Goal: Task Accomplishment & Management: Complete application form

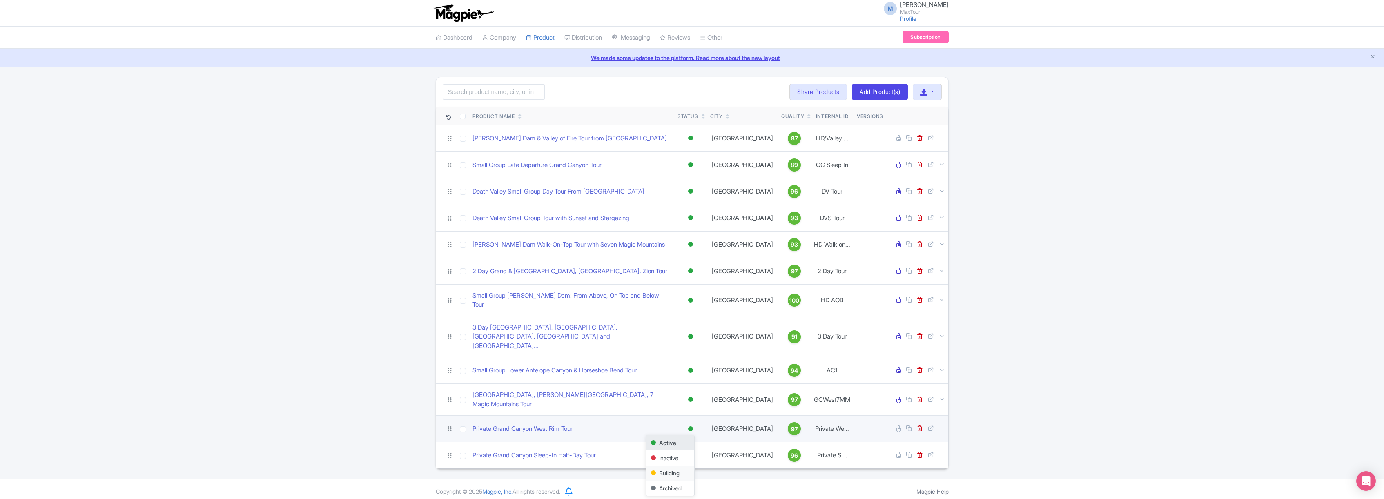
click at [677, 466] on div "Building" at bounding box center [670, 473] width 48 height 15
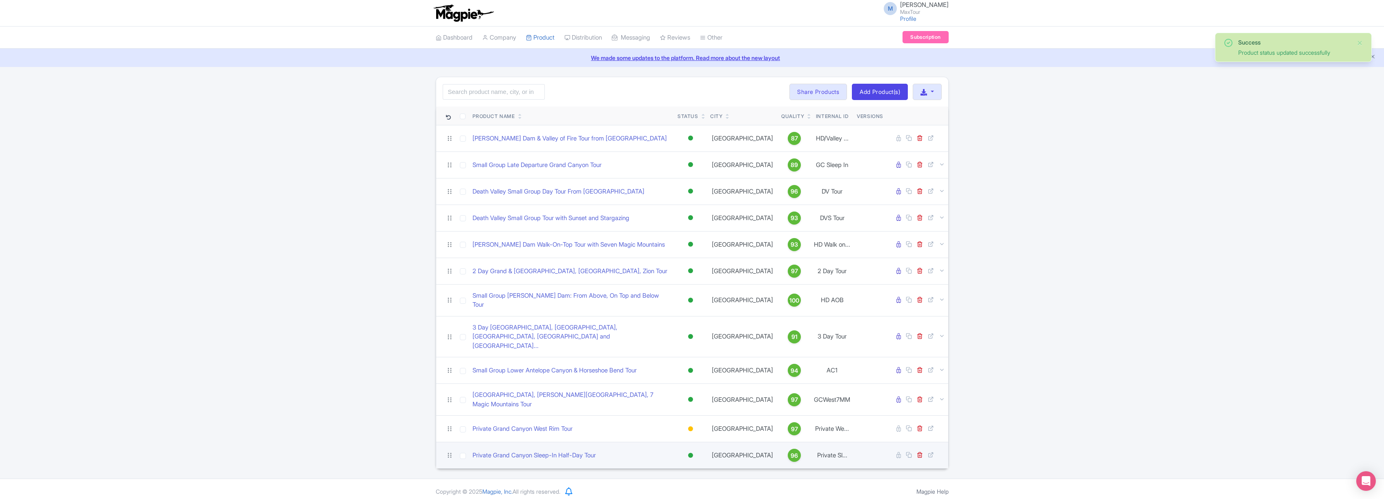
click at [691, 453] on div at bounding box center [690, 455] width 5 height 5
click at [672, 492] on div "Building" at bounding box center [670, 499] width 48 height 15
click at [932, 91] on button "button" at bounding box center [927, 92] width 29 height 16
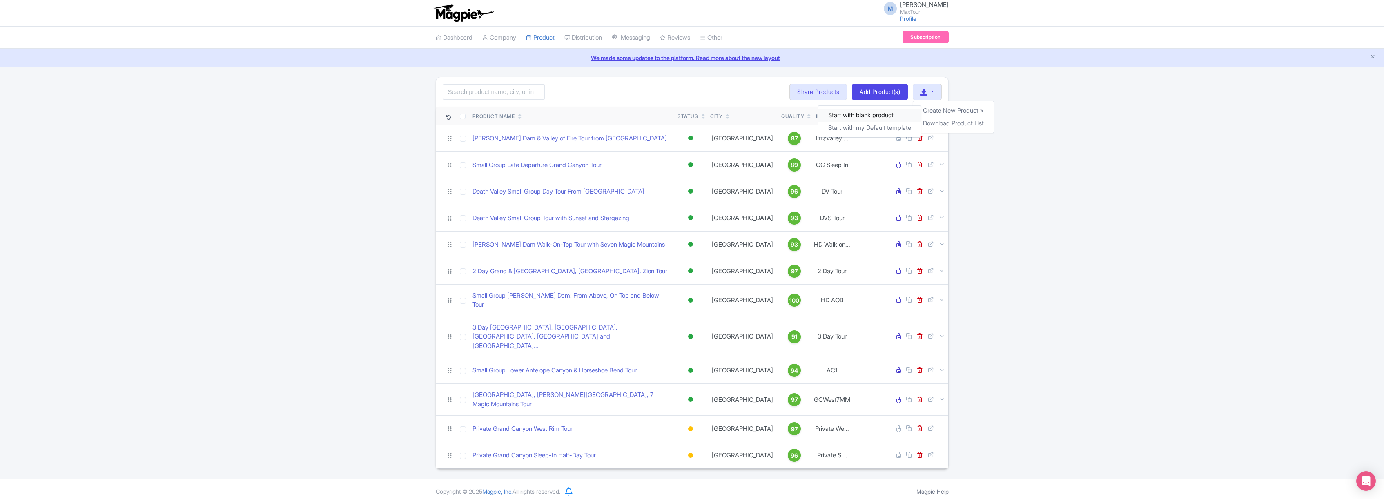
click at [862, 114] on link "Start with blank product" at bounding box center [870, 115] width 103 height 13
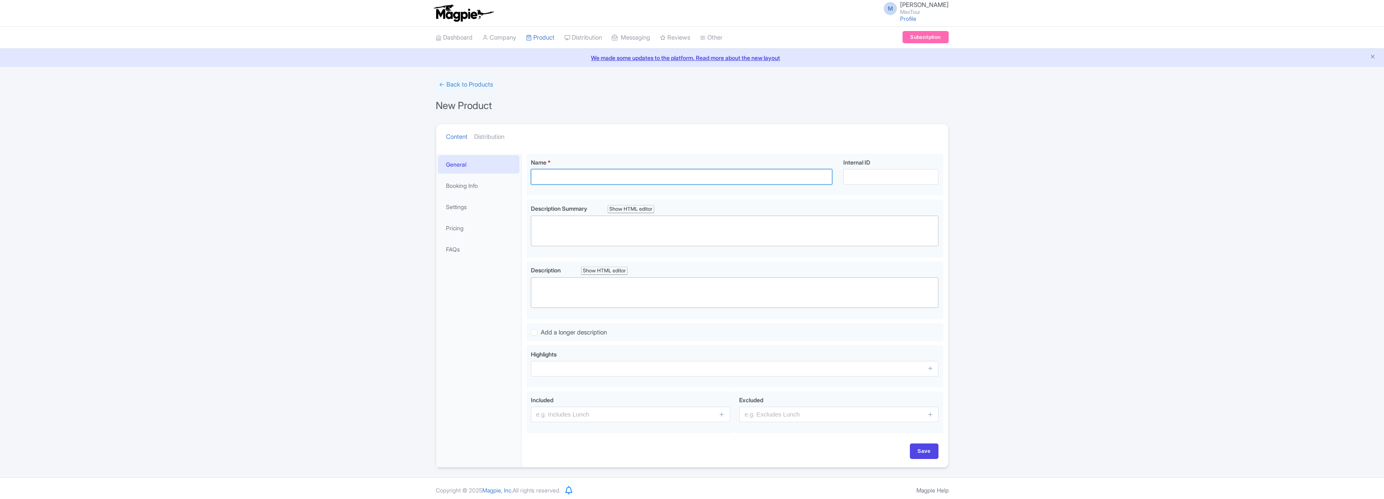
click at [571, 176] on input "Name *" at bounding box center [682, 177] width 302 height 16
paste input "Private Antelope Canyon Tour from [GEOGRAPHIC_DATA]"
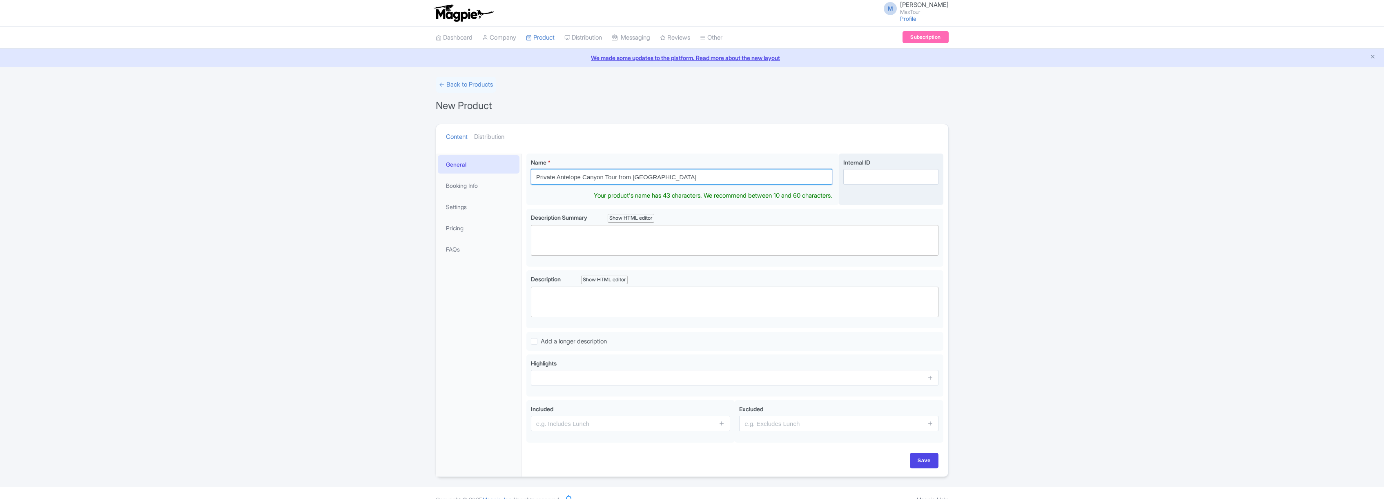
type input "Private Antelope Canyon Tour from [GEOGRAPHIC_DATA]"
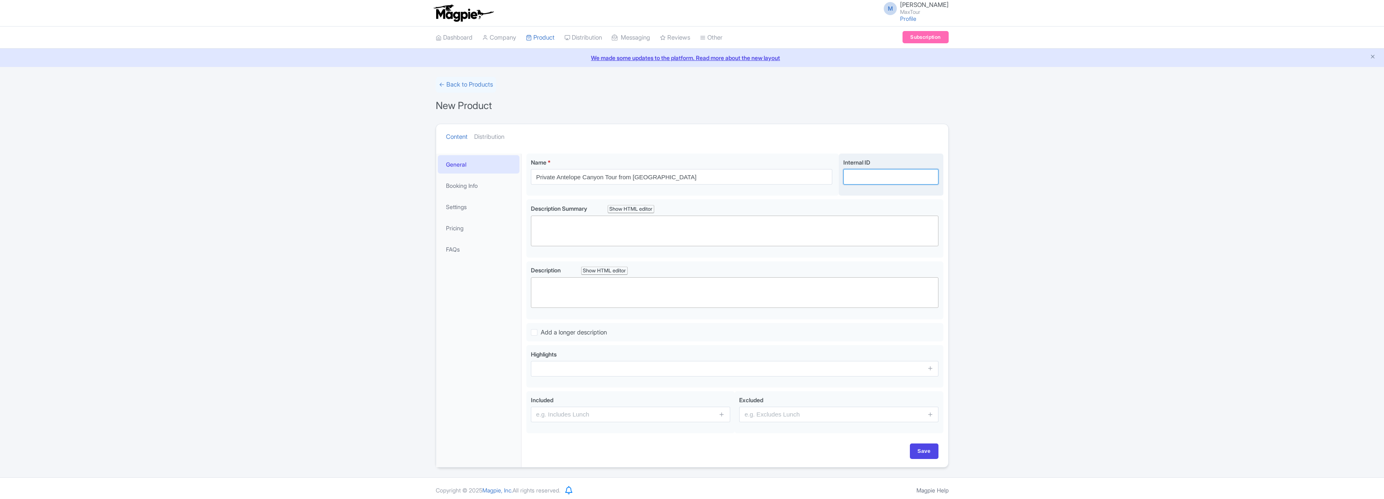
click at [877, 177] on input "Internal ID" at bounding box center [890, 177] width 95 height 16
type input "Private AC Tour"
click at [1022, 218] on div "← Back to Products New Product Content Distribution Confirm Copy Operation Yes,…" at bounding box center [692, 272] width 1384 height 391
click at [552, 286] on trix-editor at bounding box center [735, 292] width 408 height 31
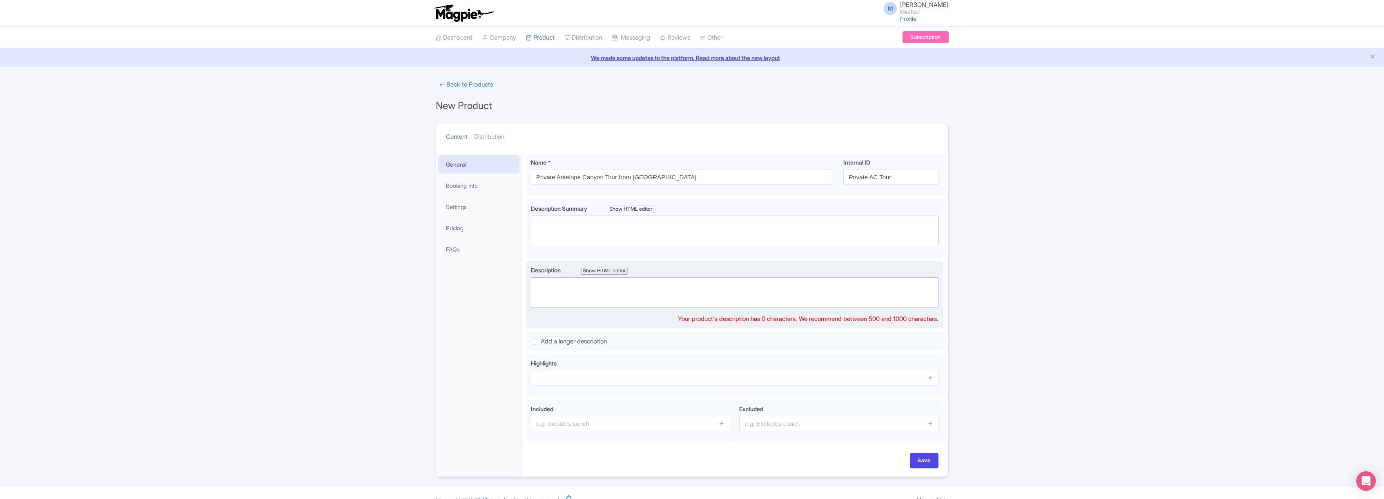
paste trix-editor "<div>Lower Antelope Canyon Should Be at the Top of Your Bucket List! If you’re …"
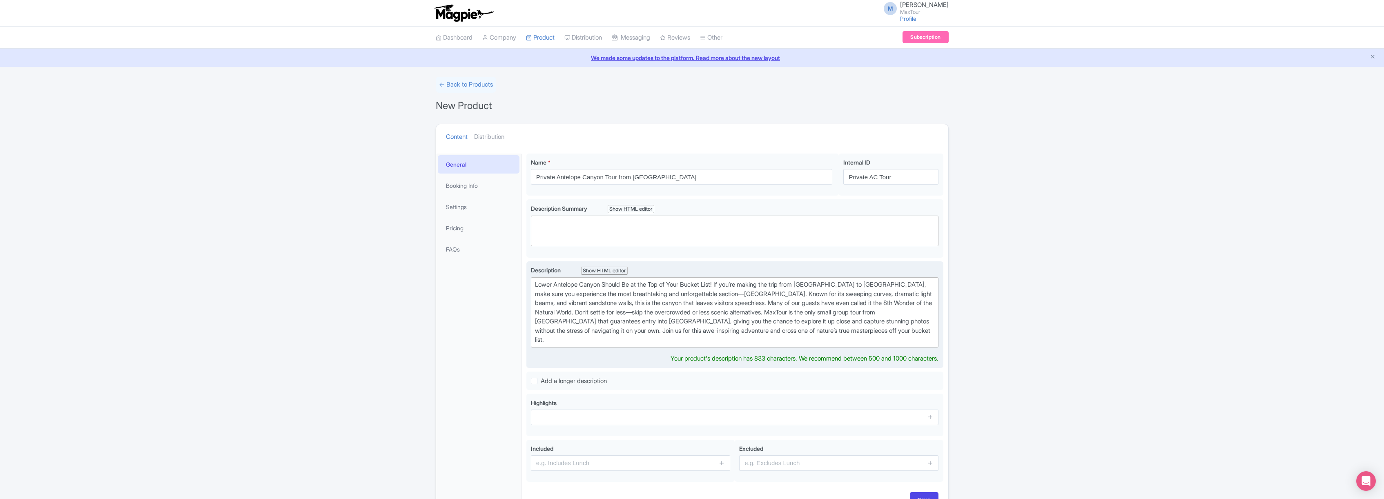
type trix-editor "<div>Lower Antelope Canyon Should Be at the Top of Your Bucket List! If you’re …"
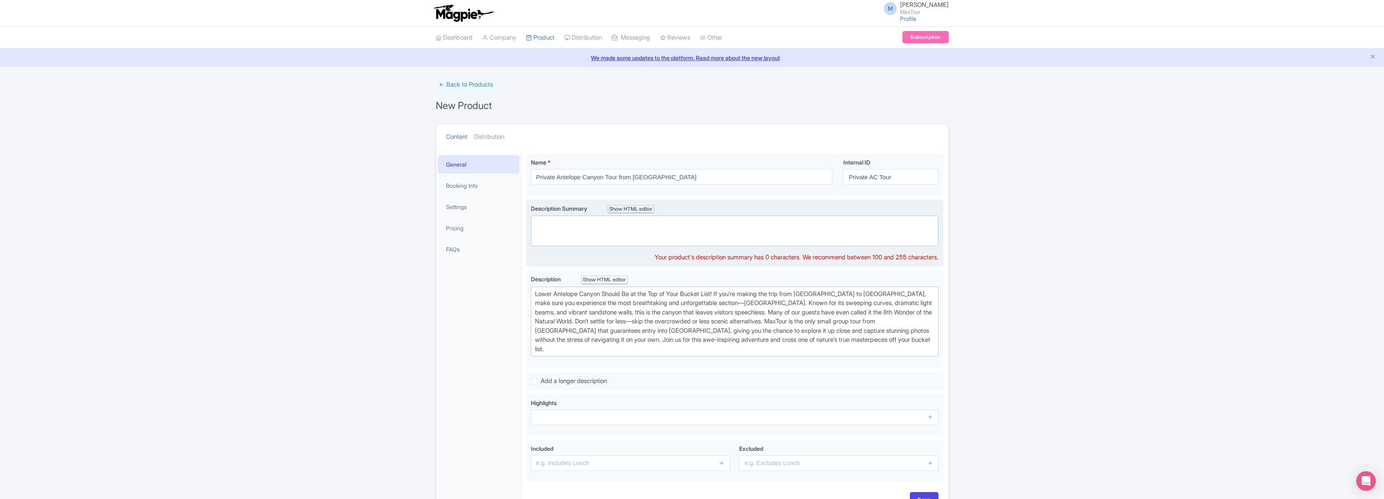
click at [564, 223] on trix-editor at bounding box center [735, 231] width 408 height 31
paste trix-editor "<div>Experience the awe of Lower Antelope Canyon, often called the 8th Wonder o…"
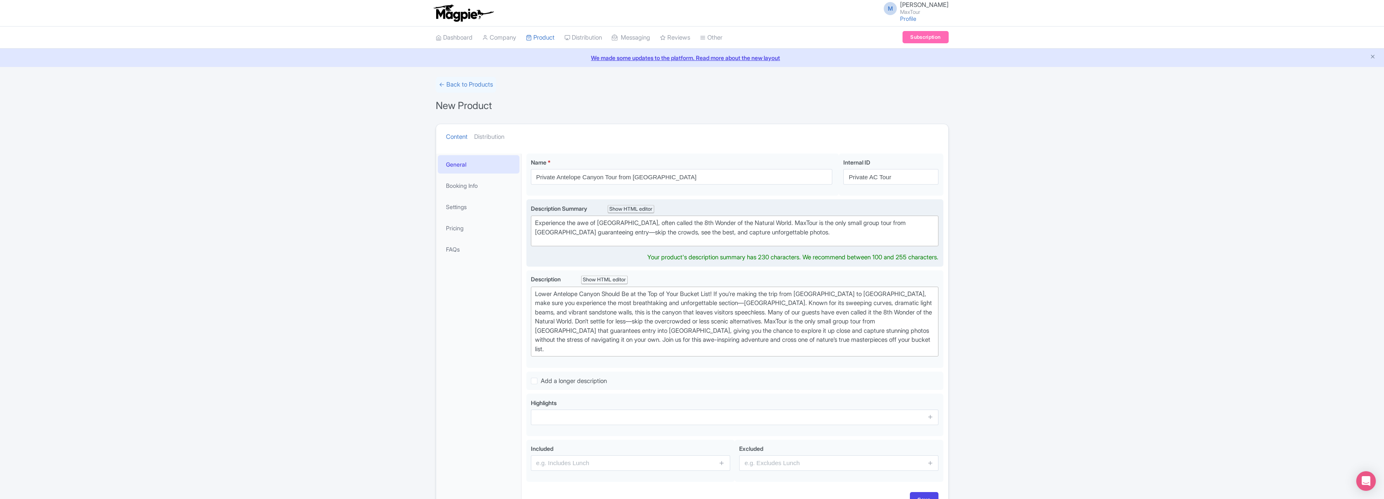
type trix-editor "<div>Experience the awe of Lower Antelope Canyon, often called the 8th Wonder o…"
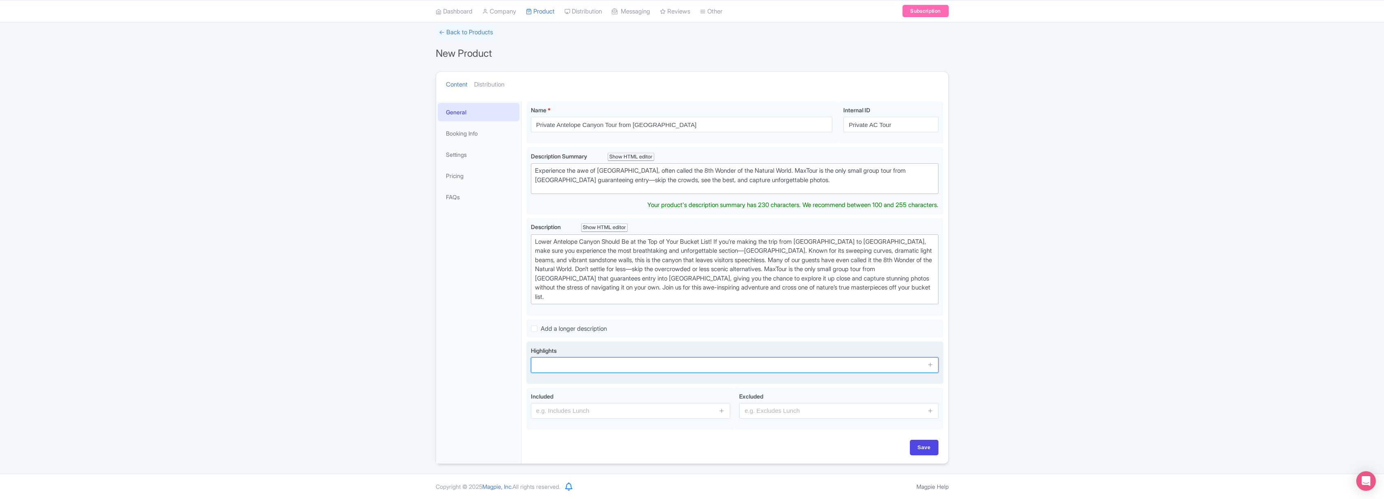
scroll to position [43, 0]
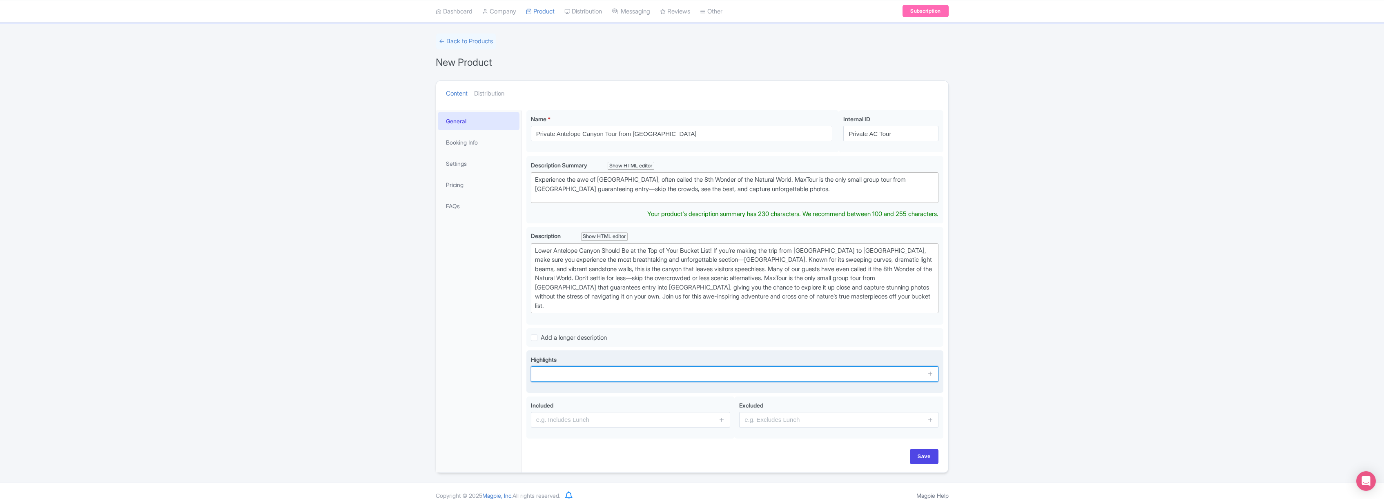
click at [601, 366] on input "text" at bounding box center [735, 374] width 408 height 16
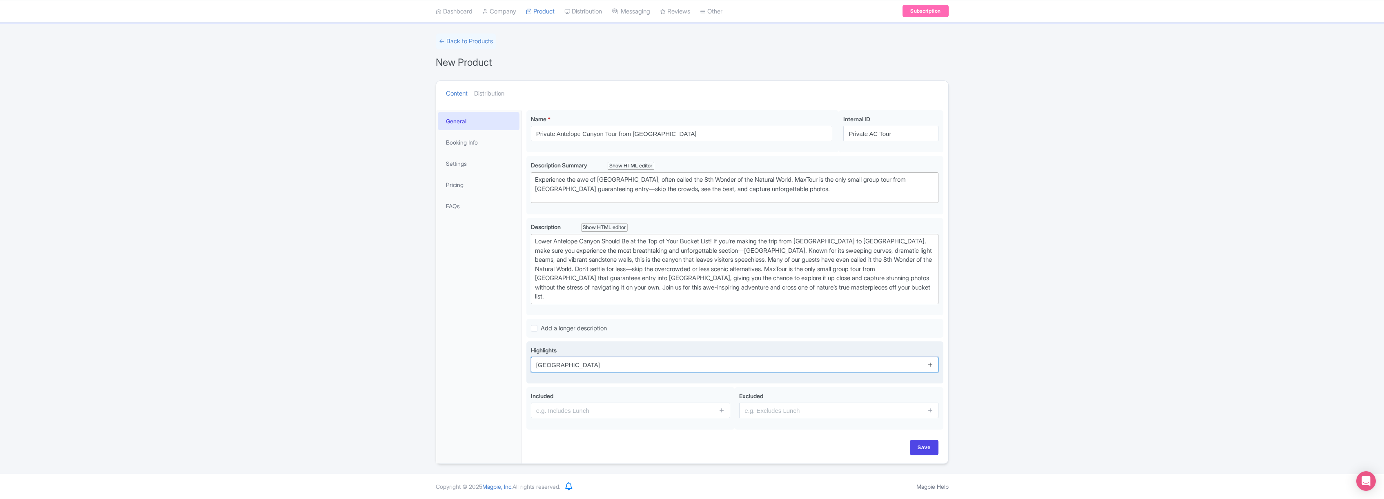
type input "Lower Antelope Canyon"
click at [933, 362] on icon at bounding box center [931, 364] width 6 height 6
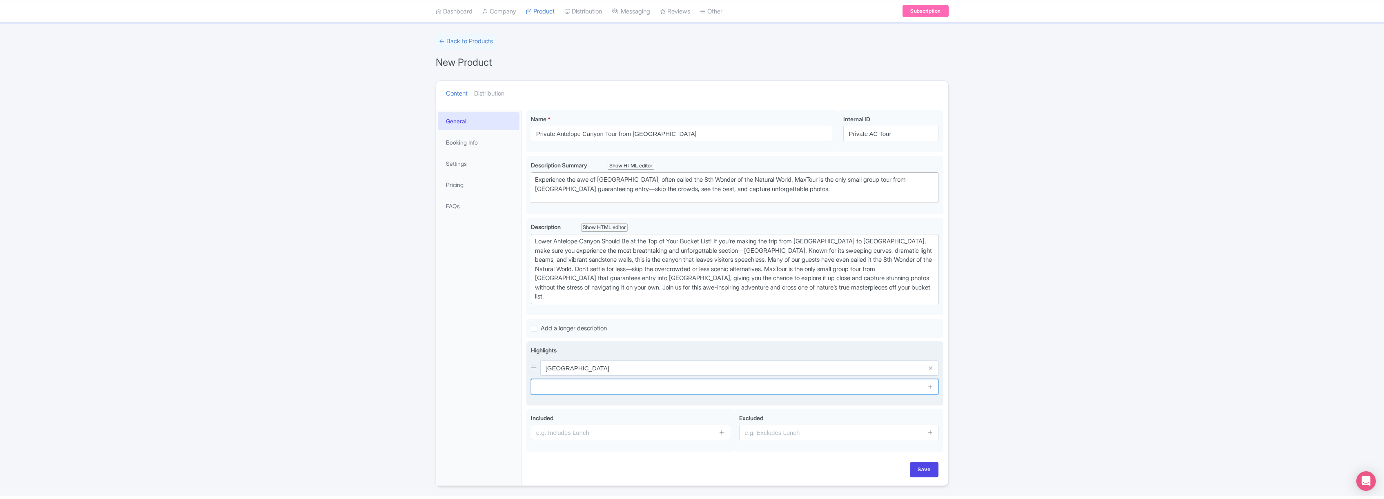
click at [573, 386] on input "text" at bounding box center [735, 387] width 408 height 16
type input "Horseshoe Bend"
click at [930, 386] on icon at bounding box center [931, 387] width 6 height 6
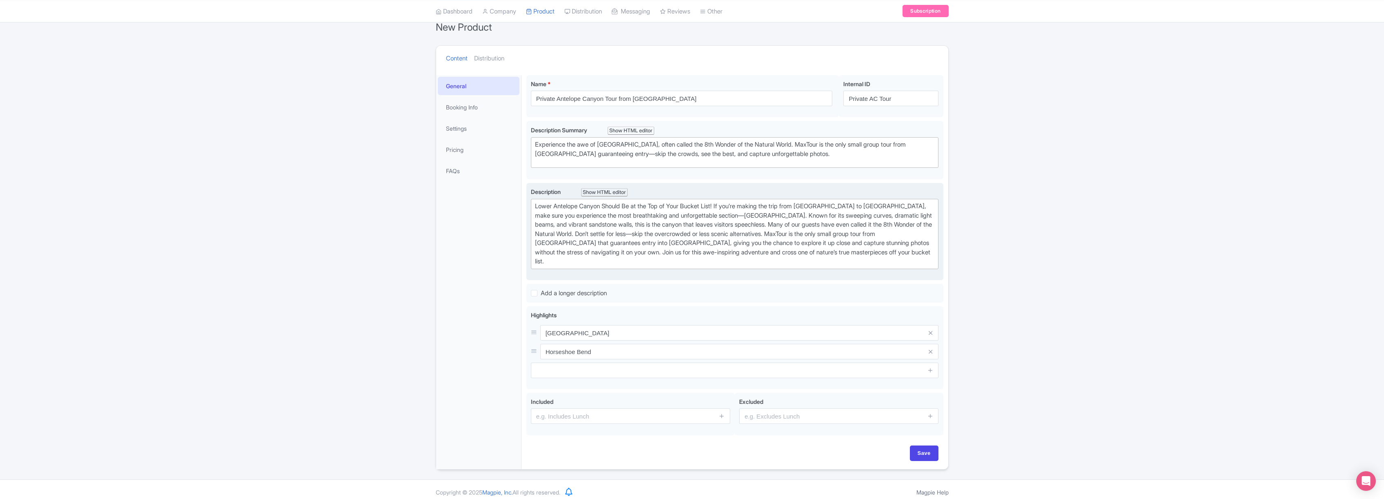
scroll to position [84, 0]
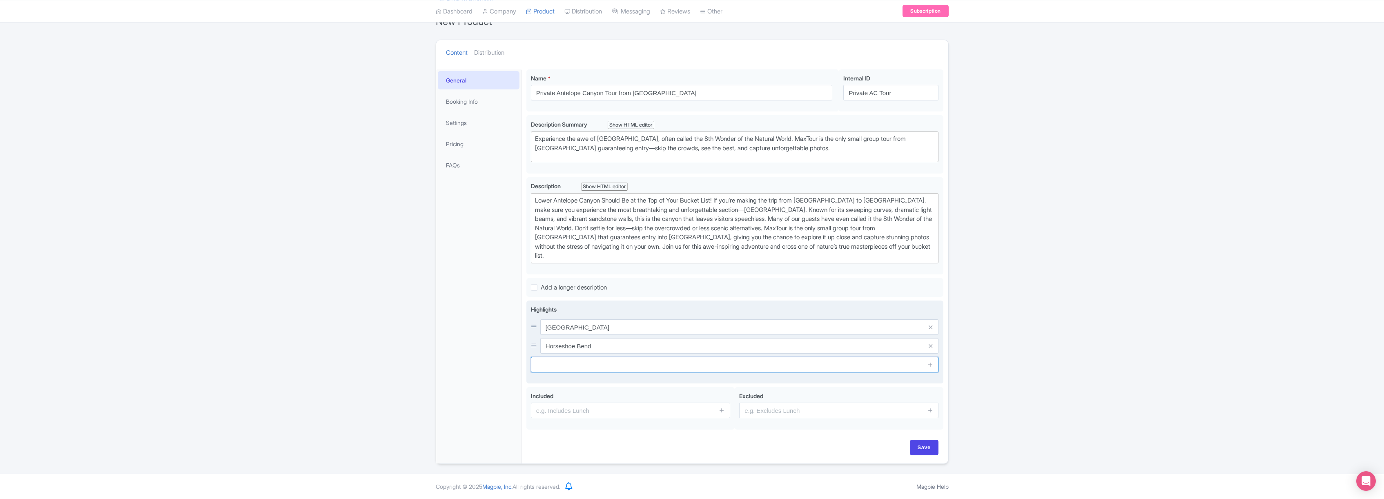
click at [631, 368] on input "text" at bounding box center [735, 365] width 408 height 16
type input "Lake Powell photo stop"
click at [930, 362] on icon at bounding box center [931, 364] width 6 height 6
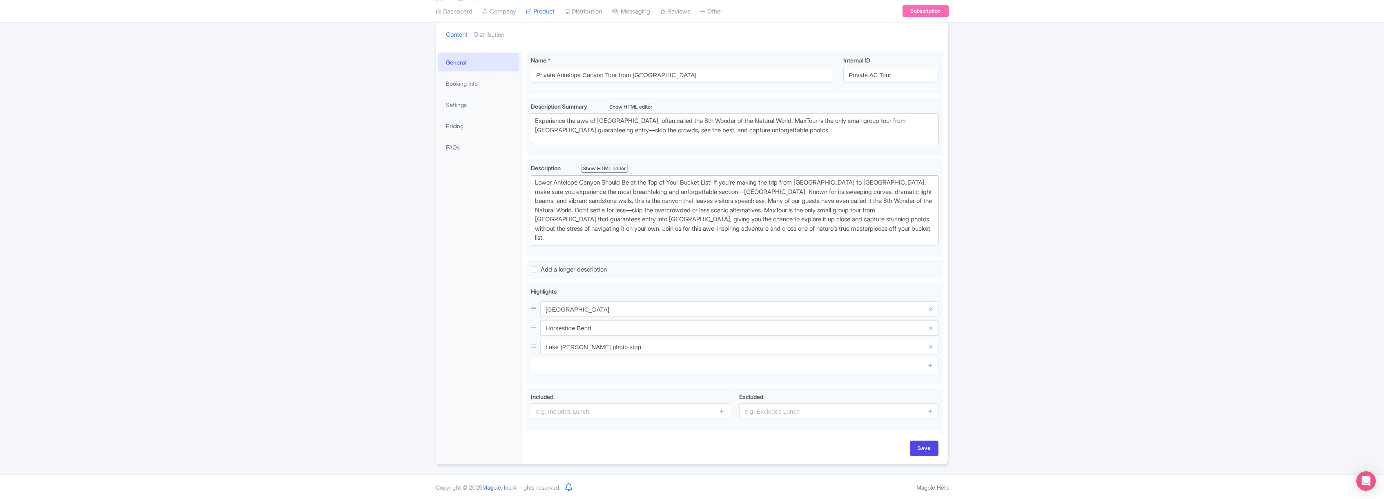
scroll to position [103, 0]
click at [602, 412] on input "text" at bounding box center [630, 411] width 199 height 16
type input "Door to door service"
click at [723, 410] on icon at bounding box center [722, 410] width 6 height 6
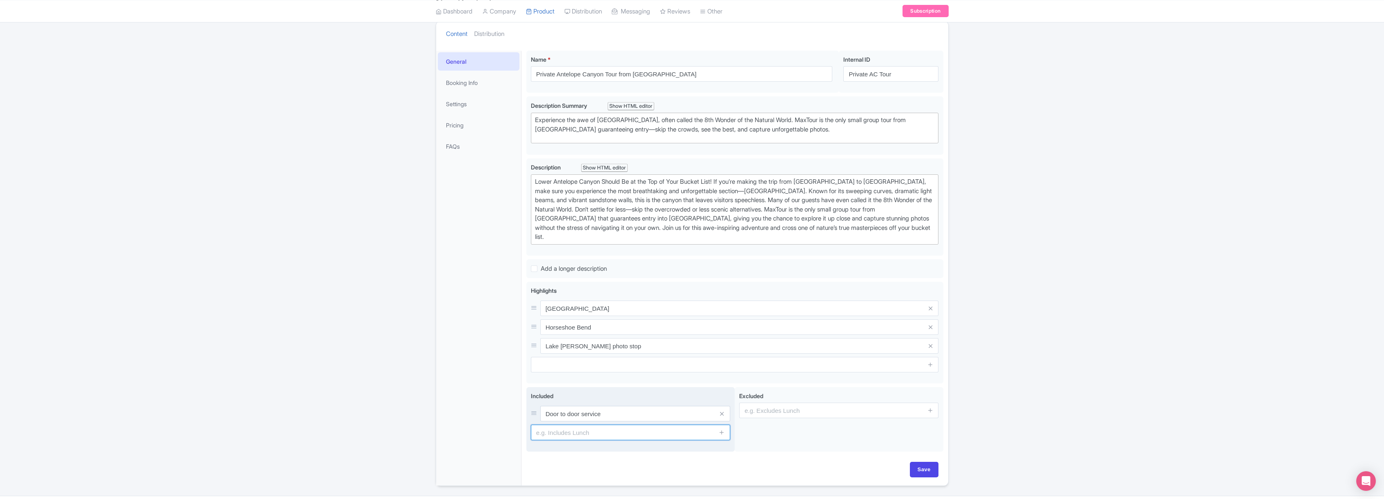
click at [585, 434] on input "text" at bounding box center [630, 433] width 199 height 16
type input "Unlimited Snacks and Drinks"
click at [723, 434] on icon at bounding box center [722, 432] width 6 height 6
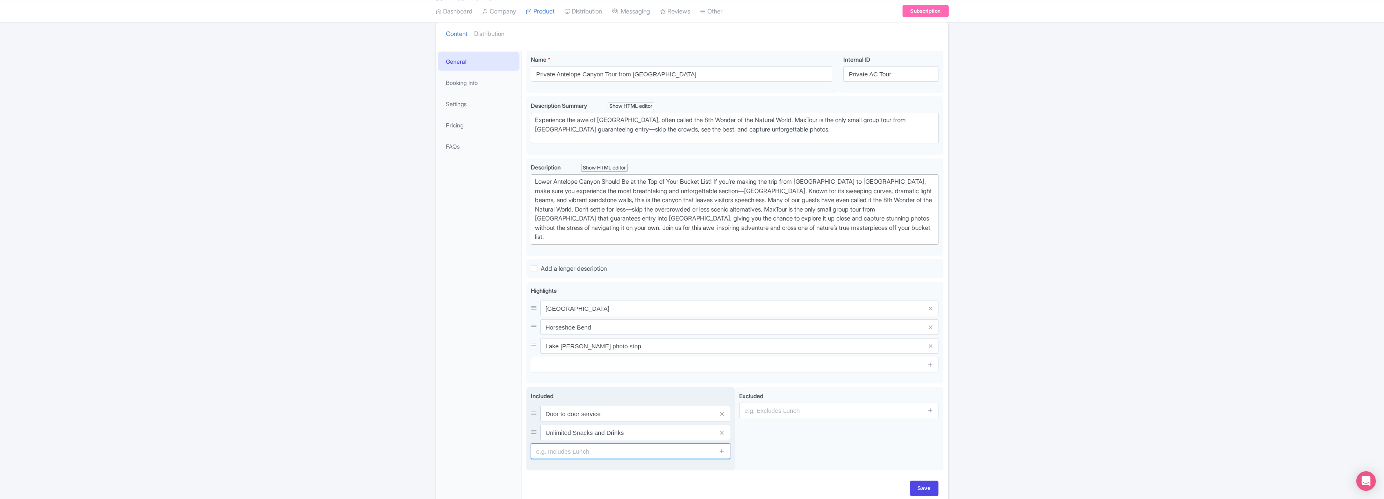
click at [594, 454] on input "text" at bounding box center [630, 452] width 199 height 16
type input "Lunch"
click at [721, 451] on icon at bounding box center [722, 451] width 6 height 6
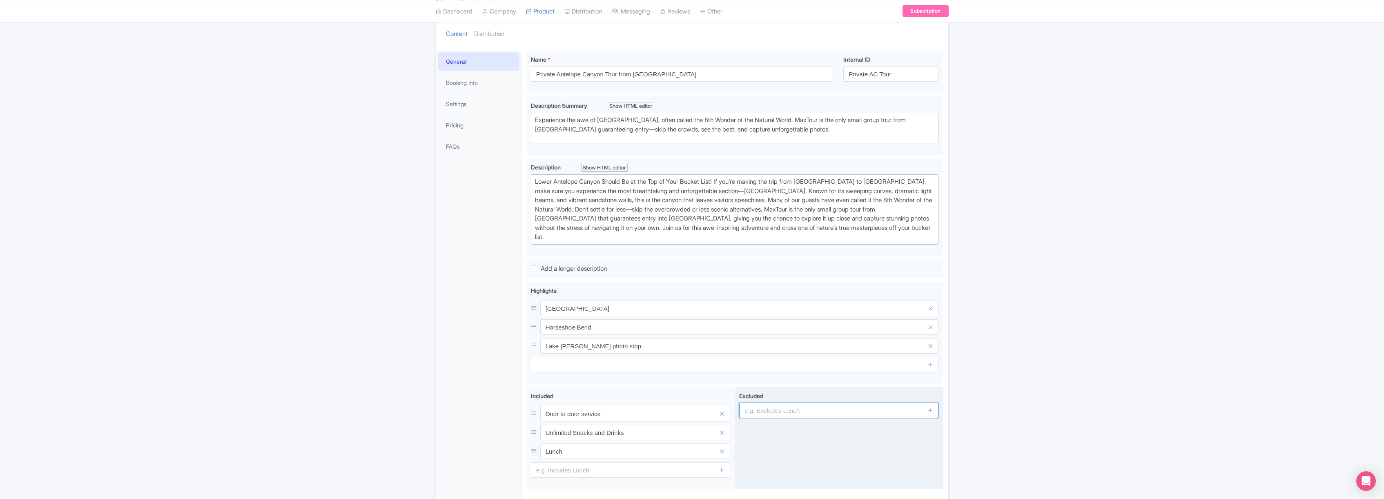
click at [778, 413] on input "text" at bounding box center [838, 411] width 199 height 16
type input "Dinner"
click at [930, 409] on icon at bounding box center [931, 410] width 6 height 6
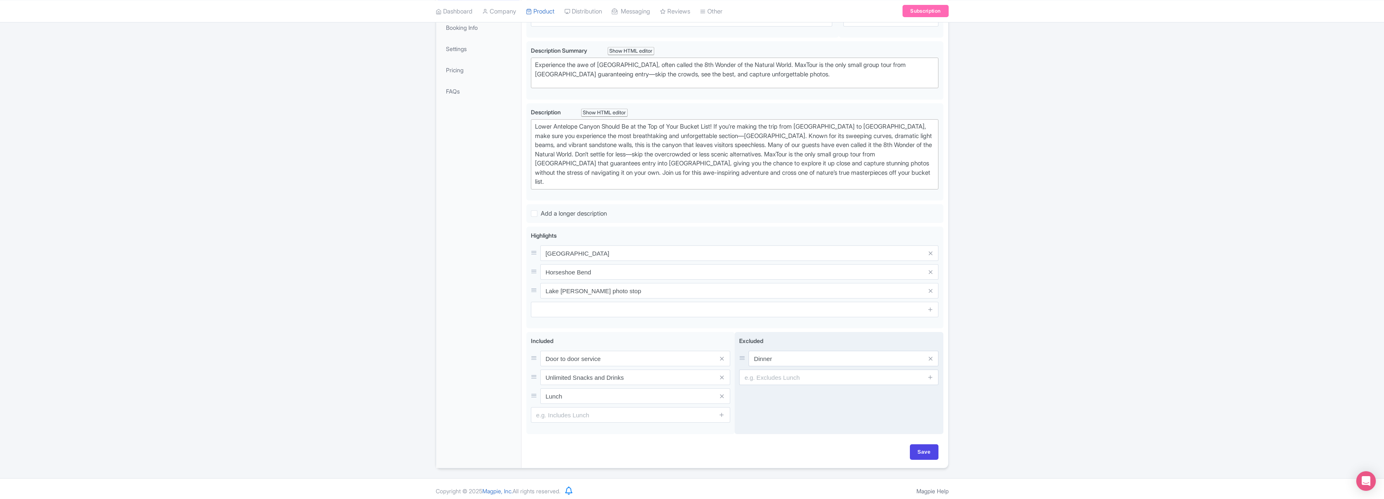
scroll to position [163, 0]
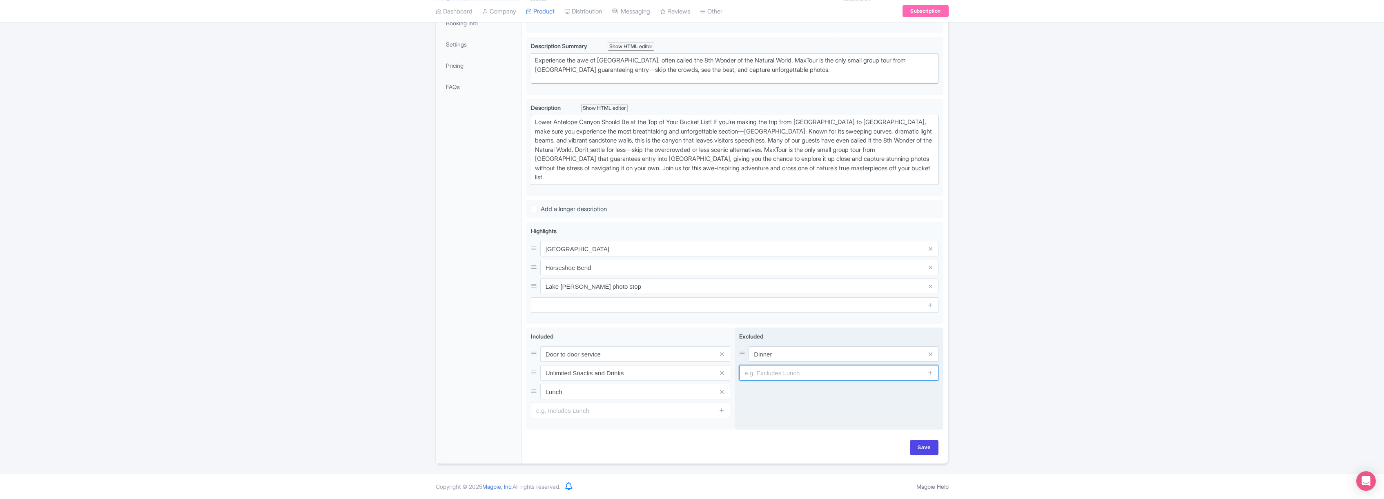
click at [779, 375] on input "text" at bounding box center [838, 373] width 199 height 16
type input "Tour guide gratuity"
click at [932, 371] on icon at bounding box center [931, 373] width 6 height 6
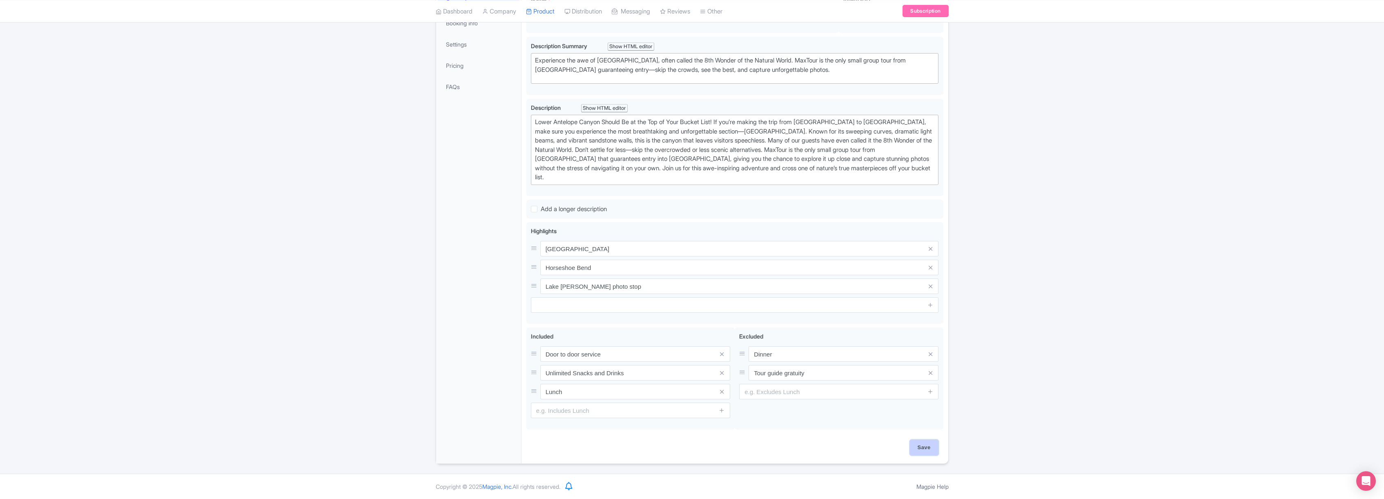
click at [921, 448] on input "Save" at bounding box center [924, 448] width 29 height 16
type input "Saving..."
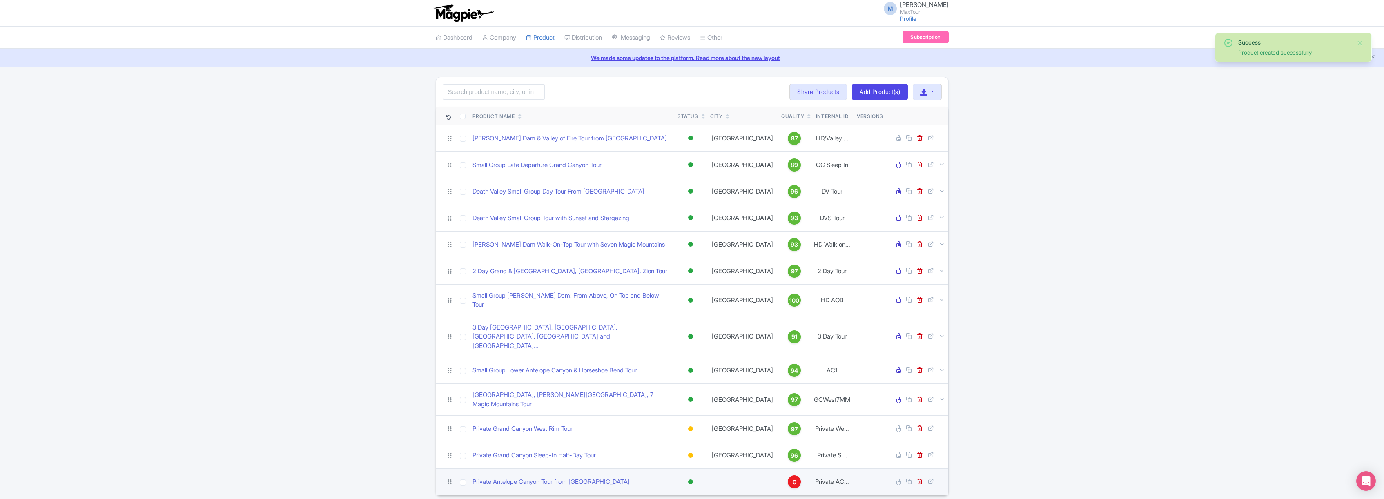
click at [690, 480] on div at bounding box center [690, 482] width 5 height 5
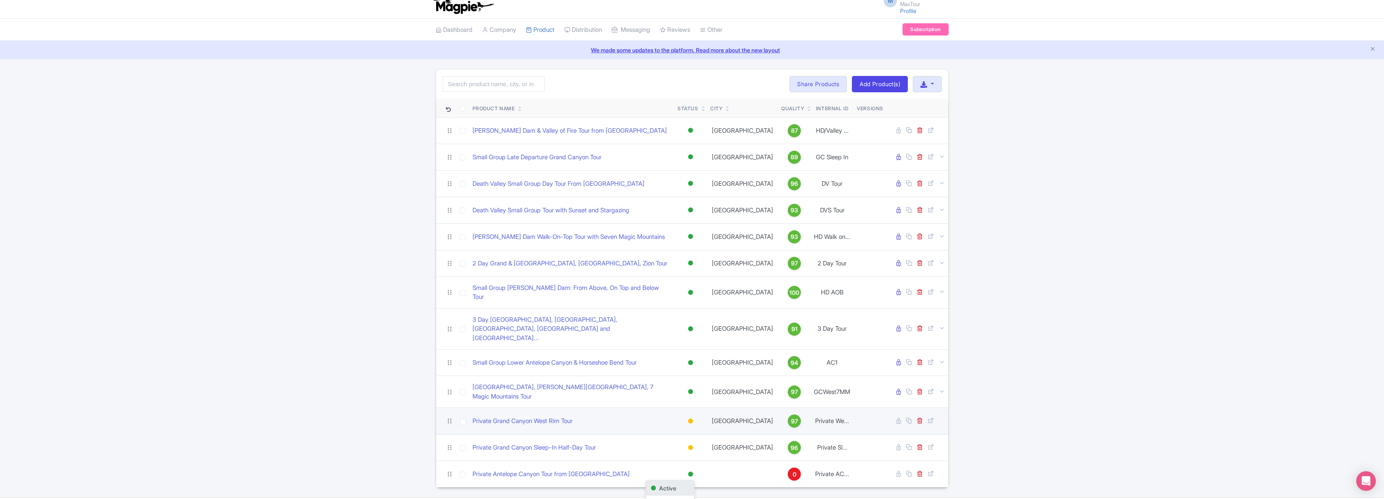
scroll to position [25, 0]
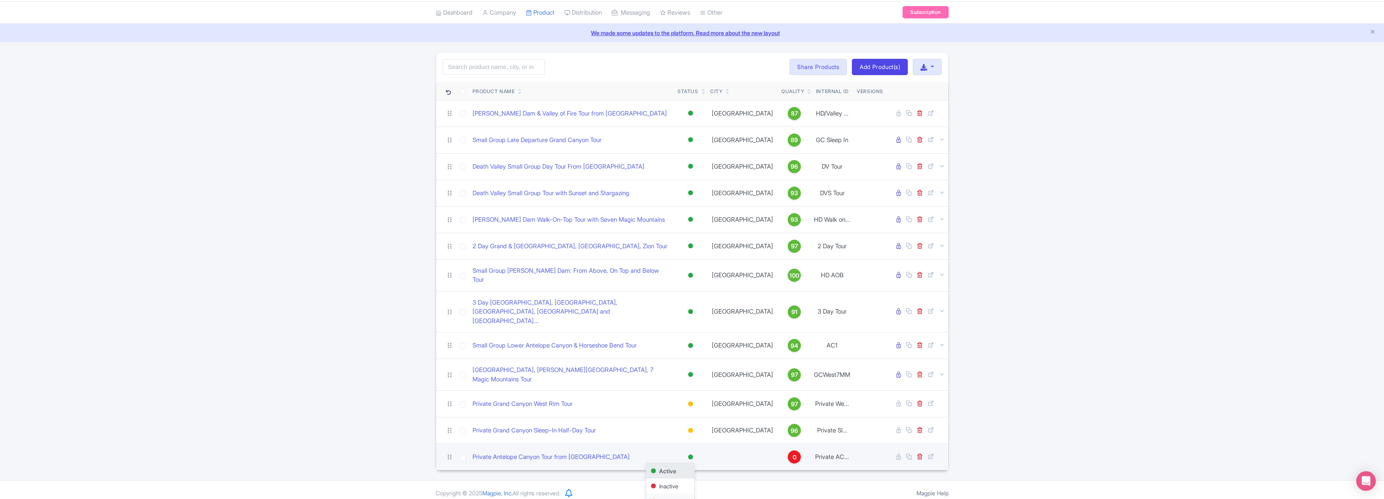
click at [671, 494] on div "Building" at bounding box center [670, 501] width 48 height 15
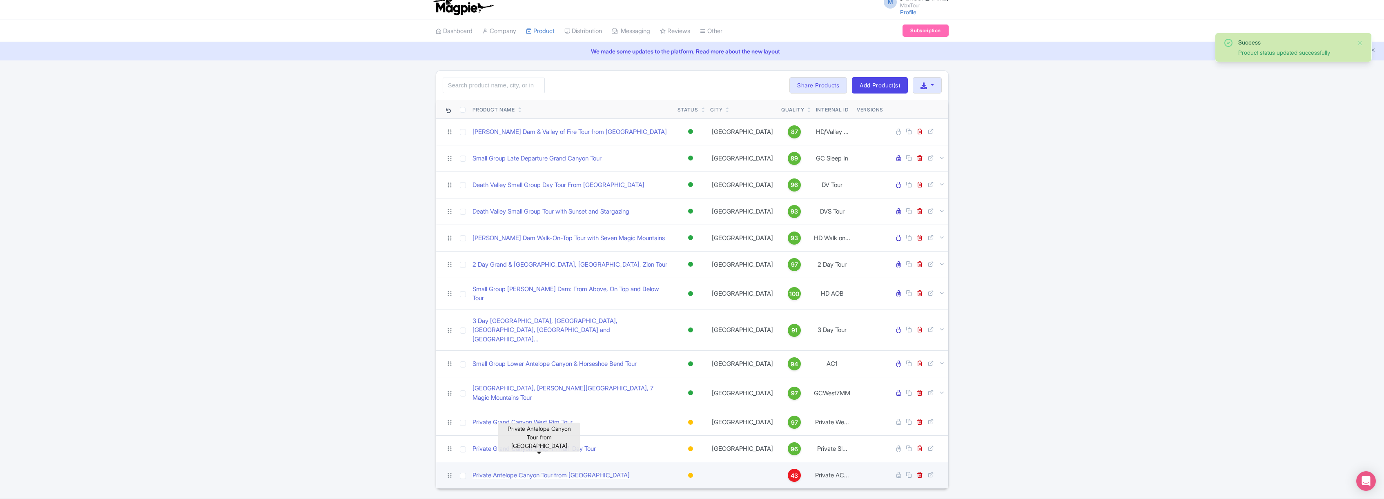
click at [532, 471] on link "Private Antelope Canyon Tour from [GEOGRAPHIC_DATA]" at bounding box center [551, 475] width 157 height 9
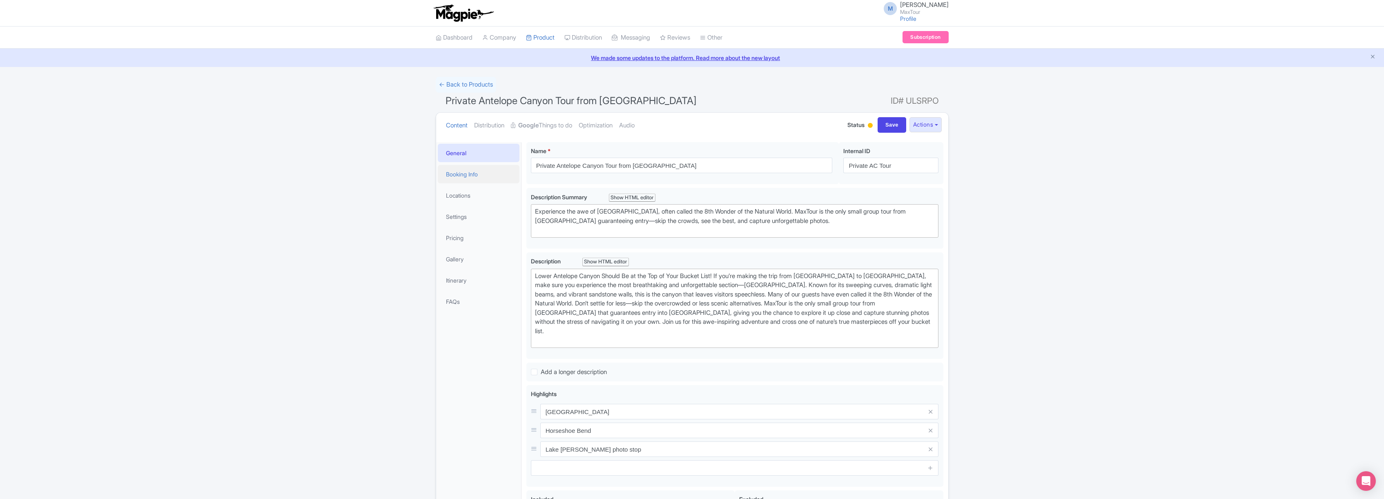
click at [467, 172] on link "Booking Info" at bounding box center [479, 174] width 82 height 18
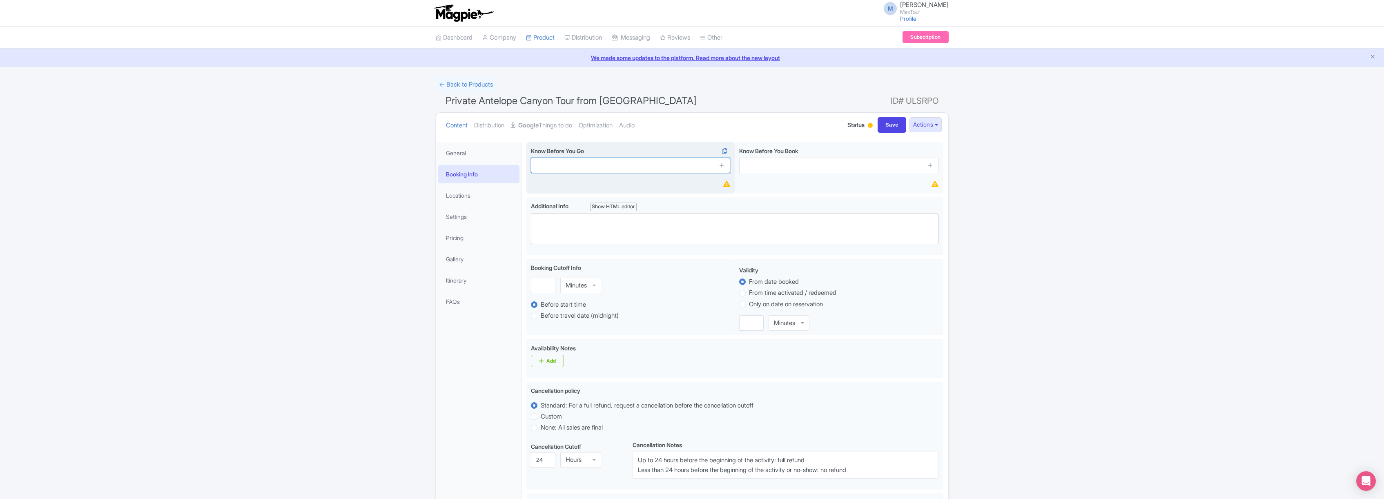
click at [594, 166] on input "text" at bounding box center [630, 166] width 199 height 16
type input "Direst hotel pick up"
click at [723, 164] on icon at bounding box center [722, 165] width 6 height 6
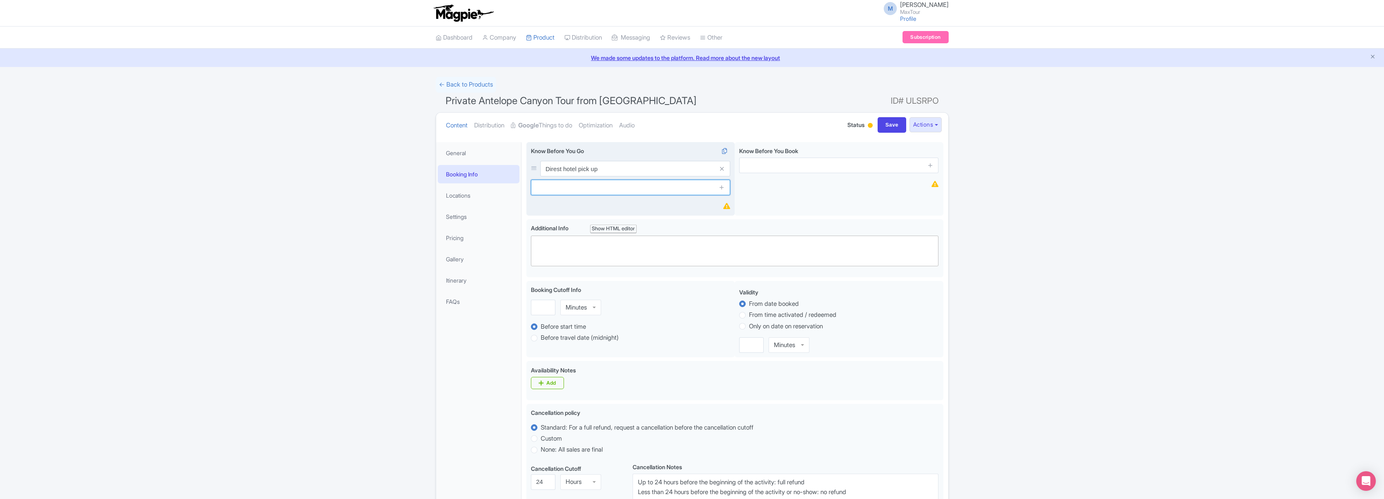
click at [574, 187] on input "text" at bounding box center [630, 188] width 199 height 16
type input "Exclusive Small Group"
click at [722, 188] on icon at bounding box center [722, 187] width 6 height 6
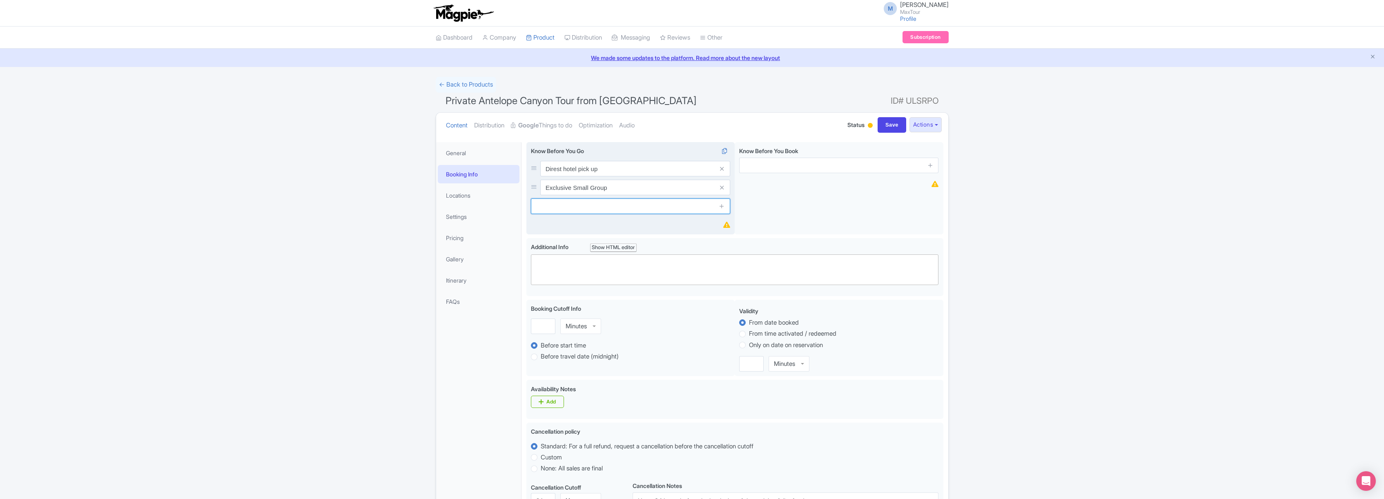
click at [605, 205] on input "text" at bounding box center [630, 207] width 199 height 16
type input "Lunch is included in this tour."
click at [723, 205] on icon at bounding box center [722, 206] width 6 height 6
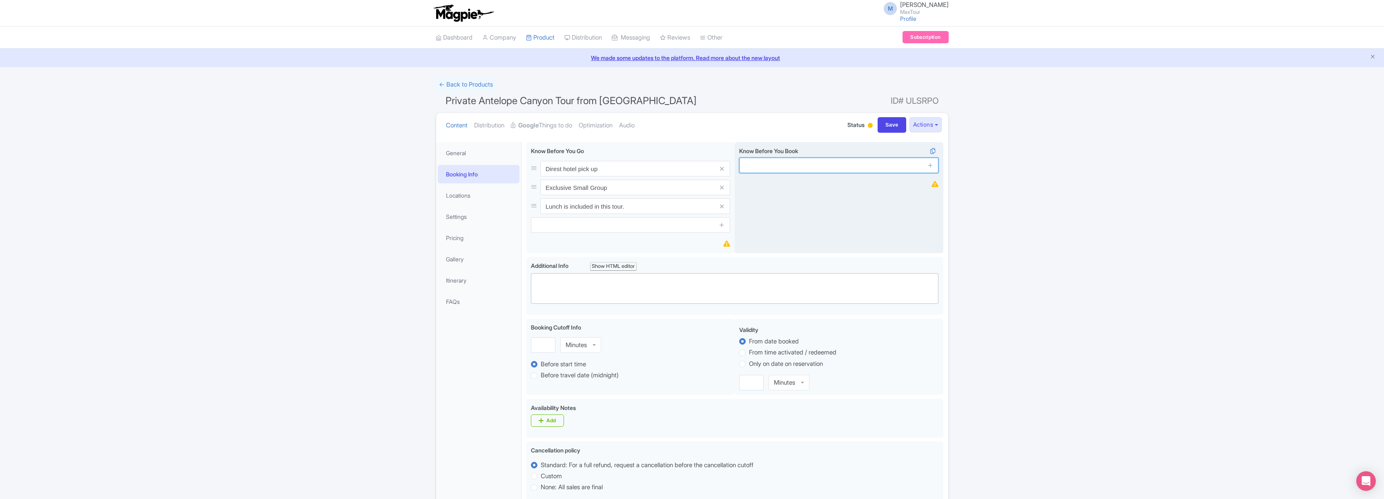
click at [795, 166] on input "text" at bounding box center [838, 166] width 199 height 16
type input "100% Free Cancellation Up To 48 Hours In Advance"
click at [932, 164] on icon at bounding box center [931, 165] width 6 height 6
click at [783, 189] on input "text" at bounding box center [838, 188] width 199 height 16
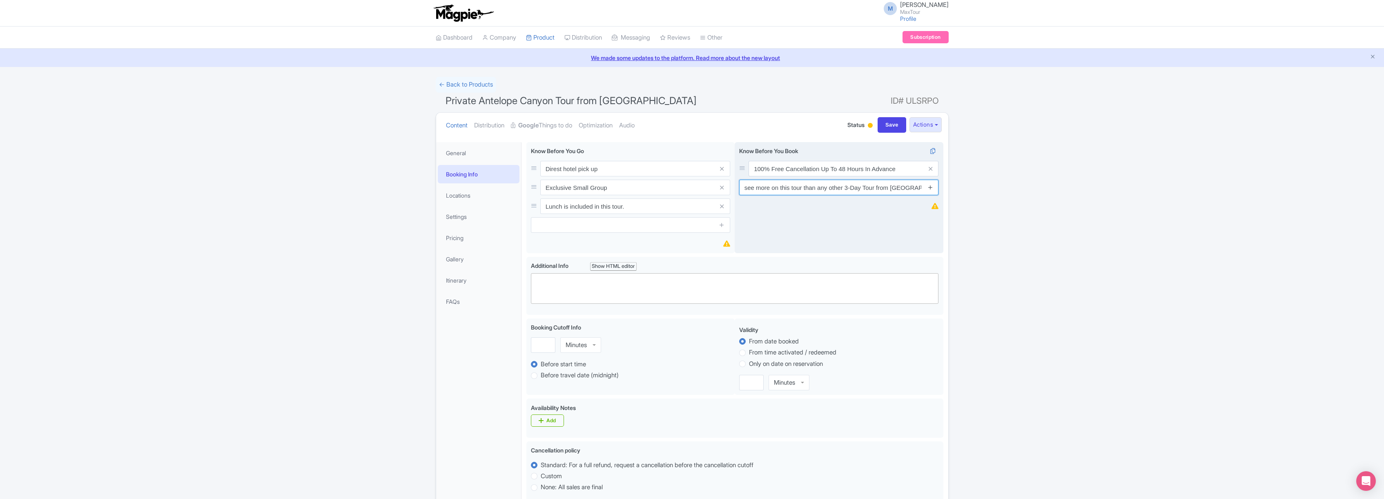
drag, startPoint x: 868, startPoint y: 187, endPoint x: 930, endPoint y: 187, distance: 62.5
click at [930, 187] on div "You will see more on this tour than any other 3-Day Tour from Las Vegas." at bounding box center [838, 188] width 199 height 16
type input "You will see more on this tour than any other Antelope Canyon tour from [GEOGRA…"
click at [932, 185] on icon at bounding box center [931, 187] width 6 height 6
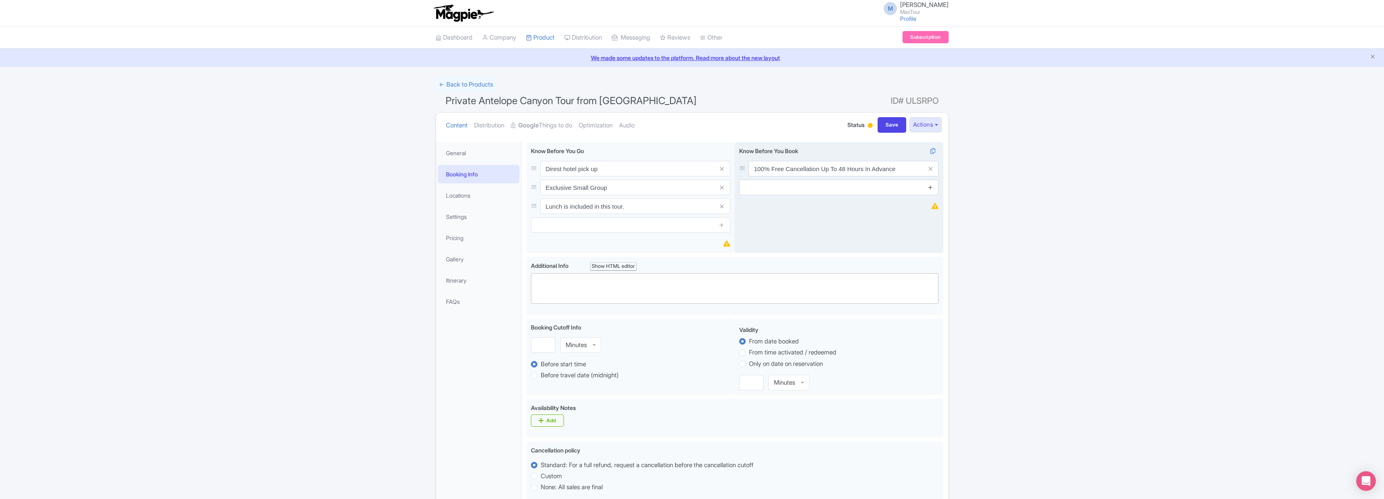
scroll to position [0, 0]
click at [823, 208] on input "text" at bounding box center [838, 207] width 199 height 16
type input "Locally Owned and Operated"
click at [930, 208] on icon at bounding box center [931, 206] width 6 height 6
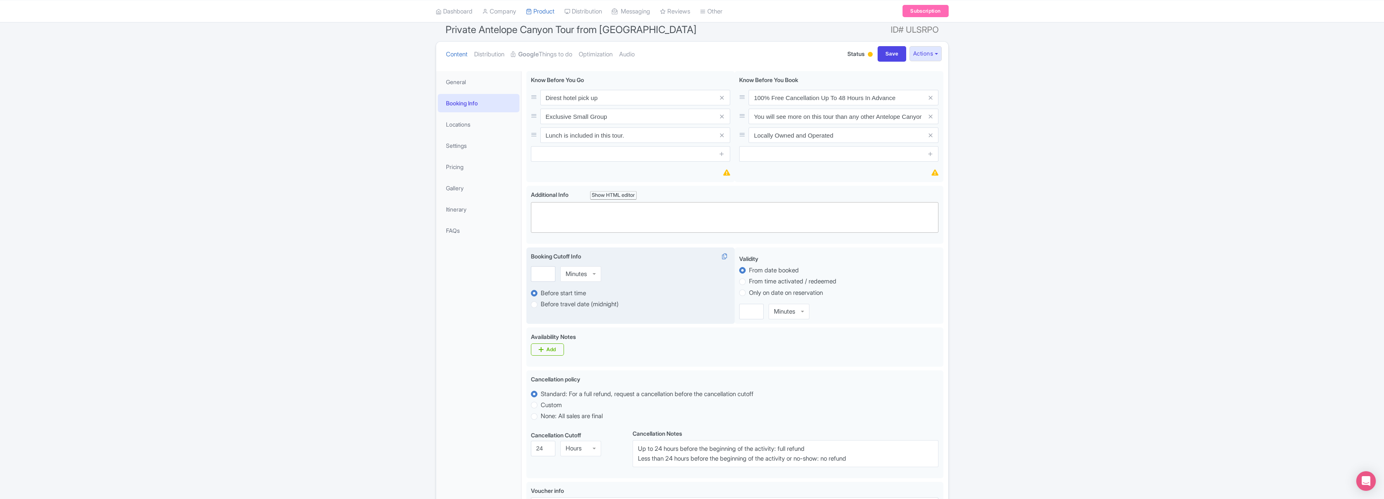
scroll to position [71, 0]
click at [595, 273] on div "Minutes" at bounding box center [580, 274] width 41 height 16
click at [547, 272] on input "1" at bounding box center [543, 274] width 25 height 16
type input "2"
click at [547, 272] on input "2" at bounding box center [543, 274] width 25 height 16
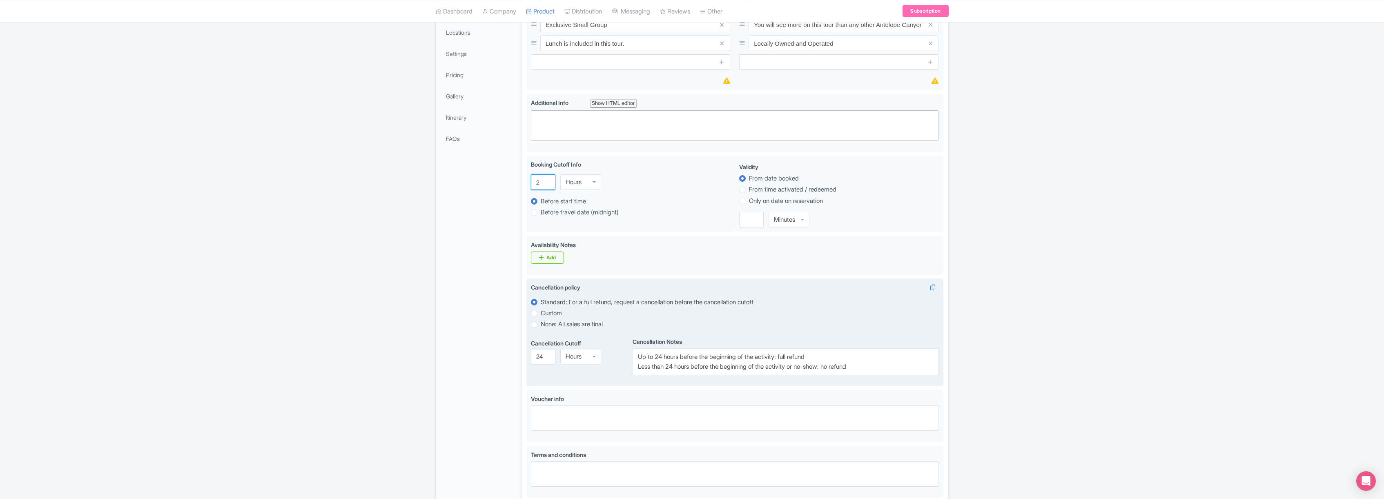
scroll to position [167, 0]
drag, startPoint x: 542, startPoint y: 353, endPoint x: 532, endPoint y: 352, distance: 9.9
click at [532, 352] on input "24" at bounding box center [543, 352] width 25 height 16
type input "48"
drag, startPoint x: 662, startPoint y: 353, endPoint x: 657, endPoint y: 353, distance: 4.9
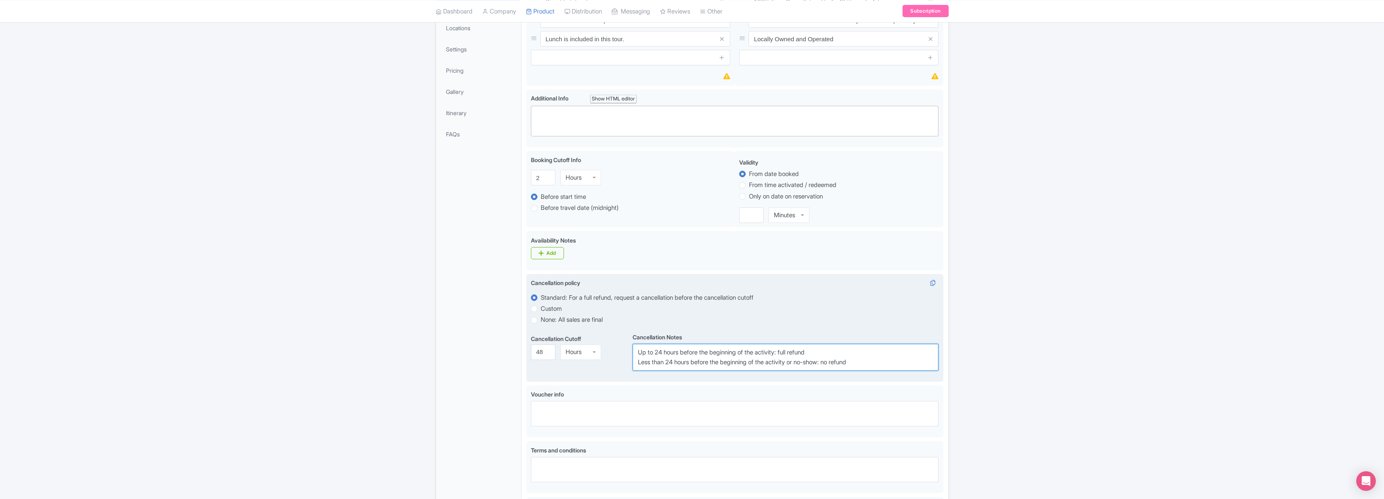
click at [657, 353] on textarea "Up to 24 hours before the beginning of the activity: full refund Less than 24 h…" at bounding box center [786, 357] width 306 height 27
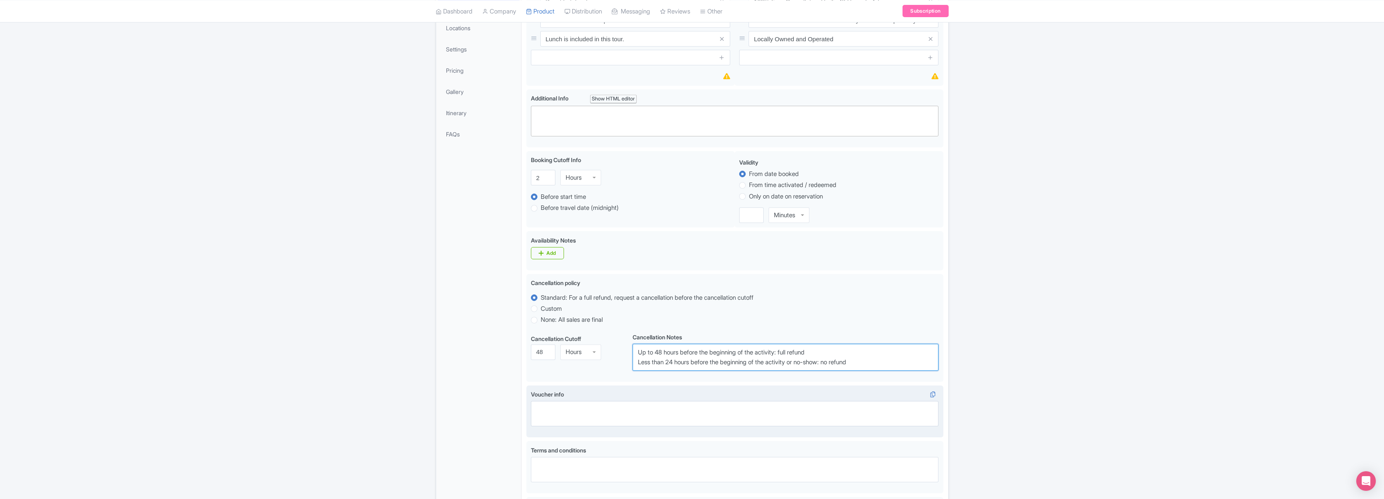
type textarea "Up to 48 hours before the beginning of the activity: full refund Less than 24 h…"
click at [824, 412] on textarea "Voucher info i" at bounding box center [735, 413] width 408 height 25
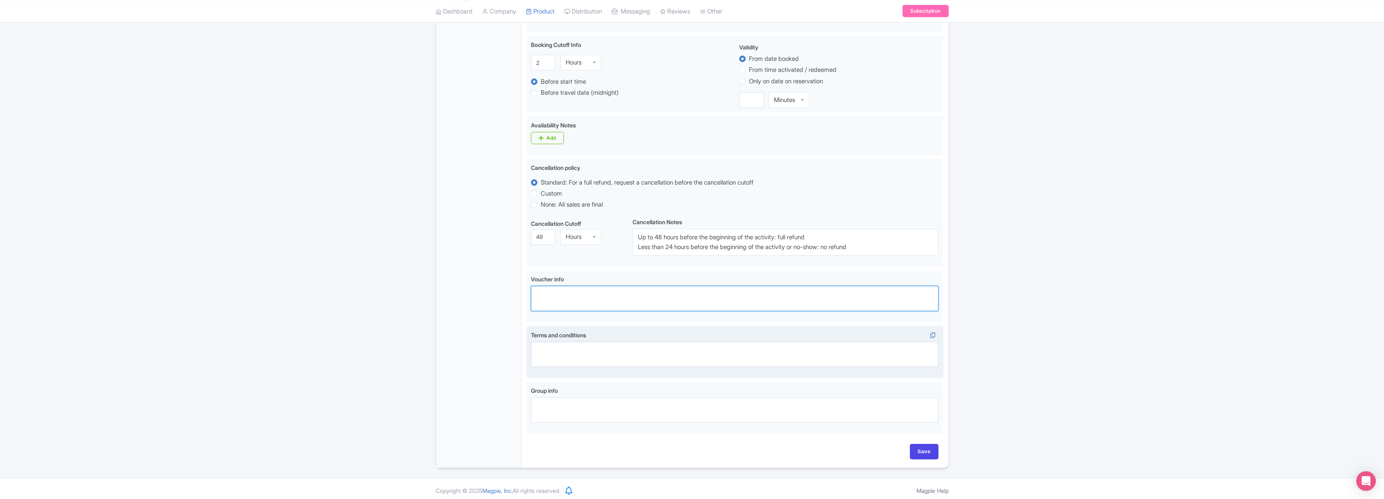
scroll to position [288, 0]
click at [927, 444] on input "Save" at bounding box center [924, 448] width 29 height 16
type input "Saving..."
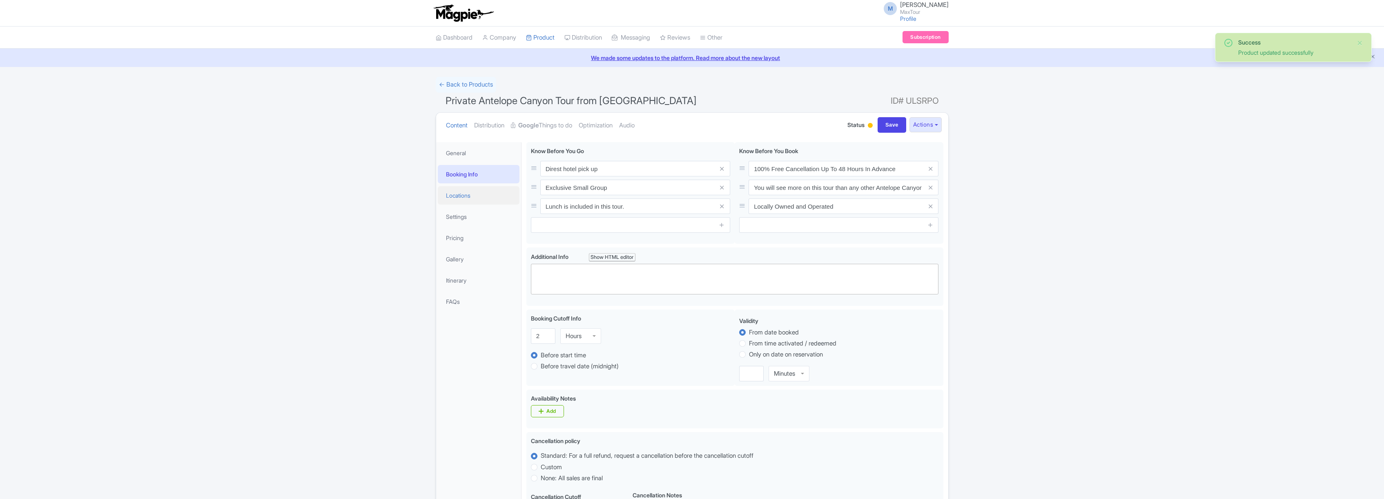
click at [457, 194] on link "Locations" at bounding box center [479, 195] width 82 height 18
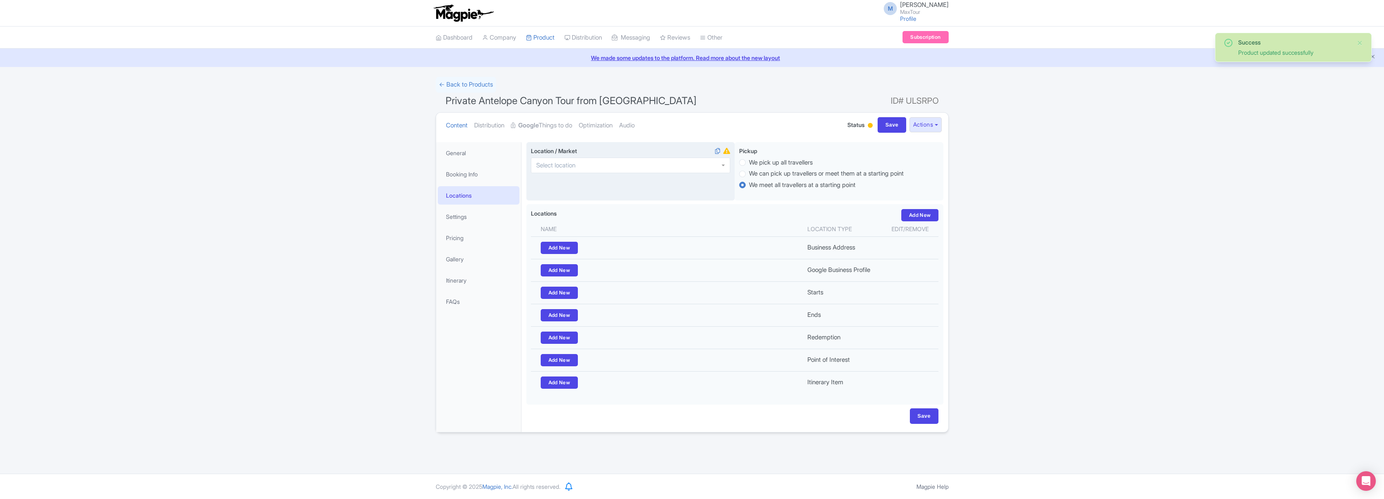
click at [597, 166] on div at bounding box center [630, 166] width 199 height 16
type input "las vegas"
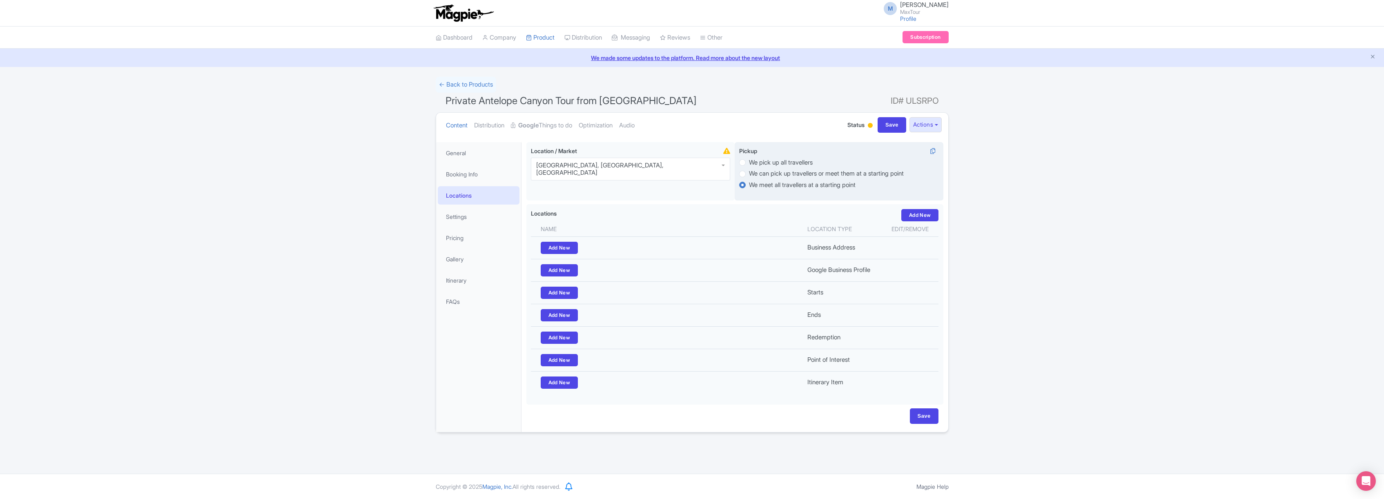
click at [749, 163] on label "We pick up all travellers" at bounding box center [781, 162] width 64 height 9
click at [749, 163] on input "We pick up all travellers" at bounding box center [753, 162] width 8 height 8
radio input "true"
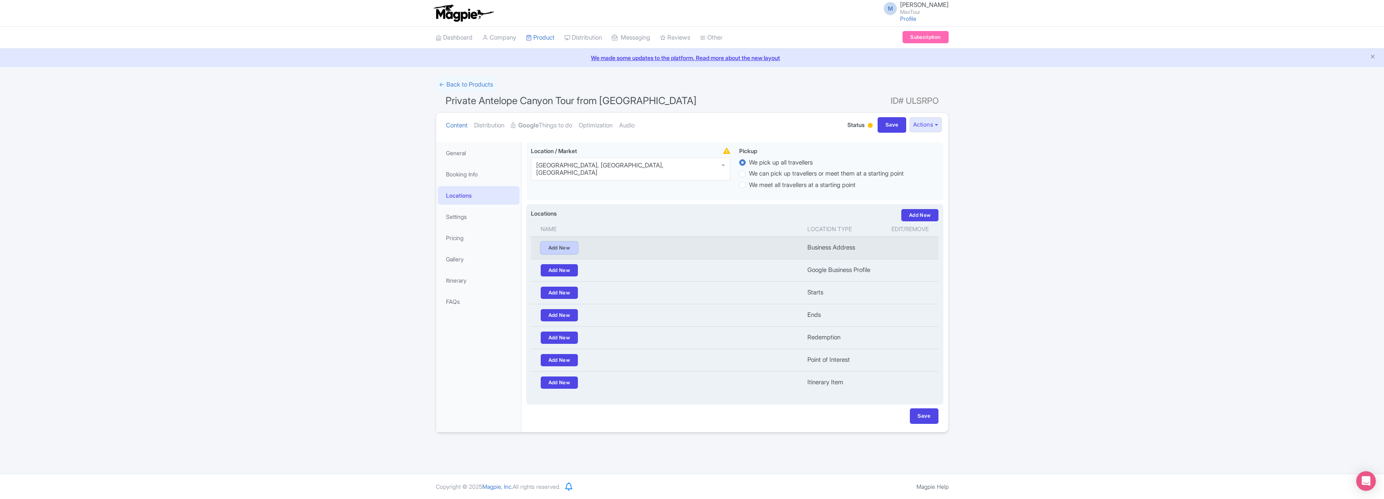
click at [560, 247] on link "Add New" at bounding box center [560, 248] width 38 height 12
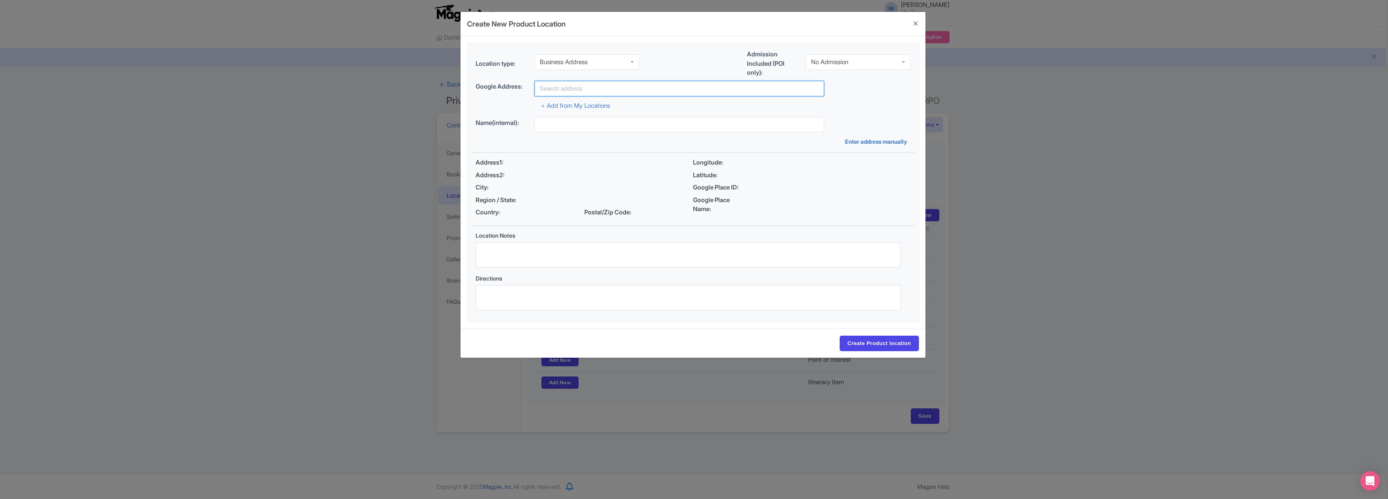
click at [583, 89] on input "text" at bounding box center [679, 89] width 290 height 16
type input "MaxTour [GEOGRAPHIC_DATA] and [PERSON_NAME][GEOGRAPHIC_DATA], [GEOGRAPHIC_DATA]…"
click at [882, 345] on input "Create Product location" at bounding box center [878, 344] width 79 height 16
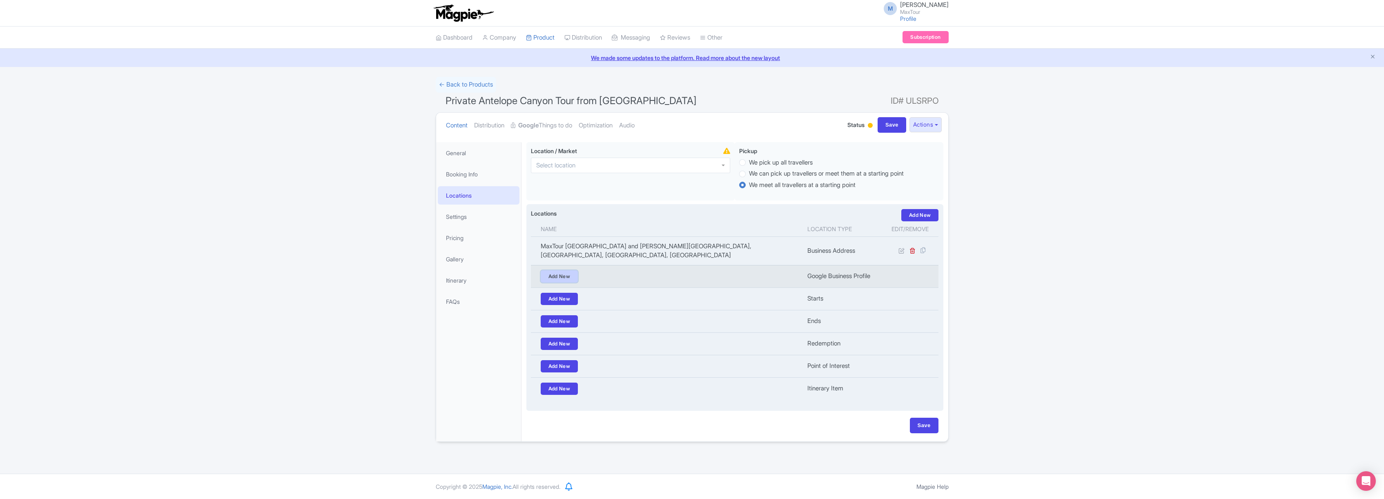
click at [558, 278] on link "Add New" at bounding box center [560, 276] width 38 height 12
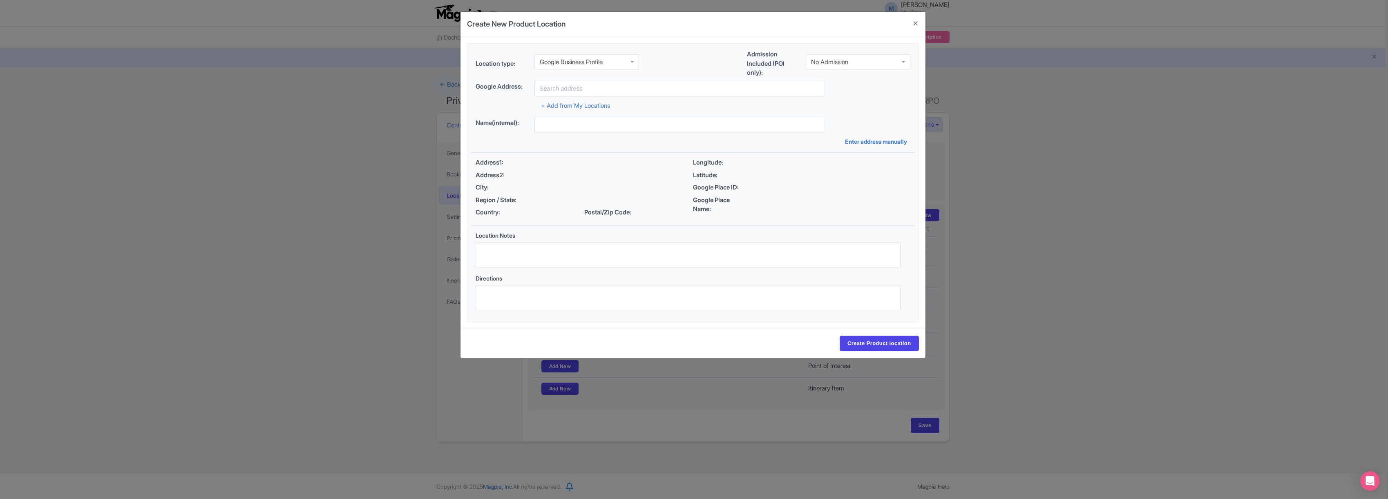
click at [594, 61] on div "Google Business Profile" at bounding box center [571, 61] width 63 height 7
click at [570, 86] on input "text" at bounding box center [679, 89] width 290 height 16
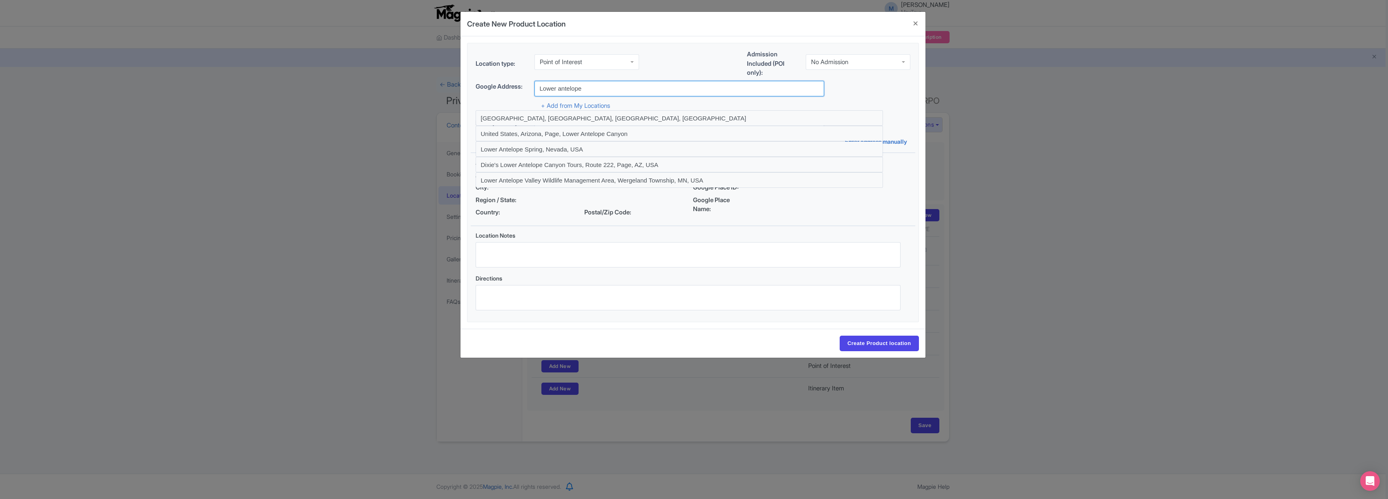
click at [587, 90] on input "Lower antelope" at bounding box center [679, 89] width 290 height 16
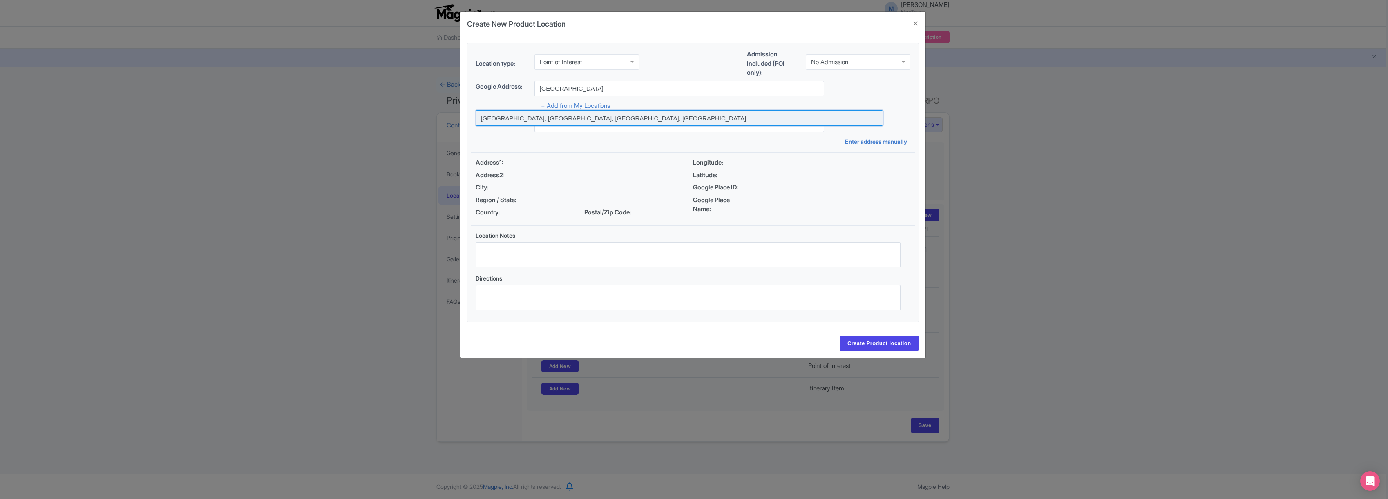
click at [542, 118] on input at bounding box center [678, 118] width 407 height 16
type input "Lower Antelope Canyon, LeChee, AZ, USA"
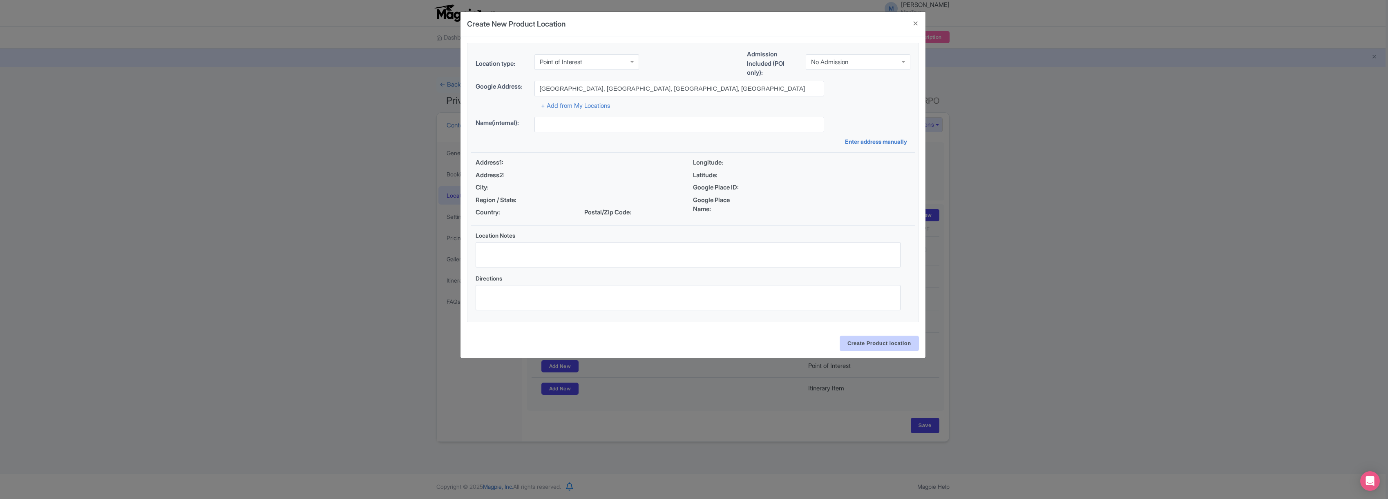
type input "[GEOGRAPHIC_DATA], [GEOGRAPHIC_DATA], [GEOGRAPHIC_DATA], [GEOGRAPHIC_DATA]"
click at [879, 342] on input "Create Product location" at bounding box center [878, 344] width 79 height 16
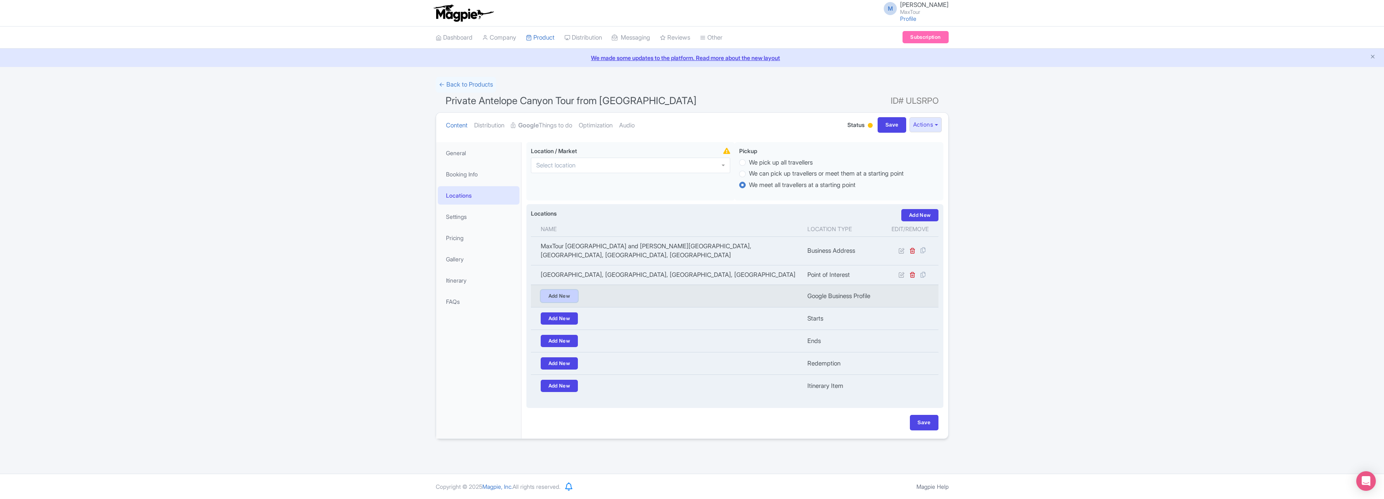
click at [563, 299] on link "Add New" at bounding box center [560, 296] width 38 height 12
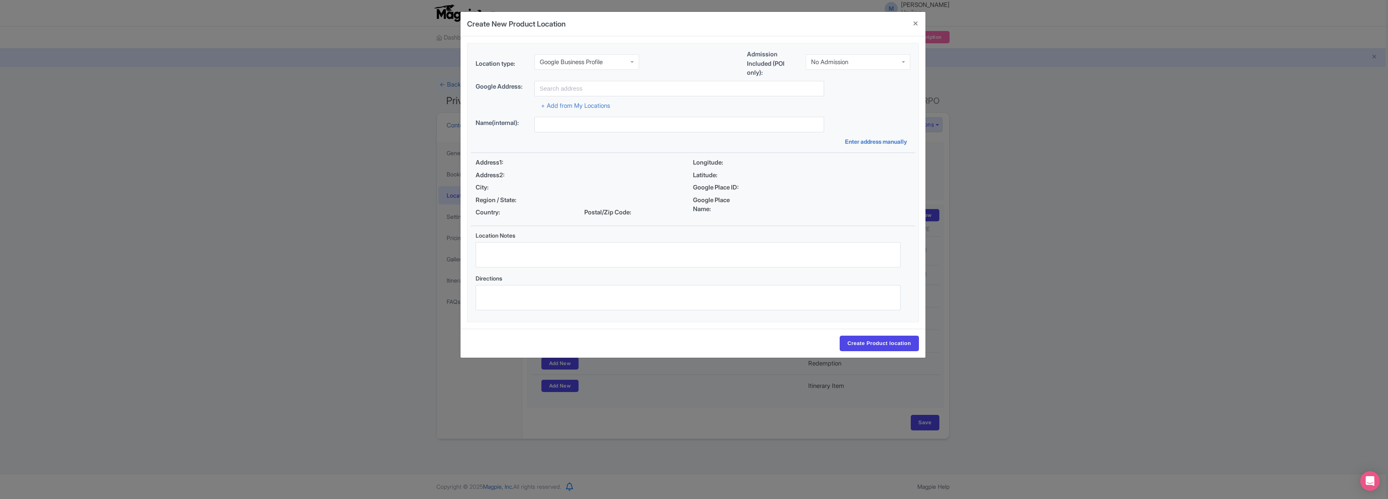
click at [582, 62] on div "Google Business Profile" at bounding box center [571, 61] width 63 height 7
click at [570, 87] on input "text" at bounding box center [679, 89] width 290 height 16
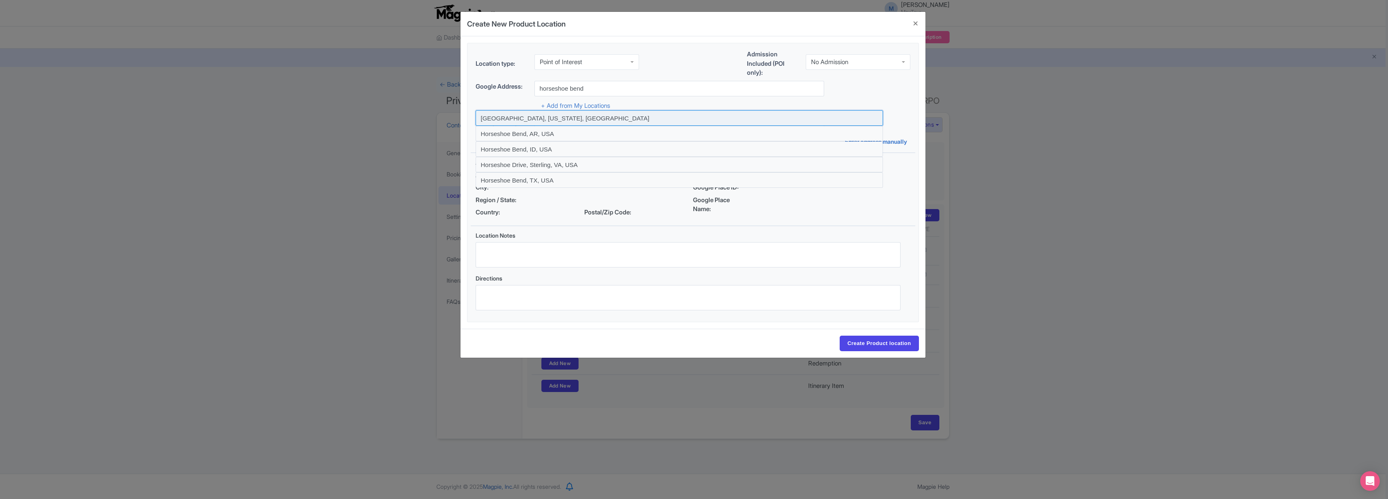
click at [548, 118] on input at bounding box center [678, 118] width 407 height 16
type input "Horseshoe Bend, Arizona, USA"
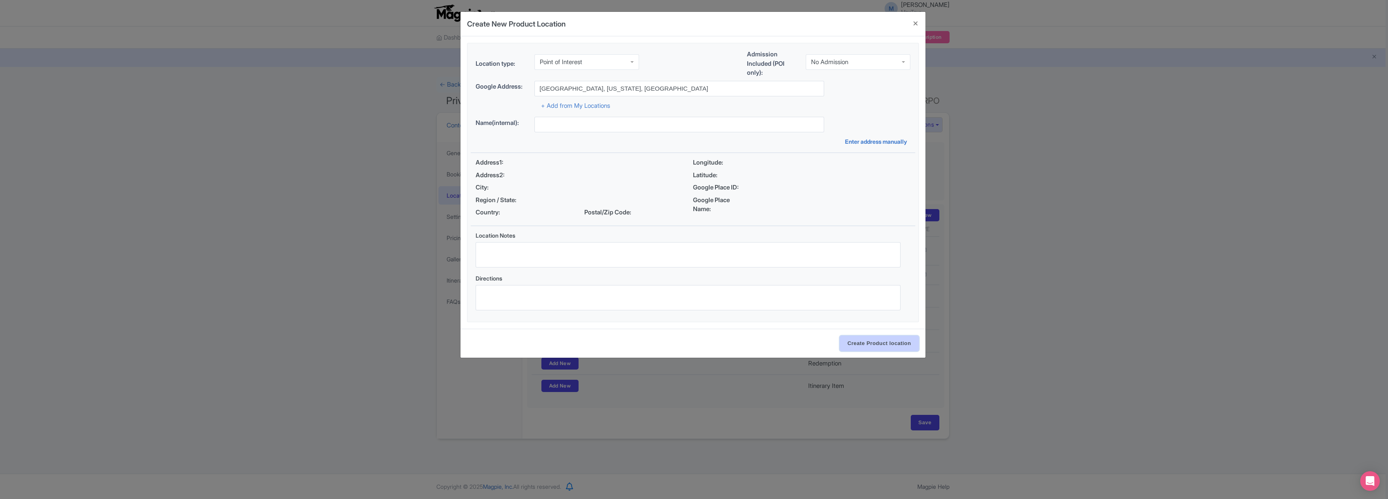
type input "[GEOGRAPHIC_DATA], [GEOGRAPHIC_DATA], [US_STATE] 86040, [GEOGRAPHIC_DATA]"
click at [884, 348] on input "Create Product location" at bounding box center [878, 344] width 79 height 16
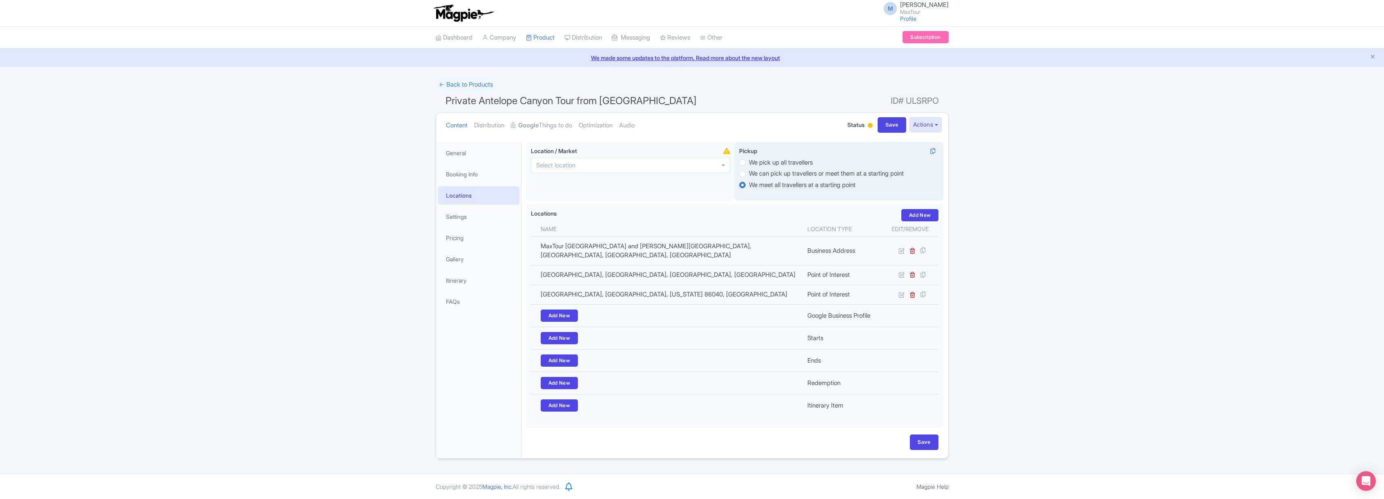
click at [749, 161] on label "We pick up all travellers" at bounding box center [781, 162] width 64 height 9
click at [749, 161] on input "We pick up all travellers" at bounding box center [753, 162] width 8 height 8
radio input "true"
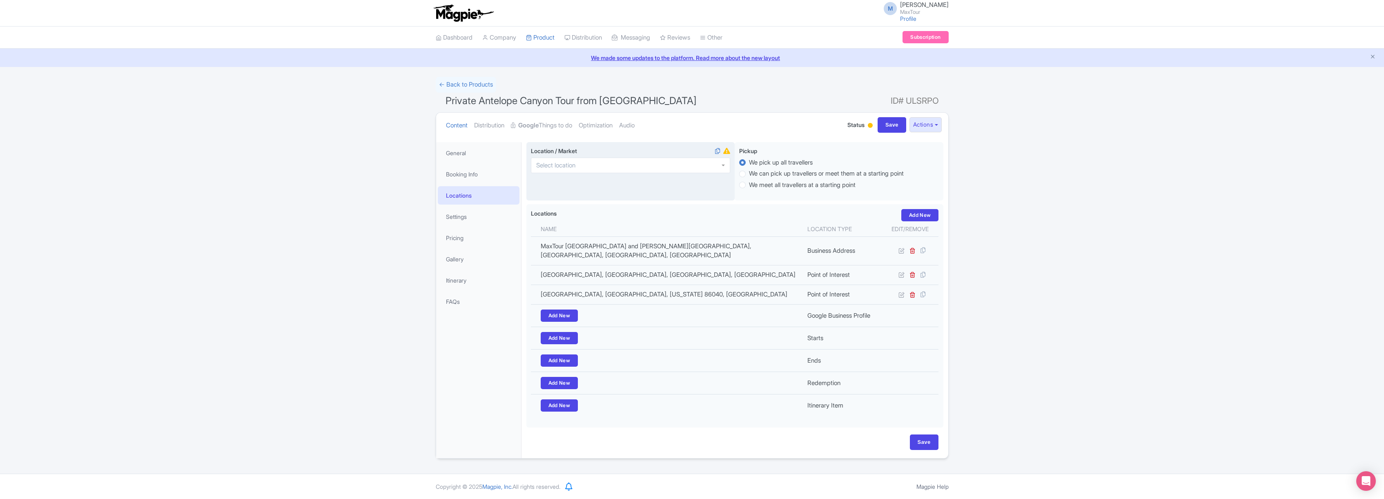
click at [649, 164] on div at bounding box center [630, 166] width 199 height 16
type input "las vegas"
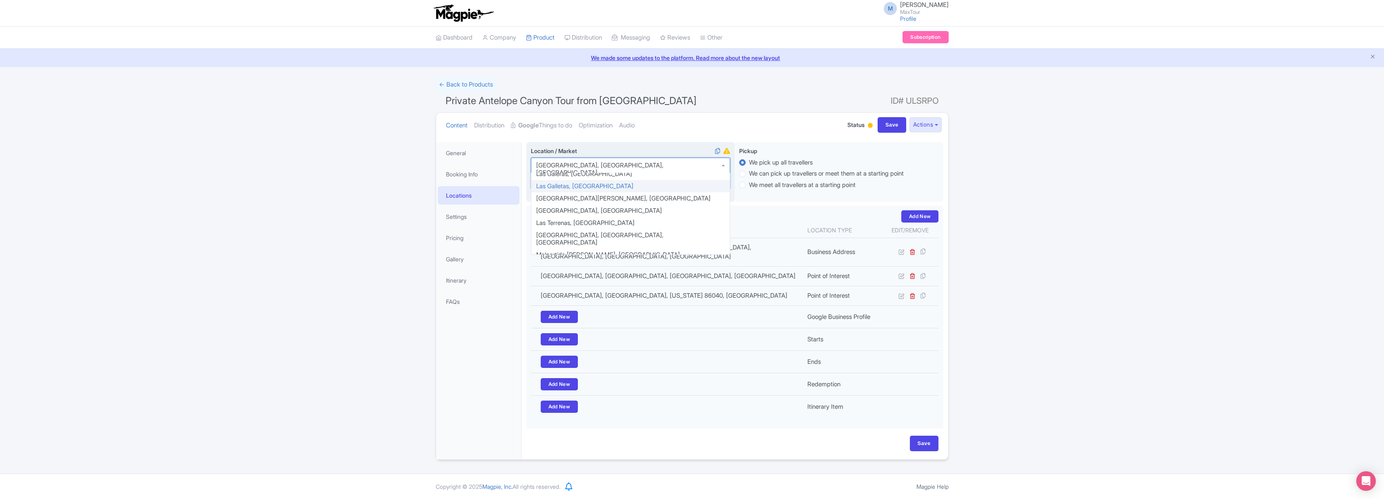
click at [732, 118] on ul "Content Distribution Google Things to do Optimization Audio" at bounding box center [637, 125] width 389 height 25
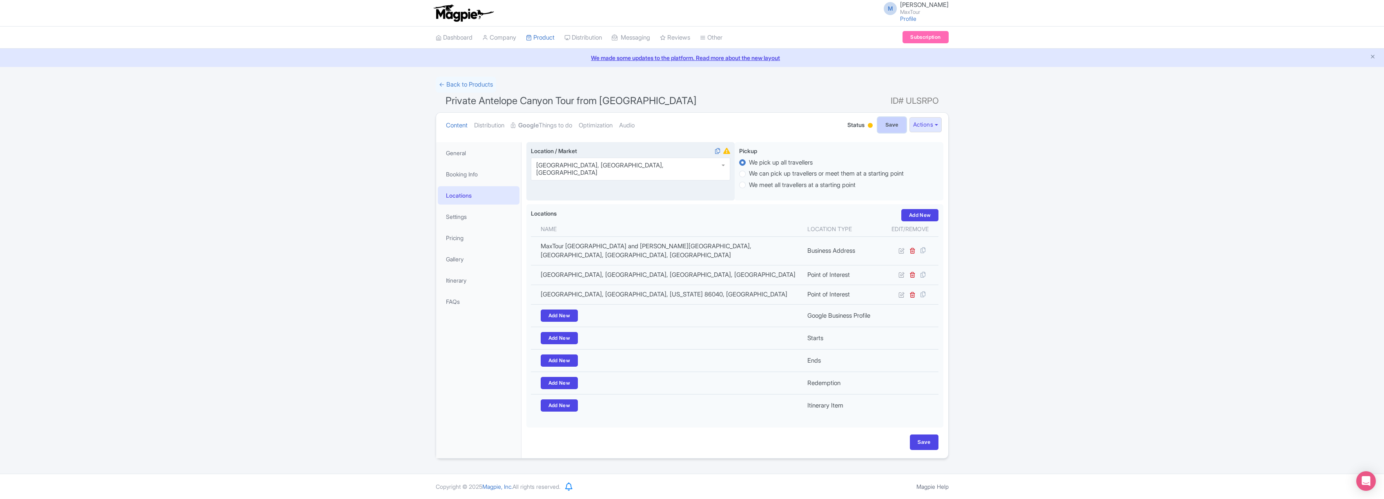
click at [886, 123] on input "Save" at bounding box center [892, 125] width 29 height 16
type input "Update Product"
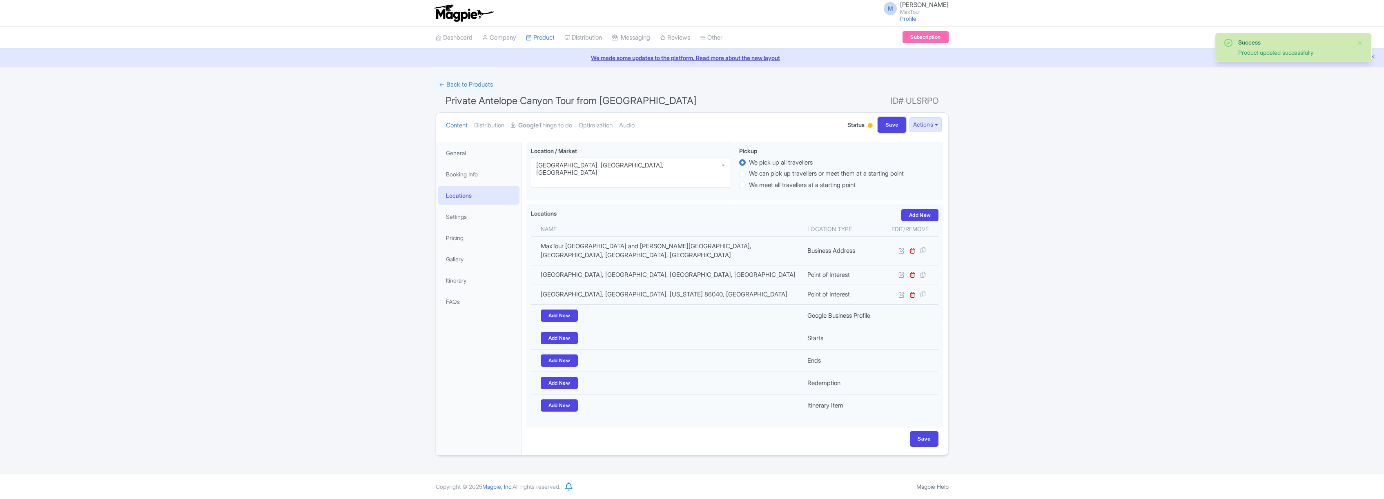
click at [888, 125] on input "Save" at bounding box center [892, 125] width 29 height 16
type input "Saving..."
click at [456, 216] on link "Settings" at bounding box center [479, 217] width 82 height 18
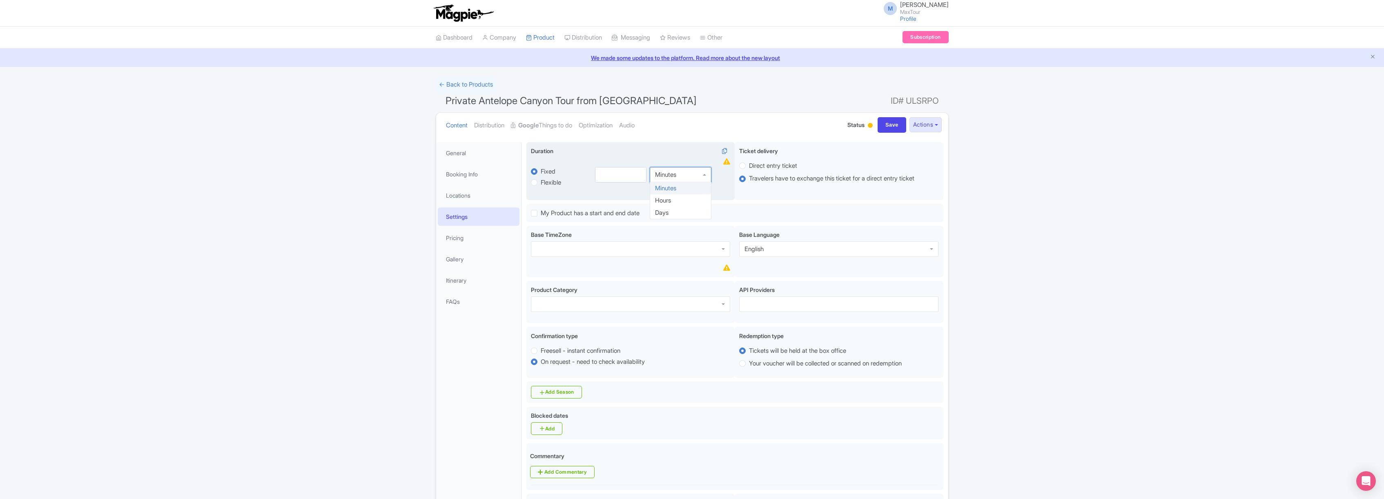
click at [694, 174] on div "Minutes" at bounding box center [681, 175] width 62 height 16
click at [618, 178] on input "number" at bounding box center [620, 177] width 51 height 16
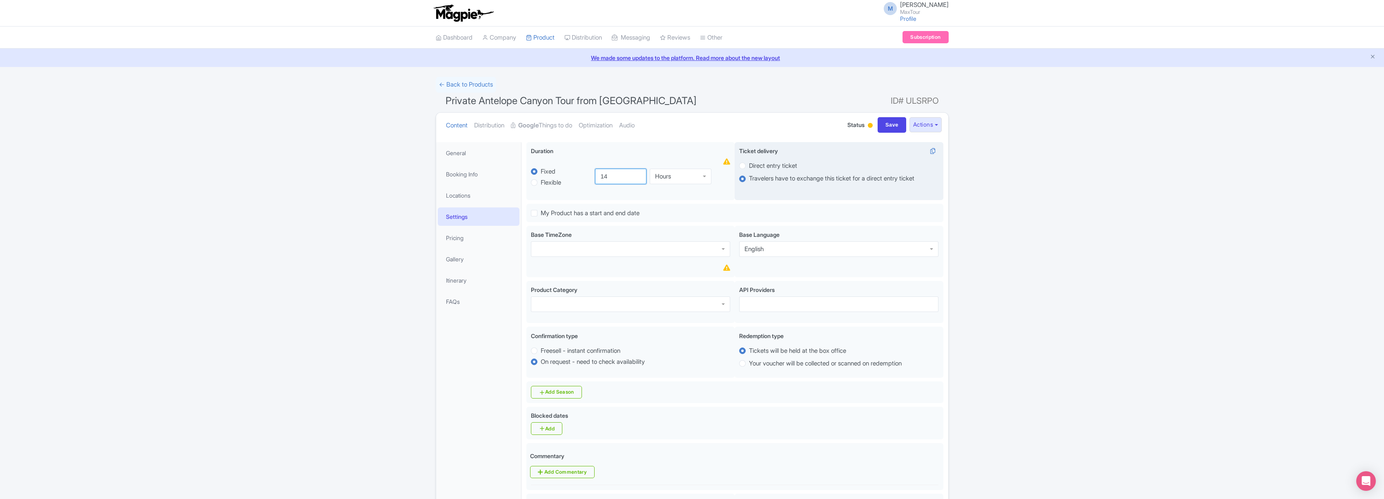
type input "14"
click at [749, 165] on label "Direct entry ticket" at bounding box center [773, 165] width 48 height 9
click at [749, 165] on input "Direct entry ticket" at bounding box center [753, 165] width 8 height 8
radio input "true"
click at [678, 117] on ul "Content Distribution Google Things to do Optimization Audio" at bounding box center [637, 125] width 389 height 25
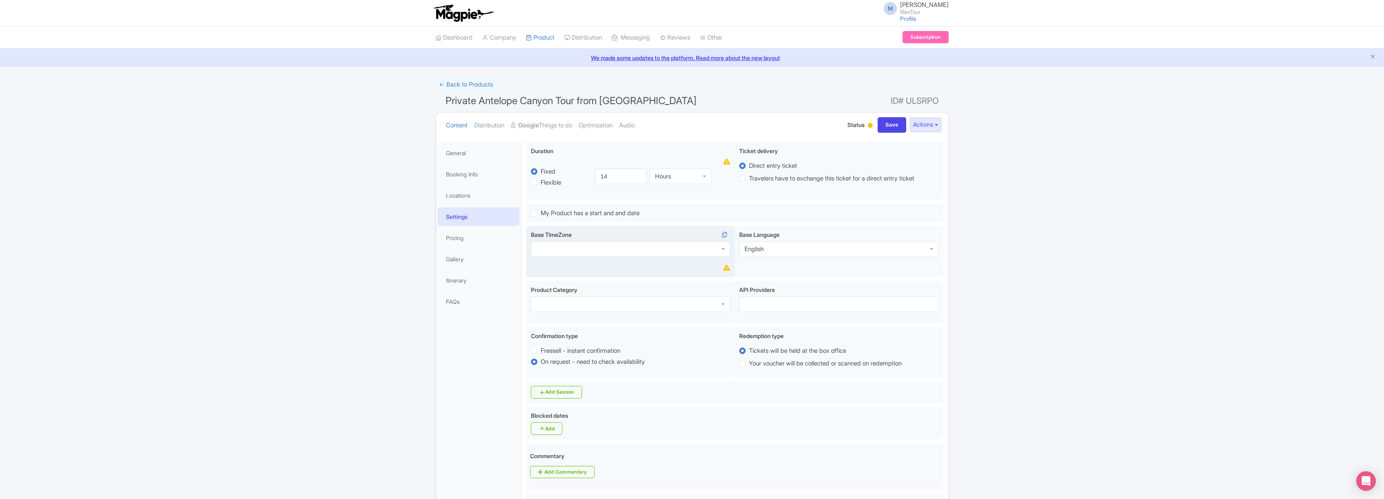
click at [631, 250] on div at bounding box center [630, 249] width 199 height 16
type input "ari"
click at [665, 307] on div at bounding box center [630, 305] width 199 height 16
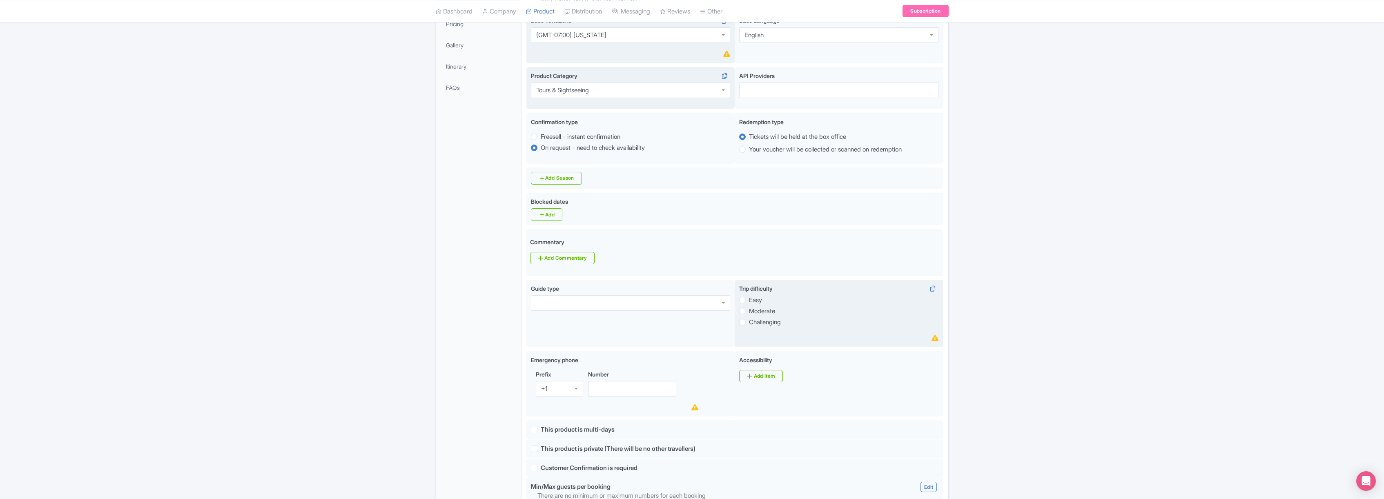
scroll to position [215, 0]
click at [741, 303] on label "Easy" at bounding box center [838, 298] width 199 height 9
click at [749, 302] on input "Easy" at bounding box center [753, 298] width 8 height 8
radio input "true"
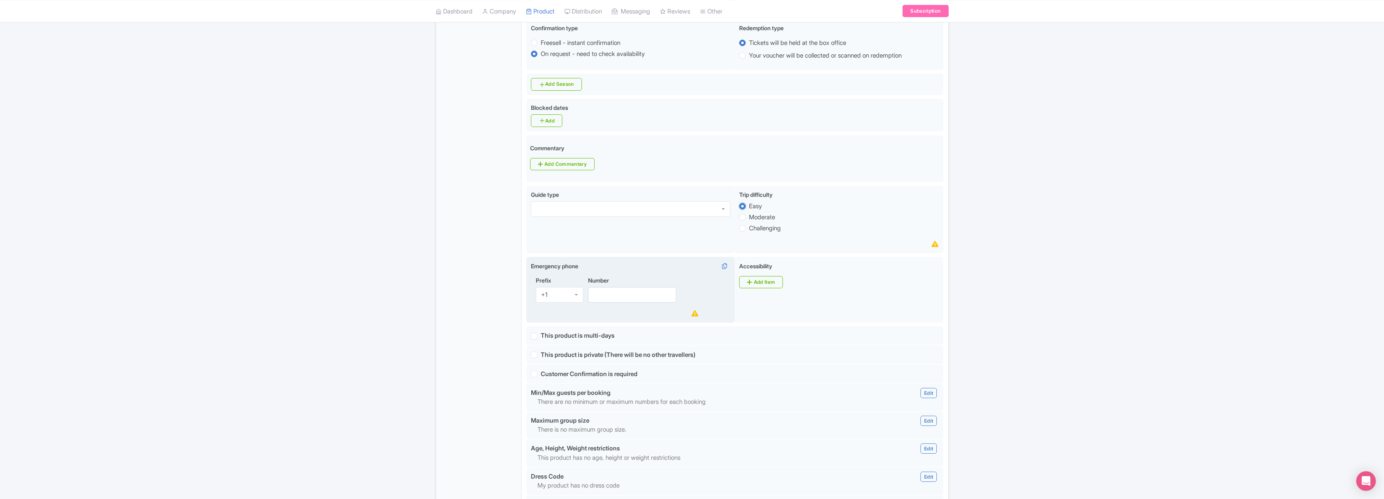
scroll to position [308, 0]
click at [631, 298] on input "Number" at bounding box center [632, 295] width 89 height 16
type input "8887468388"
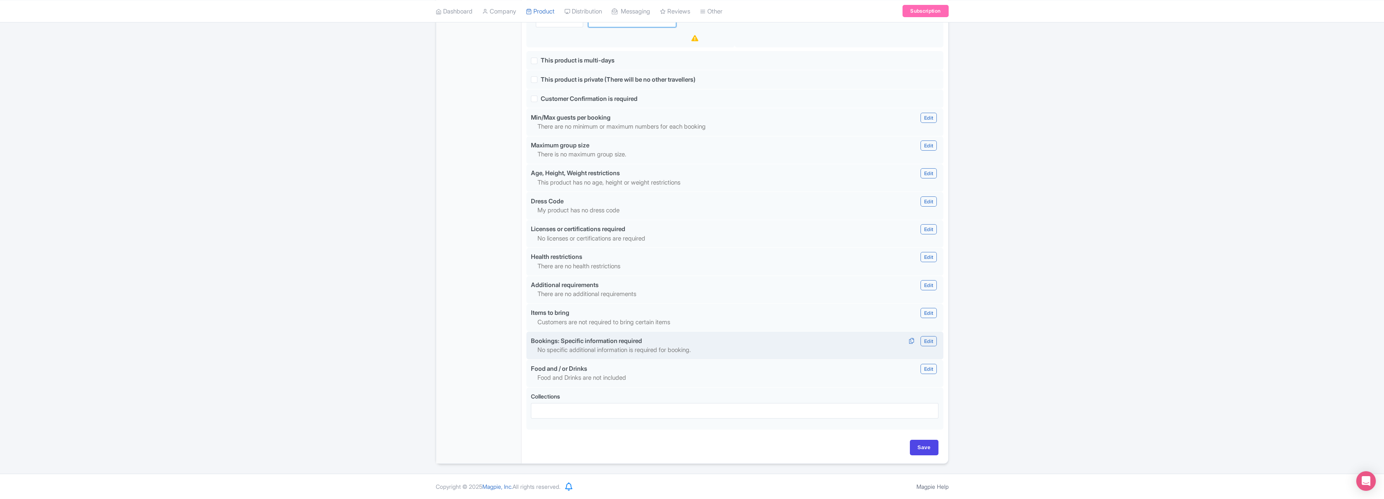
scroll to position [587, 0]
drag, startPoint x: 923, startPoint y: 446, endPoint x: 900, endPoint y: 437, distance: 24.7
click at [923, 446] on input "Save" at bounding box center [924, 448] width 29 height 16
type input "Saving..."
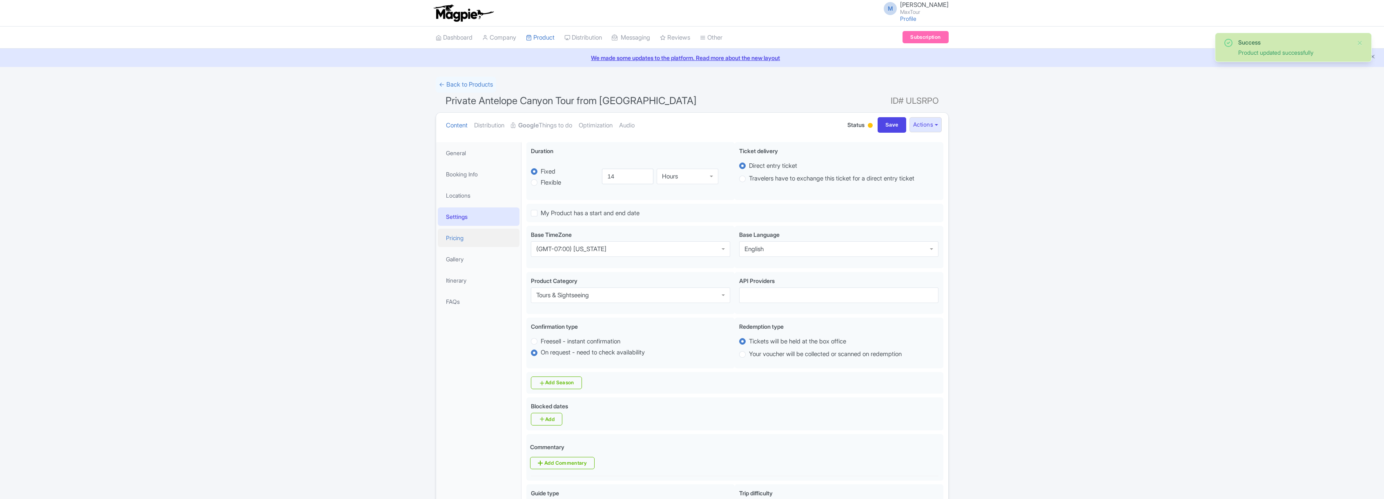
scroll to position [142, 0]
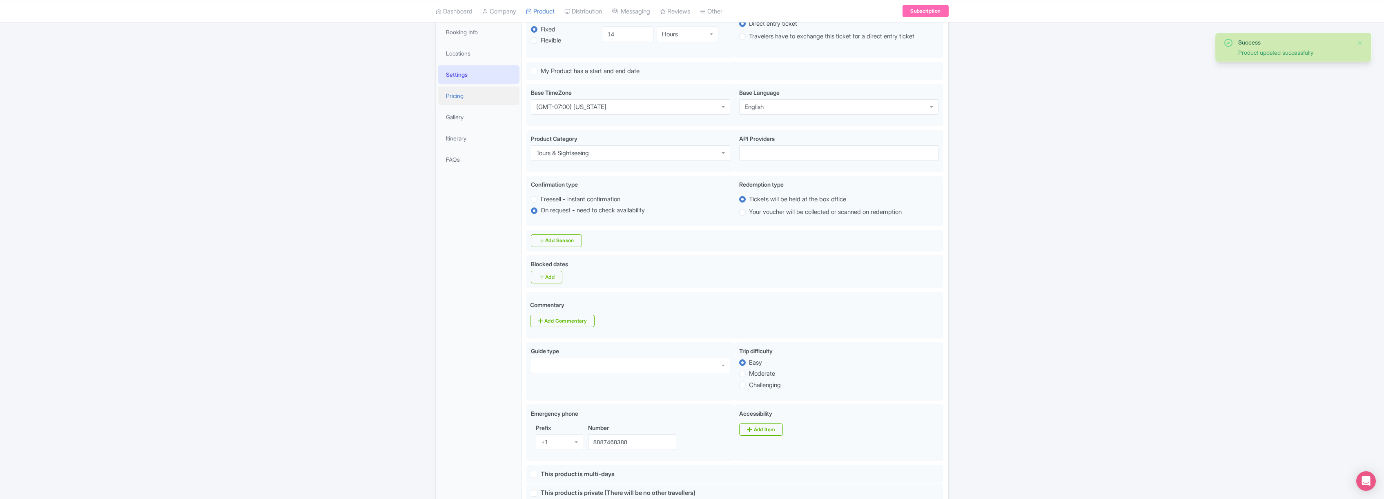
click at [460, 94] on link "Pricing" at bounding box center [479, 96] width 82 height 18
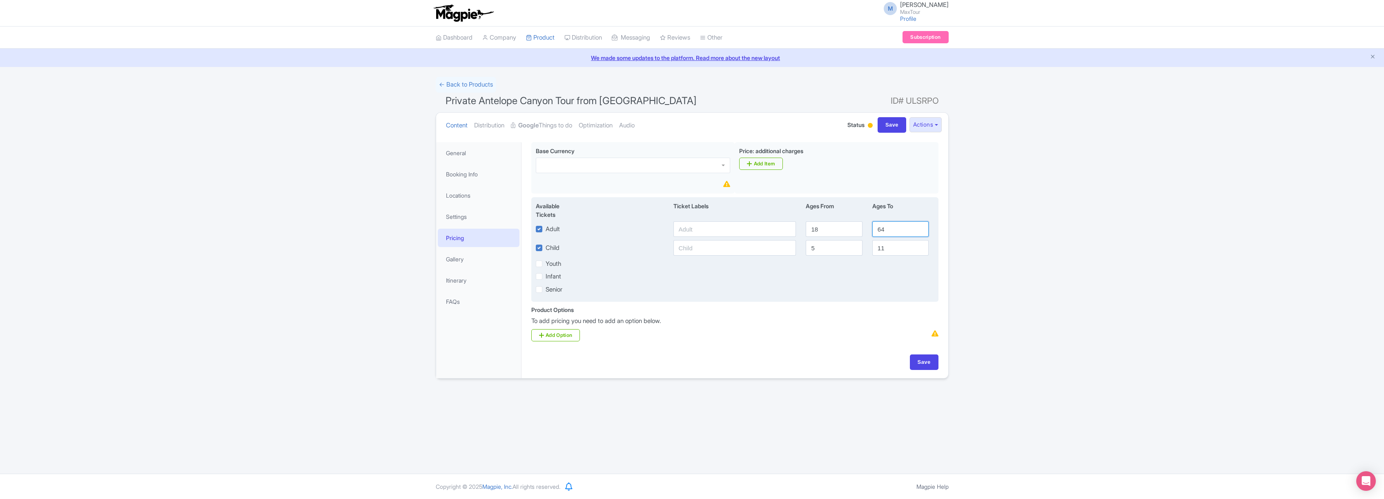
drag, startPoint x: 890, startPoint y: 228, endPoint x: 865, endPoint y: 228, distance: 24.5
click at [865, 228] on div "Adult 18 64" at bounding box center [735, 229] width 408 height 16
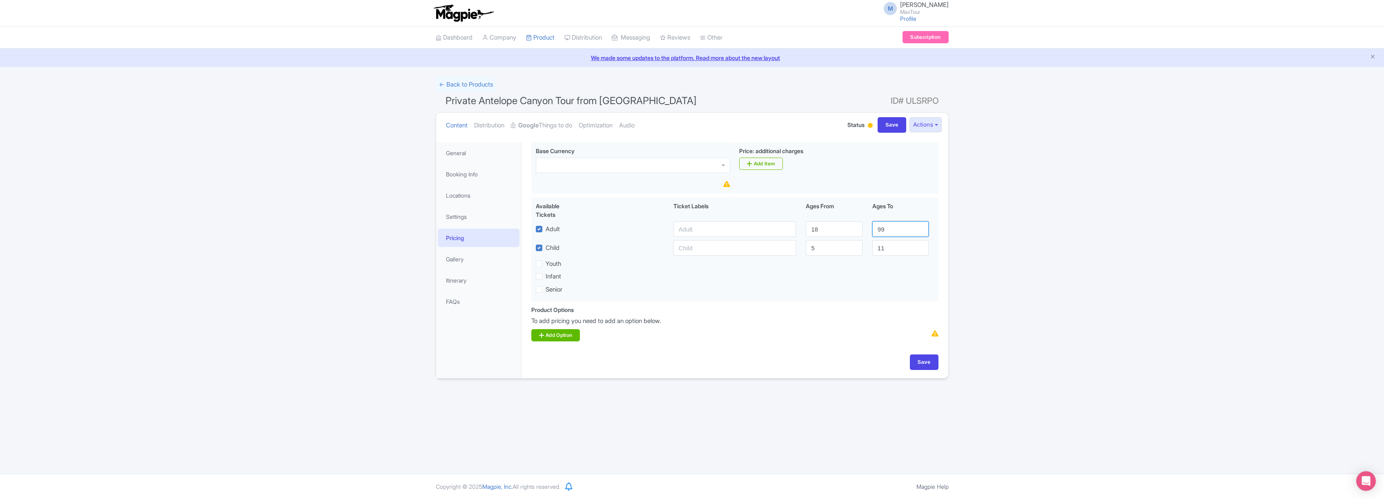
type input "99"
click at [563, 336] on link "Add Option" at bounding box center [555, 335] width 49 height 12
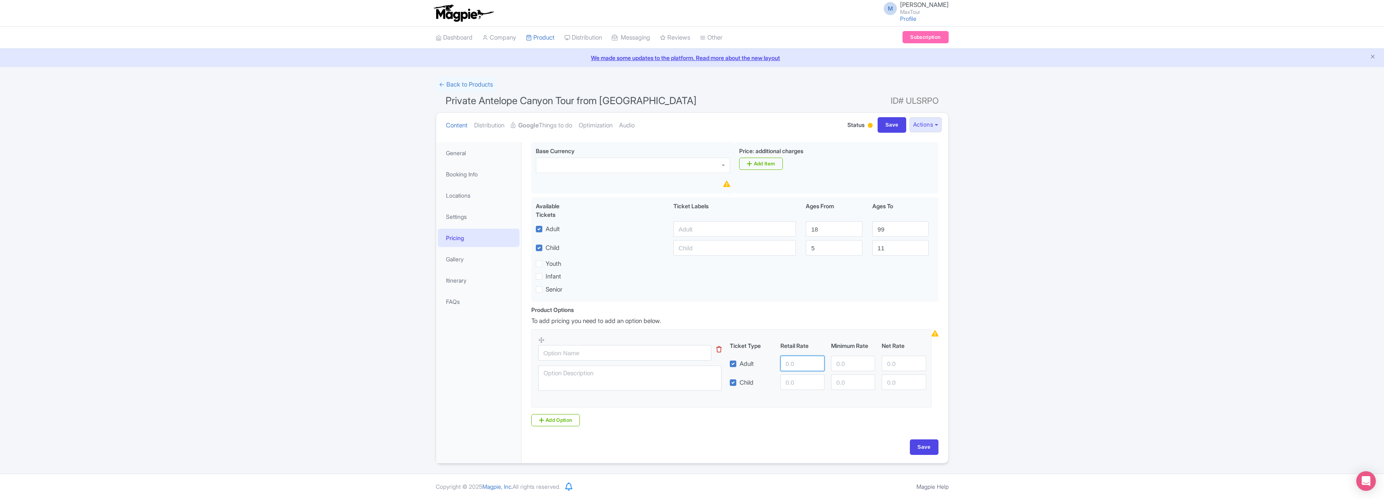
click at [789, 364] on input "number" at bounding box center [803, 364] width 44 height 16
type input "249"
click at [796, 383] on input "number" at bounding box center [803, 383] width 44 height 16
type input "249"
click at [752, 426] on div "Product Options i To add pricing you need to add an option below. Ticket Type R…" at bounding box center [735, 366] width 417 height 121
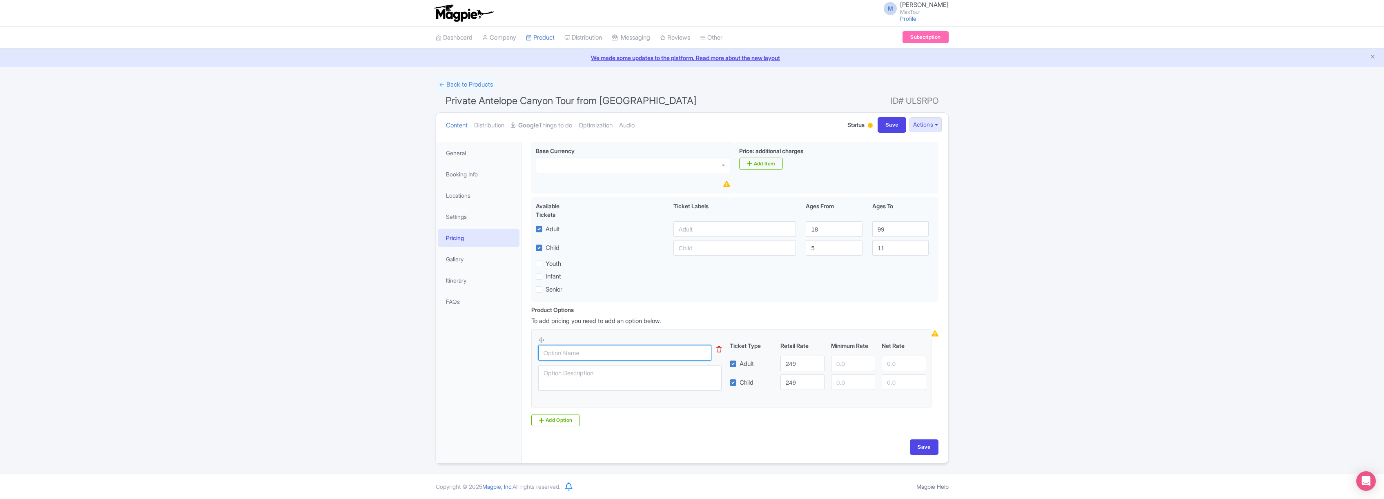
click at [624, 355] on input "text" at bounding box center [624, 353] width 173 height 16
type input "Private Antelope Canyon Tour"
drag, startPoint x: 922, startPoint y: 448, endPoint x: 889, endPoint y: 431, distance: 36.5
click at [922, 448] on input "Save" at bounding box center [924, 448] width 29 height 16
type input "Saving..."
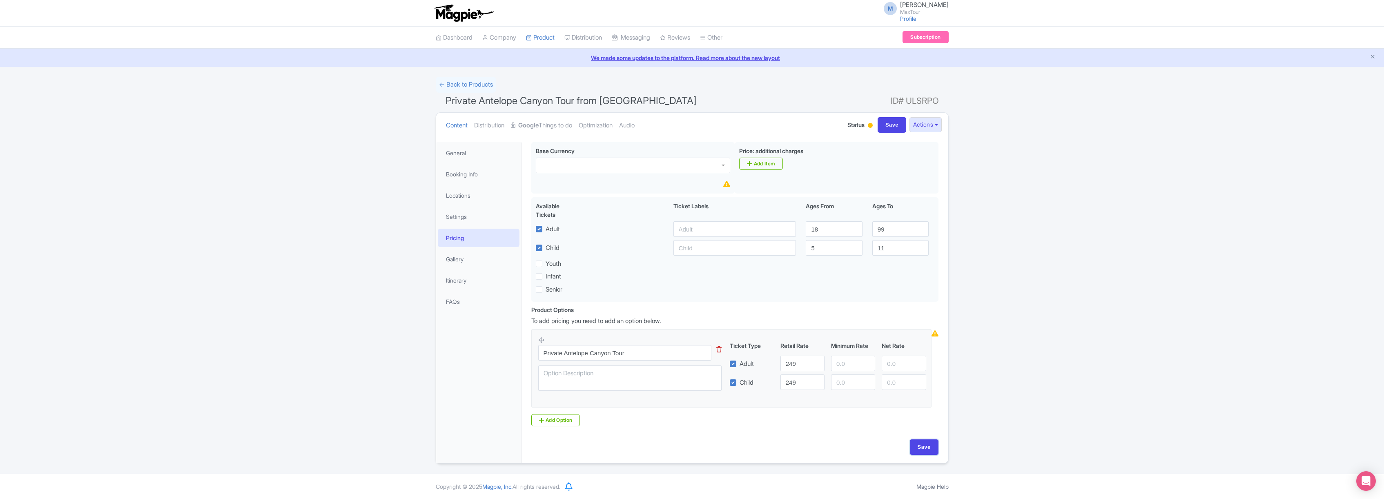
type input "Saving..."
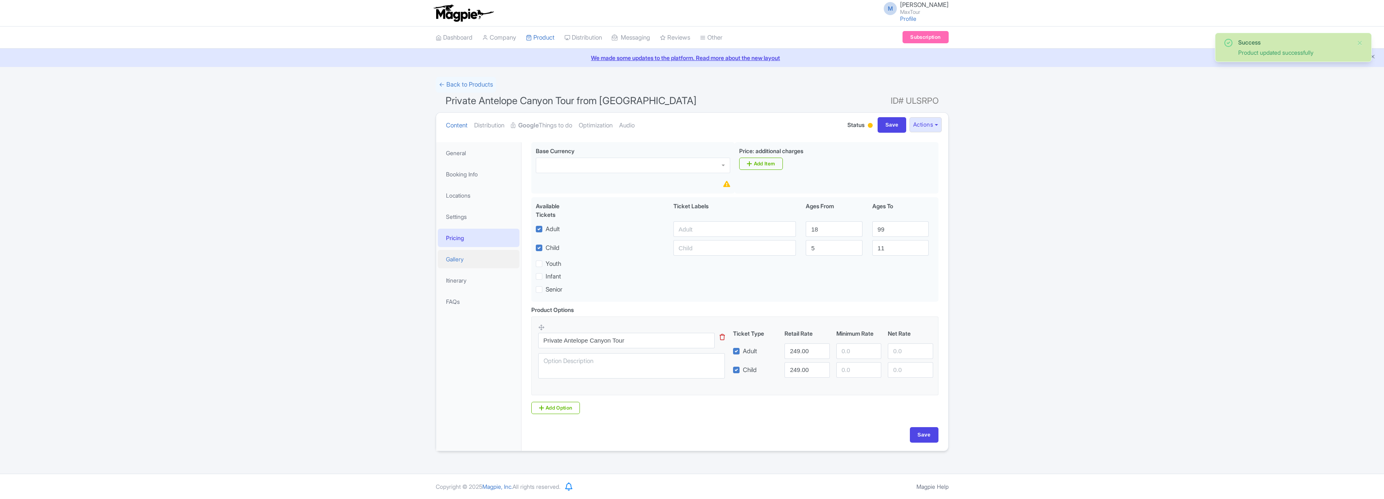
click at [453, 259] on link "Gallery" at bounding box center [479, 259] width 82 height 18
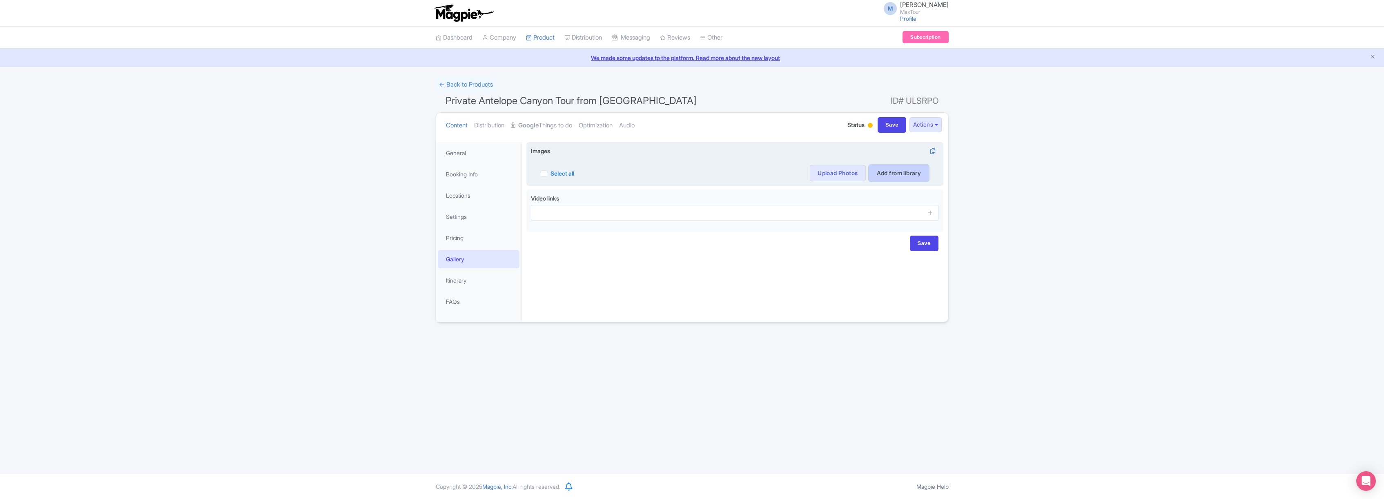
click at [898, 173] on link "Add from library" at bounding box center [899, 173] width 60 height 16
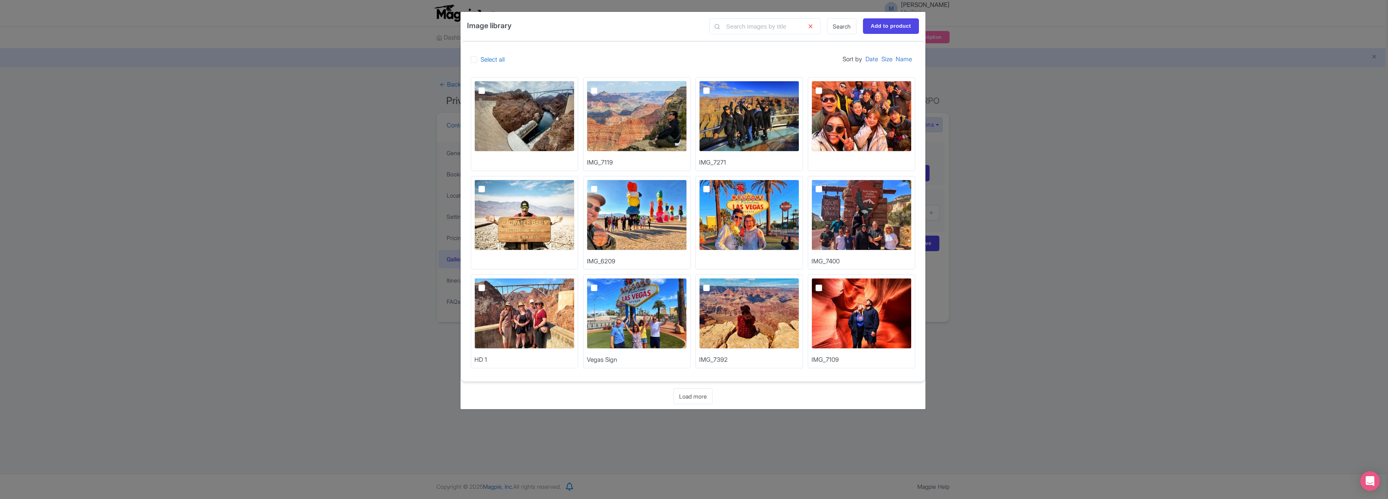
click at [835, 312] on img at bounding box center [861, 313] width 100 height 71
click at [830, 283] on input "checkbox" at bounding box center [827, 280] width 5 height 5
checkbox input "true"
click at [696, 397] on link "Load more" at bounding box center [692, 396] width 39 height 16
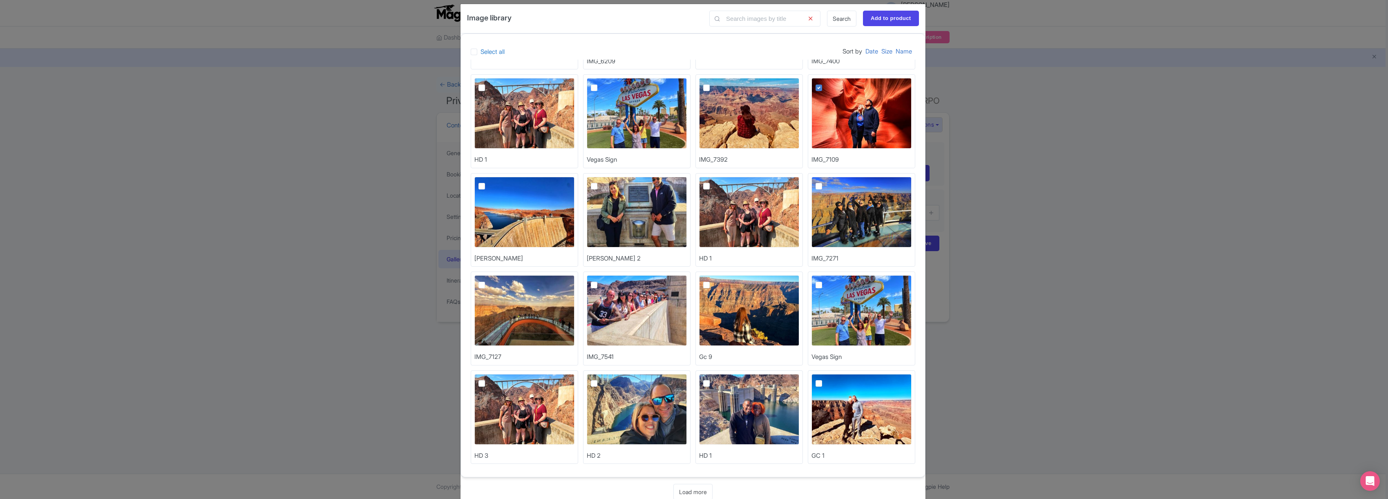
scroll to position [25, 0]
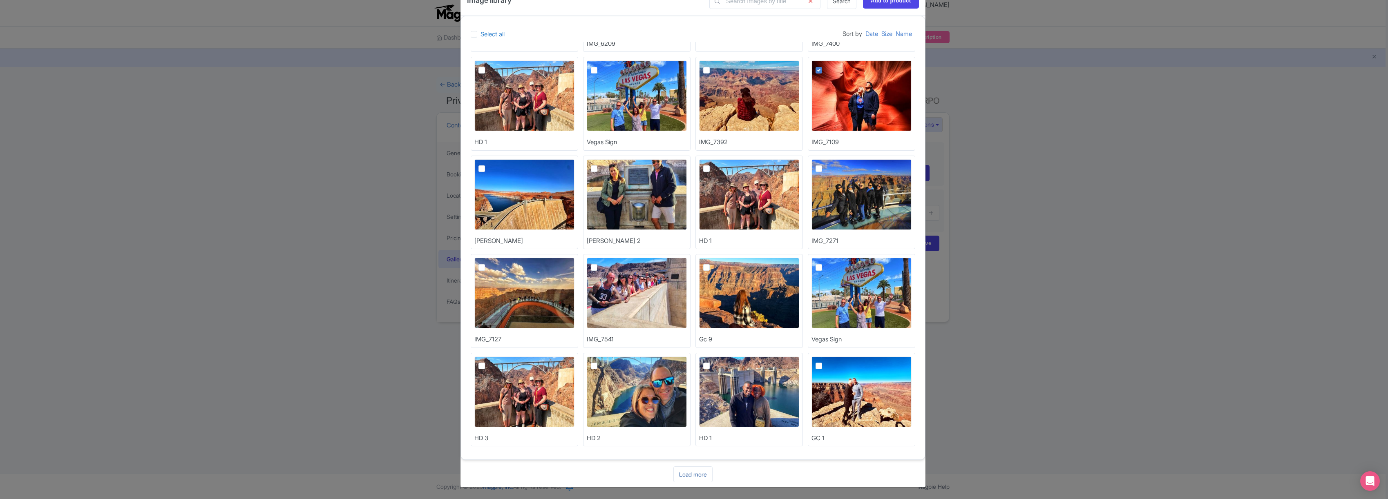
click at [694, 477] on link "Load more" at bounding box center [692, 474] width 39 height 16
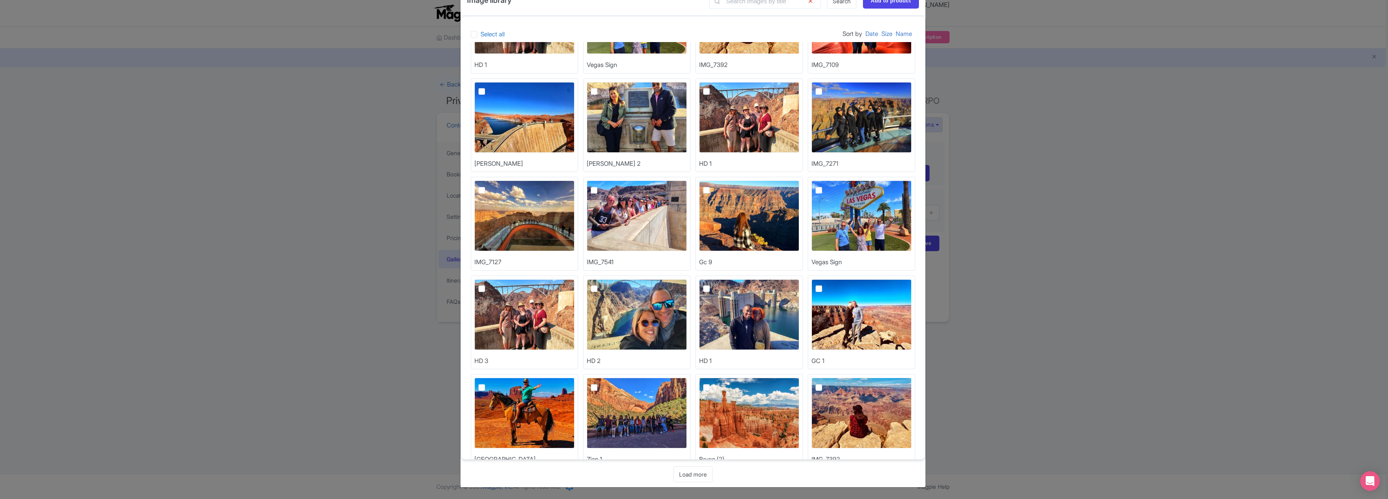
scroll to position [488, 0]
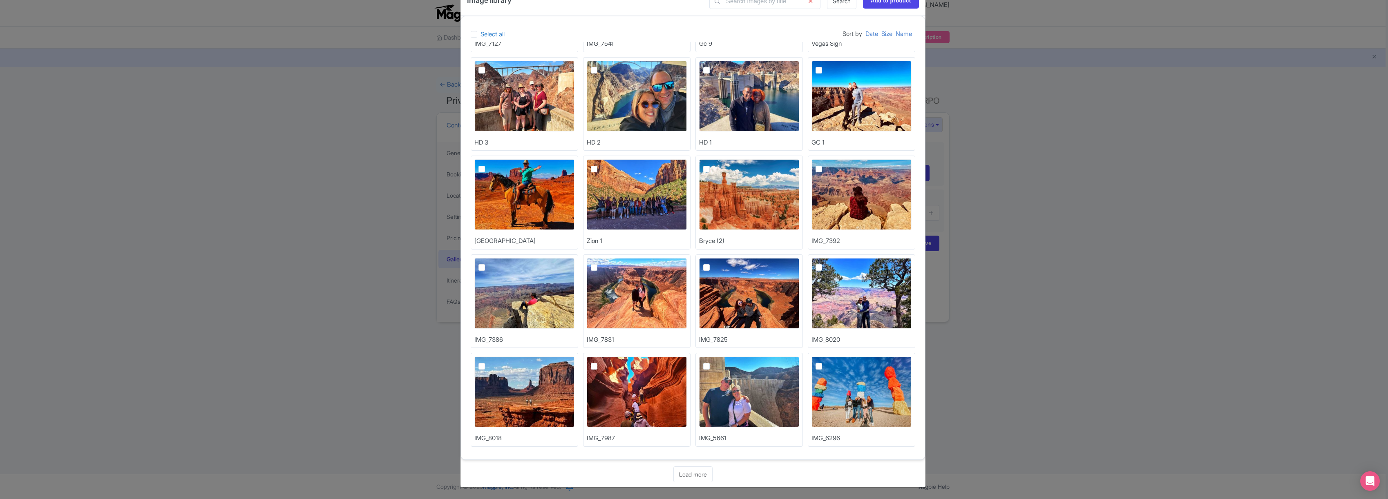
click at [640, 283] on img at bounding box center [637, 293] width 100 height 71
click at [606, 263] on input "checkbox" at bounding box center [602, 260] width 5 height 5
checkbox input "true"
click at [734, 291] on img at bounding box center [749, 293] width 100 height 71
click at [718, 263] on input "checkbox" at bounding box center [715, 260] width 5 height 5
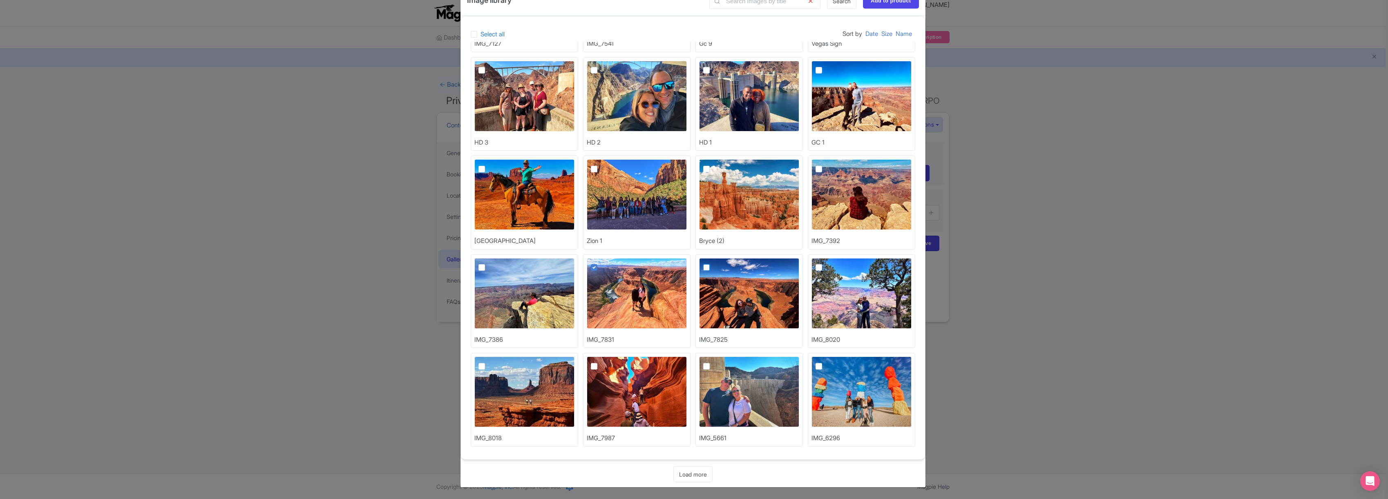
checkbox input "true"
click at [607, 395] on img at bounding box center [637, 392] width 100 height 71
click at [606, 362] on input "checkbox" at bounding box center [602, 359] width 5 height 5
checkbox input "true"
click at [697, 474] on link "Load more" at bounding box center [692, 474] width 39 height 16
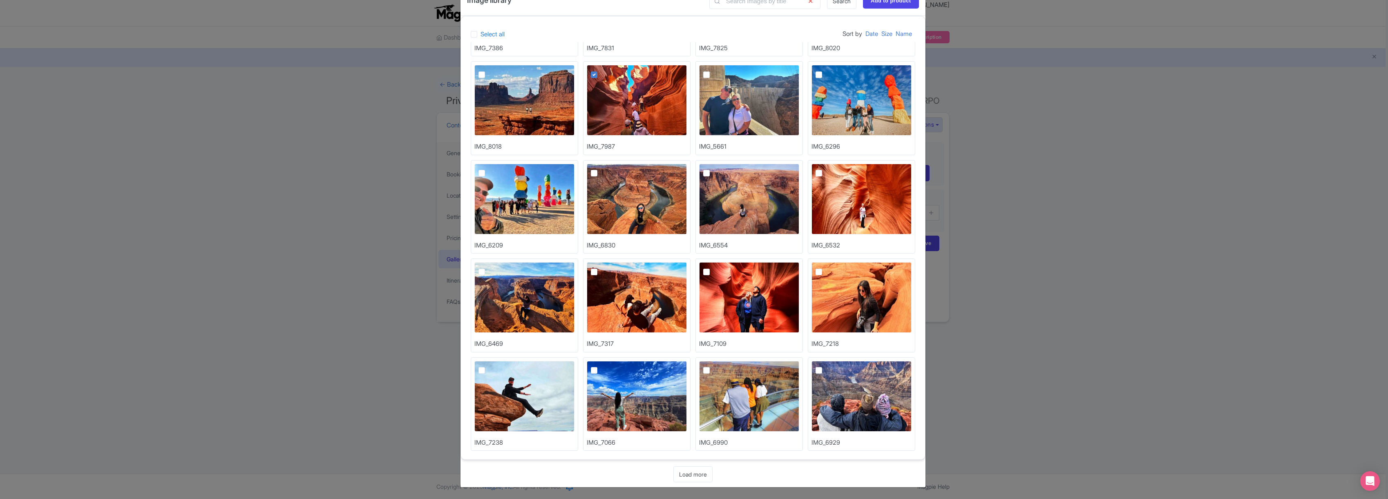
scroll to position [784, 0]
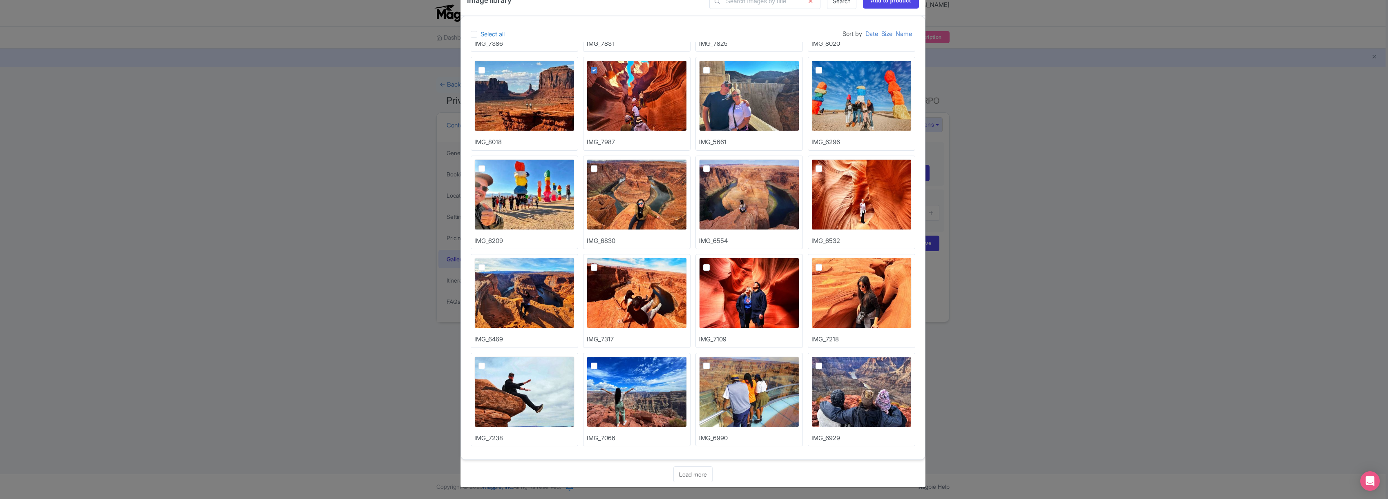
click at [642, 201] on img at bounding box center [637, 194] width 100 height 71
click at [606, 165] on input "checkbox" at bounding box center [602, 161] width 5 height 5
checkbox input "true"
click at [627, 278] on img at bounding box center [637, 293] width 100 height 71
click at [606, 263] on input "checkbox" at bounding box center [602, 260] width 5 height 5
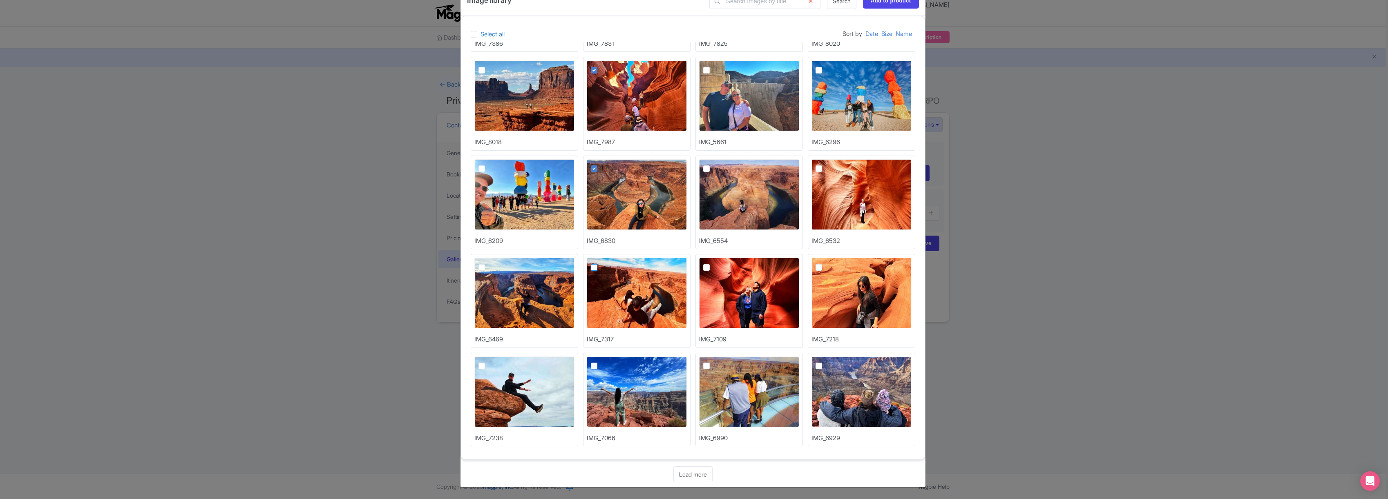
checkbox input "true"
click at [847, 286] on img at bounding box center [861, 293] width 100 height 71
click at [830, 263] on input "checkbox" at bounding box center [827, 260] width 5 height 5
checkbox input "true"
click at [698, 473] on link "Load more" at bounding box center [692, 474] width 39 height 16
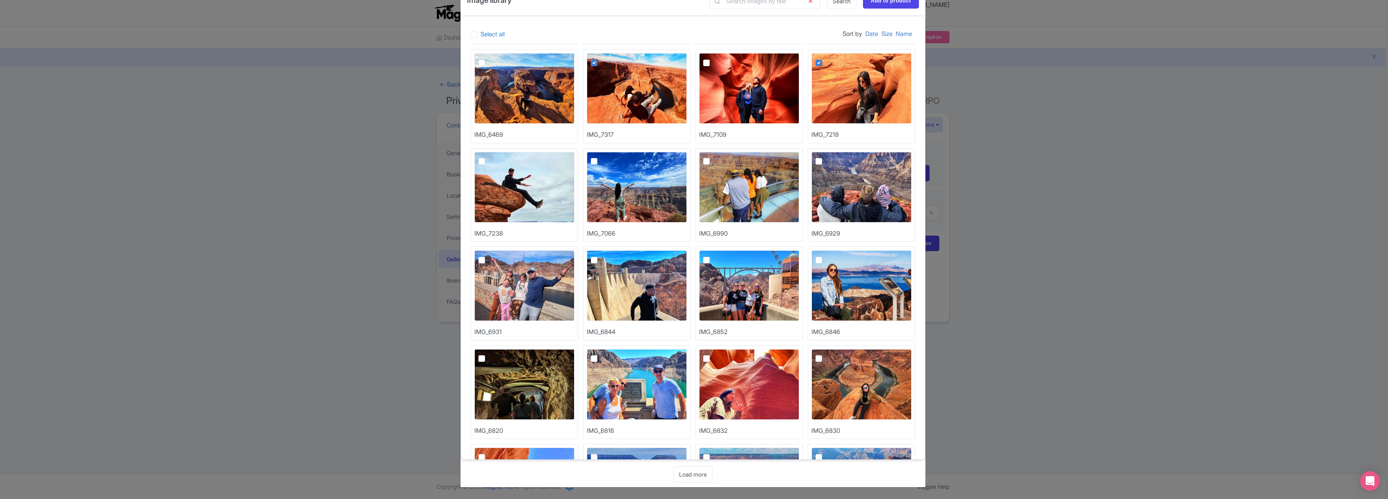
scroll to position [1080, 0]
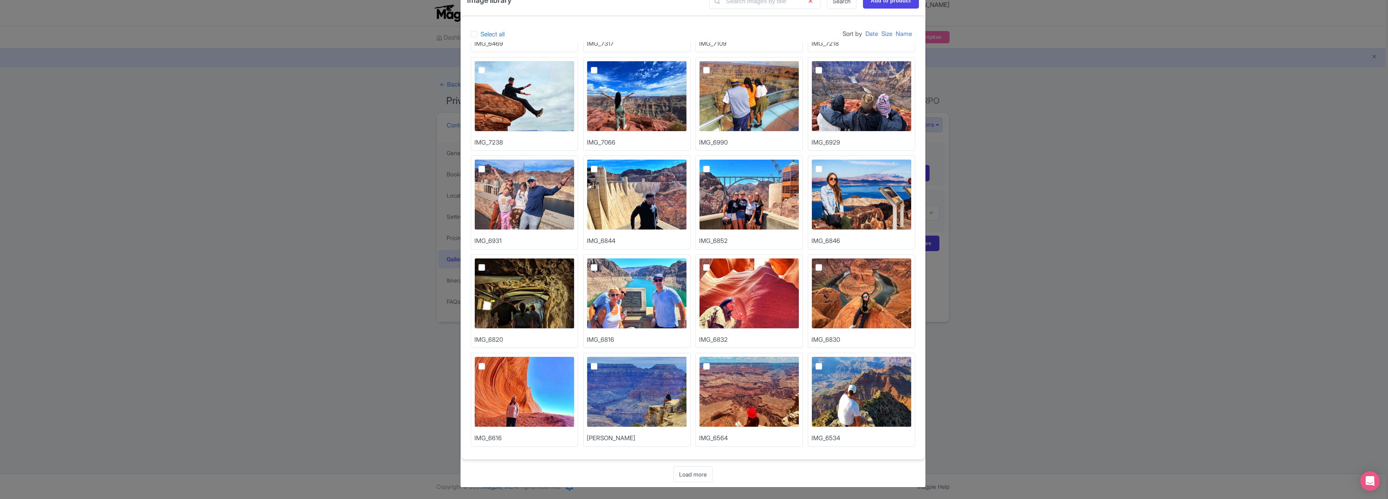
click at [757, 286] on img at bounding box center [749, 293] width 100 height 71
click at [718, 263] on input "checkbox" at bounding box center [715, 260] width 5 height 5
checkbox input "true"
click at [692, 473] on link "Load more" at bounding box center [692, 474] width 39 height 16
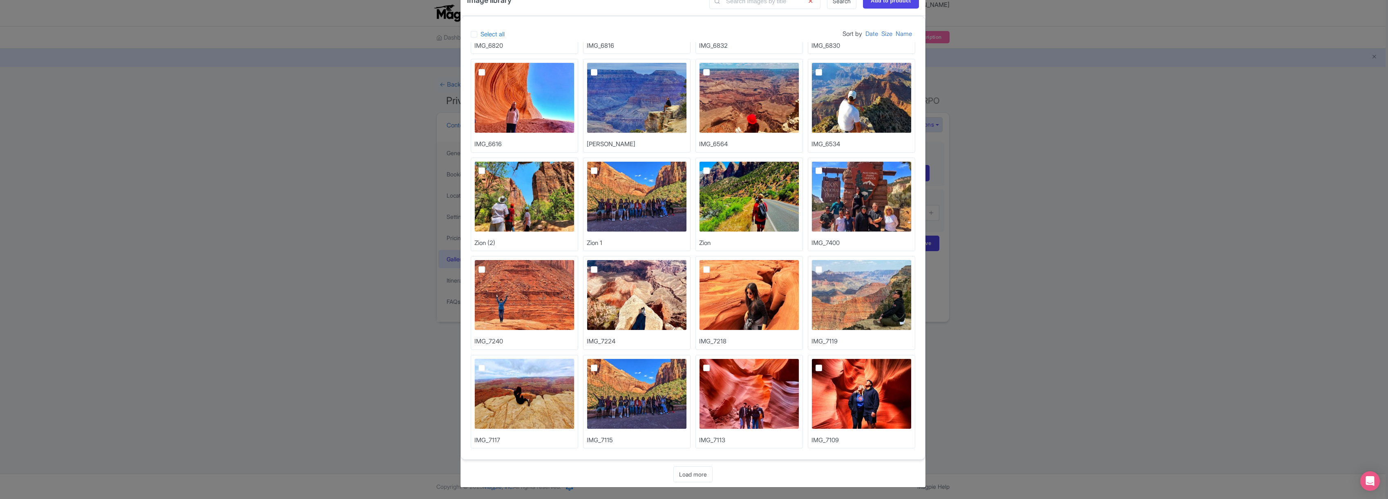
scroll to position [1376, 0]
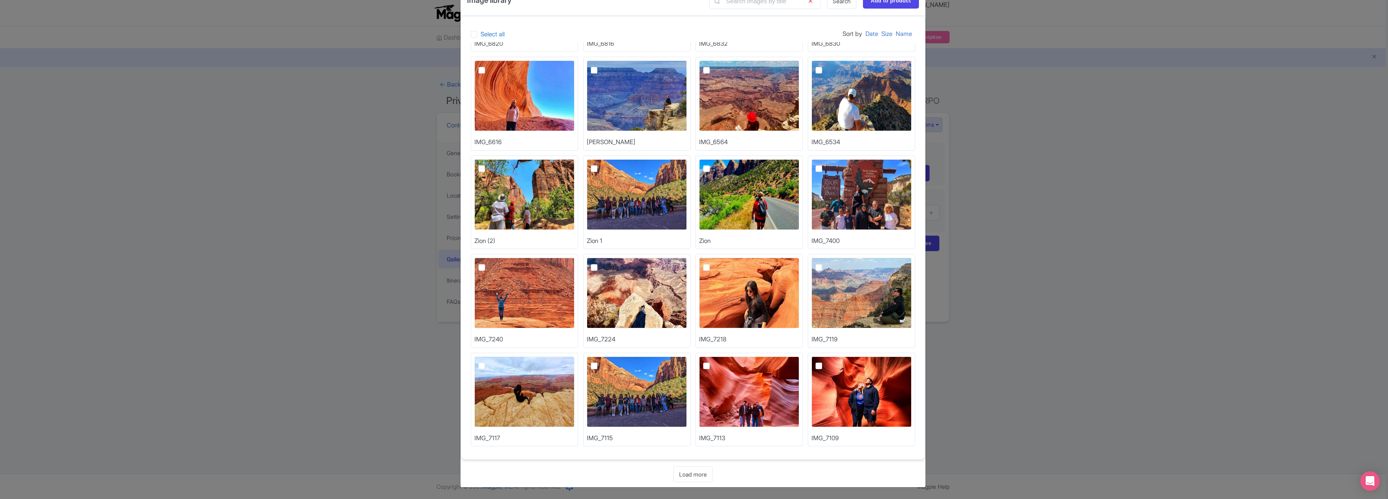
click at [746, 379] on img at bounding box center [749, 392] width 100 height 71
click at [718, 362] on input "checkbox" at bounding box center [715, 359] width 5 height 5
checkbox input "true"
click at [691, 475] on link "Load more" at bounding box center [692, 474] width 39 height 16
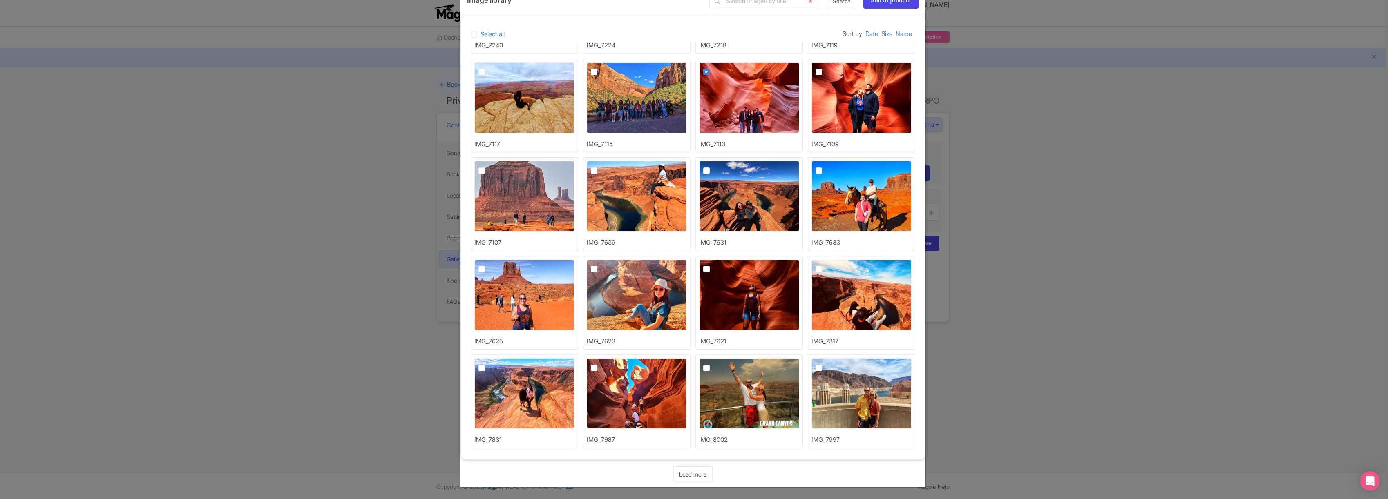
scroll to position [1672, 0]
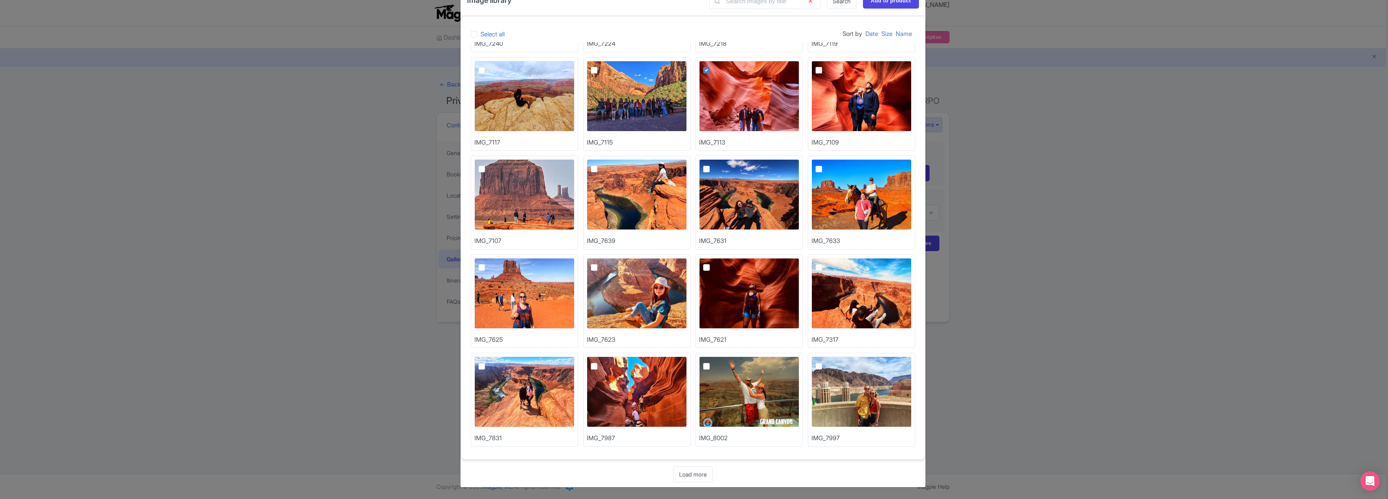
click at [747, 291] on img at bounding box center [749, 293] width 100 height 71
click at [718, 263] on input "checkbox" at bounding box center [715, 260] width 5 height 5
checkbox input "true"
click at [661, 371] on img at bounding box center [637, 392] width 100 height 71
click at [606, 362] on input "checkbox" at bounding box center [602, 359] width 5 height 5
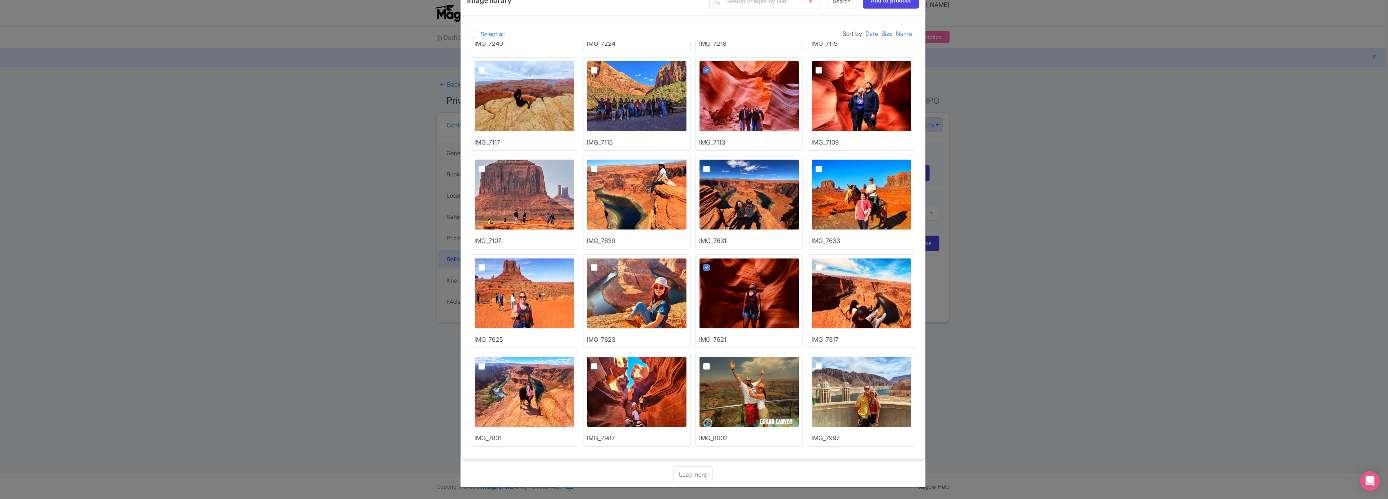
checkbox input "true"
click at [689, 472] on link "Load more" at bounding box center [692, 474] width 39 height 16
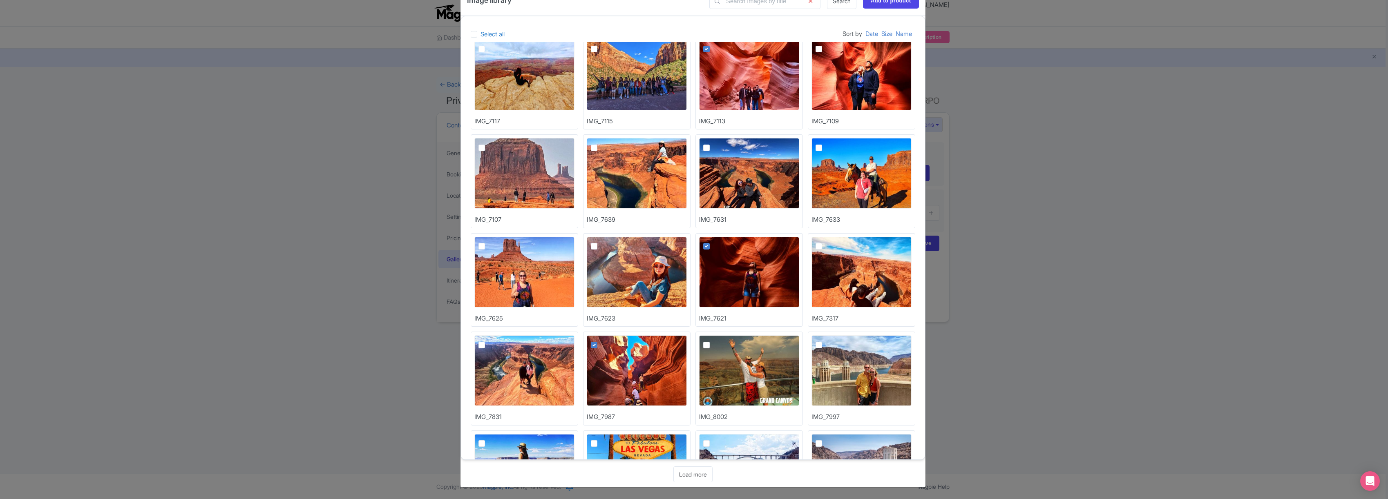
scroll to position [1950, 0]
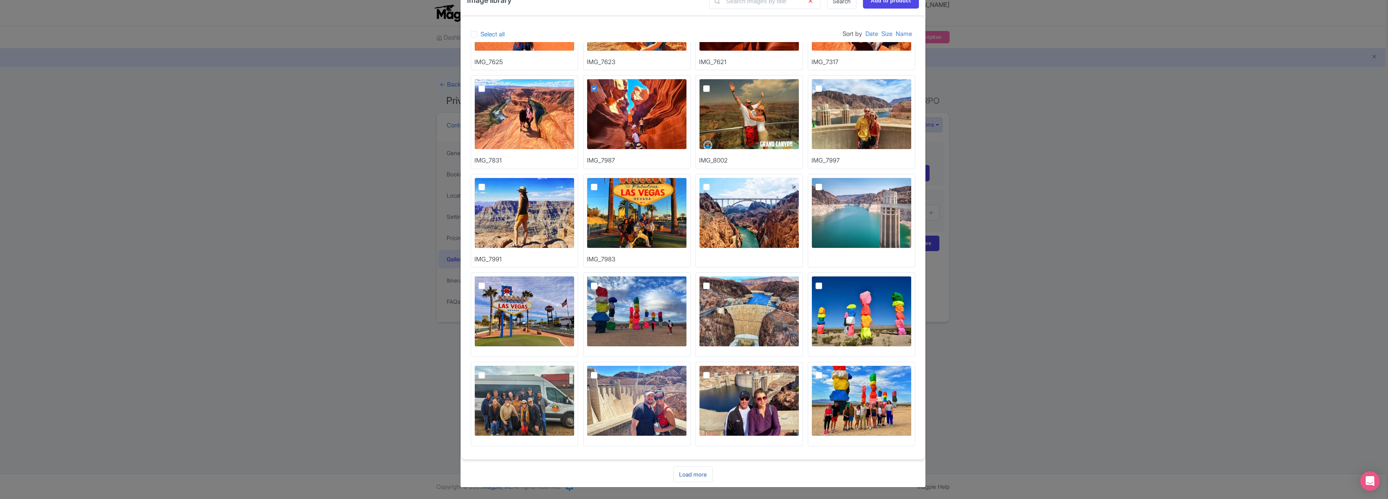
click at [699, 471] on link "Load more" at bounding box center [692, 474] width 39 height 16
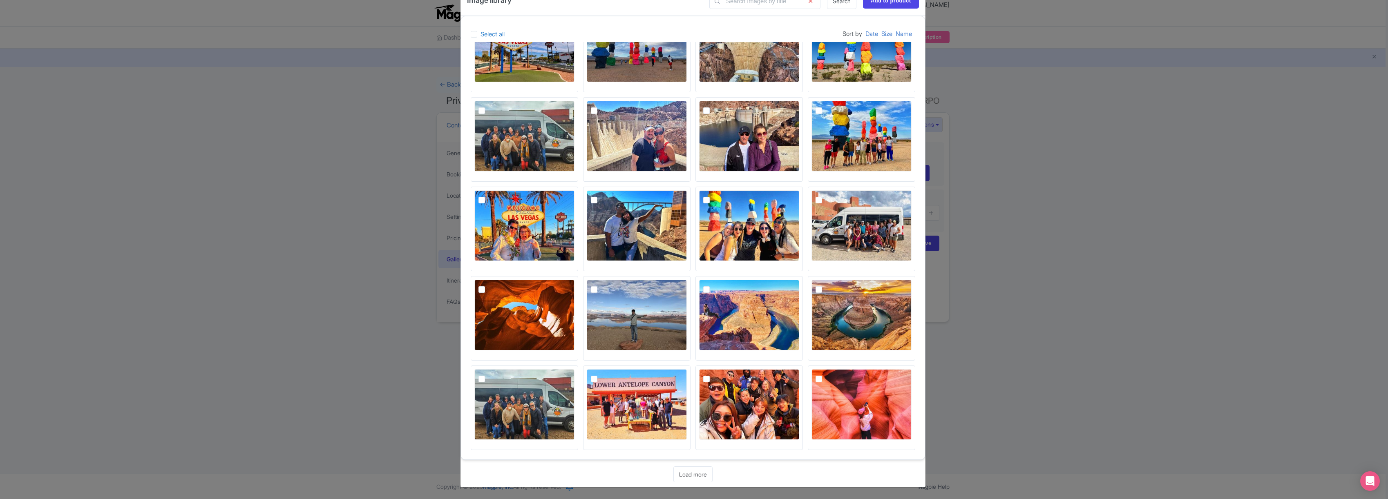
scroll to position [2218, 0]
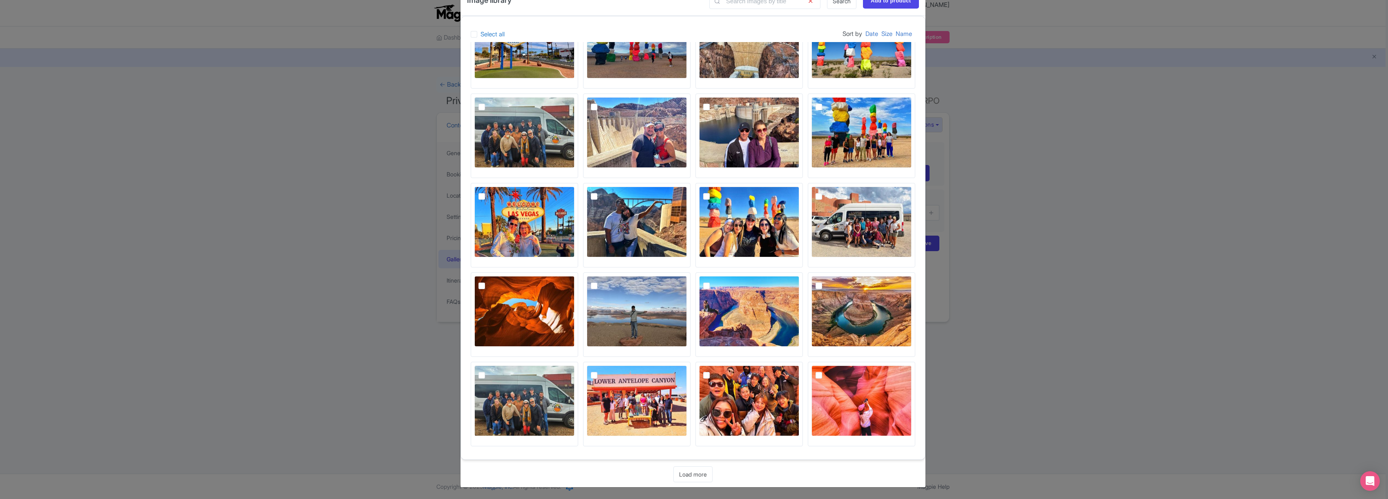
click at [539, 312] on img at bounding box center [524, 311] width 100 height 71
click at [493, 281] on input "checkbox" at bounding box center [490, 278] width 5 height 5
checkbox input "true"
click at [738, 390] on img at bounding box center [749, 401] width 100 height 71
click at [718, 371] on input "checkbox" at bounding box center [715, 368] width 5 height 5
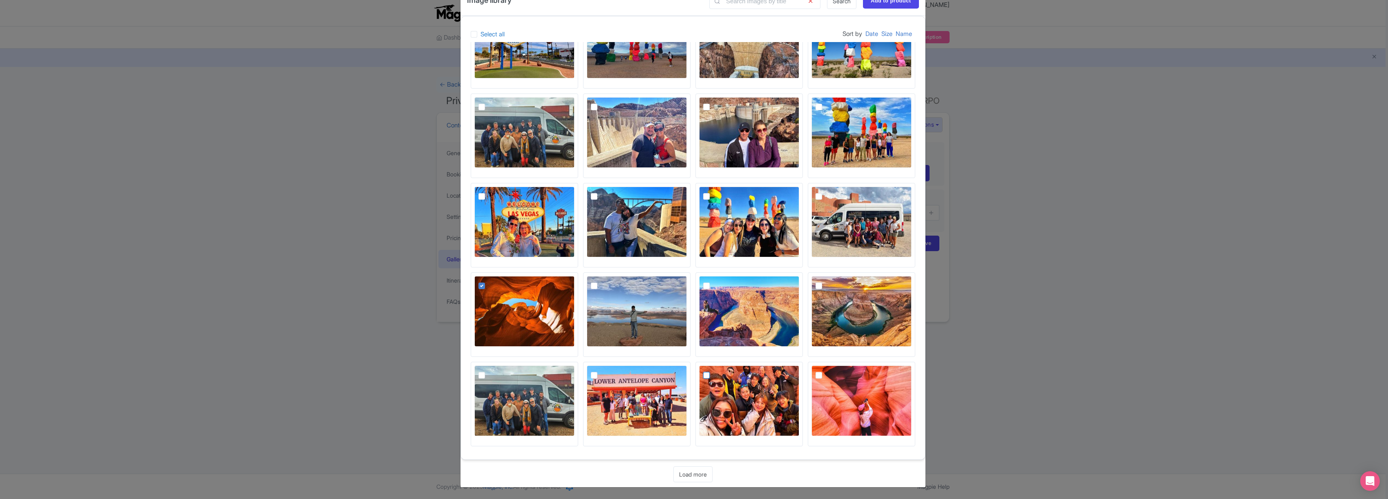
checkbox input "true"
click at [878, 3] on input "Add to product" at bounding box center [891, 1] width 56 height 16
type input "Adding..."
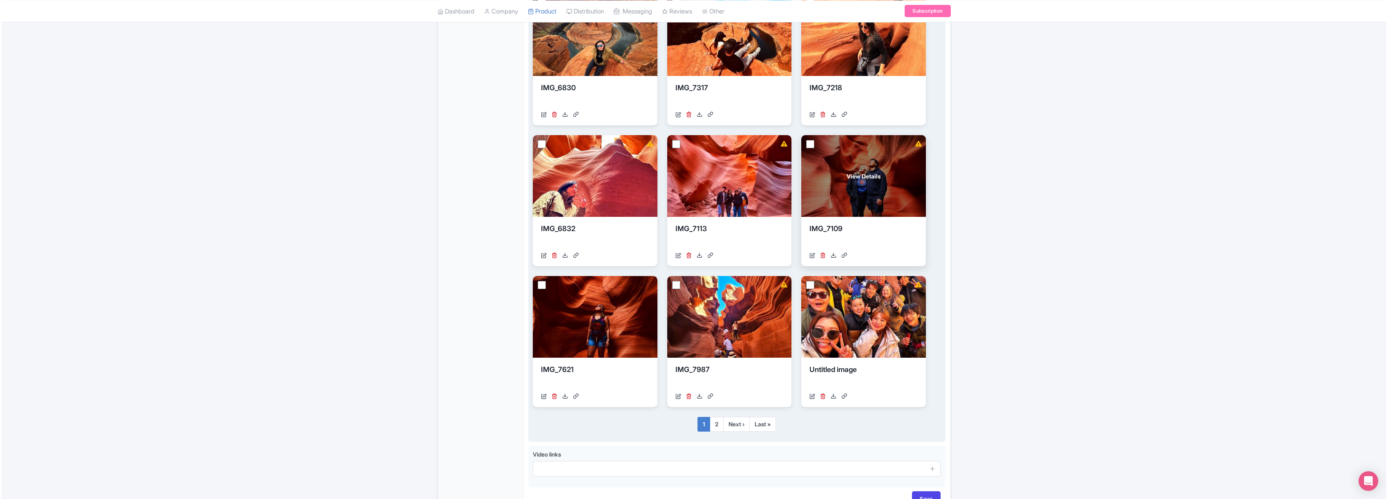
scroll to position [354, 0]
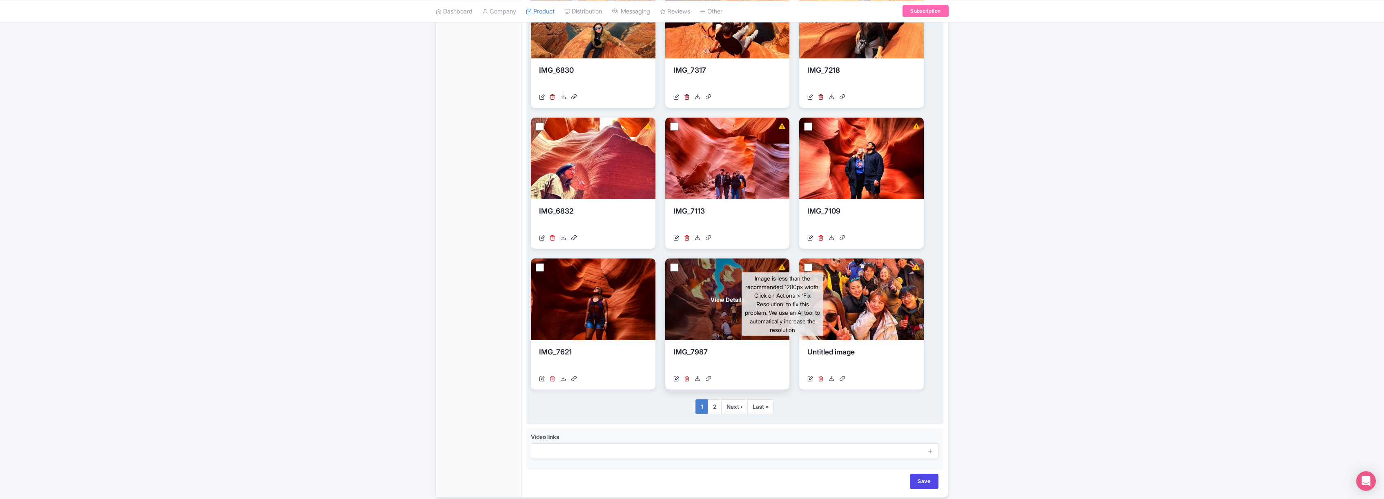
click at [783, 267] on icon at bounding box center [782, 267] width 7 height 6
click at [677, 380] on icon at bounding box center [677, 379] width 6 height 6
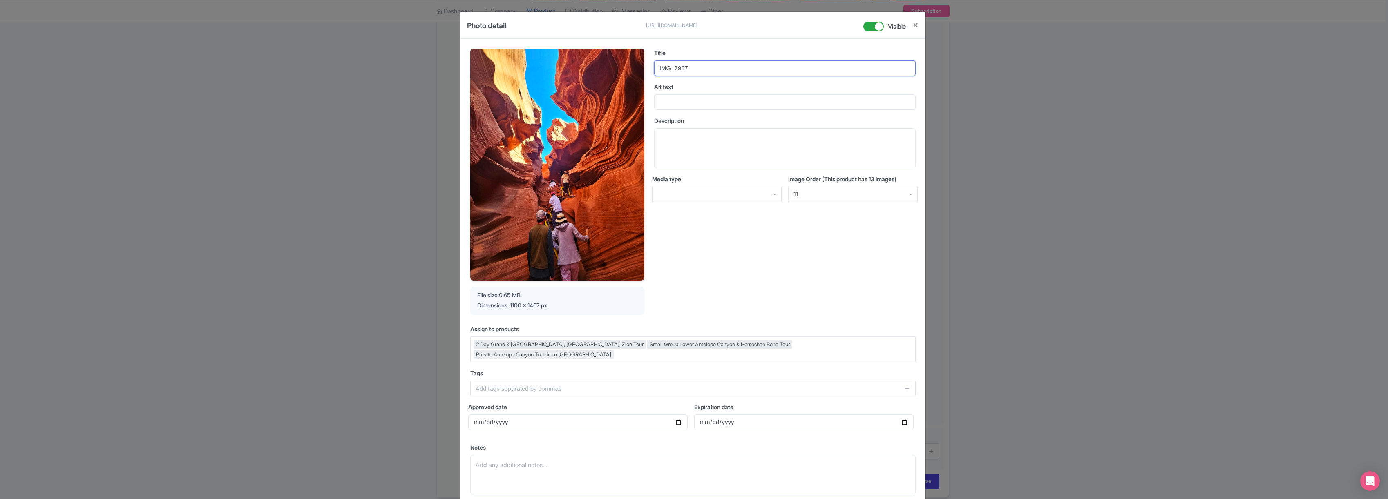
drag, startPoint x: 692, startPoint y: 67, endPoint x: 660, endPoint y: 65, distance: 32.4
click at [660, 65] on input "IMG_7987" at bounding box center [784, 68] width 261 height 16
type input "I"
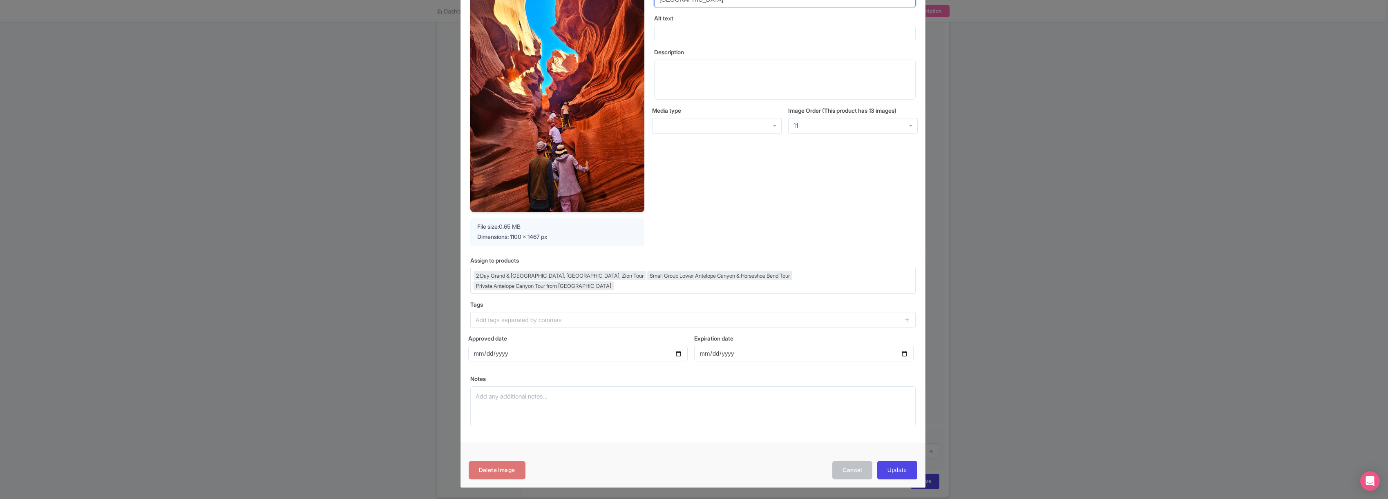
scroll to position [69, 0]
type input "[GEOGRAPHIC_DATA]"
click at [901, 466] on input "Update" at bounding box center [897, 470] width 40 height 18
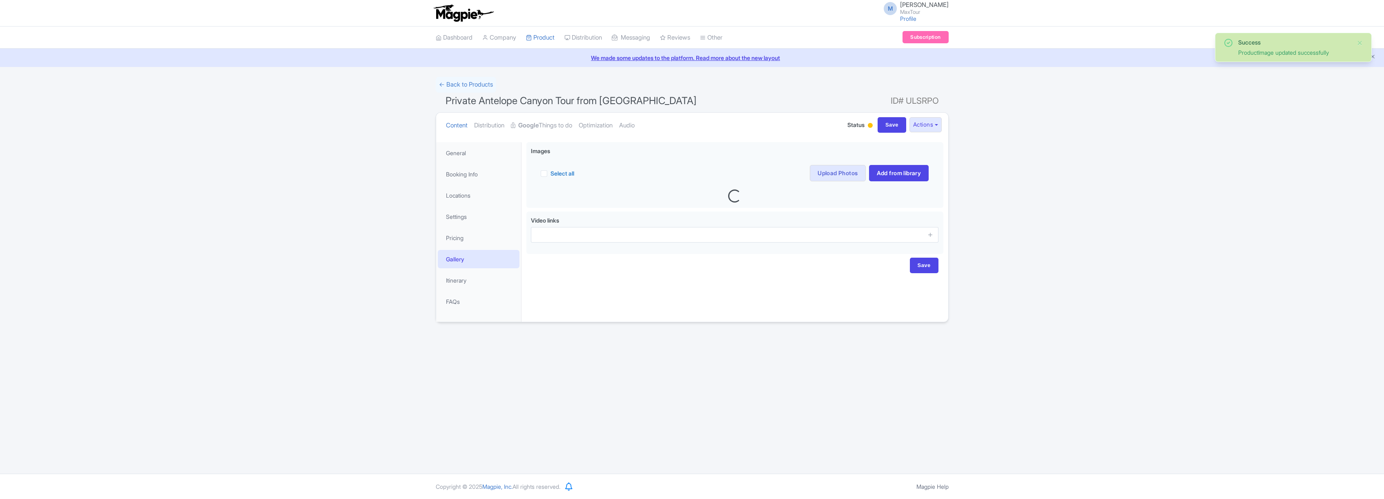
scroll to position [142, 0]
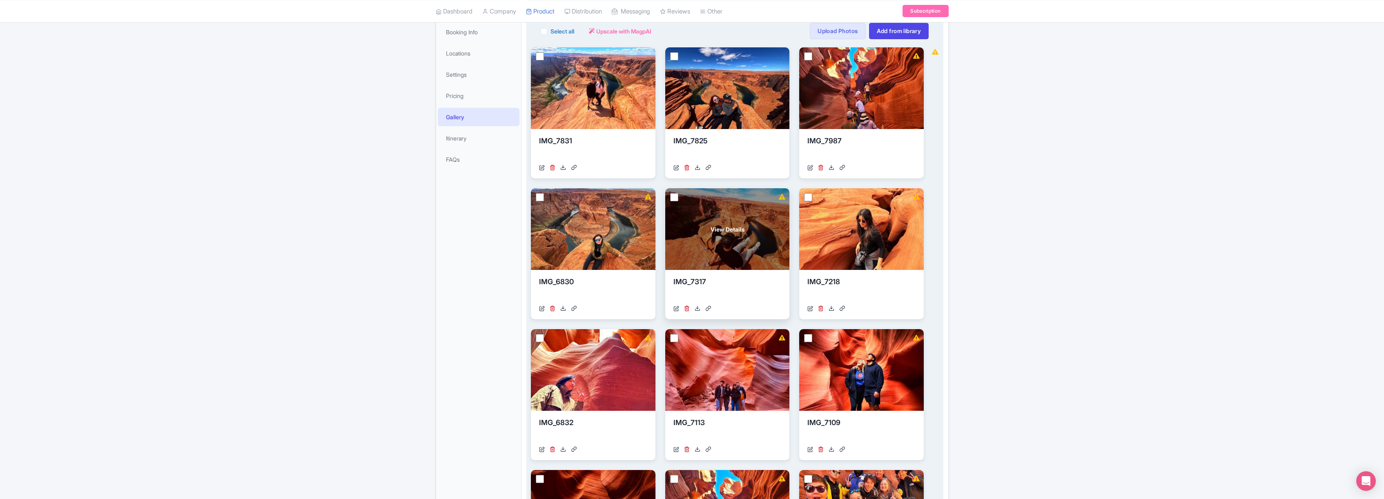
click at [676, 197] on input "checkbox" at bounding box center [674, 197] width 8 height 8
checkbox input "true"
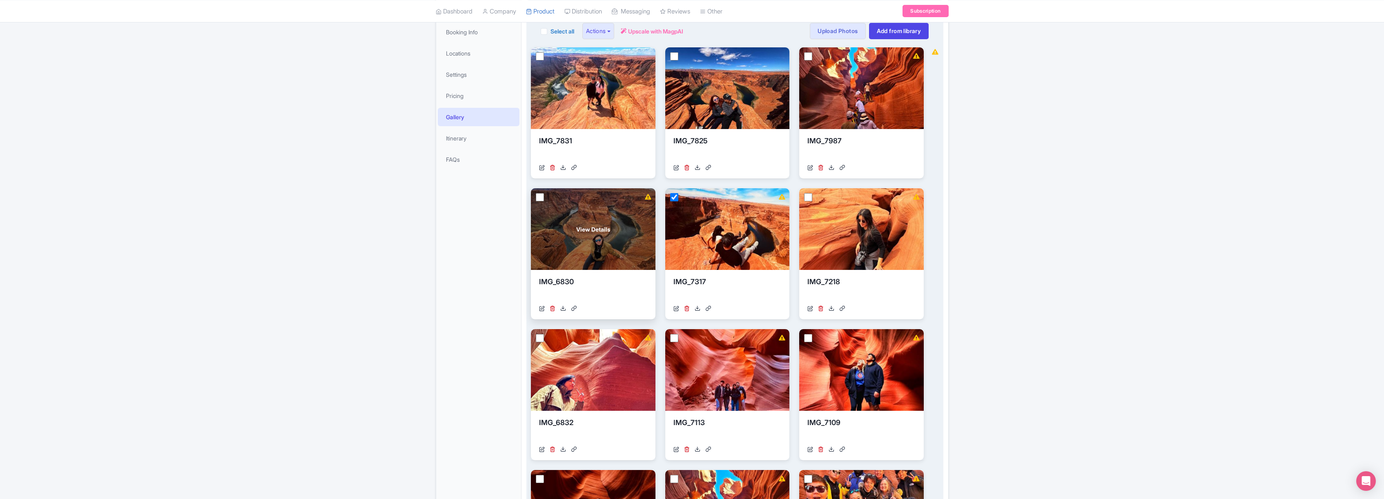
click at [539, 198] on input "checkbox" at bounding box center [540, 197] width 8 height 8
checkbox input "true"
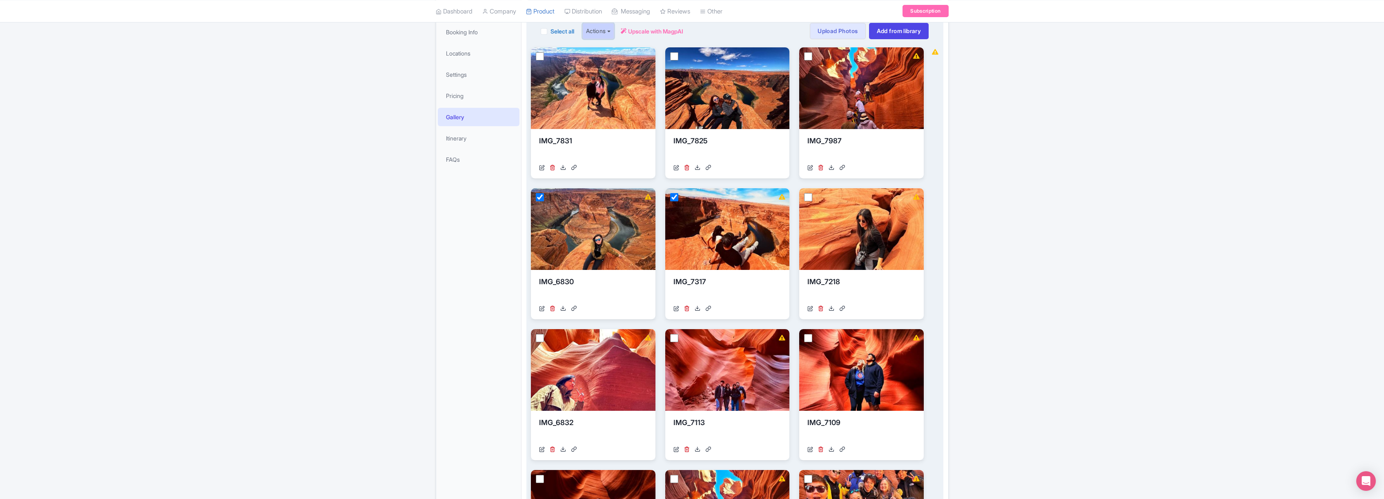
click at [611, 31] on button "Actions" at bounding box center [598, 31] width 32 height 16
click at [668, 29] on span "Upscale with MagpAI" at bounding box center [655, 31] width 55 height 9
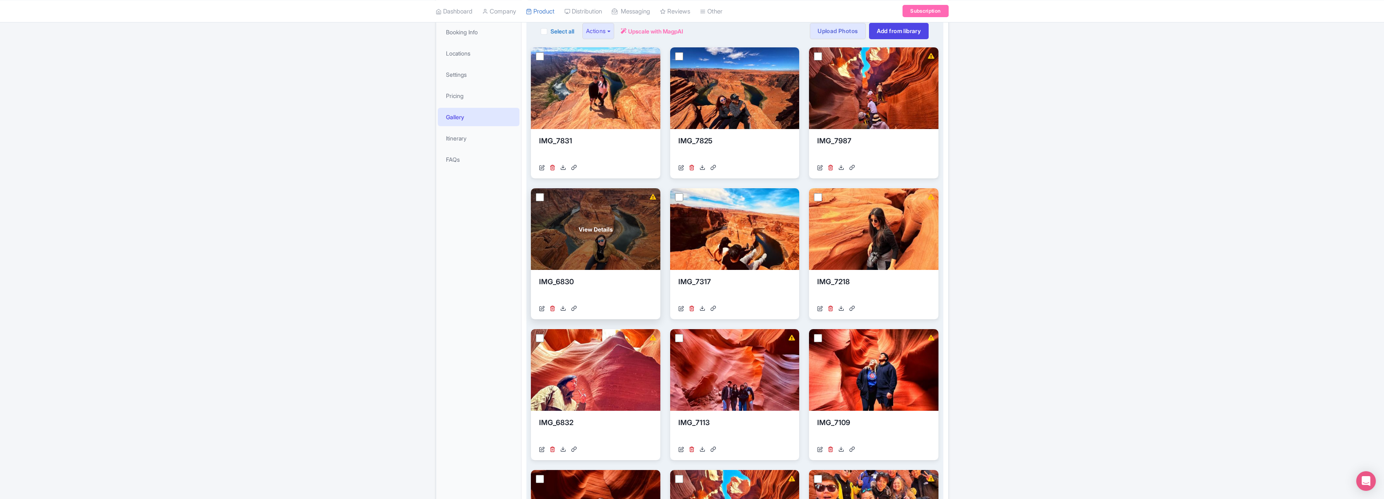
click at [537, 198] on input "checkbox" at bounding box center [540, 197] width 8 height 8
checkbox input "true"
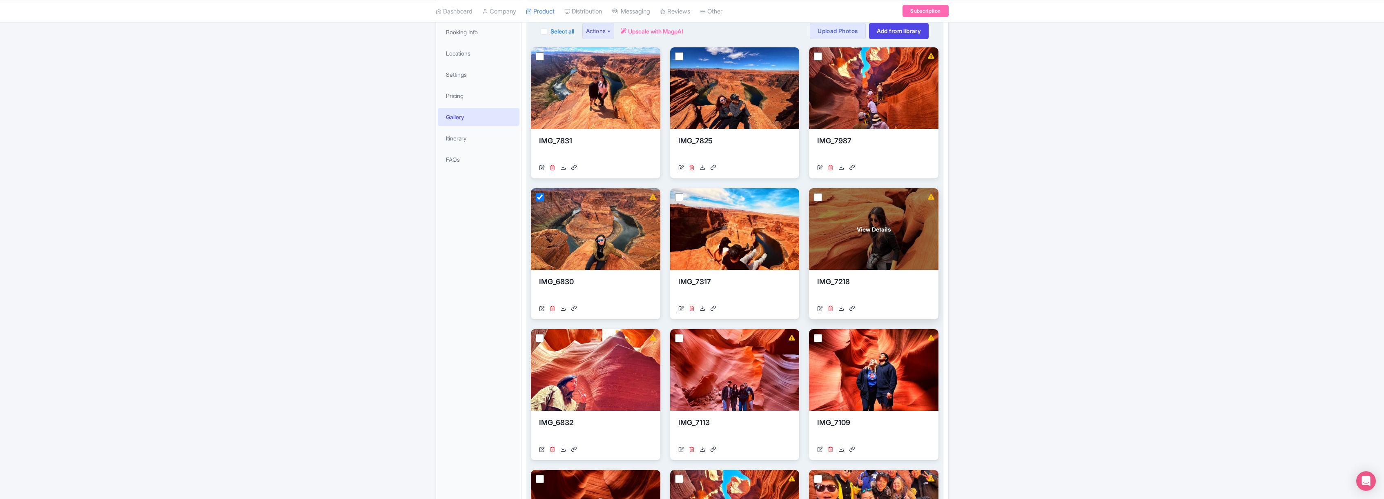
click at [820, 196] on input "checkbox" at bounding box center [818, 197] width 8 height 8
checkbox input "true"
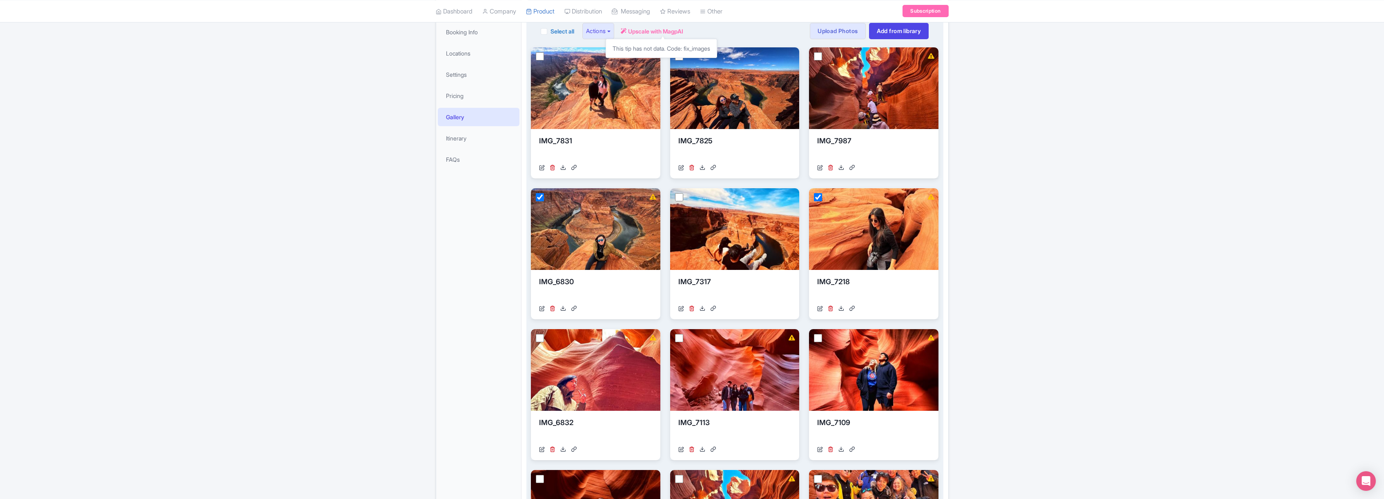
click at [669, 31] on span "Upscale with MagpAI" at bounding box center [655, 31] width 55 height 9
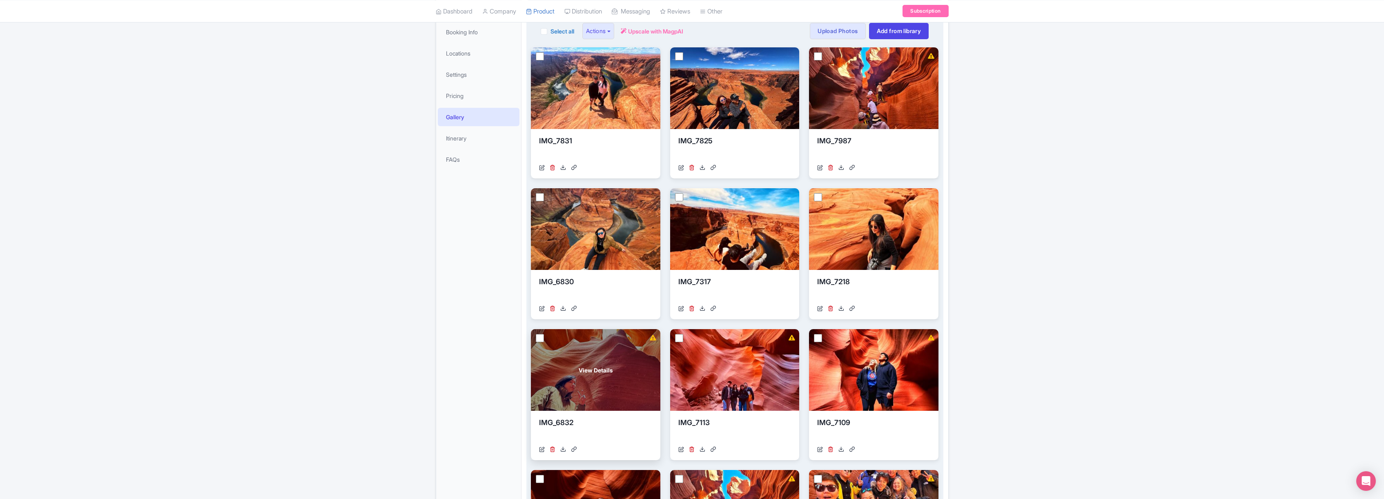
click at [541, 337] on input "checkbox" at bounding box center [540, 338] width 8 height 8
checkbox input "true"
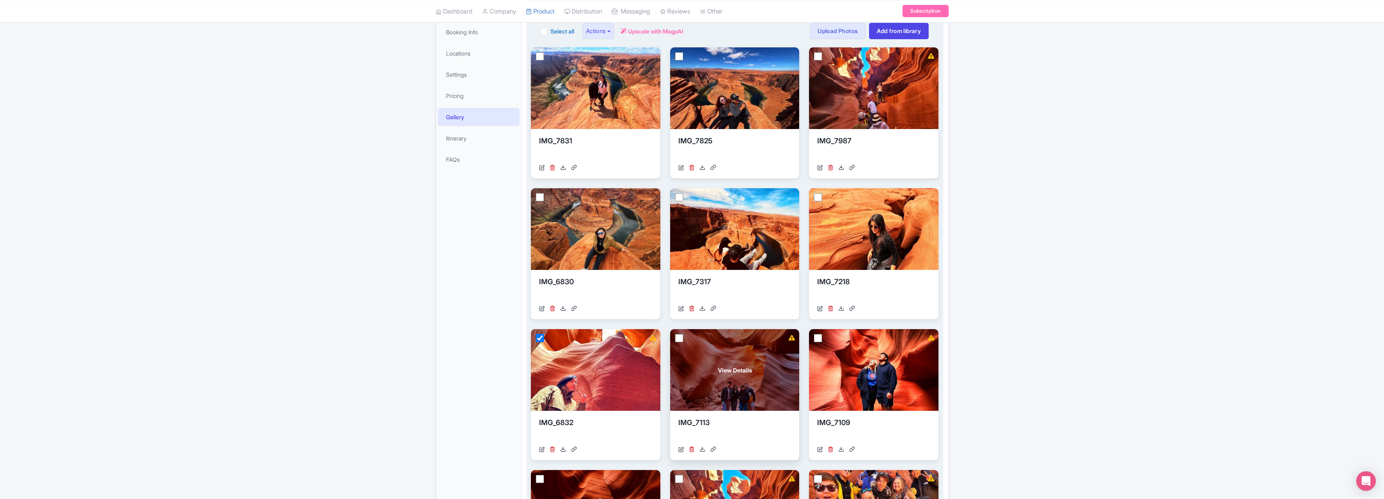
drag, startPoint x: 820, startPoint y: 336, endPoint x: 782, endPoint y: 333, distance: 38.1
click at [820, 336] on input "checkbox" at bounding box center [818, 338] width 8 height 8
checkbox input "true"
click at [680, 339] on input "checkbox" at bounding box center [679, 338] width 8 height 8
checkbox input "true"
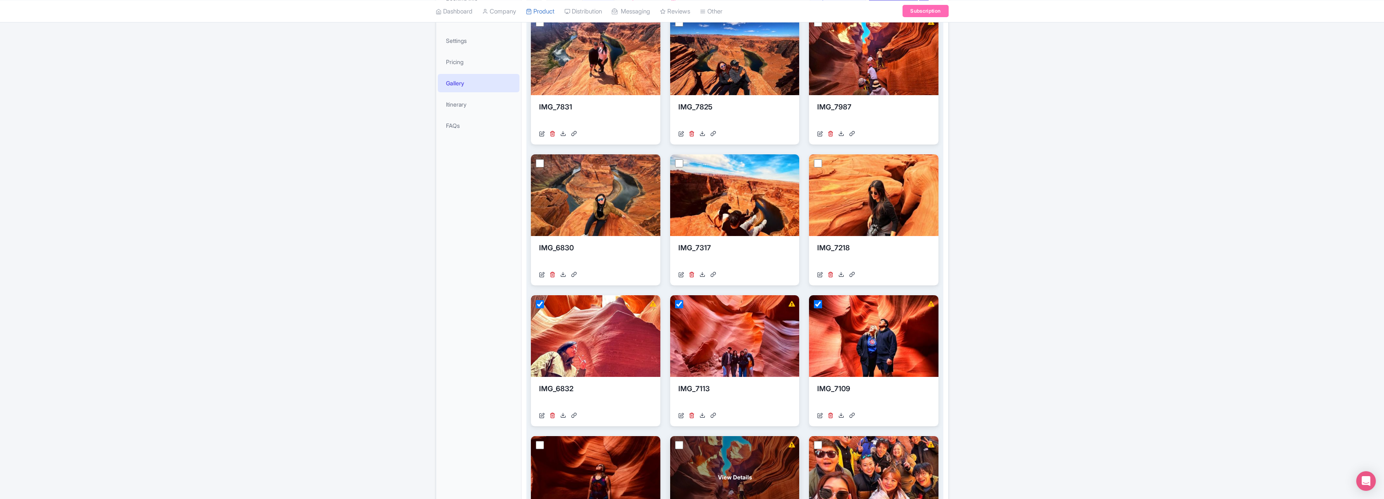
scroll to position [358, 0]
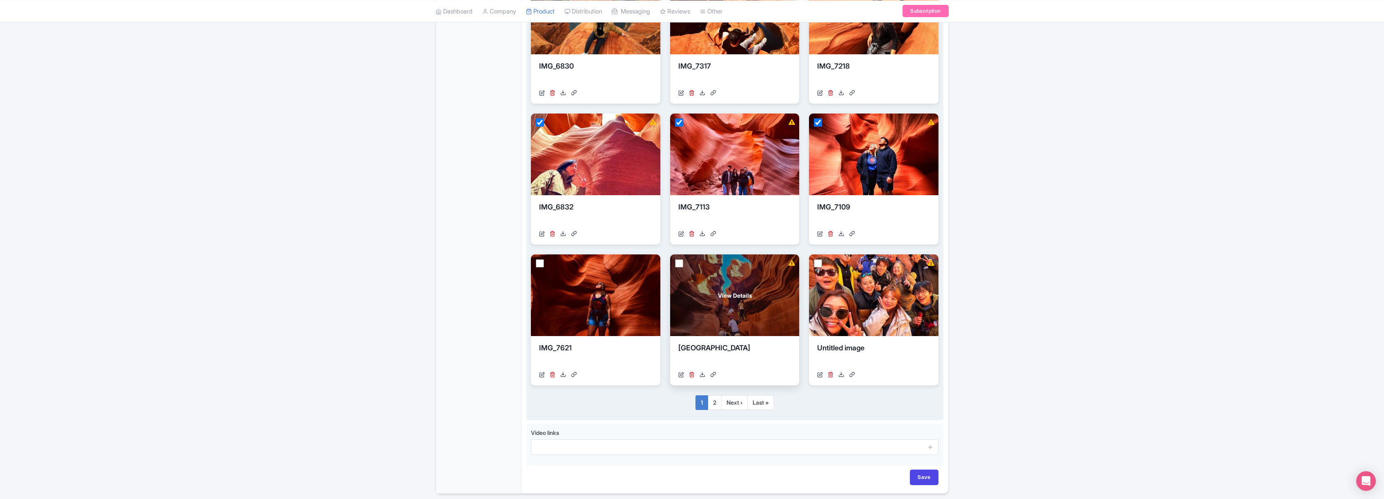
click at [679, 263] on input "checkbox" at bounding box center [679, 263] width 8 height 8
checkbox input "true"
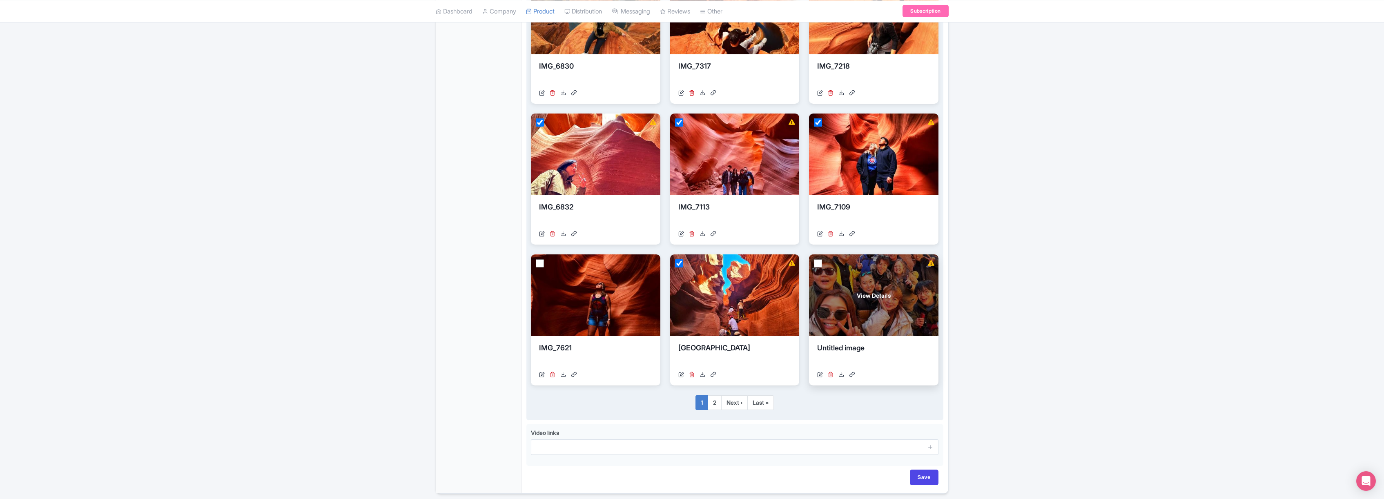
click at [817, 263] on input "checkbox" at bounding box center [818, 263] width 8 height 8
checkbox input "true"
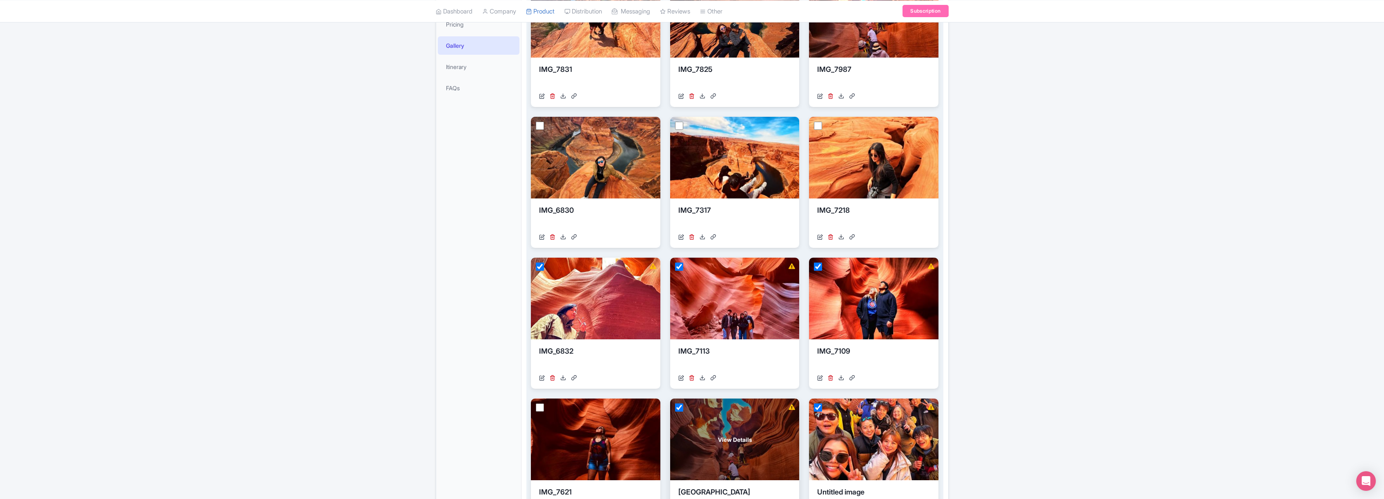
scroll to position [0, 0]
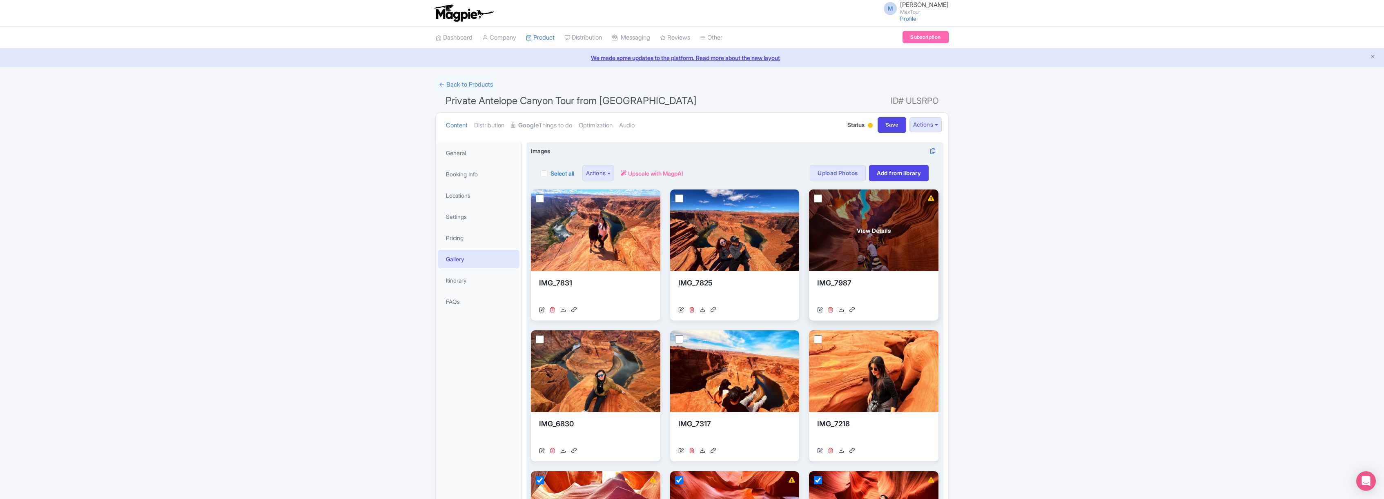
click at [818, 198] on input "checkbox" at bounding box center [818, 198] width 8 height 8
checkbox input "true"
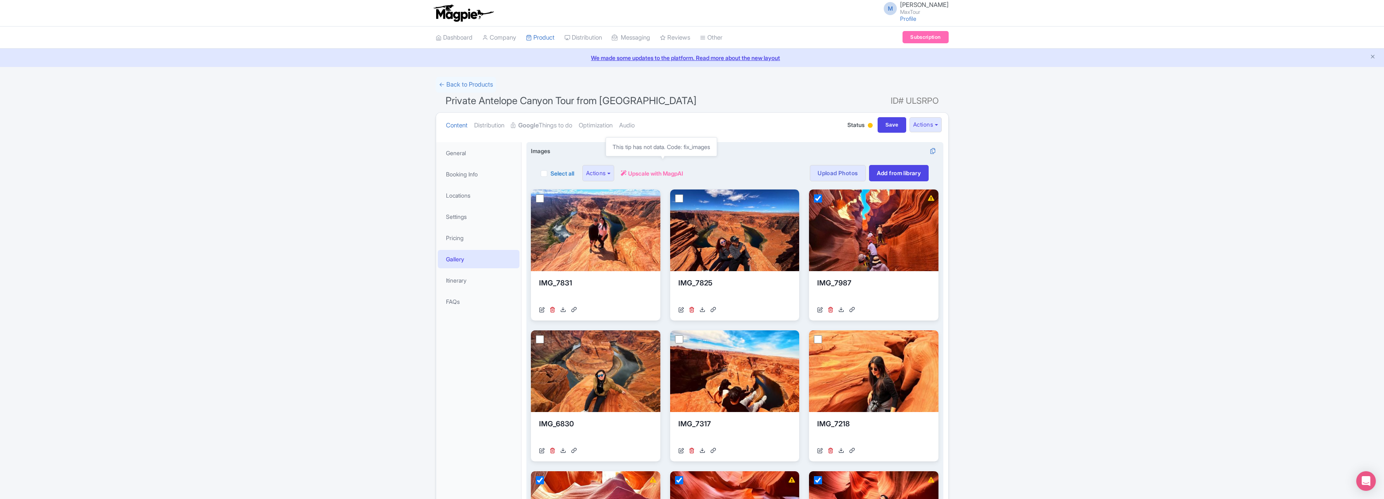
click at [672, 173] on span "Upscale with MagpAI" at bounding box center [655, 173] width 55 height 9
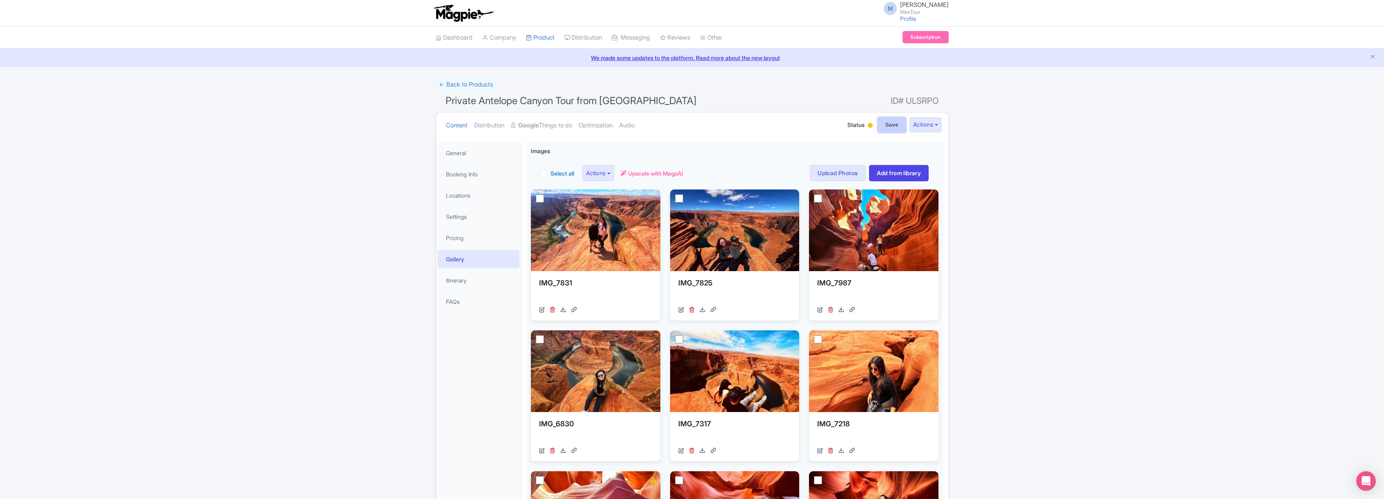
click at [891, 124] on input "Save" at bounding box center [892, 125] width 29 height 16
type input "Saving..."
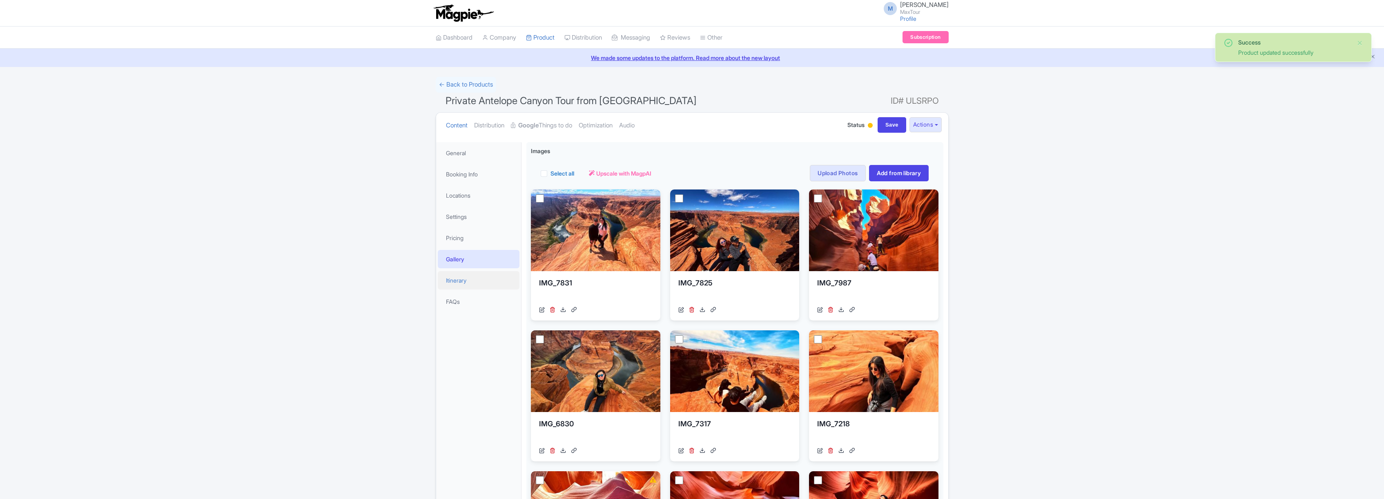
click at [462, 280] on link "Itinerary" at bounding box center [479, 280] width 82 height 18
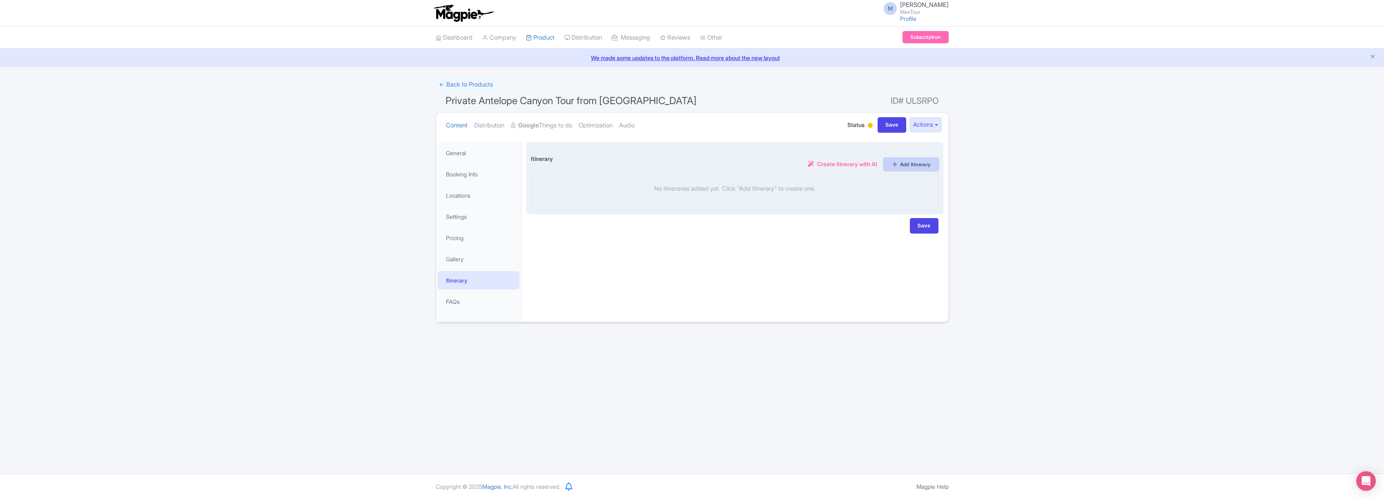
click at [906, 164] on link "Add Itinerary" at bounding box center [911, 164] width 55 height 13
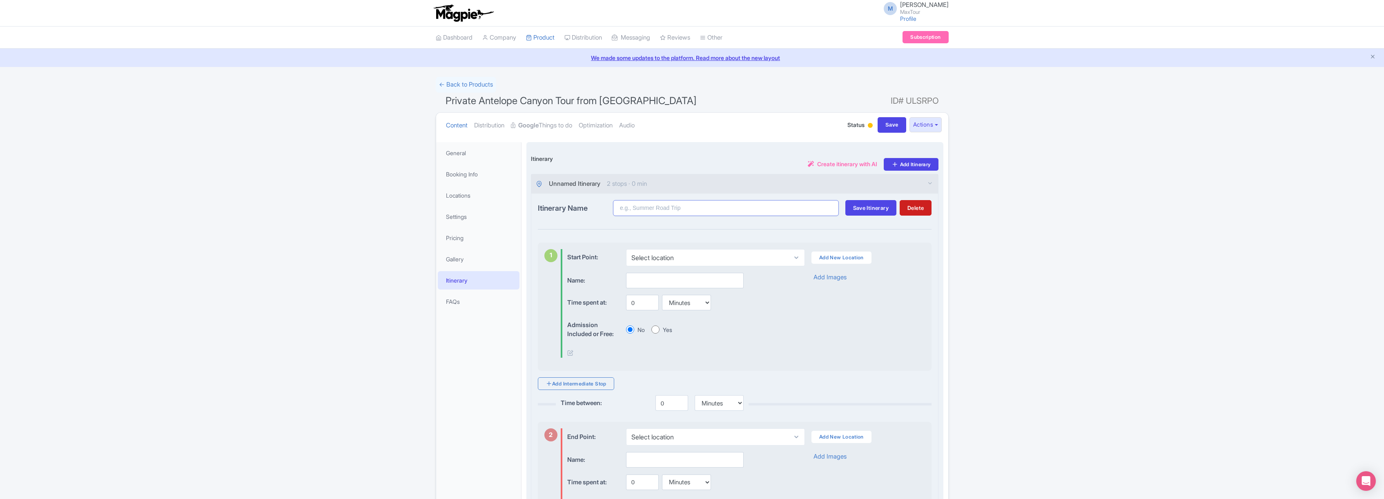
click at [644, 206] on input "Itinerary Name" at bounding box center [726, 208] width 226 height 16
type input "Private antelope Canyon Tour Itinerary"
click at [864, 205] on span "Save Itinerary" at bounding box center [871, 208] width 36 height 7
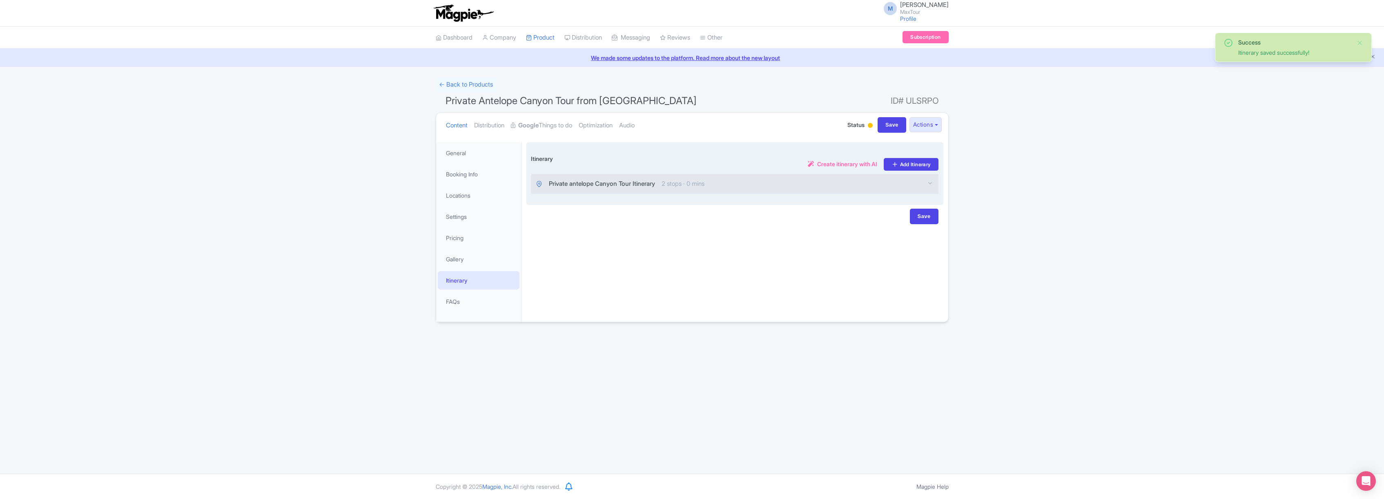
click at [613, 183] on span "Private antelope Canyon Tour Itinerary" at bounding box center [602, 183] width 106 height 9
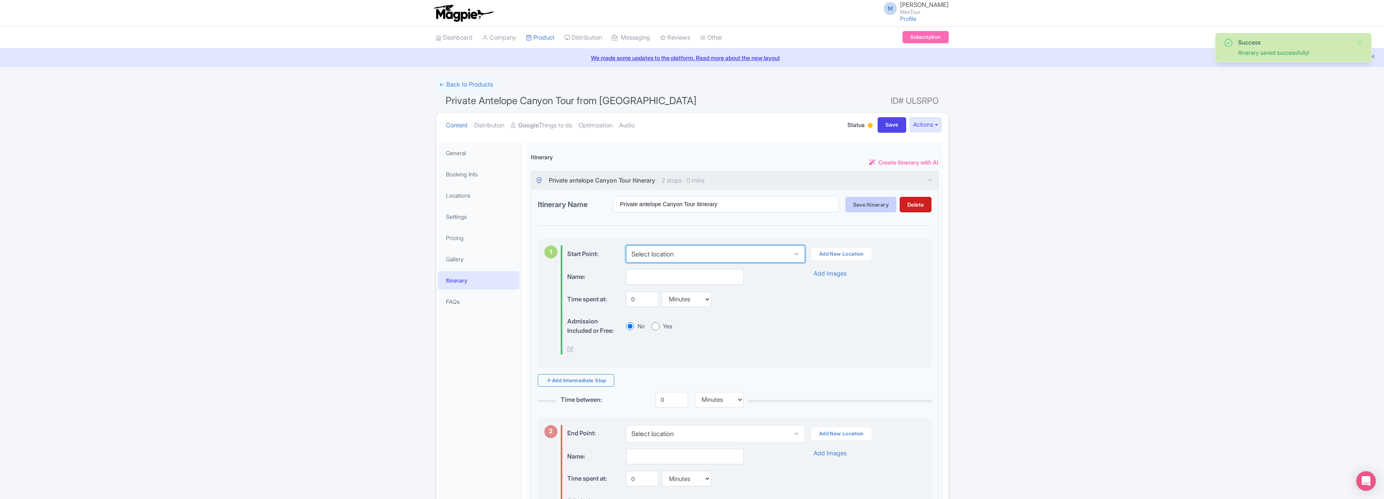
click at [708, 256] on select "Select location" at bounding box center [715, 253] width 179 height 17
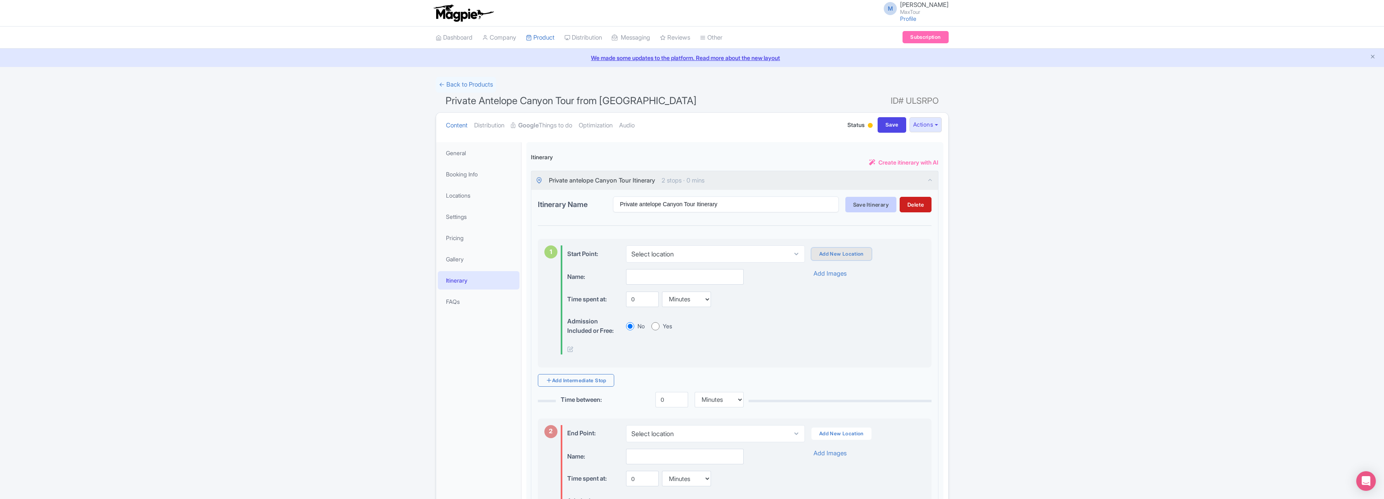
click at [834, 255] on link "Add New Location" at bounding box center [842, 254] width 60 height 12
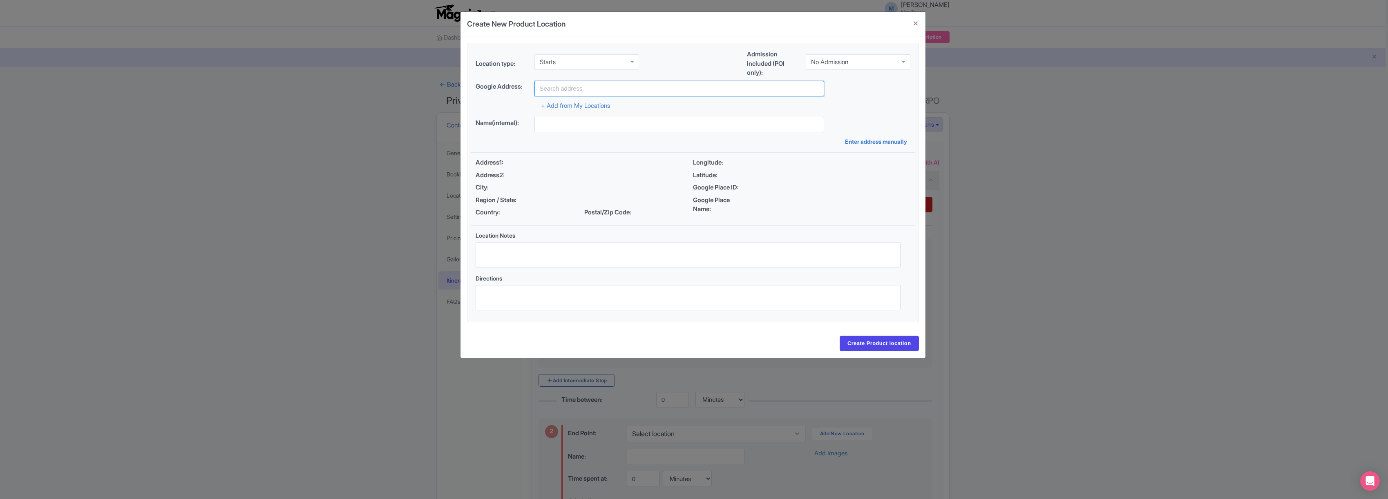
click at [587, 91] on input "text" at bounding box center [679, 89] width 290 height 16
type input "[GEOGRAPHIC_DATA], [GEOGRAPHIC_DATA], [GEOGRAPHIC_DATA]"
click at [878, 344] on input "Create Product location" at bounding box center [878, 344] width 79 height 16
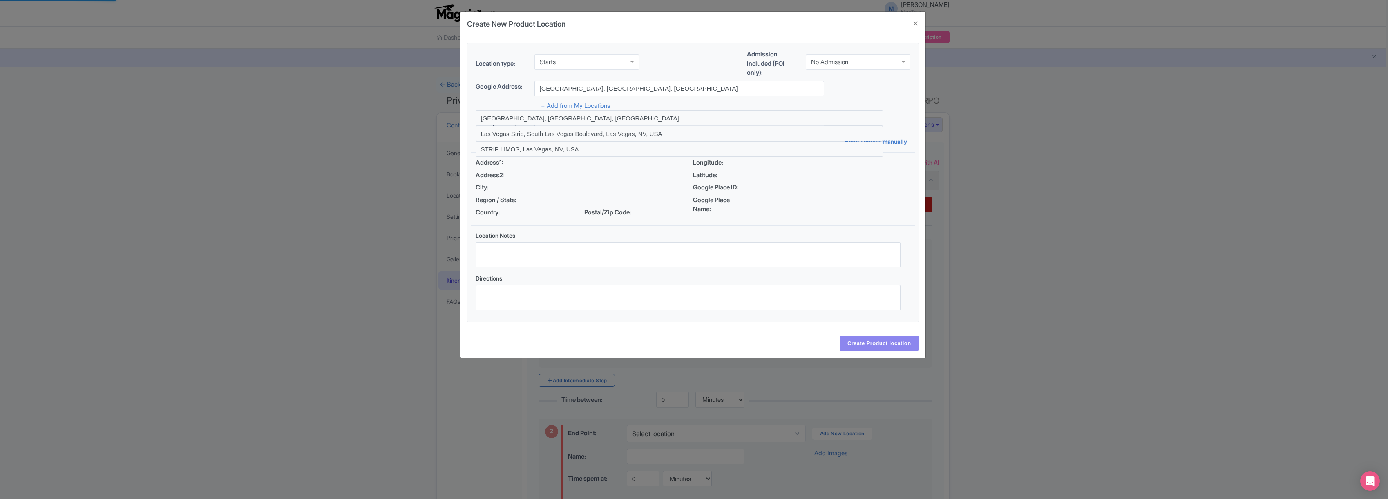
select select "d6af52ea-caf6-491d-894e-fcf029f7287b"
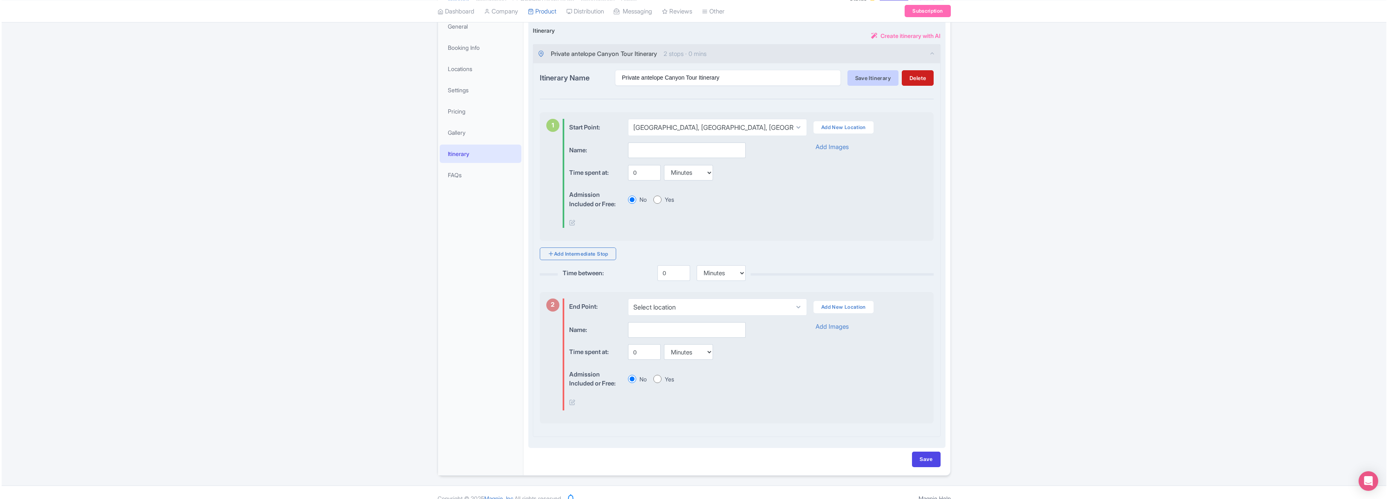
scroll to position [138, 0]
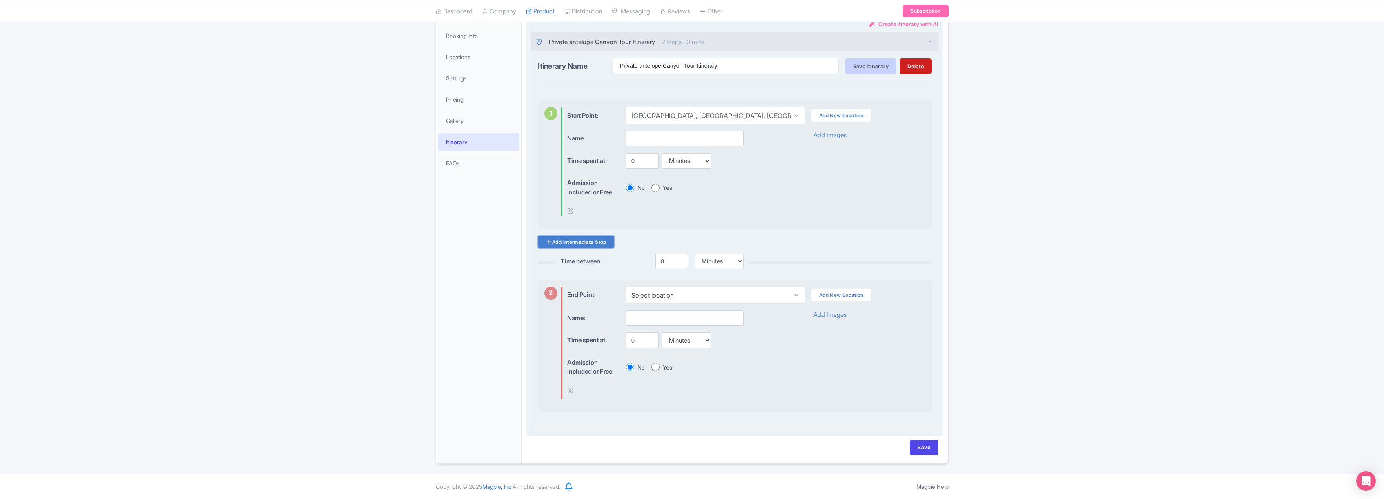
click at [577, 242] on link "Add Intermediate Stop" at bounding box center [576, 242] width 76 height 13
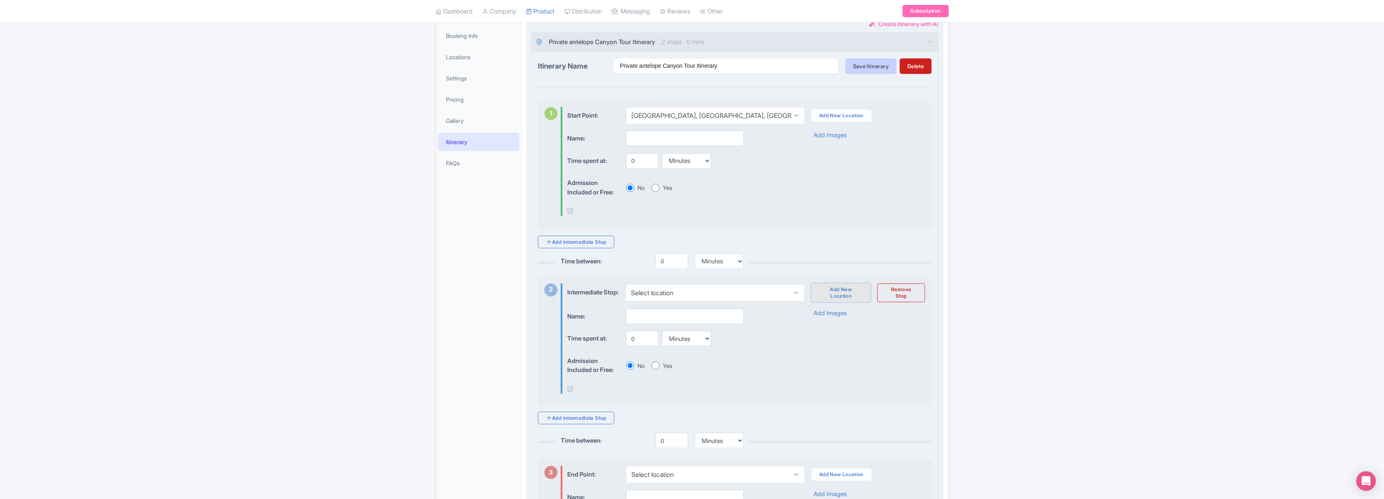
click at [835, 295] on link "Add New Location" at bounding box center [841, 292] width 60 height 19
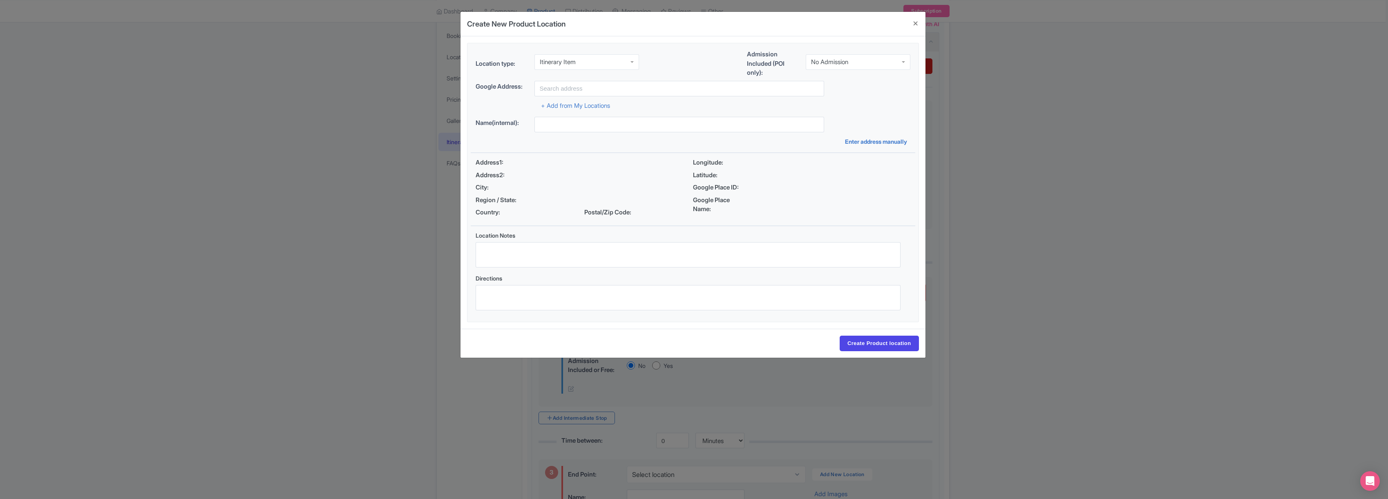
click at [587, 60] on div "Itinerary Item" at bounding box center [586, 62] width 105 height 16
click at [565, 143] on div "Location type: Itinerary Item Itinerary Item Business Address Google Business P…" at bounding box center [693, 182] width 444 height 279
click at [573, 88] on input "text" at bounding box center [679, 89] width 290 height 16
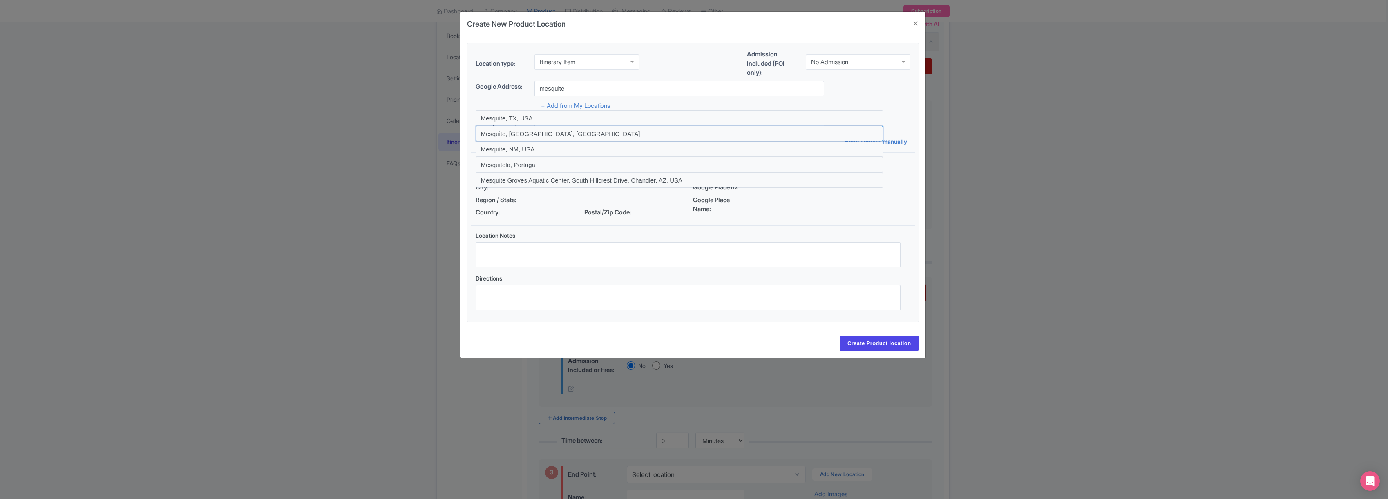
drag, startPoint x: 517, startPoint y: 133, endPoint x: 522, endPoint y: 135, distance: 5.2
click at [517, 133] on input at bounding box center [678, 134] width 407 height 16
type input "Mesquite, [GEOGRAPHIC_DATA], [GEOGRAPHIC_DATA]"
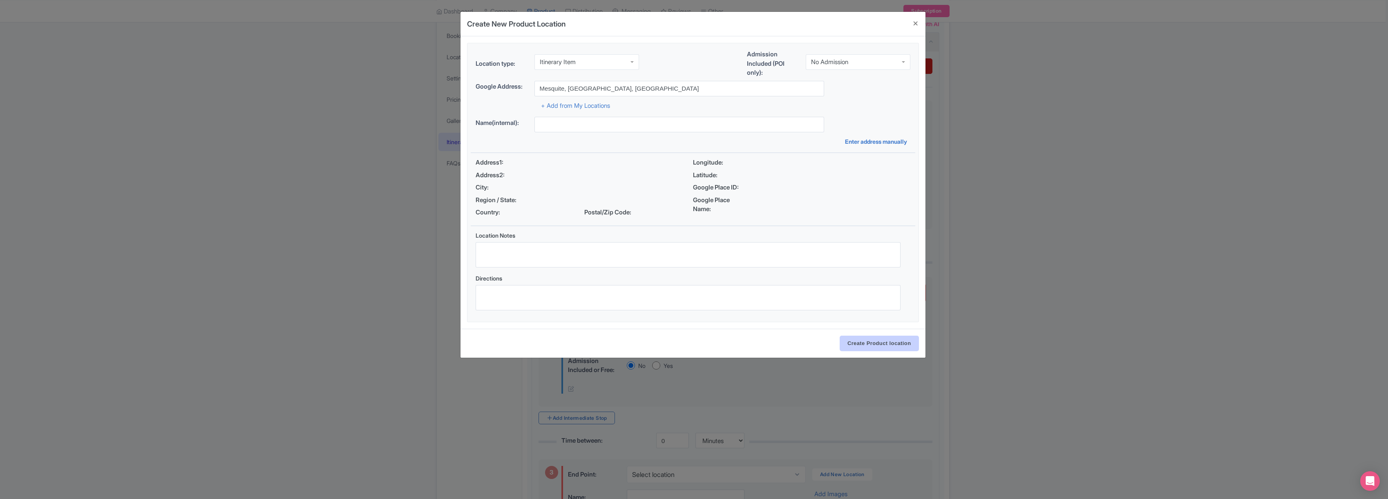
type input "Mesquite, Mesquite, [GEOGRAPHIC_DATA], [GEOGRAPHIC_DATA]"
click at [879, 344] on input "Create Product location" at bounding box center [878, 344] width 79 height 16
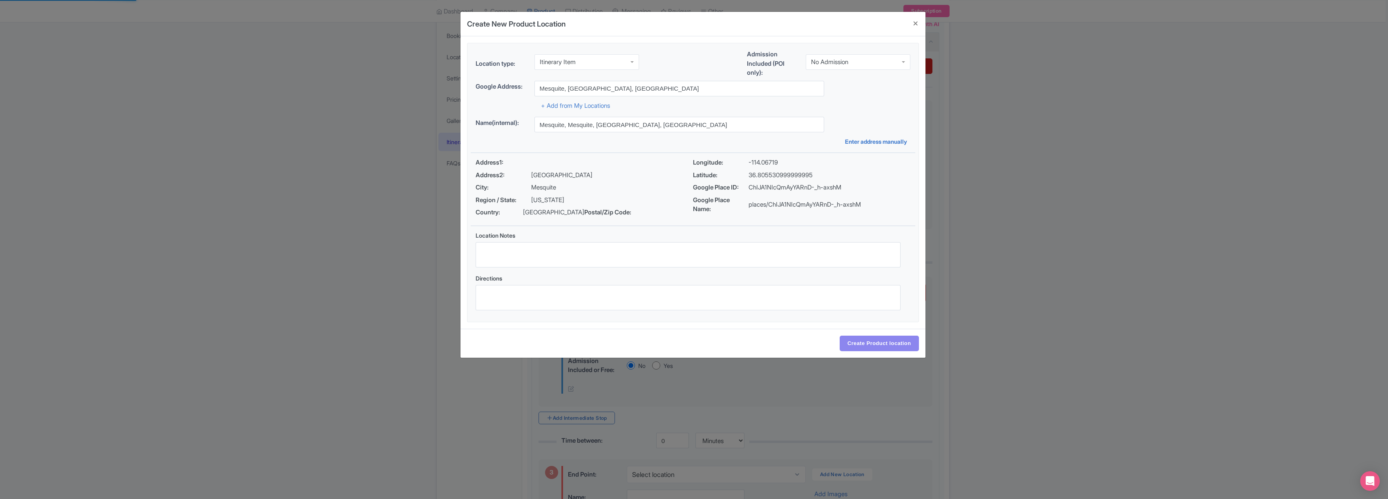
select select "4286953c-3bae-401b-bf5e-9176fbe72f0d"
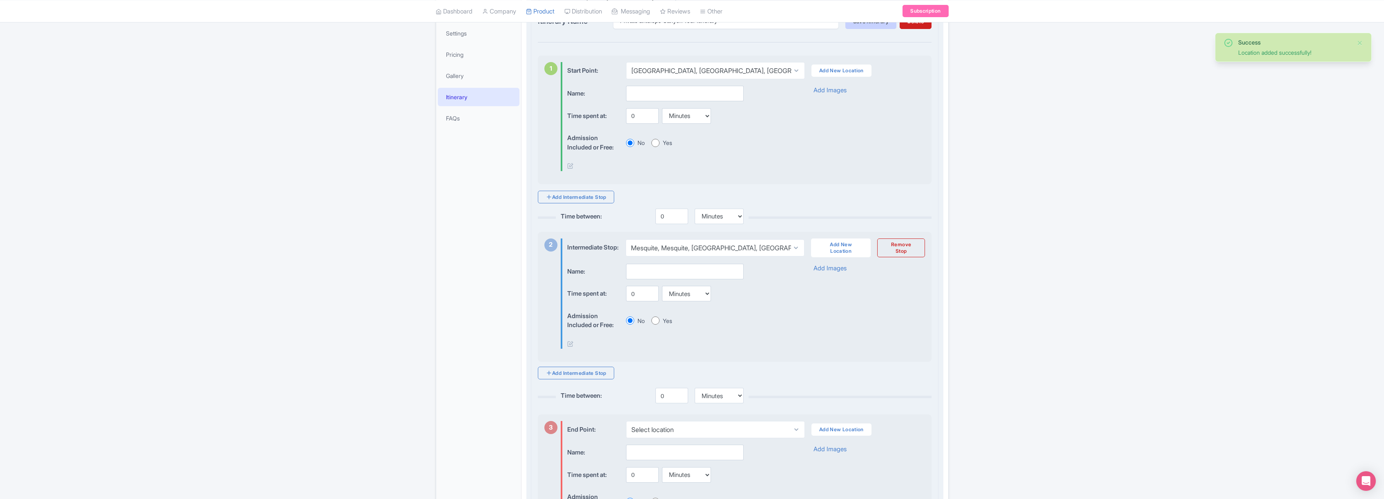
scroll to position [184, 0]
click at [580, 378] on link "Add Intermediate Stop" at bounding box center [576, 372] width 76 height 13
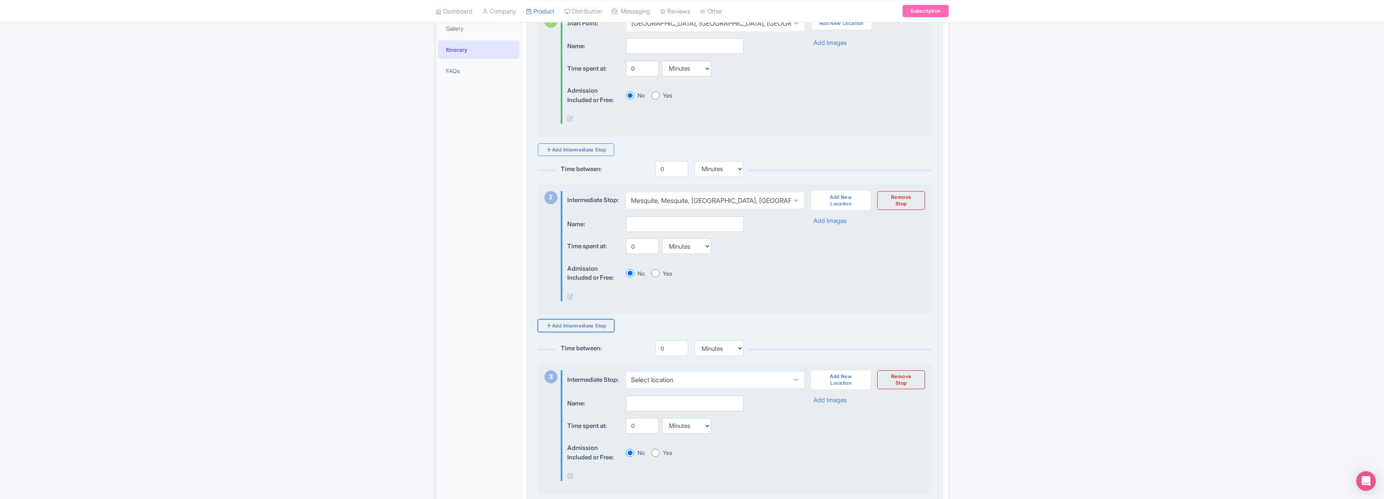
scroll to position [259, 0]
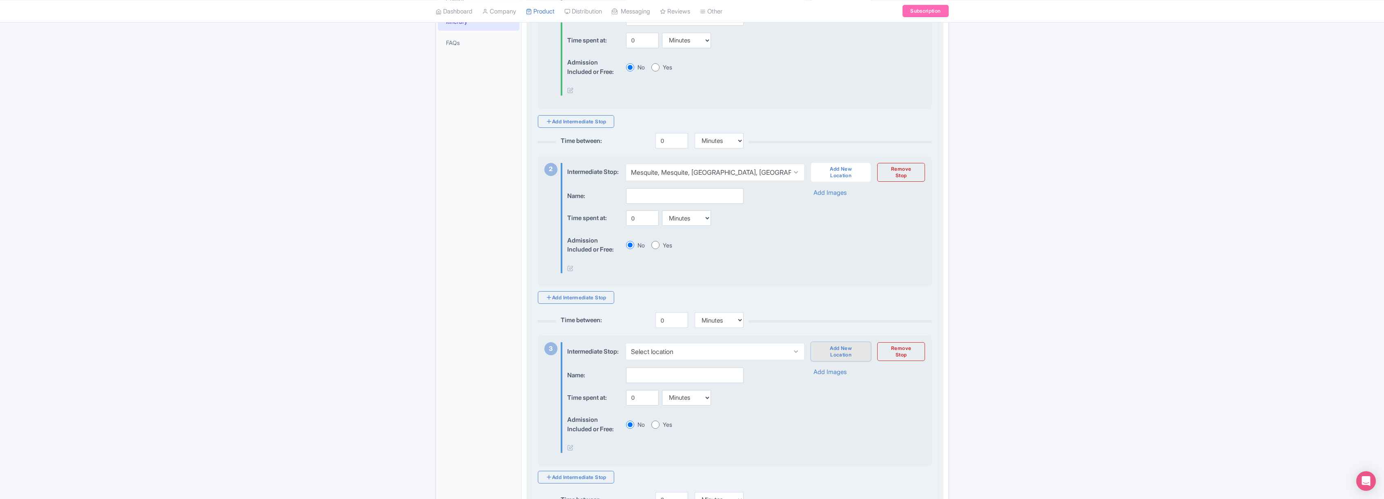
click at [839, 361] on link "Add New Location" at bounding box center [841, 351] width 60 height 19
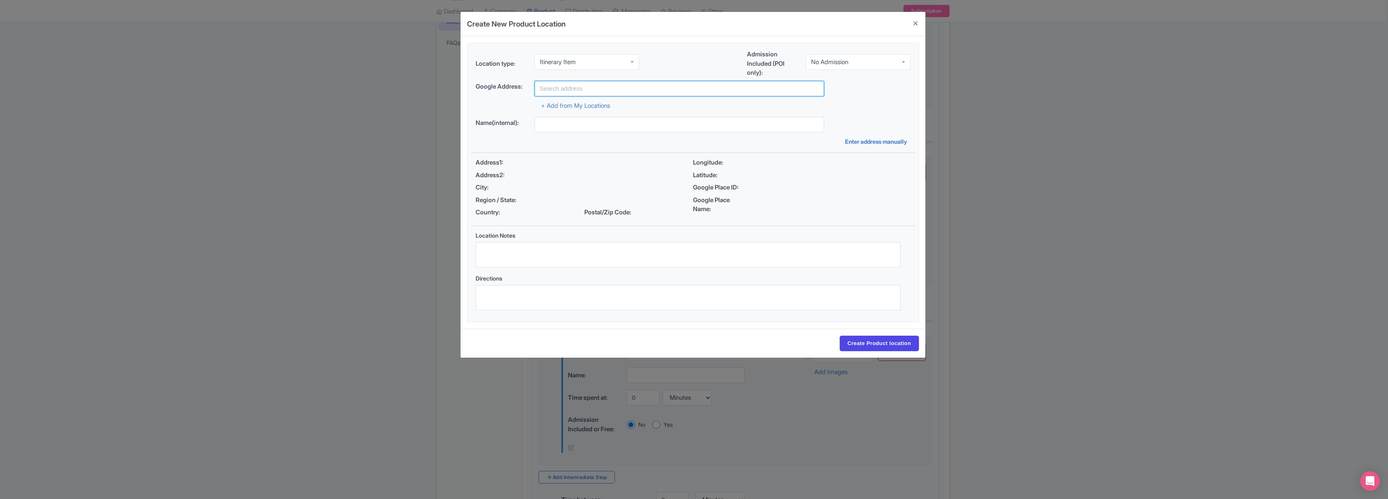
click at [563, 88] on input "text" at bounding box center [679, 89] width 290 height 16
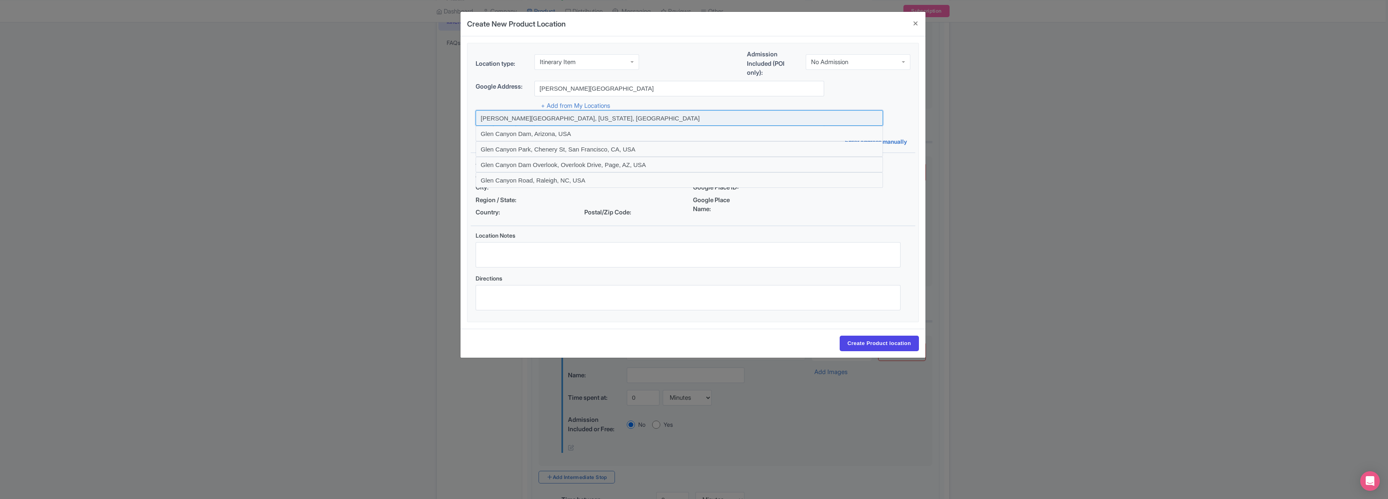
click at [513, 116] on input at bounding box center [678, 118] width 407 height 16
type input "[PERSON_NAME][GEOGRAPHIC_DATA], [US_STATE], [GEOGRAPHIC_DATA]"
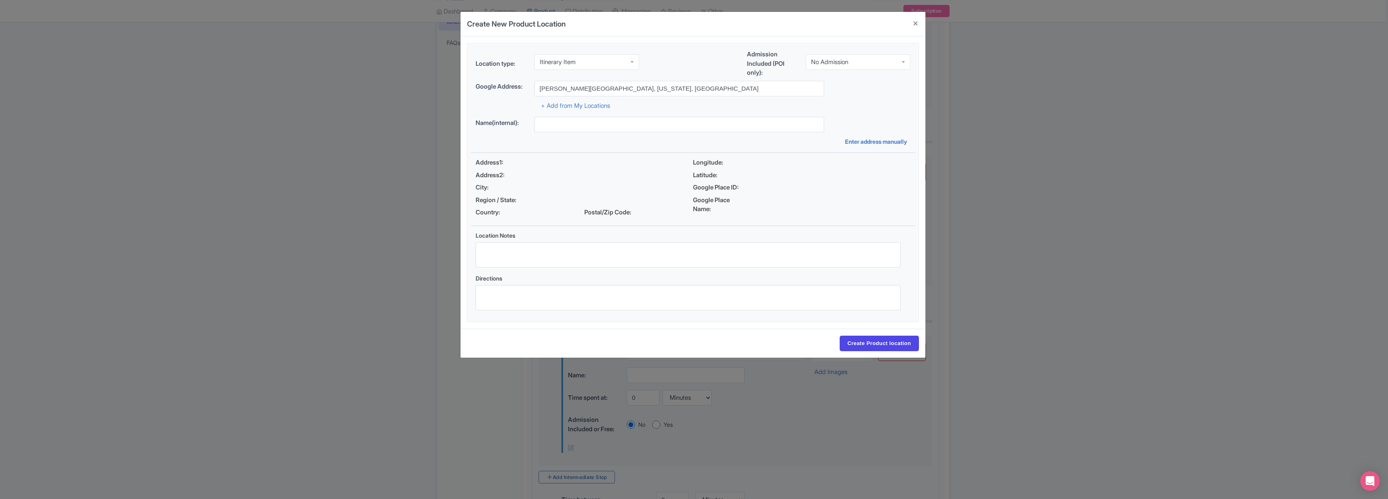
type input "[PERSON_NAME][GEOGRAPHIC_DATA], [PERSON_NAME][GEOGRAPHIC_DATA], [US_STATE] 8603…"
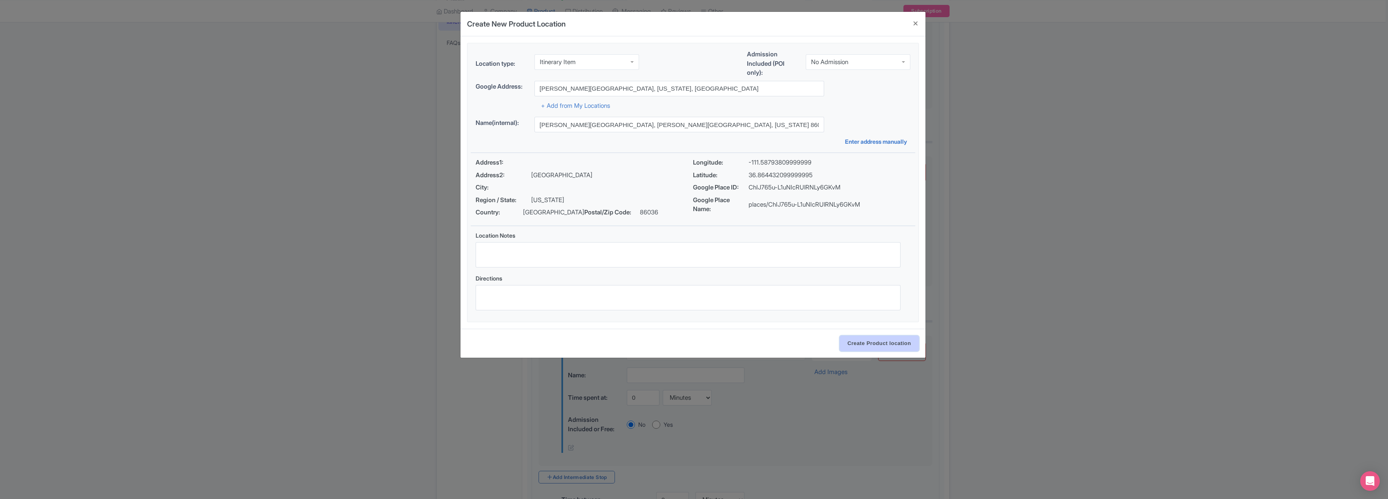
click at [886, 343] on input "Create Product location" at bounding box center [878, 344] width 79 height 16
select select "bb7d53b6-cb02-4ed4-b515-9078830439fe"
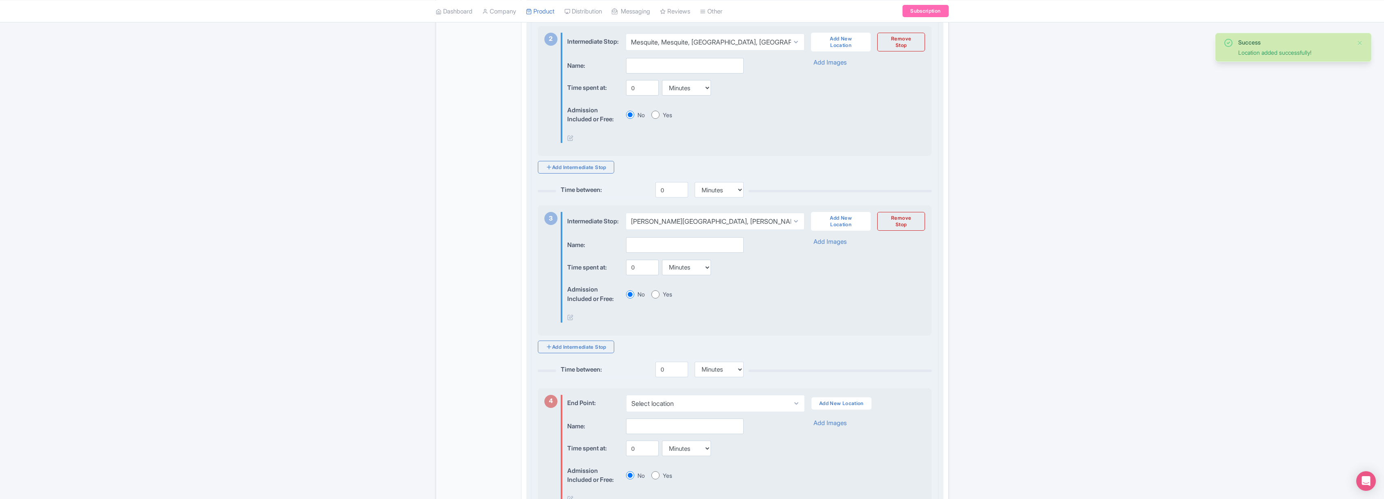
scroll to position [438, 0]
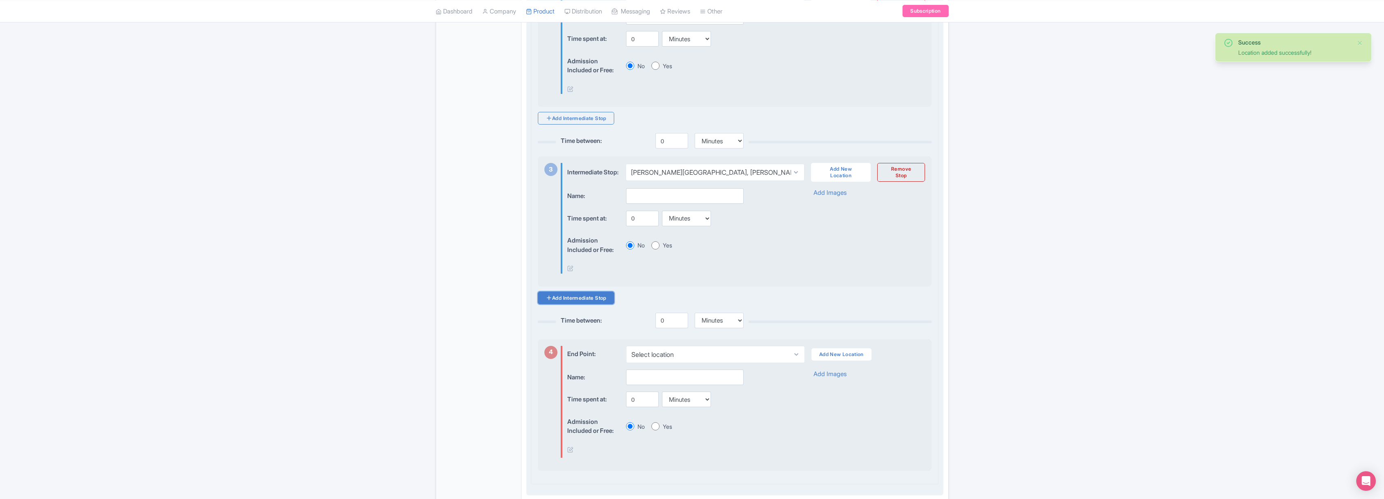
click at [573, 304] on link "Add Intermediate Stop" at bounding box center [576, 298] width 76 height 13
click at [839, 361] on link "Add New Location" at bounding box center [841, 352] width 60 height 19
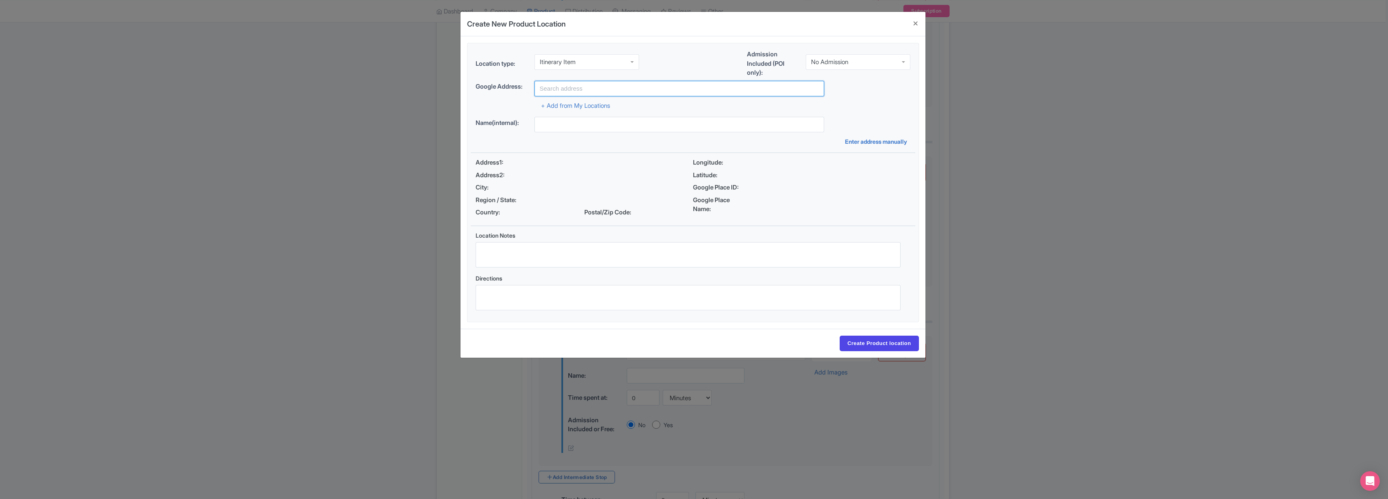
click at [582, 90] on input "text" at bounding box center [679, 89] width 290 height 16
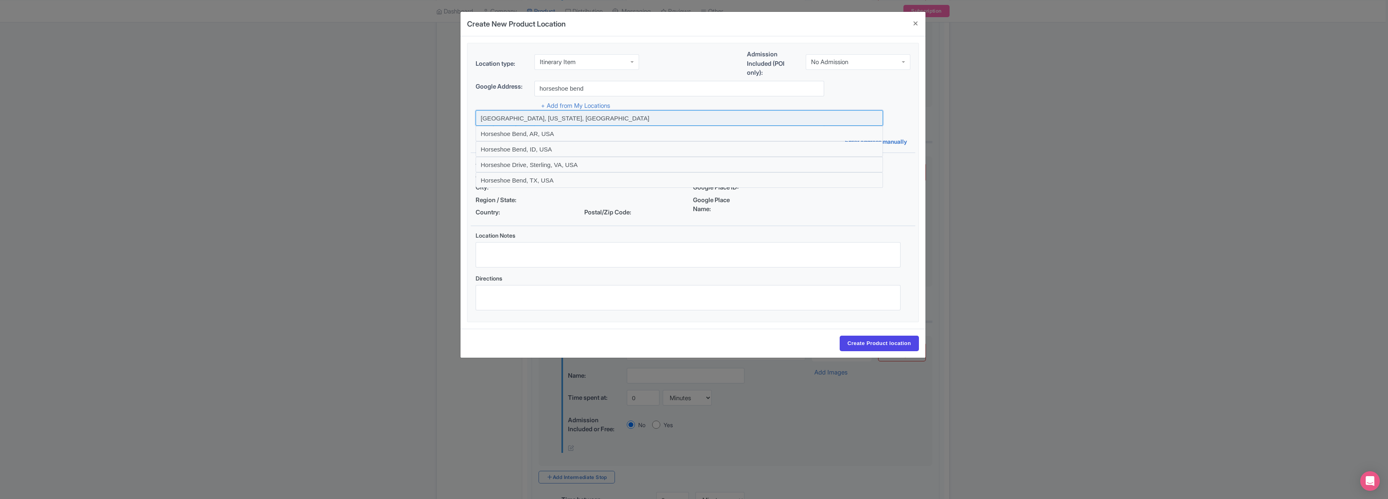
click at [526, 116] on input at bounding box center [678, 118] width 407 height 16
type input "[GEOGRAPHIC_DATA], [US_STATE], [GEOGRAPHIC_DATA]"
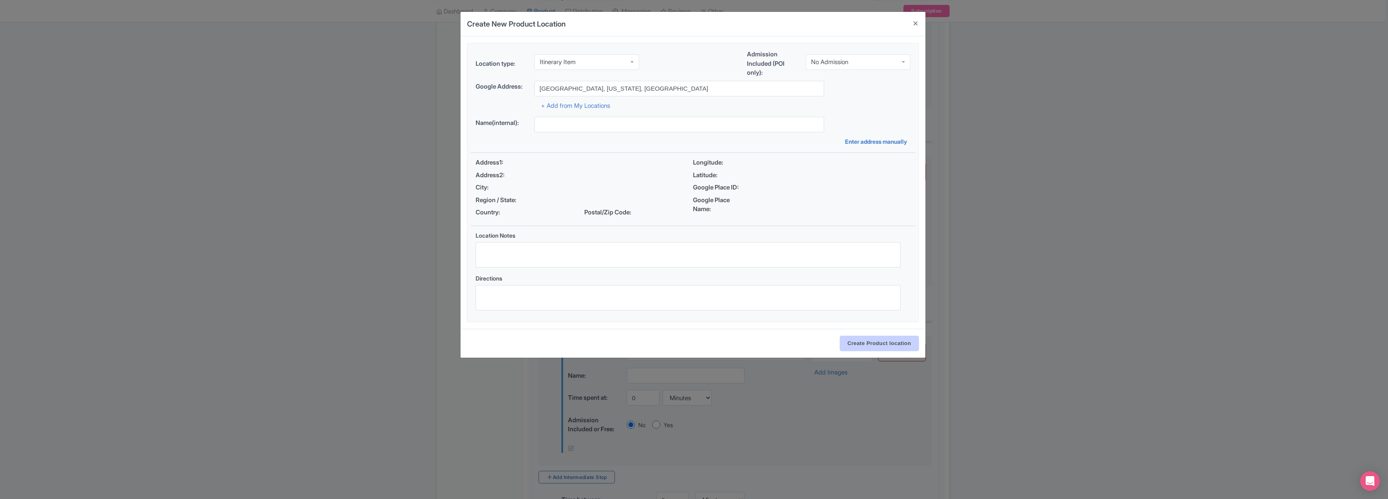
type input "[GEOGRAPHIC_DATA], [GEOGRAPHIC_DATA], [US_STATE] 86040, [GEOGRAPHIC_DATA]"
click at [878, 346] on input "Create Product location" at bounding box center [878, 344] width 79 height 16
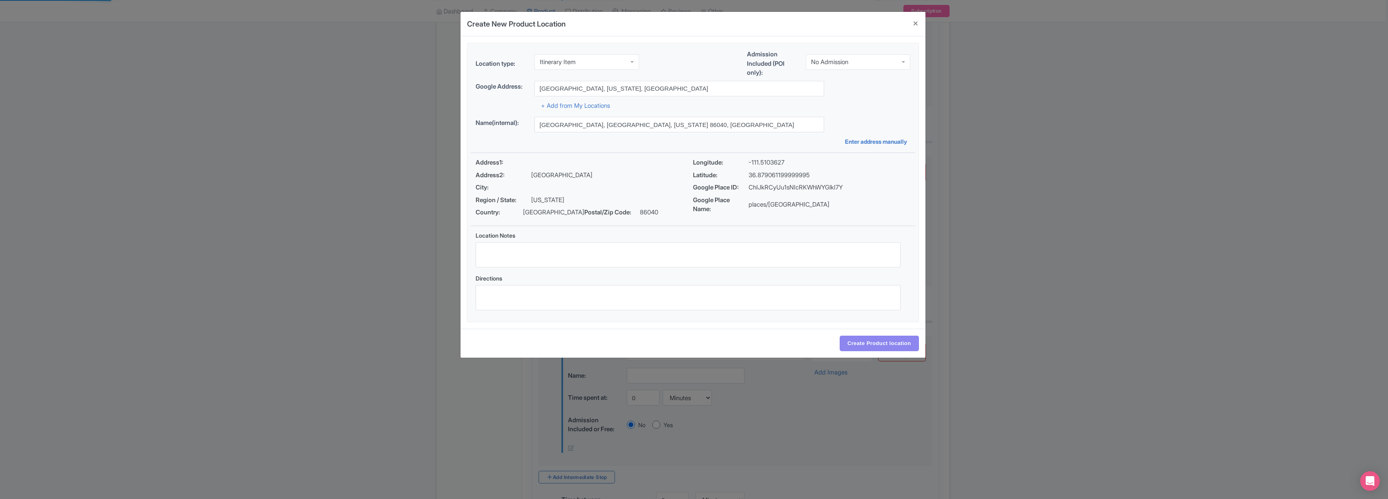
select select "c2526536-6f29-4d77-be92-4e5affbf2b4f"
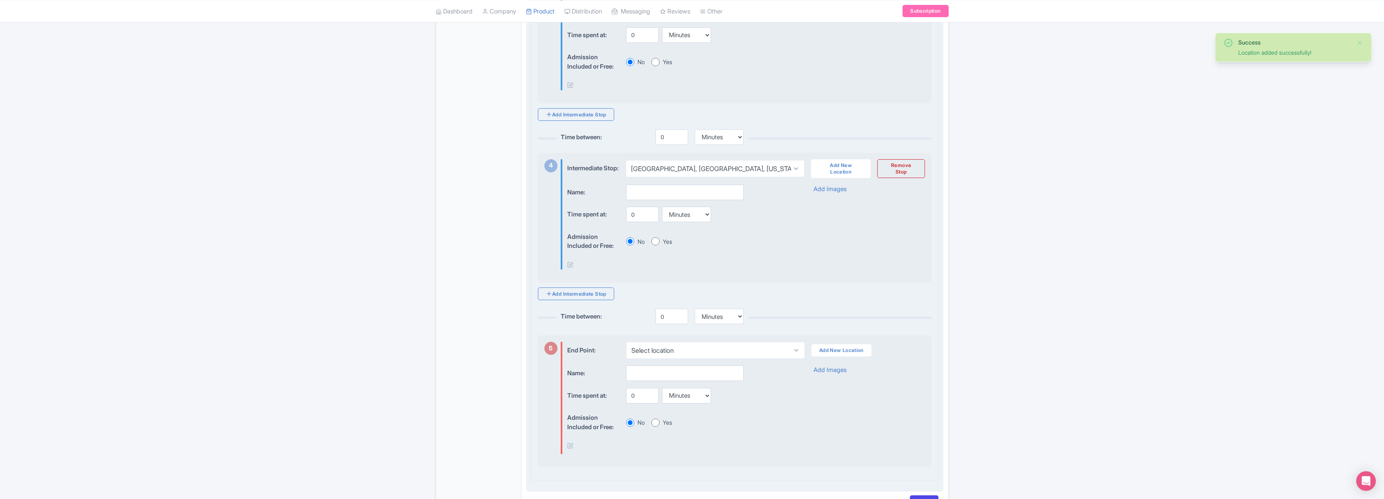
scroll to position [622, 0]
click at [578, 300] on link "Add Intermediate Stop" at bounding box center [576, 293] width 76 height 13
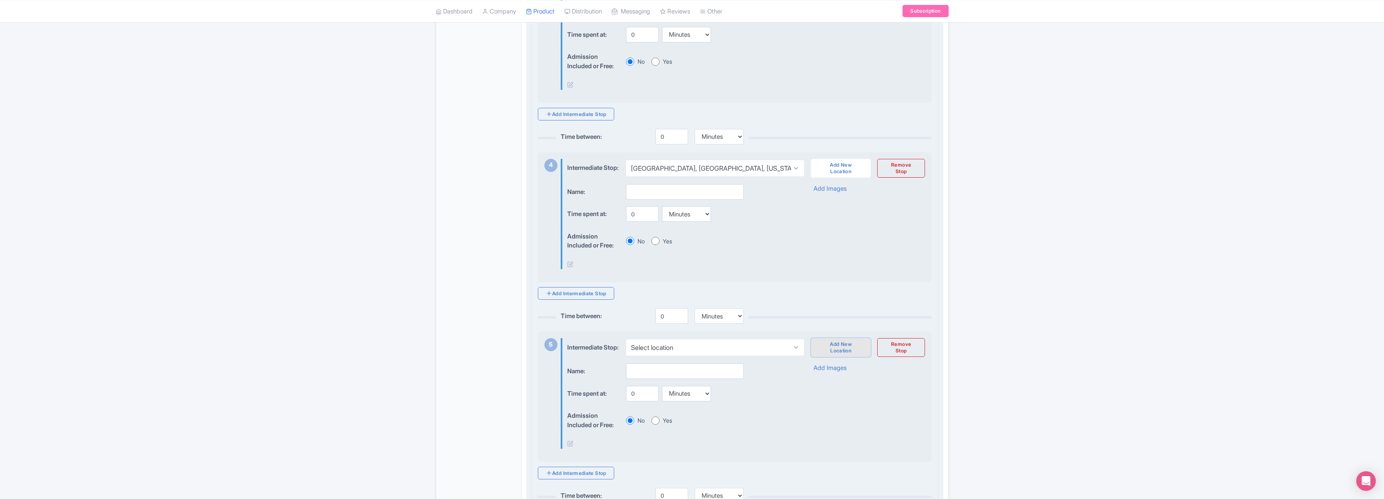
click at [837, 357] on link "Add New Location" at bounding box center [841, 347] width 60 height 19
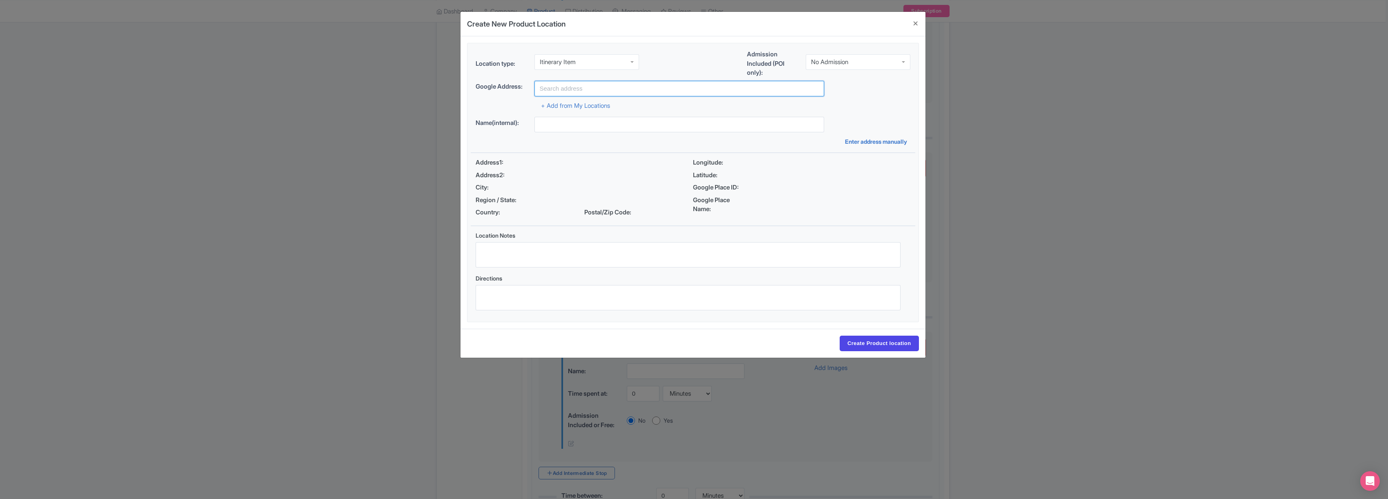
click at [564, 89] on input "text" at bounding box center [679, 89] width 290 height 16
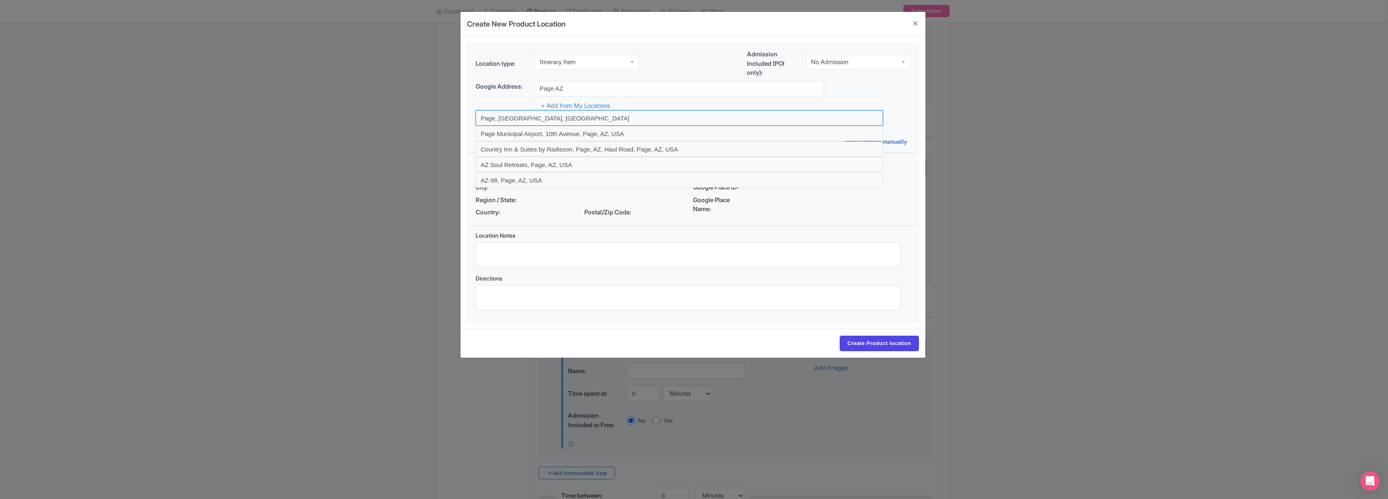
click at [507, 118] on input at bounding box center [678, 118] width 407 height 16
type input "Page, [GEOGRAPHIC_DATA], [GEOGRAPHIC_DATA]"
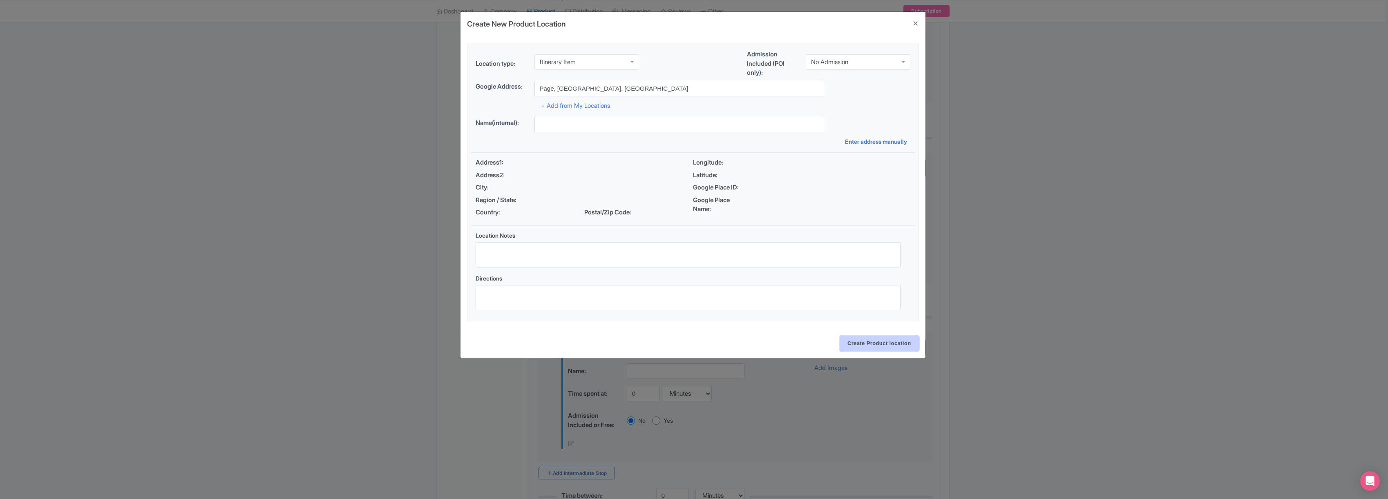
type input "Page, Page, [GEOGRAPHIC_DATA], [GEOGRAPHIC_DATA]"
drag, startPoint x: 891, startPoint y: 344, endPoint x: 834, endPoint y: 330, distance: 58.7
click at [891, 344] on input "Create Product location" at bounding box center [878, 344] width 79 height 16
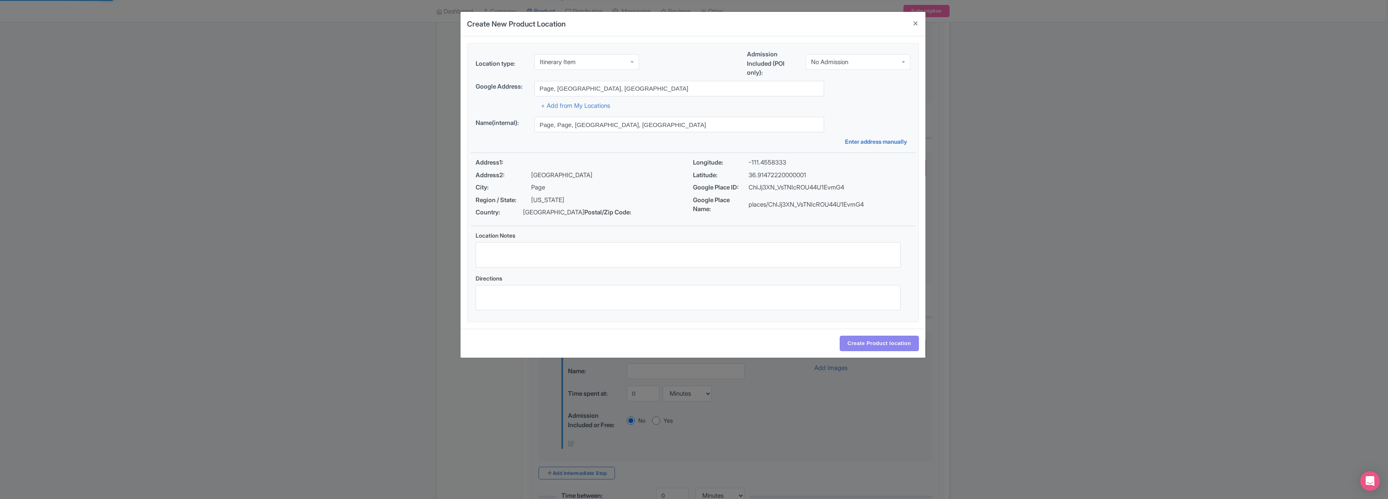
select select "f40185b6-31f8-441f-b67e-e747386a9b0d"
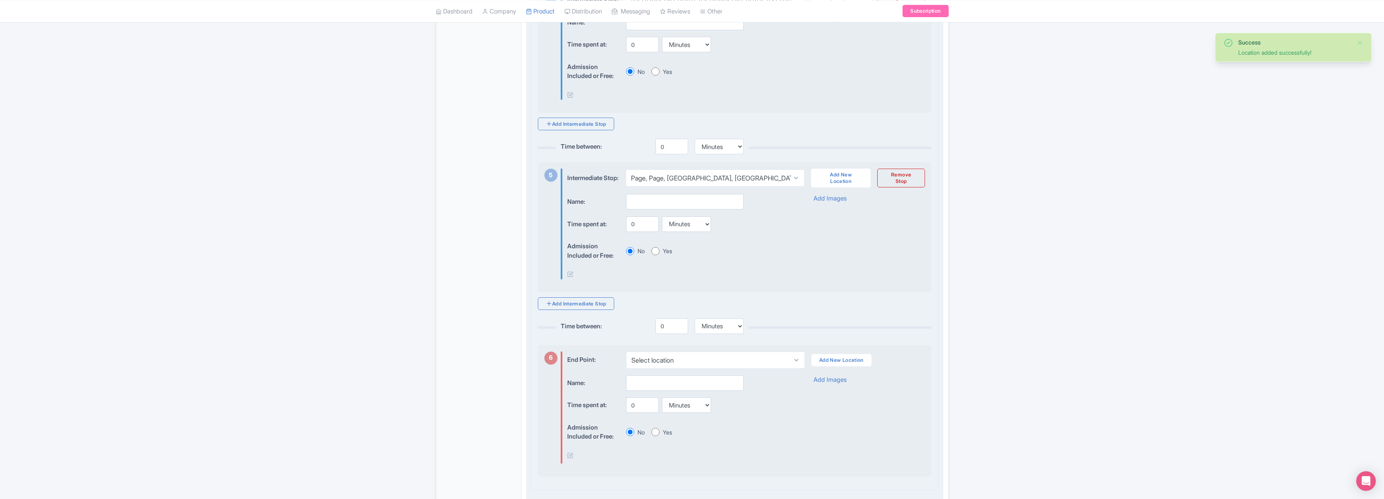
scroll to position [792, 0]
click at [581, 309] on link "Add Intermediate Stop" at bounding box center [576, 303] width 76 height 13
click at [839, 366] on link "Add New Location" at bounding box center [841, 357] width 60 height 19
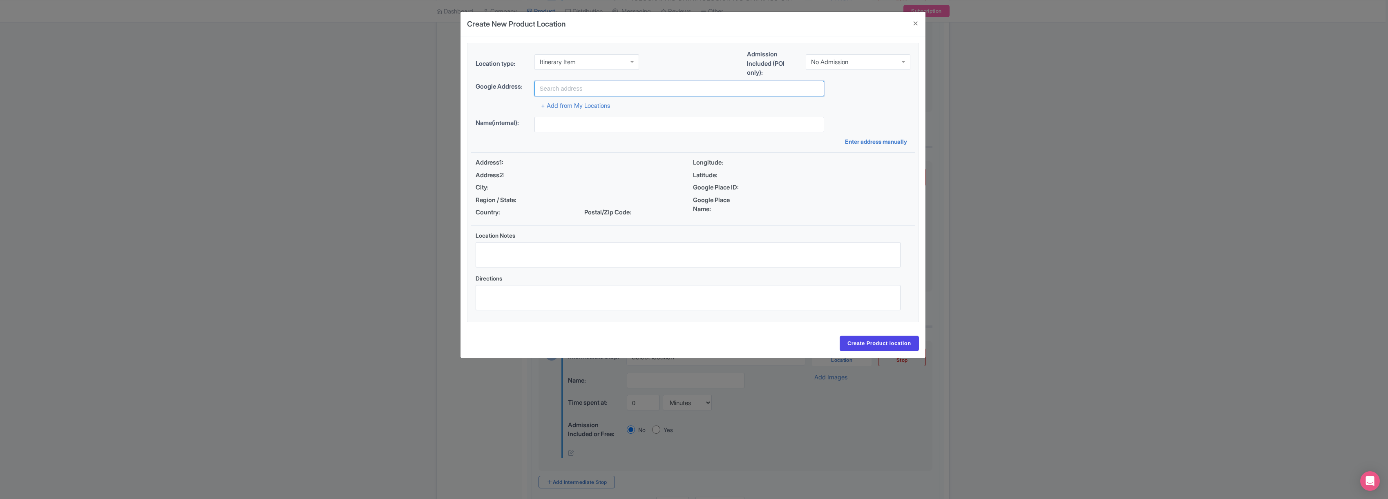
click at [567, 87] on input "text" at bounding box center [679, 89] width 290 height 16
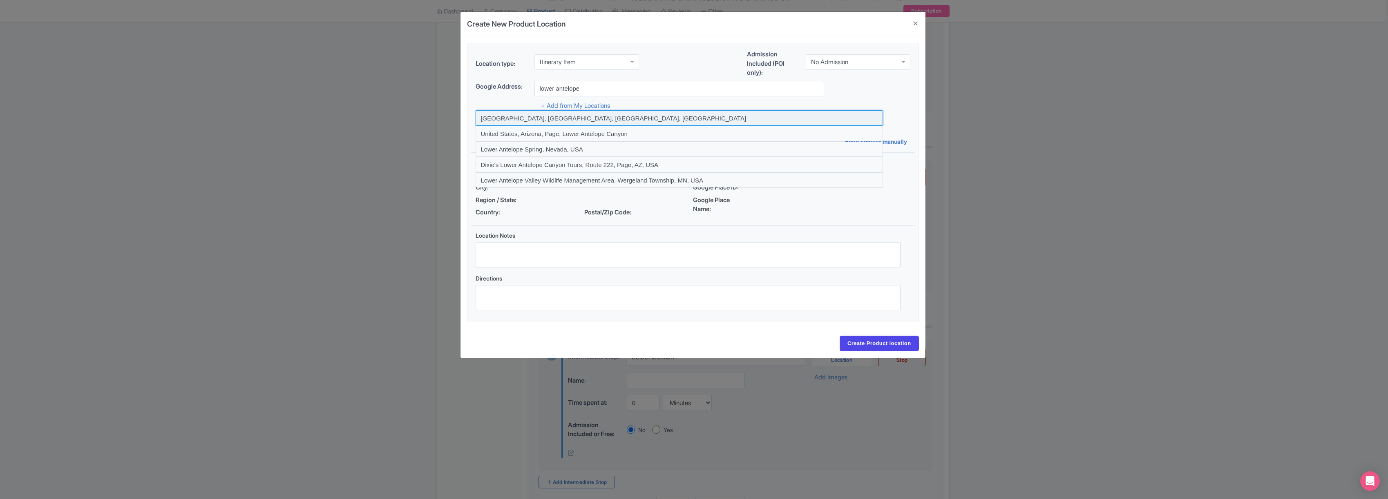
click at [521, 117] on input at bounding box center [678, 118] width 407 height 16
type input "[GEOGRAPHIC_DATA], [GEOGRAPHIC_DATA], [GEOGRAPHIC_DATA], [GEOGRAPHIC_DATA]"
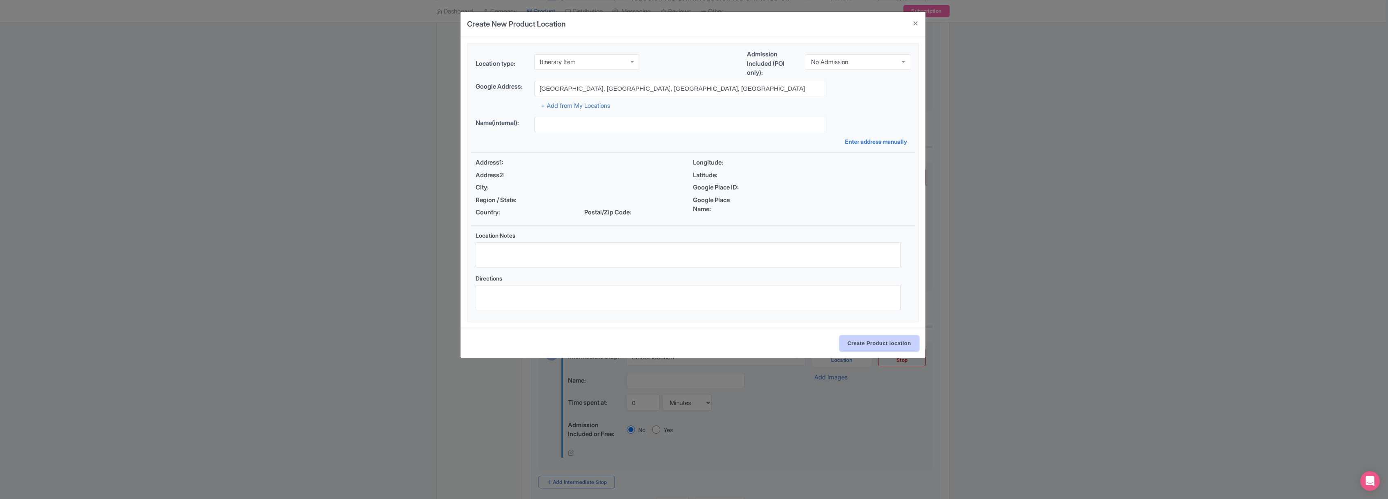
click at [871, 348] on input "Create Product location" at bounding box center [878, 344] width 79 height 16
type input "[GEOGRAPHIC_DATA], [GEOGRAPHIC_DATA], [GEOGRAPHIC_DATA], [GEOGRAPHIC_DATA]"
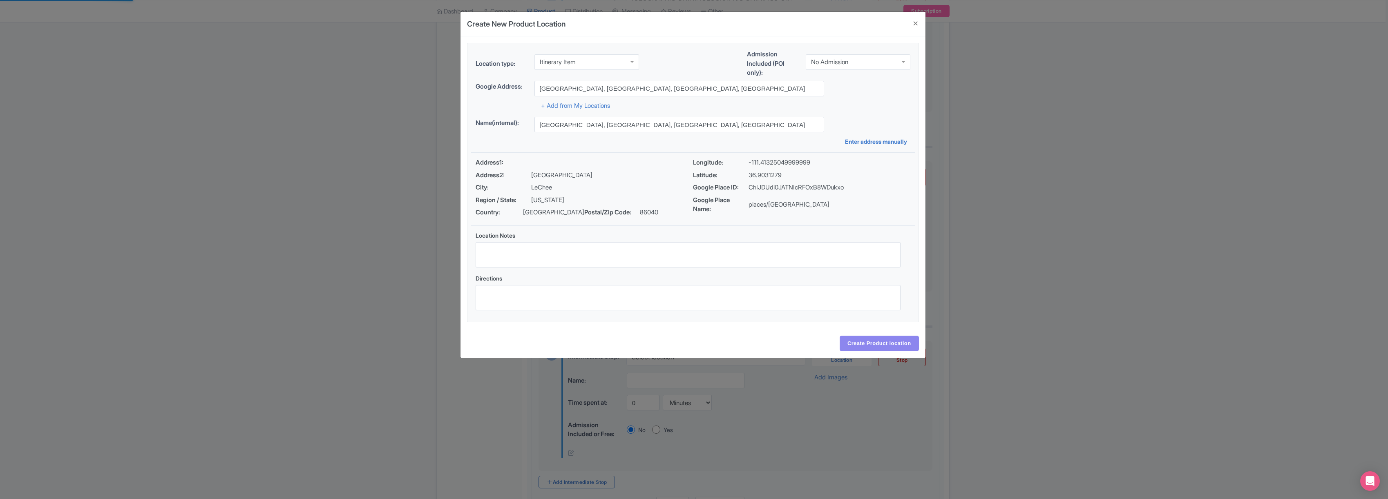
select select "aa542959-db99-4af7-b418-8f4570fba5d5"
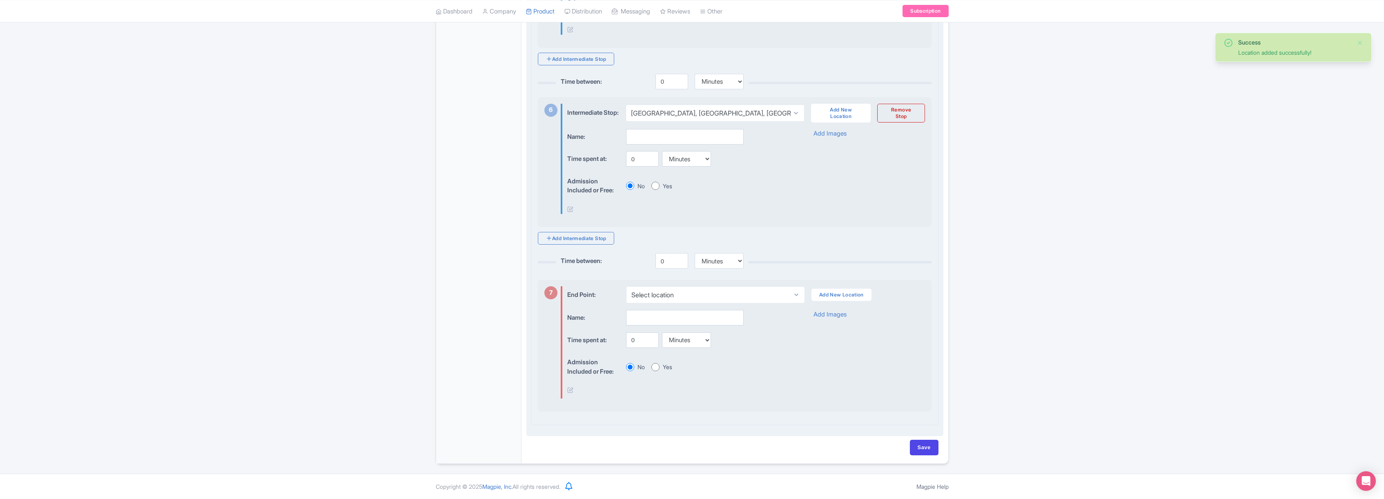
scroll to position [1067, 0]
drag, startPoint x: 843, startPoint y: 295, endPoint x: 815, endPoint y: 295, distance: 27.8
click at [843, 295] on link "Add New Location" at bounding box center [842, 295] width 60 height 12
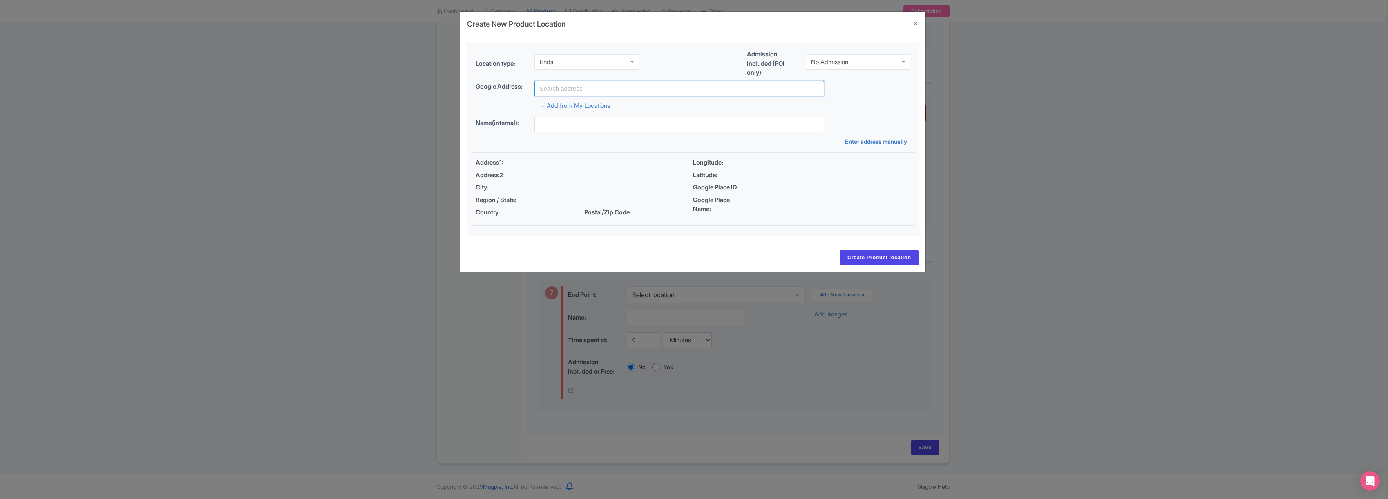
click at [565, 86] on input "text" at bounding box center [679, 89] width 290 height 16
type input "[GEOGRAPHIC_DATA], [GEOGRAPHIC_DATA], [GEOGRAPHIC_DATA]"
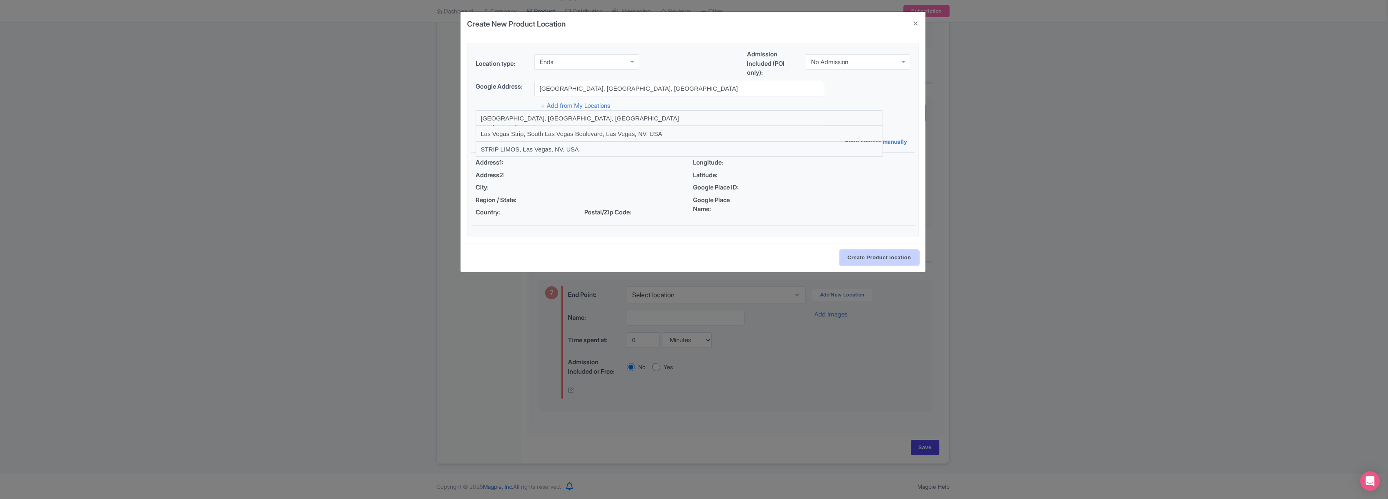
click at [878, 257] on input "Create Product location" at bounding box center [878, 258] width 79 height 16
select select "89715a45-c178-409a-bd67-9c8a1012a2cd"
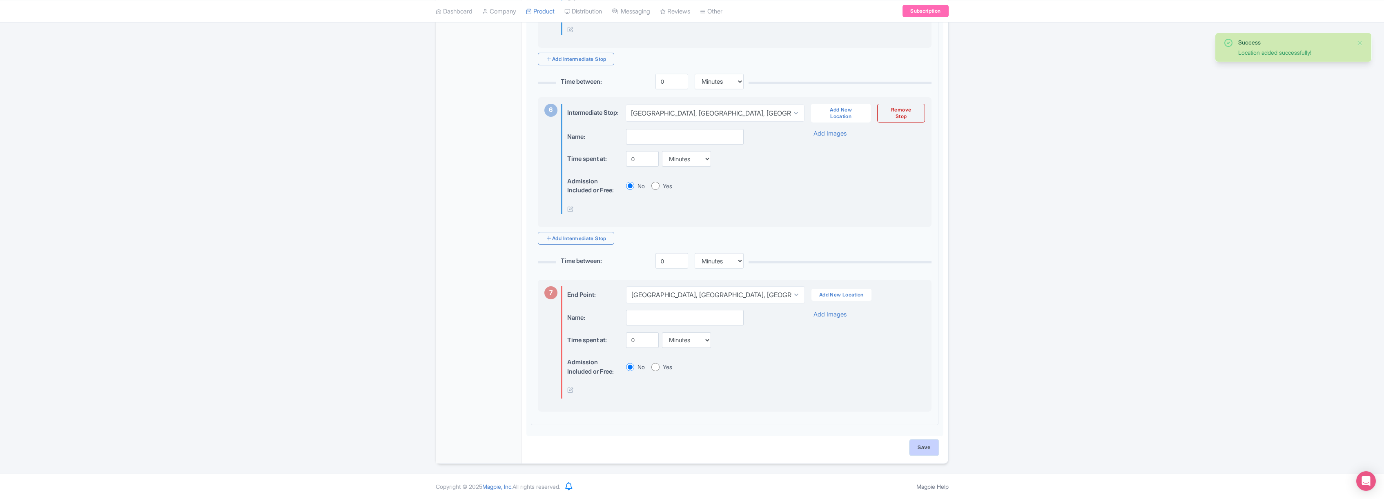
click at [926, 446] on input "Save" at bounding box center [924, 448] width 29 height 16
type input "Saving..."
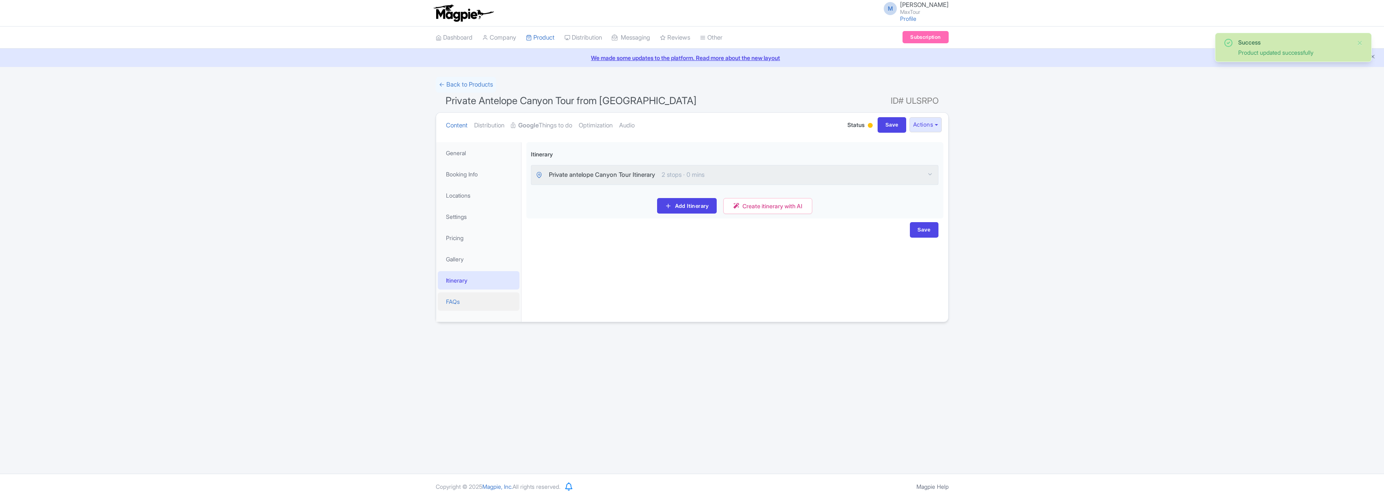
click at [462, 298] on link "FAQs" at bounding box center [479, 301] width 82 height 18
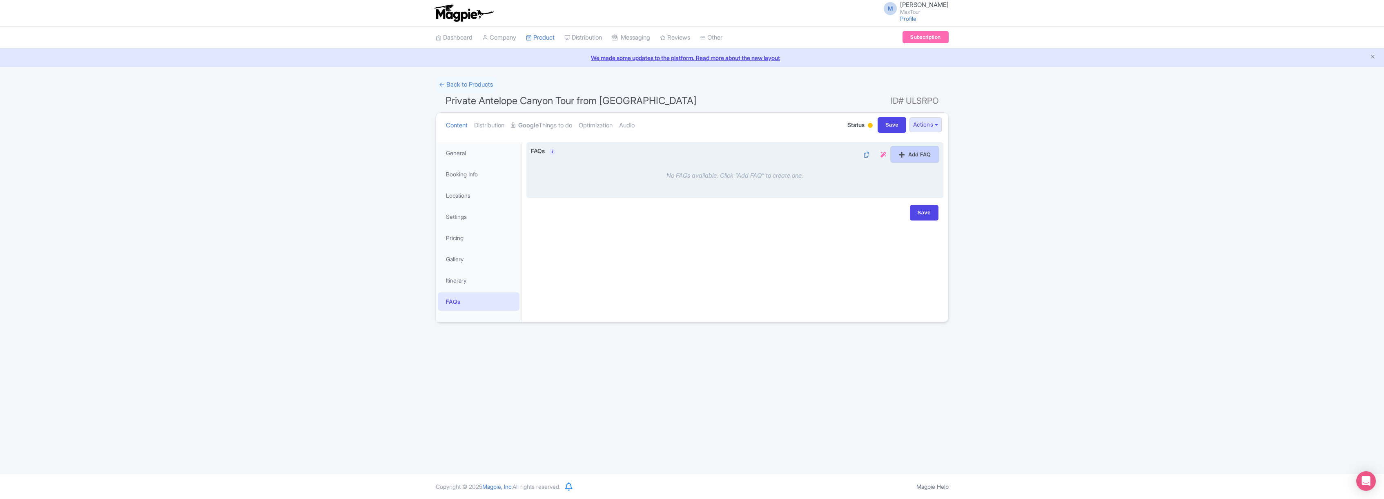
click at [915, 154] on link "Add FAQ" at bounding box center [914, 155] width 47 height 16
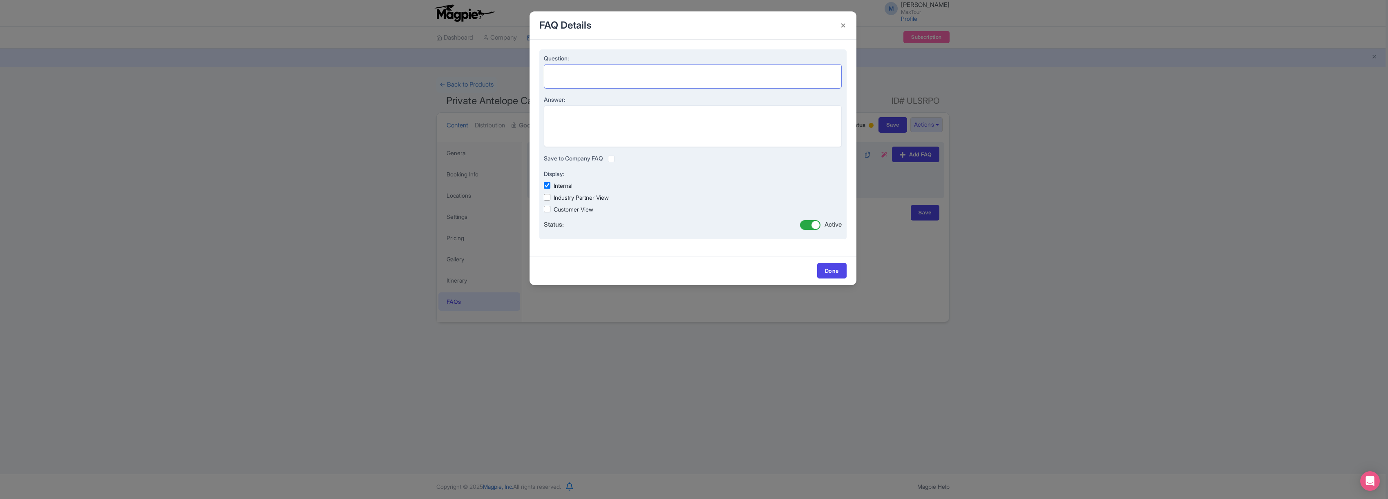
click at [583, 71] on textarea "Question:" at bounding box center [693, 76] width 298 height 25
paste textarea "Are kids allowed on your private tours?"
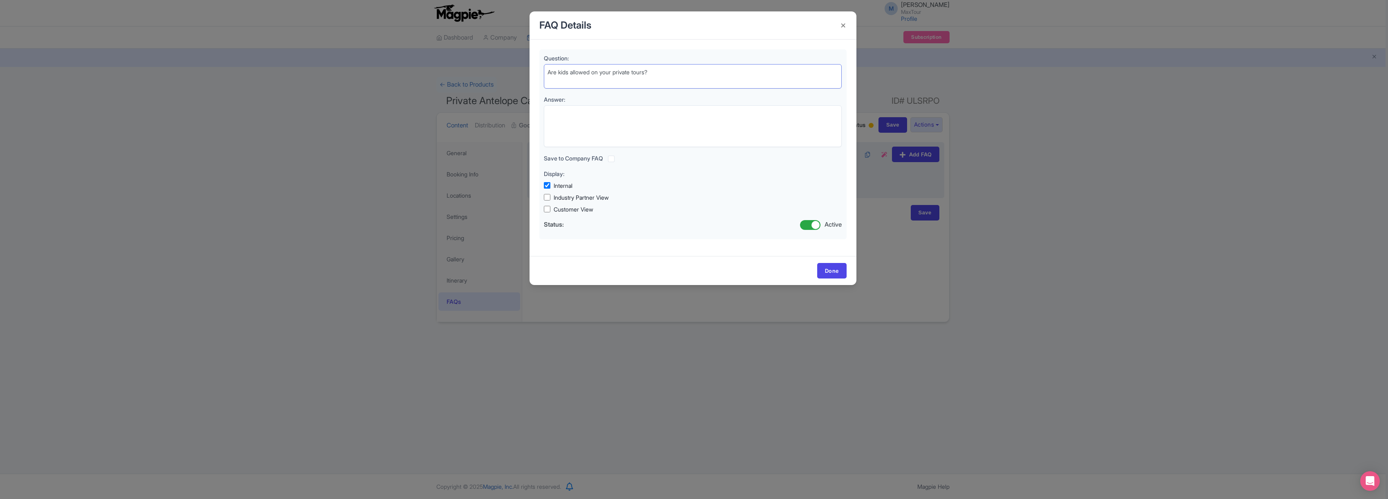
type textarea "Are kids allowed on your private tours?"
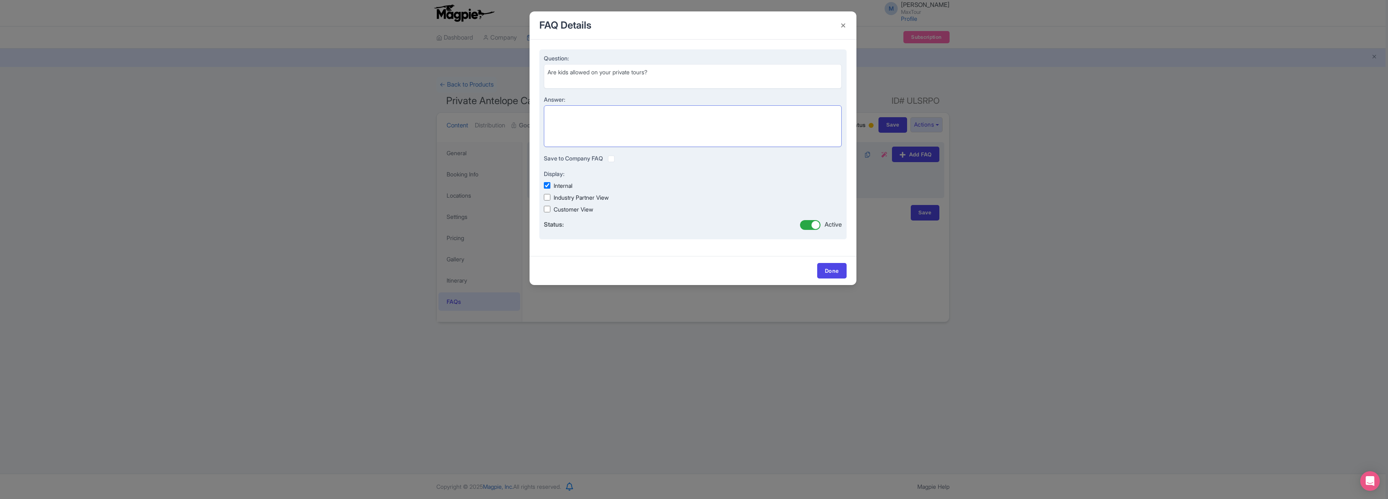
click at [555, 112] on textarea "Answer:" at bounding box center [693, 126] width 298 height 42
paste textarea "Absolutely! Kids are more than welcome on our private tours. In fact, private t…"
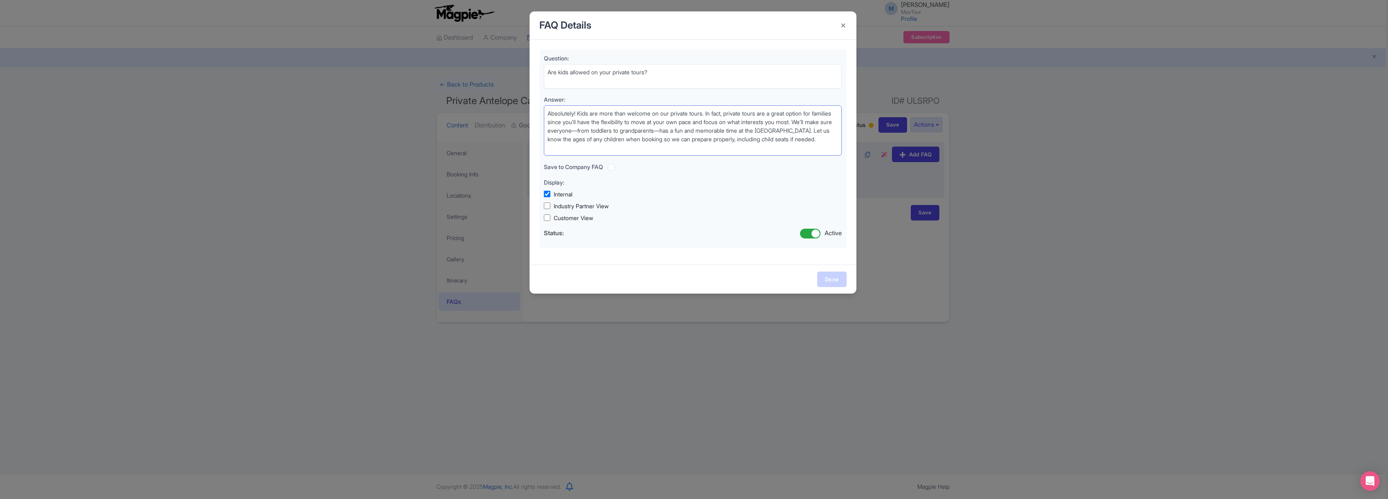
type textarea "Absolutely! Kids are more than welcome on our private tours. In fact, private t…"
click at [830, 278] on link "Done" at bounding box center [831, 280] width 29 height 16
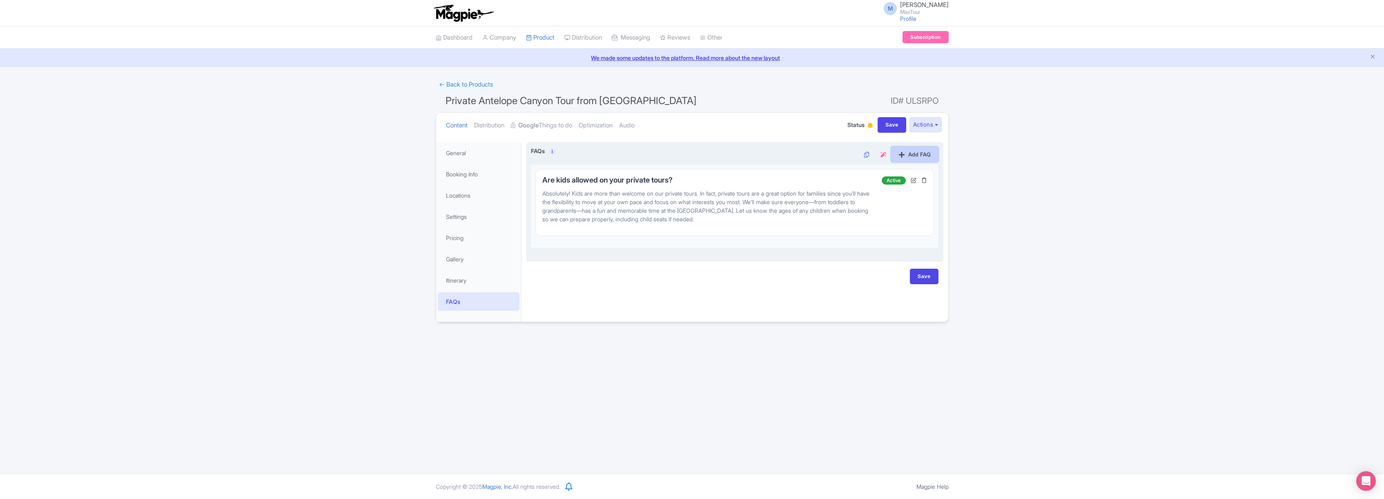
click at [921, 156] on link "Add FAQ" at bounding box center [914, 155] width 47 height 16
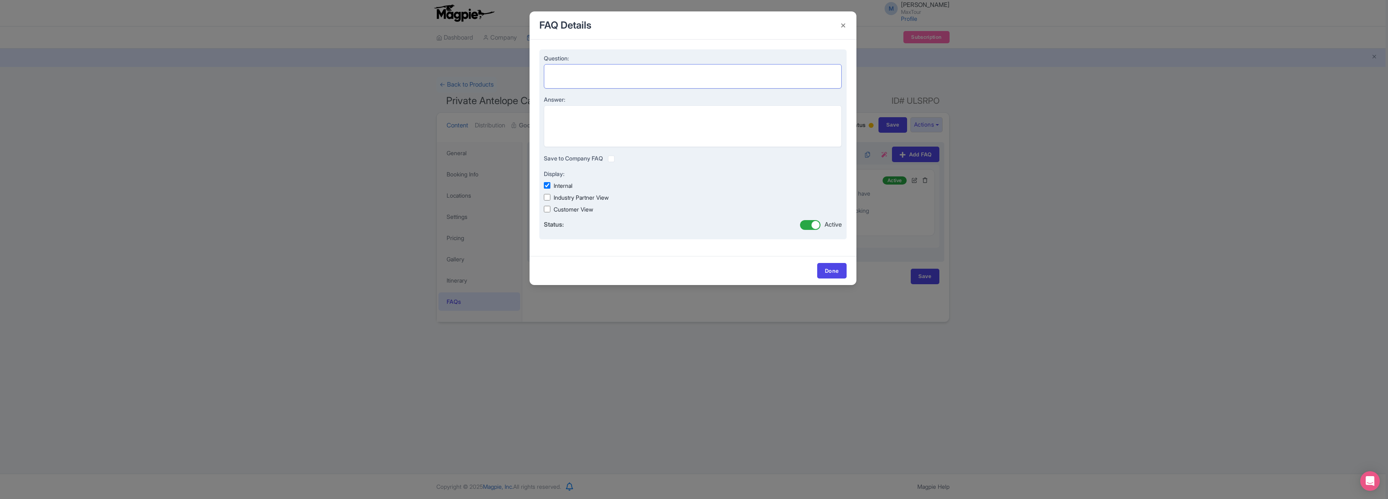
click at [558, 67] on textarea "Question:" at bounding box center [693, 76] width 298 height 25
paste textarea "What hotels do you pick up from?"
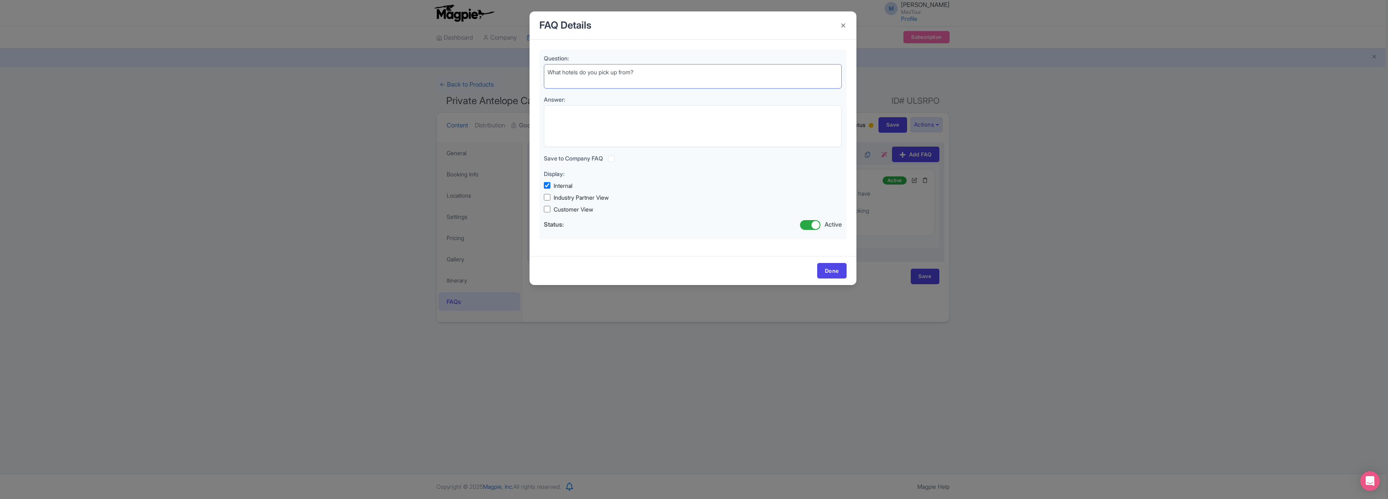
type textarea "What hotels do you pick up from?"
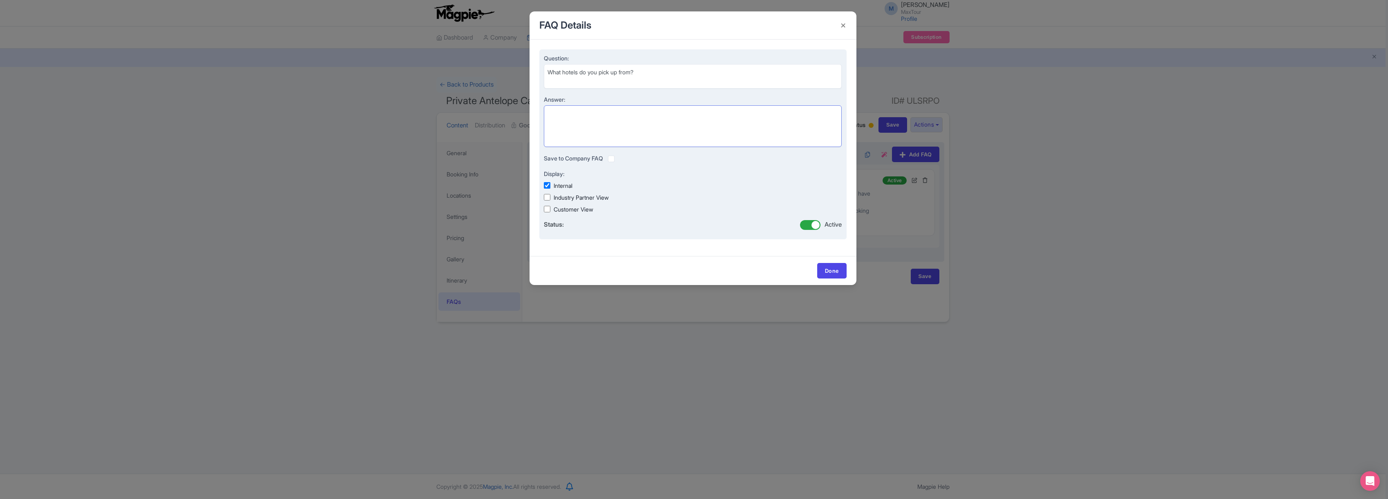
click at [564, 112] on textarea "Answer:" at bounding box center [693, 126] width 298 height 42
paste textarea "For private tours, we offer pickup from anywhere in [GEOGRAPHIC_DATA]—hotels on…"
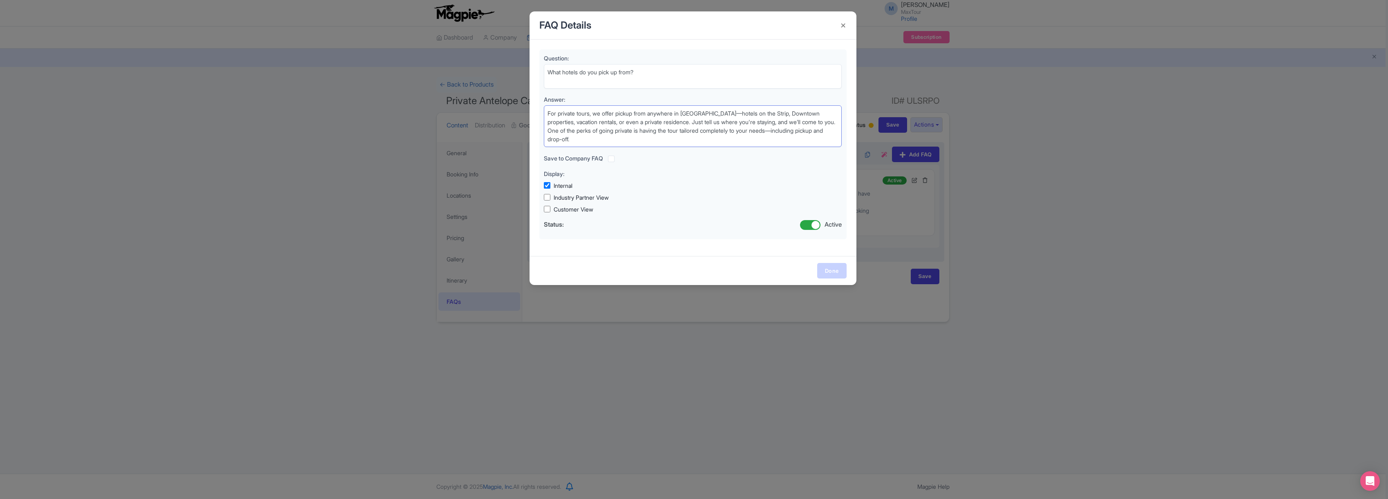
type textarea "For private tours, we offer pickup from anywhere in [GEOGRAPHIC_DATA]—hotels on…"
click at [827, 272] on link "Done" at bounding box center [831, 271] width 29 height 16
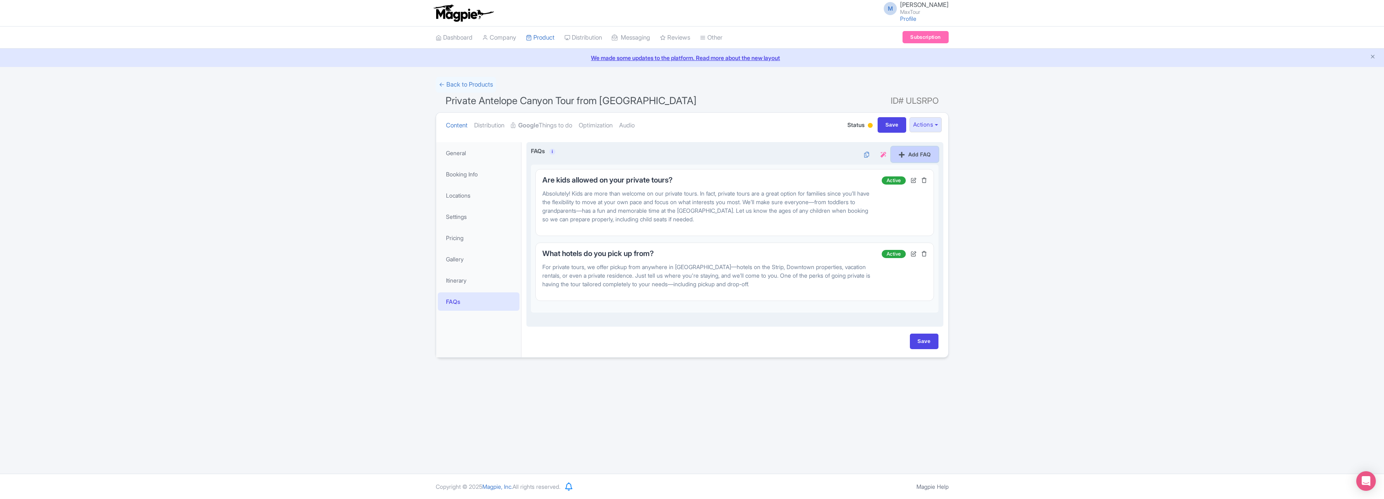
click at [921, 154] on link "Add FAQ" at bounding box center [914, 155] width 47 height 16
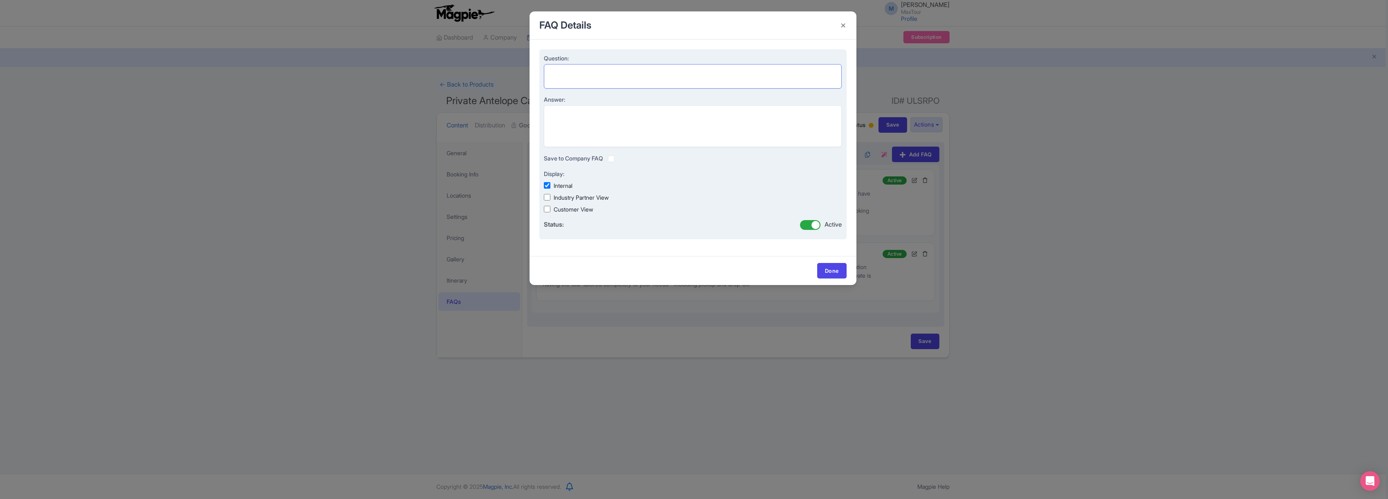
click at [564, 71] on textarea "Question:" at bounding box center [693, 76] width 298 height 25
paste textarea "What time do these tours start and end?"
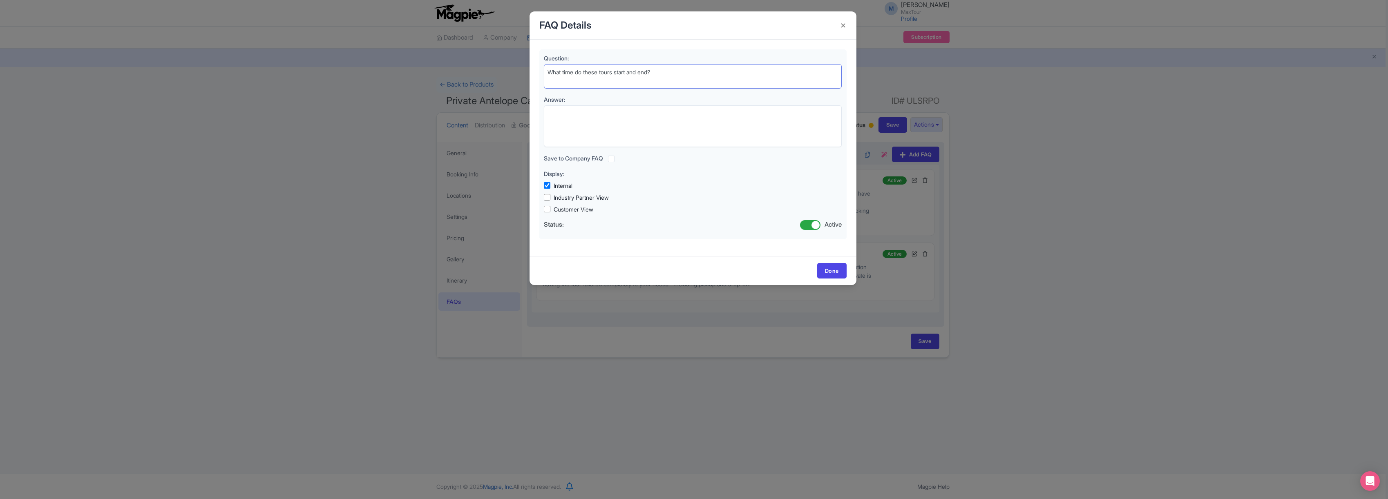
type textarea "What time do these tours start and end?"
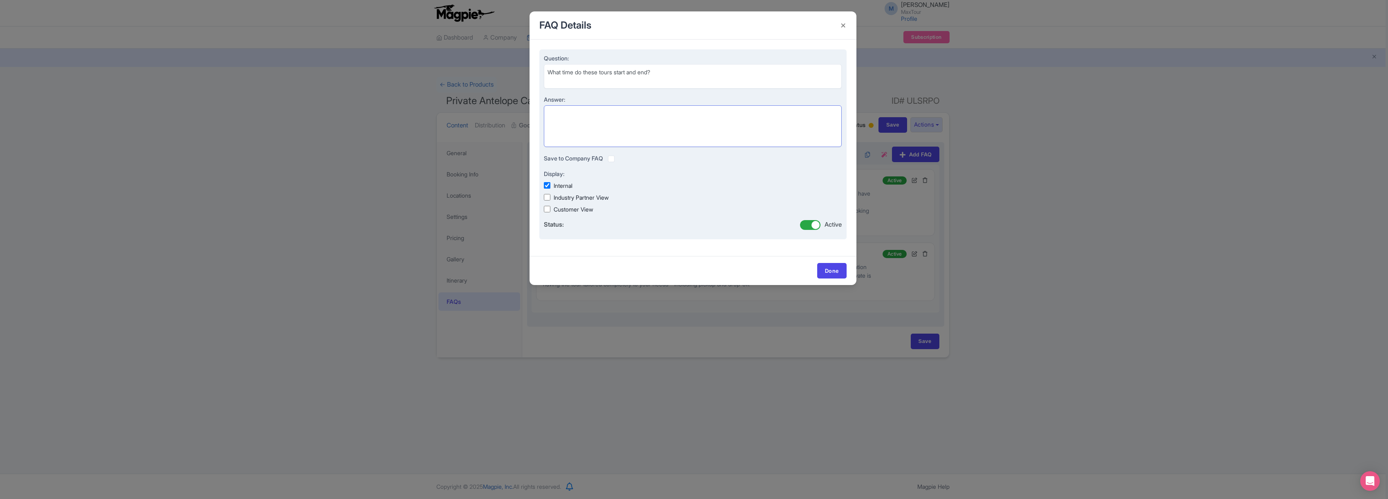
click at [575, 114] on textarea "Answer:" at bounding box center [693, 126] width 298 height 42
paste textarea "Our private Antelope Canyon tour can start as early as 7:00 AM and typically wr…"
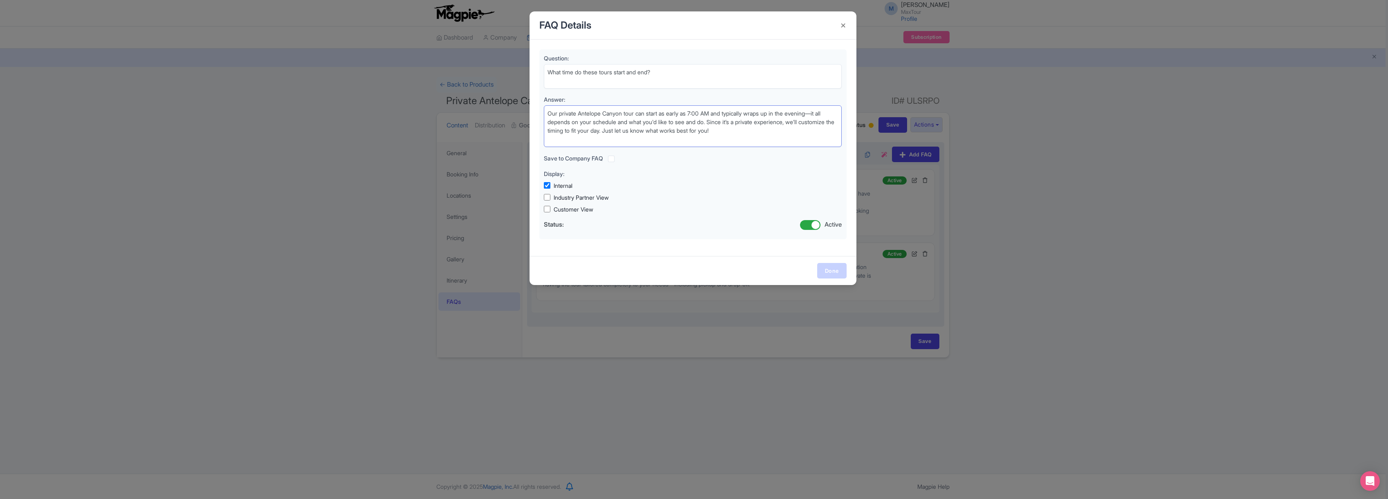
type textarea "Our private Antelope Canyon tour can start as early as 7:00 AM and typically wr…"
click at [832, 271] on link "Done" at bounding box center [831, 271] width 29 height 16
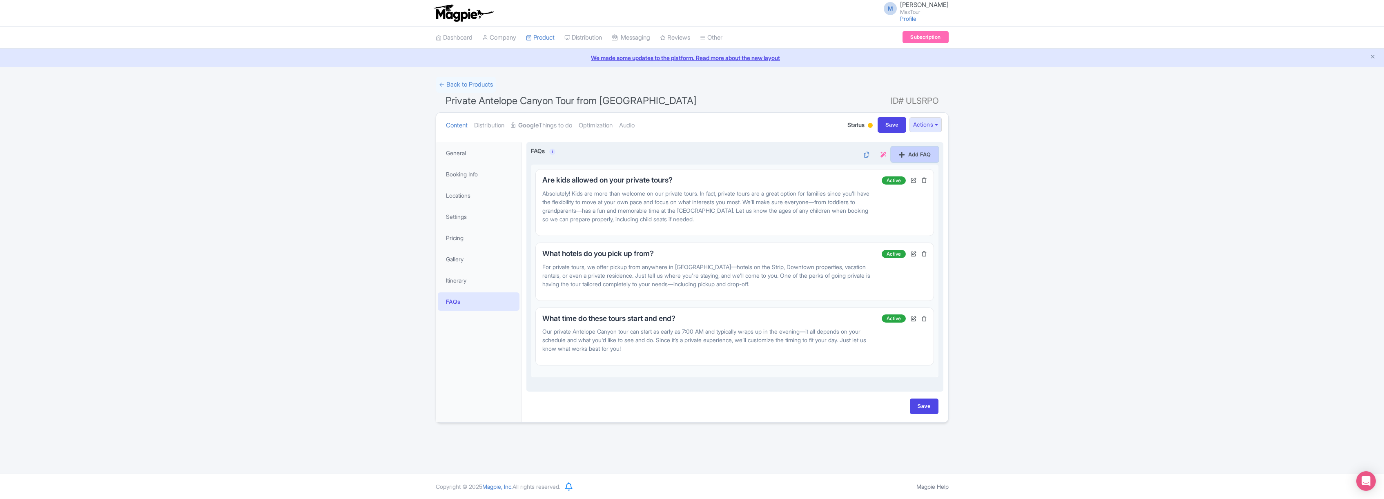
click at [923, 160] on link "Add FAQ" at bounding box center [914, 155] width 47 height 16
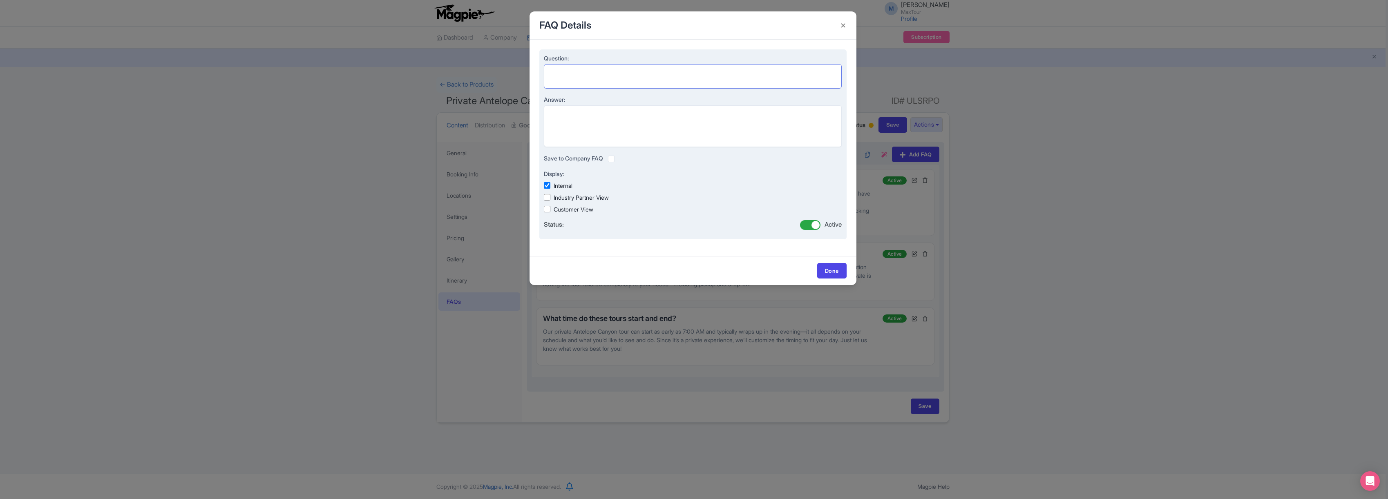
click at [568, 69] on textarea "Question:" at bounding box center [693, 76] width 298 height 25
paste textarea "Do these tours visit the [GEOGRAPHIC_DATA]?"
click at [548, 79] on textarea "Do these tours visit the [GEOGRAPHIC_DATA]?" at bounding box center [693, 76] width 298 height 25
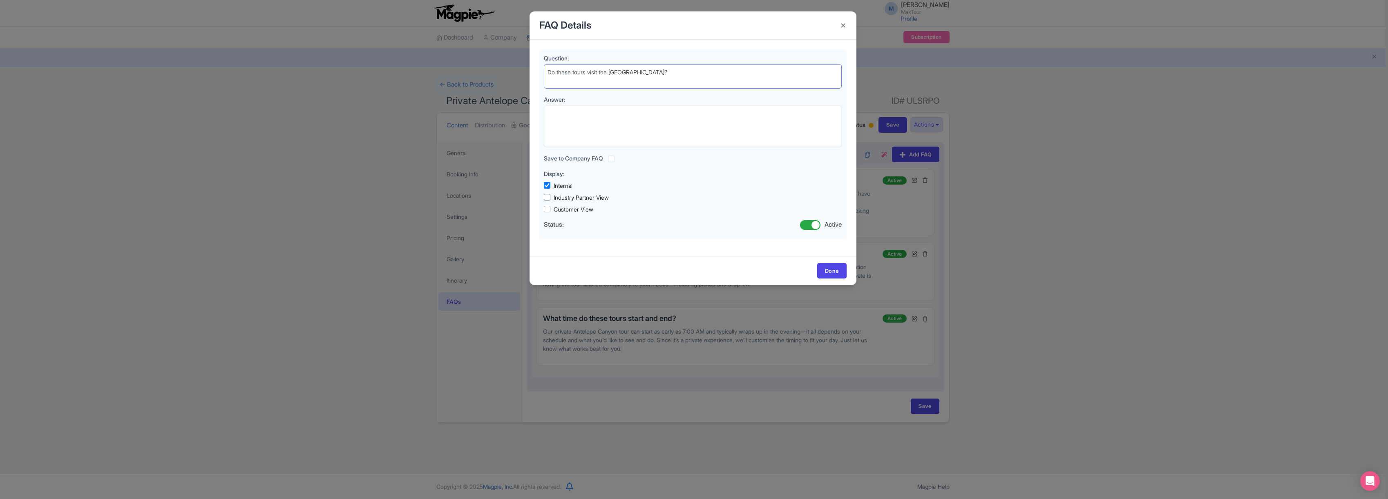
type textarea "Do these tours visit the [GEOGRAPHIC_DATA]?"
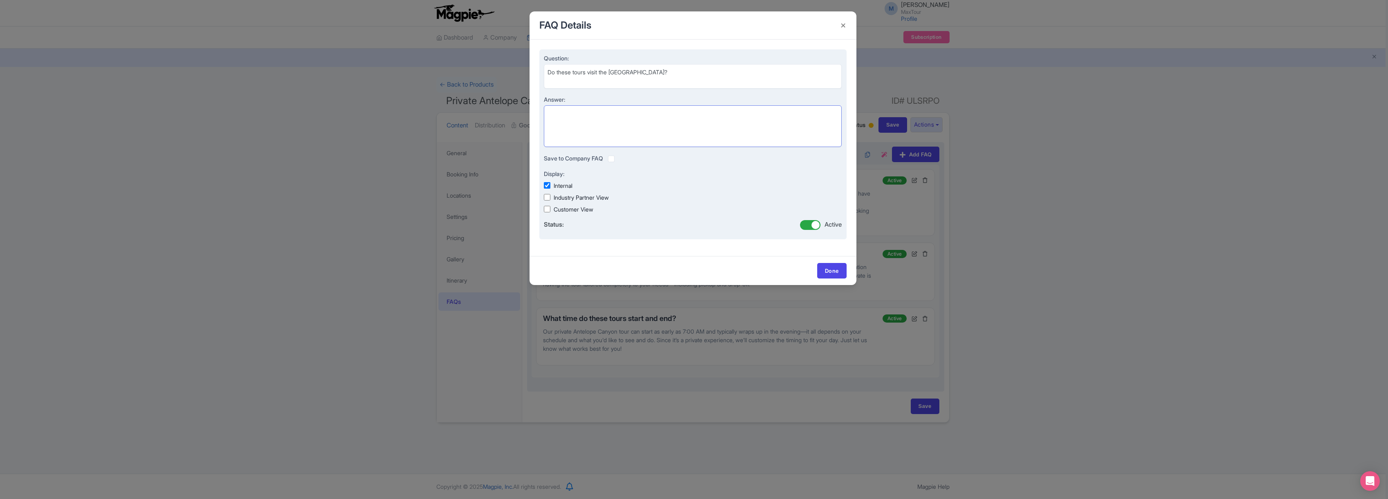
click at [565, 113] on textarea "Answer:" at bounding box center [693, 126] width 298 height 42
paste textarea "Yes, you can visit [GEOGRAPHIC_DATA] on a private tour. While our standard itin…"
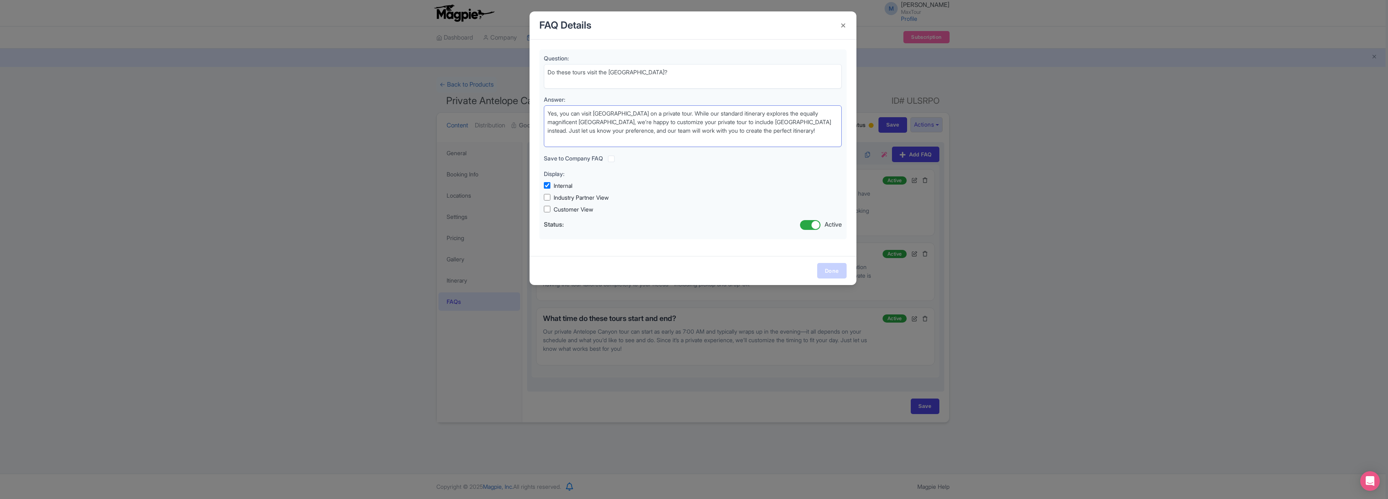
type textarea "Yes, you can visit [GEOGRAPHIC_DATA] on a private tour. While our standard itin…"
click at [830, 267] on link "Done" at bounding box center [831, 271] width 29 height 16
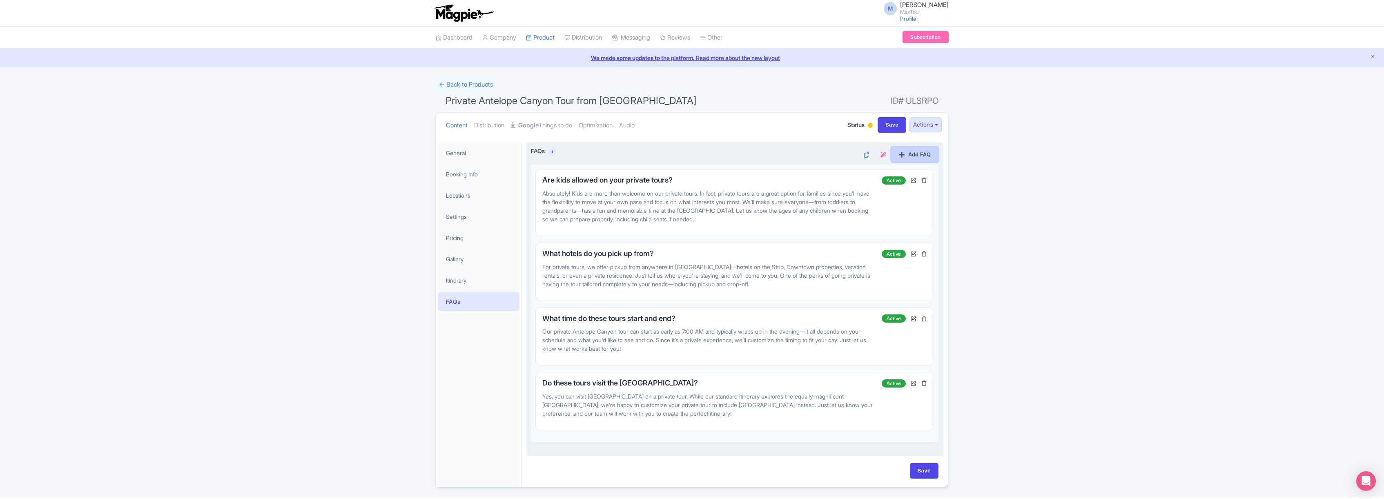
click at [910, 152] on link "Add FAQ" at bounding box center [914, 155] width 47 height 16
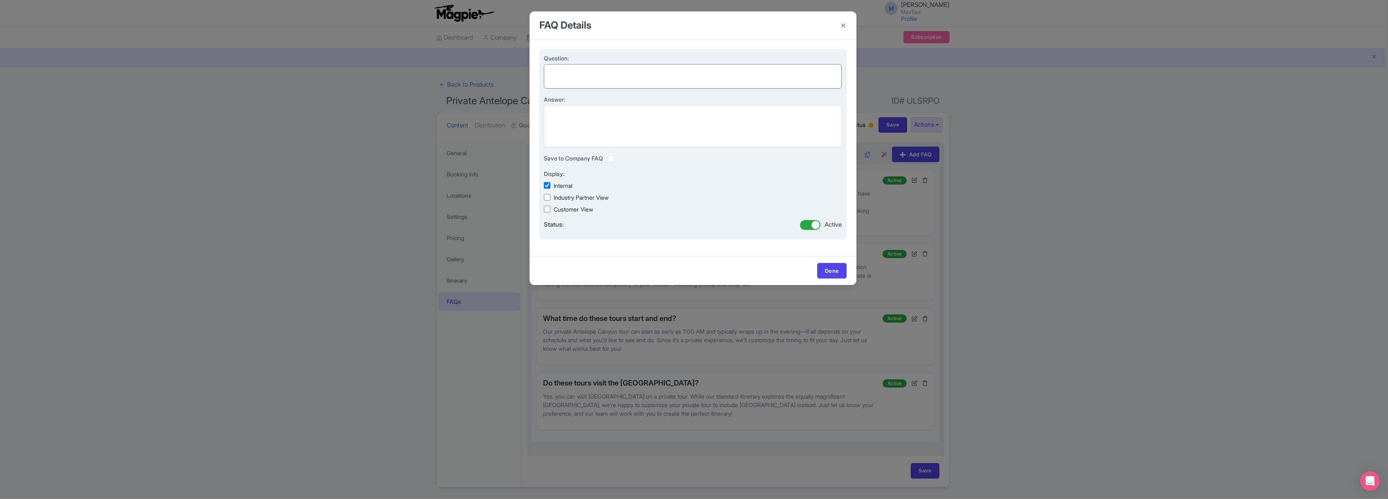
click at [579, 70] on textarea "Question:" at bounding box center [693, 76] width 298 height 25
paste textarea "What kind of vehicle will we tour on?"
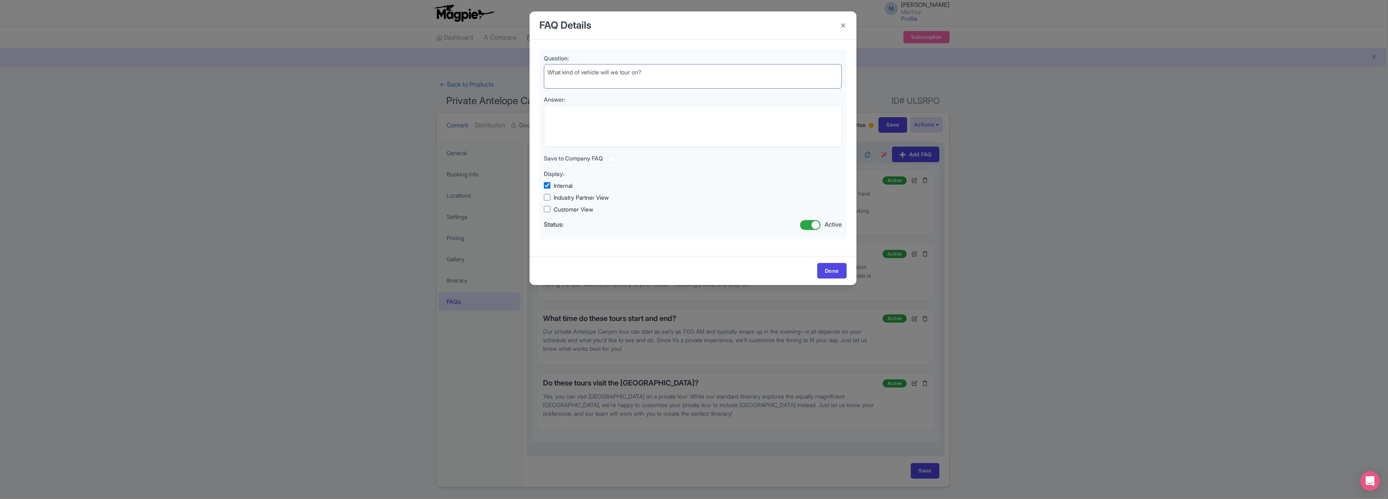
type textarea "What kind of vehicle will we tour on?"
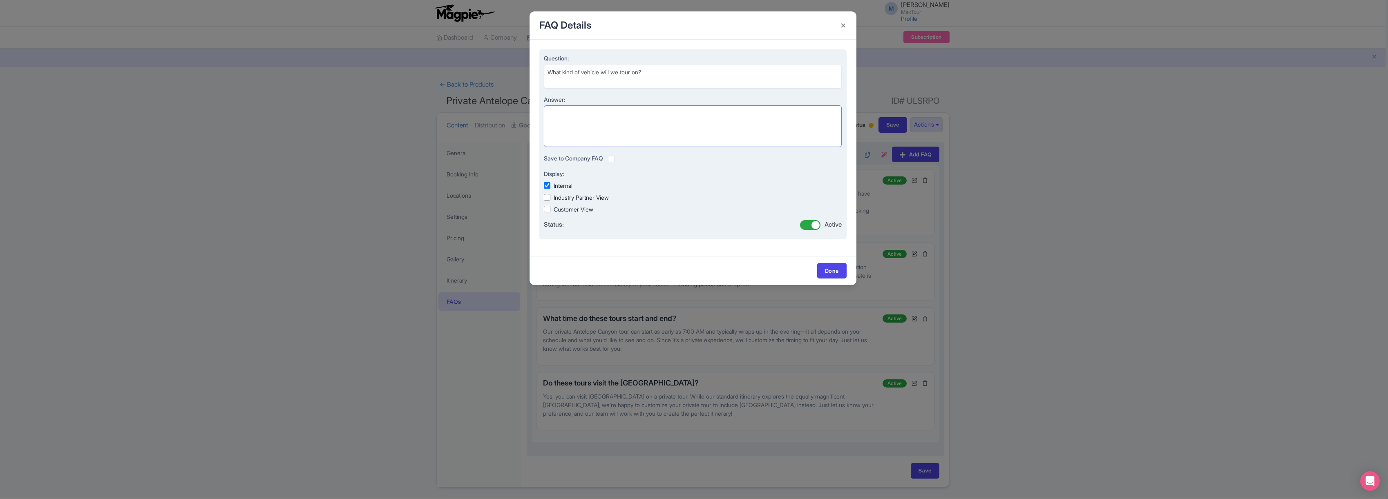
click at [567, 114] on textarea "Answer:" at bounding box center [693, 126] width 298 height 42
paste textarea "Groups of 5 or fewer will ride in a comfortable, spacious SUV. For groups of 6 …"
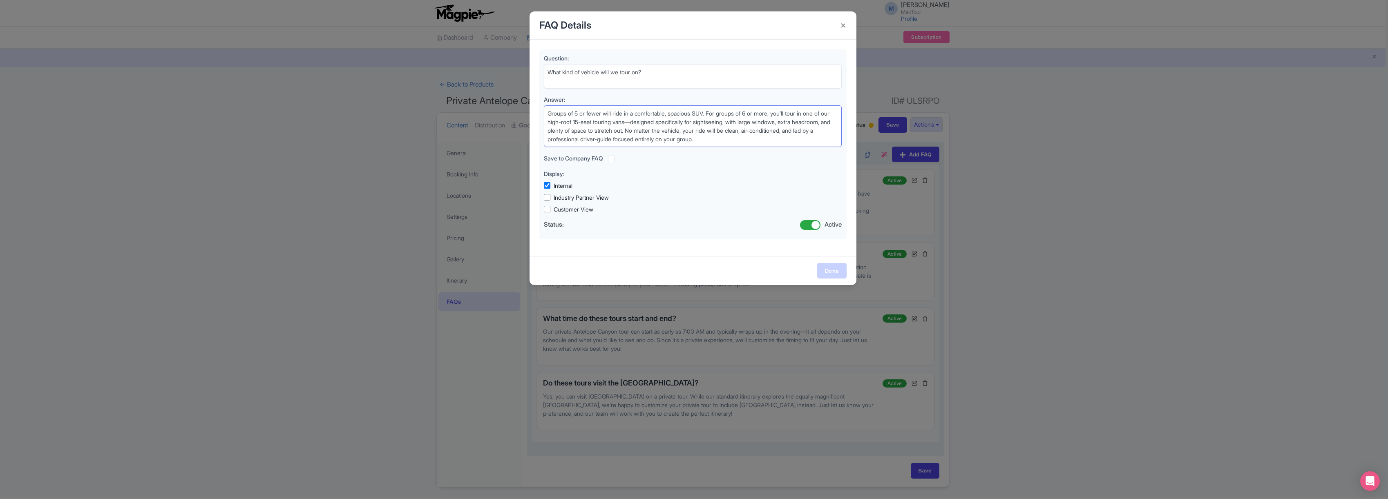
type textarea "Groups of 5 or fewer will ride in a comfortable, spacious SUV. For groups of 6 …"
click at [826, 270] on link "Done" at bounding box center [831, 271] width 29 height 16
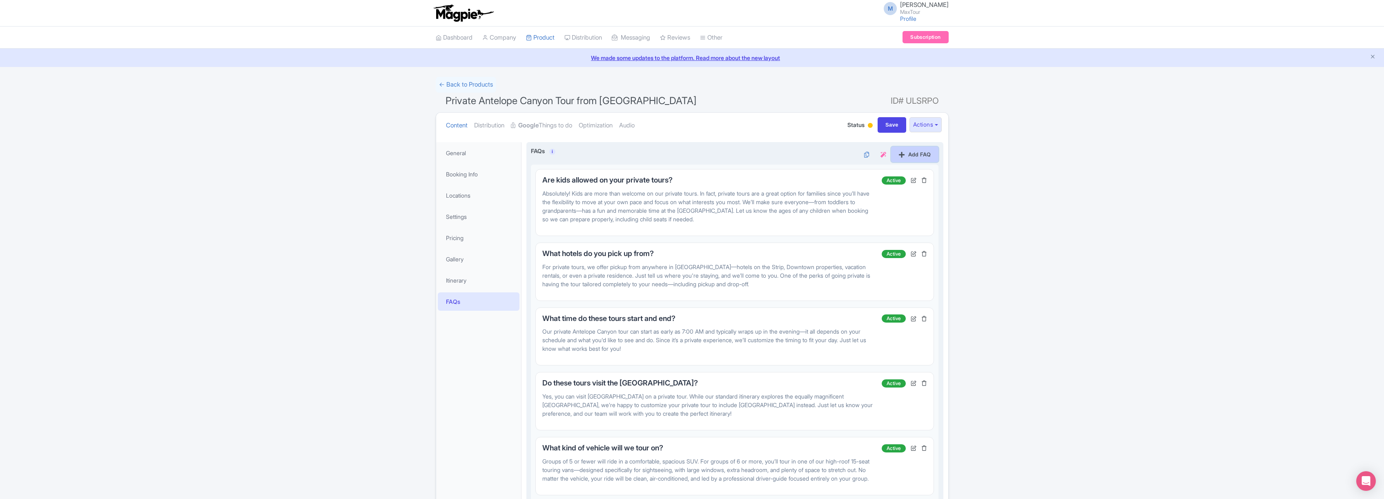
click at [914, 156] on link "Add FAQ" at bounding box center [914, 155] width 47 height 16
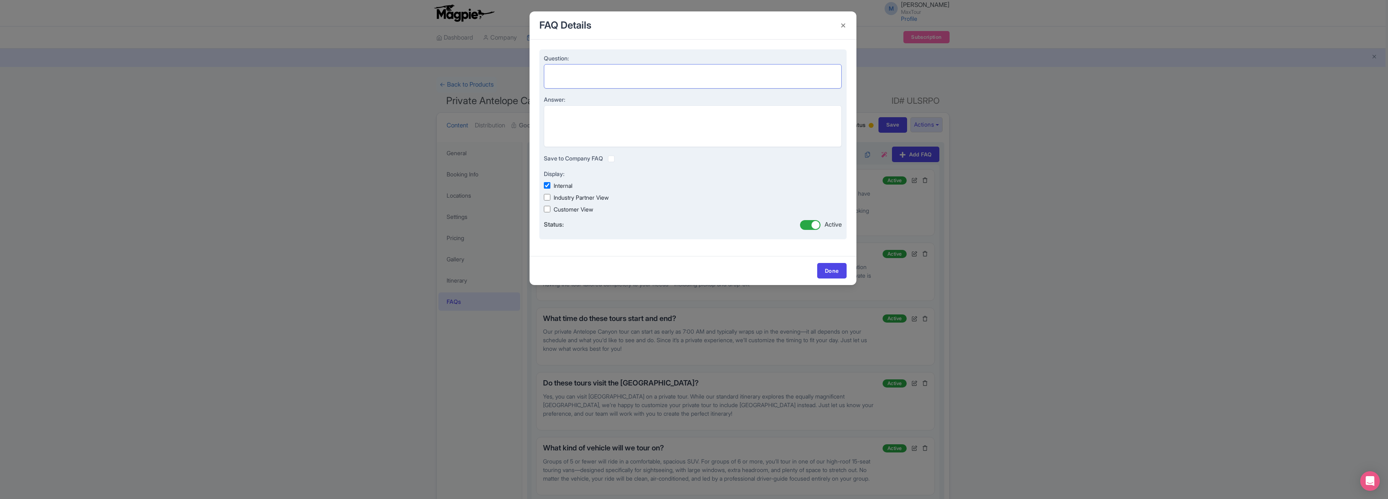
click at [564, 71] on textarea "Question:" at bounding box center [693, 76] width 298 height 25
paste textarea "Can I customize my tour?"
click at [547, 80] on textarea "Can I customize my tour?" at bounding box center [693, 76] width 298 height 25
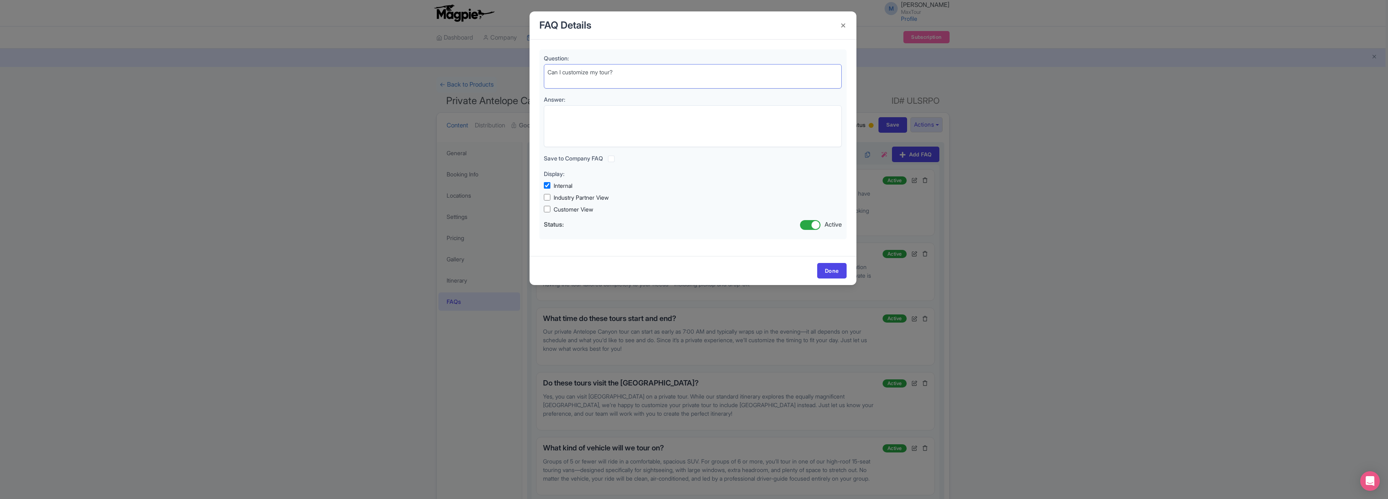
type textarea "Can I customize my tour?"
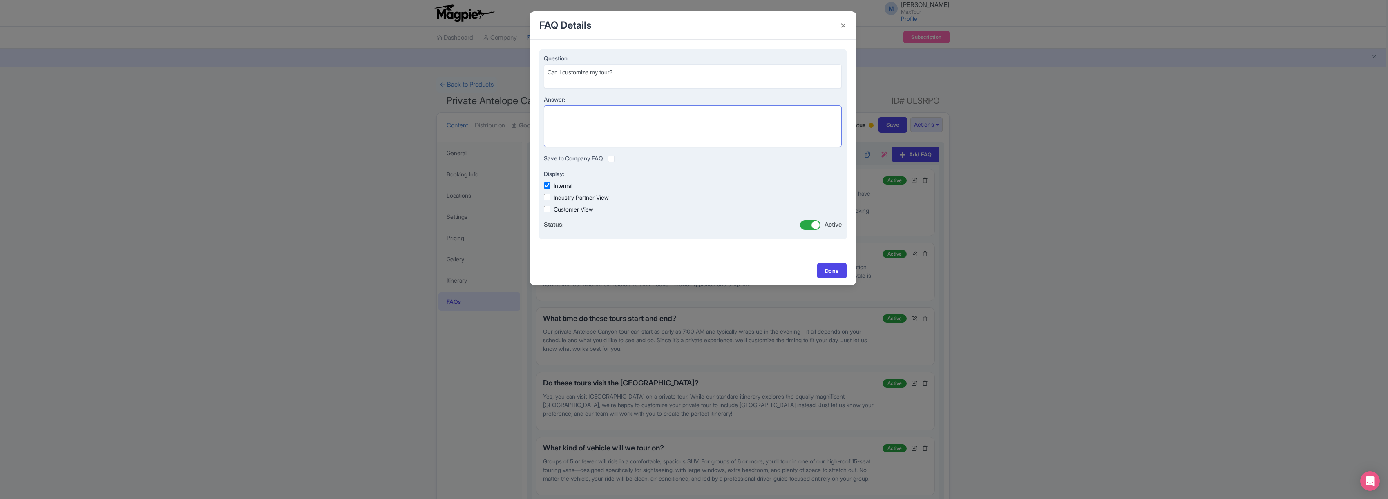
click at [558, 114] on textarea "Answer:" at bounding box center [693, 126] width 298 height 42
paste textarea "Yes! One of the best parts of booking a private tour is the flexibility to make…"
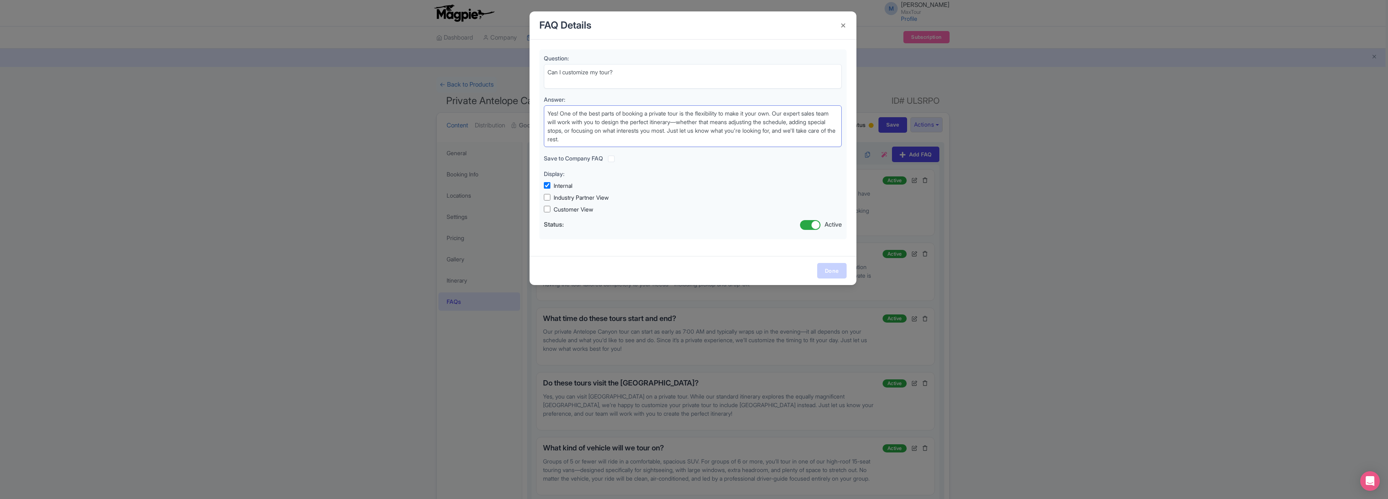
type textarea "Yes! One of the best parts of booking a private tour is the flexibility to make…"
click at [831, 269] on link "Done" at bounding box center [831, 271] width 29 height 16
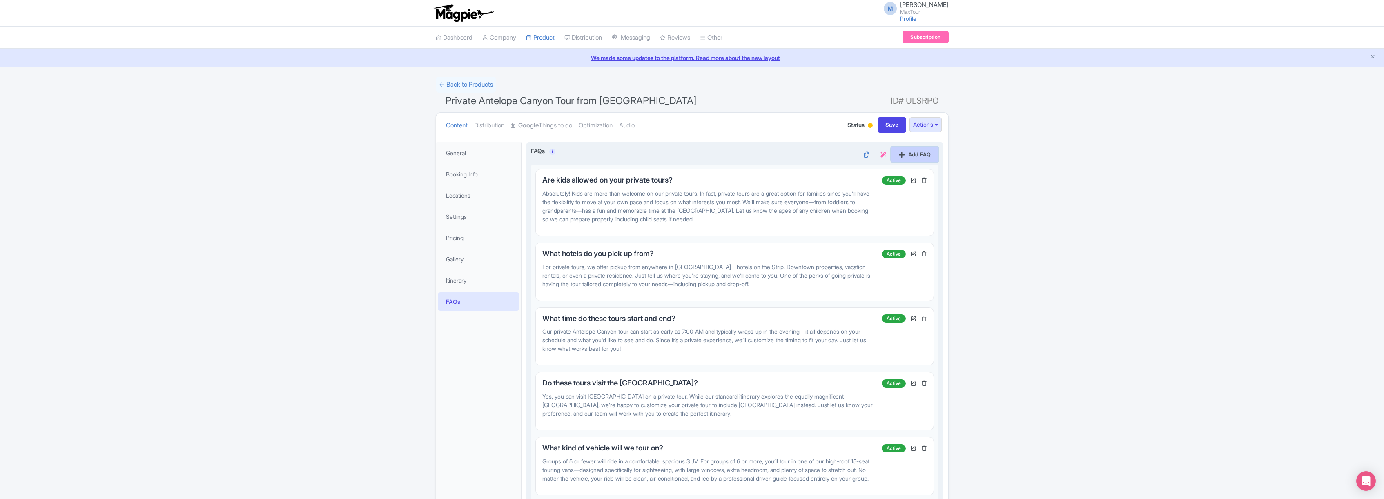
click at [909, 152] on link "Add FAQ" at bounding box center [914, 155] width 47 height 16
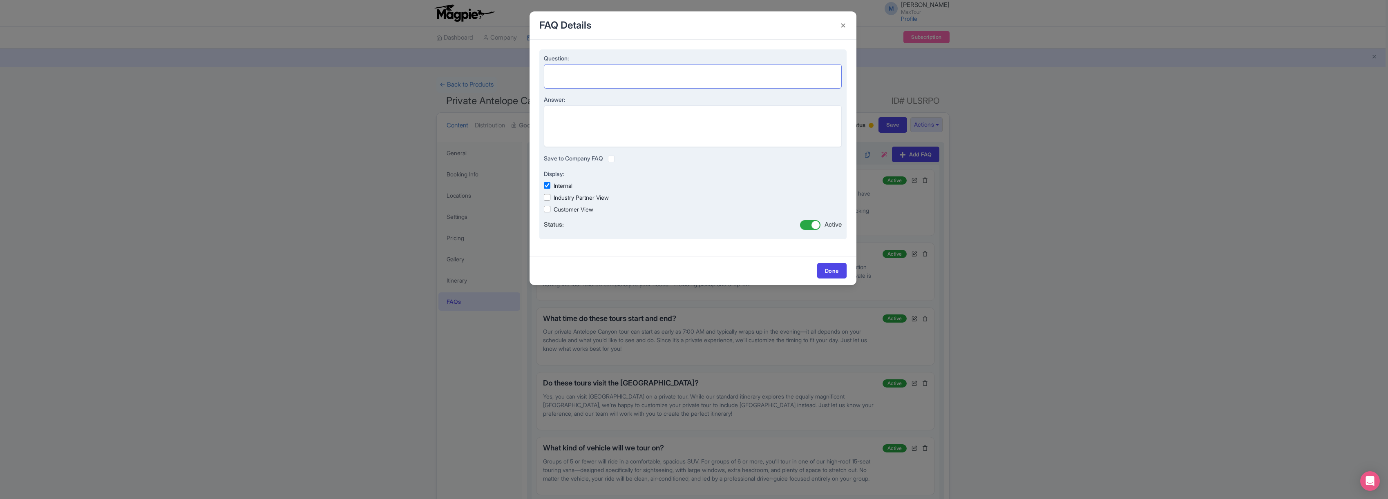
click at [565, 74] on textarea "Question:" at bounding box center [693, 76] width 298 height 25
paste textarea "How does payment work for private tours?"
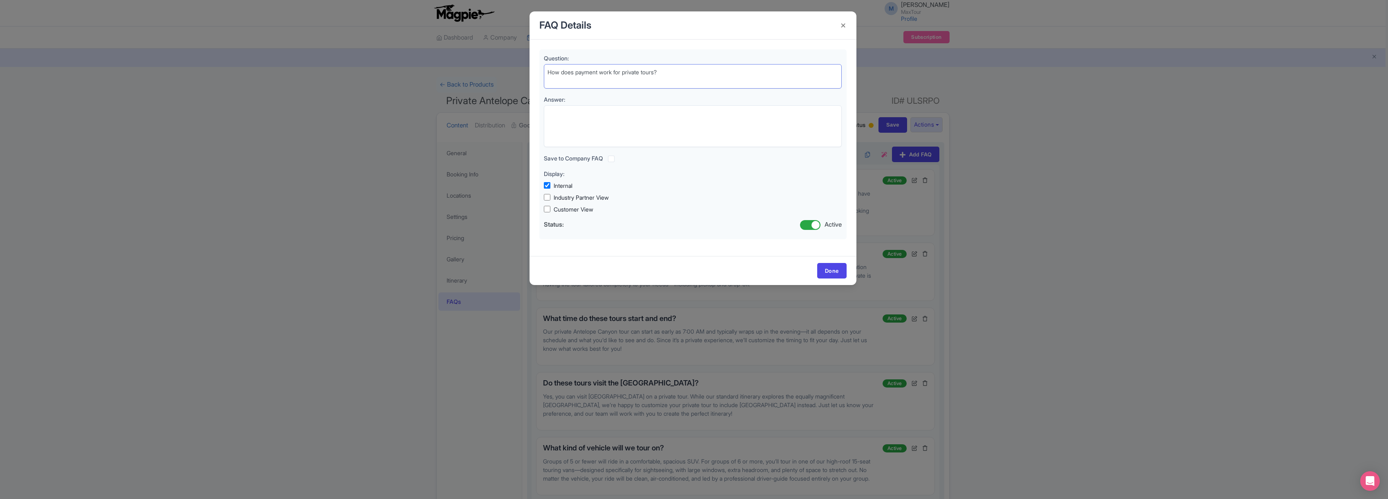
type textarea "How does payment work for private tours?"
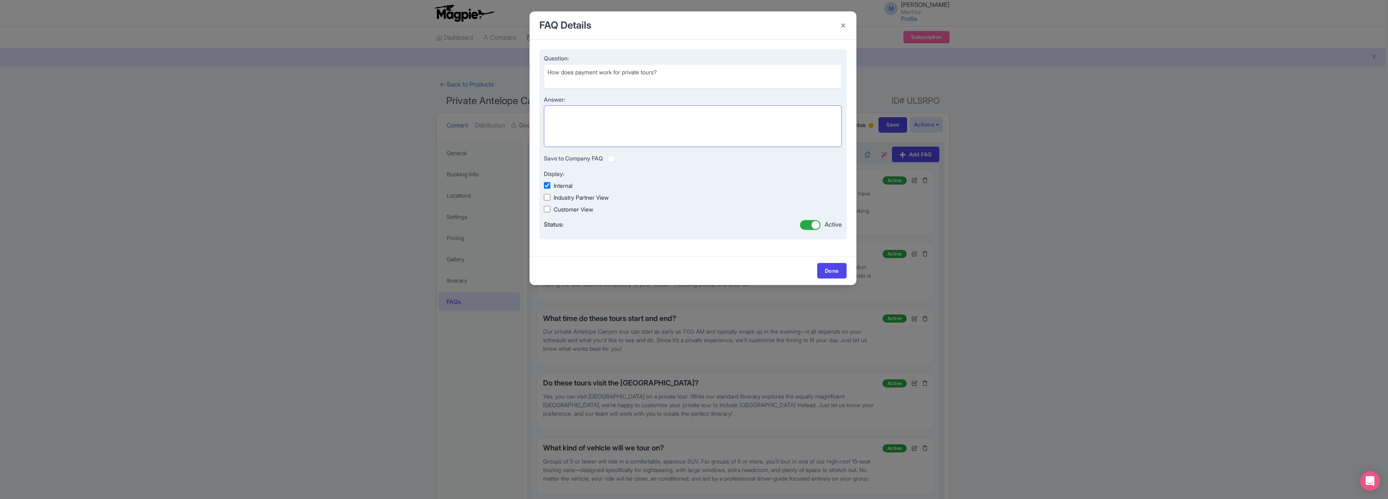
click at [569, 113] on textarea "Answer:" at bounding box center [693, 126] width 298 height 42
paste textarea "To reserve your private tour, a 20% deposit is due at the time of booking. The …"
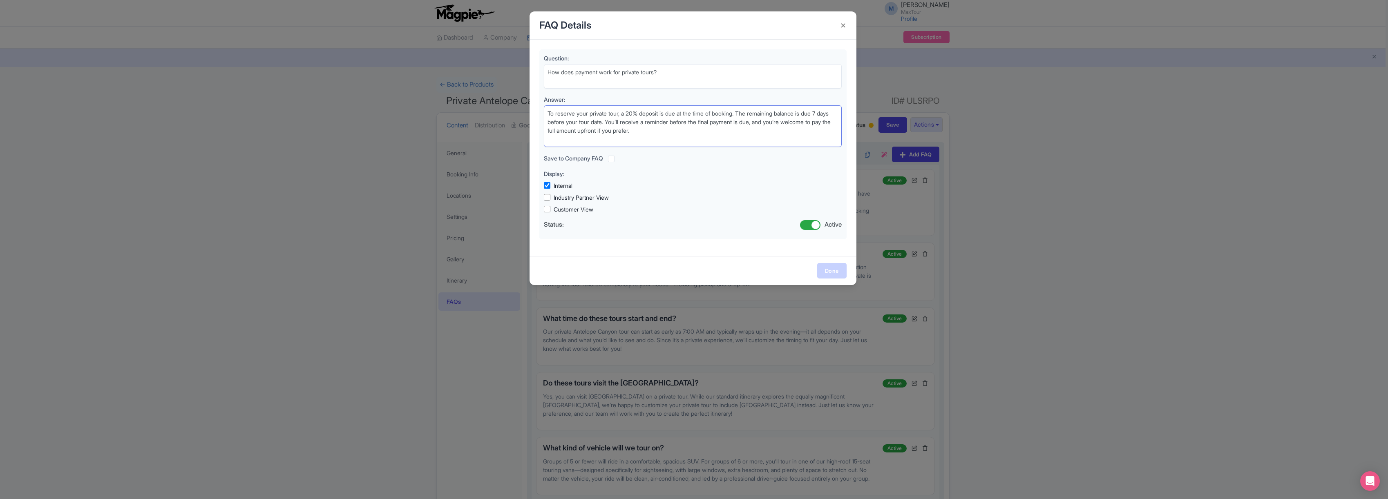
type textarea "To reserve your private tour, a 20% deposit is due at the time of booking. The …"
click at [833, 268] on link "Done" at bounding box center [831, 271] width 29 height 16
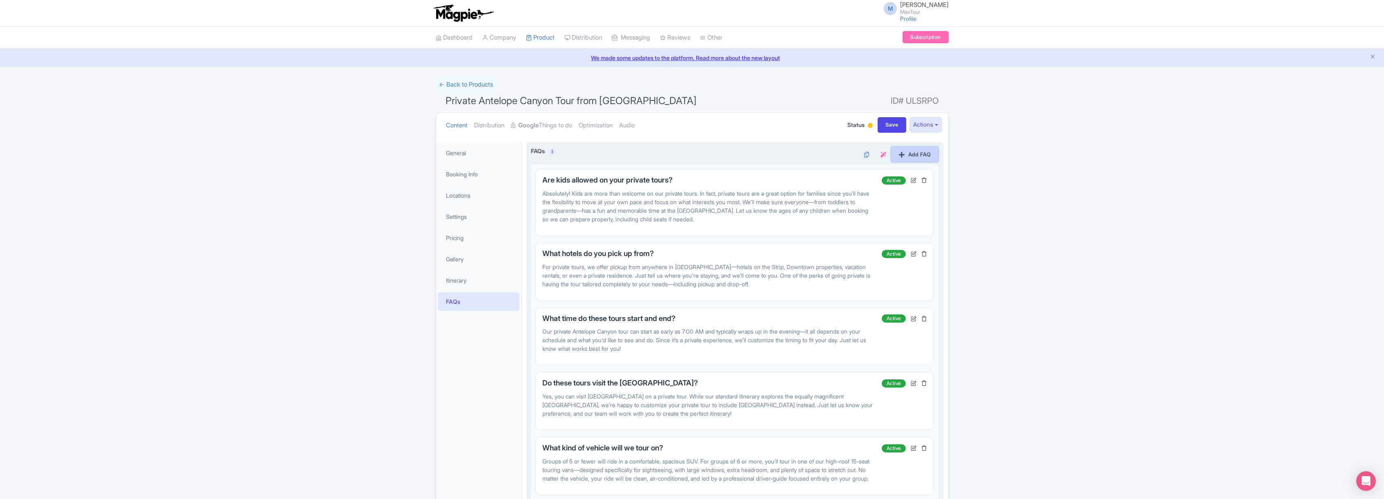
click at [923, 152] on link "Add FAQ" at bounding box center [914, 155] width 47 height 16
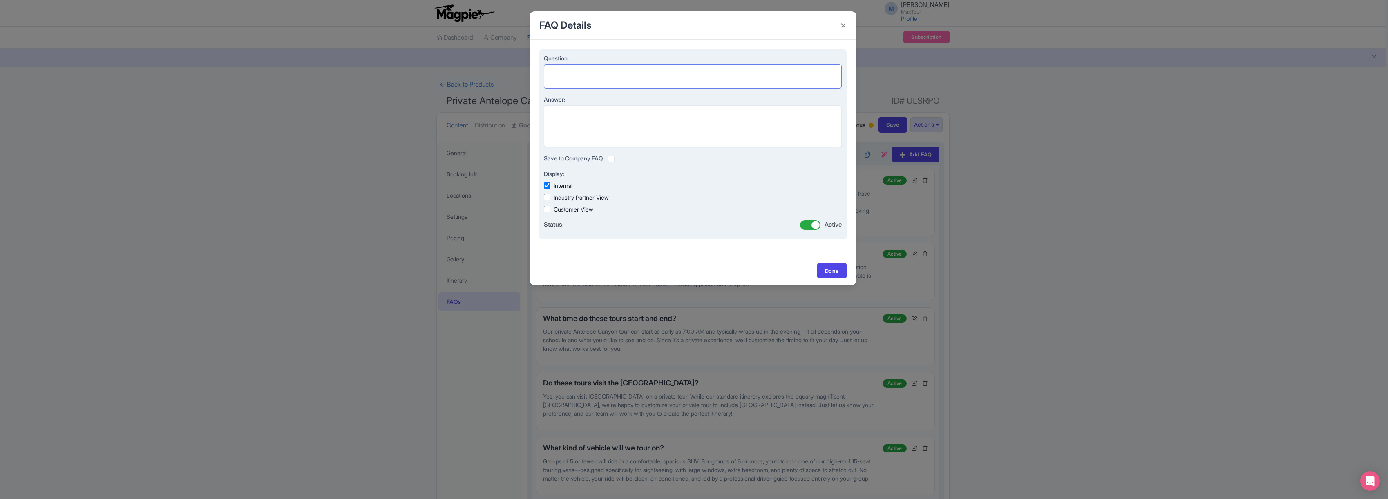
click at [562, 72] on textarea "Question:" at bounding box center [693, 76] width 298 height 25
paste textarea "Are there exceptions to the cancellation policy?"
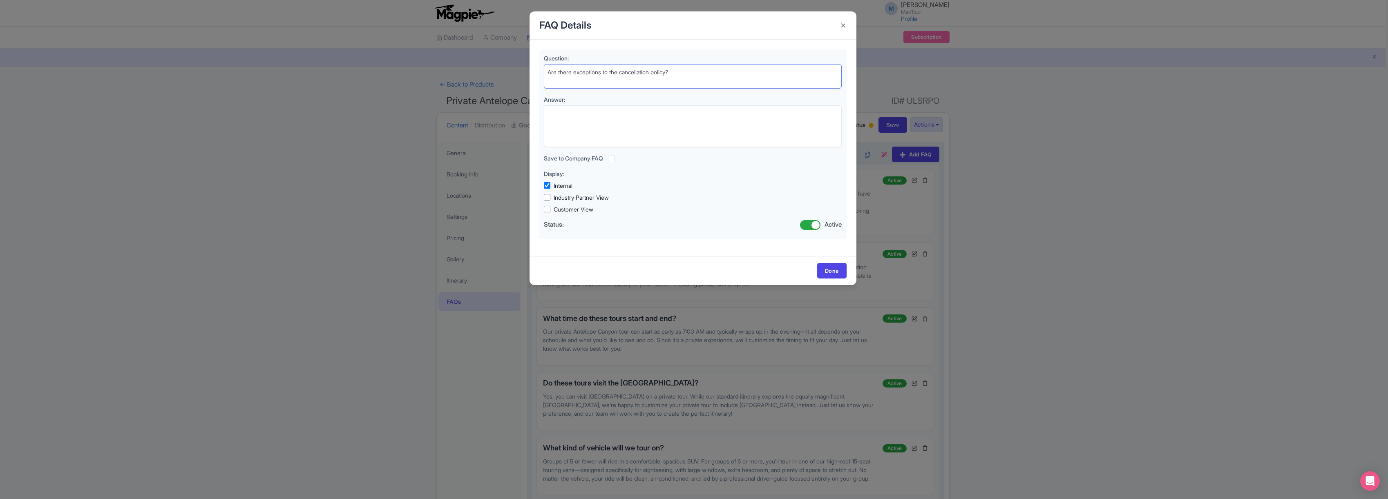
type textarea "Are there exceptions to the cancellation policy?"
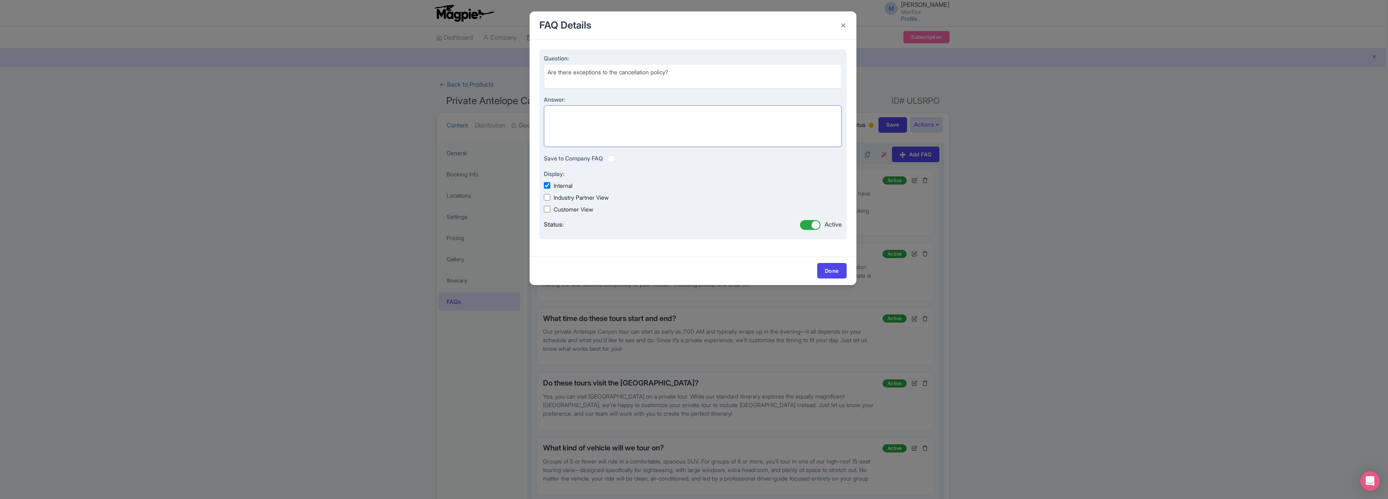
click at [569, 118] on textarea "Answer:" at bounding box center [693, 126] width 298 height 42
paste textarea "No exceptions will be made to the cancellation policy. All private tours must b…"
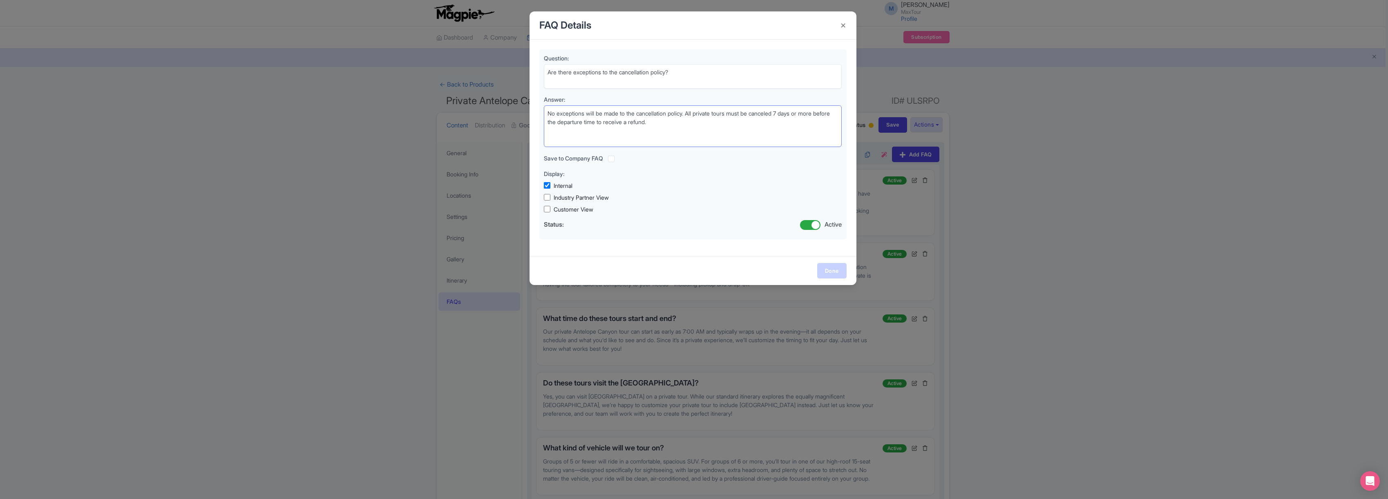
type textarea "No exceptions will be made to the cancellation policy. All private tours must b…"
click at [832, 267] on link "Done" at bounding box center [831, 271] width 29 height 16
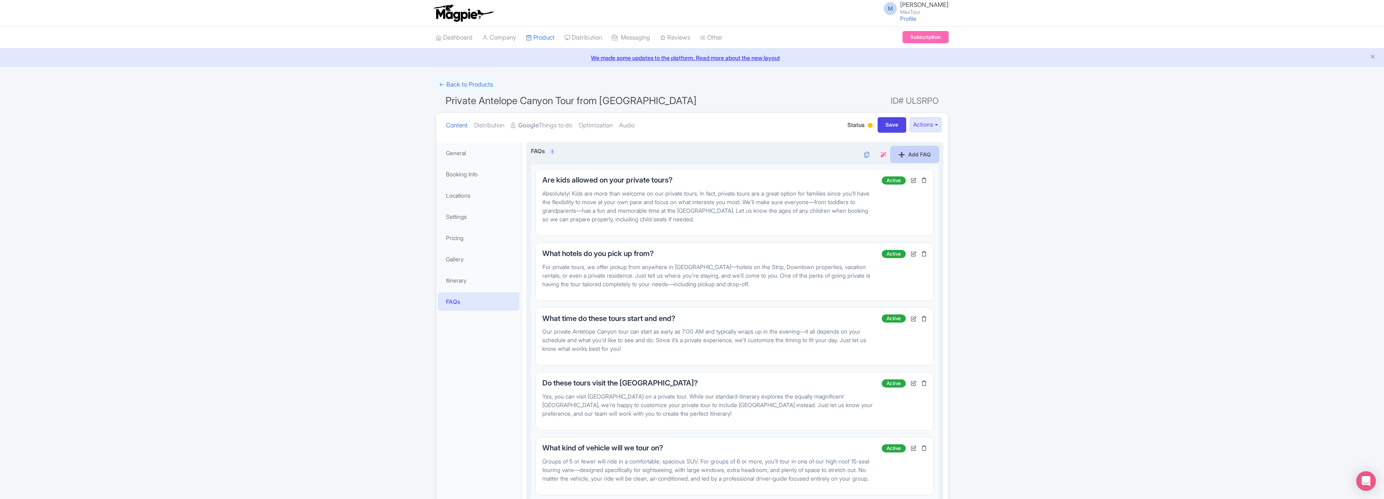
click at [911, 154] on link "Add FAQ" at bounding box center [914, 155] width 47 height 16
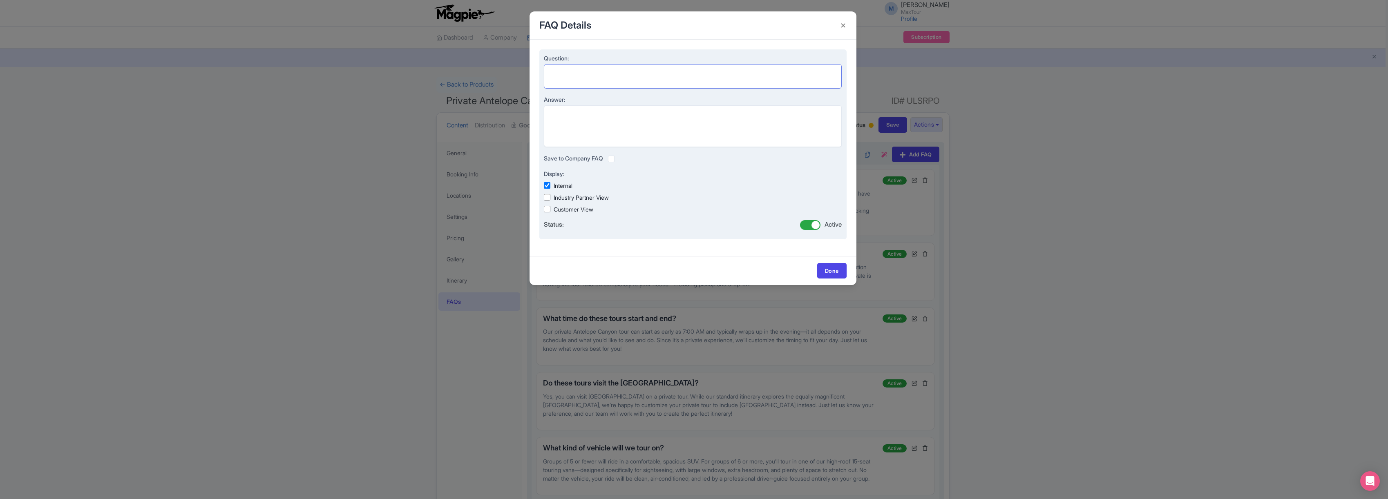
click at [568, 69] on textarea "Question:" at bounding box center [693, 76] width 298 height 25
paste textarea "How will I know my pickup details?"
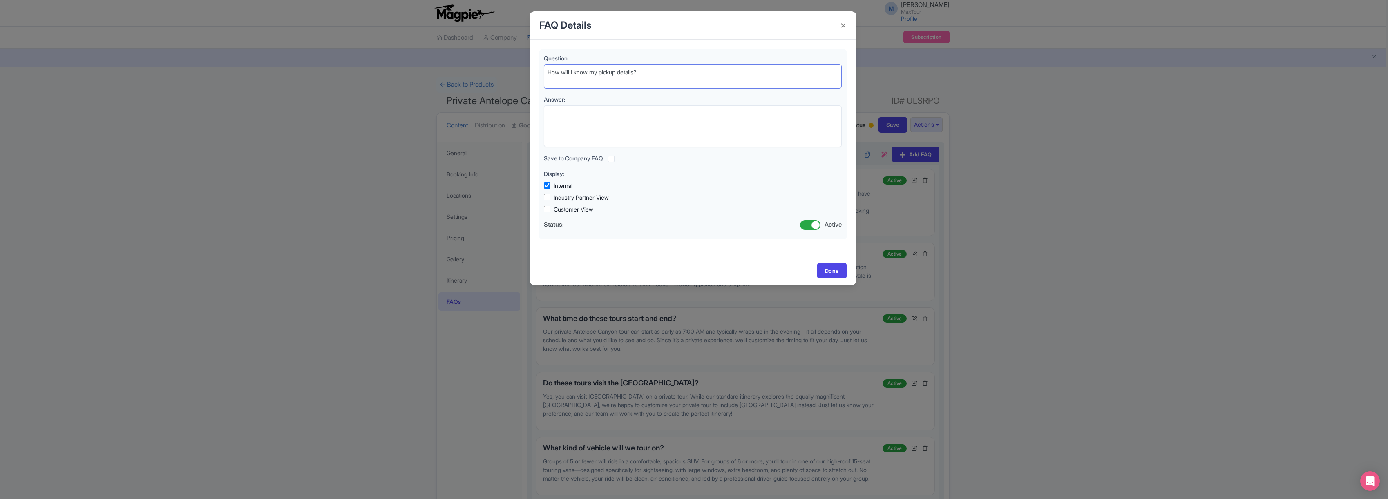
type textarea "How will I know my pickup details?"
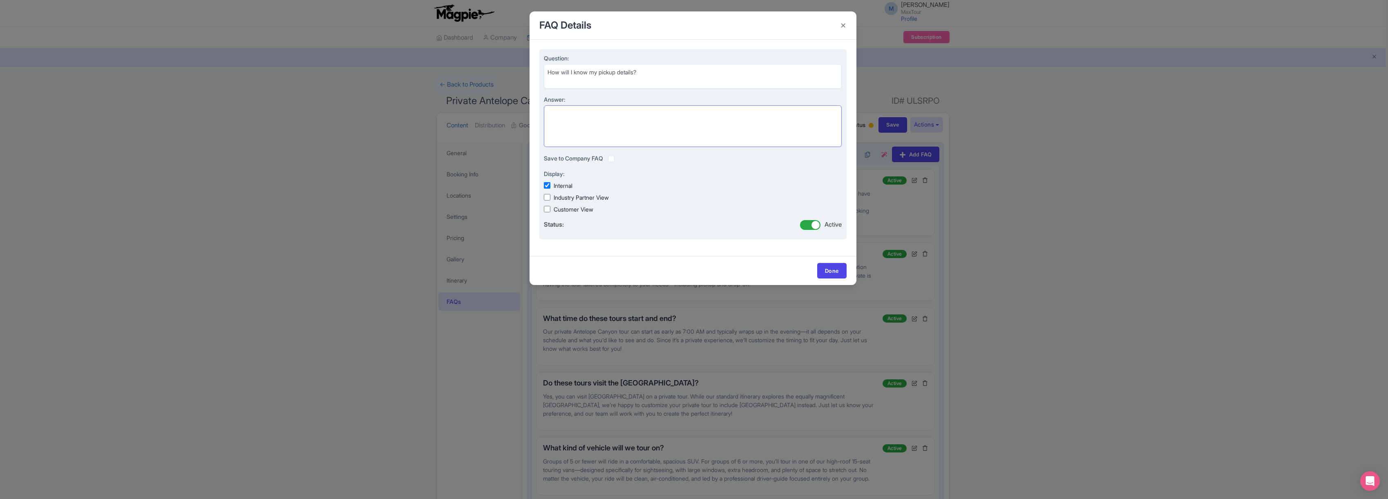
click at [587, 114] on textarea "Answer:" at bounding box center [693, 126] width 298 height 42
paste textarea "You will receive an email the day before your tour to arrange your pickup time …"
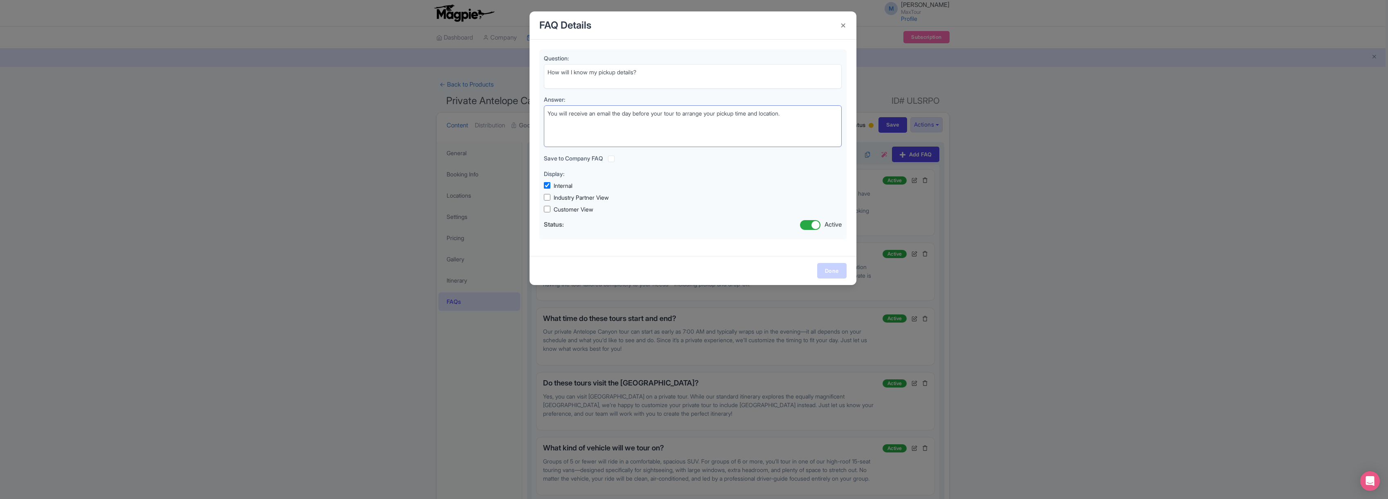
type textarea "You will receive an email the day before your tour to arrange your pickup time …"
click at [834, 275] on link "Done" at bounding box center [831, 271] width 29 height 16
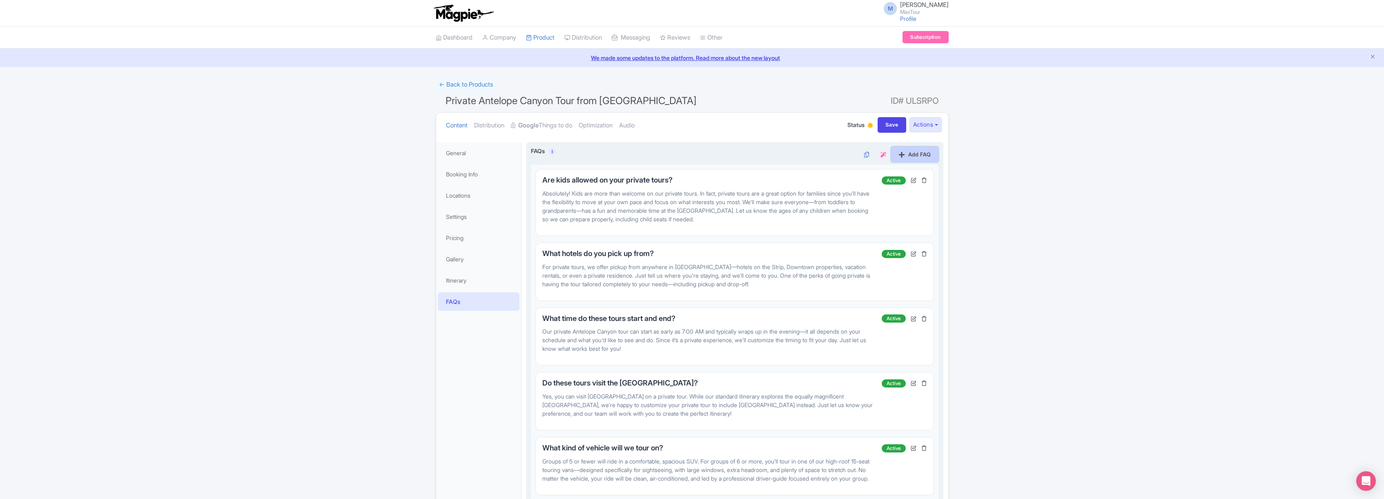
click at [915, 156] on link "Add FAQ" at bounding box center [914, 155] width 47 height 16
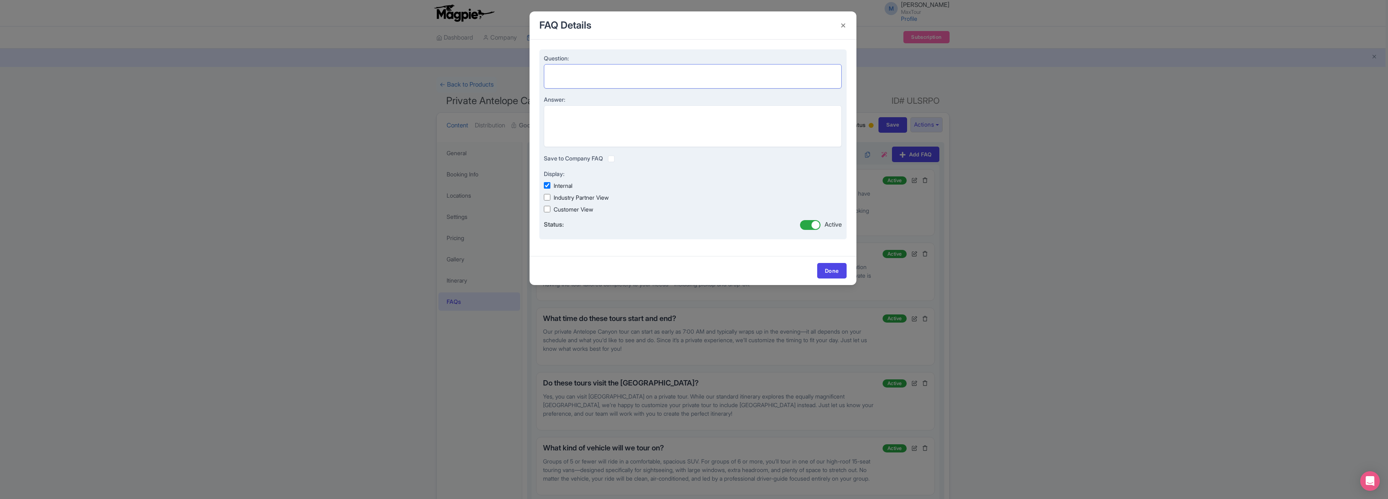
click at [560, 71] on textarea "Question:" at bounding box center [693, 76] width 298 height 25
paste textarea "Will my credit card be automatically charged for the remaining balance?"
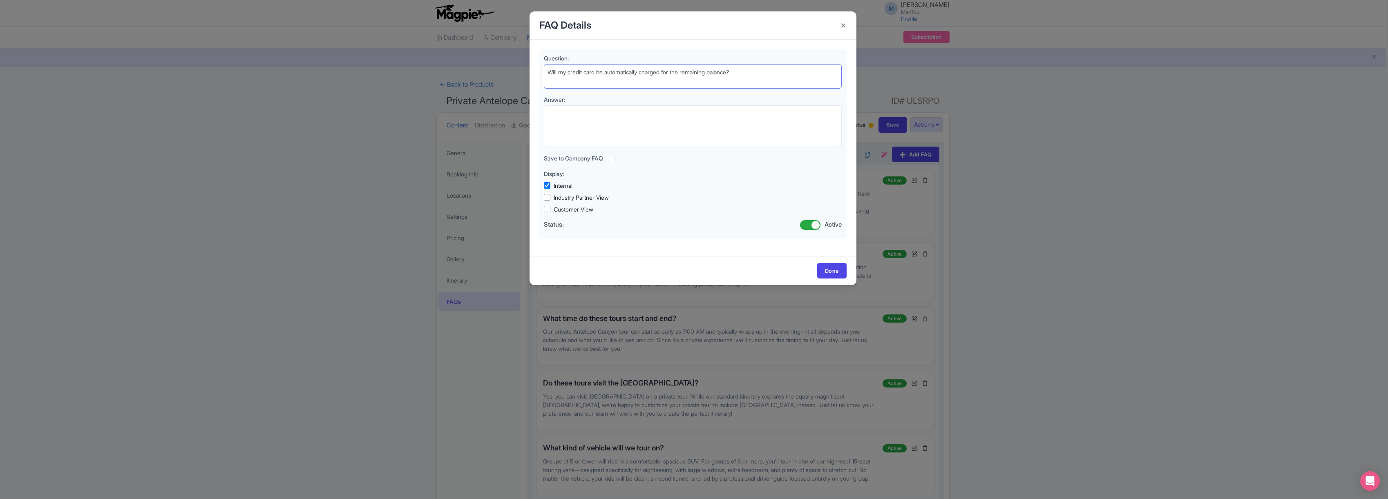
type textarea "Will my credit card be automatically charged for the remaining balance?"
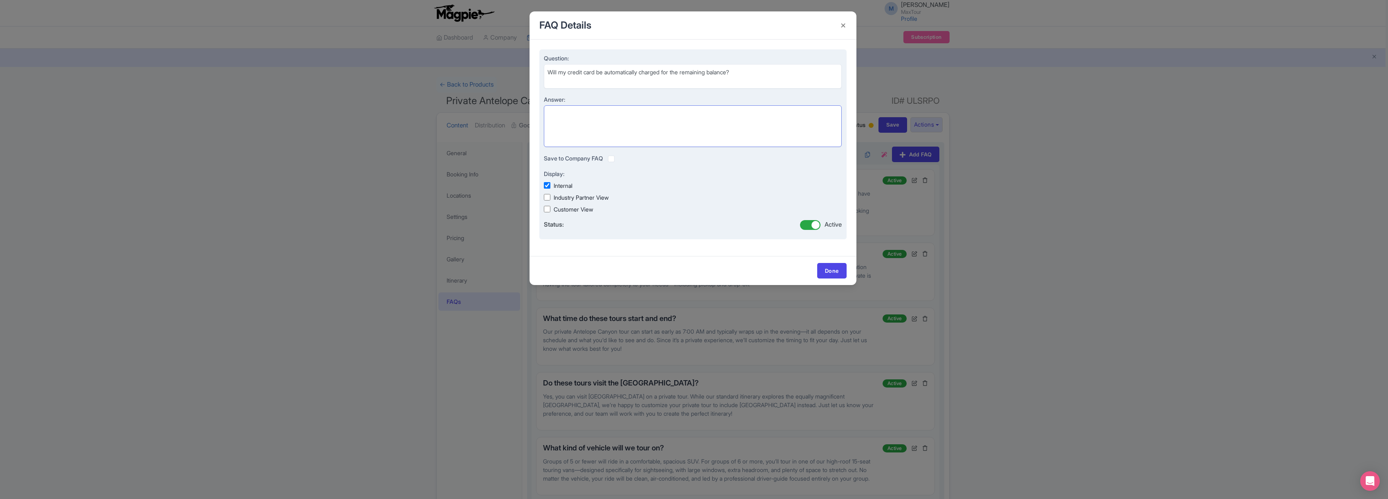
click at [564, 114] on textarea "Answer:" at bounding box center [693, 126] width 298 height 42
paste textarea "Yes, if a credit card is used to make your deposit, the same card will automati…"
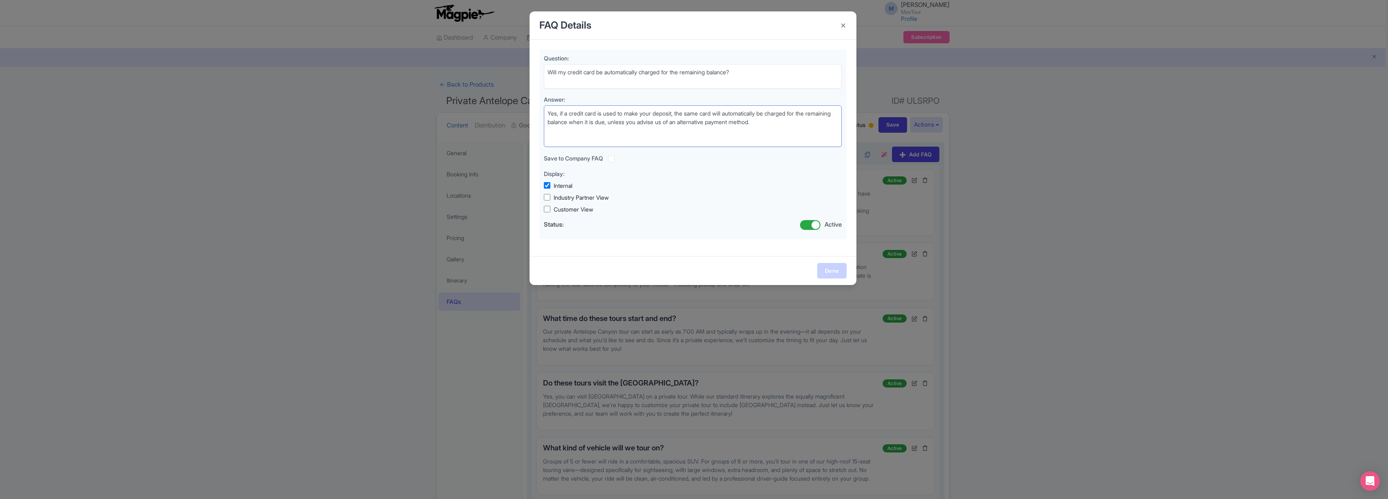
type textarea "Yes, if a credit card is used to make your deposit, the same card will automati…"
click at [833, 272] on link "Done" at bounding box center [831, 271] width 29 height 16
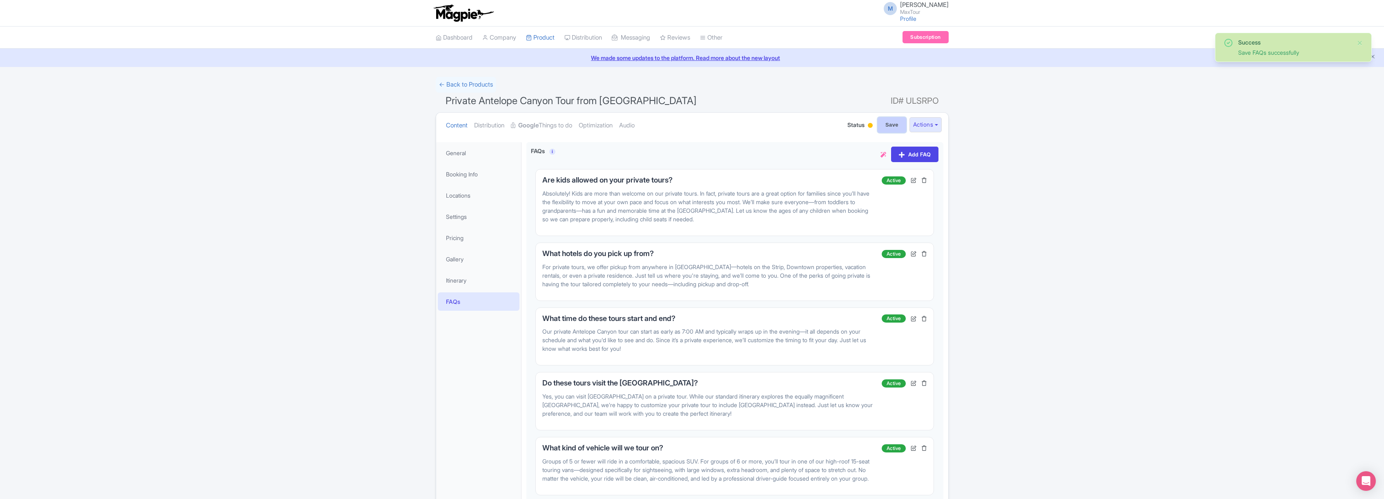
click at [891, 121] on input "Save" at bounding box center [892, 125] width 29 height 16
type input "Saving..."
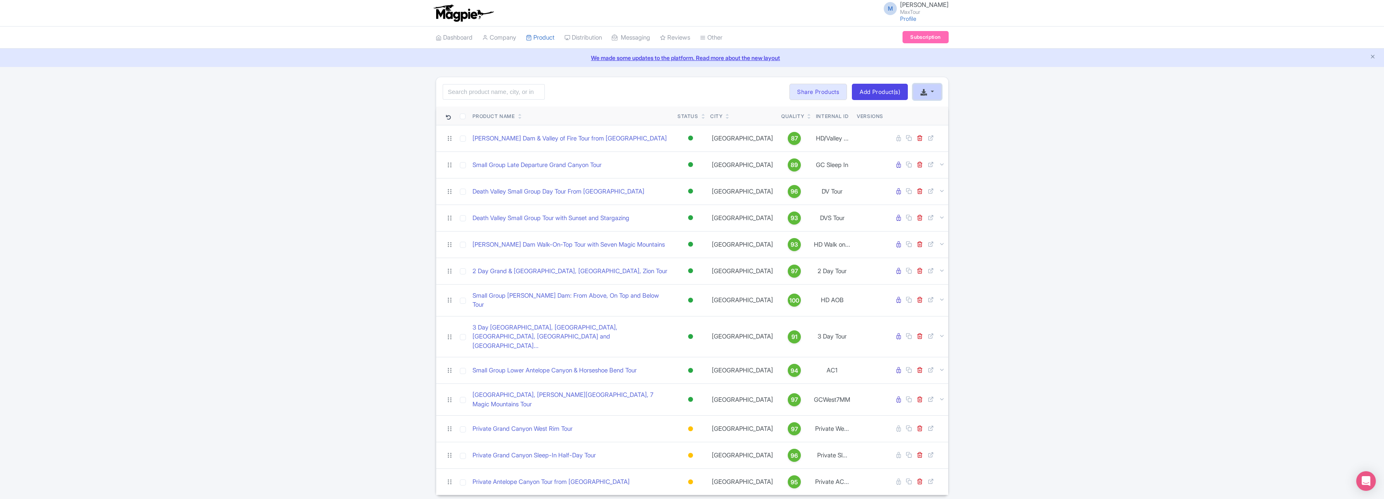
click at [932, 91] on button "button" at bounding box center [927, 92] width 29 height 16
click at [871, 114] on link "Start with blank product" at bounding box center [870, 115] width 103 height 13
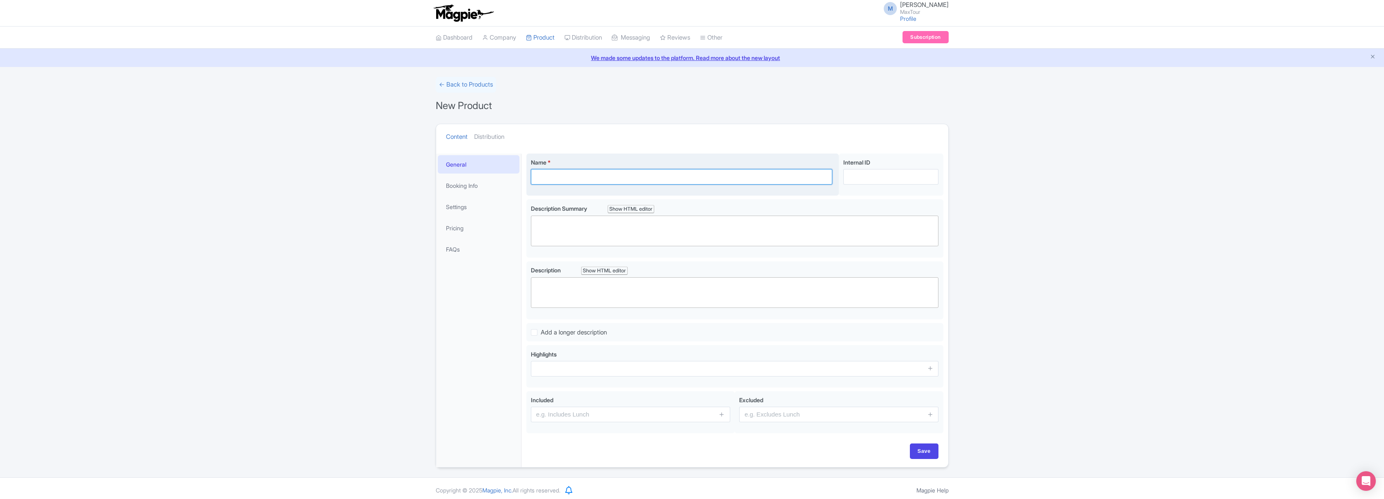
click at [561, 176] on input "Name *" at bounding box center [682, 177] width 302 height 16
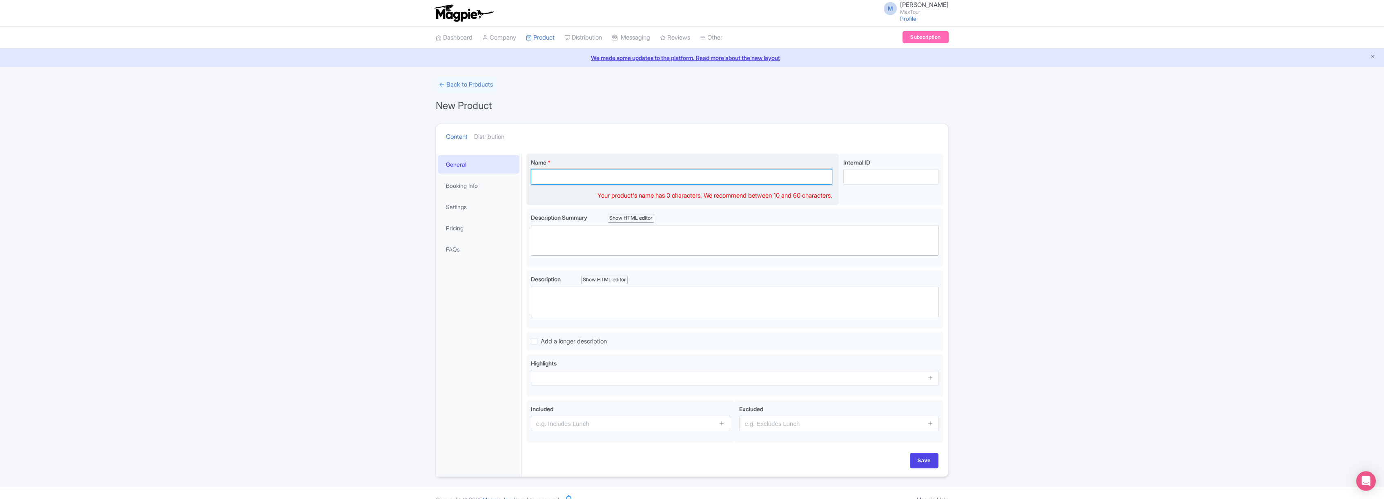
paste input "Private Hoover Dam Walk On Top Tour with Seven Magic Mountains"
drag, startPoint x: 593, startPoint y: 176, endPoint x: 627, endPoint y: 178, distance: 34.0
click at [627, 178] on input "Private Hoover Dam Walk On Top Tour with Seven Magic Mountains" at bounding box center [682, 177] width 302 height 16
type input "Private [PERSON_NAME] Dam Tour with Seven Magic Mountains"
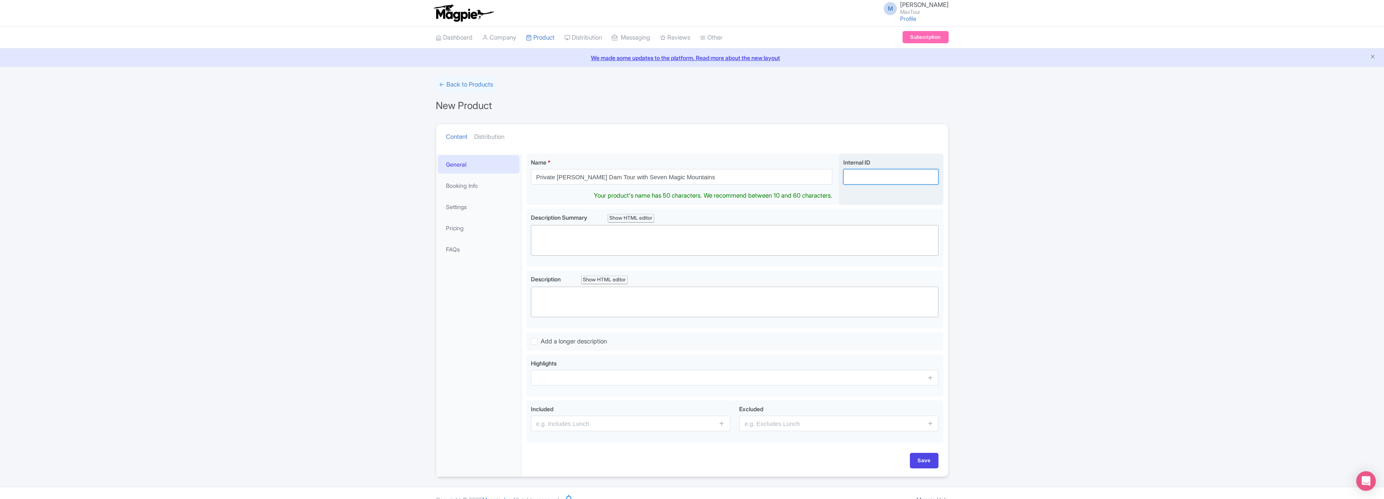
click at [870, 176] on input "Internal ID" at bounding box center [890, 177] width 95 height 16
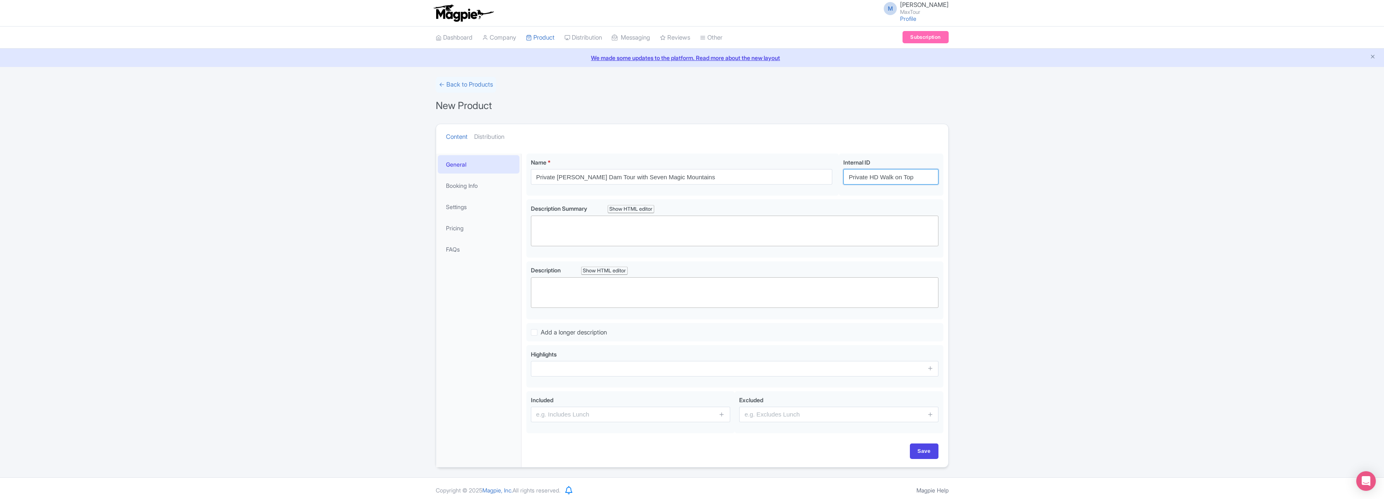
type input "Private HD Walk on Top"
click at [558, 292] on trix-editor at bounding box center [735, 292] width 408 height 31
paste trix-editor "<div>Discover the very best destinations just outside Las Vegas on this award-w…"
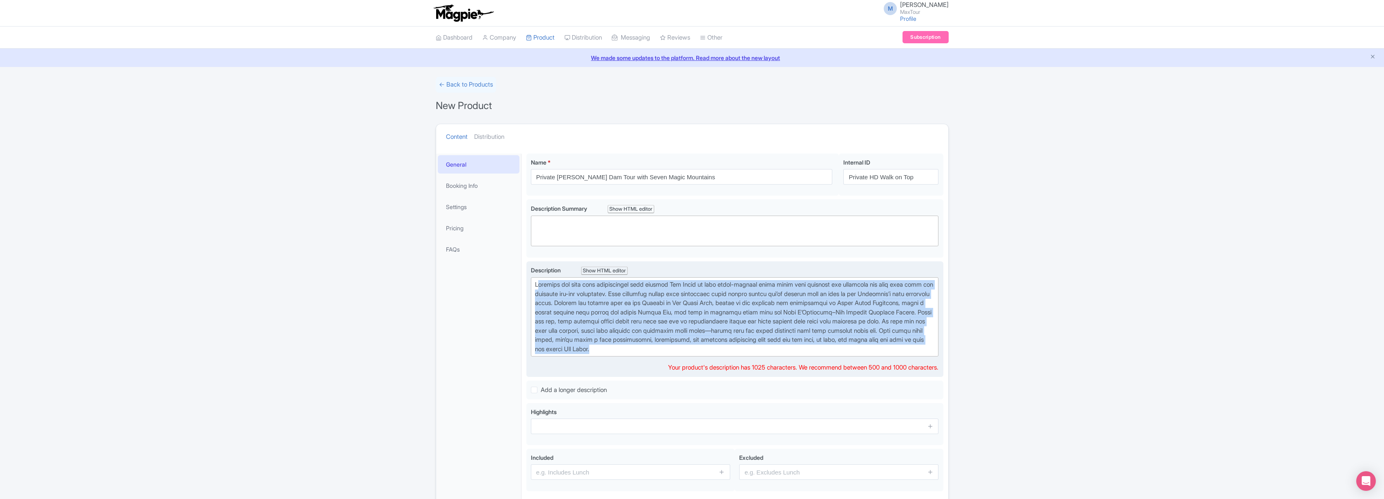
drag, startPoint x: 538, startPoint y: 283, endPoint x: 921, endPoint y: 364, distance: 391.5
click at [921, 364] on div "Description Show HTML editor Bold Italic Strikethrough Link Heading Quote Code …" at bounding box center [735, 319] width 408 height 107
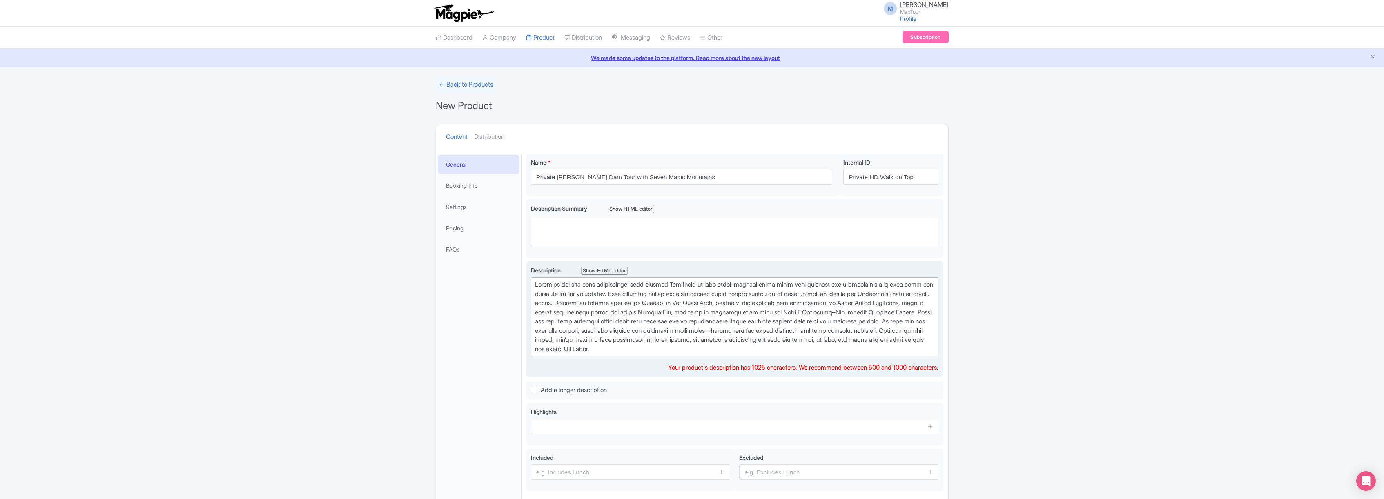
type trix-editor "<div>D</div>"
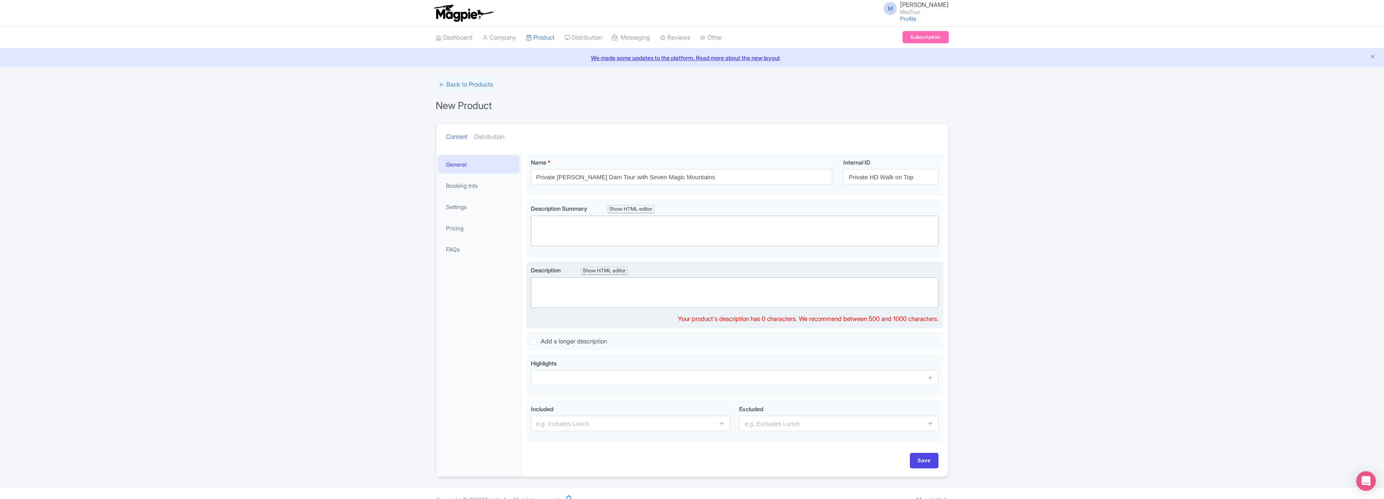
paste trix-editor "<div>Discover the best destinations just outside Las Vegas on this award-winnin…"
type trix-editor "<div>Discover the best destinations just outside Las Vegas on this award-winnin…"
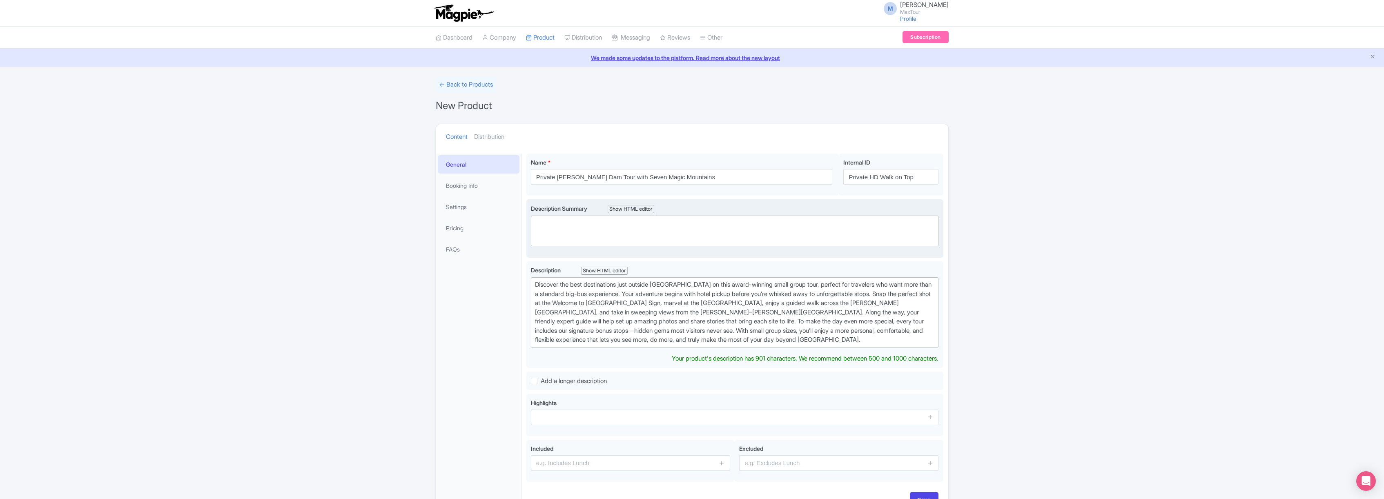
click at [563, 224] on trix-editor at bounding box center [735, 231] width 408 height 31
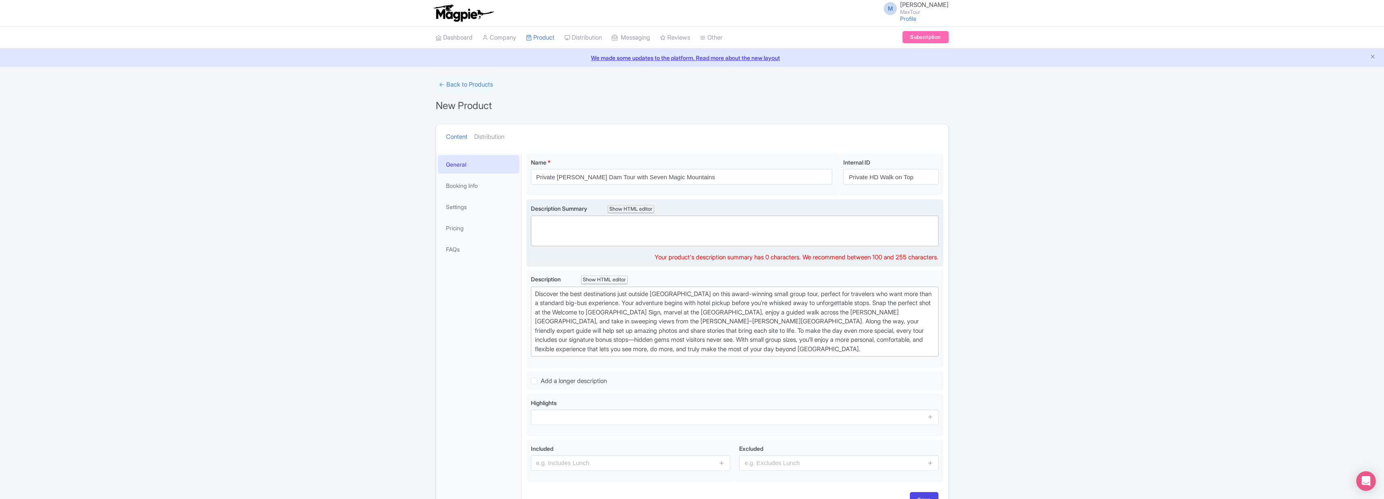
paste trix-editor "<div>Explore the best destinations outside Las Vegas on MaxTour’s award-winning…"
type trix-editor "<div>Explore the best destinations outside Las Vegas on MaxTour’s award-winning…"
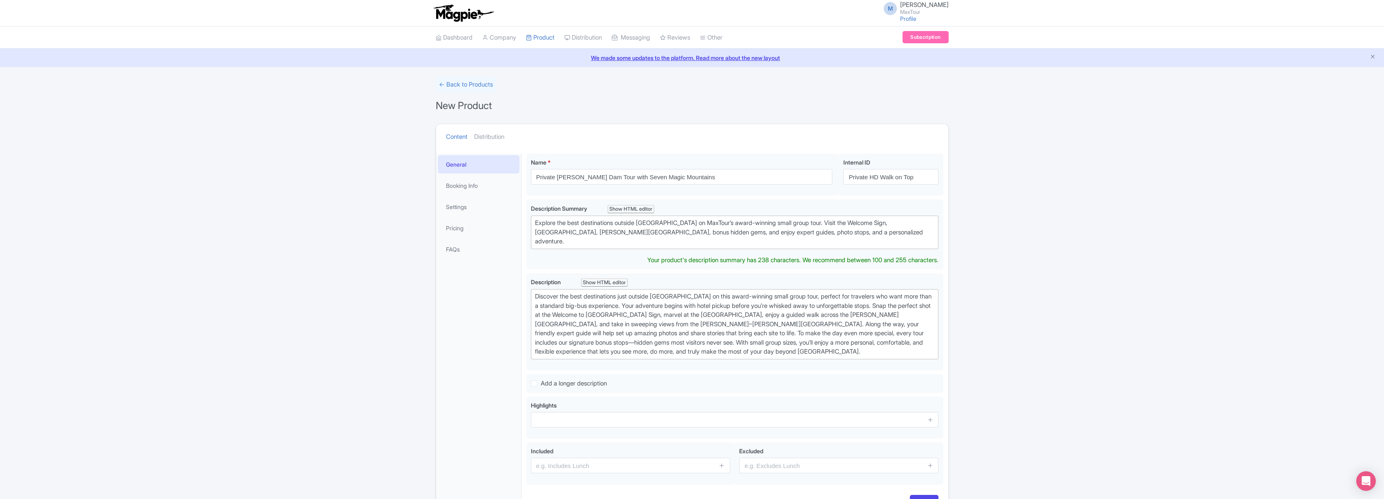
click at [1044, 245] on div "← Back to Products New Product Content Distribution Confirm Copy Operation Yes,…" at bounding box center [692, 298] width 1384 height 442
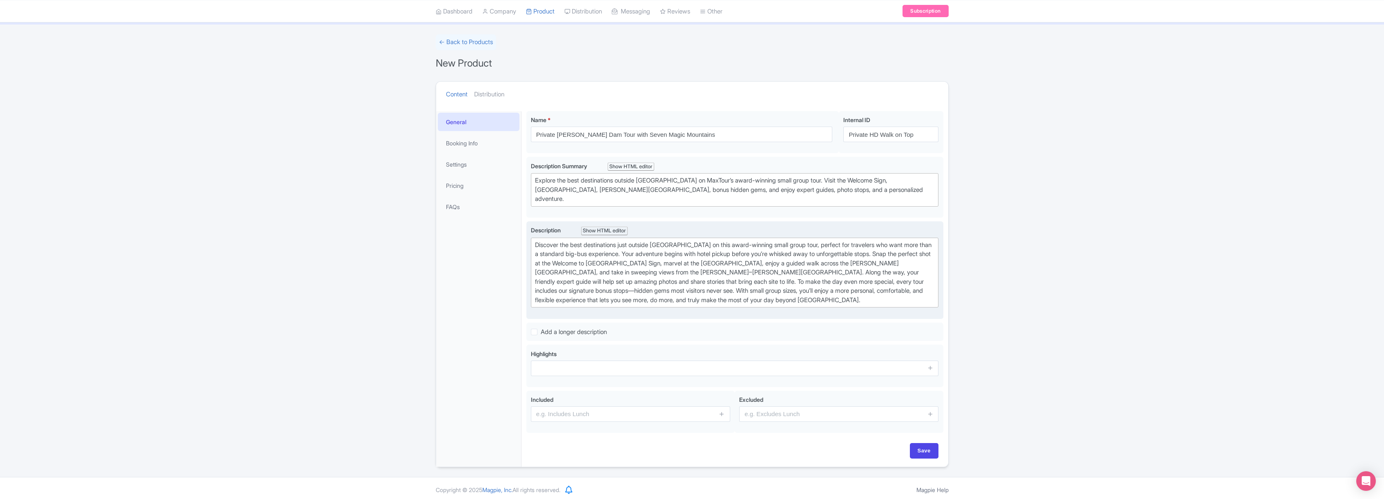
scroll to position [43, 0]
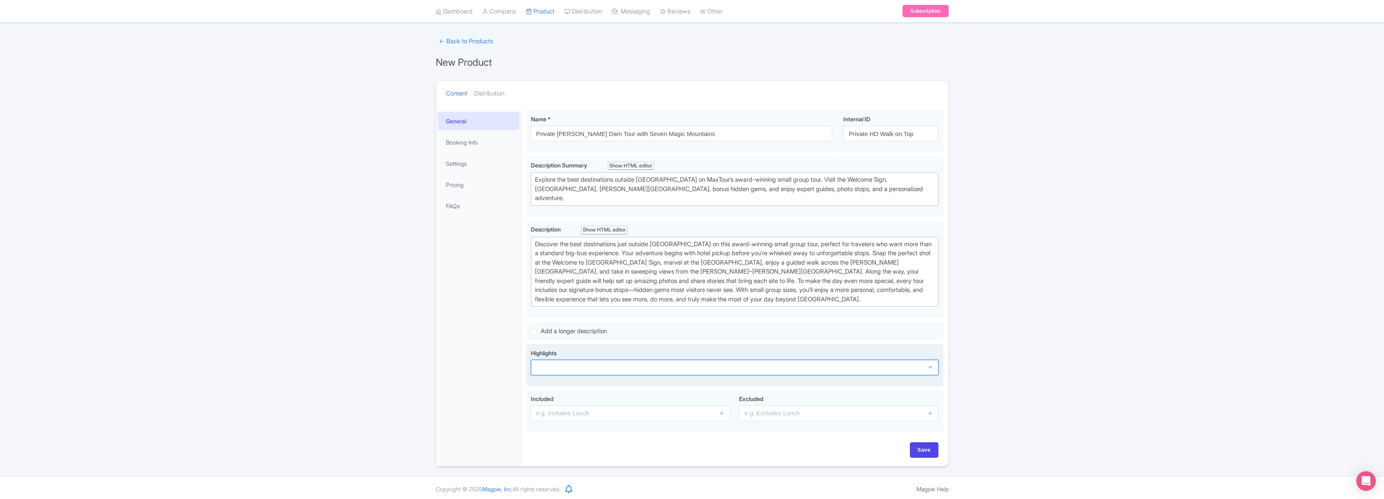
click at [614, 367] on input "text" at bounding box center [735, 368] width 408 height 16
type input "s"
type input "Seven Magic Mountains"
click at [931, 364] on icon at bounding box center [931, 367] width 6 height 6
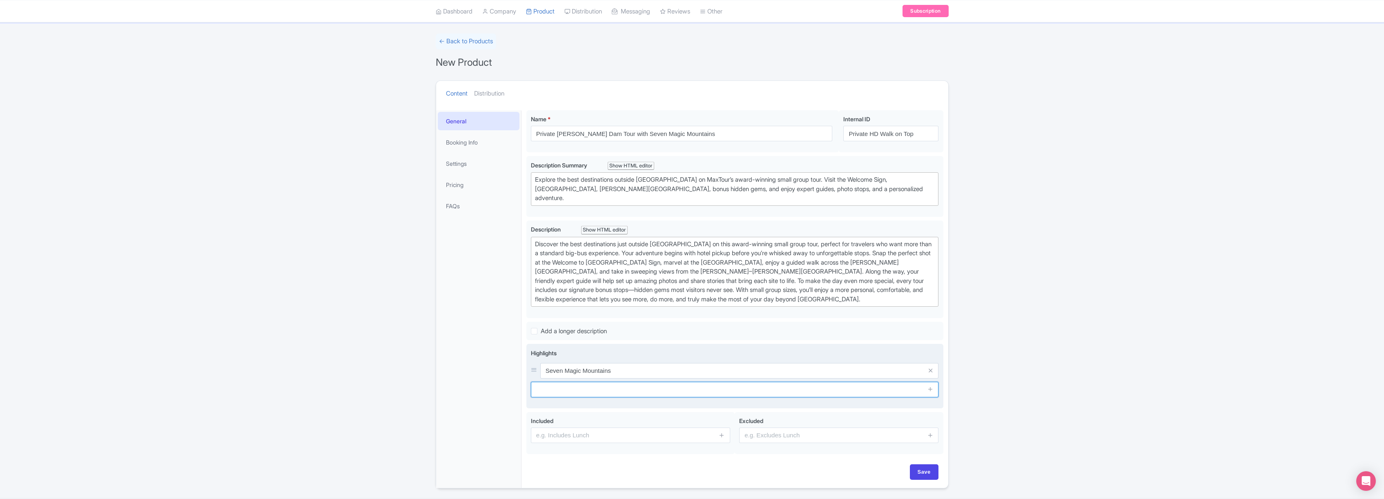
click at [641, 388] on input "text" at bounding box center [735, 390] width 408 height 16
type input "Hoover Dam"
click at [933, 386] on icon at bounding box center [931, 389] width 6 height 6
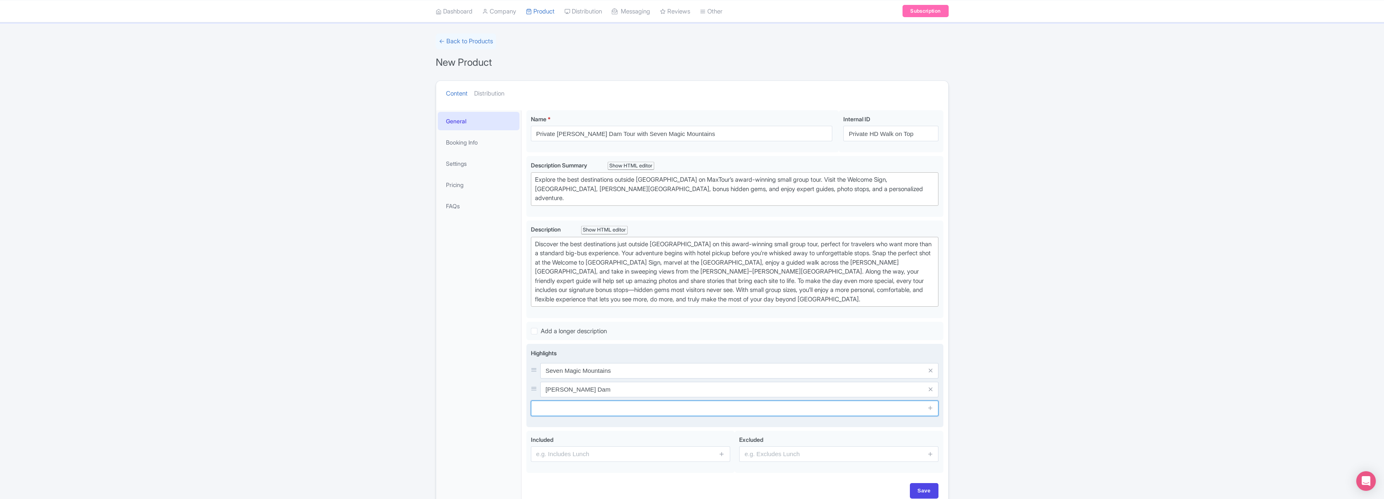
click at [579, 408] on input "text" at bounding box center [735, 409] width 408 height 16
type input "Welcome to Las Vegas sign"
click at [932, 405] on icon at bounding box center [931, 408] width 6 height 6
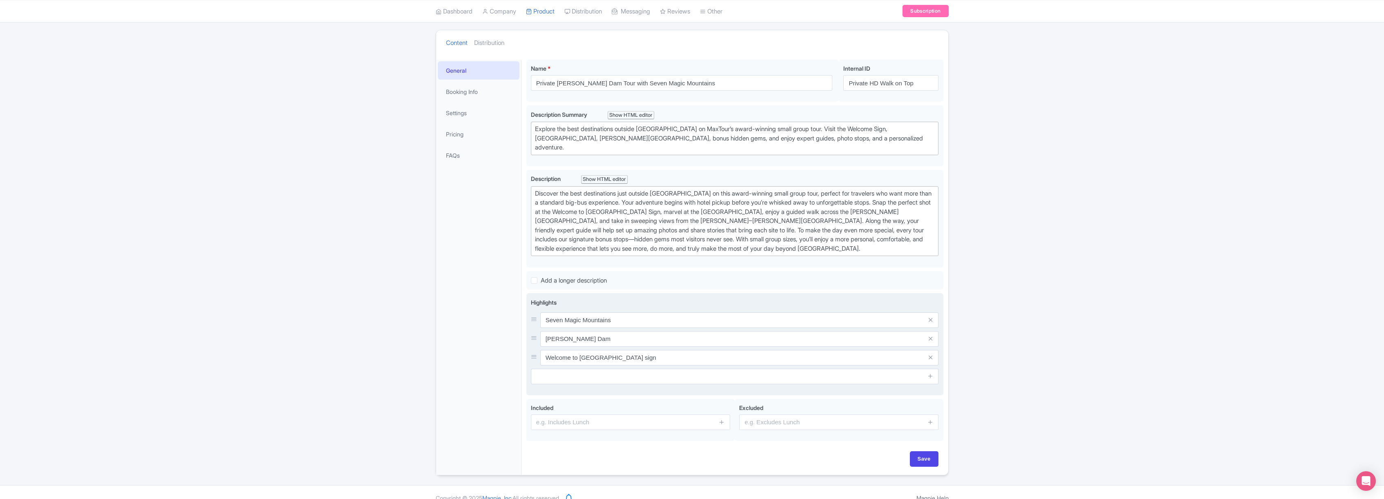
scroll to position [103, 0]
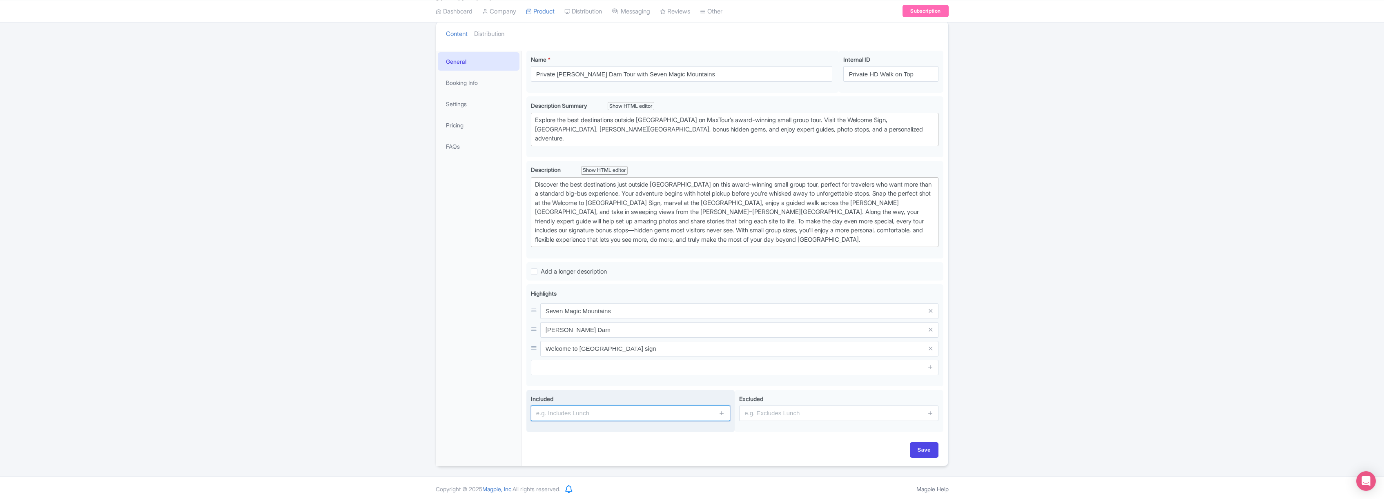
click at [576, 412] on input "text" at bounding box center [630, 414] width 199 height 16
type input "Direct hotel pickup"
click at [723, 410] on icon at bounding box center [722, 413] width 6 height 6
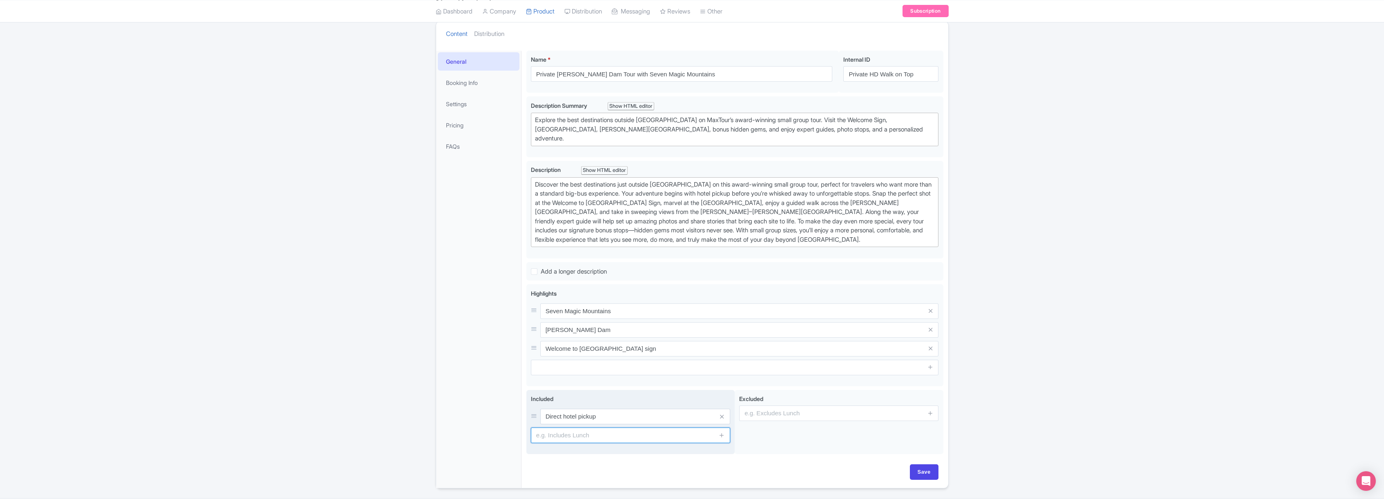
click at [594, 433] on input "text" at bounding box center [630, 436] width 199 height 16
type input "Hoover Dam guided tour"
click at [722, 432] on icon at bounding box center [722, 435] width 6 height 6
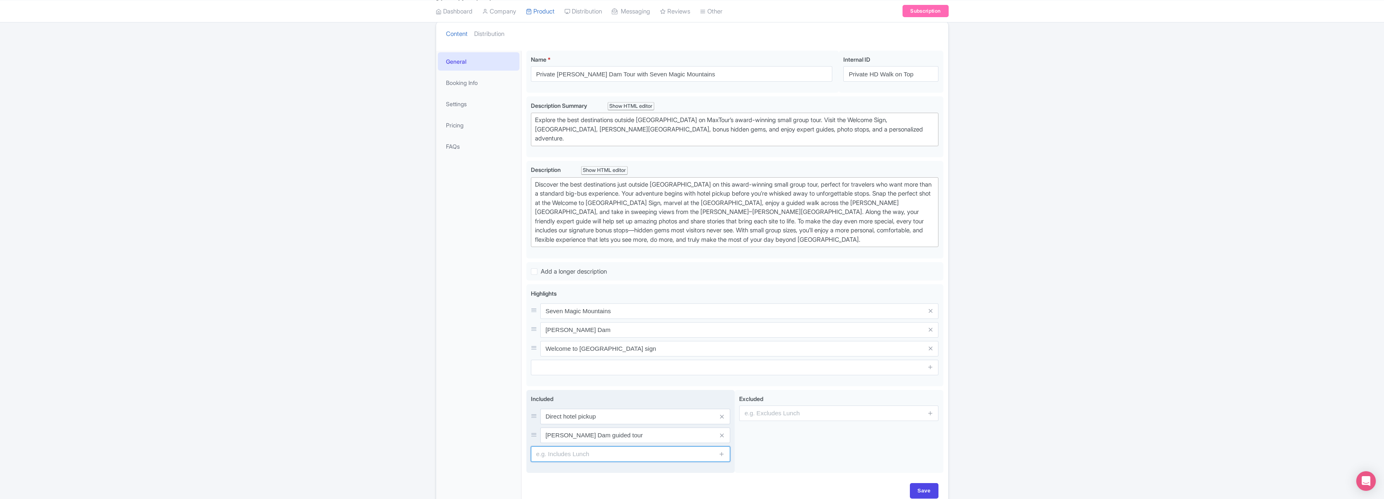
click at [588, 454] on input "text" at bounding box center [630, 454] width 199 height 16
type input "Seven Magic Mountains guided tour"
click at [724, 451] on icon at bounding box center [722, 454] width 6 height 6
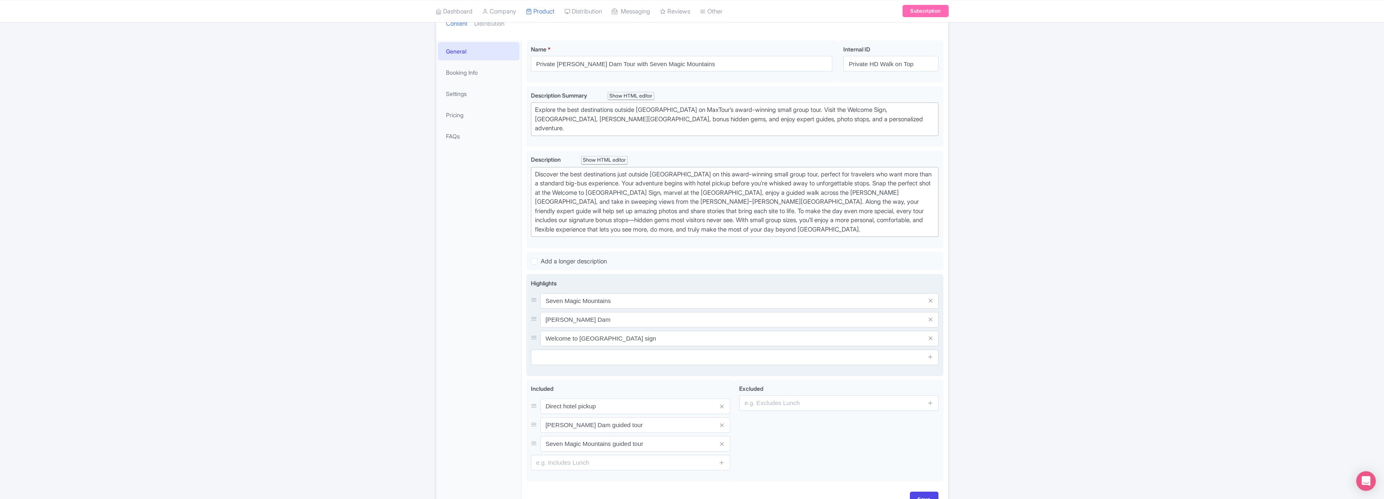
scroll to position [163, 0]
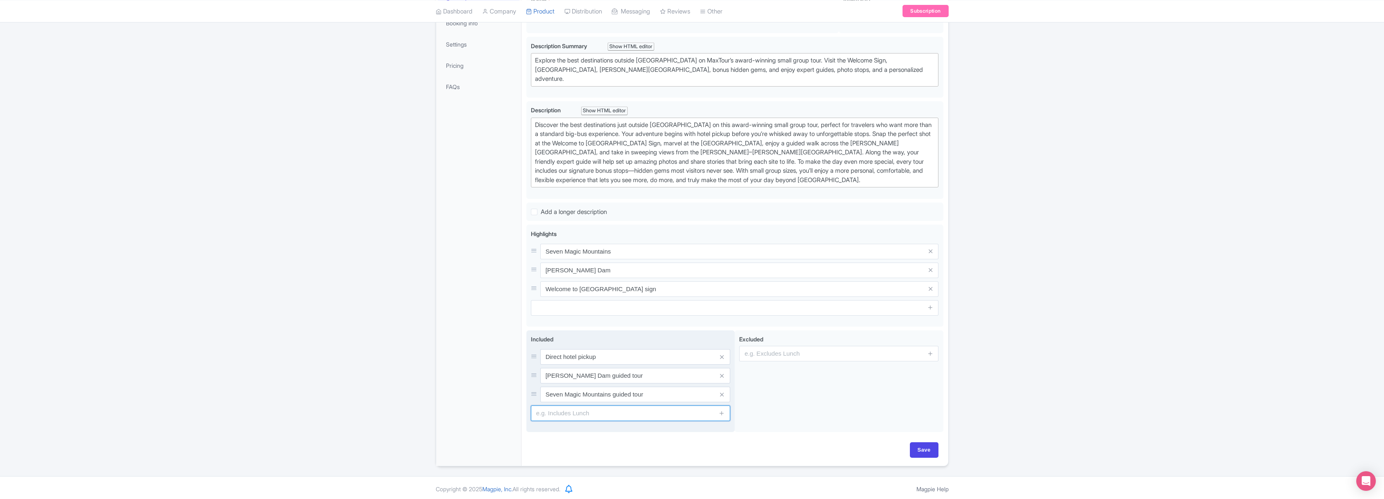
click at [585, 409] on input "text" at bounding box center [630, 414] width 199 height 16
type input "Bonus stops"
click at [725, 411] on span at bounding box center [722, 414] width 16 height 16
click at [722, 411] on icon at bounding box center [722, 413] width 6 height 6
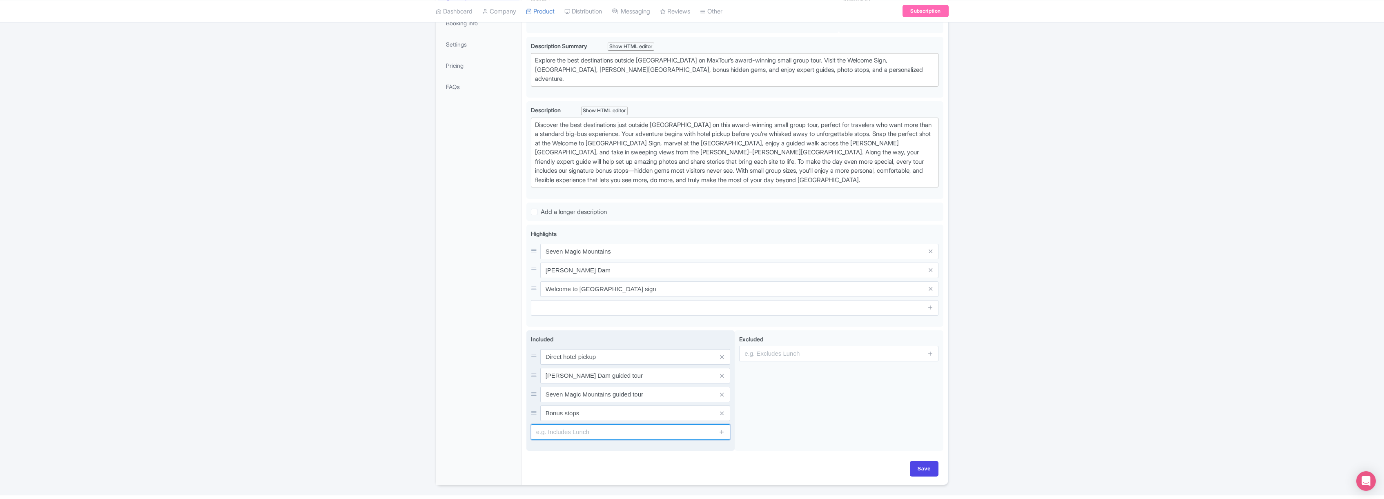
click at [603, 433] on input "text" at bounding box center [630, 432] width 199 height 16
type input "Unlimited Snacks and Drinks"
click at [722, 430] on icon at bounding box center [722, 432] width 6 height 6
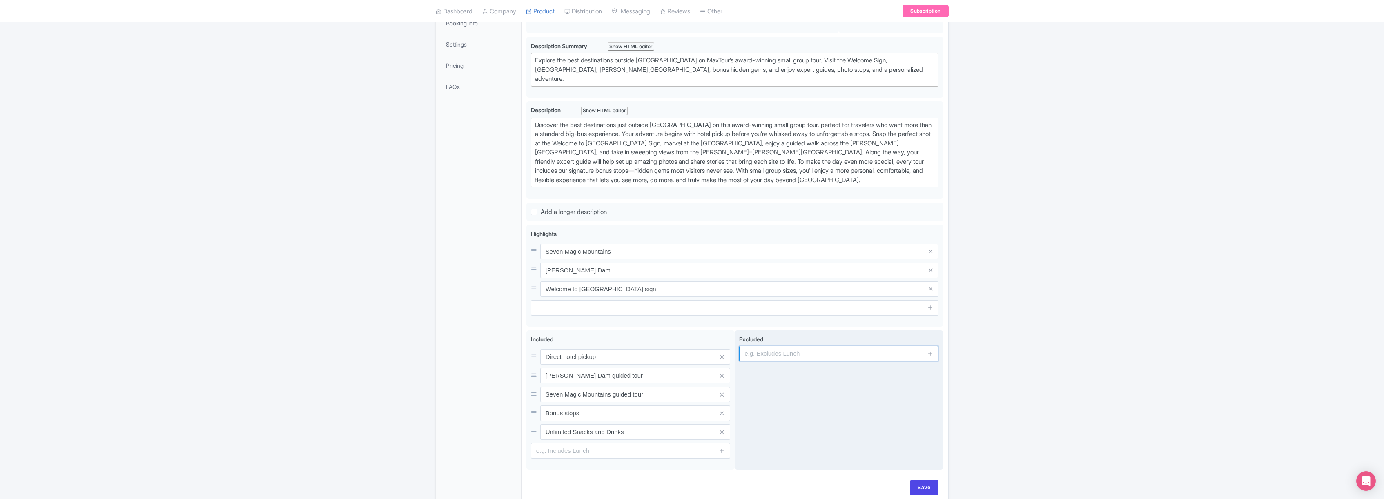
click at [797, 352] on input "text" at bounding box center [838, 354] width 199 height 16
type input "Lunch"
click at [930, 351] on icon at bounding box center [931, 353] width 6 height 6
click at [794, 375] on input "text" at bounding box center [838, 376] width 199 height 16
type input "Tour guide gratuity"
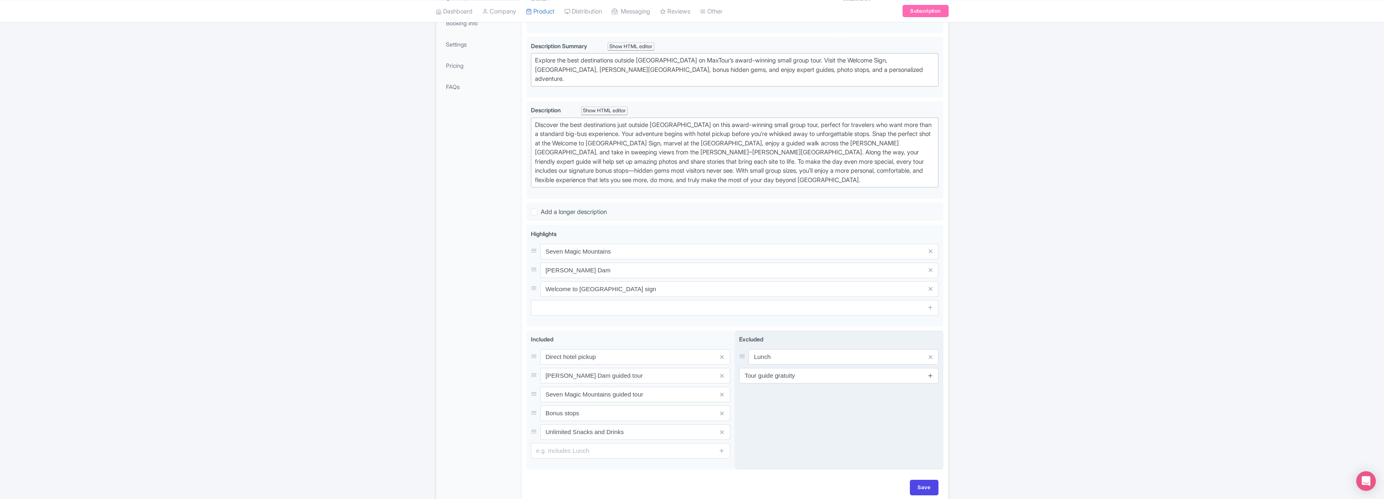
click at [931, 373] on icon at bounding box center [931, 376] width 6 height 6
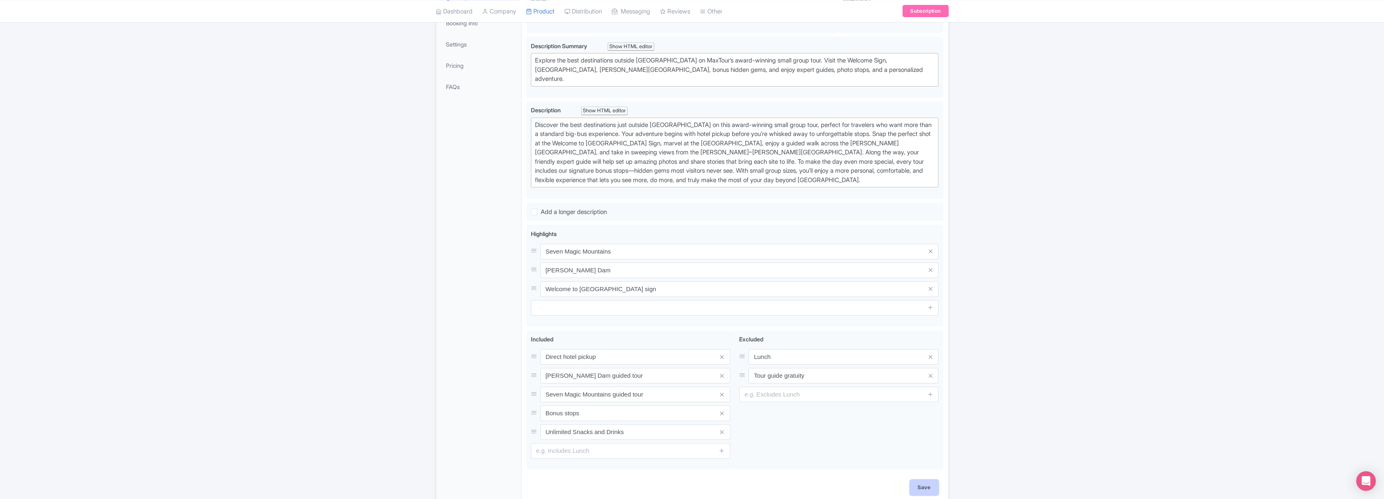
click at [924, 482] on input "Save" at bounding box center [924, 488] width 29 height 16
type input "Saving..."
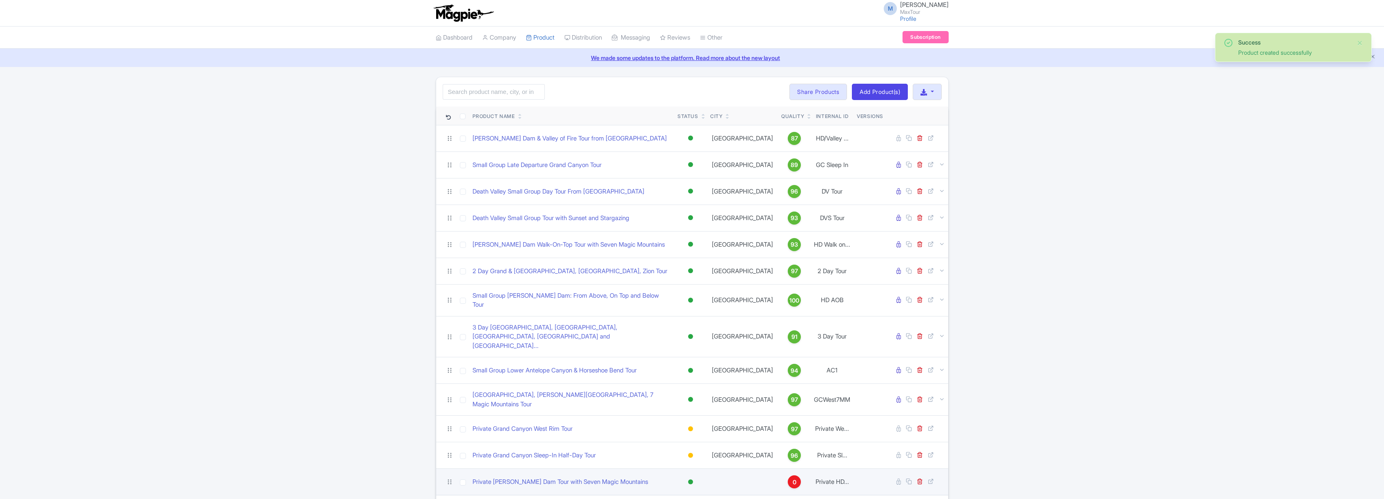
scroll to position [33, 0]
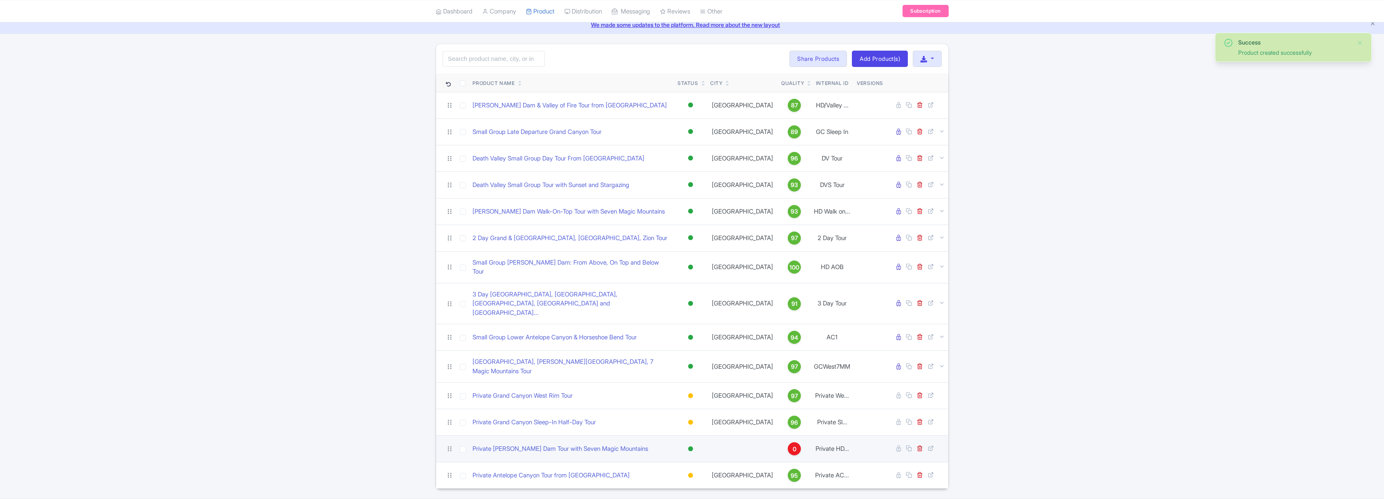
click at [692, 446] on div at bounding box center [690, 448] width 5 height 5
click at [661, 486] on div "Building" at bounding box center [670, 493] width 48 height 15
click at [549, 444] on link "Private [PERSON_NAME] Dam Tour with Seven Magic Mountains" at bounding box center [561, 448] width 176 height 9
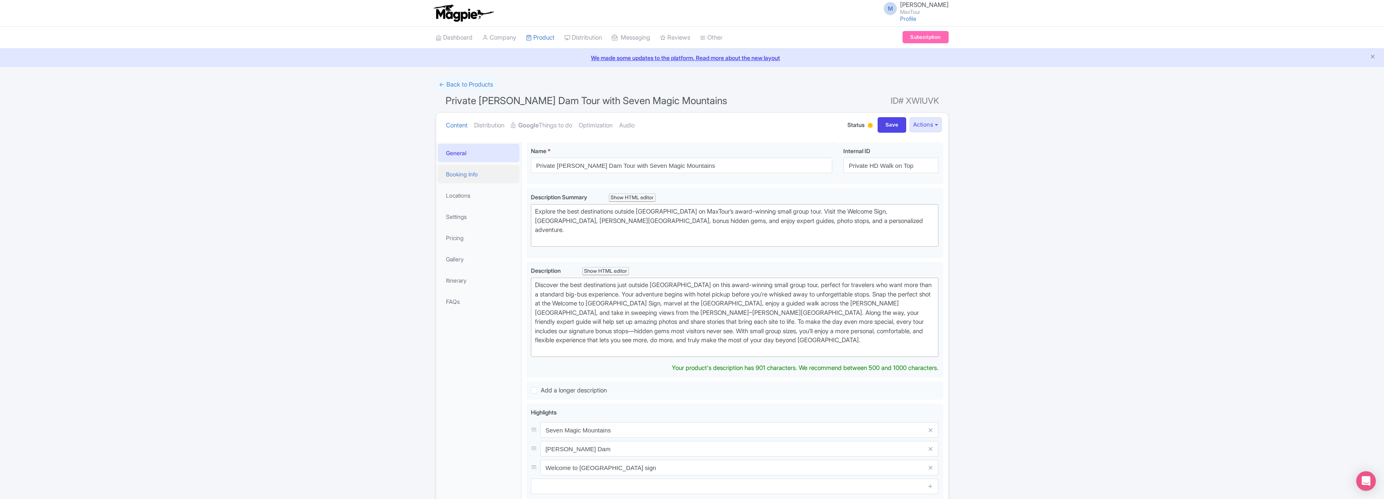
click at [468, 173] on link "Booking Info" at bounding box center [479, 174] width 82 height 18
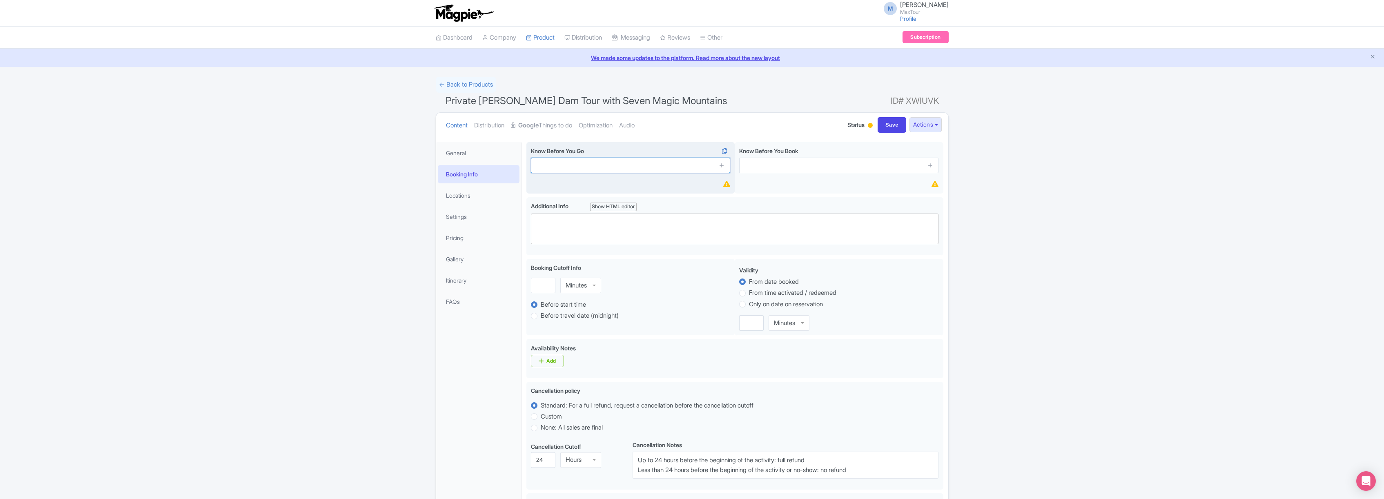
click at [577, 167] on input "text" at bounding box center [630, 166] width 199 height 16
type input "Direct hotel pick up"
click at [723, 165] on icon at bounding box center [722, 165] width 6 height 6
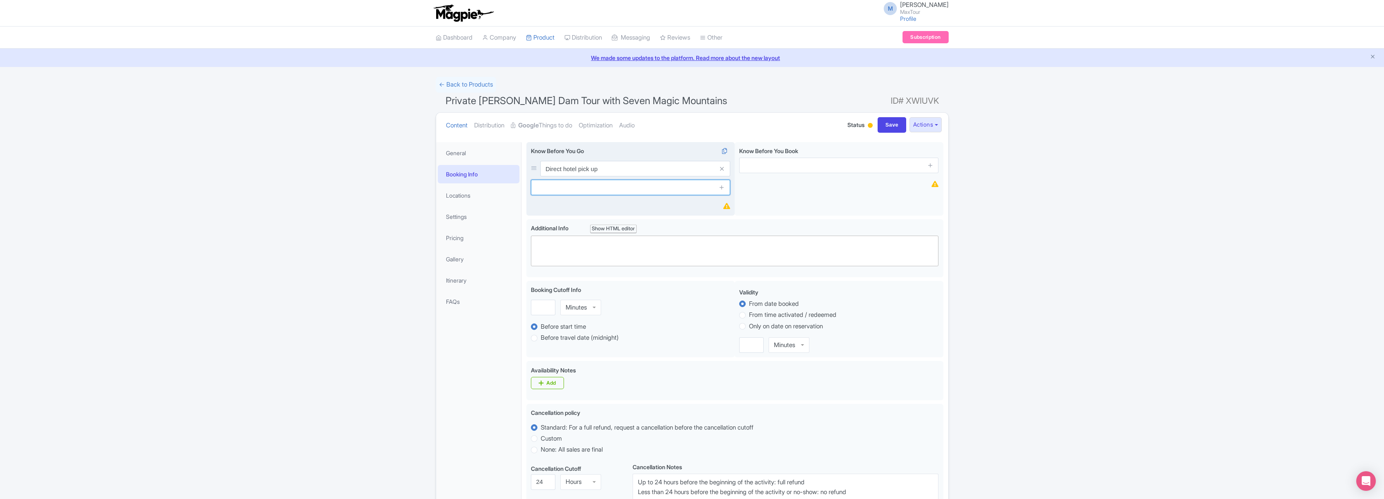
click at [592, 189] on input "text" at bounding box center [630, 188] width 199 height 16
type input "Exclusive Small Group"
click at [723, 187] on icon at bounding box center [722, 187] width 6 height 6
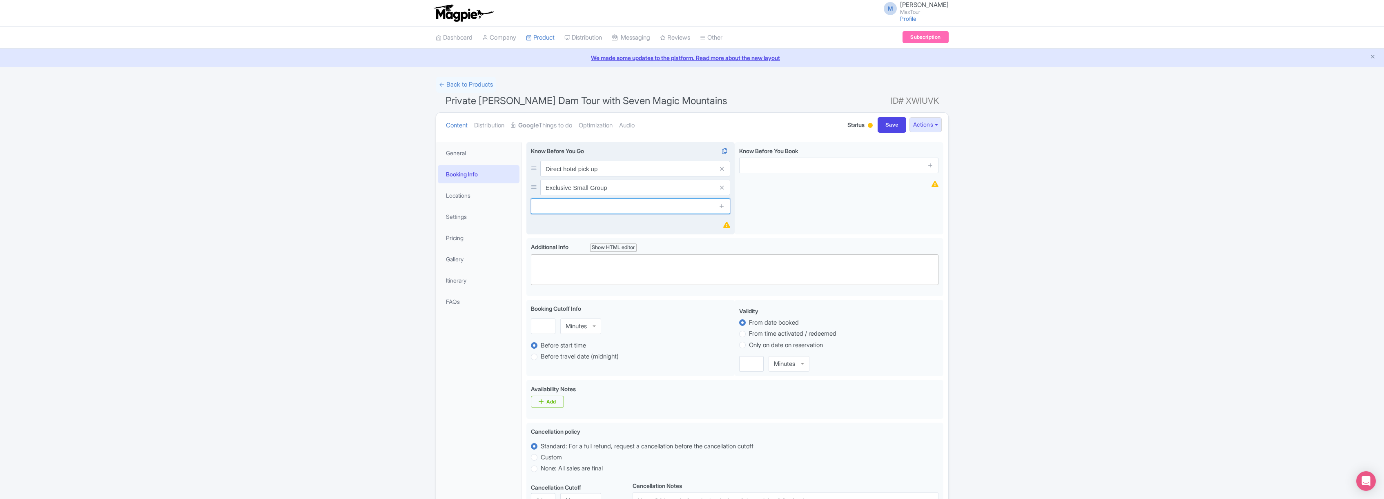
click at [595, 209] on input "text" at bounding box center [630, 207] width 199 height 16
type input "Bonus stops"
click at [724, 206] on icon at bounding box center [722, 206] width 6 height 6
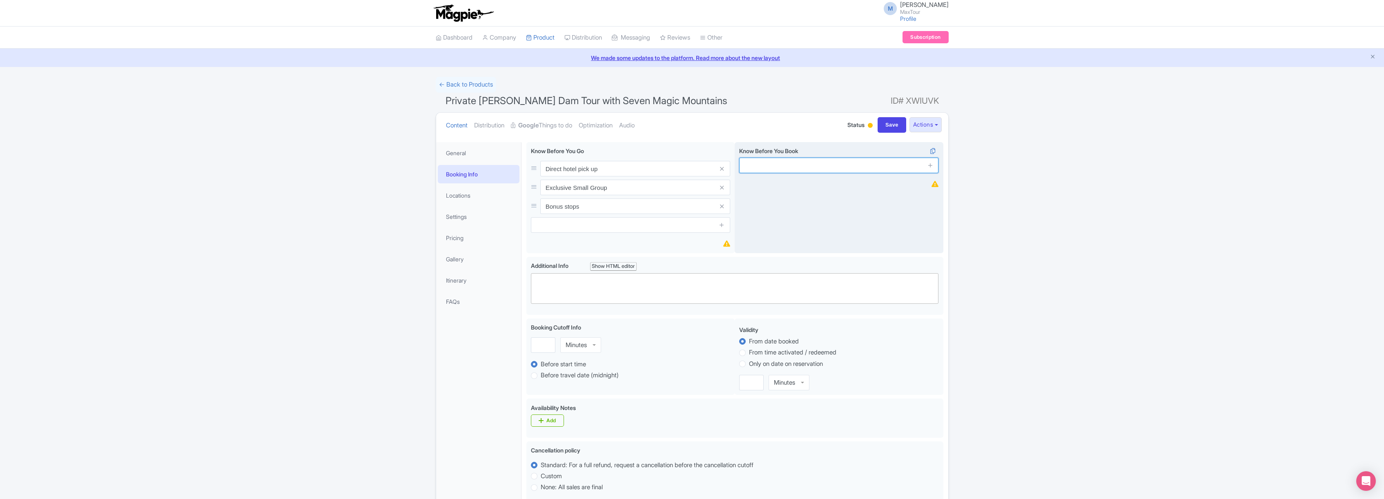
click at [780, 165] on input "text" at bounding box center [838, 166] width 199 height 16
type input "100% Free Cancellation Up To 48 Hours In Advance"
click at [931, 165] on icon at bounding box center [931, 165] width 6 height 6
click at [810, 187] on input "text" at bounding box center [838, 188] width 199 height 16
type input "Lunch is not included in this tour."
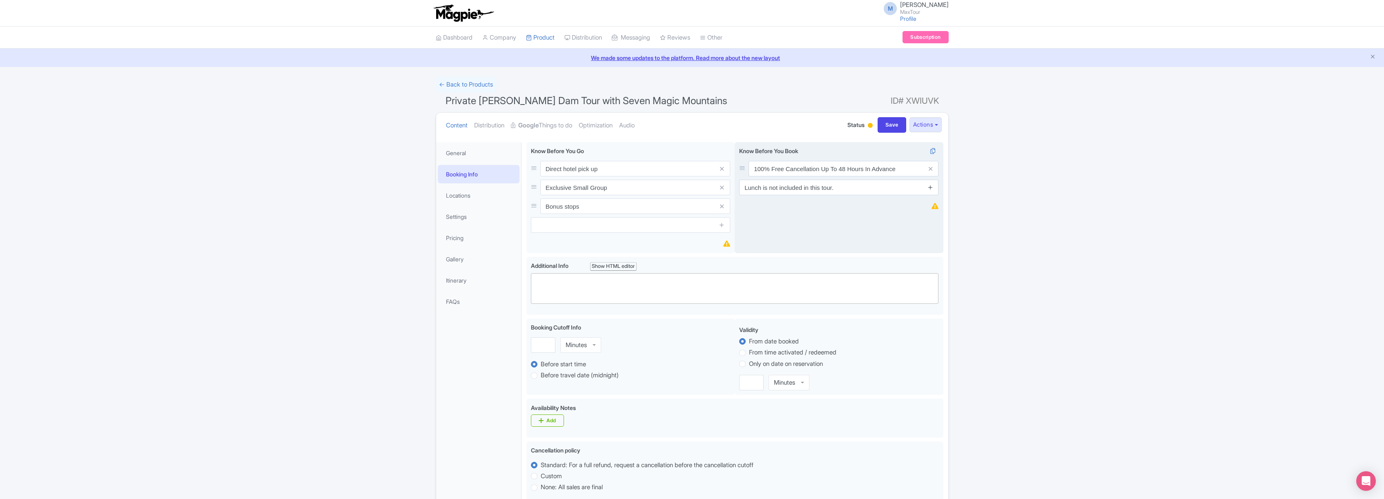
click at [931, 185] on icon at bounding box center [931, 187] width 6 height 6
click at [801, 206] on input "text" at bounding box center [838, 207] width 199 height 16
type input "Locally Owned and Operated"
click at [932, 206] on icon at bounding box center [931, 206] width 6 height 6
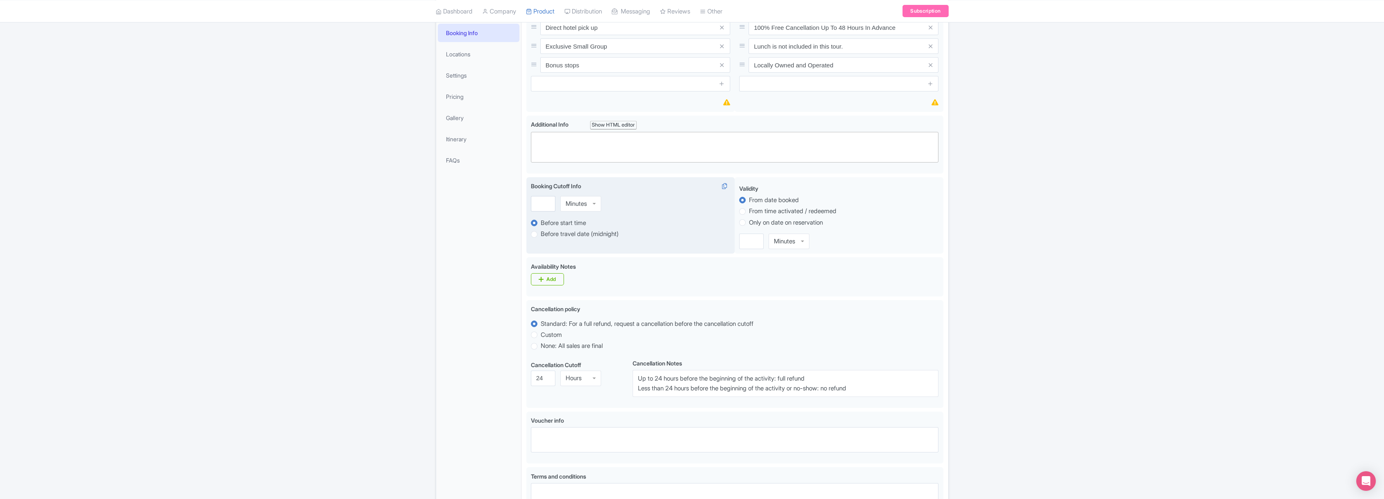
scroll to position [156, 0]
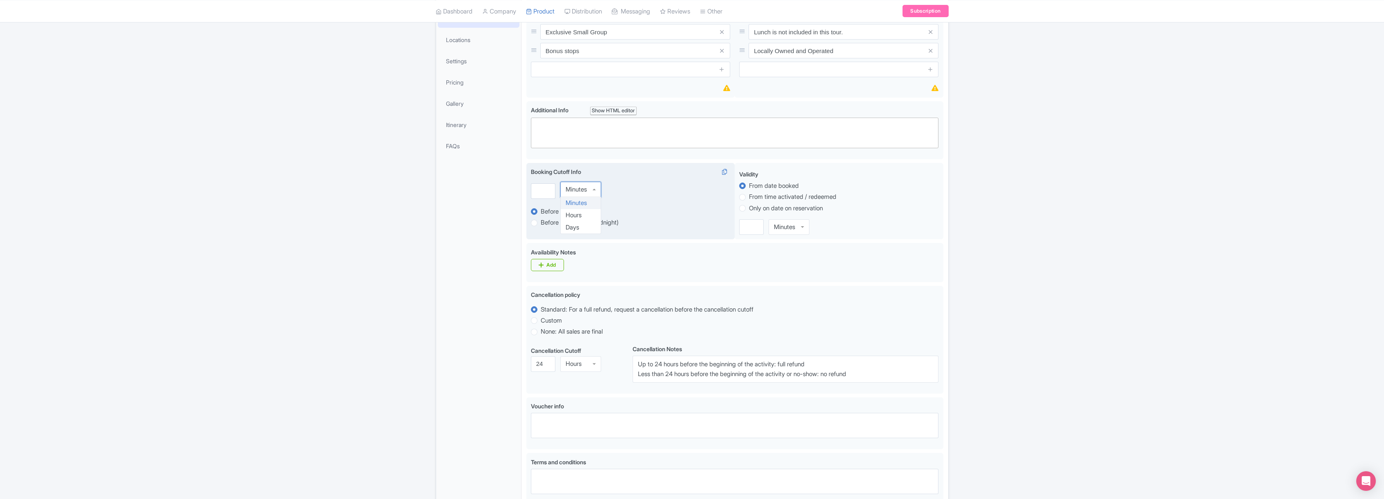
click at [594, 189] on div "Minutes" at bounding box center [580, 190] width 41 height 16
click at [544, 192] on input "-1" at bounding box center [543, 190] width 25 height 16
click at [547, 187] on input "0" at bounding box center [543, 190] width 25 height 16
click at [547, 187] on input "1" at bounding box center [543, 190] width 25 height 16
type input "2"
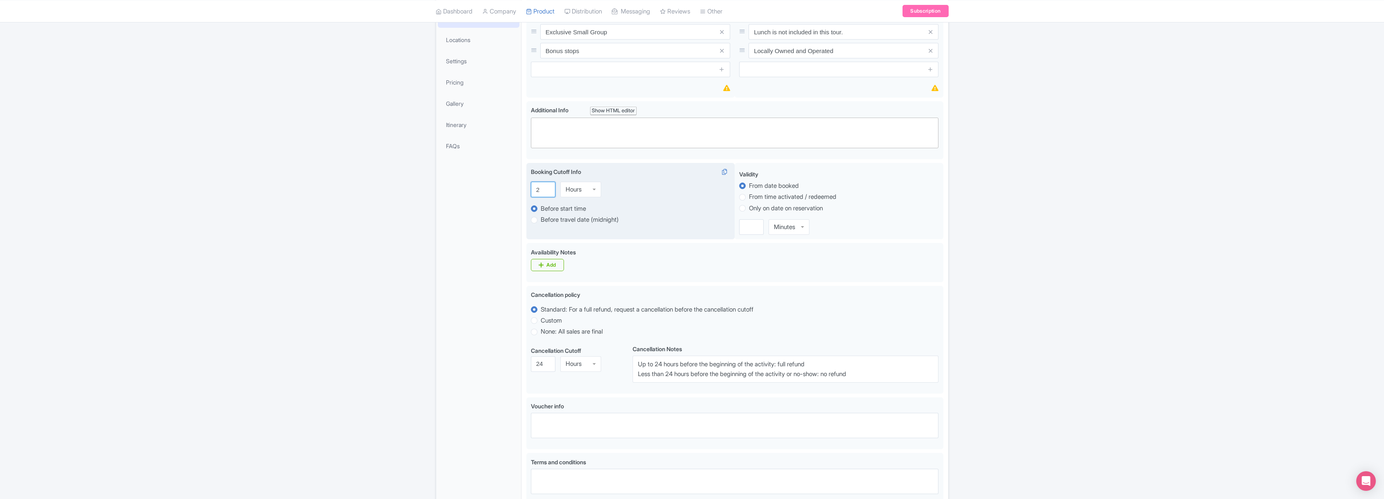
click at [546, 187] on input "2" at bounding box center [543, 190] width 25 height 16
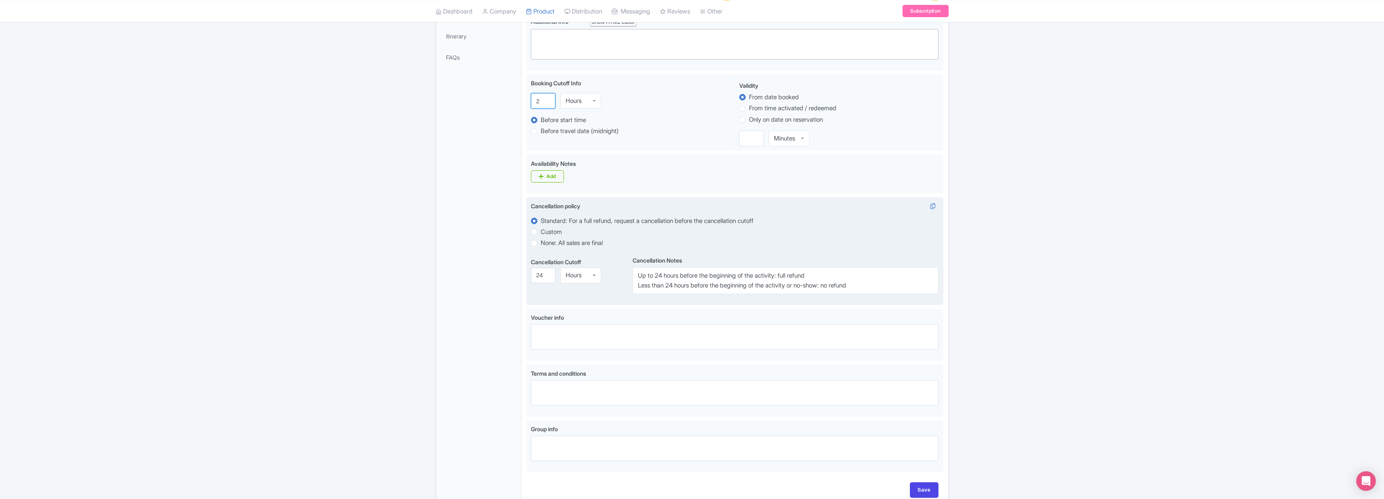
scroll to position [272, 0]
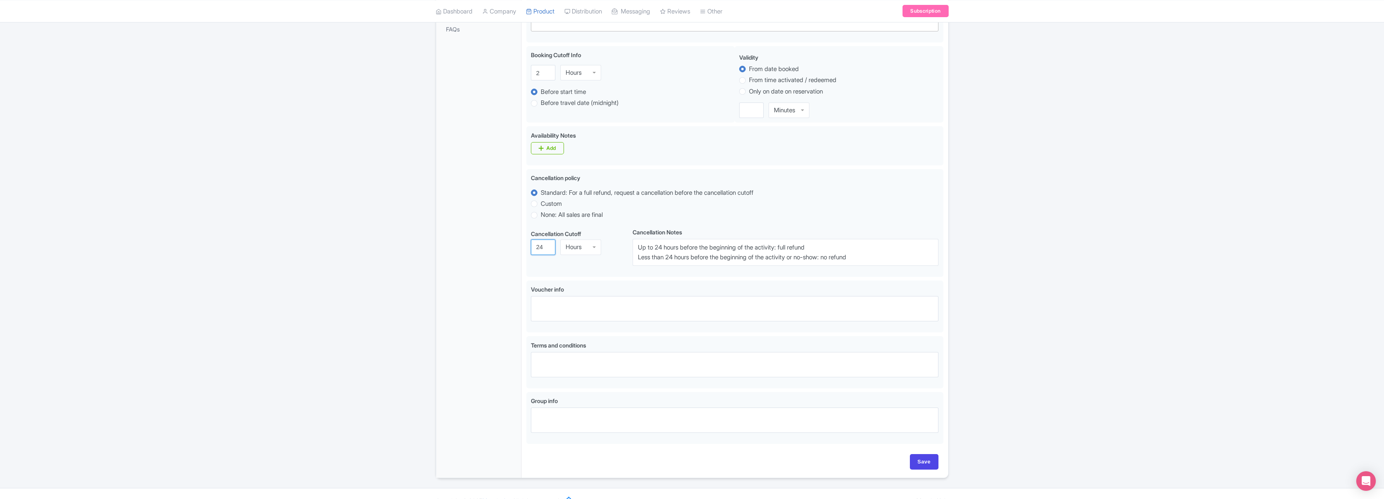
drag, startPoint x: 542, startPoint y: 248, endPoint x: 522, endPoint y: 245, distance: 21.0
click at [522, 245] on div "Private Hoover Dam Tour with Seven Magic Mountains Name * i Private Hoover Dam …" at bounding box center [735, 171] width 427 height 613
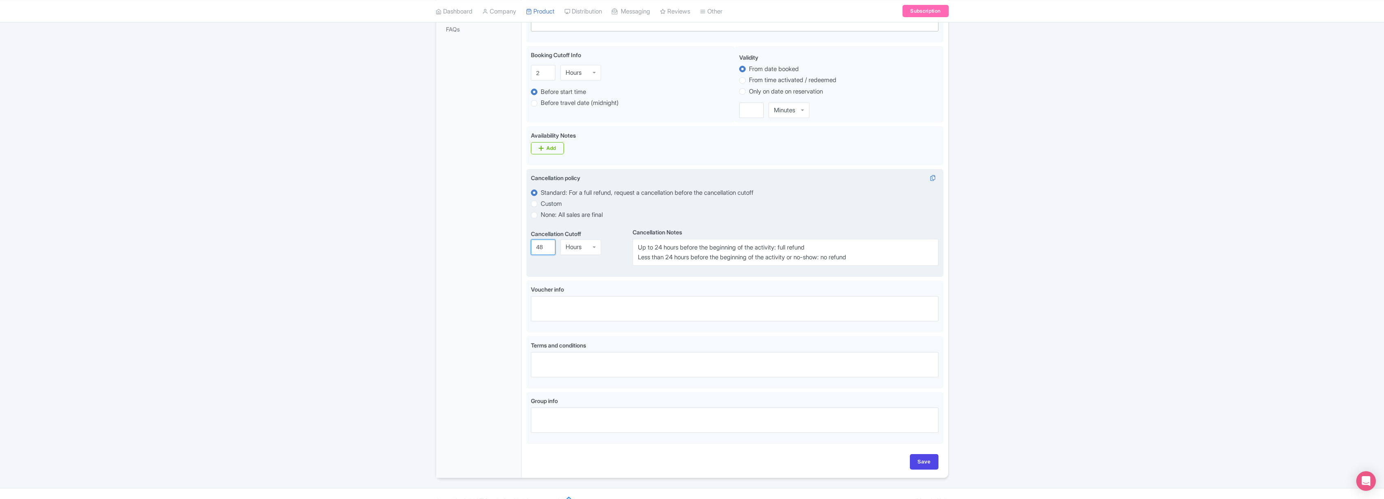
type input "48"
drag, startPoint x: 656, startPoint y: 248, endPoint x: 662, endPoint y: 248, distance: 5.7
click at [662, 248] on textarea "Up to 24 hours before the beginning of the activity: full refund Less than 24 h…" at bounding box center [786, 252] width 306 height 27
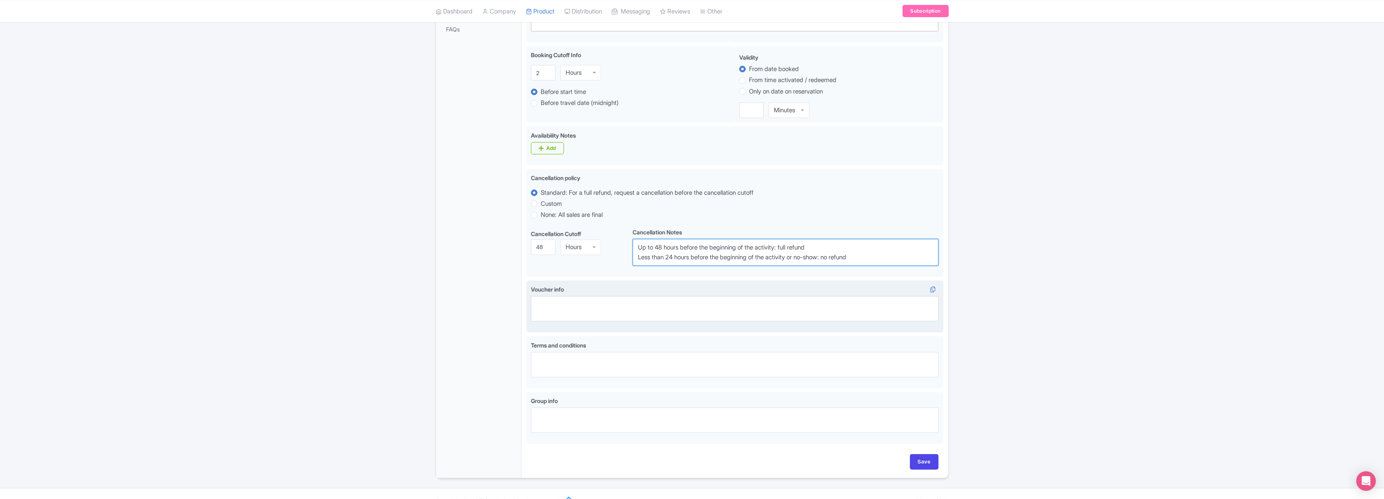
type textarea "Up to 48 hours before the beginning of the activity: full refund Less than 24 h…"
click at [698, 288] on label "Voucher info i" at bounding box center [735, 289] width 408 height 9
click at [698, 296] on textarea "Voucher info i" at bounding box center [735, 308] width 408 height 25
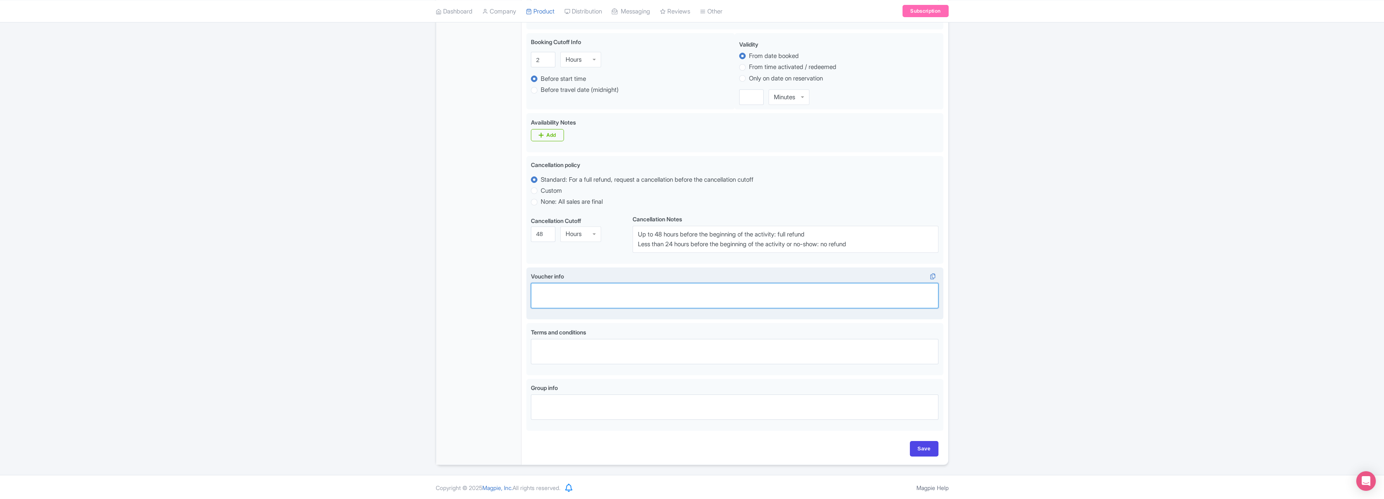
scroll to position [288, 0]
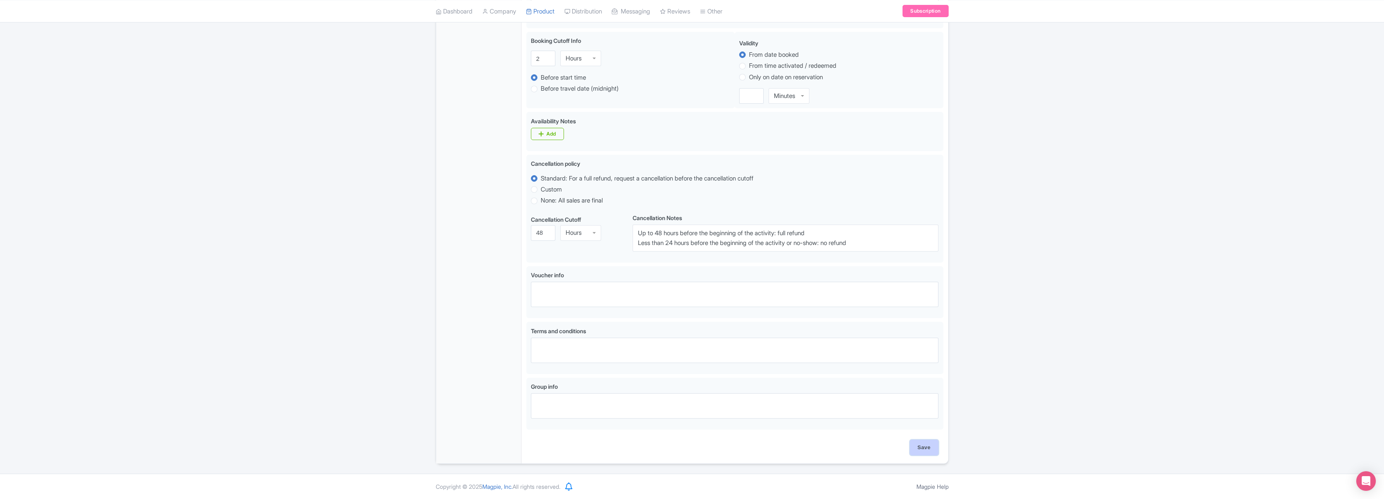
click at [924, 446] on input "Save" at bounding box center [924, 448] width 29 height 16
type input "Saving..."
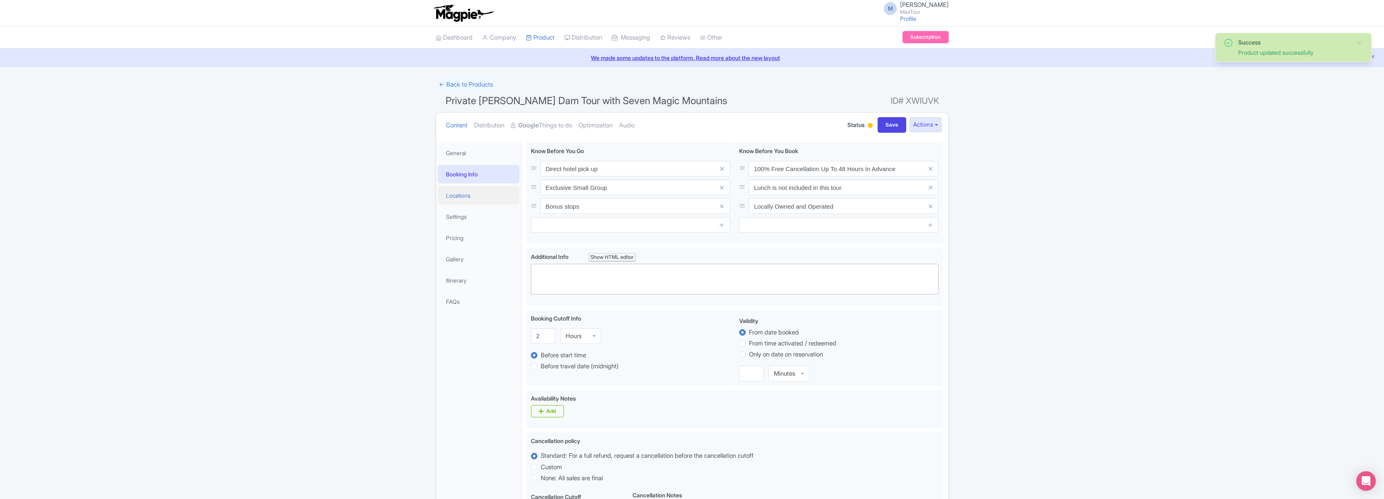
click at [458, 194] on link "Locations" at bounding box center [479, 195] width 82 height 18
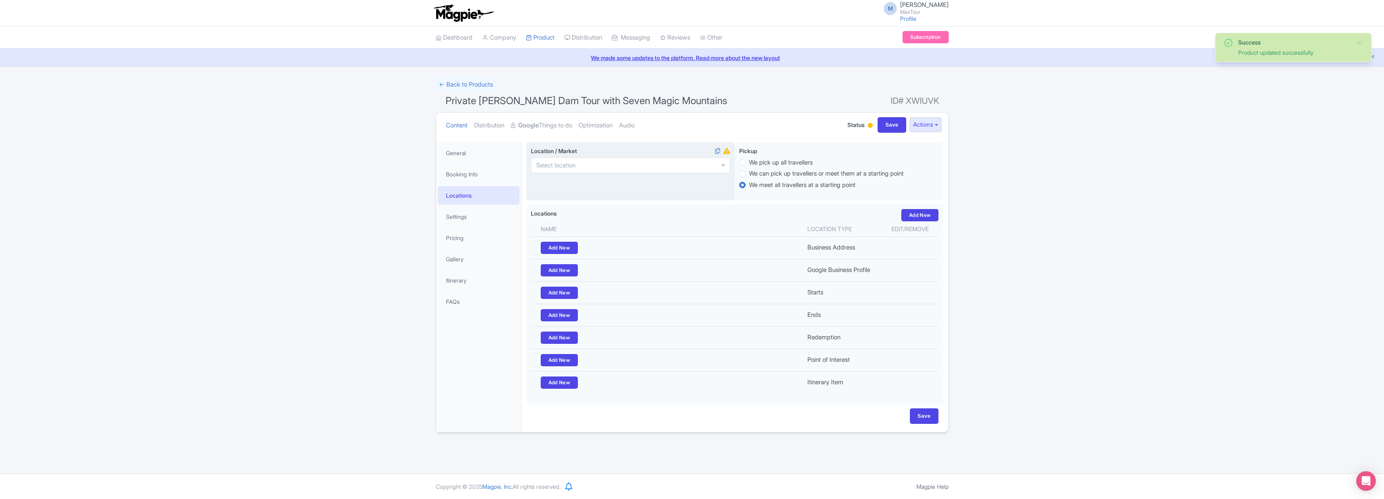
click at [626, 165] on div at bounding box center [630, 166] width 199 height 16
type input "[GEOGRAPHIC_DATA]"
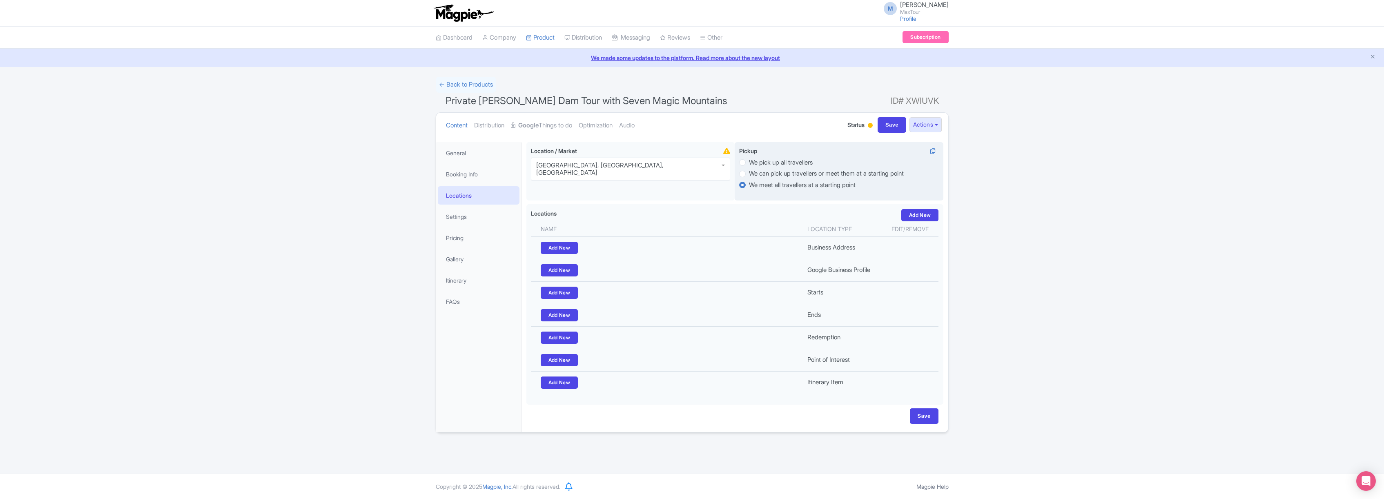
click at [749, 163] on label "We pick up all travellers" at bounding box center [781, 162] width 64 height 9
click at [749, 163] on input "We pick up all travellers" at bounding box center [753, 162] width 8 height 8
radio input "true"
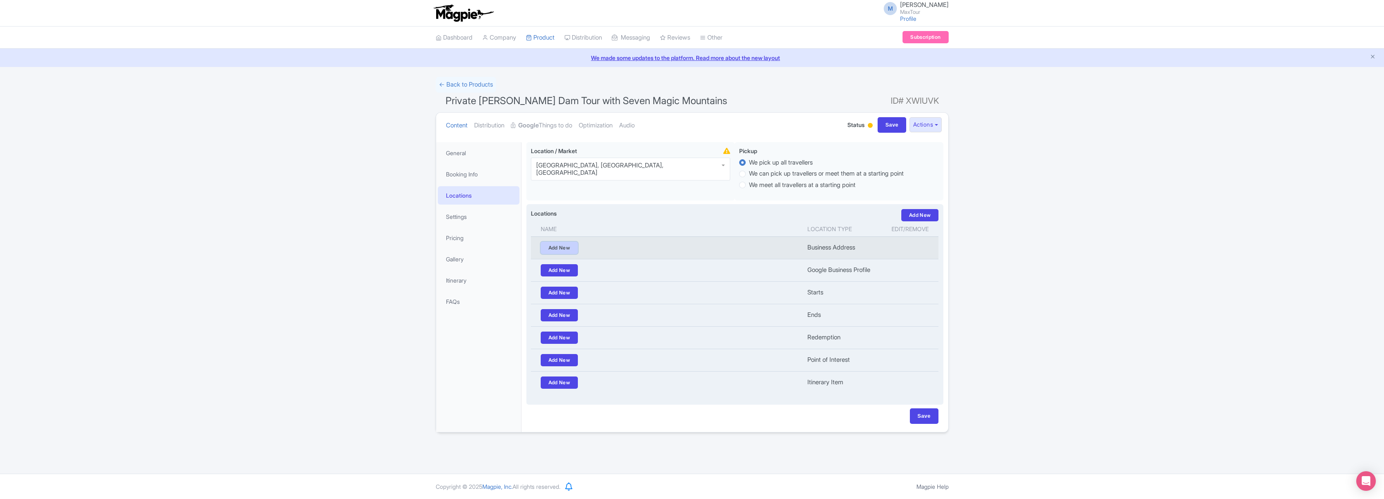
click at [562, 249] on link "Add New" at bounding box center [560, 248] width 38 height 12
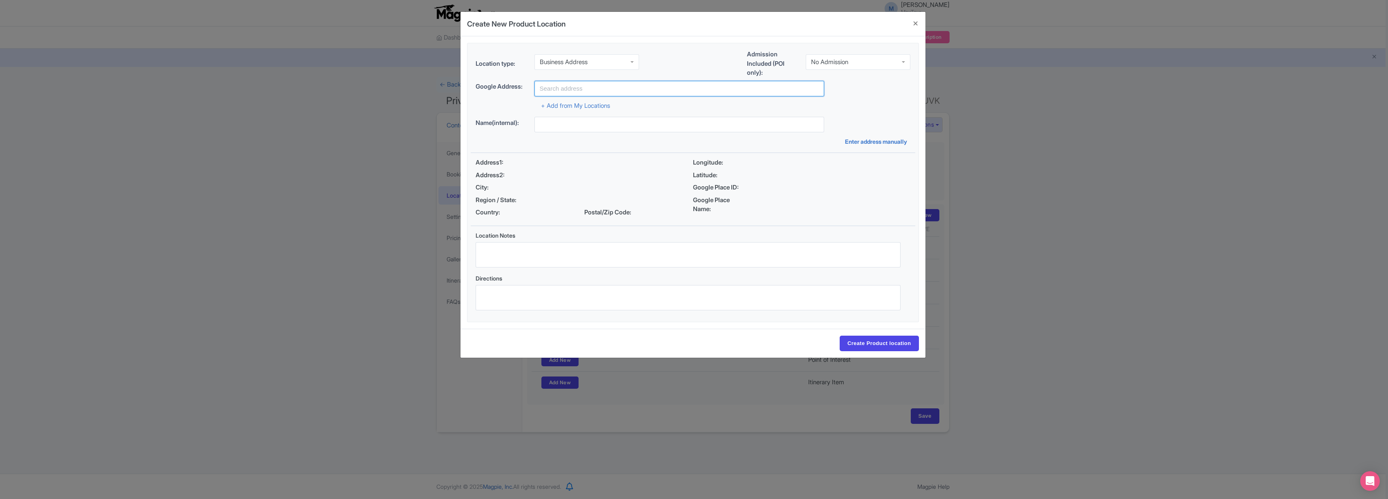
click at [583, 90] on input "text" at bounding box center [679, 89] width 290 height 16
type input "MaxTour [GEOGRAPHIC_DATA] and [PERSON_NAME][GEOGRAPHIC_DATA], [GEOGRAPHIC_DATA]…"
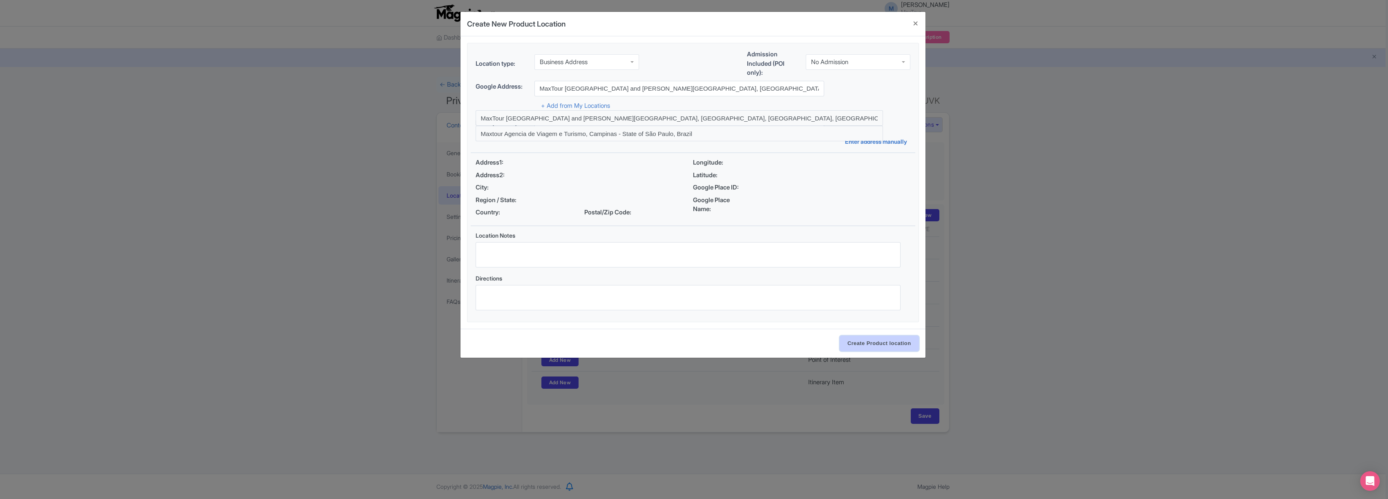
click at [883, 343] on input "Create Product location" at bounding box center [878, 344] width 79 height 16
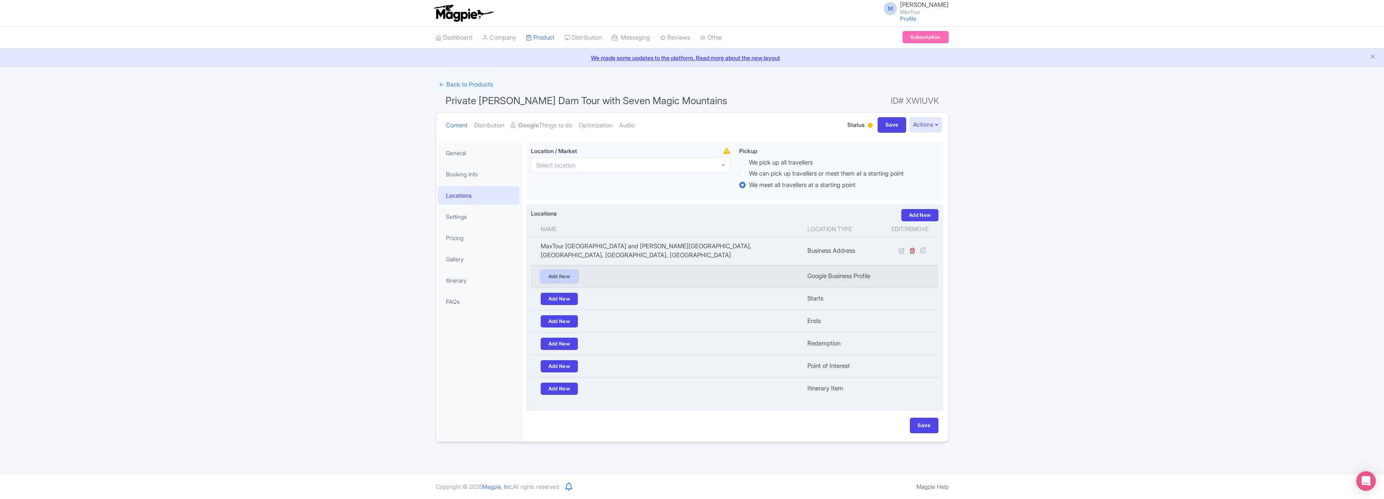
click at [562, 275] on link "Add New" at bounding box center [560, 276] width 38 height 12
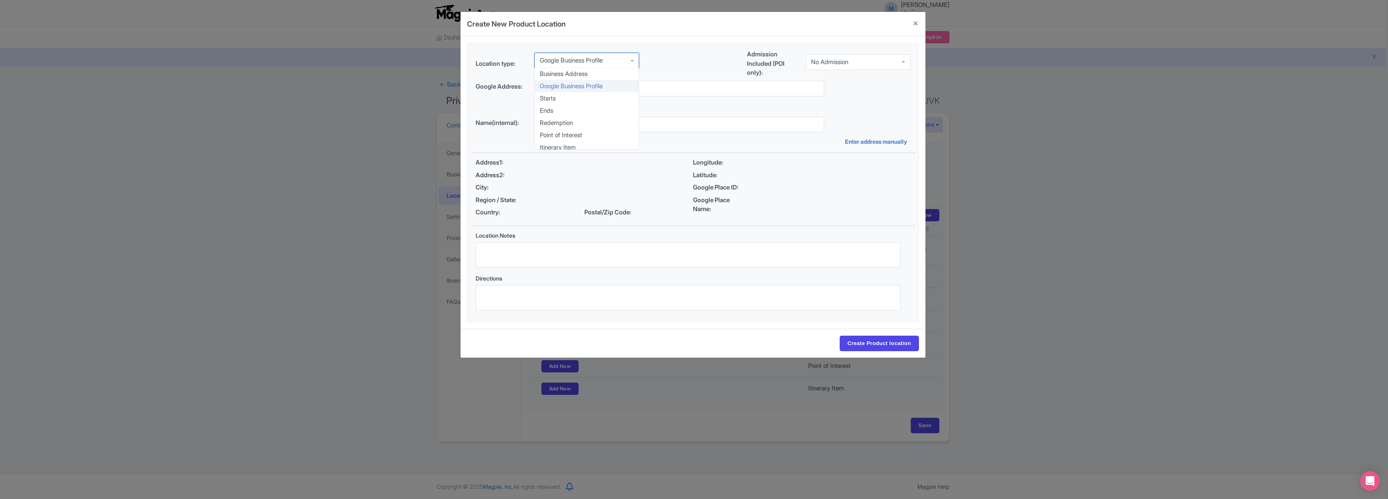
drag, startPoint x: 595, startPoint y: 59, endPoint x: 592, endPoint y: 63, distance: 5.0
click at [595, 59] on div "Google Business Profile" at bounding box center [571, 60] width 63 height 7
click at [568, 86] on input "text" at bounding box center [679, 89] width 290 height 16
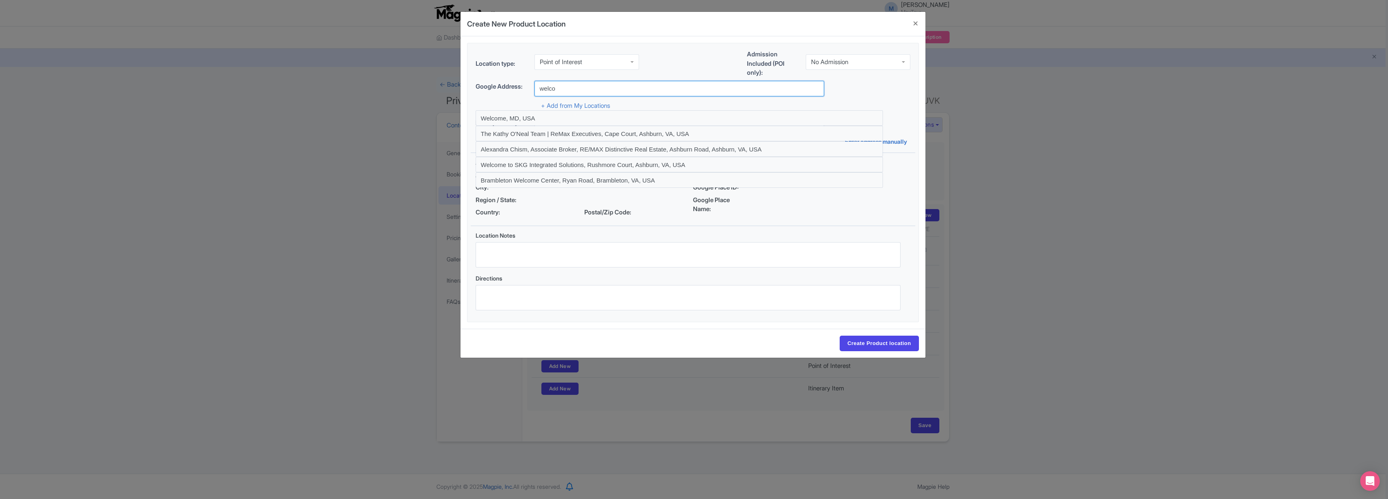
type input "Welcome To..., [GEOGRAPHIC_DATA], [GEOGRAPHIC_DATA], [GEOGRAPHIC_DATA]"
click at [877, 342] on input "Create Product location" at bounding box center [878, 344] width 79 height 16
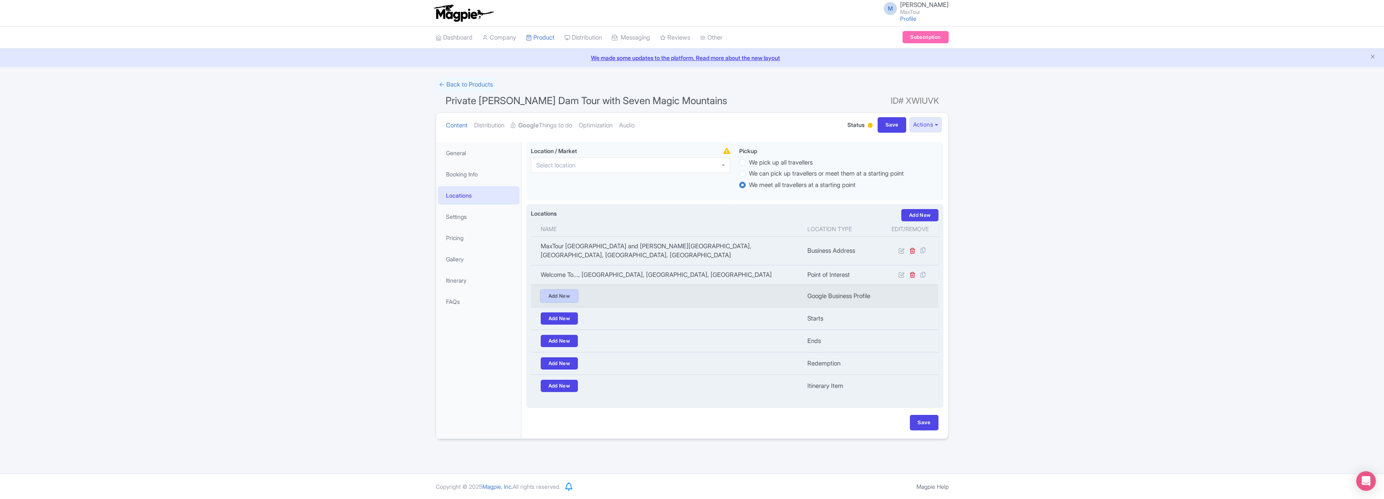
click at [561, 297] on link "Add New" at bounding box center [560, 296] width 38 height 12
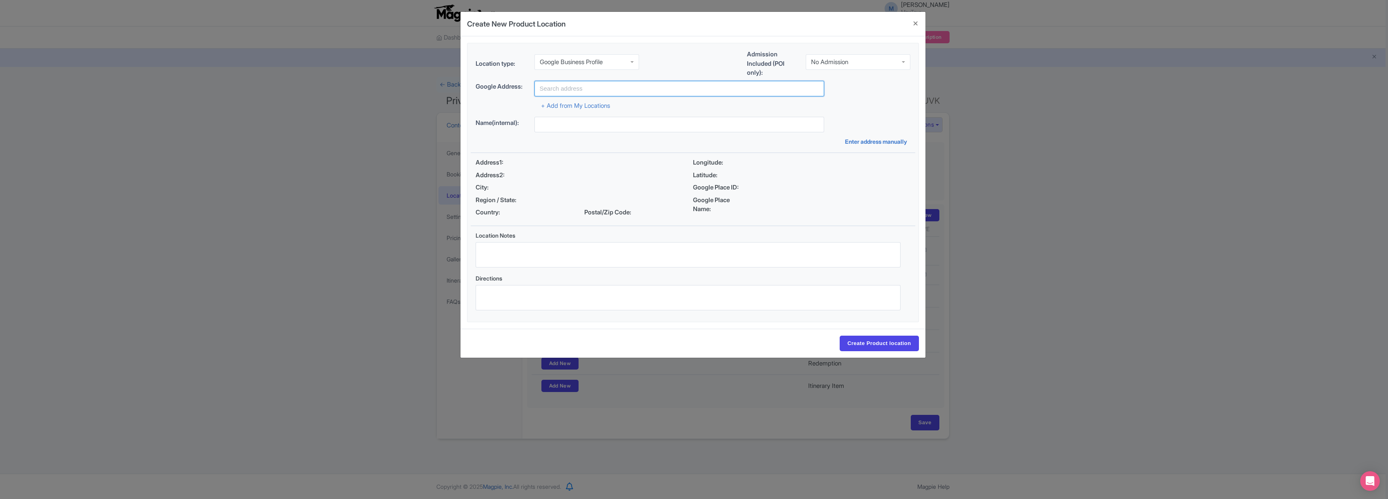
click at [578, 90] on input "text" at bounding box center [679, 89] width 290 height 16
click at [596, 60] on div "Google Business Profile" at bounding box center [571, 61] width 63 height 7
click at [569, 88] on input "text" at bounding box center [679, 89] width 290 height 16
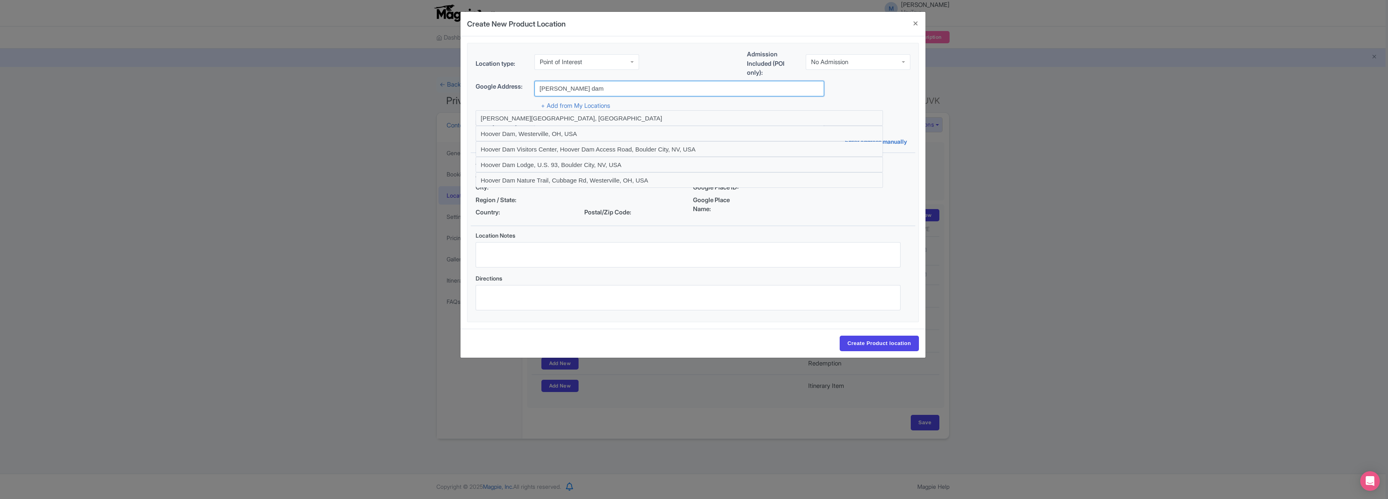
type input "[PERSON_NAME][GEOGRAPHIC_DATA], [GEOGRAPHIC_DATA]"
click at [882, 345] on input "Create Product location" at bounding box center [878, 344] width 79 height 16
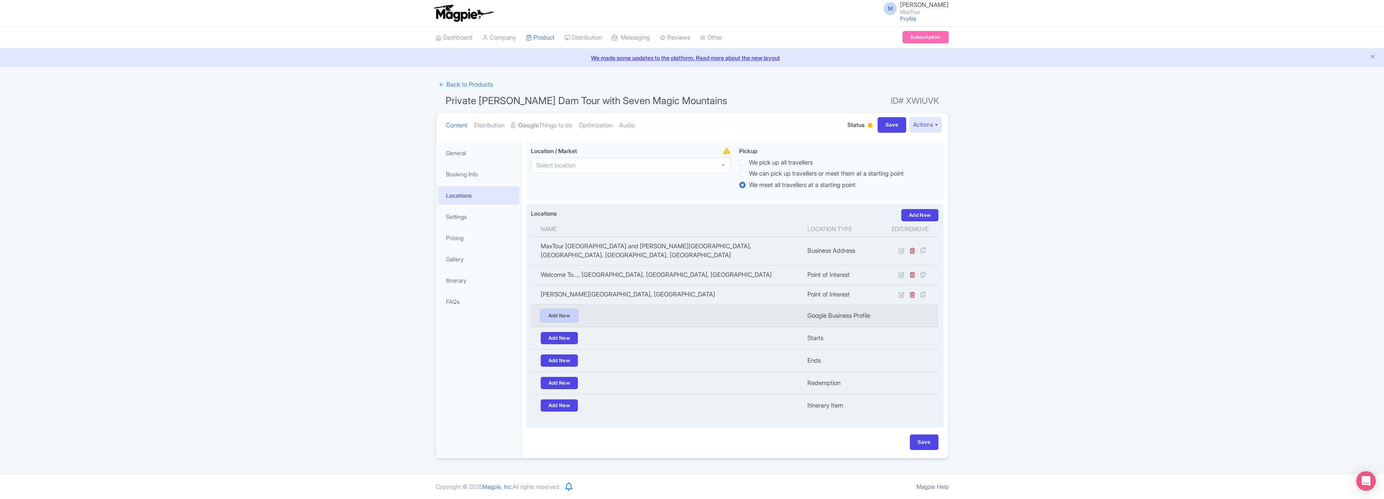
click at [556, 313] on link "Add New" at bounding box center [560, 316] width 38 height 12
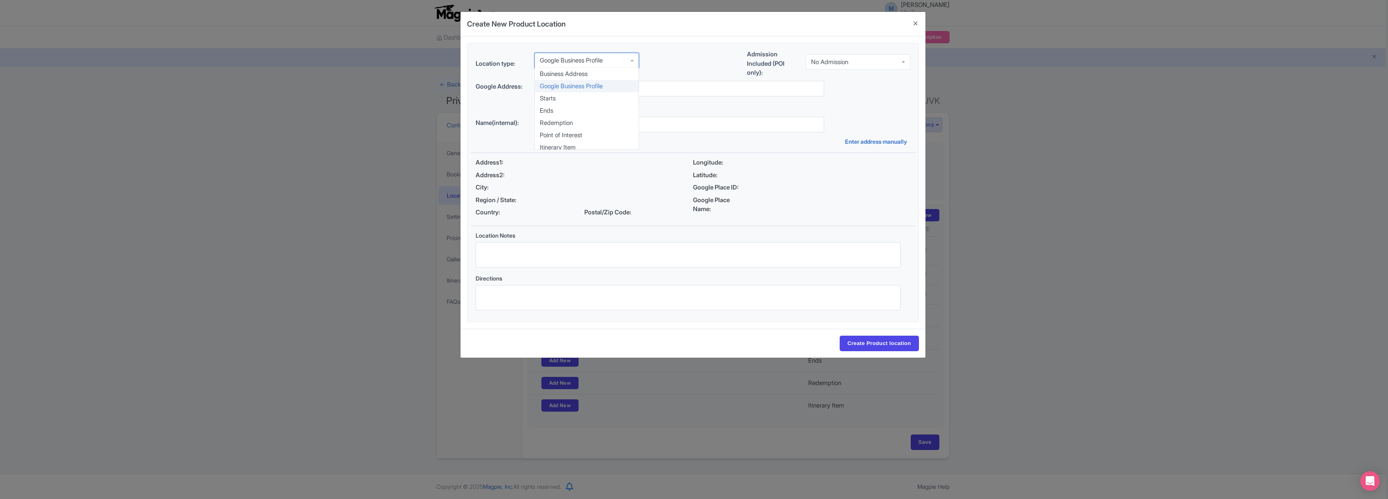
click at [594, 61] on div "Google Business Profile" at bounding box center [571, 60] width 63 height 7
click at [576, 89] on input "text" at bounding box center [679, 89] width 290 height 16
type input "[GEOGRAPHIC_DATA], [GEOGRAPHIC_DATA], [GEOGRAPHIC_DATA], [GEOGRAPHIC_DATA], [GE…"
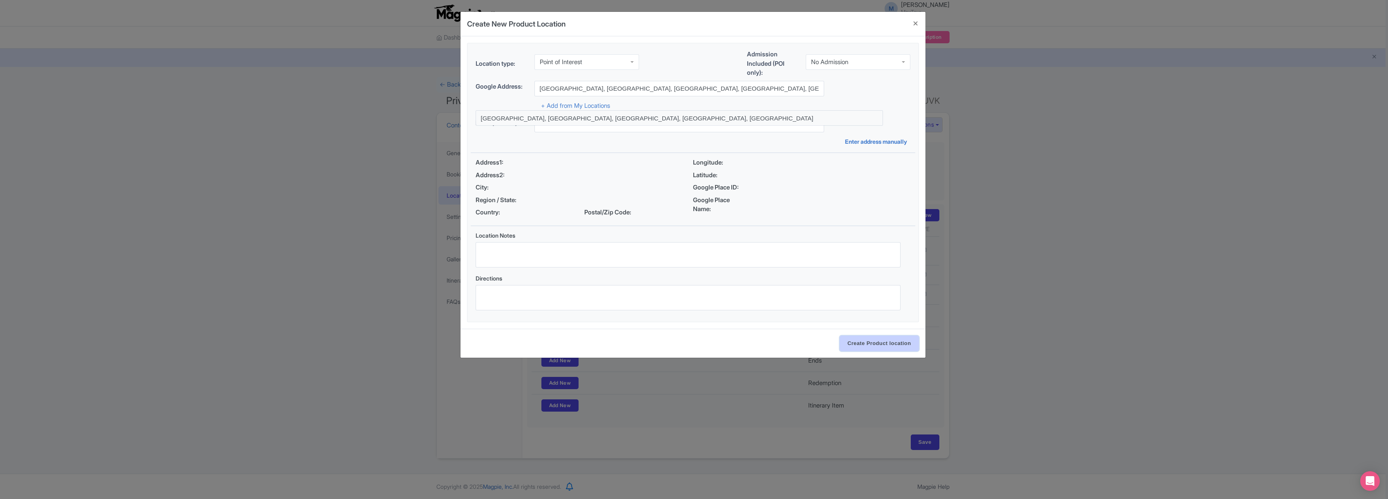
drag, startPoint x: 881, startPoint y: 344, endPoint x: 849, endPoint y: 342, distance: 31.9
click at [881, 344] on input "Create Product location" at bounding box center [878, 344] width 79 height 16
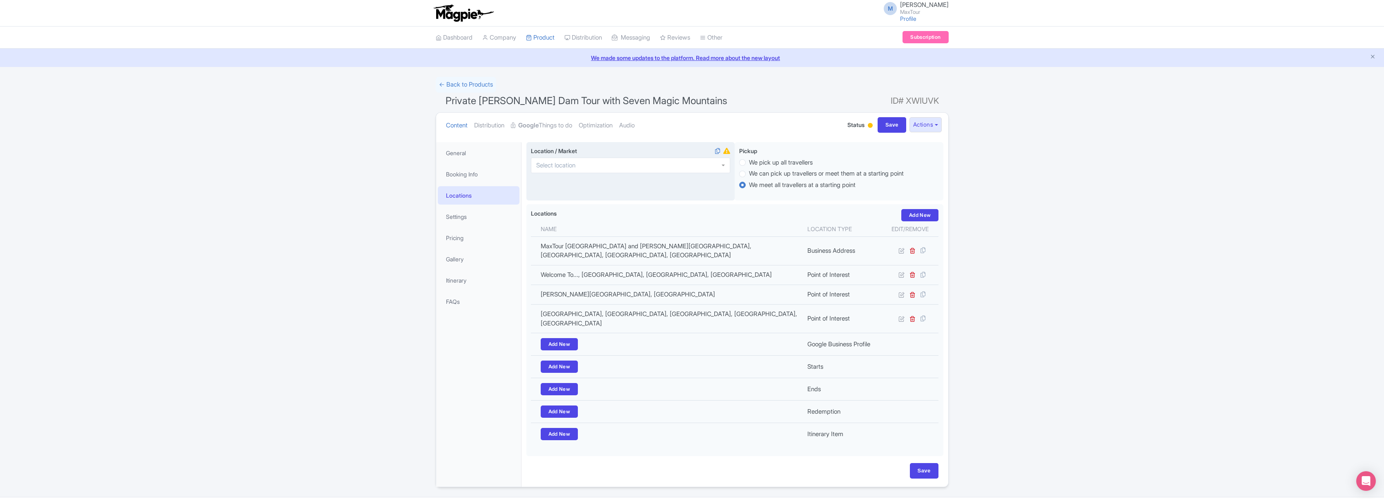
click at [602, 168] on div at bounding box center [630, 166] width 199 height 16
type input "[GEOGRAPHIC_DATA]"
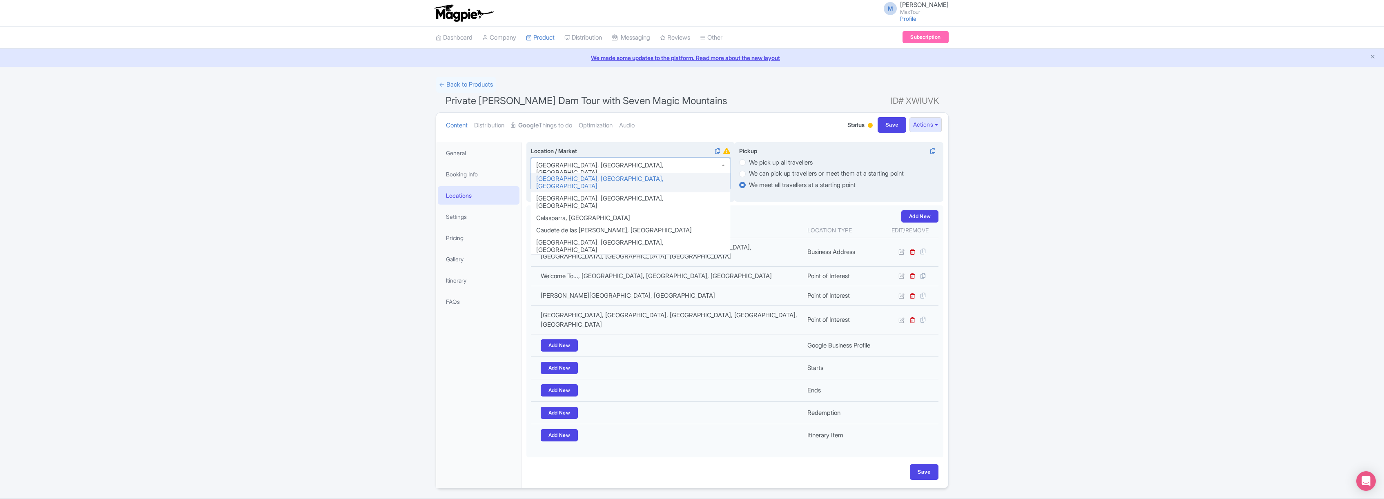
click at [749, 162] on label "We pick up all travellers" at bounding box center [781, 162] width 64 height 9
click at [749, 162] on input "We pick up all travellers" at bounding box center [753, 162] width 8 height 8
radio input "true"
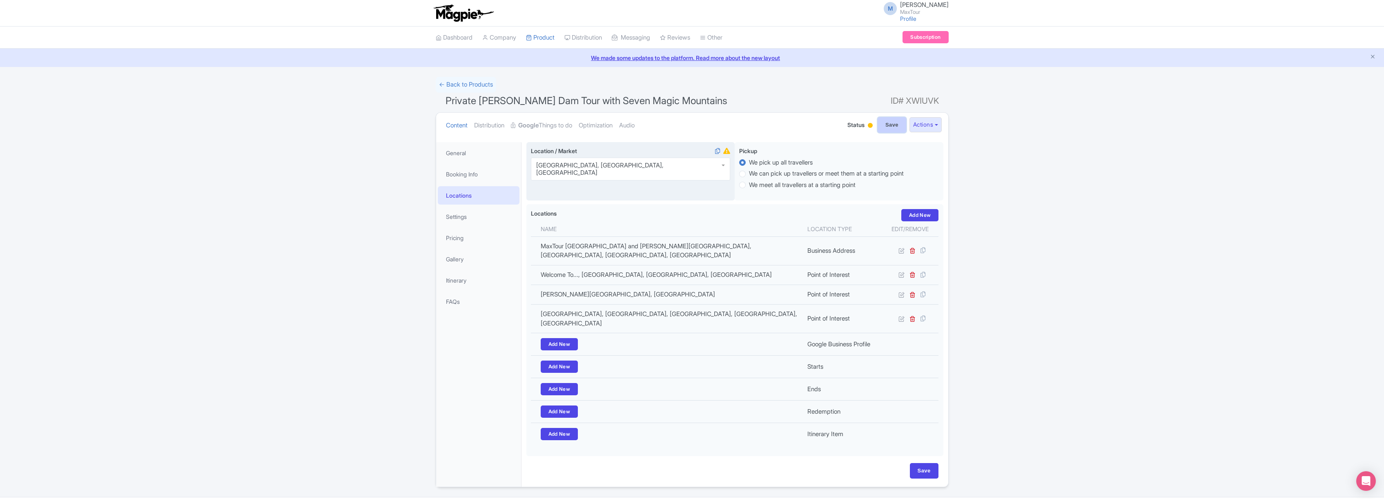
click at [888, 125] on input "Save" at bounding box center [892, 125] width 29 height 16
type input "Update Product"
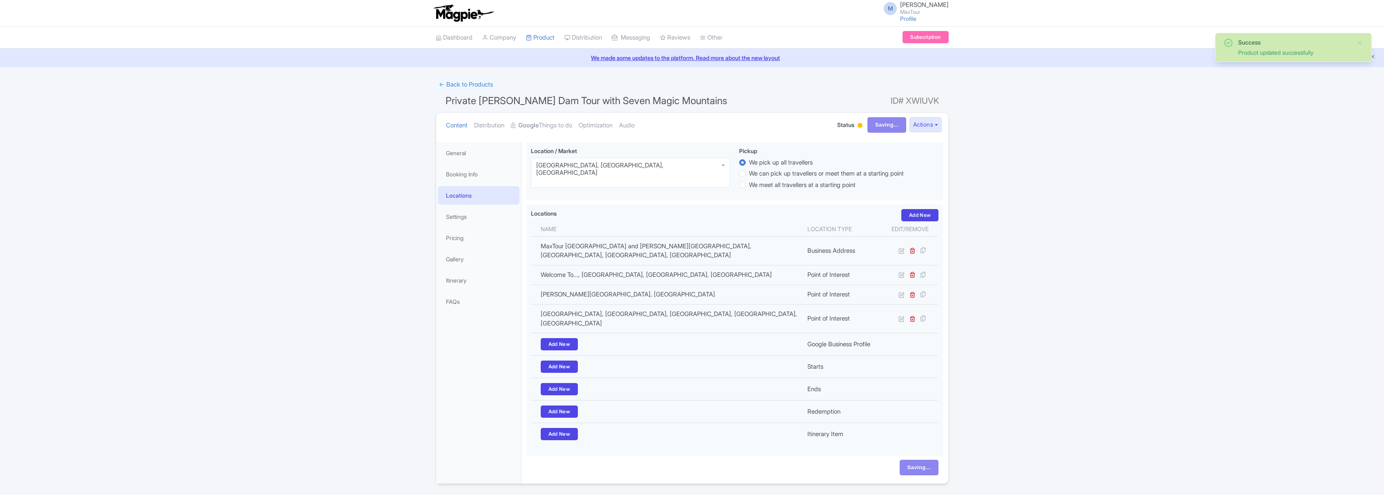
scroll to position [13, 0]
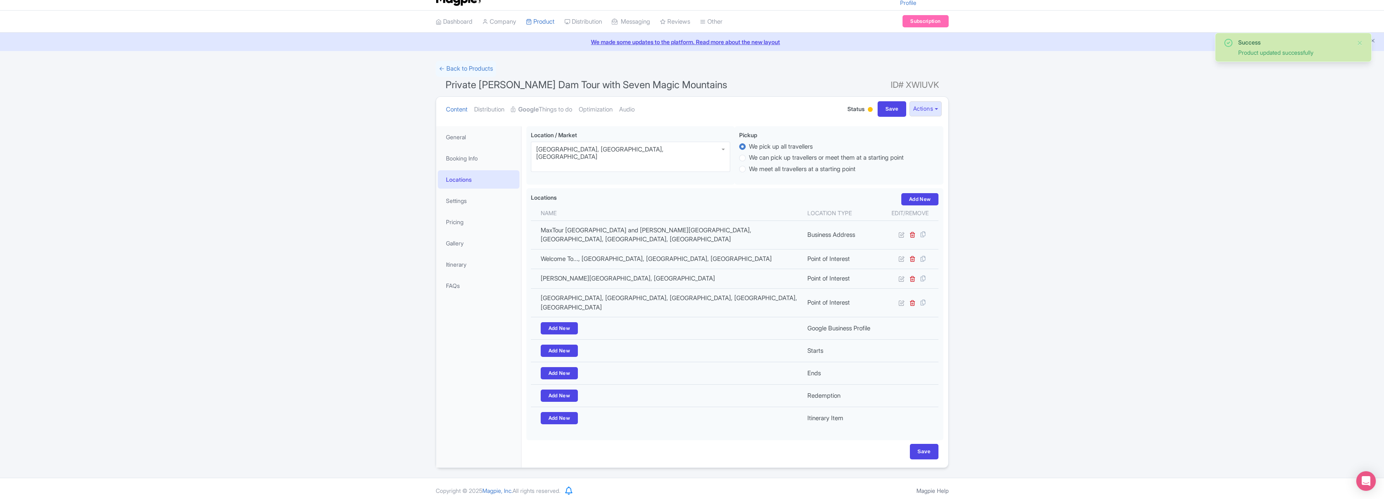
scroll to position [13, 0]
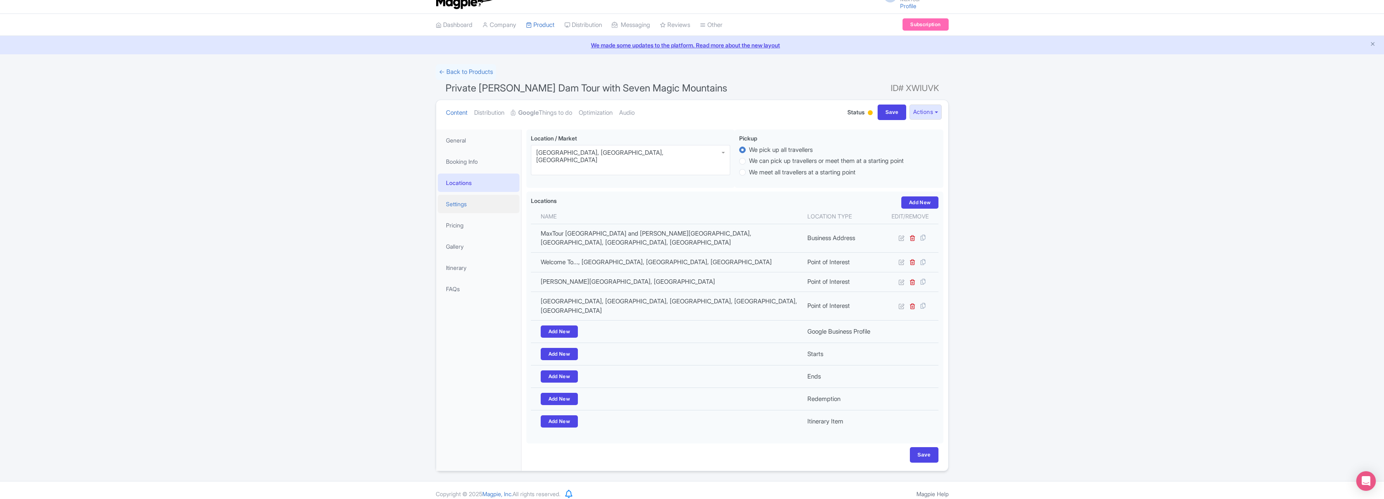
click at [460, 204] on link "Settings" at bounding box center [479, 204] width 82 height 18
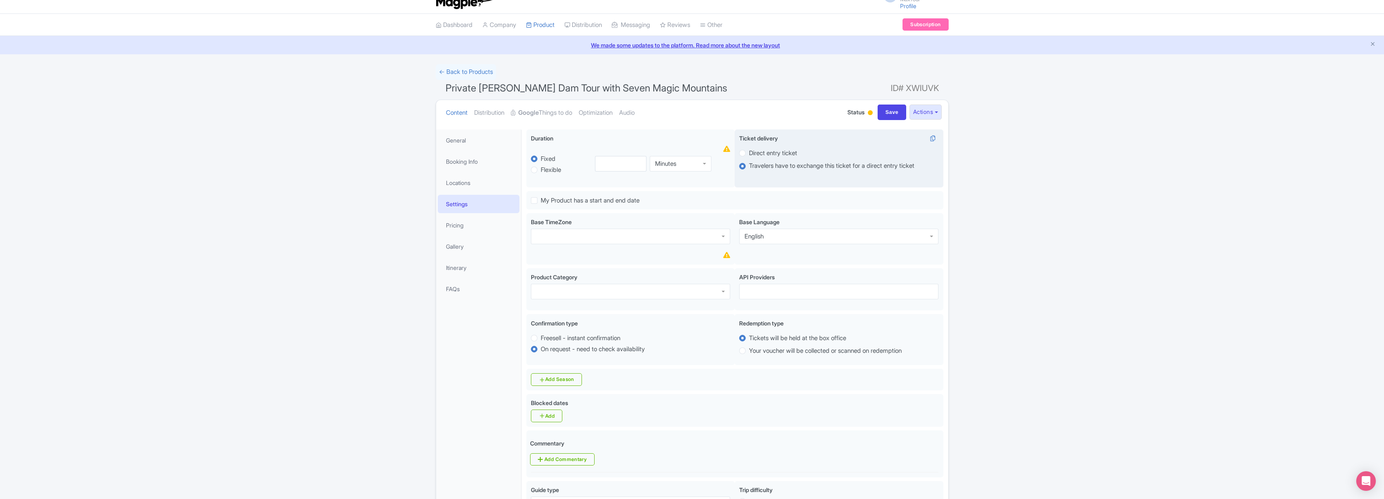
click at [749, 152] on label "Direct entry ticket" at bounding box center [773, 153] width 48 height 9
click at [749, 152] on input "Direct entry ticket" at bounding box center [753, 152] width 8 height 8
radio input "true"
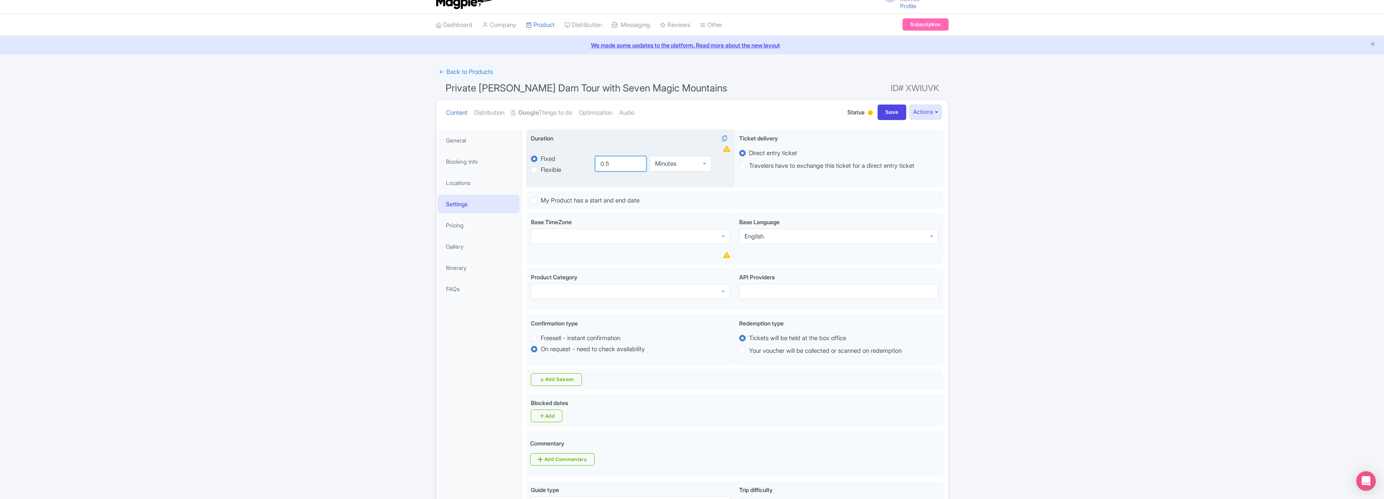
click at [638, 162] on input "0.5" at bounding box center [620, 164] width 51 height 16
click at [638, 162] on input "1" at bounding box center [620, 164] width 51 height 16
click at [638, 162] on input "1.5" at bounding box center [620, 164] width 51 height 16
click at [638, 162] on input "2" at bounding box center [620, 164] width 51 height 16
click at [638, 162] on input "2.5" at bounding box center [620, 164] width 51 height 16
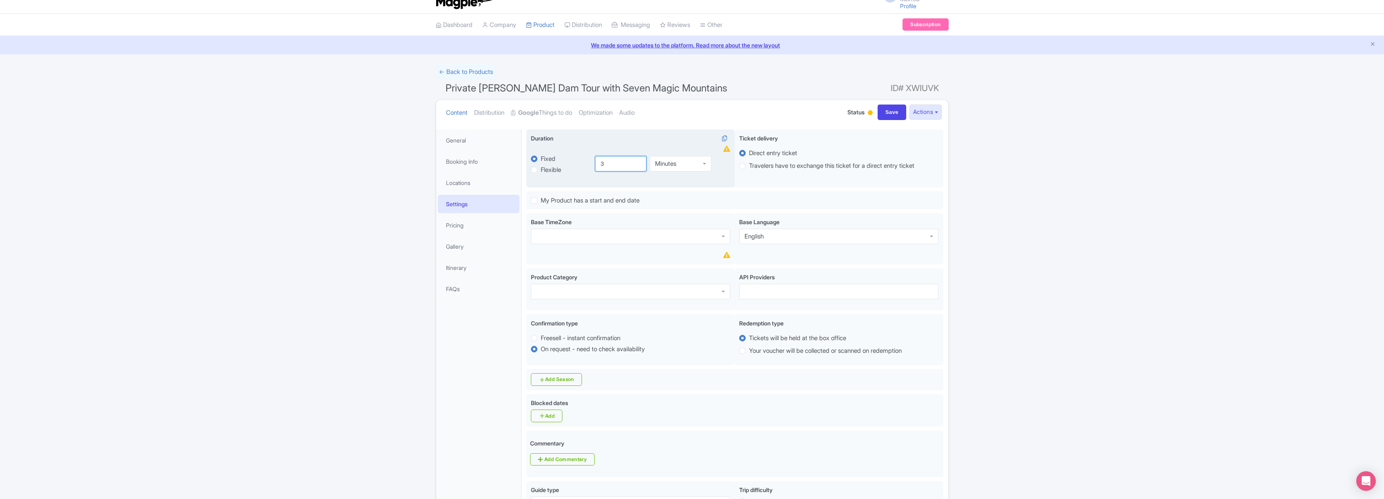
click at [638, 162] on input "3" at bounding box center [620, 164] width 51 height 16
click at [638, 162] on input "3.5" at bounding box center [620, 164] width 51 height 16
click at [638, 162] on input "4" at bounding box center [620, 164] width 51 height 16
click at [638, 162] on input "4.5" at bounding box center [620, 164] width 51 height 16
click at [638, 162] on input "5" at bounding box center [620, 164] width 51 height 16
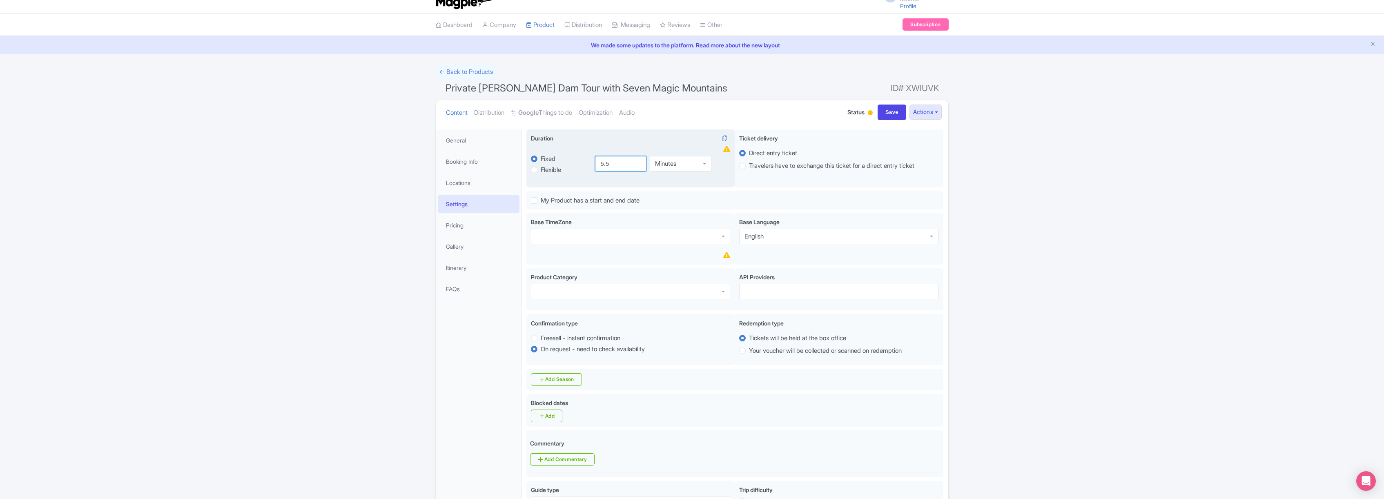
type input "5.5"
click at [638, 162] on input "5.5" at bounding box center [620, 164] width 51 height 16
click at [705, 163] on div "Minutes" at bounding box center [681, 162] width 62 height 16
click at [652, 235] on div at bounding box center [630, 237] width 199 height 16
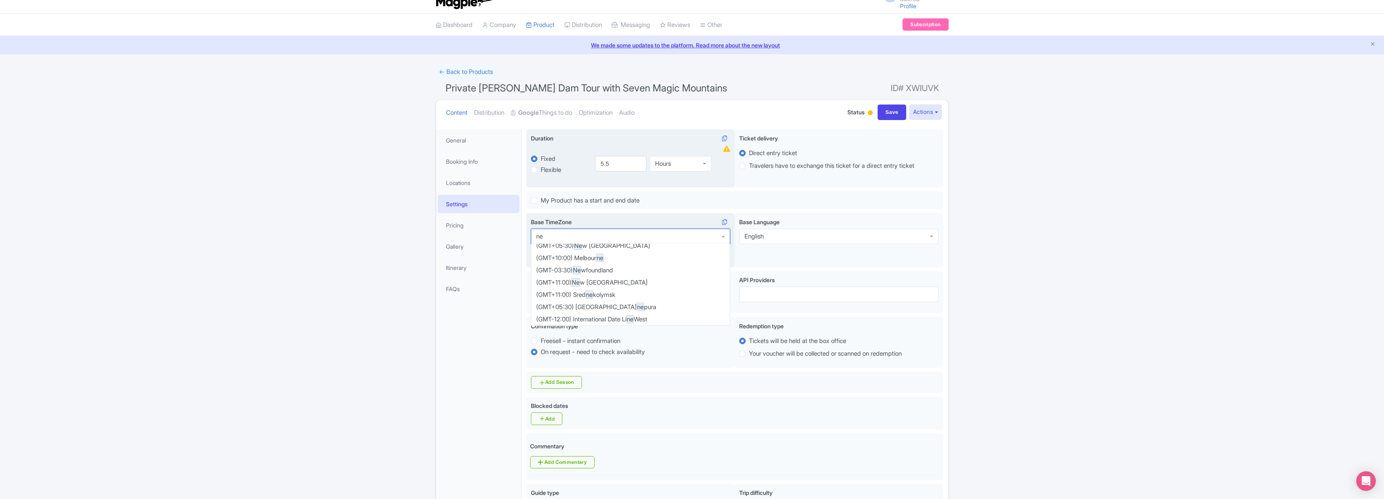
scroll to position [0, 0]
type input "n"
type input "ari"
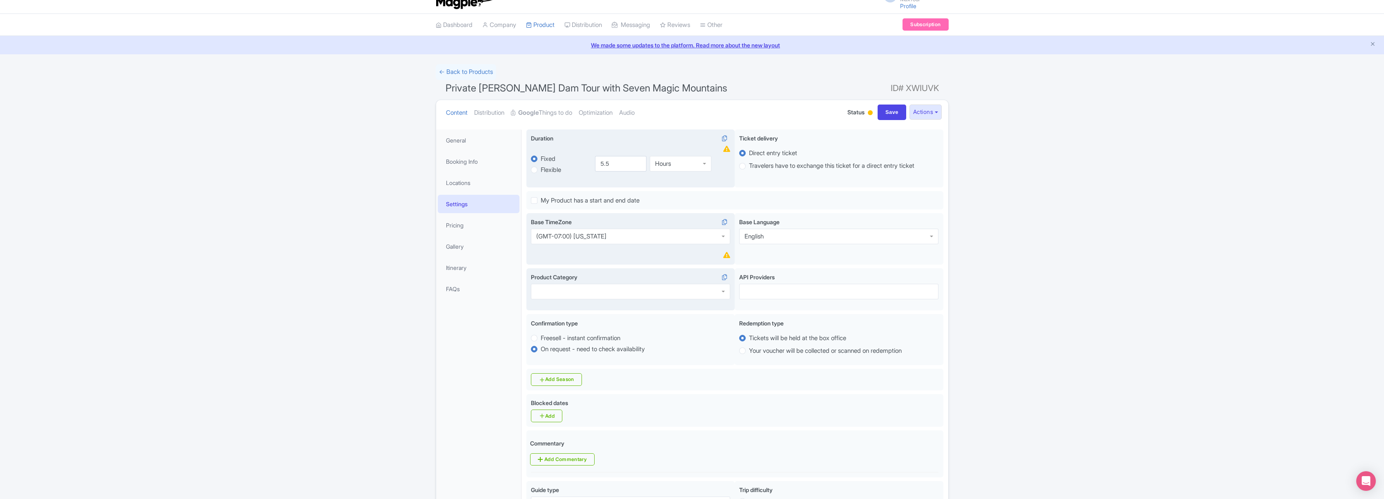
click at [636, 295] on div at bounding box center [630, 292] width 199 height 16
drag, startPoint x: 571, startPoint y: 329, endPoint x: 596, endPoint y: 328, distance: 24.5
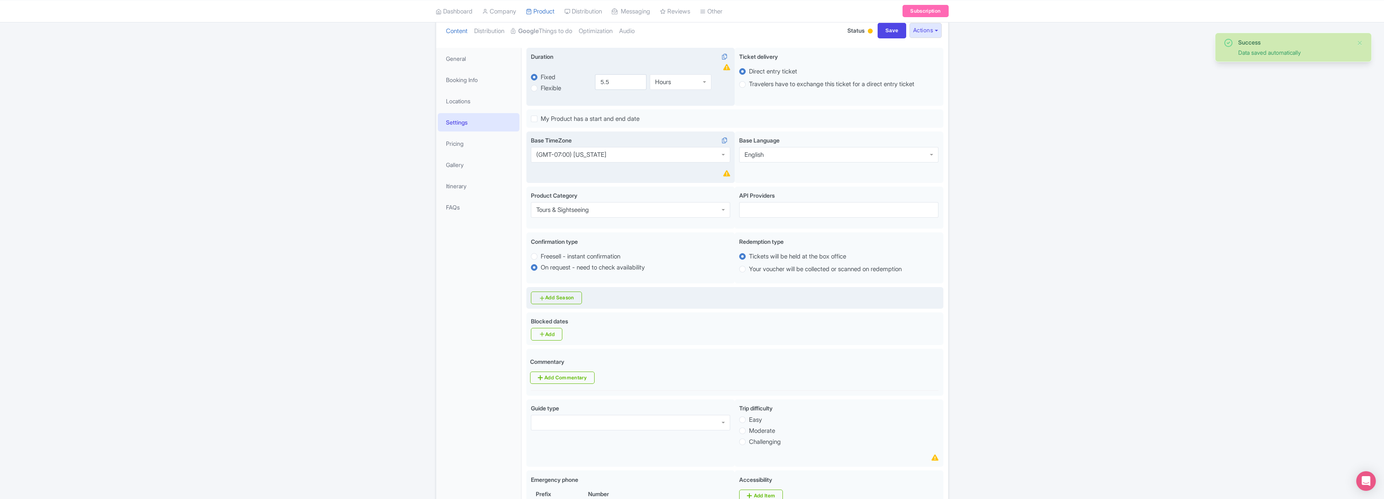
scroll to position [115, 0]
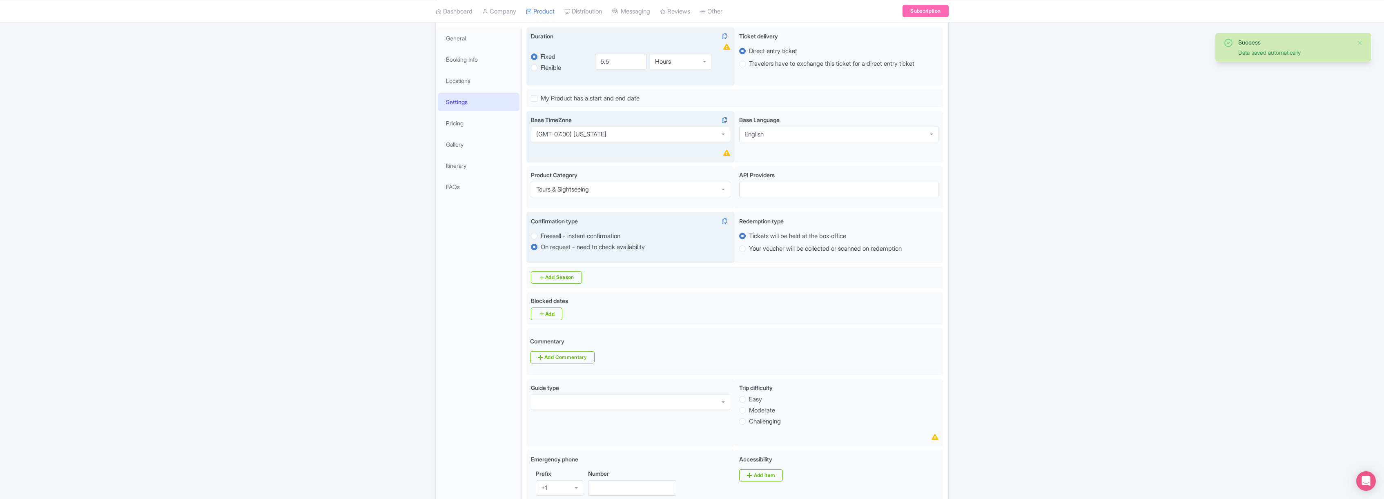
click at [541, 237] on label "Freesell - instant confirmation" at bounding box center [581, 236] width 80 height 9
click at [541, 237] on input "Freesell - instant confirmation" at bounding box center [545, 235] width 8 height 8
radio input "true"
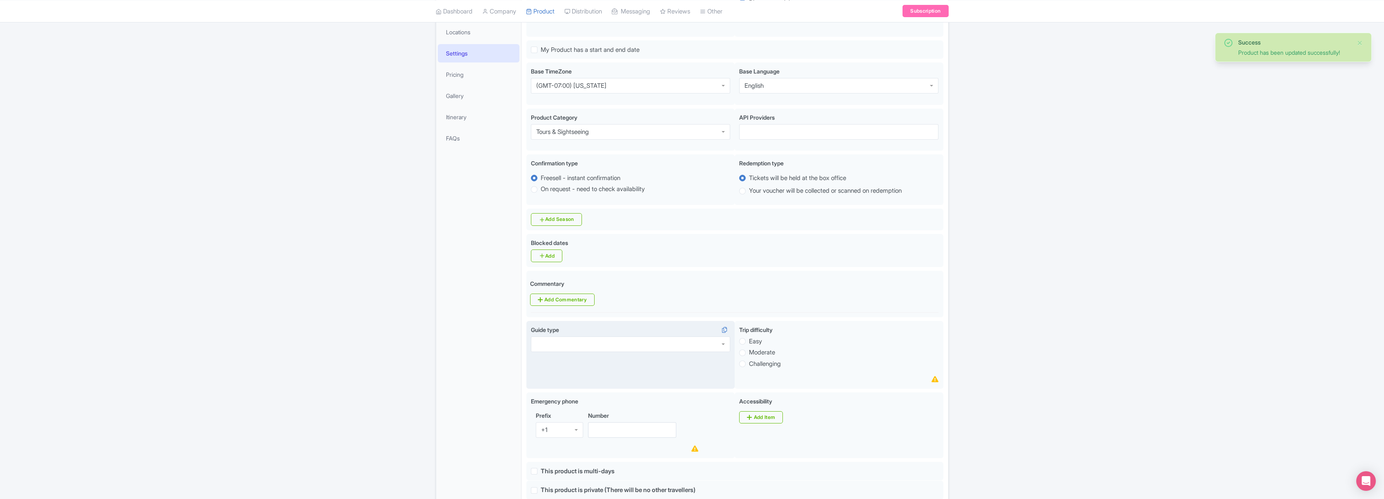
scroll to position [165, 0]
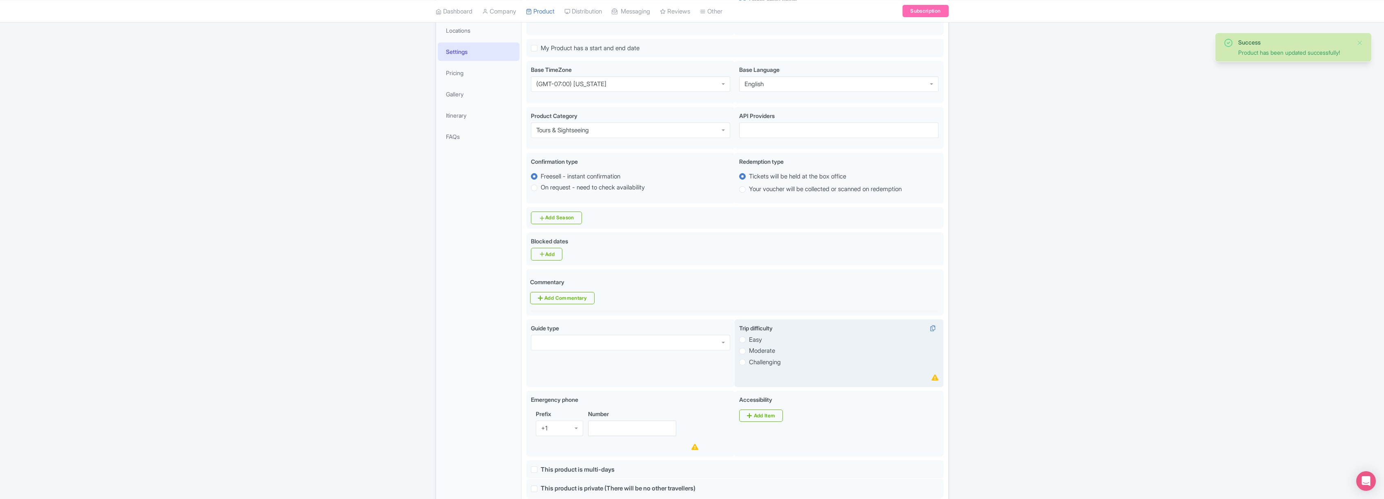
click at [749, 341] on label "Easy" at bounding box center [755, 339] width 13 height 9
click at [749, 341] on input "Easy" at bounding box center [753, 339] width 8 height 8
radio input "true"
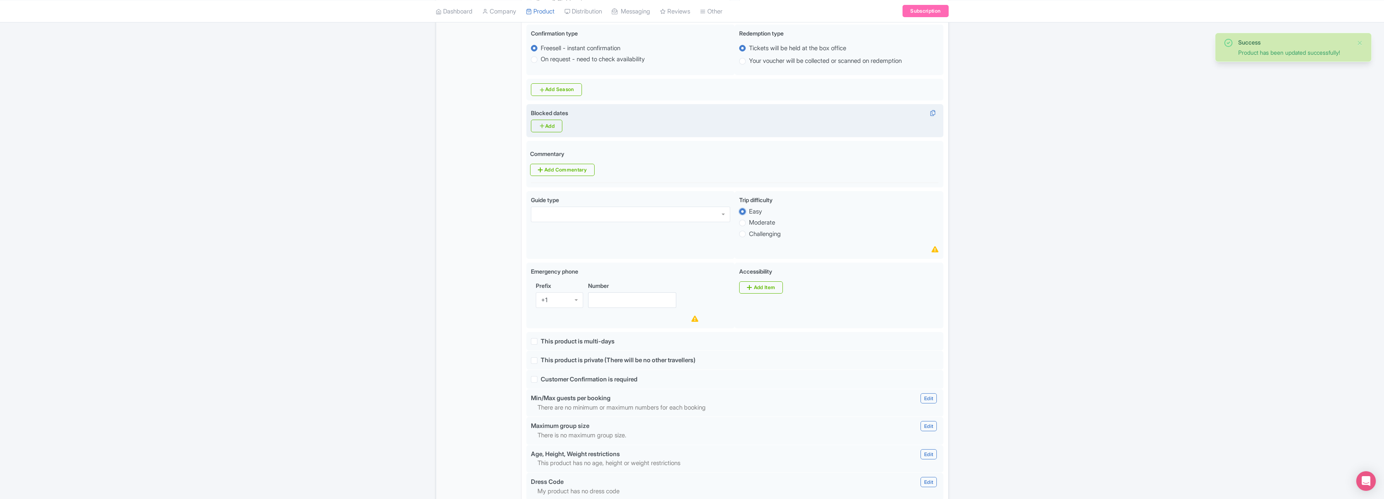
scroll to position [336, 0]
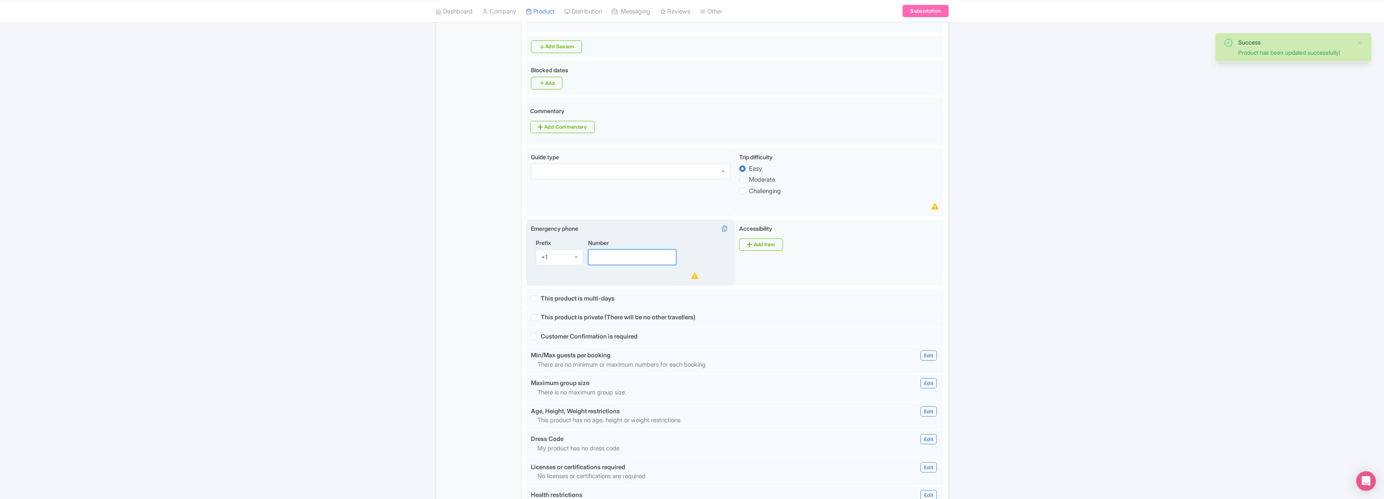
click at [625, 261] on input "Number" at bounding box center [632, 258] width 89 height 16
type input "8887468388"
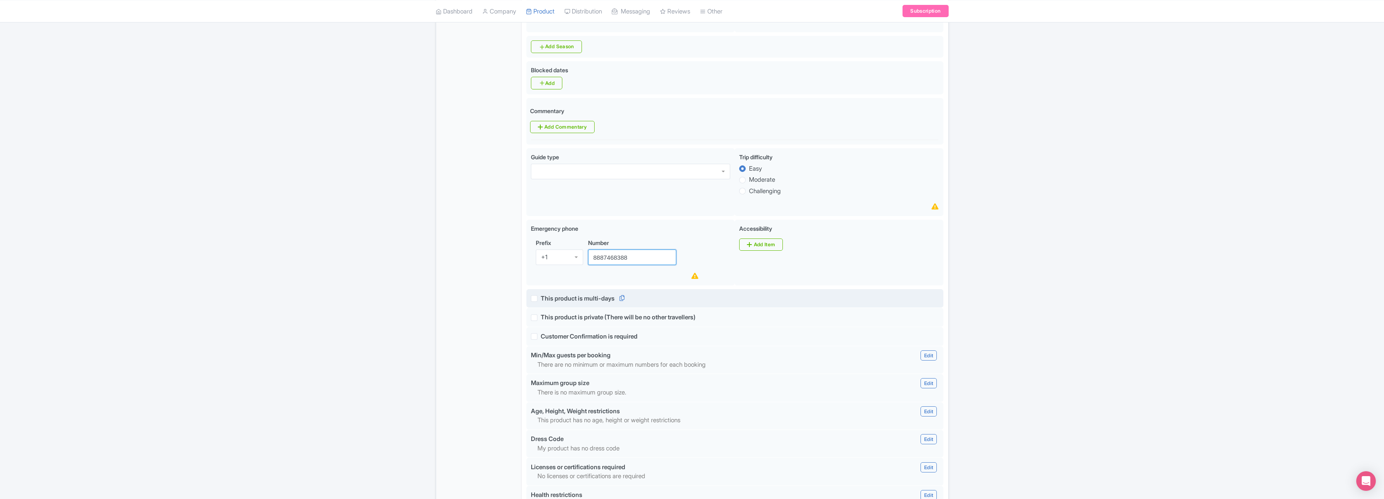
scroll to position [577, 0]
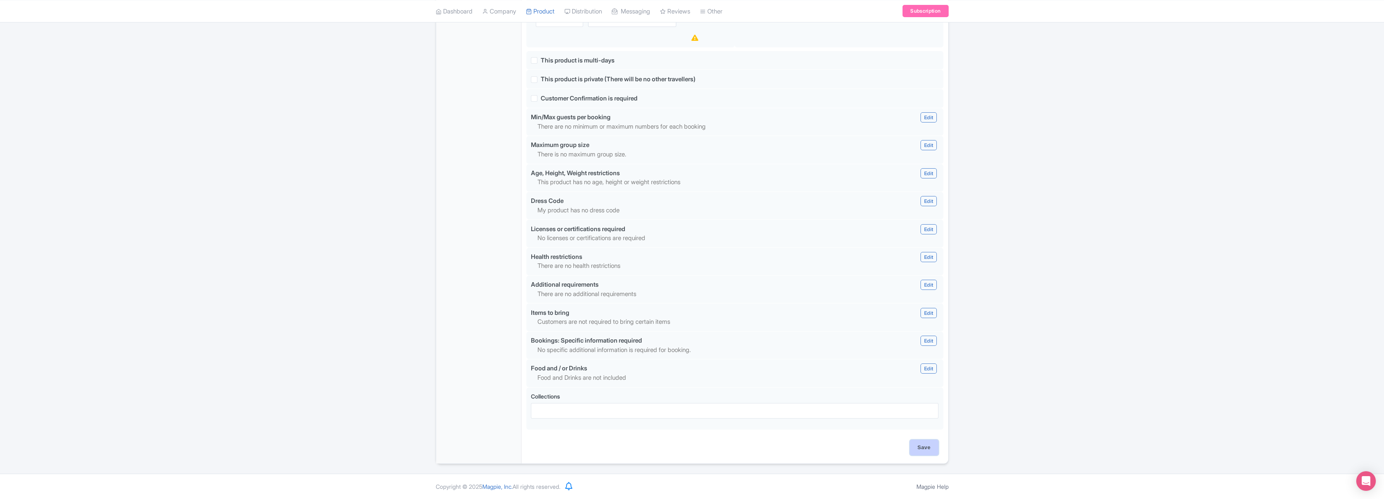
click at [924, 443] on input "Save" at bounding box center [924, 448] width 29 height 16
type input "Update Product"
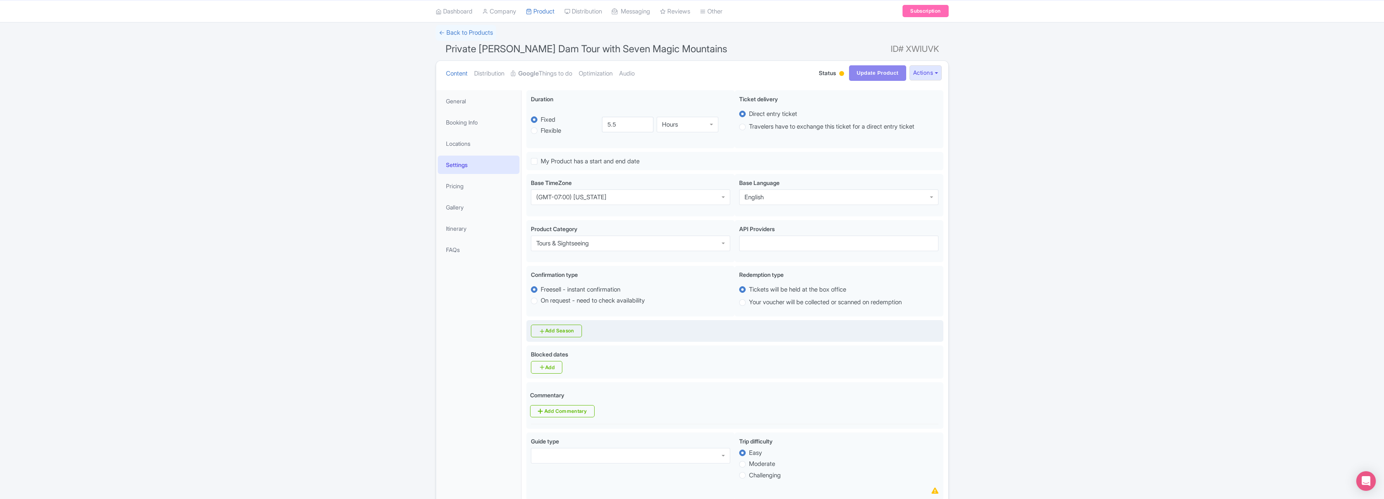
scroll to position [0, 0]
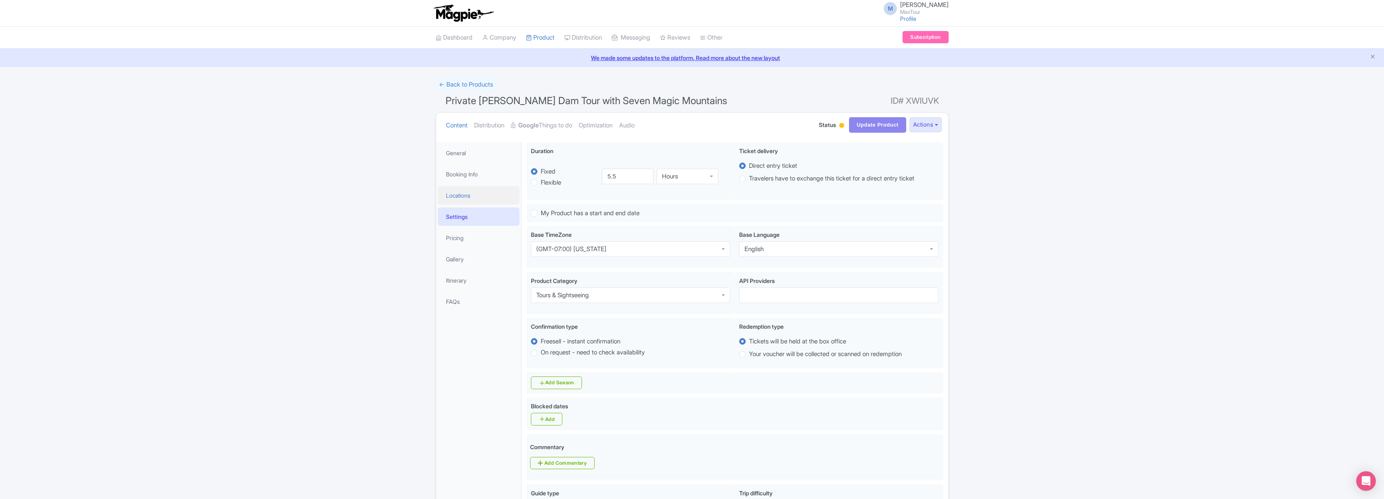
click at [460, 197] on link "Locations" at bounding box center [479, 195] width 82 height 18
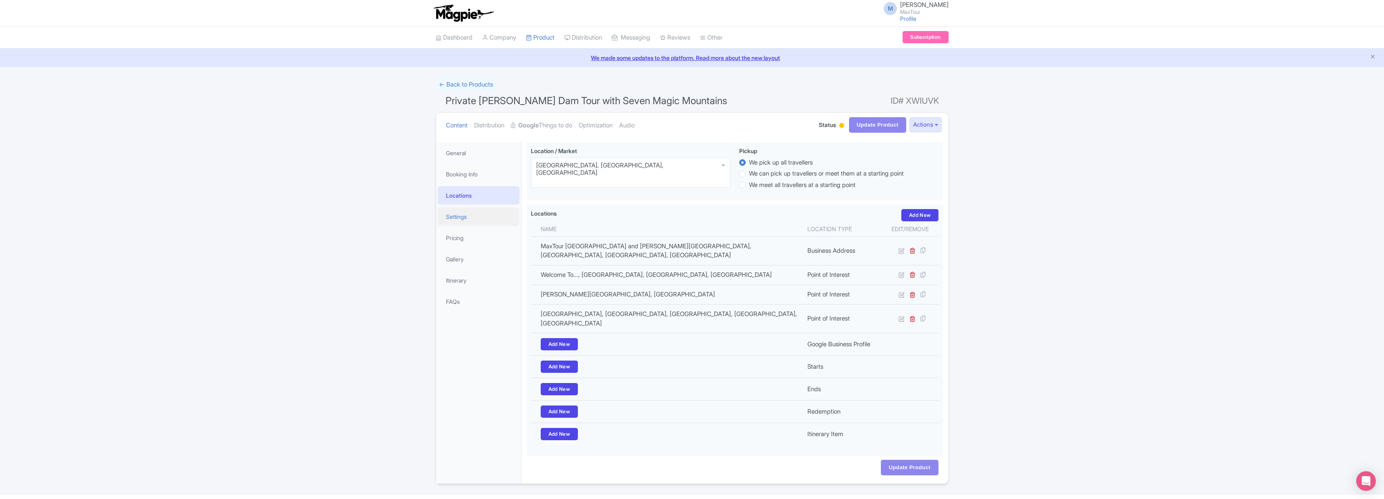
click at [458, 213] on link "Settings" at bounding box center [479, 217] width 82 height 18
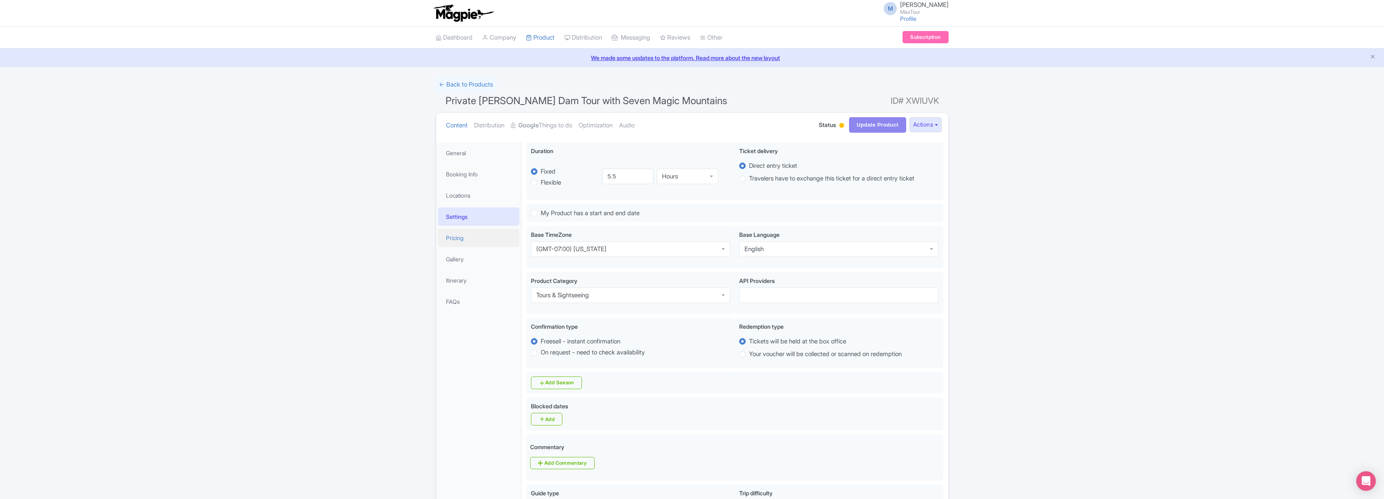
click at [454, 236] on link "Pricing" at bounding box center [479, 238] width 82 height 18
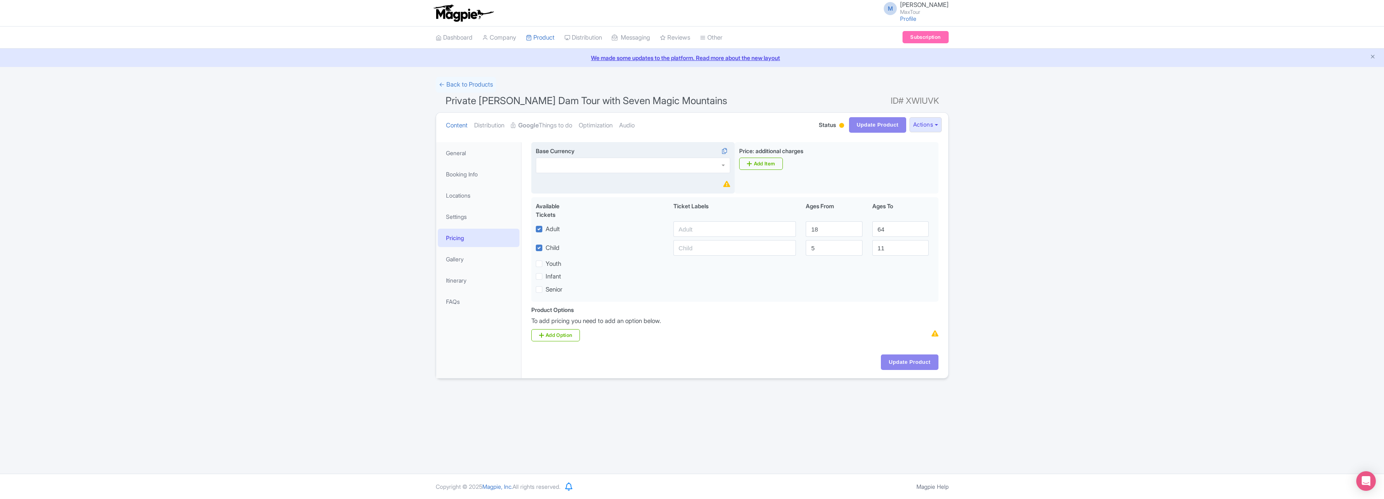
click at [698, 166] on div at bounding box center [633, 166] width 194 height 16
type input "usd"
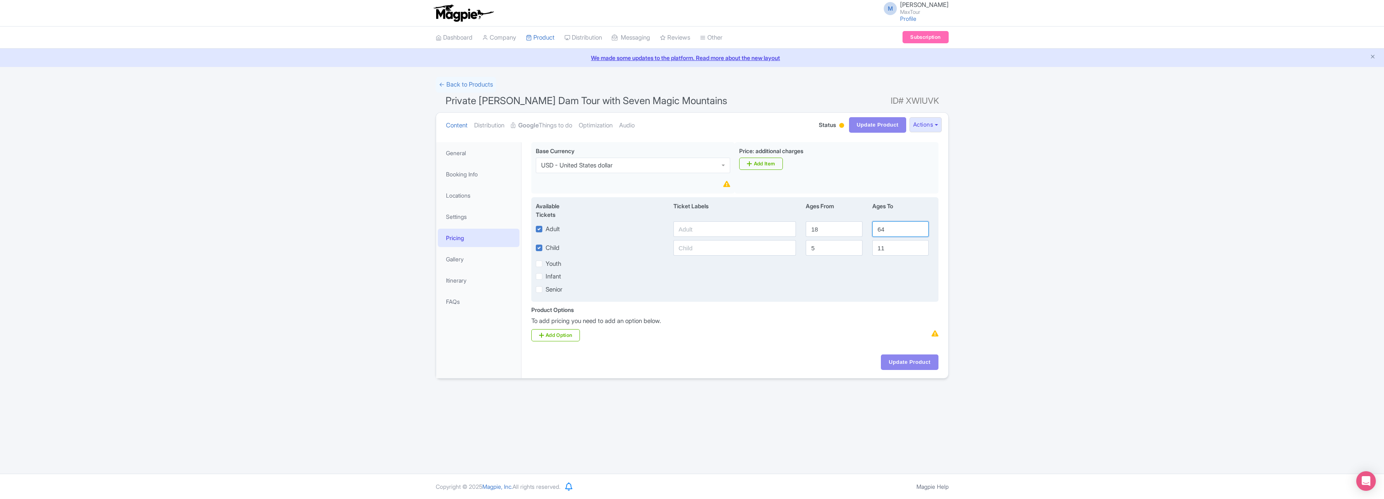
click at [886, 228] on input "64" at bounding box center [900, 229] width 56 height 16
type input "6"
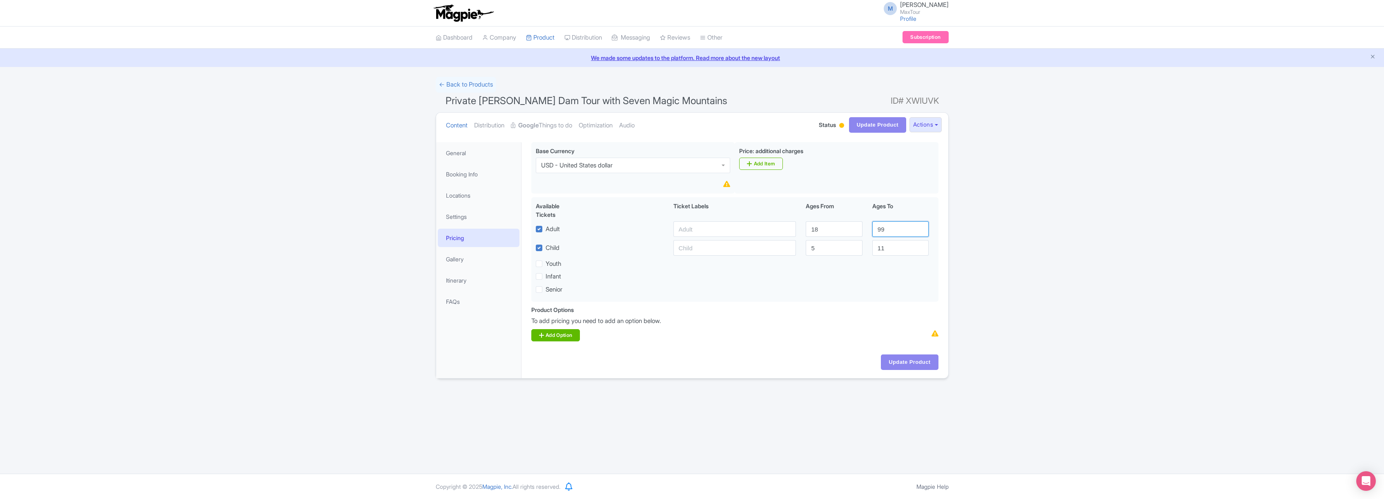
type input "99"
click at [559, 340] on link "Add Option" at bounding box center [555, 335] width 49 height 12
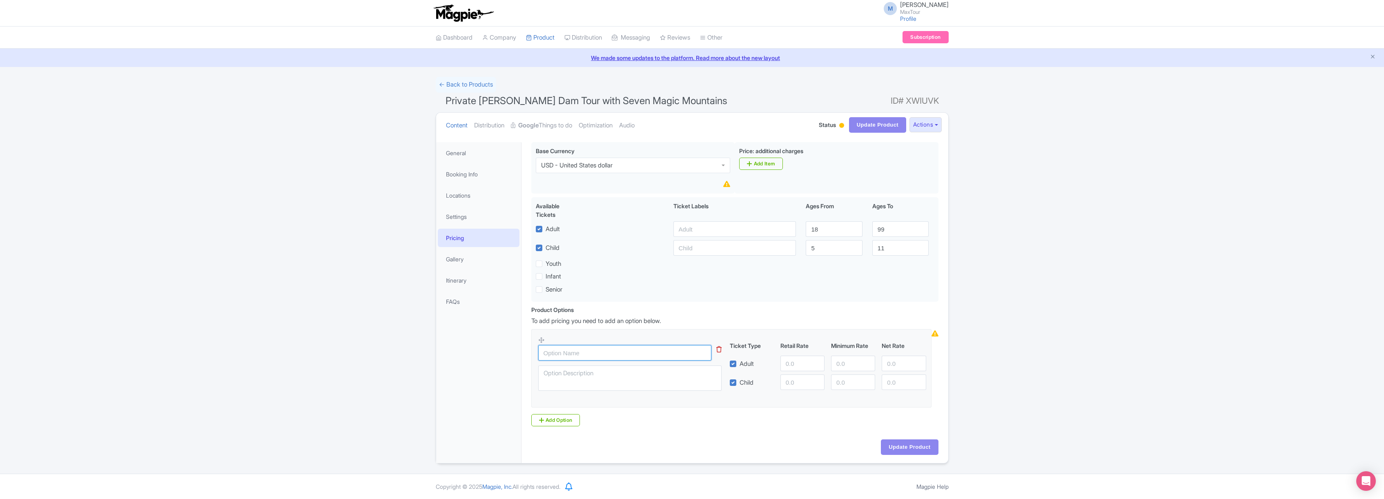
click at [609, 353] on input "text" at bounding box center [624, 353] width 173 height 16
type input "Private Hoover Dam tour with Seven Magic Mountains"
click at [804, 364] on input "number" at bounding box center [803, 364] width 44 height 16
type input "79"
click at [799, 384] on input "number" at bounding box center [803, 383] width 44 height 16
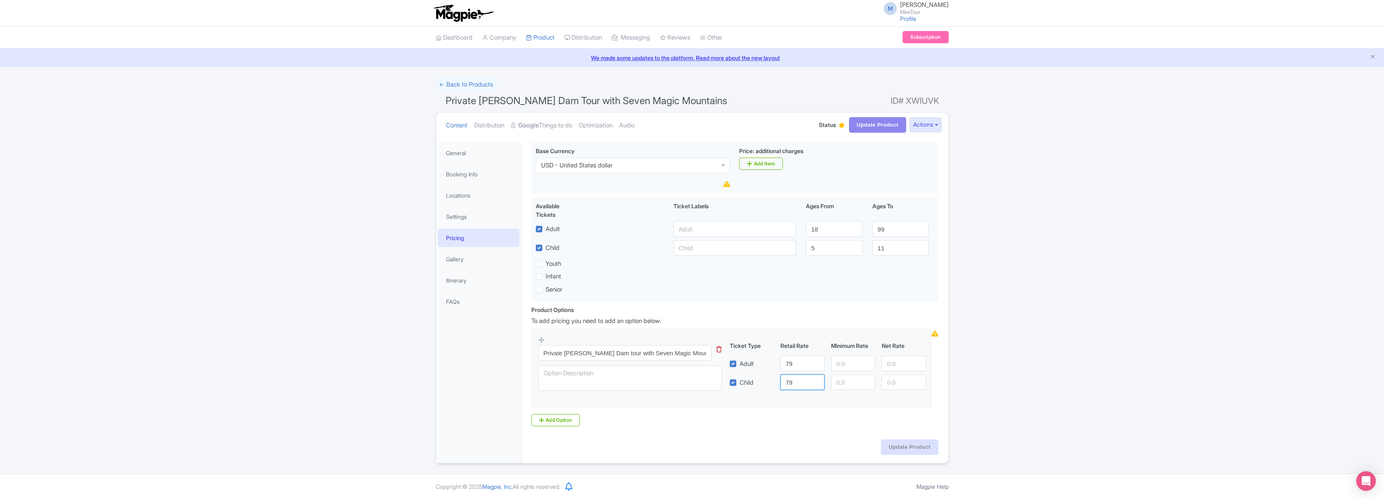
type input "79"
click at [459, 86] on link "← Back to Products" at bounding box center [466, 85] width 60 height 16
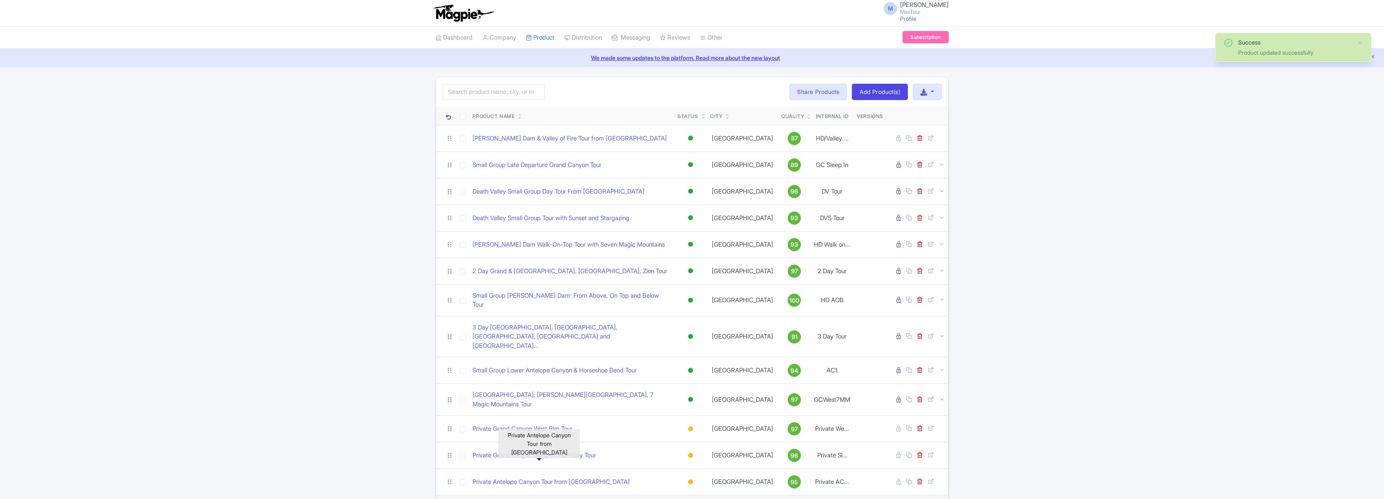
scroll to position [33, 0]
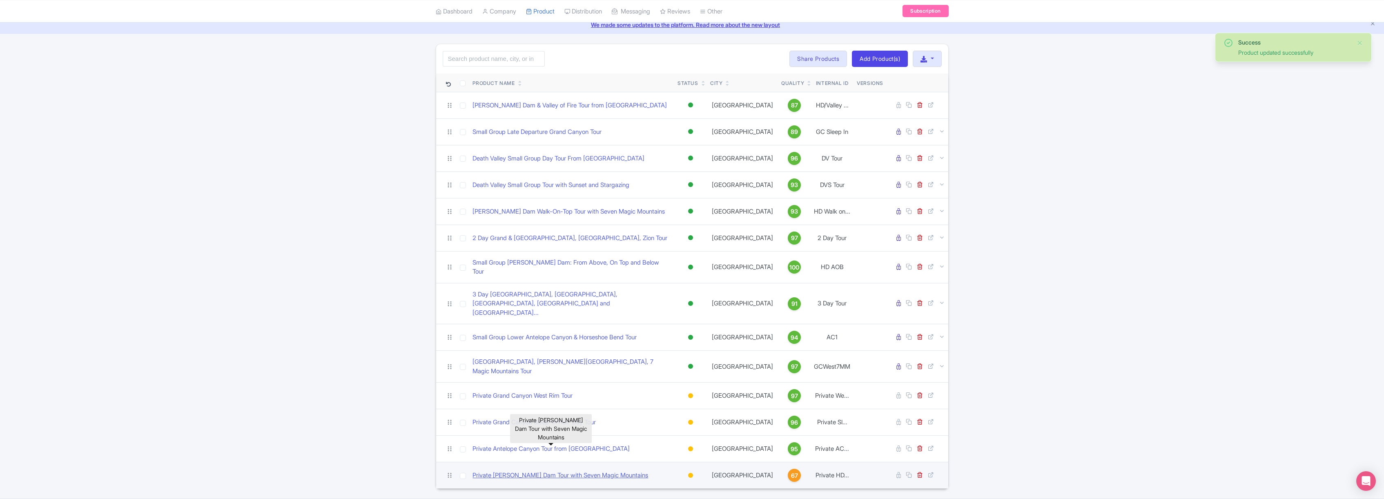
click at [562, 471] on link "Private [PERSON_NAME] Dam Tour with Seven Magic Mountains" at bounding box center [561, 475] width 176 height 9
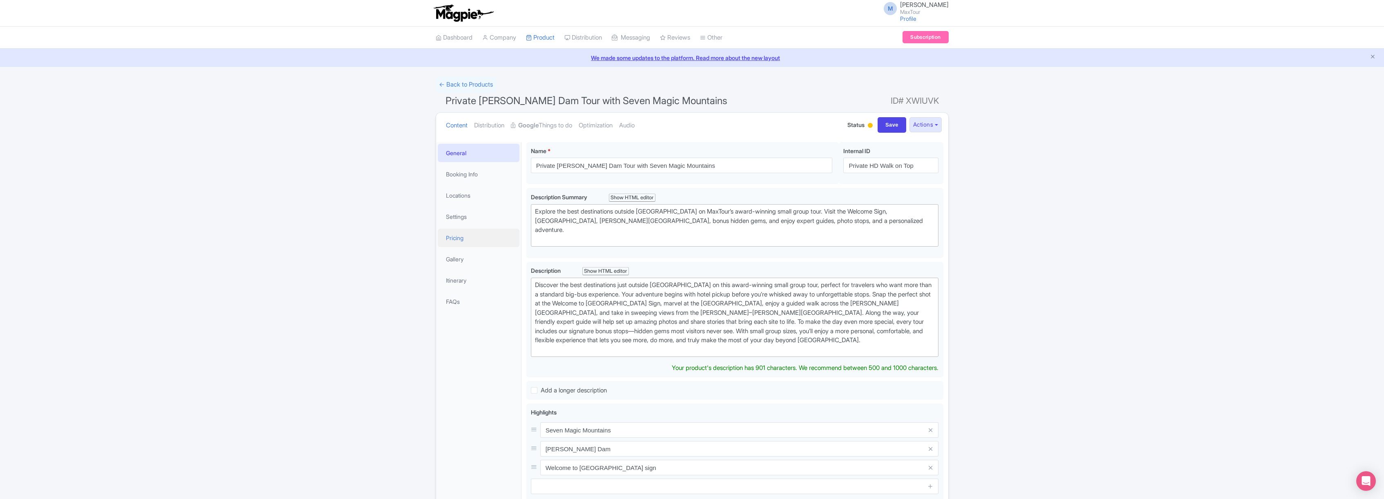
click at [451, 238] on link "Pricing" at bounding box center [479, 238] width 82 height 18
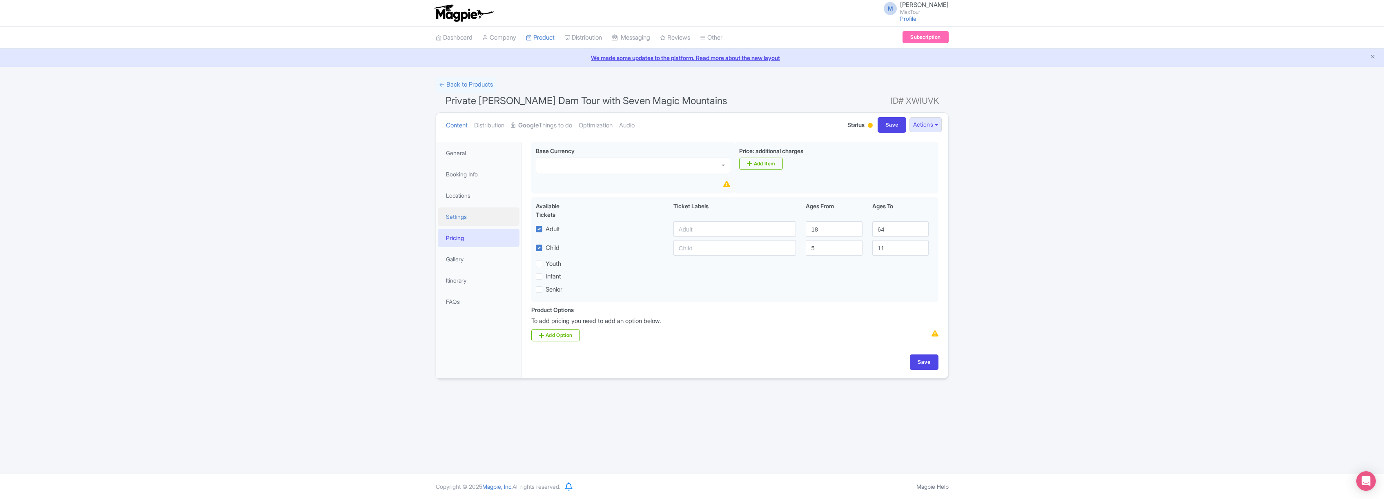
click at [453, 219] on link "Settings" at bounding box center [479, 217] width 82 height 18
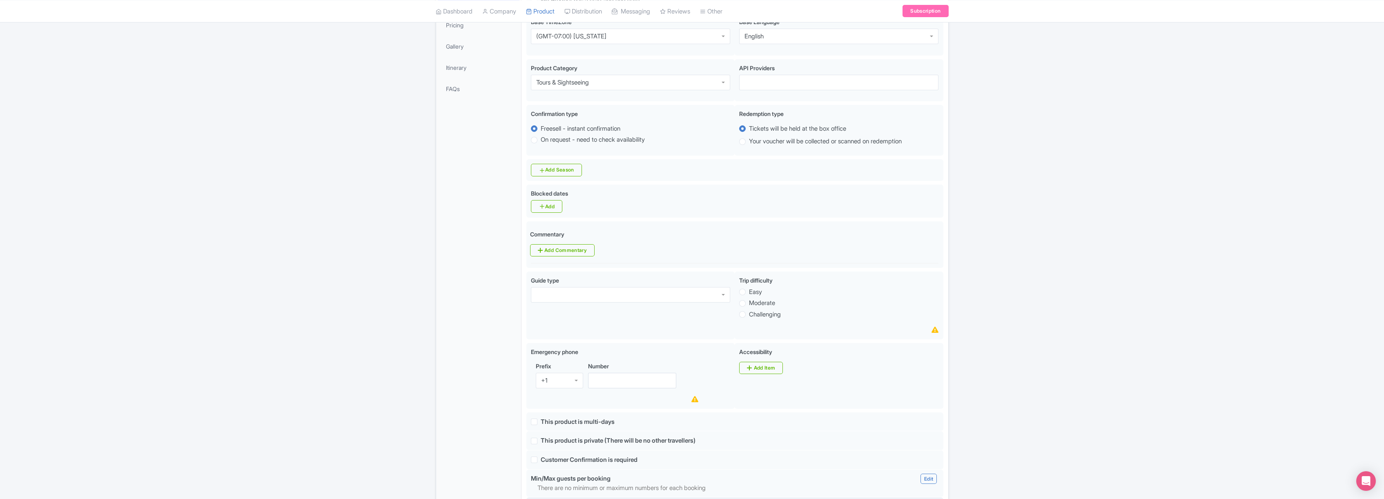
scroll to position [471, 0]
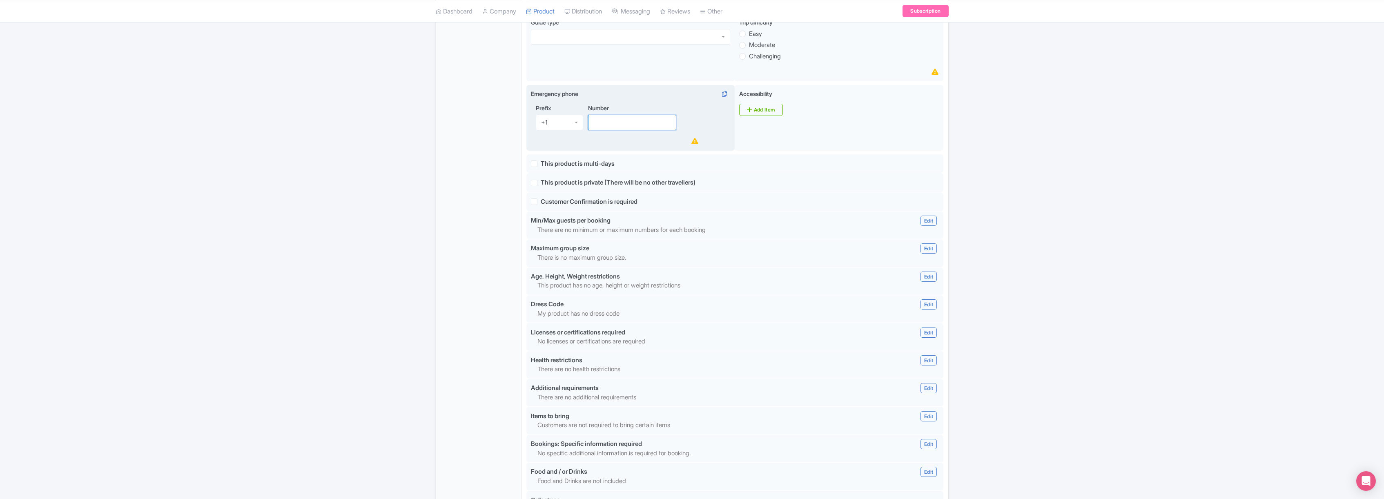
click at [642, 124] on input "Number" at bounding box center [632, 123] width 89 height 16
type input "8887468388"
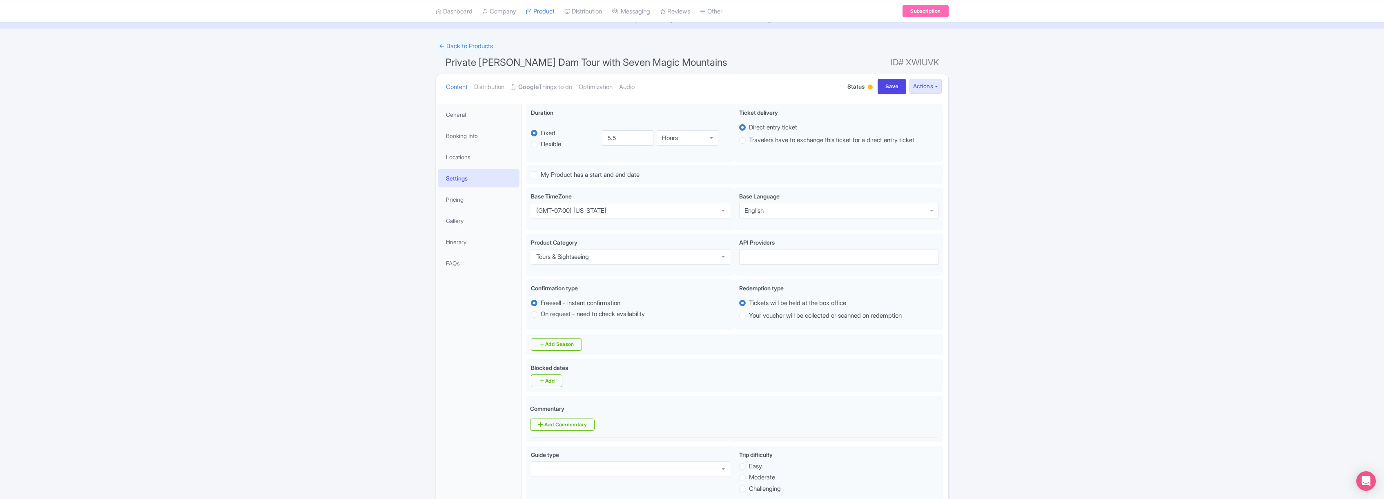
scroll to position [0, 0]
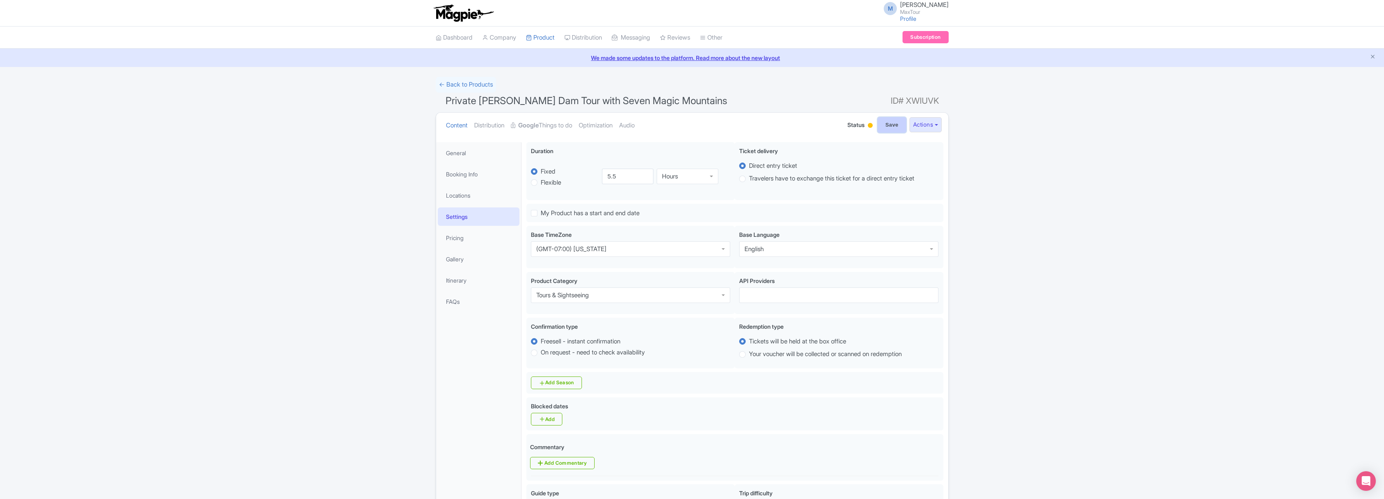
click at [892, 125] on input "Save" at bounding box center [892, 125] width 29 height 16
type input "Saving..."
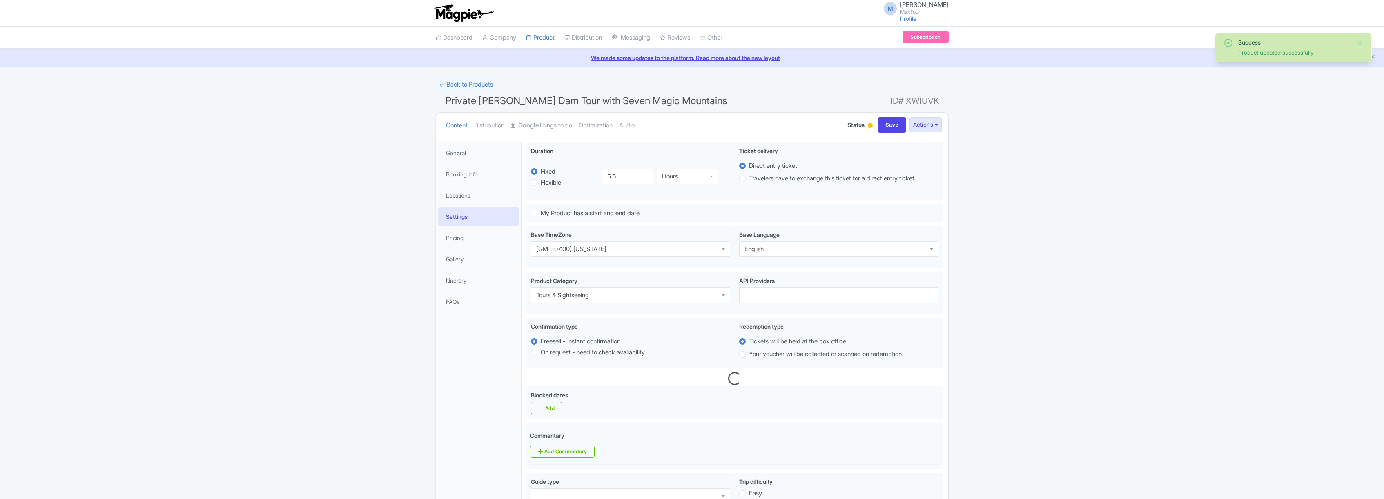
scroll to position [142, 0]
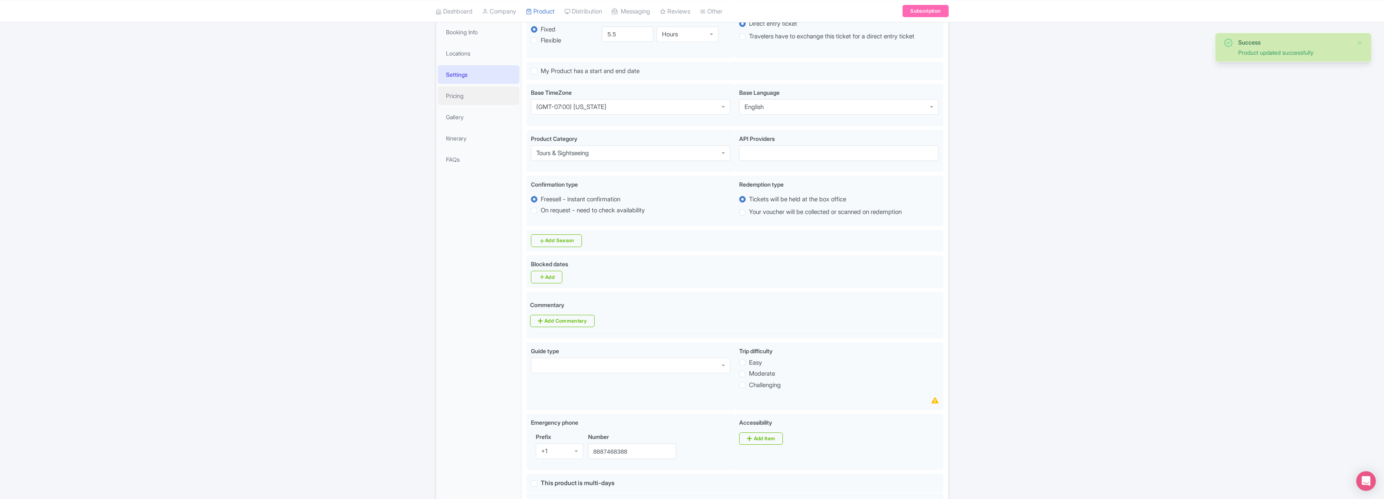
click at [448, 95] on link "Pricing" at bounding box center [479, 96] width 82 height 18
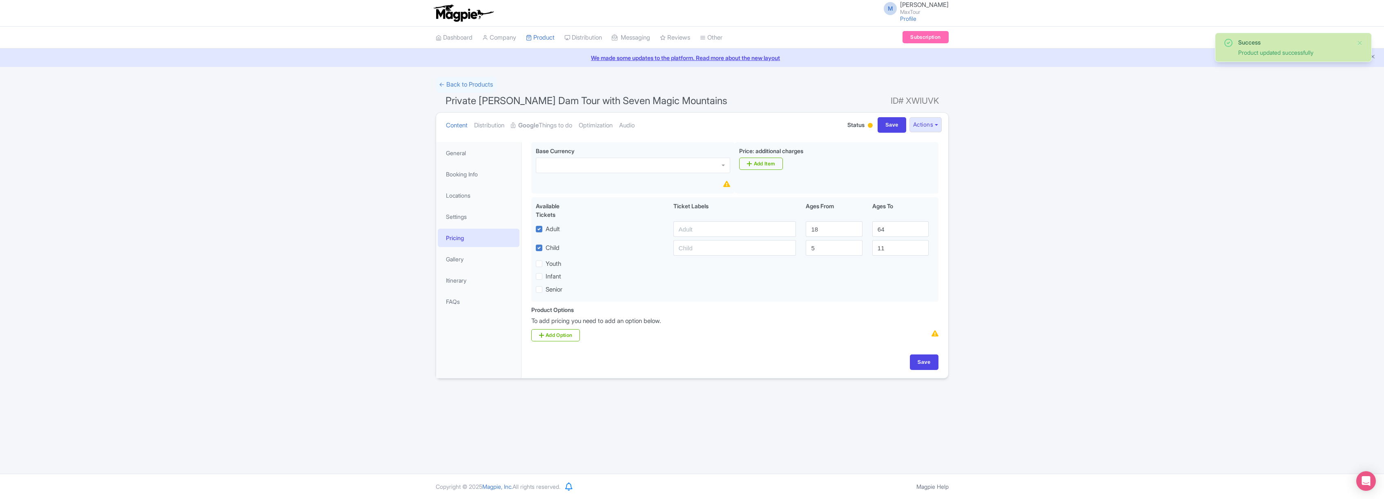
scroll to position [0, 0]
click at [586, 167] on div at bounding box center [633, 166] width 194 height 16
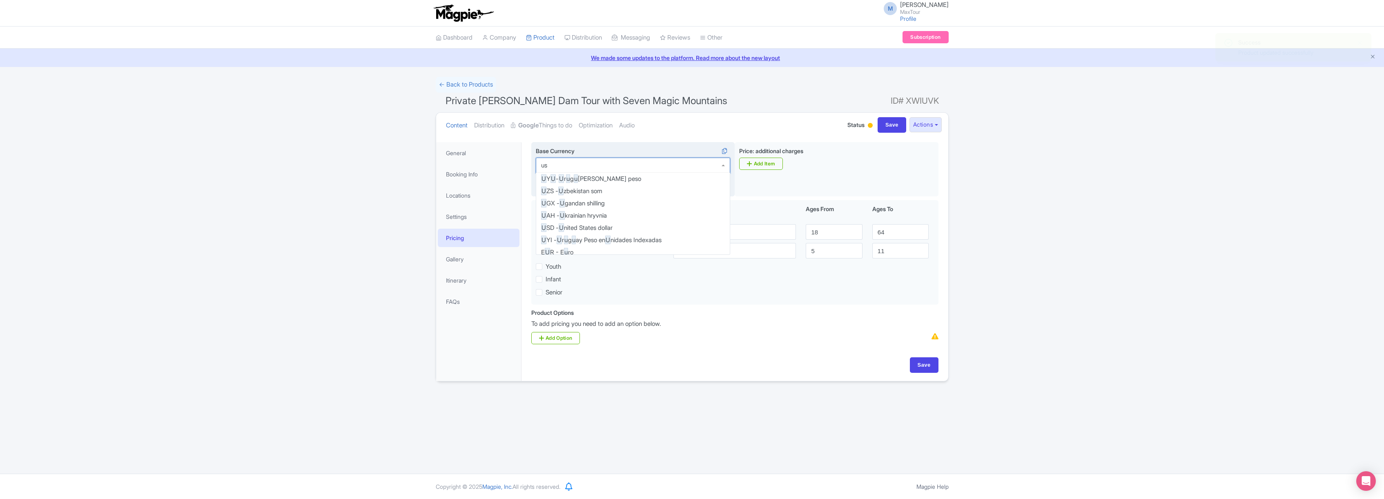
type input "usd"
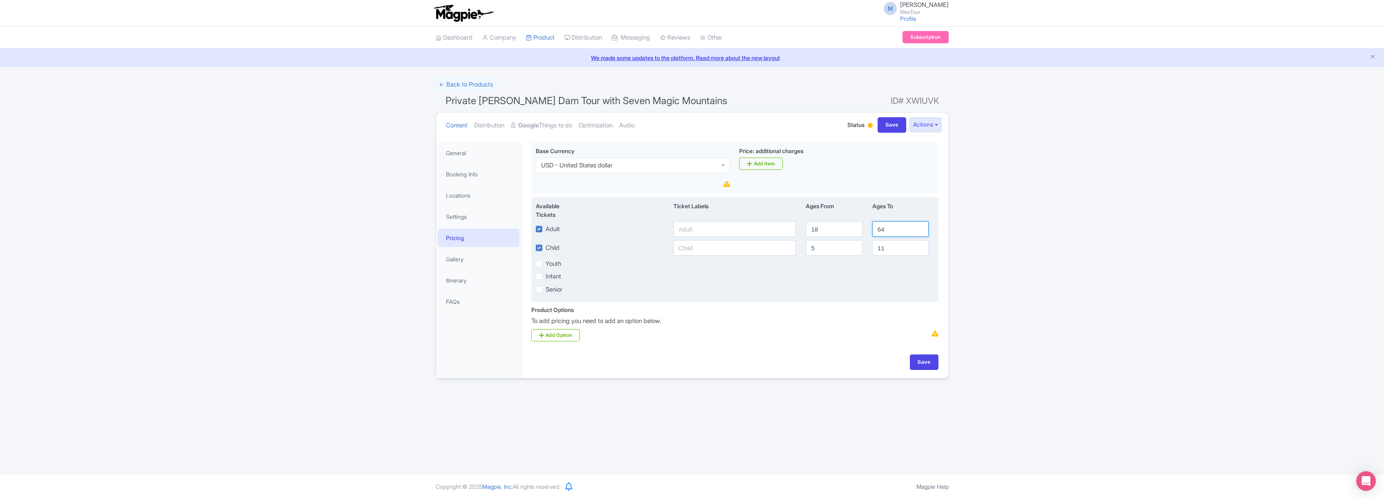
click at [890, 231] on input "64" at bounding box center [900, 229] width 56 height 16
type input "6"
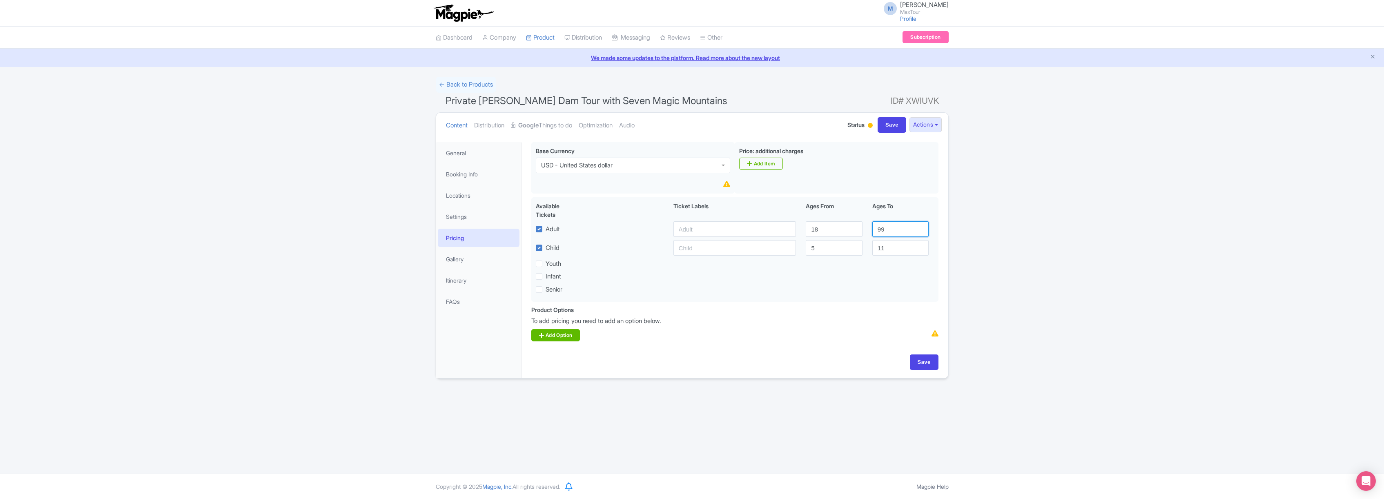
type input "99"
click at [560, 341] on link "Add Option" at bounding box center [555, 335] width 49 height 12
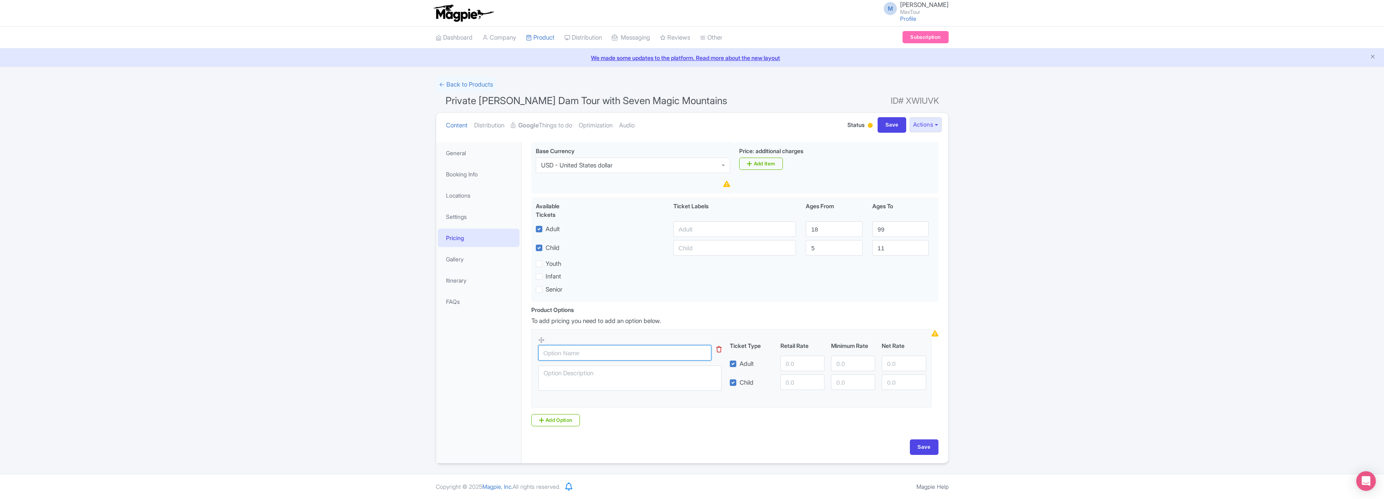
click at [569, 357] on input "text" at bounding box center [624, 353] width 173 height 16
type input "Private [PERSON_NAME] Dam Tour with Seven Magic Mountains"
click at [796, 365] on input "number" at bounding box center [803, 364] width 44 height 16
type input "79"
click at [797, 384] on input "number" at bounding box center [803, 383] width 44 height 16
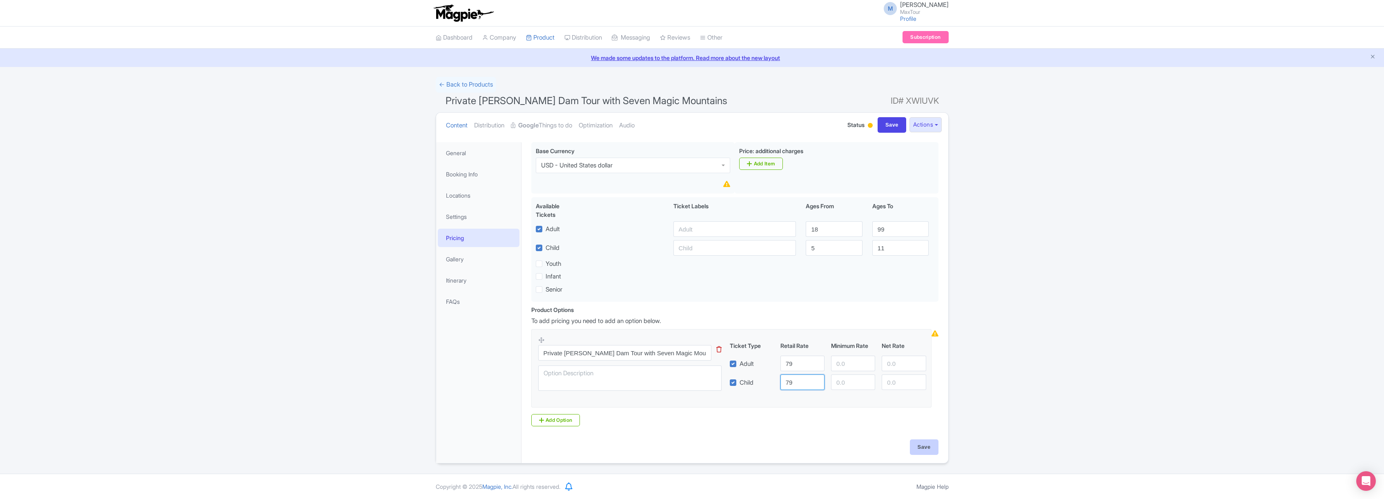
type input "79"
click at [927, 446] on input "Save" at bounding box center [924, 448] width 29 height 16
type input "Saving..."
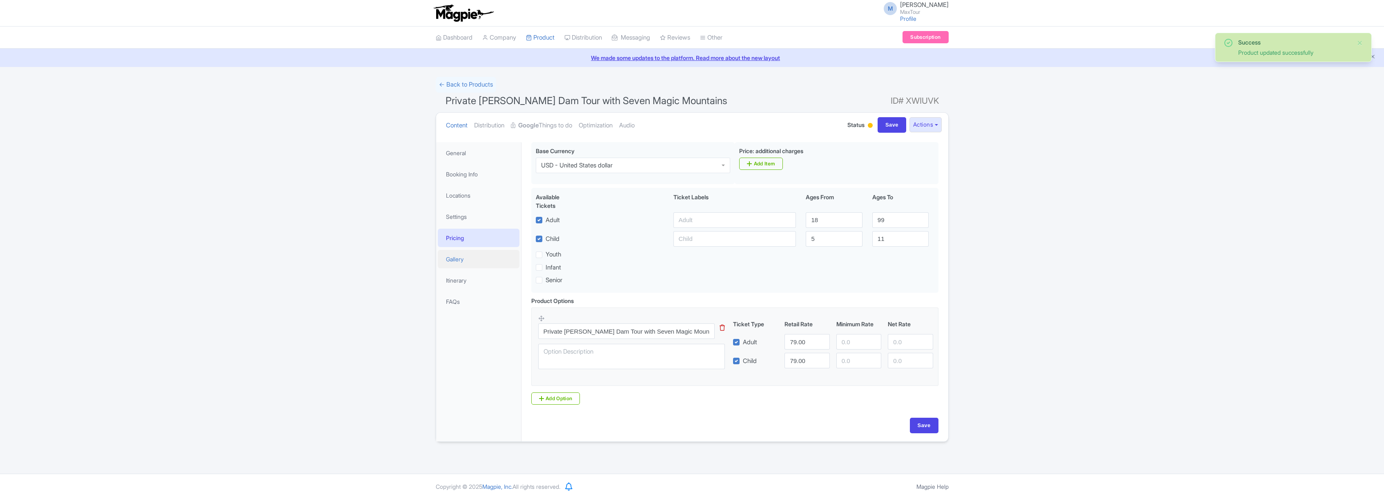
click at [462, 260] on link "Gallery" at bounding box center [479, 259] width 82 height 18
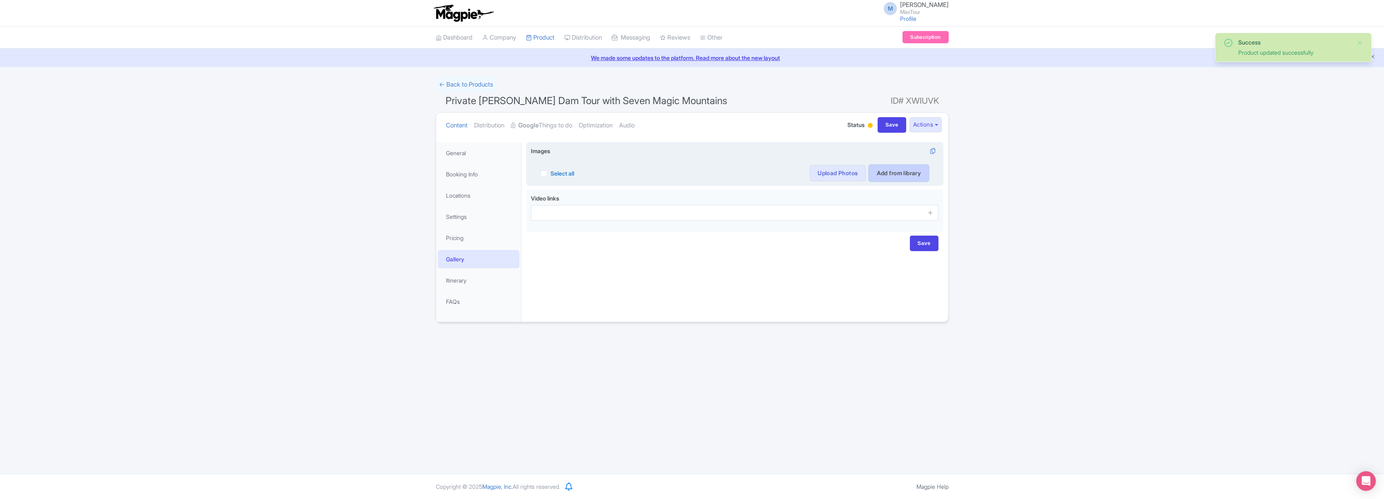
click at [900, 170] on link "Add from library" at bounding box center [899, 173] width 60 height 16
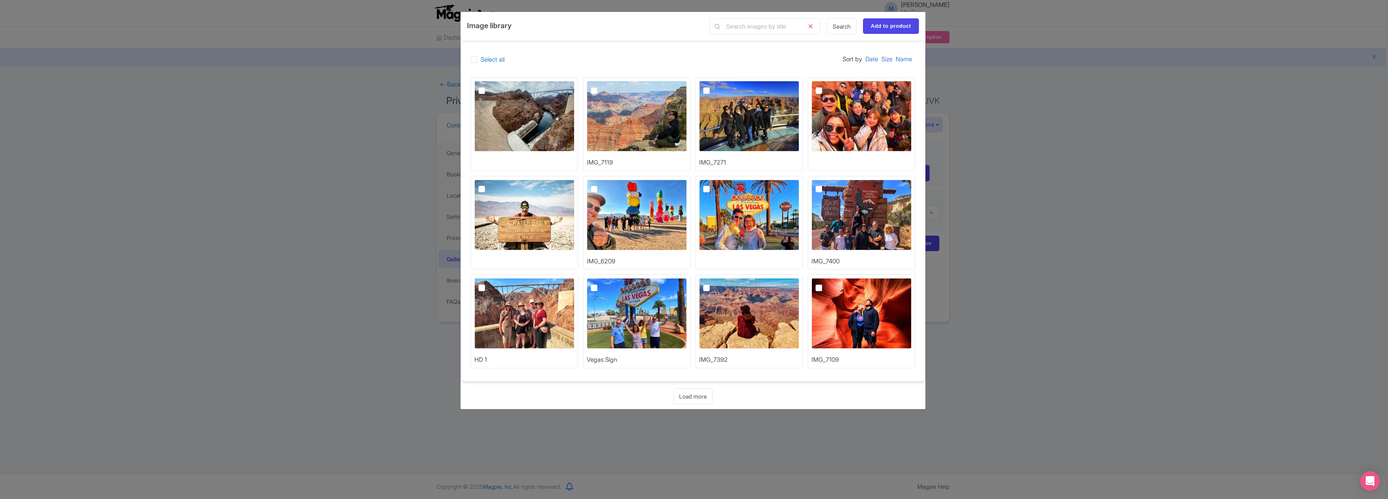
click at [648, 218] on img at bounding box center [637, 215] width 100 height 71
click at [606, 185] on input "checkbox" at bounding box center [602, 182] width 5 height 5
checkbox input "true"
click at [520, 301] on img at bounding box center [524, 313] width 100 height 71
click at [493, 283] on input "checkbox" at bounding box center [490, 280] width 5 height 5
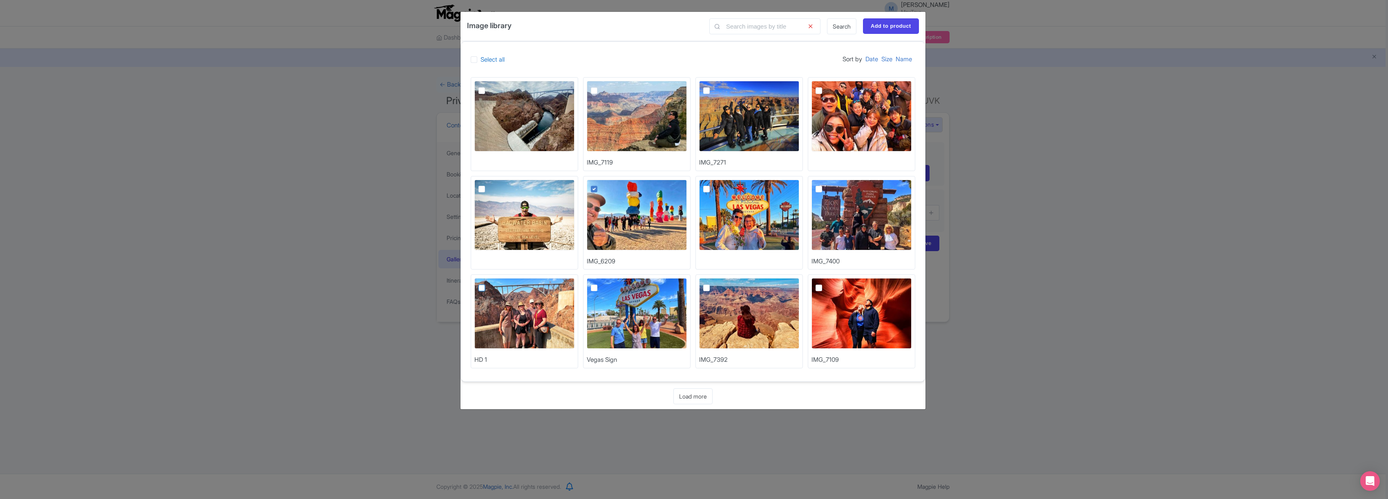
checkbox input "true"
click at [700, 398] on link "Load more" at bounding box center [692, 396] width 39 height 16
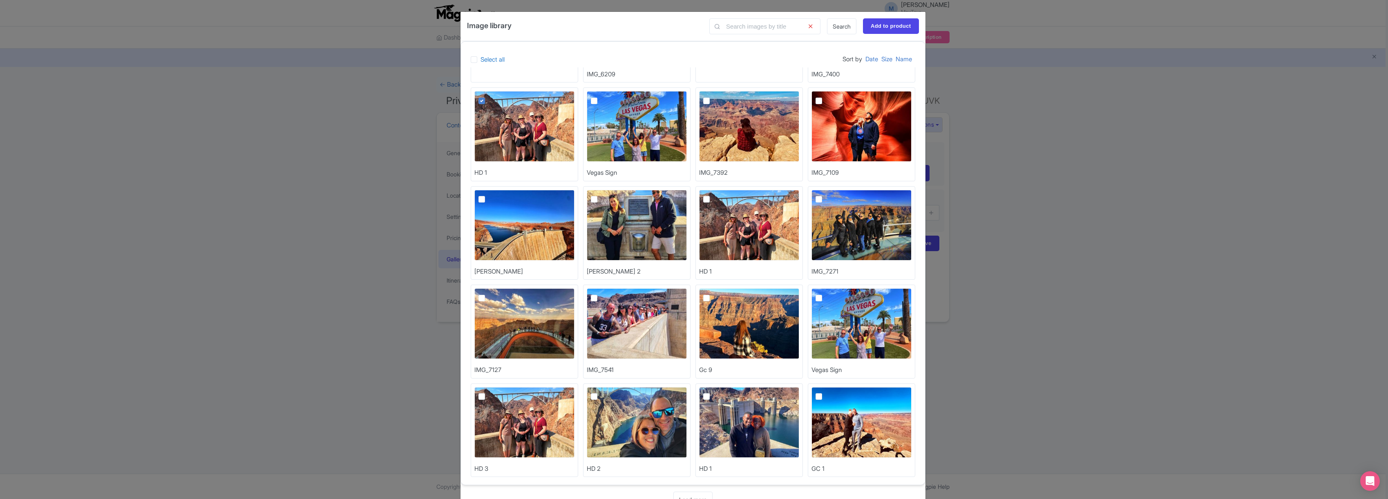
scroll to position [192, 0]
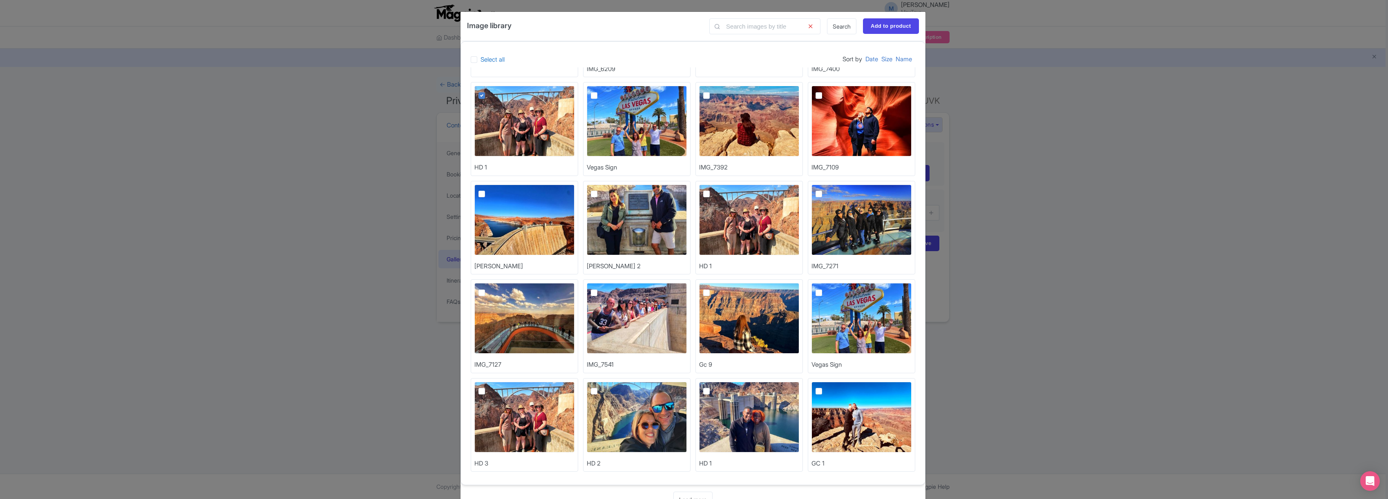
click at [641, 228] on img at bounding box center [637, 220] width 100 height 71
click at [606, 190] on input "checkbox" at bounding box center [602, 187] width 5 height 5
checkbox input "true"
click at [624, 319] on img at bounding box center [637, 318] width 100 height 71
click at [606, 288] on input "checkbox" at bounding box center [602, 285] width 5 height 5
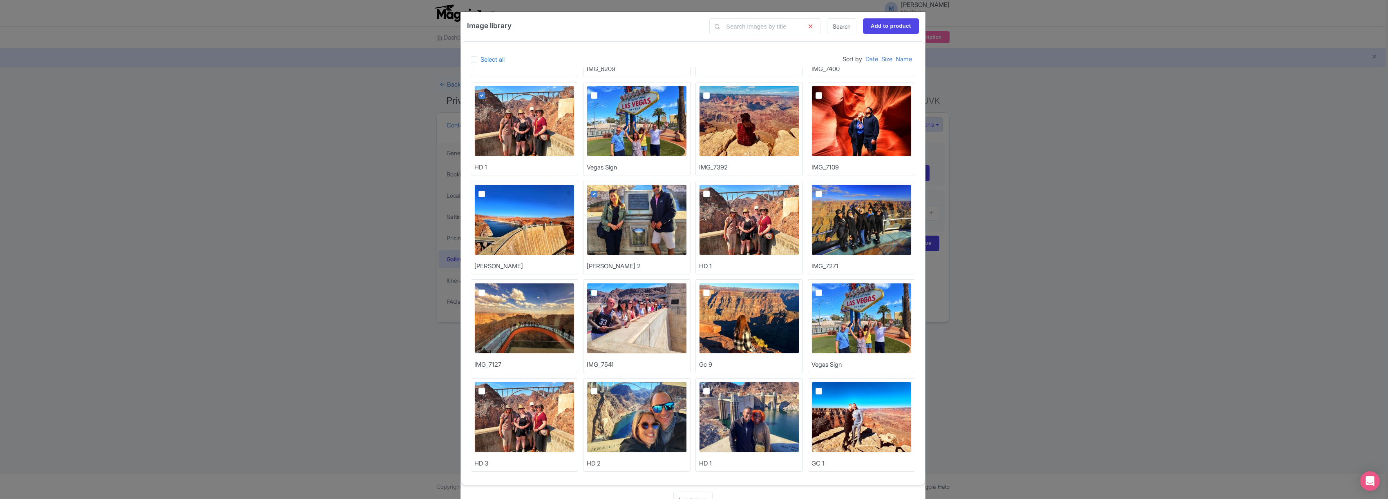
checkbox input "true"
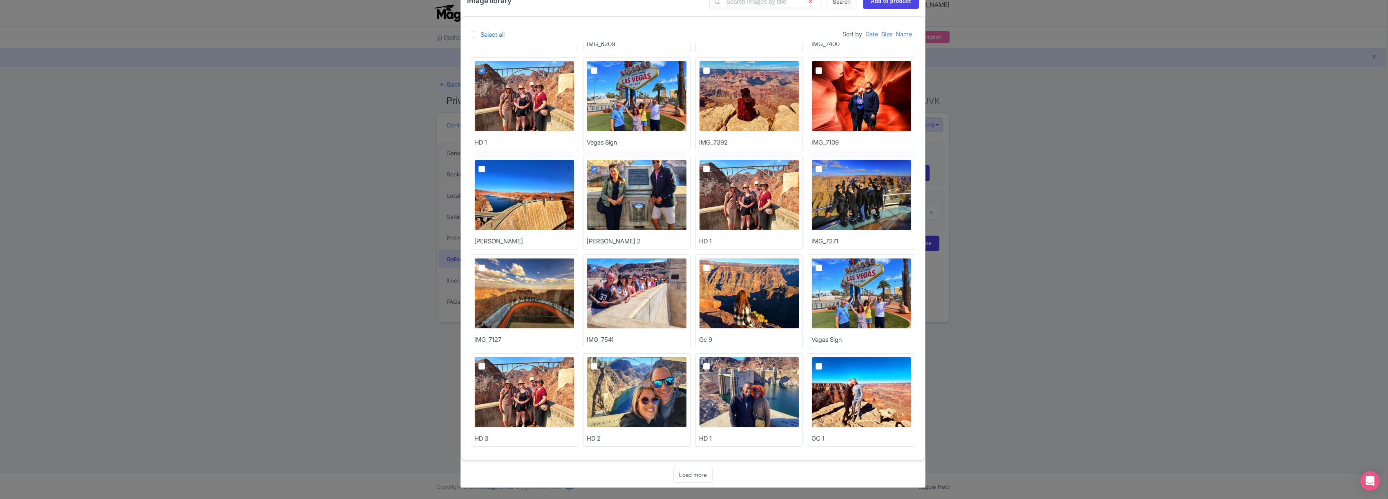
scroll to position [25, 0]
click at [696, 475] on link "Load more" at bounding box center [692, 474] width 39 height 16
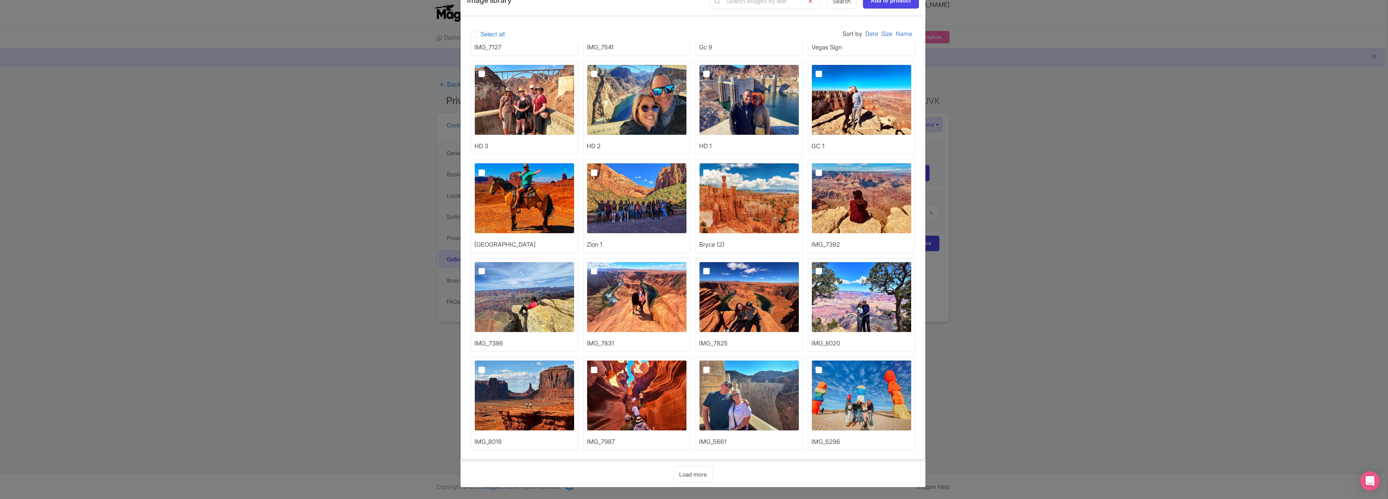
scroll to position [488, 0]
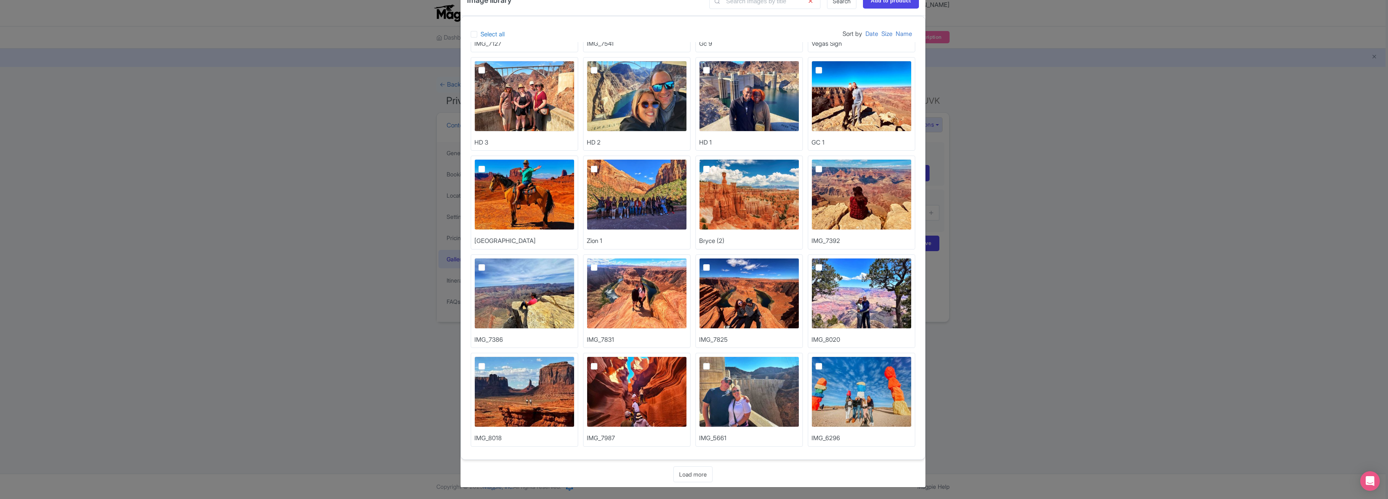
click at [852, 382] on img at bounding box center [861, 392] width 100 height 71
click at [830, 362] on input "checkbox" at bounding box center [827, 359] width 5 height 5
checkbox input "true"
click at [691, 473] on link "Load more" at bounding box center [692, 474] width 39 height 16
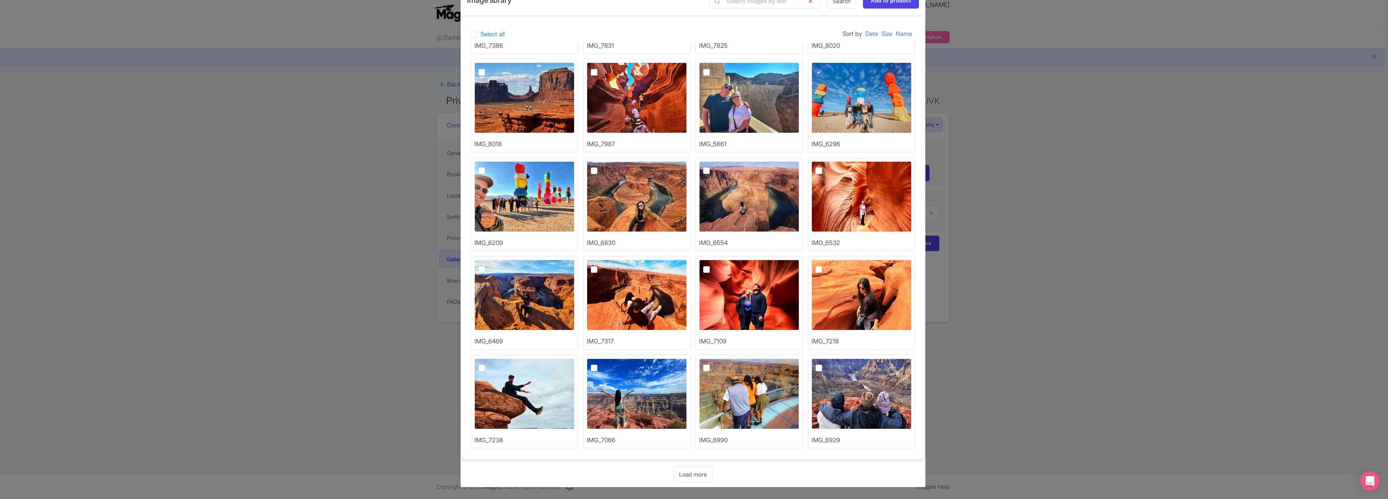
scroll to position [784, 0]
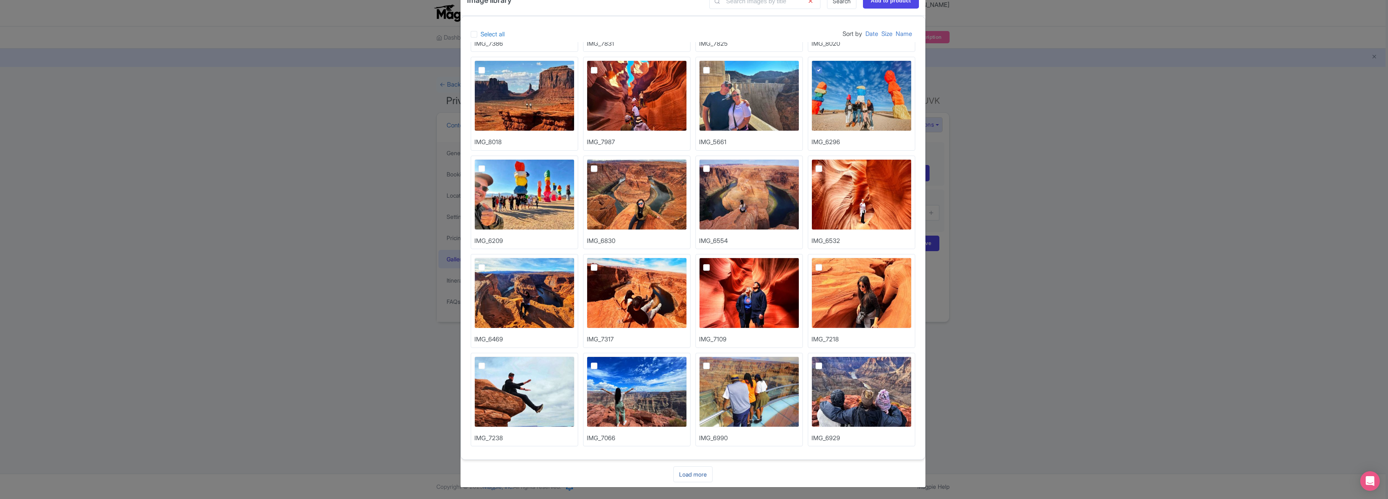
click at [692, 475] on link "Load more" at bounding box center [692, 474] width 39 height 16
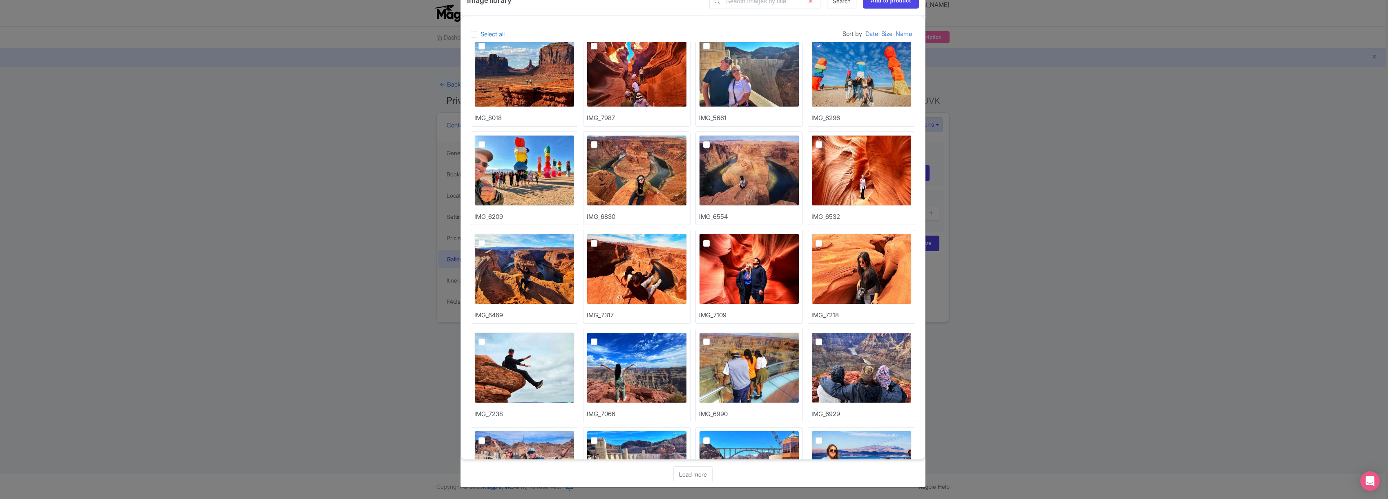
scroll to position [1075, 0]
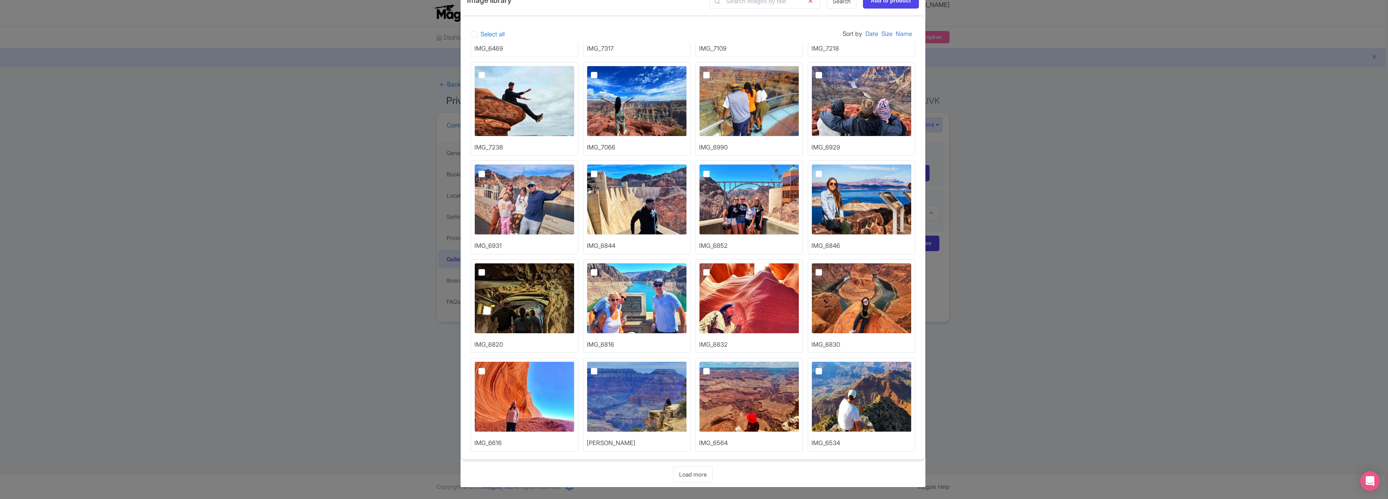
click at [651, 202] on img at bounding box center [637, 199] width 100 height 71
click at [606, 170] on input "checkbox" at bounding box center [602, 166] width 5 height 5
checkbox input "true"
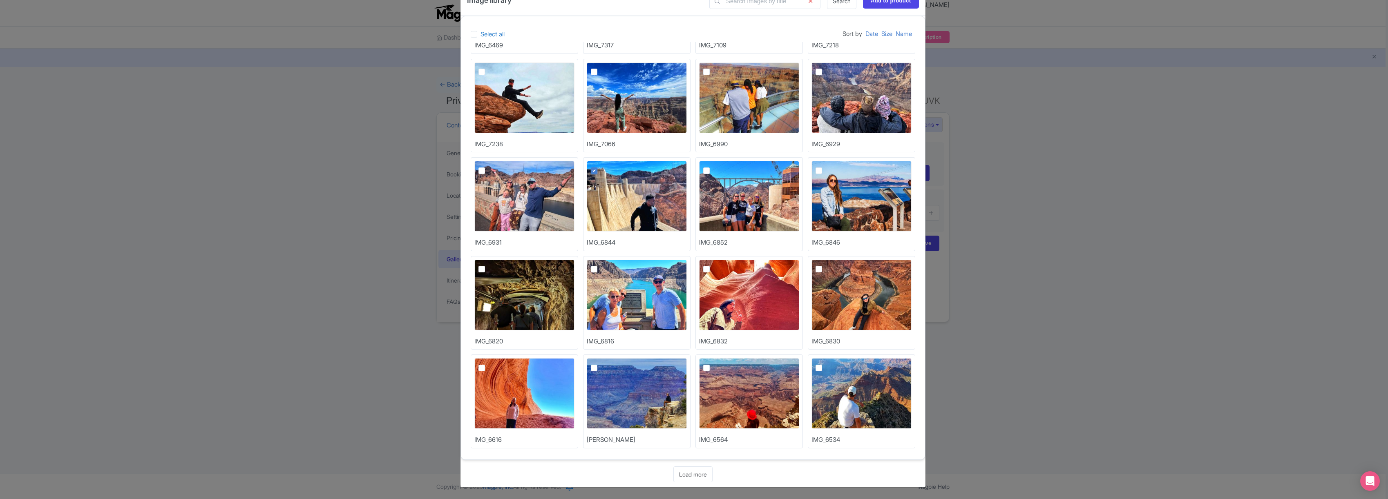
scroll to position [1080, 0]
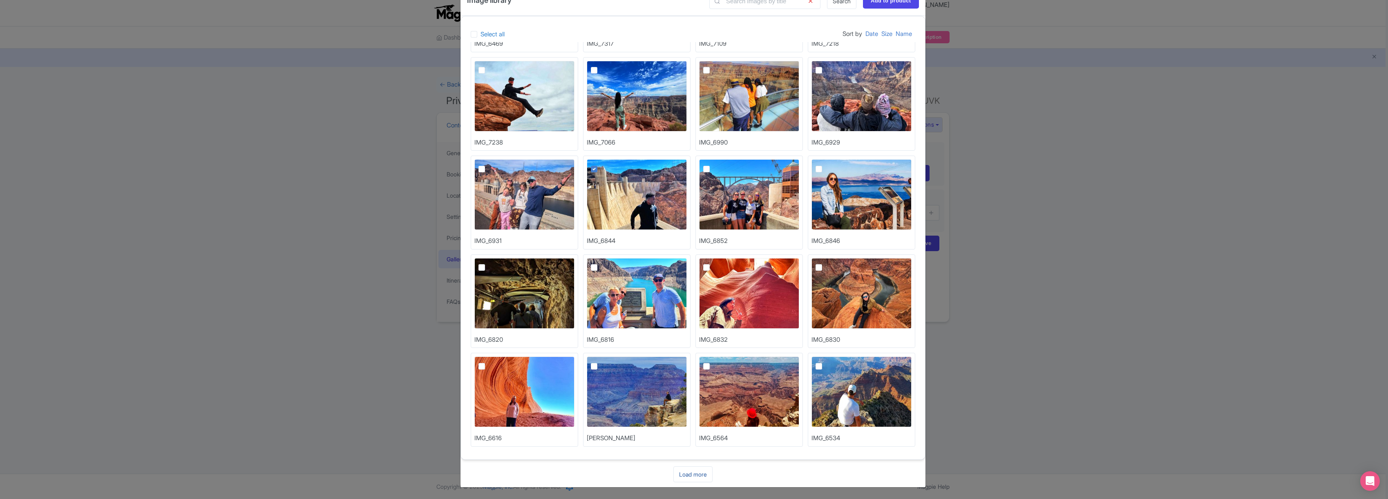
click at [696, 475] on link "Load more" at bounding box center [692, 474] width 39 height 16
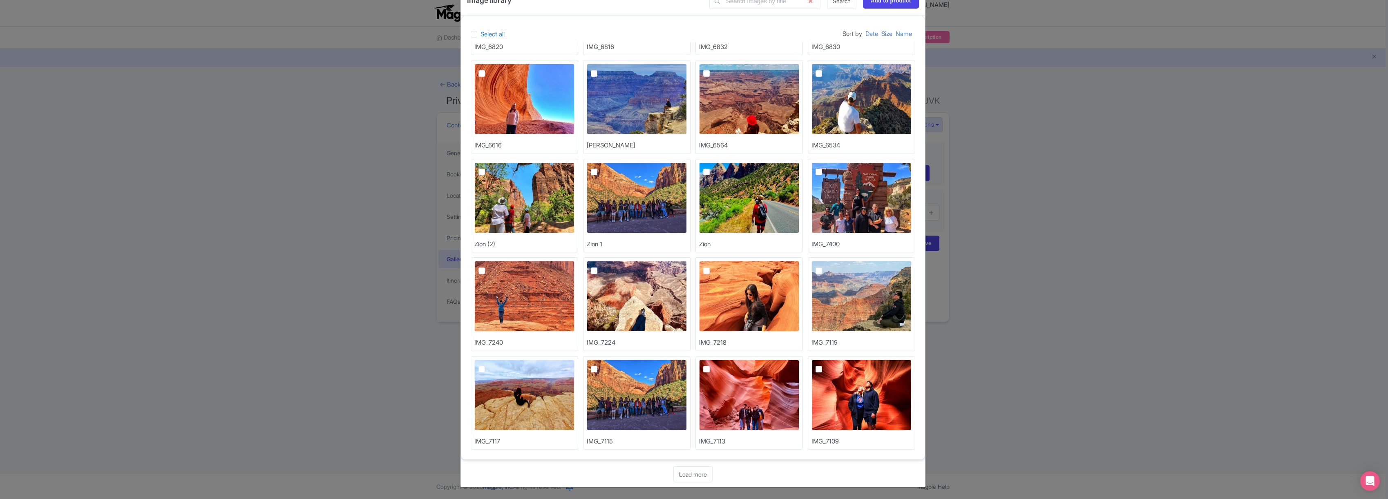
scroll to position [1376, 0]
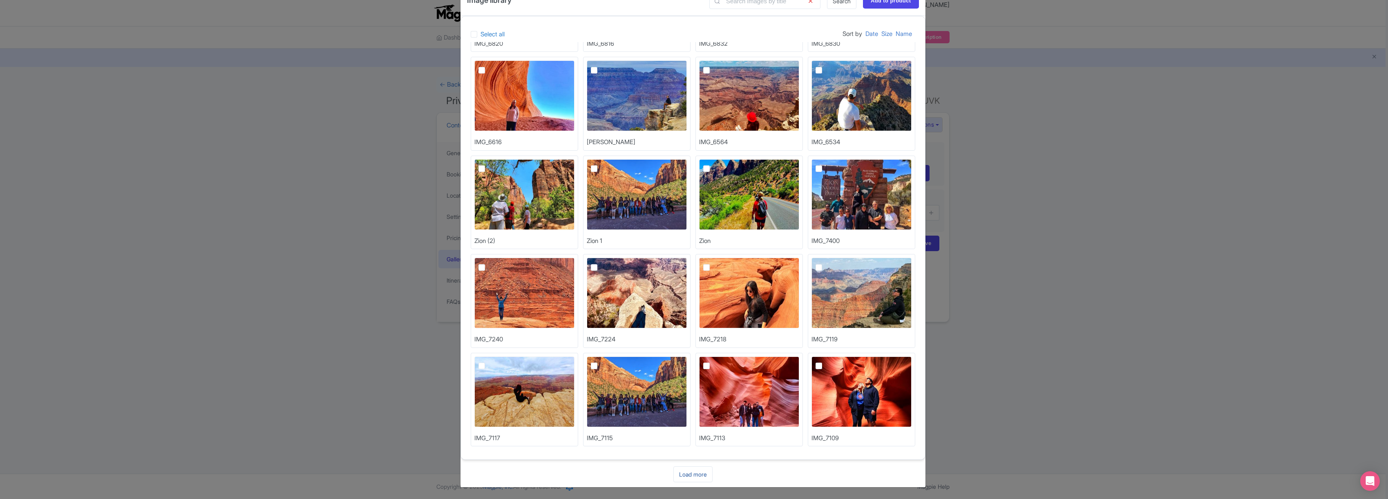
click at [696, 473] on link "Load more" at bounding box center [692, 474] width 39 height 16
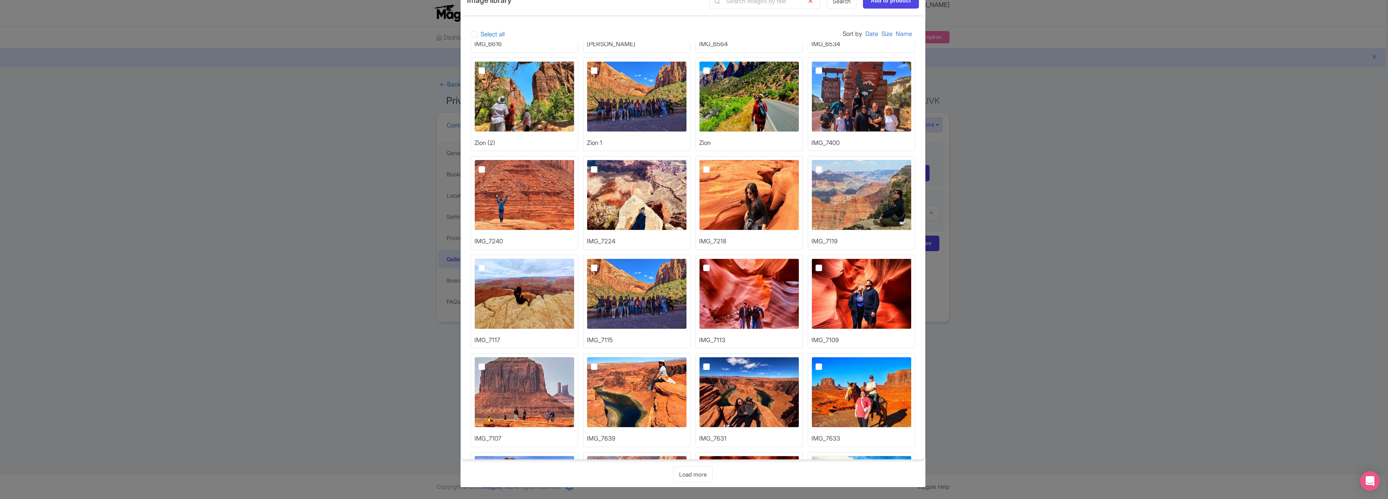
scroll to position [1672, 0]
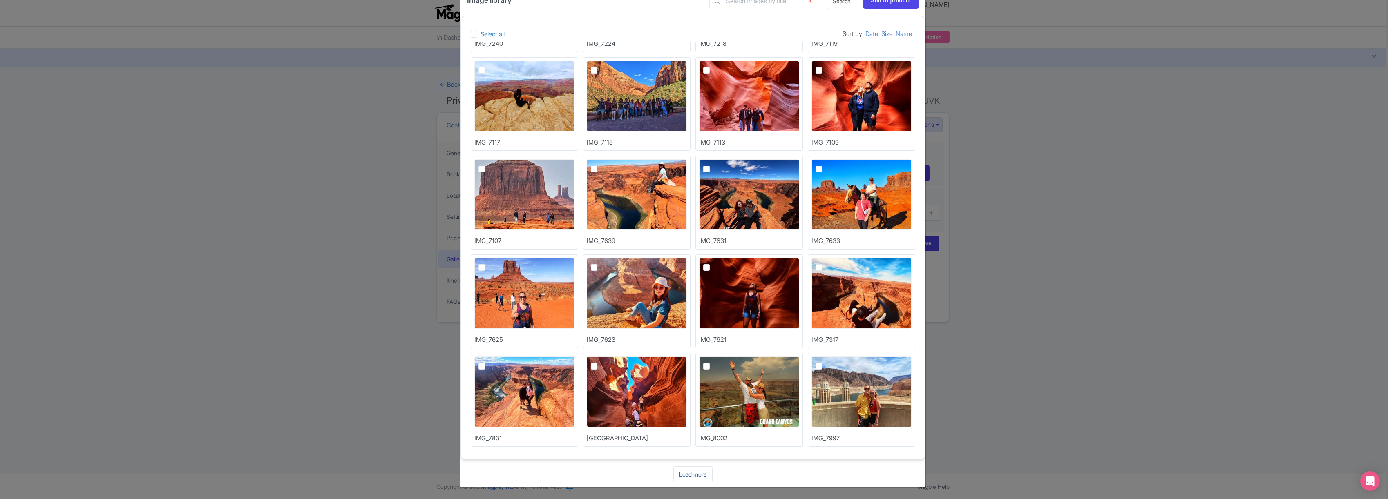
click at [685, 475] on link "Load more" at bounding box center [692, 474] width 39 height 16
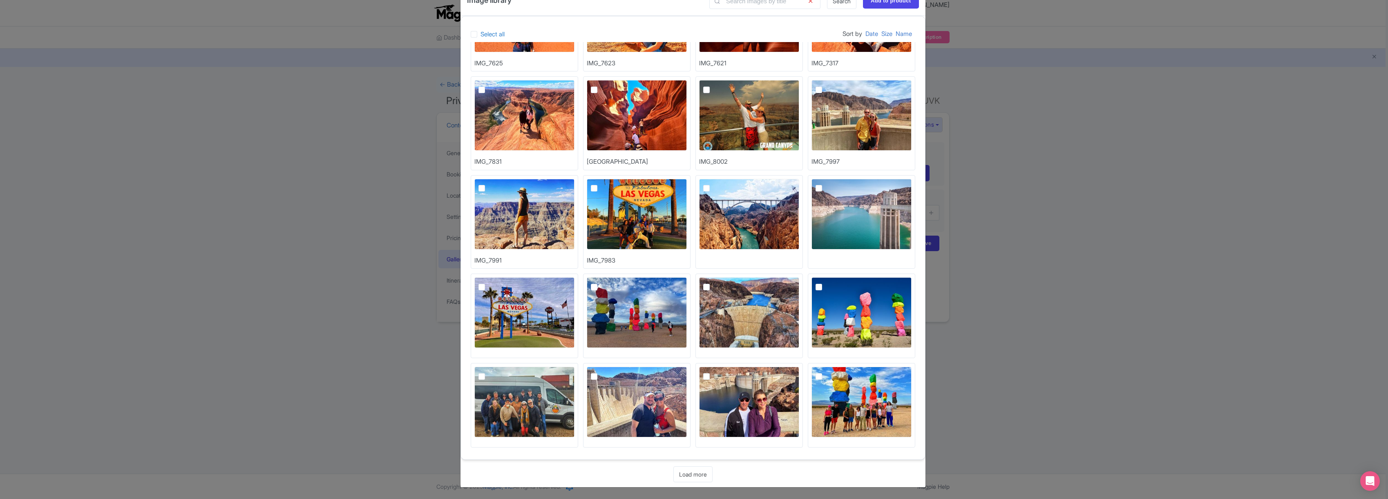
scroll to position [1950, 0]
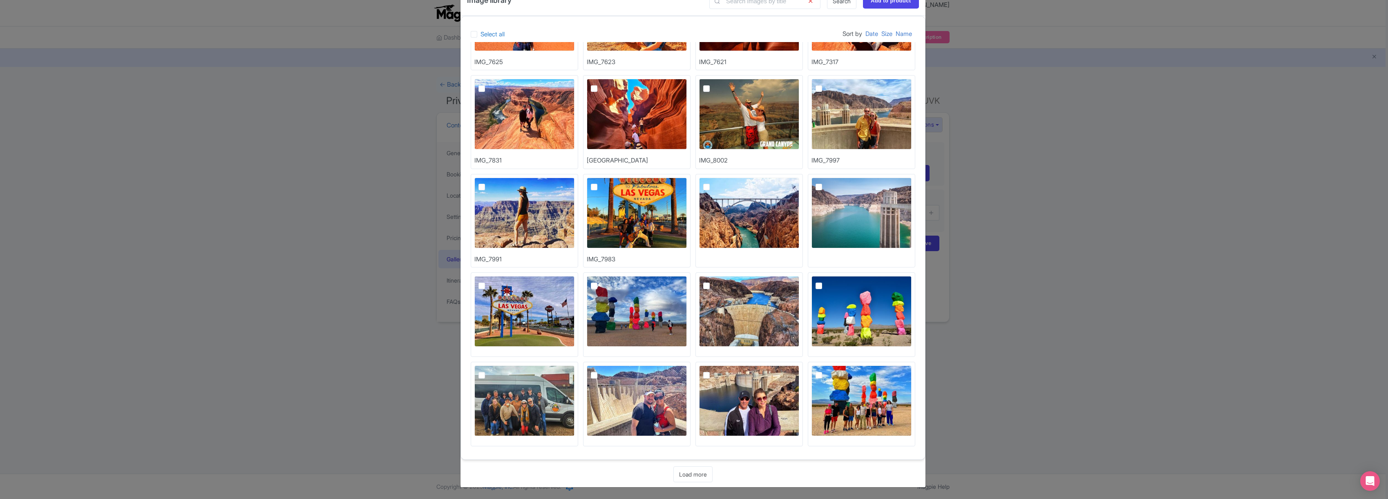
click at [868, 400] on img at bounding box center [861, 401] width 100 height 71
click at [830, 371] on input "checkbox" at bounding box center [827, 368] width 5 height 5
checkbox input "true"
click at [830, 319] on img at bounding box center [861, 311] width 100 height 71
click at [830, 281] on input "checkbox" at bounding box center [827, 278] width 5 height 5
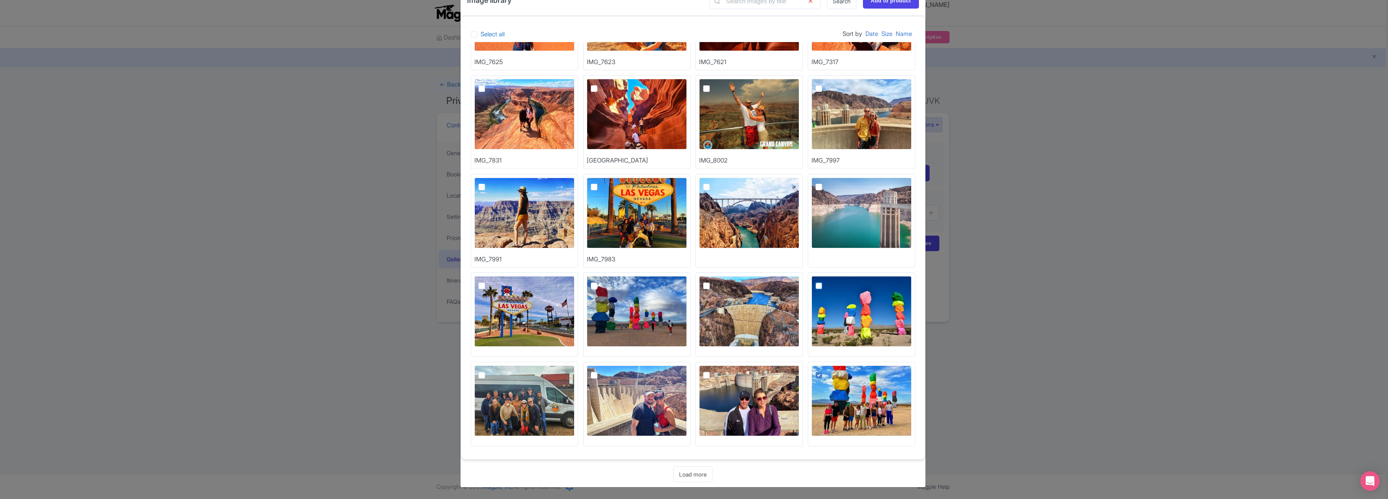
checkbox input "true"
click at [693, 473] on link "Load more" at bounding box center [692, 474] width 39 height 16
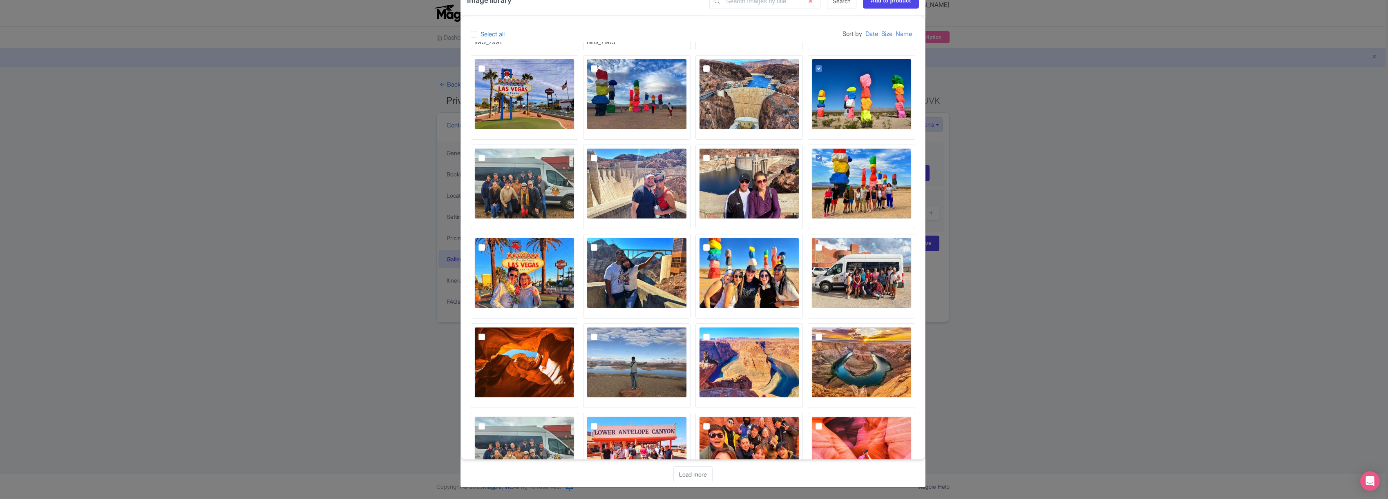
scroll to position [2188, 0]
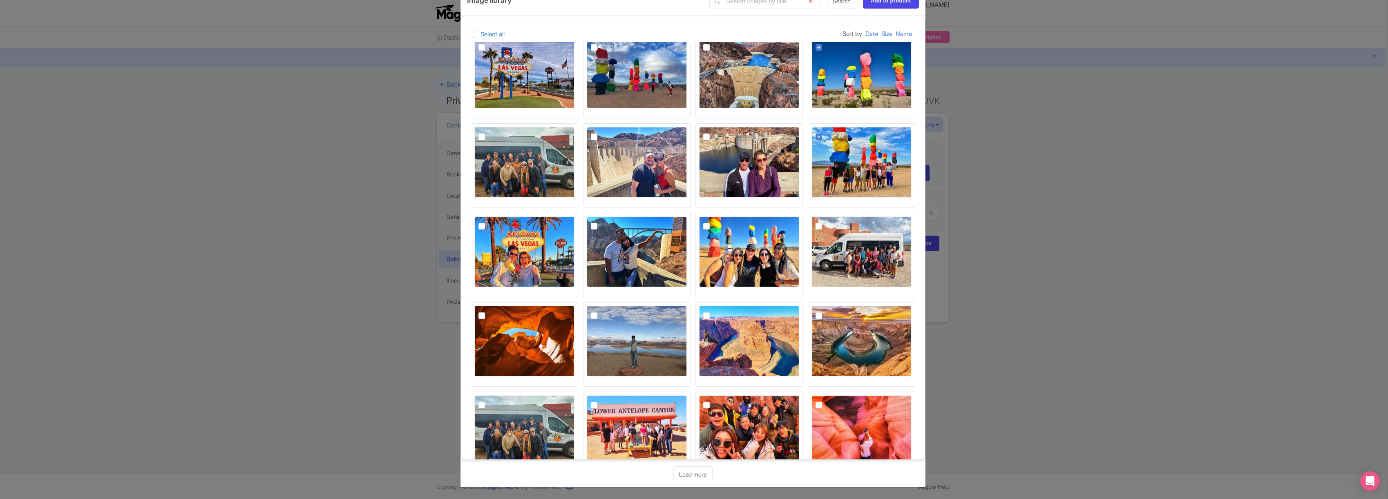
click at [736, 256] on img at bounding box center [749, 251] width 100 height 71
click at [718, 222] on input "checkbox" at bounding box center [715, 218] width 5 height 5
checkbox input "true"
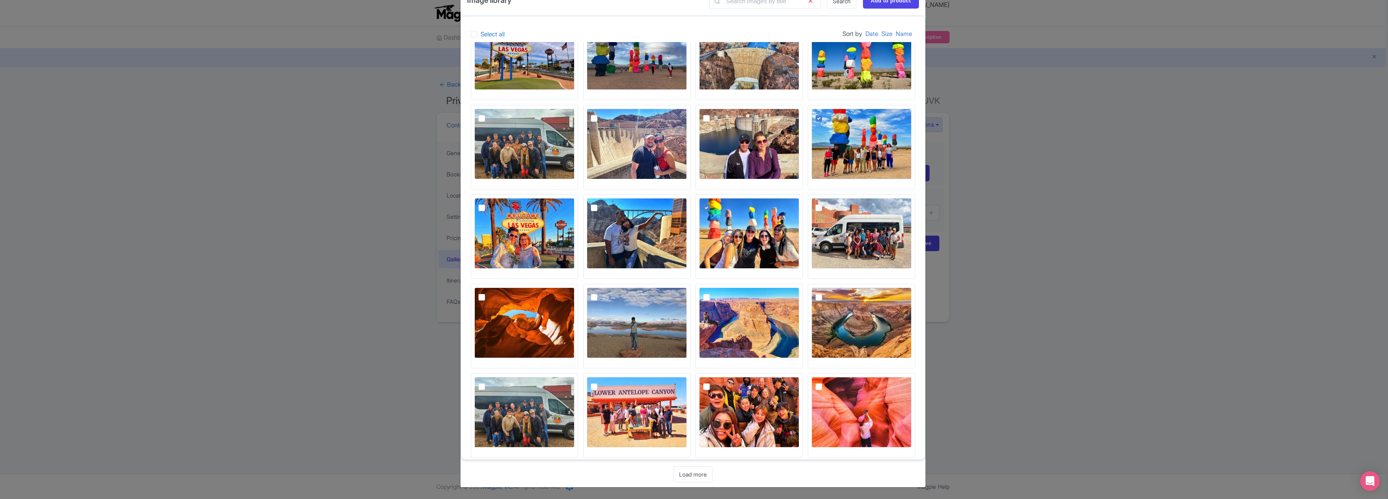
scroll to position [2218, 0]
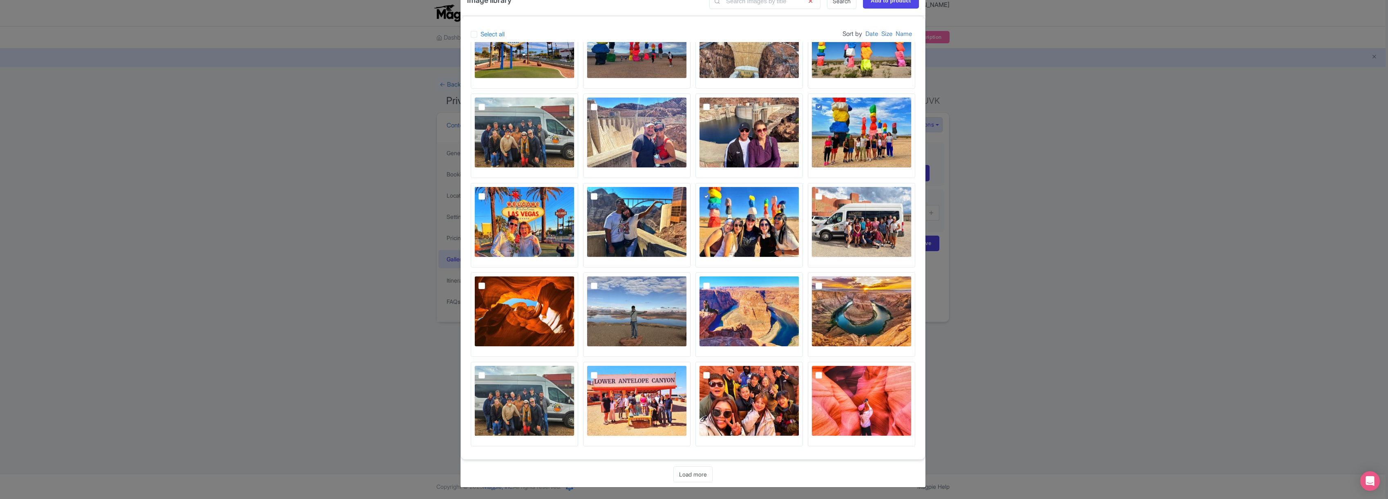
click at [628, 140] on img at bounding box center [637, 132] width 100 height 71
click at [606, 103] on input "checkbox" at bounding box center [602, 99] width 5 height 5
checkbox input "true"
click at [879, 4] on input "Add to product" at bounding box center [891, 1] width 56 height 16
type input "Adding..."
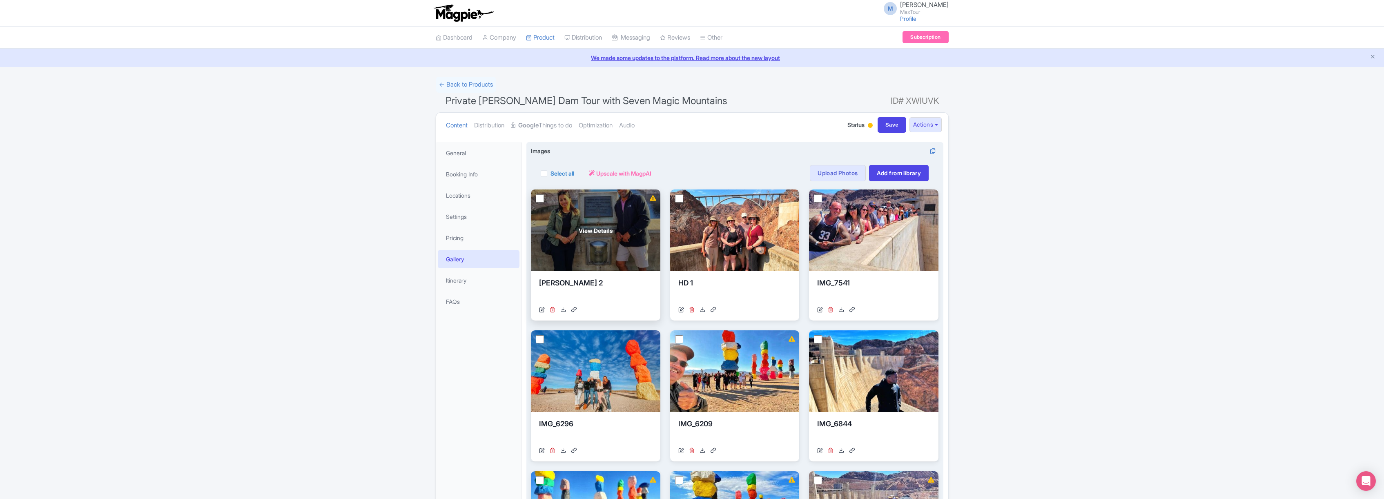
click at [538, 200] on input "checkbox" at bounding box center [540, 198] width 8 height 8
checkbox input "true"
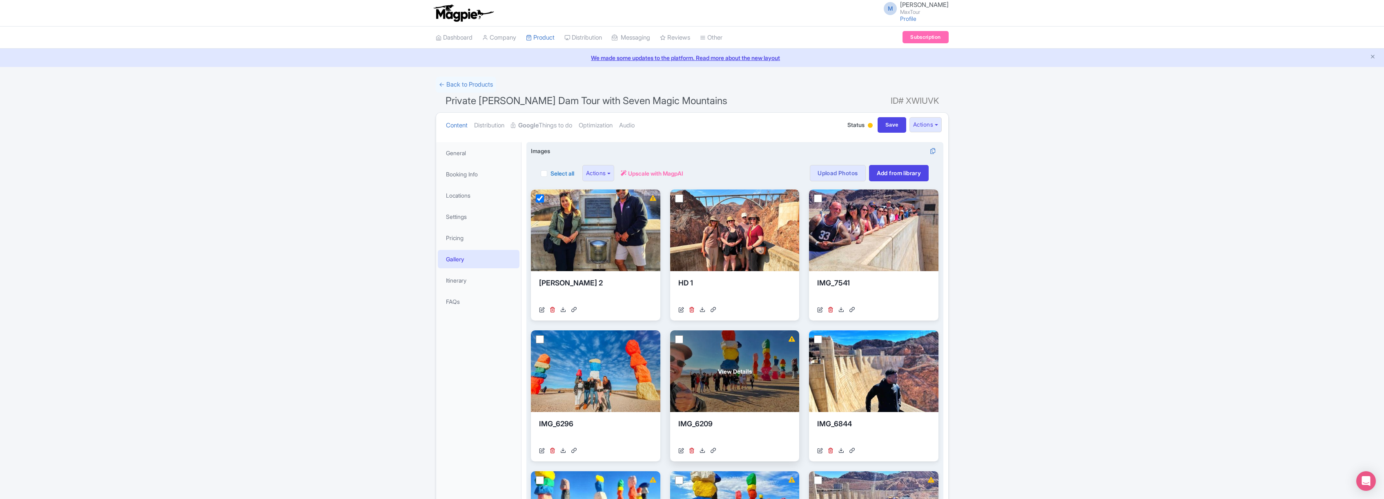
click at [680, 337] on input "checkbox" at bounding box center [679, 339] width 8 height 8
checkbox input "true"
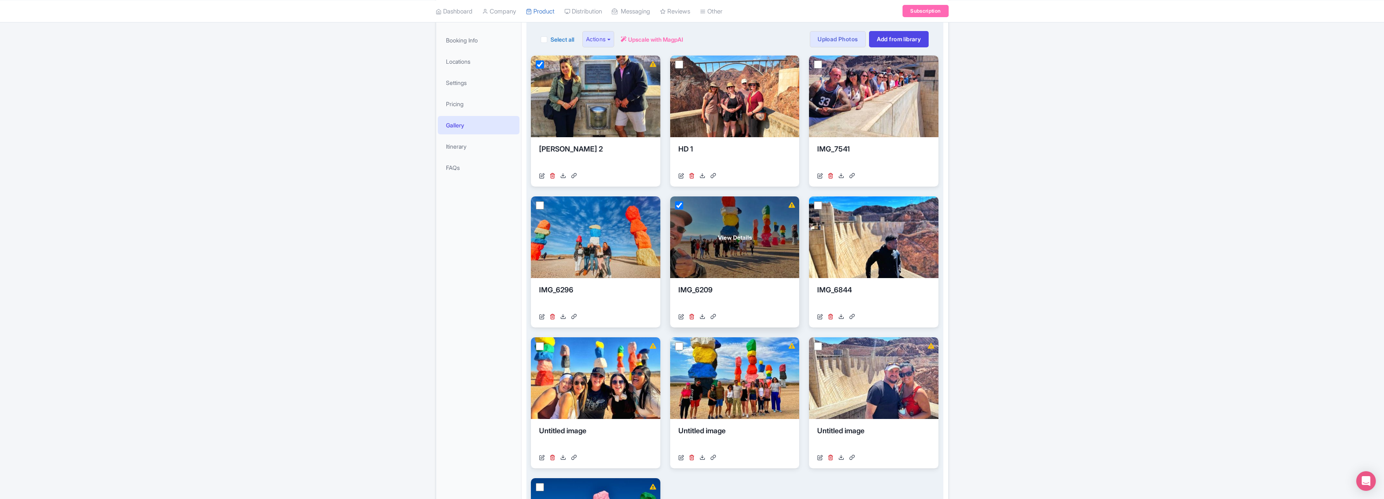
scroll to position [157, 0]
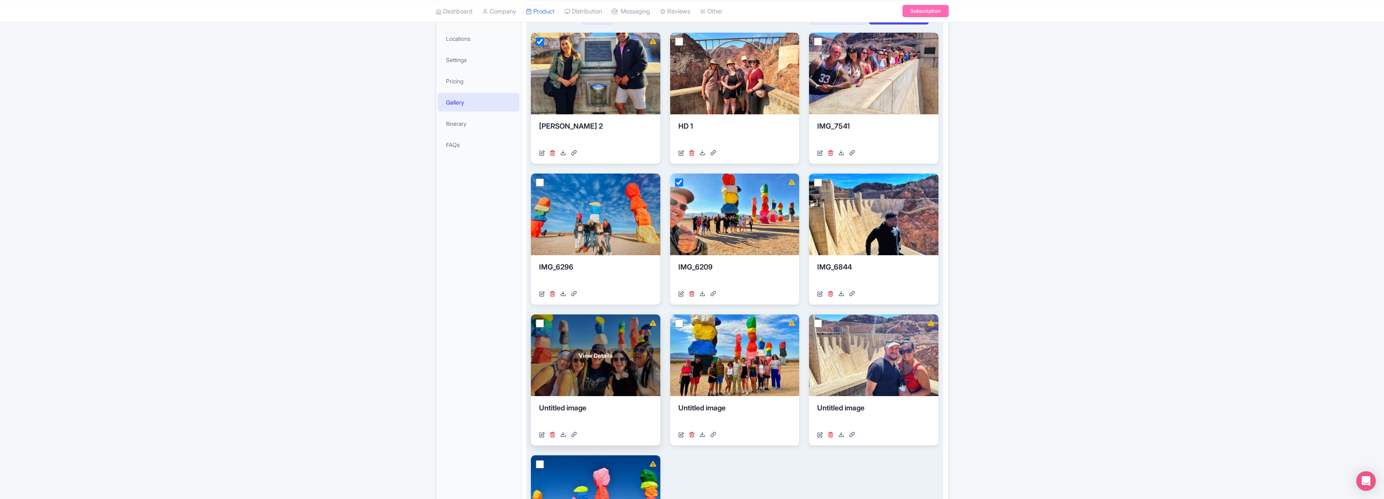
click at [541, 323] on input "checkbox" at bounding box center [540, 323] width 8 height 8
checkbox input "true"
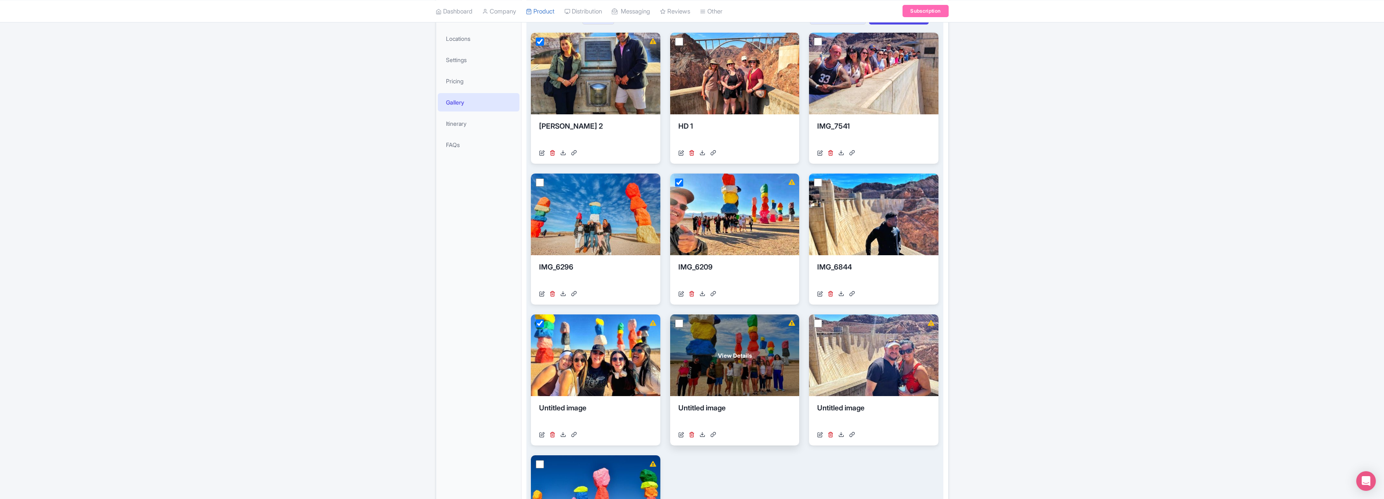
click at [681, 322] on input "checkbox" at bounding box center [679, 323] width 8 height 8
checkbox input "true"
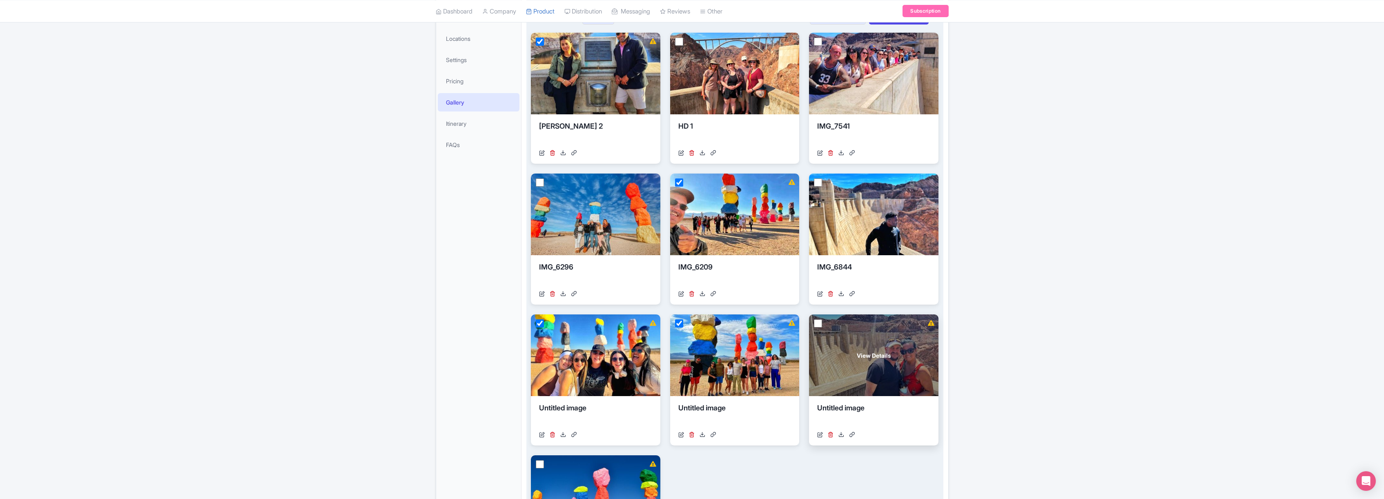
click at [822, 321] on div "View Details" at bounding box center [873, 356] width 129 height 82
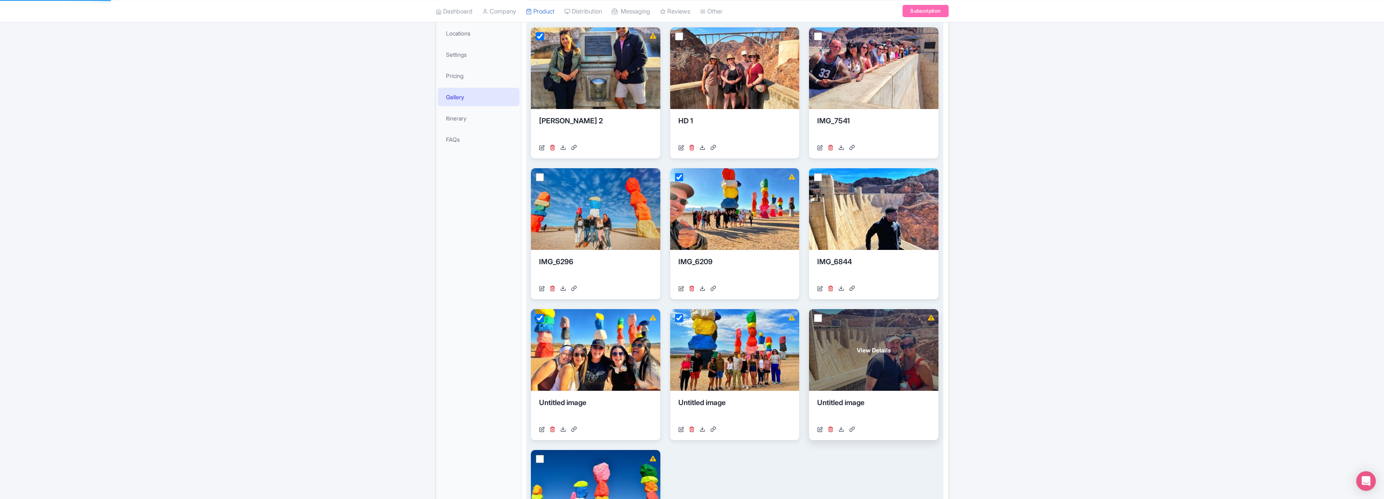
scroll to position [164, 0]
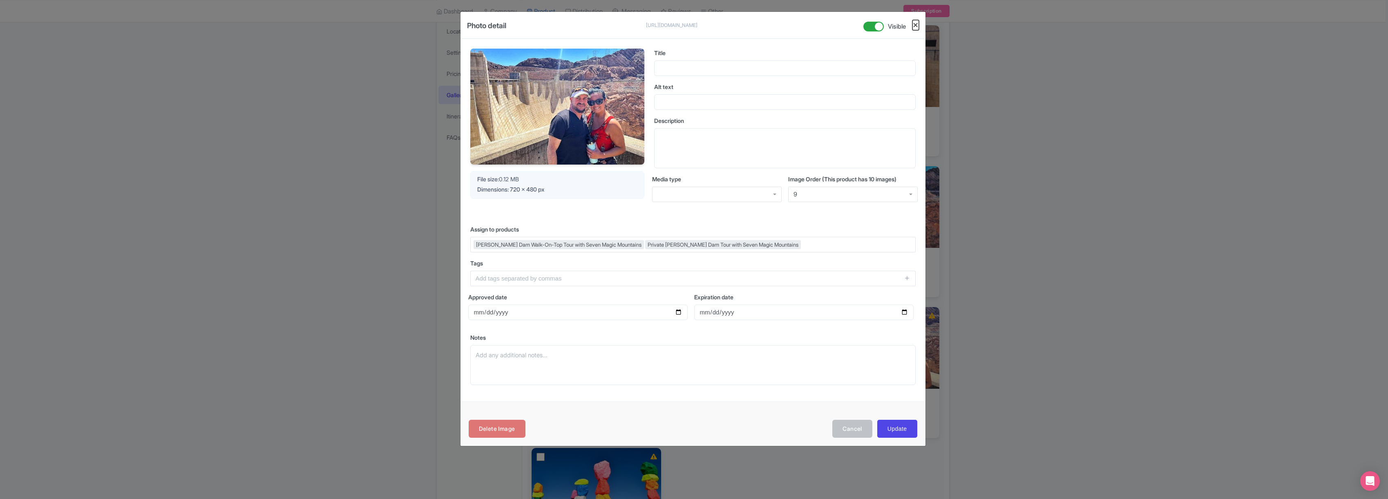
click at [915, 24] on button "Close" at bounding box center [915, 25] width 7 height 10
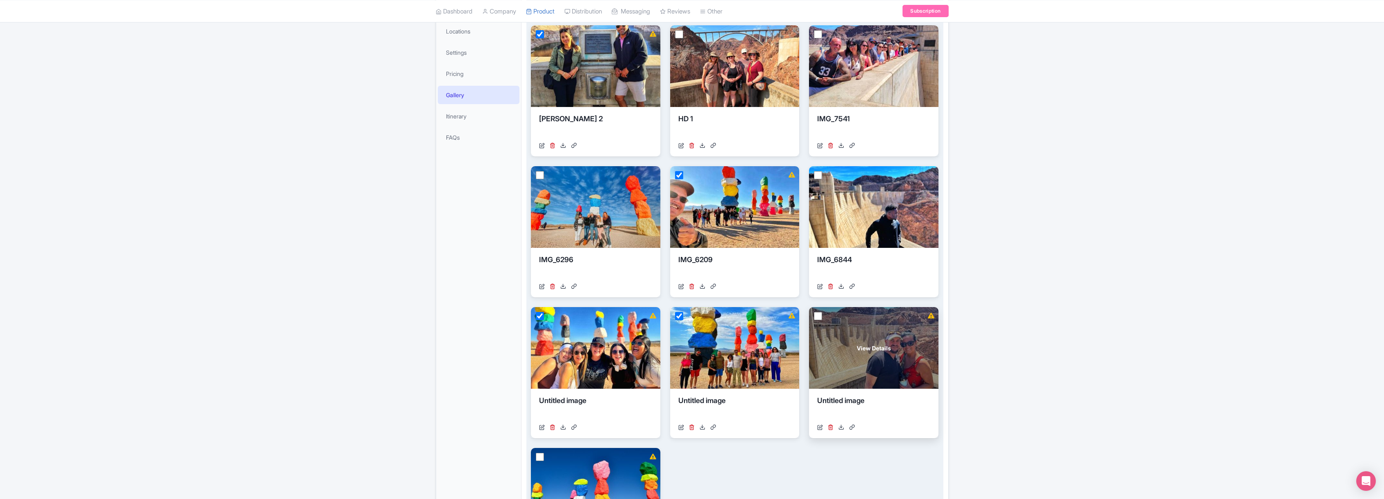
click at [817, 315] on input "checkbox" at bounding box center [818, 316] width 8 height 8
checkbox input "true"
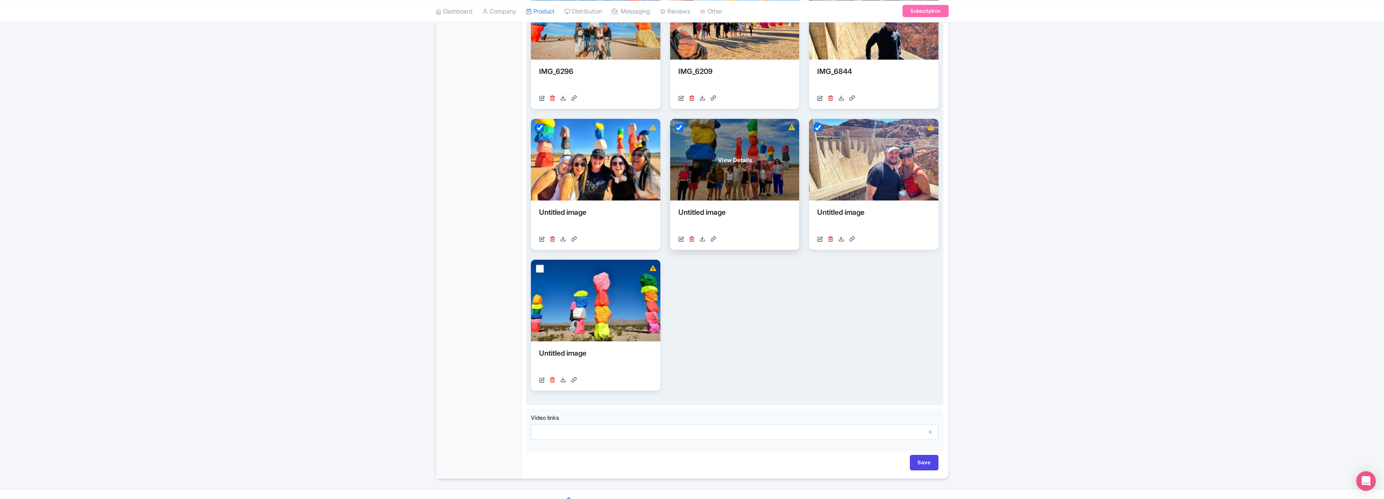
scroll to position [368, 0]
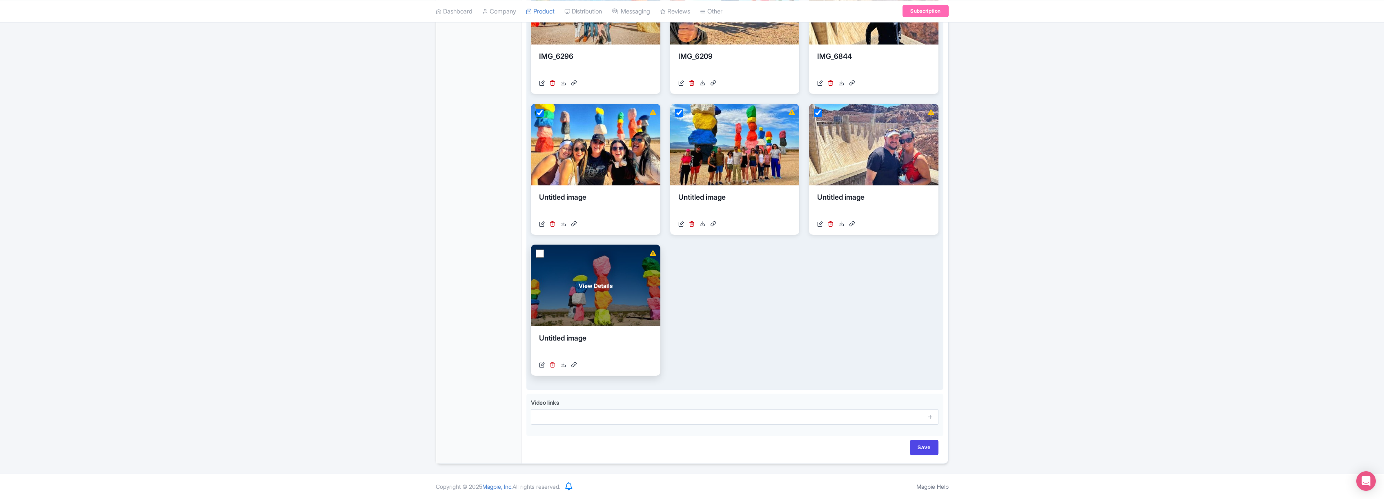
click at [542, 252] on input "checkbox" at bounding box center [540, 254] width 8 height 8
checkbox input "true"
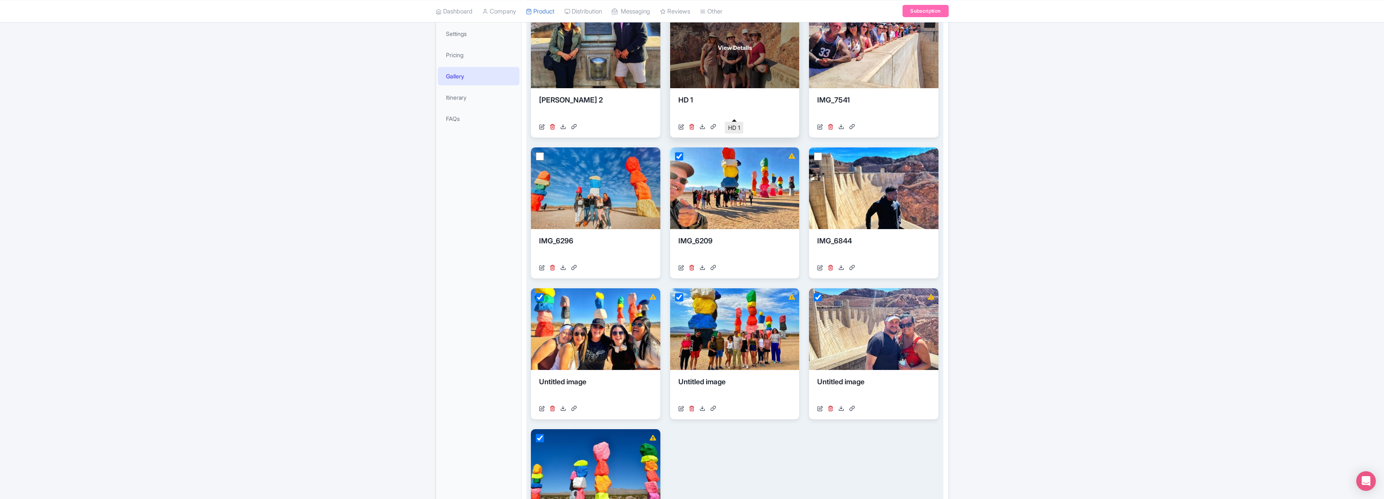
scroll to position [0, 0]
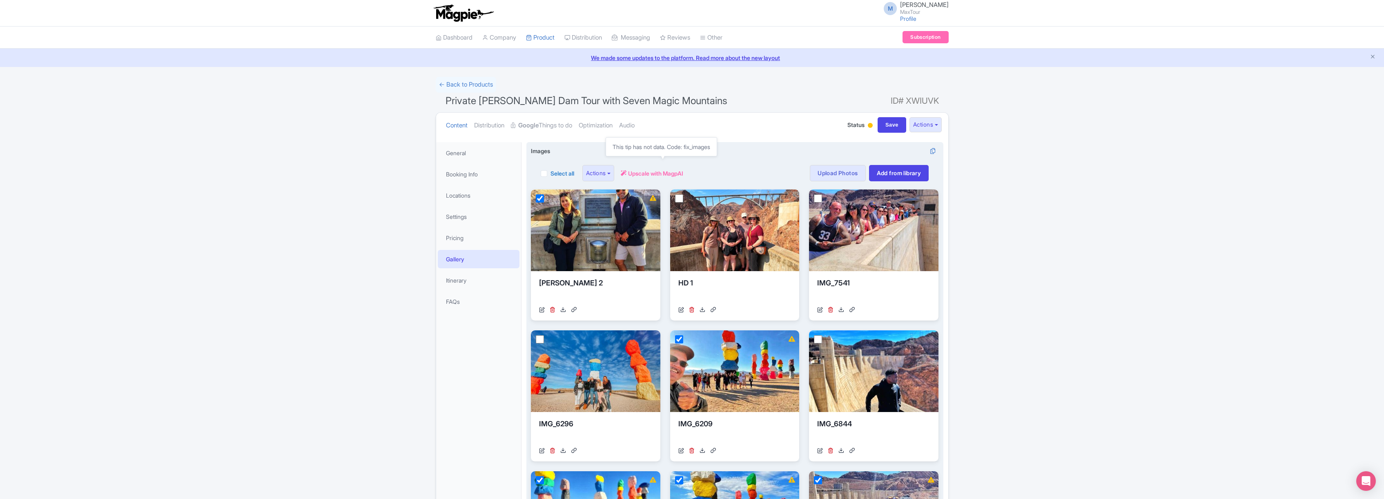
click at [655, 170] on span "Upscale with MagpAI" at bounding box center [655, 173] width 55 height 9
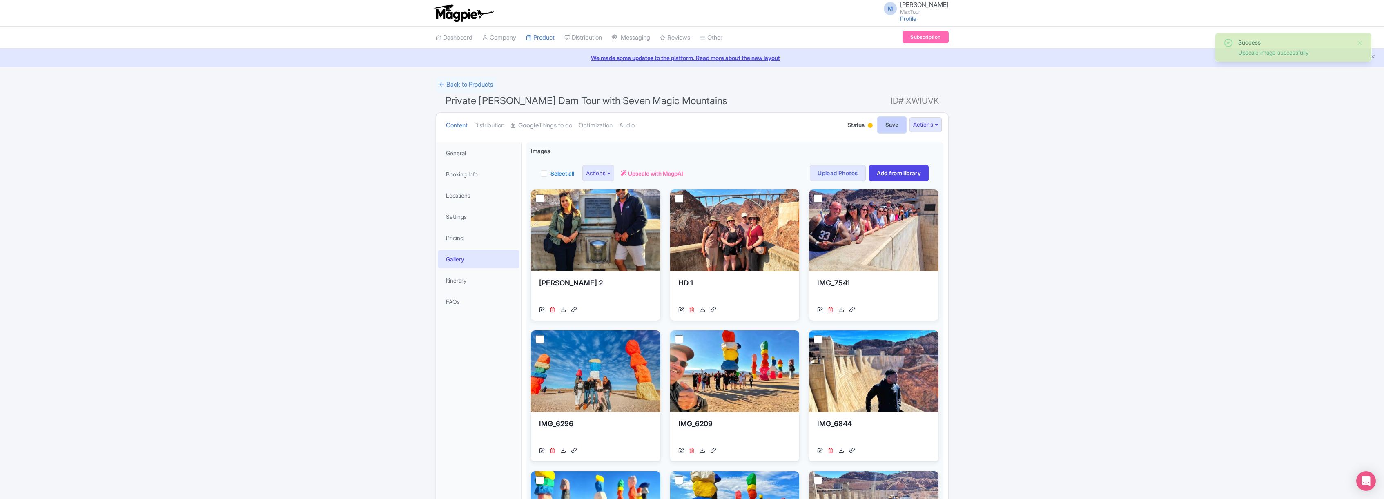
click at [888, 126] on input "Save" at bounding box center [892, 125] width 29 height 16
type input "Saving..."
click at [457, 281] on link "Itinerary" at bounding box center [479, 280] width 82 height 18
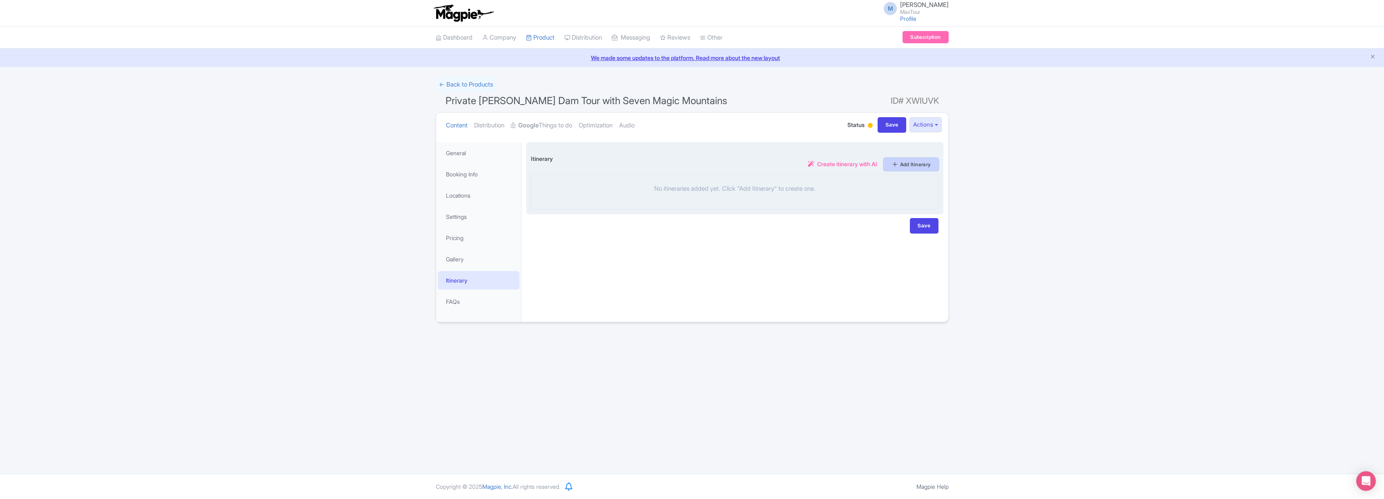
click at [921, 165] on link "Add Itinerary" at bounding box center [911, 164] width 55 height 13
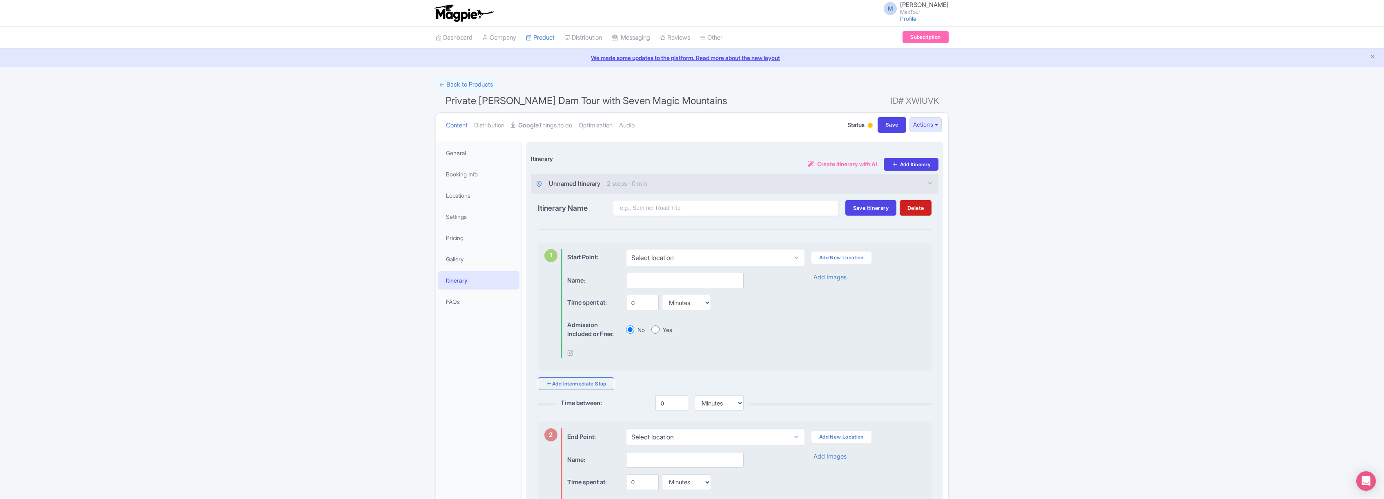
click at [647, 183] on span "2 stops · 0 min" at bounding box center [627, 183] width 40 height 9
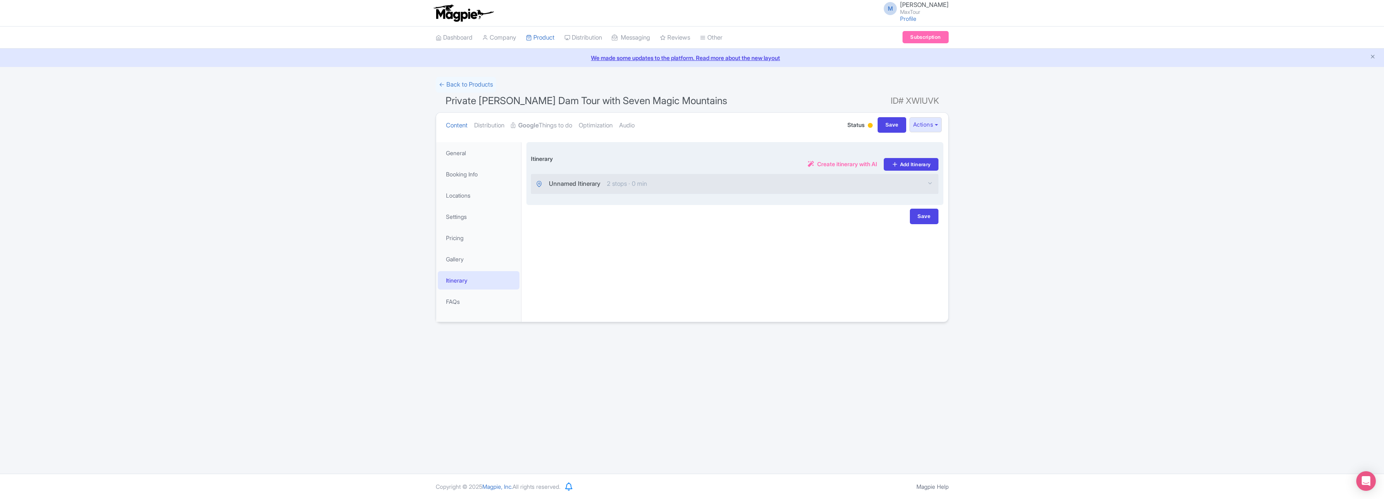
click at [674, 186] on div "Unnamed Itinerary 2 stops · 0 min" at bounding box center [734, 183] width 407 height 19
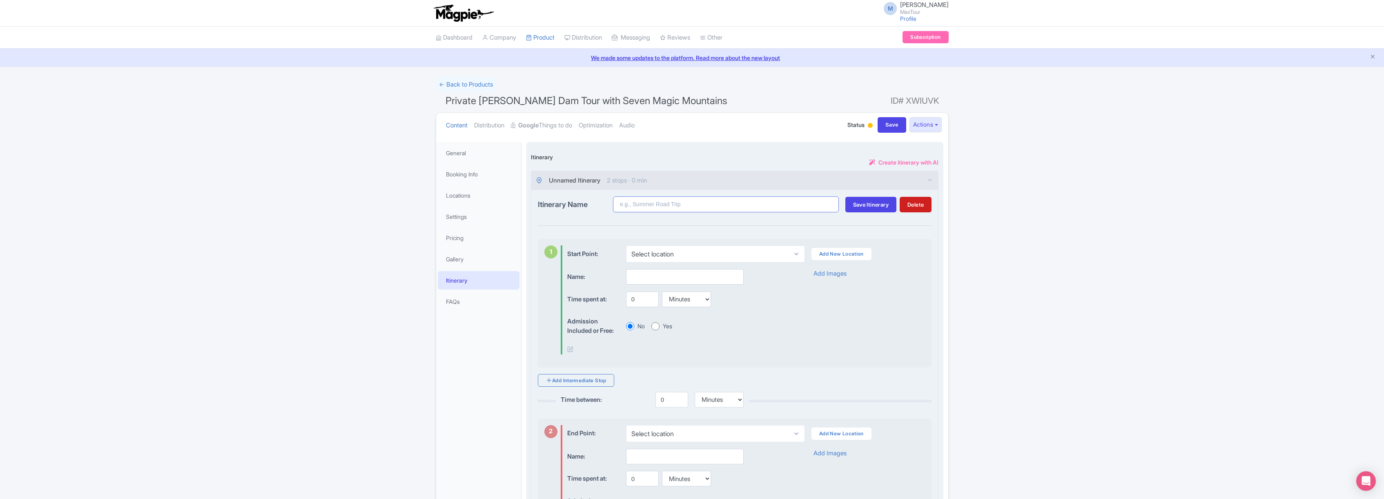
click at [641, 201] on input "Itinerary Name" at bounding box center [726, 204] width 226 height 16
type input "Private [PERSON_NAME] Dam tour with Seven Magic Mountains"
click at [687, 254] on select "Select location" at bounding box center [715, 253] width 179 height 17
click at [843, 254] on link "Add New Location" at bounding box center [842, 254] width 60 height 12
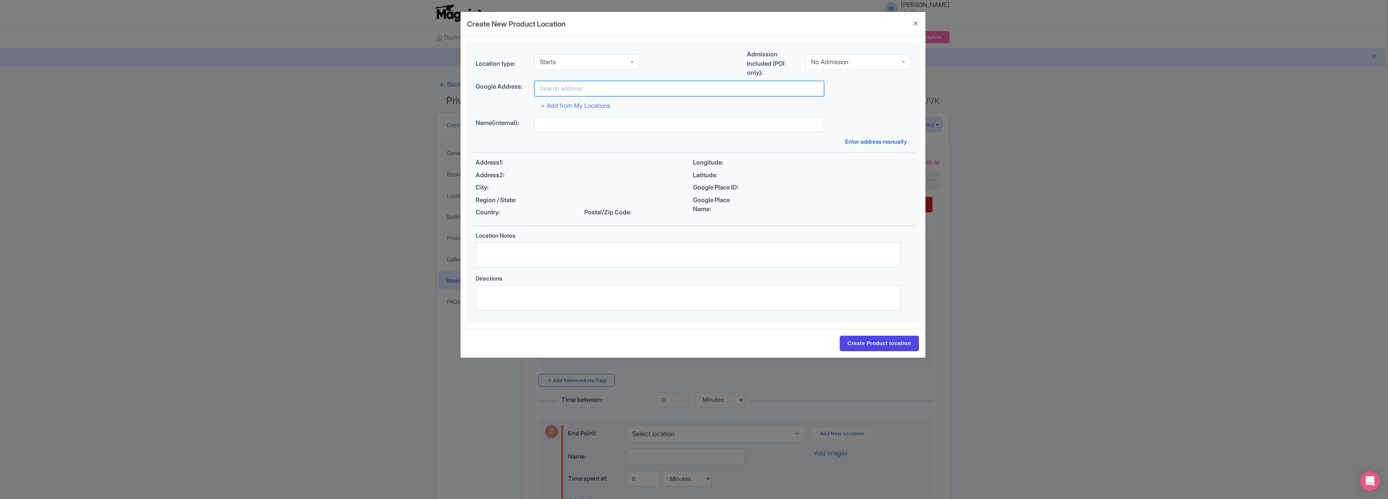
click at [579, 91] on input "text" at bounding box center [679, 89] width 290 height 16
type input "[GEOGRAPHIC_DATA], [GEOGRAPHIC_DATA], [GEOGRAPHIC_DATA]"
click at [880, 348] on input "Create Product location" at bounding box center [878, 344] width 79 height 16
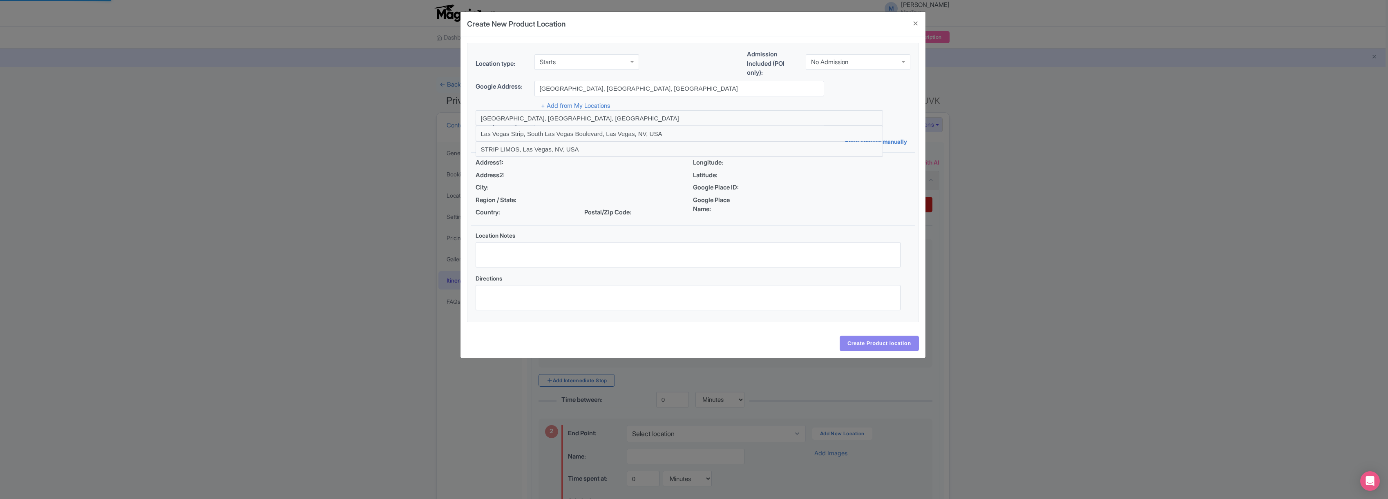
select select "b5d204d0-9b59-44d6-bd95-470fe9aa077f"
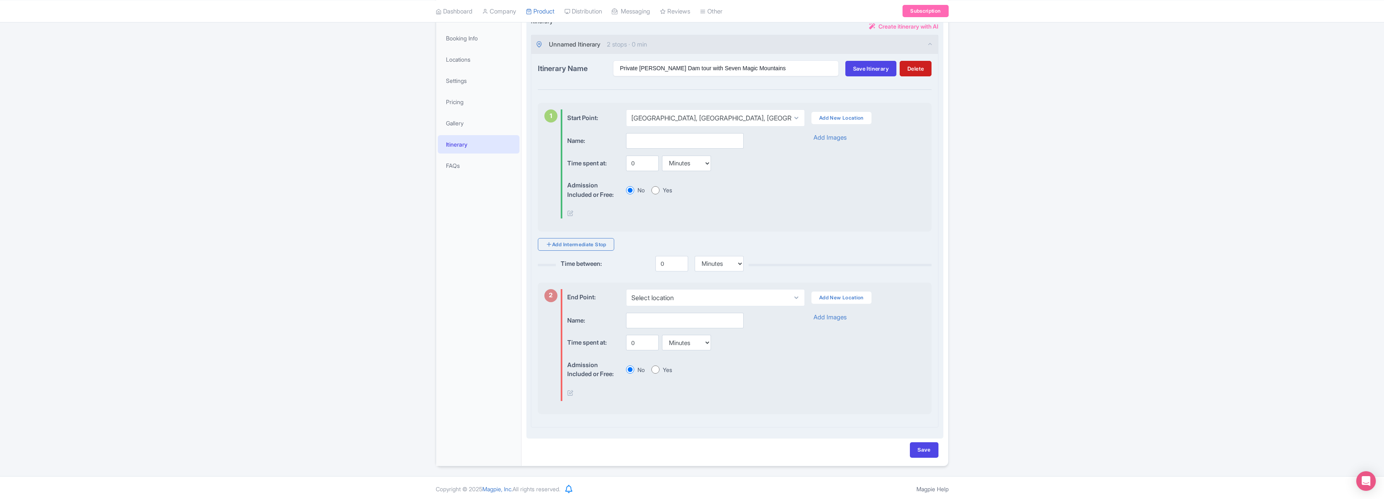
scroll to position [138, 0]
click at [573, 237] on link "Add Intermediate Stop" at bounding box center [576, 242] width 76 height 13
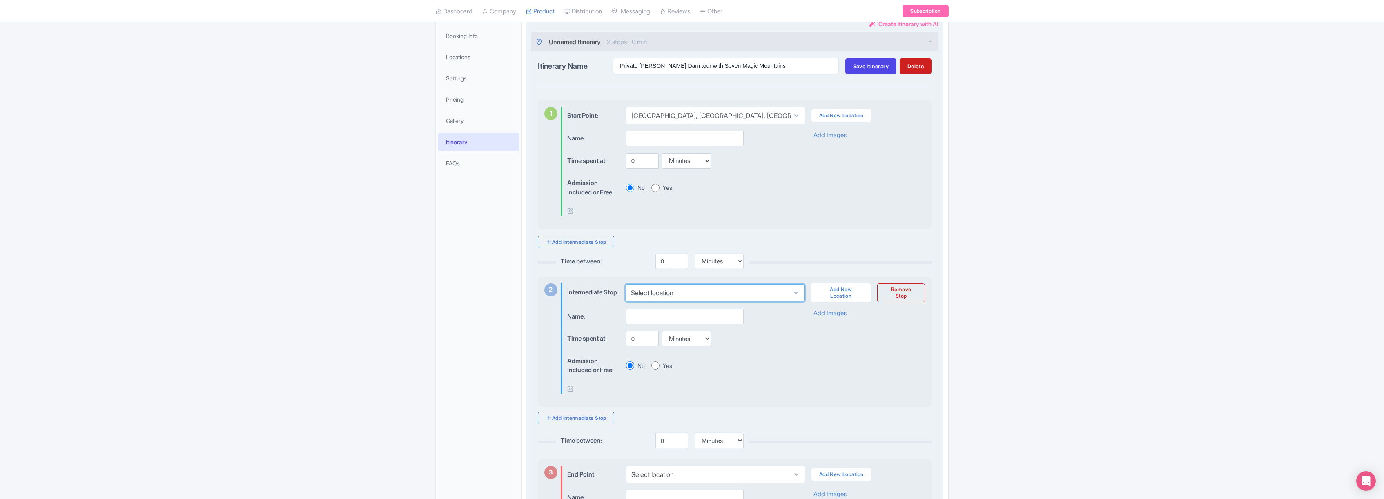
click at [705, 295] on select "Select location" at bounding box center [715, 292] width 179 height 17
click at [840, 296] on link "Add New Location" at bounding box center [841, 292] width 60 height 19
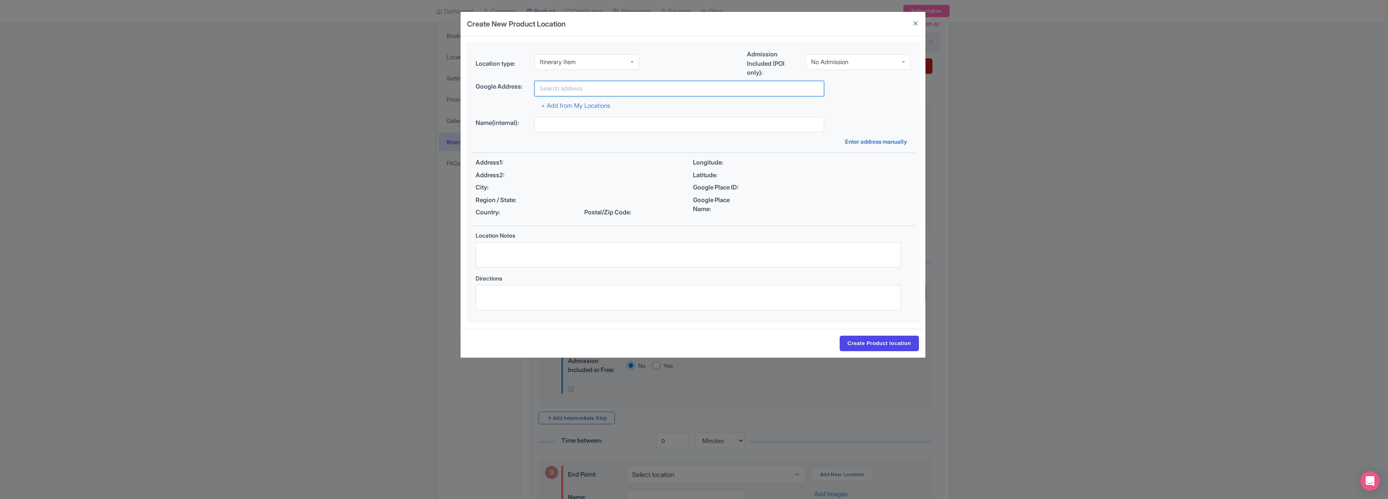
click at [565, 89] on input "text" at bounding box center [679, 89] width 290 height 16
type input "Welcome To..., [GEOGRAPHIC_DATA], [GEOGRAPHIC_DATA], [GEOGRAPHIC_DATA]"
click at [885, 345] on input "Create Product location" at bounding box center [878, 344] width 79 height 16
select select "ada5d865-76fe-4222-ade3-a1f633f7f6e1"
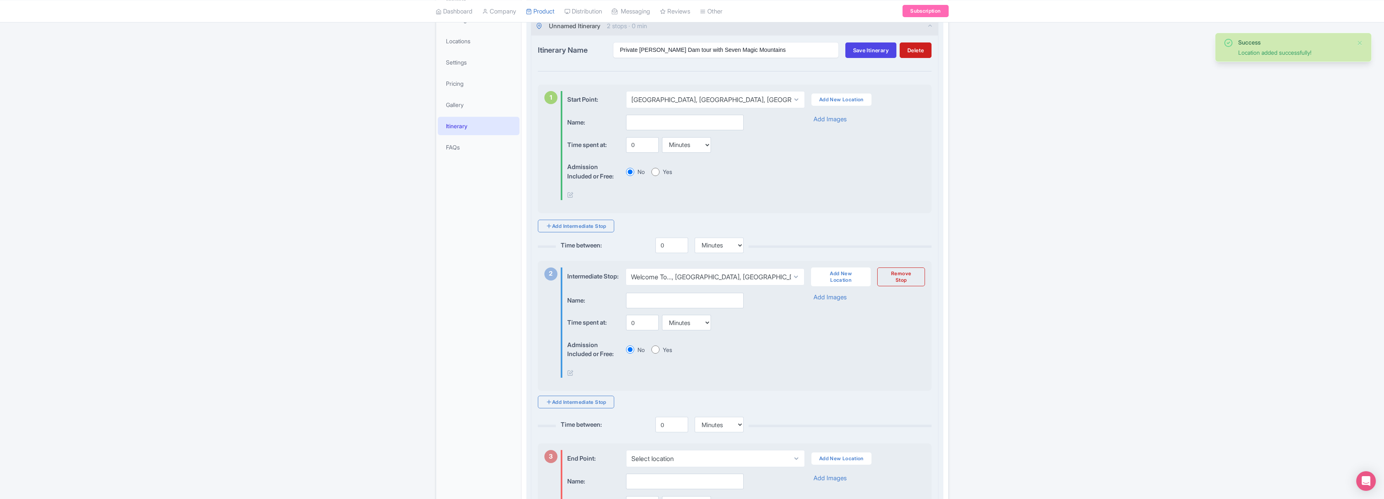
scroll to position [183, 0]
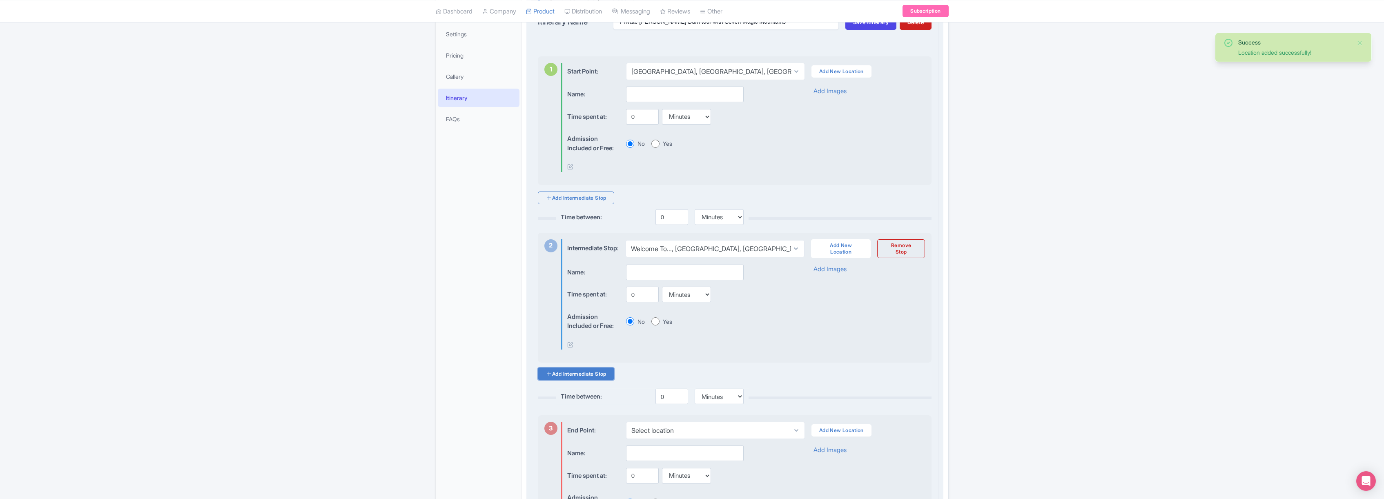
click at [577, 380] on link "Add Intermediate Stop" at bounding box center [576, 374] width 76 height 13
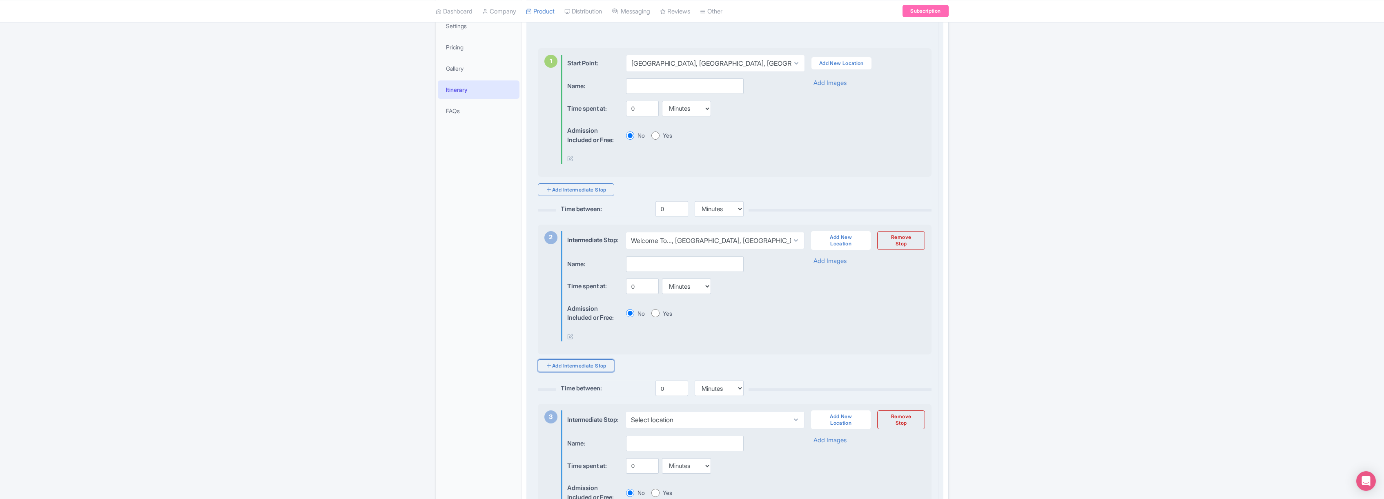
scroll to position [232, 0]
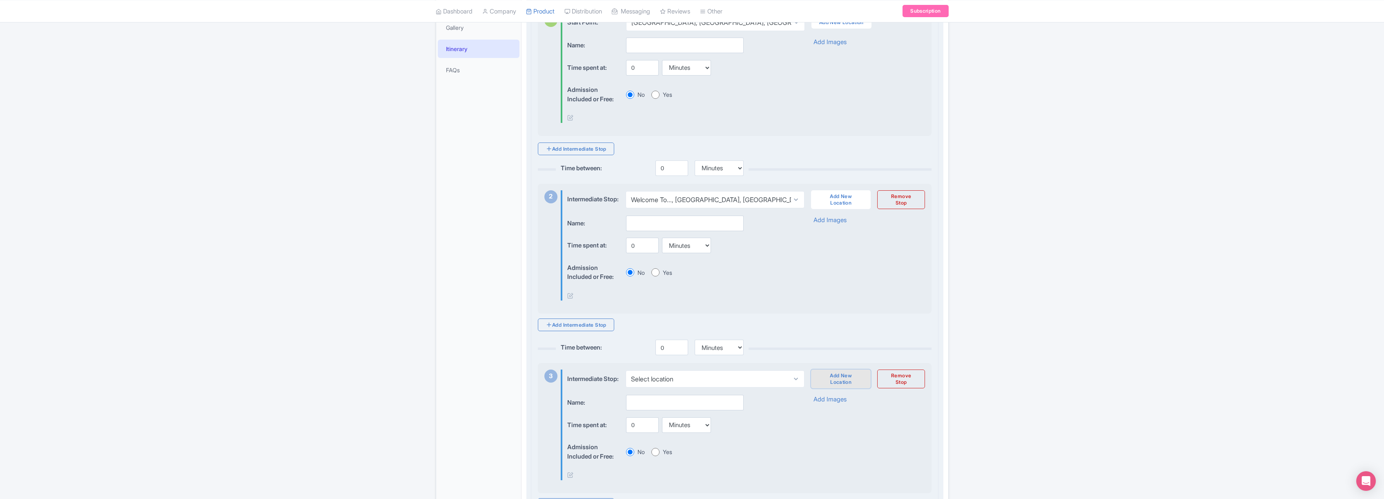
click at [846, 387] on link "Add New Location" at bounding box center [841, 379] width 60 height 19
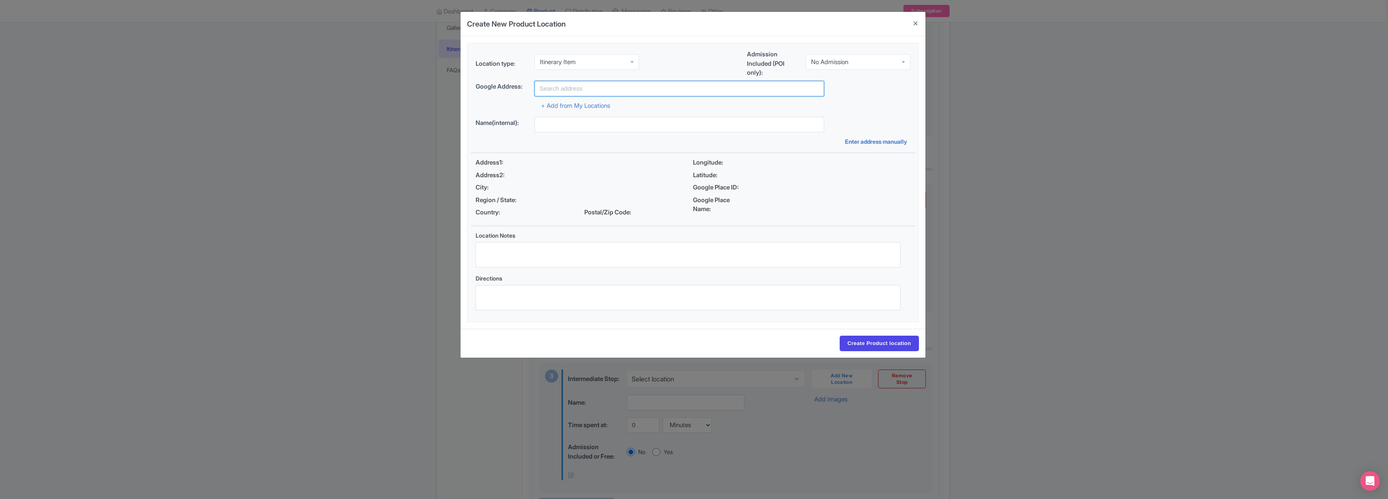
click at [569, 89] on input "text" at bounding box center [679, 89] width 290 height 16
type input "[GEOGRAPHIC_DATA], [GEOGRAPHIC_DATA], [GEOGRAPHIC_DATA], [GEOGRAPHIC_DATA], [GE…"
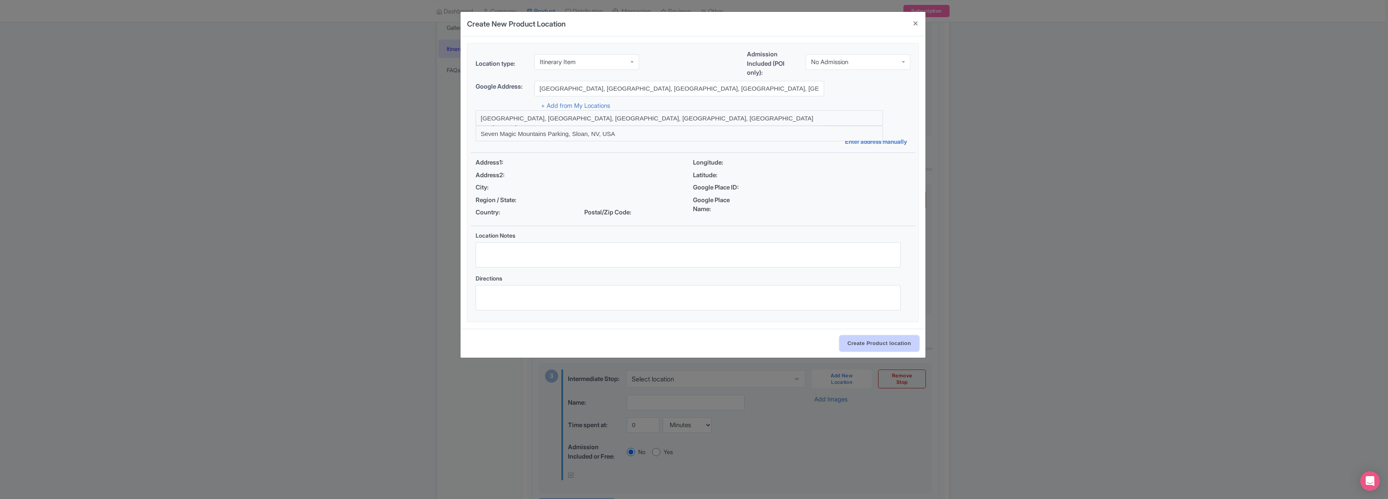
click at [877, 342] on input "Create Product location" at bounding box center [878, 344] width 79 height 16
select select "397442c0-67d3-4f49-8868-4ac1a58c10c2"
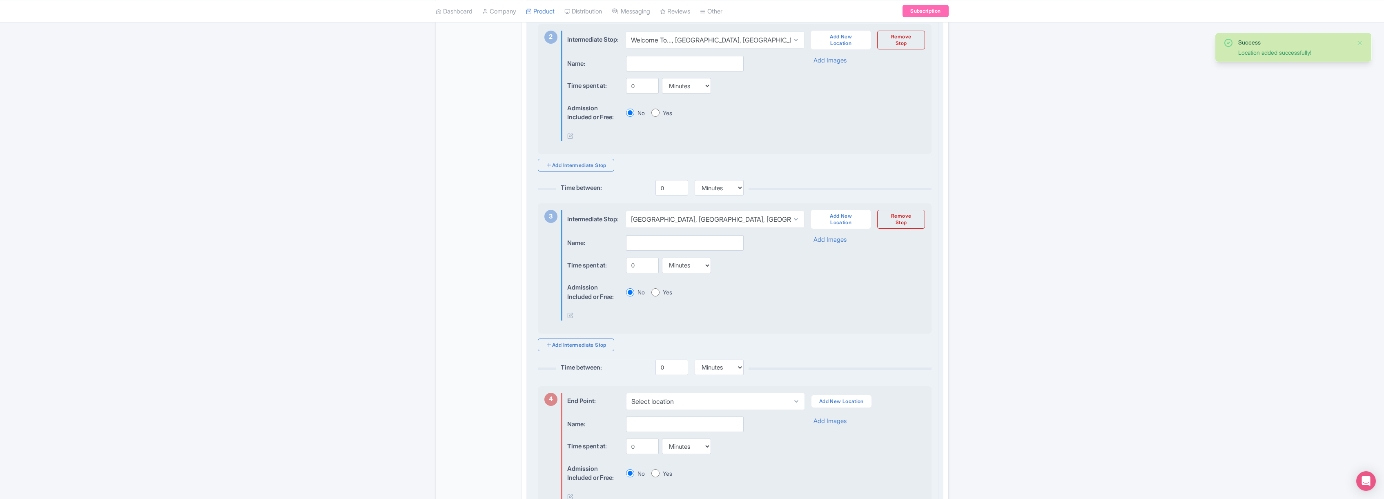
scroll to position [486, 0]
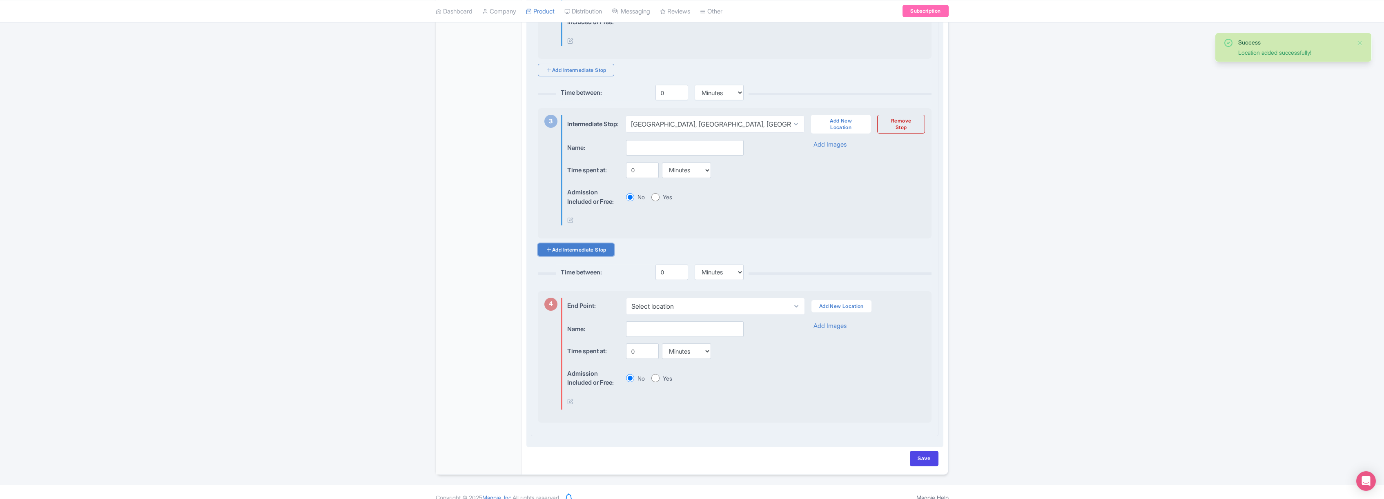
click at [572, 256] on link "Add Intermediate Stop" at bounding box center [576, 249] width 76 height 13
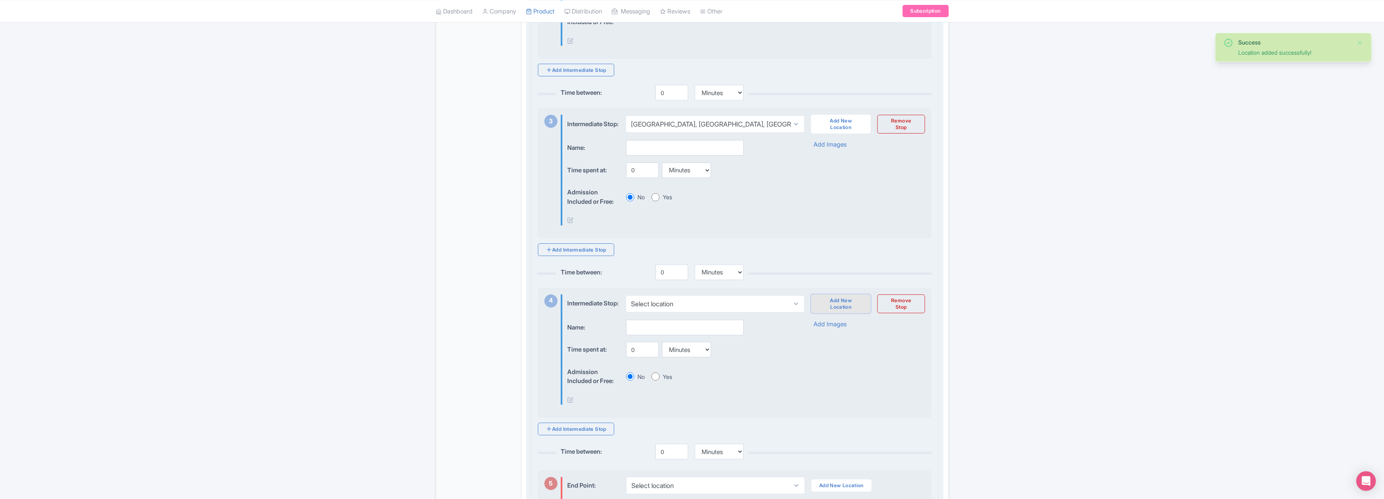
click at [836, 313] on link "Add New Location" at bounding box center [841, 304] width 60 height 19
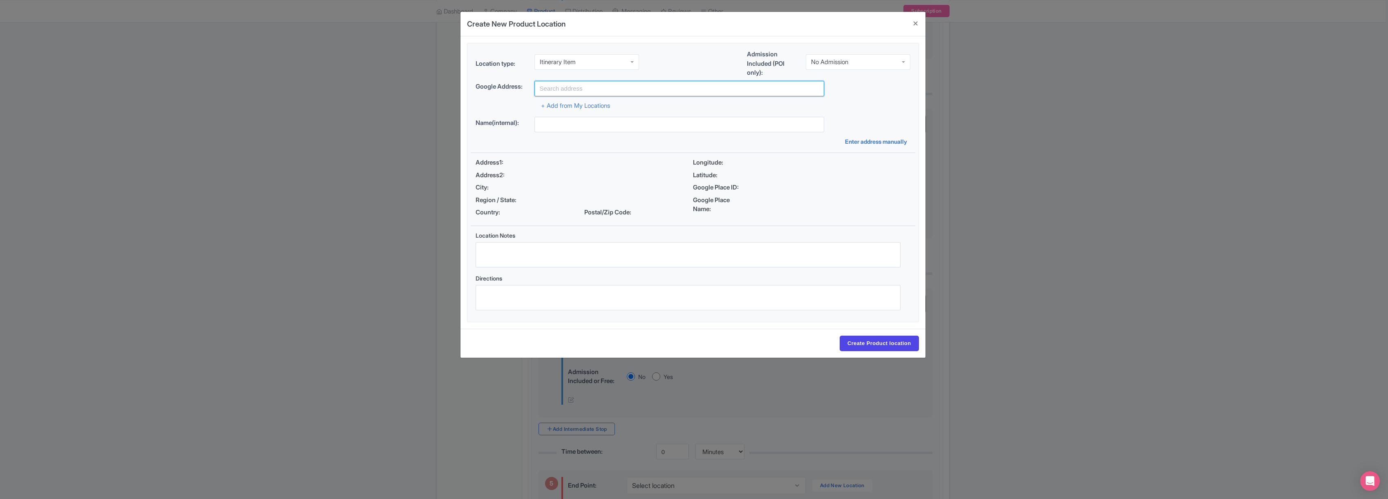
click at [585, 85] on input "text" at bounding box center [679, 89] width 290 height 16
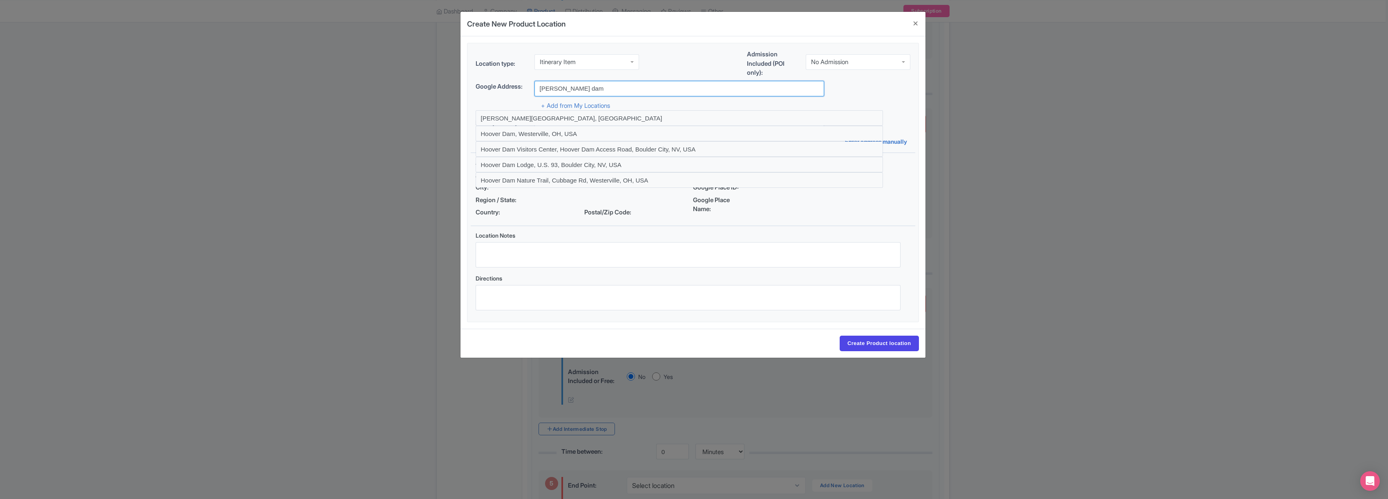
type input "[PERSON_NAME][GEOGRAPHIC_DATA], [GEOGRAPHIC_DATA]"
click at [885, 348] on input "Create Product location" at bounding box center [878, 344] width 79 height 16
select select "ae400b50-c4e9-47cb-9011-ef240b26acaf"
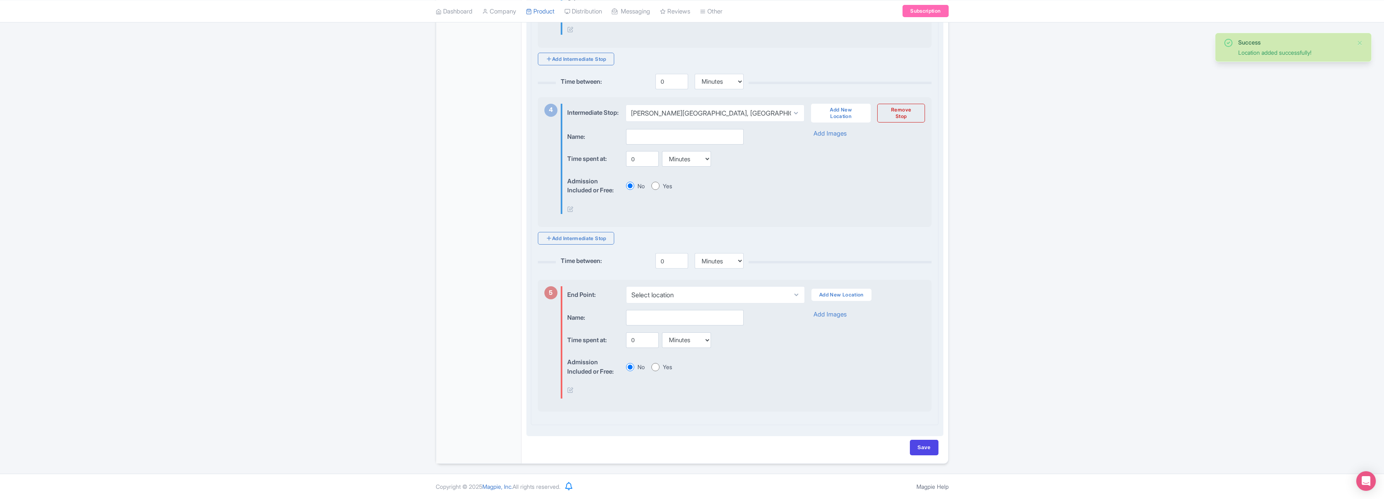
scroll to position [696, 0]
click at [844, 296] on link "Add New Location" at bounding box center [842, 295] width 60 height 12
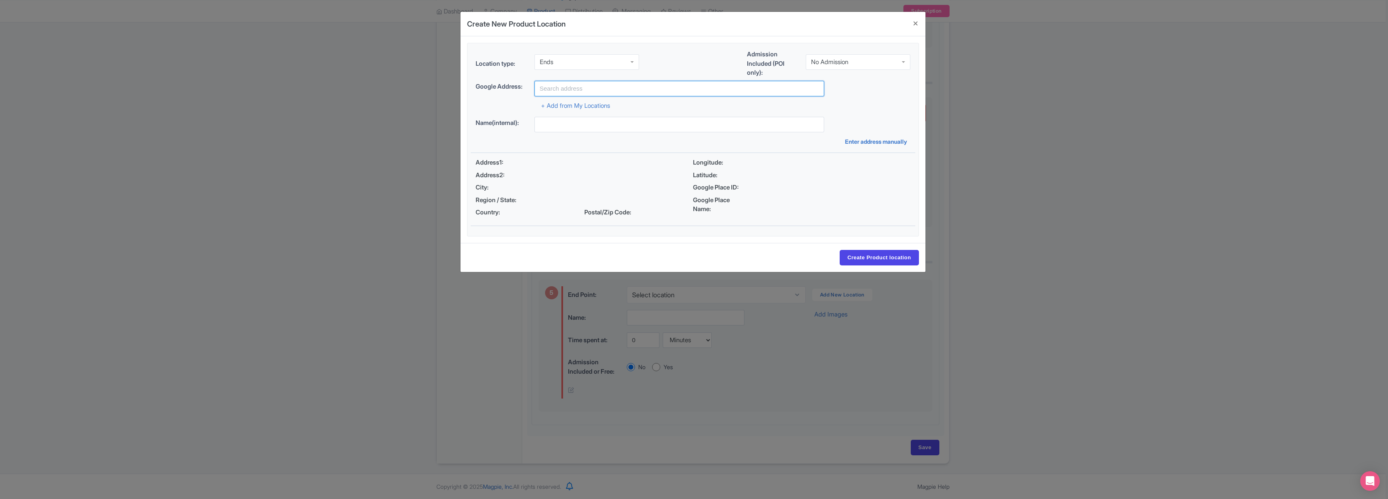
click at [588, 86] on input "text" at bounding box center [679, 89] width 290 height 16
type input "[GEOGRAPHIC_DATA], [GEOGRAPHIC_DATA], [GEOGRAPHIC_DATA]"
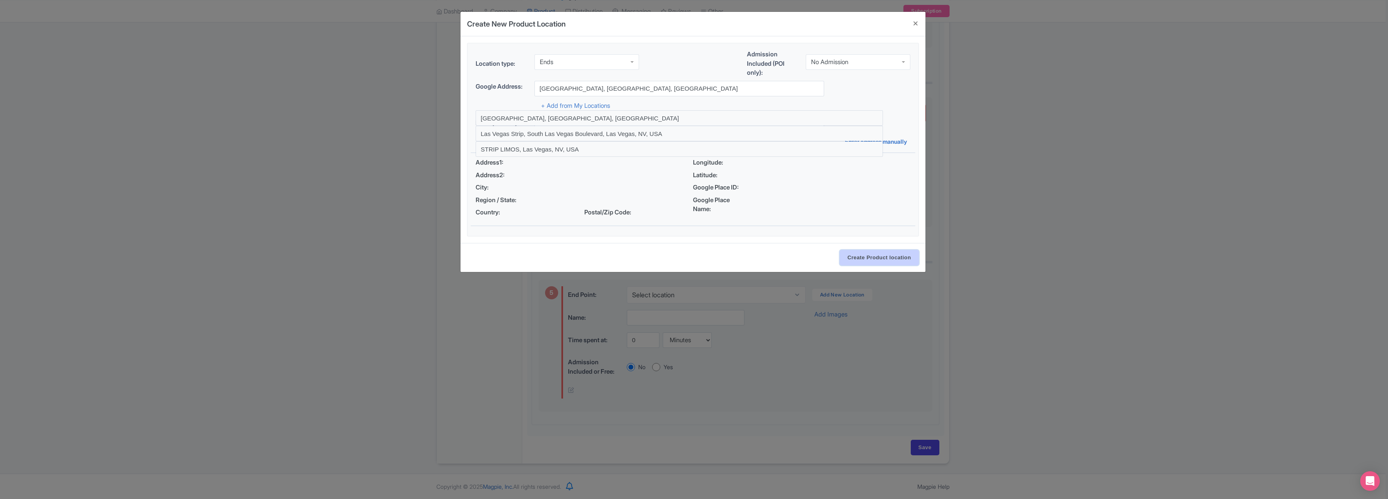
click at [869, 252] on input "Create Product location" at bounding box center [878, 258] width 79 height 16
select select "5fdb5fb7-e4b3-4c21-808e-3a5ac3cc4a6b"
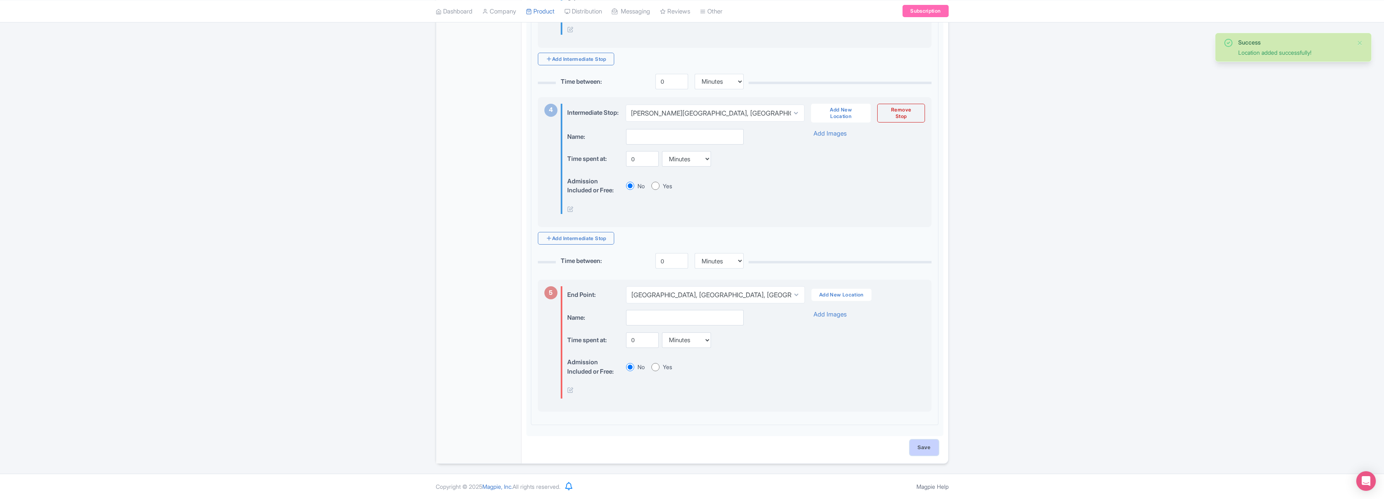
click at [926, 447] on input "Save" at bounding box center [924, 448] width 29 height 16
type input "Saving..."
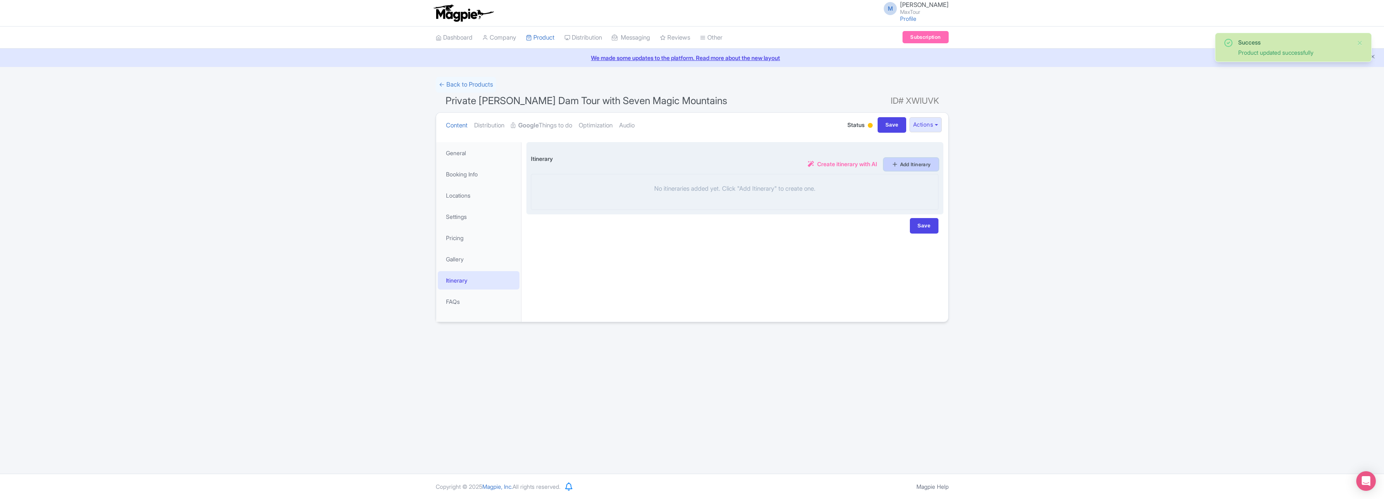
click at [917, 164] on link "Add Itinerary" at bounding box center [911, 164] width 55 height 13
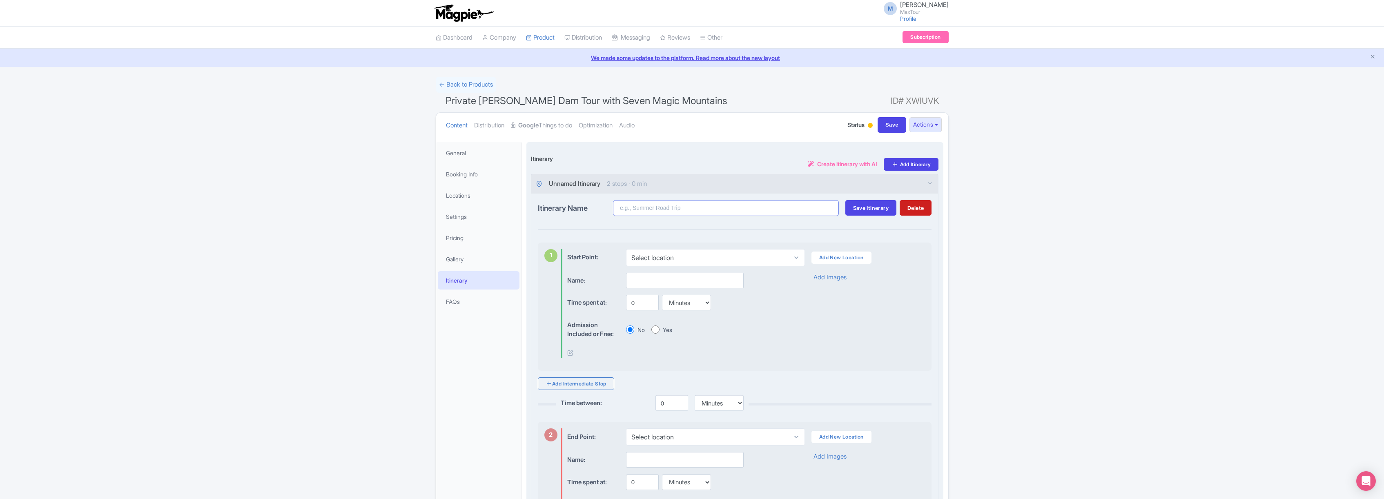
click at [678, 212] on input "Itinerary Name" at bounding box center [726, 208] width 226 height 16
type input "Private [PERSON_NAME] Dam tour with Seven Magic Mountains"
click at [863, 208] on span "Save Itinerary" at bounding box center [871, 208] width 36 height 7
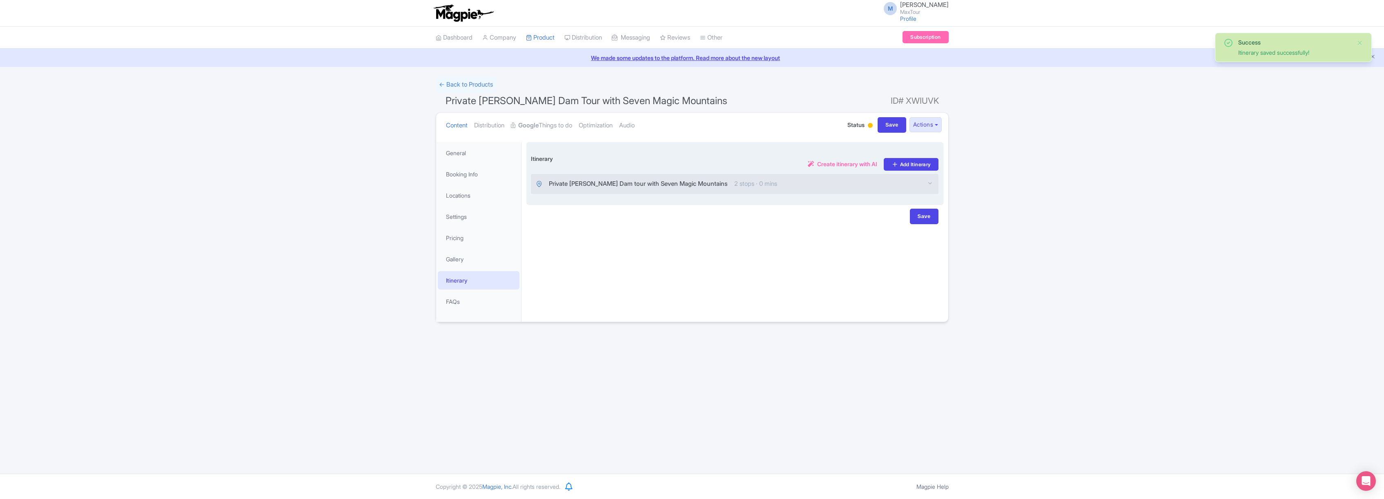
click at [640, 183] on span "Private [PERSON_NAME] Dam tour with Seven Magic Mountains" at bounding box center [638, 183] width 179 height 9
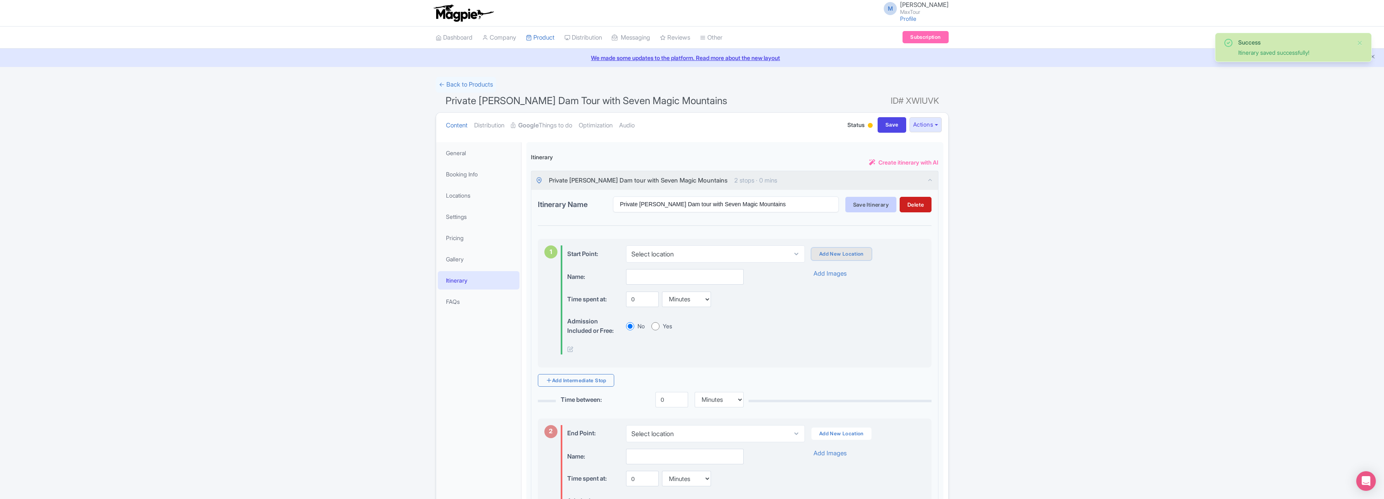
click at [841, 254] on link "Add New Location" at bounding box center [842, 254] width 60 height 12
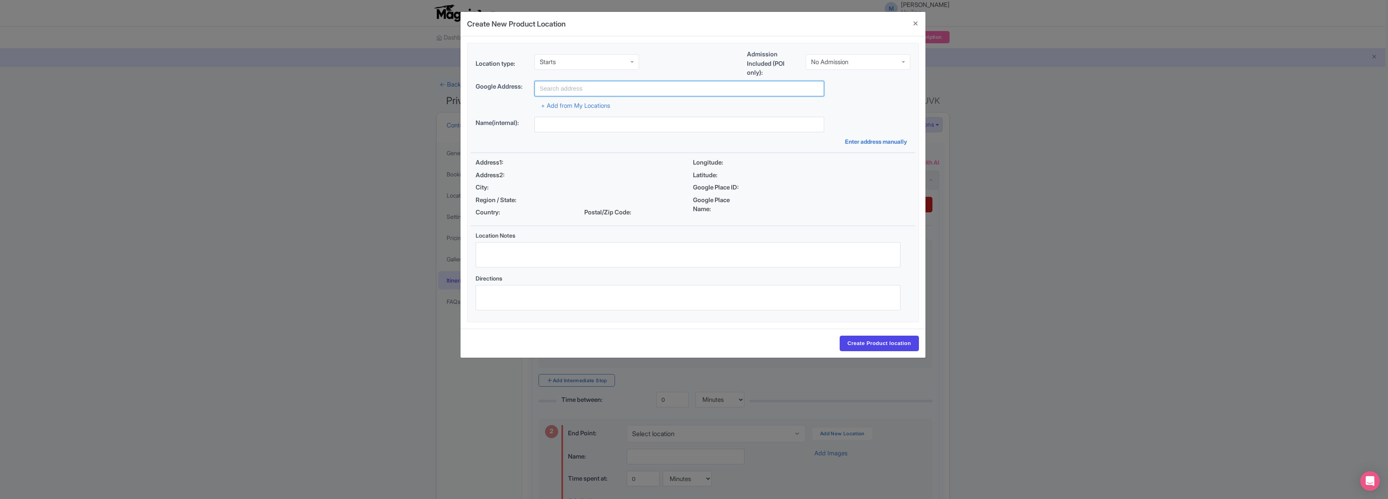
click at [580, 89] on input "text" at bounding box center [679, 89] width 290 height 16
type input "Las Vegas Strip, NV, USA"
click at [876, 343] on input "Create Product location" at bounding box center [878, 344] width 79 height 16
select select "581c20c3-03b4-4853-96d9-5e9906b3258e"
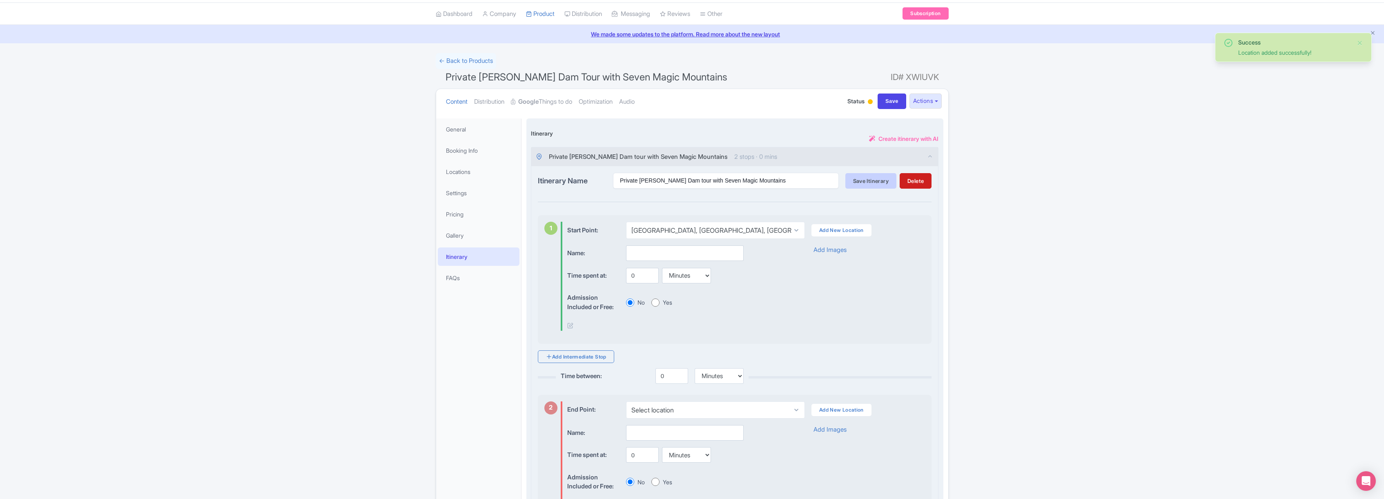
scroll to position [48, 0]
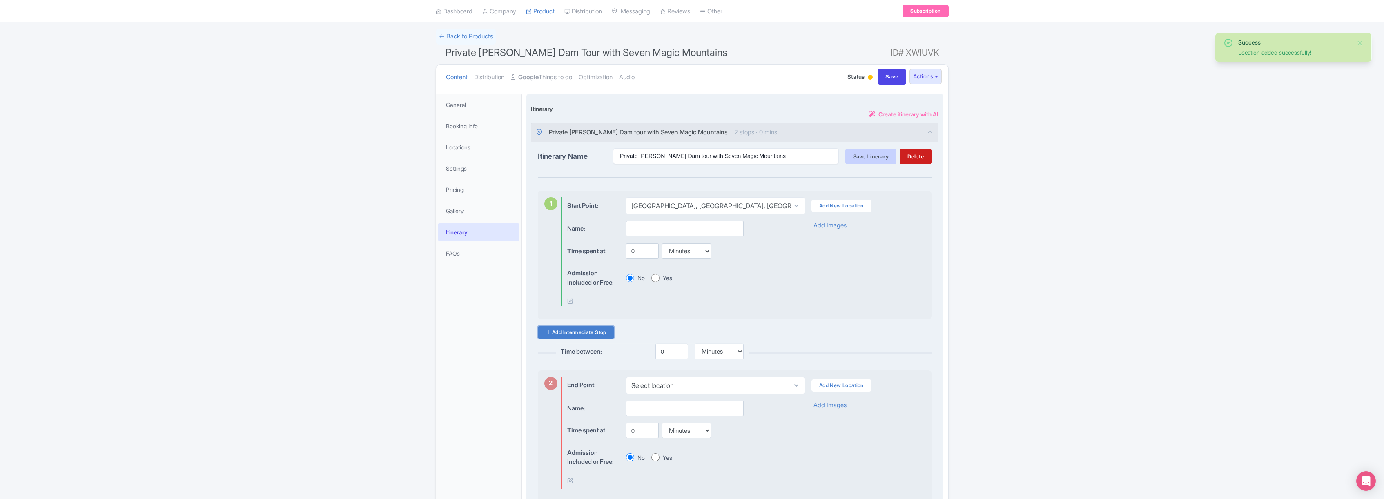
click at [574, 333] on link "Add Intermediate Stop" at bounding box center [576, 332] width 76 height 13
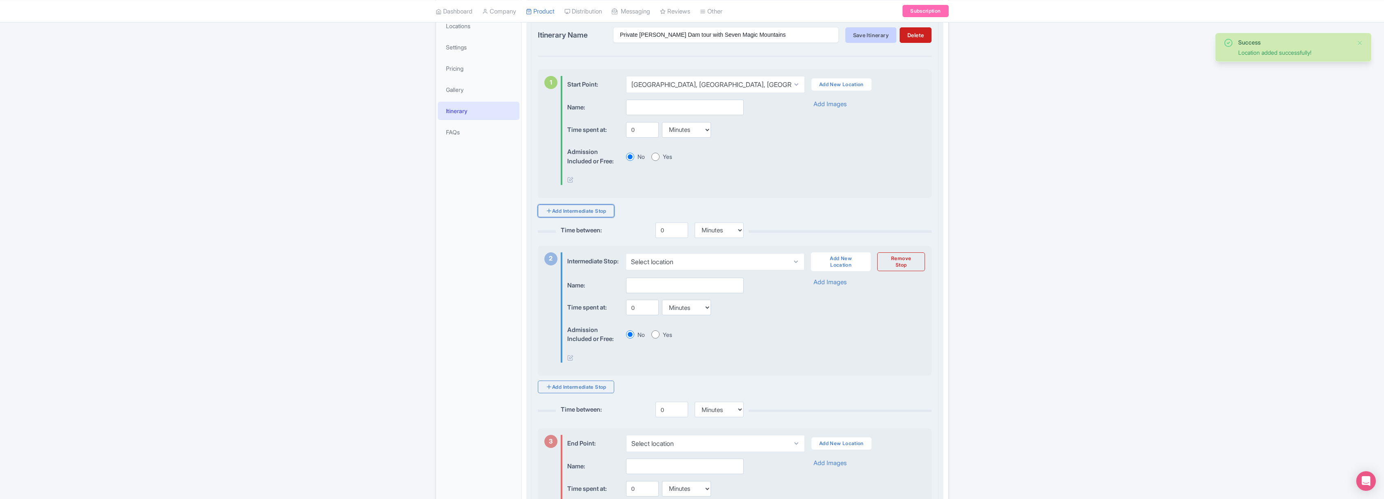
scroll to position [174, 0]
click at [837, 263] on link "Add New Location" at bounding box center [841, 257] width 60 height 19
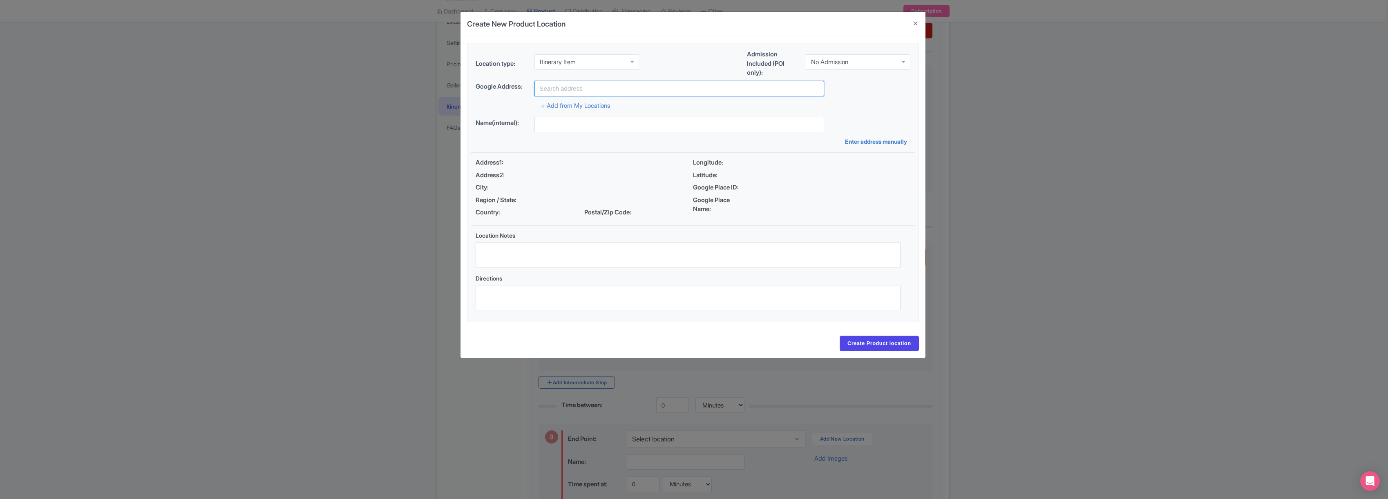
click at [567, 88] on input "text" at bounding box center [679, 89] width 290 height 16
type input "Welcome To..., Las Vegas, NV, USA"
click at [879, 346] on input "Create Product location" at bounding box center [878, 344] width 79 height 16
select select "dd9eb336-ecec-4d7c-ba7a-5e007f45cfe1"
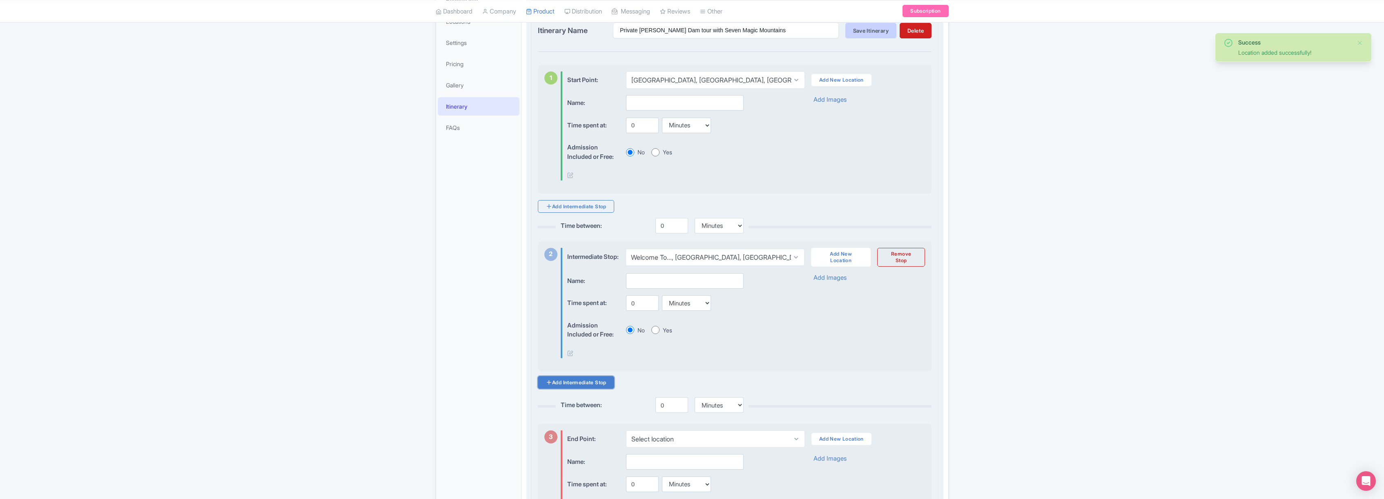
click at [575, 389] on link "Add Intermediate Stop" at bounding box center [576, 382] width 76 height 13
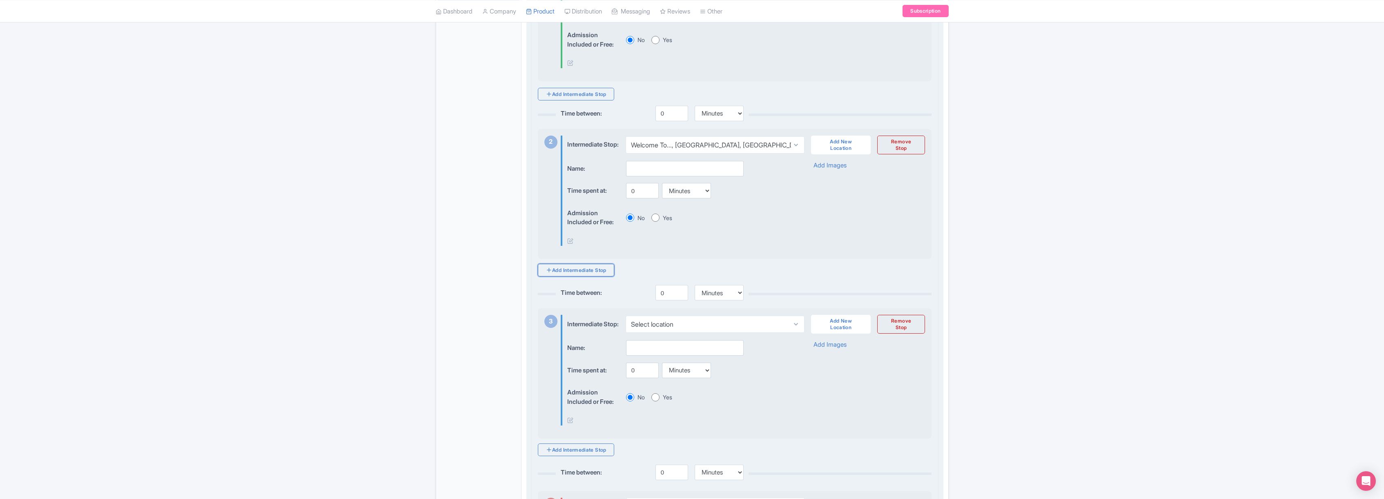
scroll to position [288, 0]
click at [838, 330] on link "Add New Location" at bounding box center [841, 322] width 60 height 19
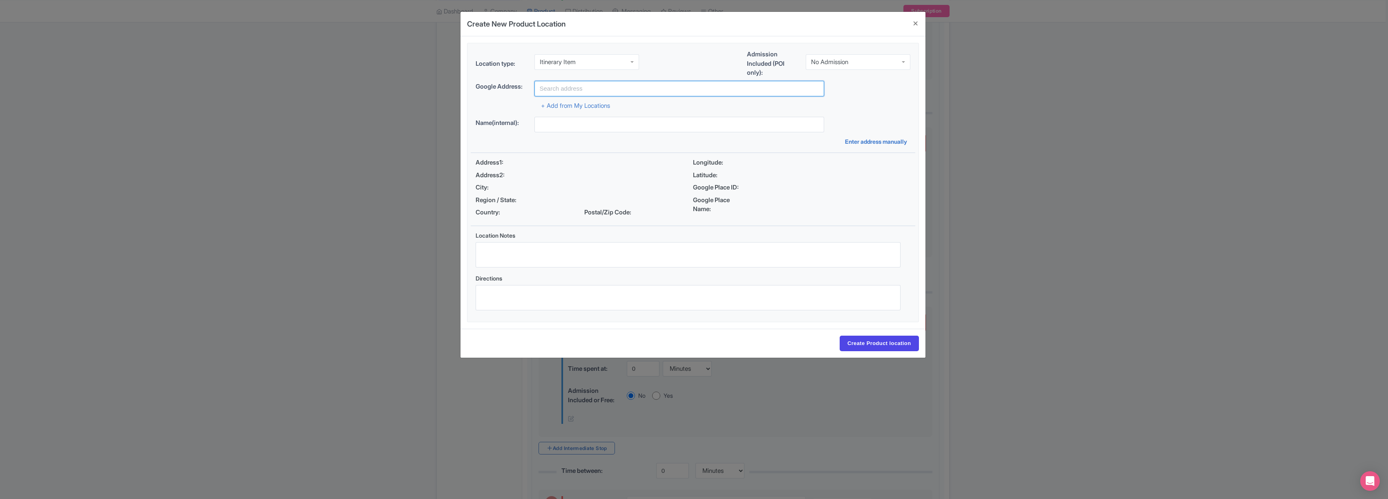
click at [584, 88] on input "text" at bounding box center [679, 89] width 290 height 16
type input "Seven Magic Mountains, South Las Vegas Boulevard, Las Vegas, NV, USA"
click at [879, 345] on input "Create Product location" at bounding box center [878, 344] width 79 height 16
select select "d923cb75-1f60-490e-991a-f61603d6495e"
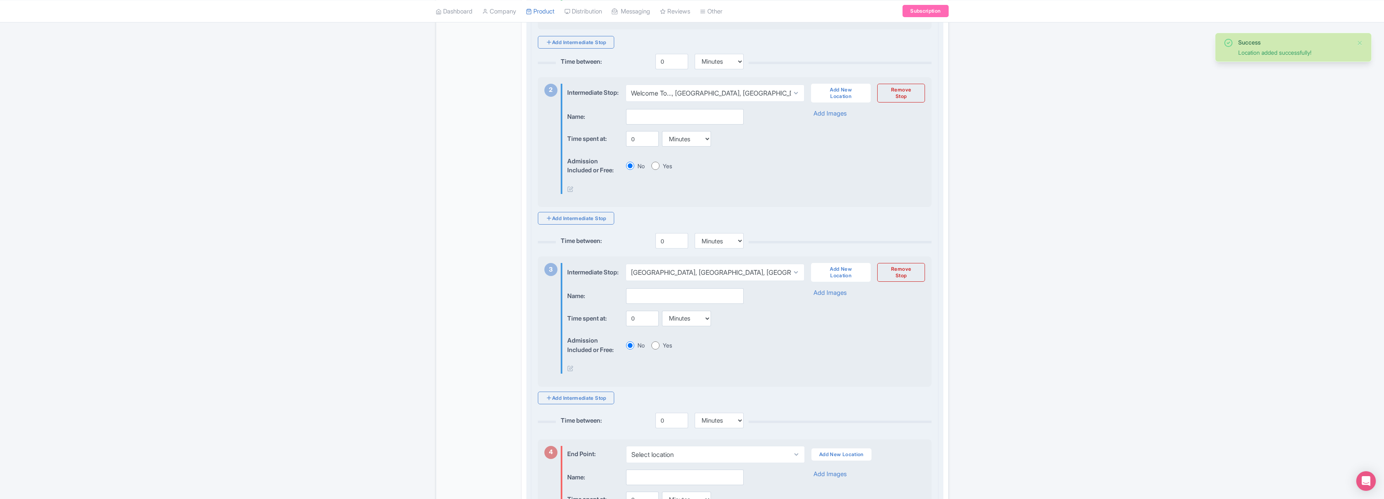
scroll to position [448, 0]
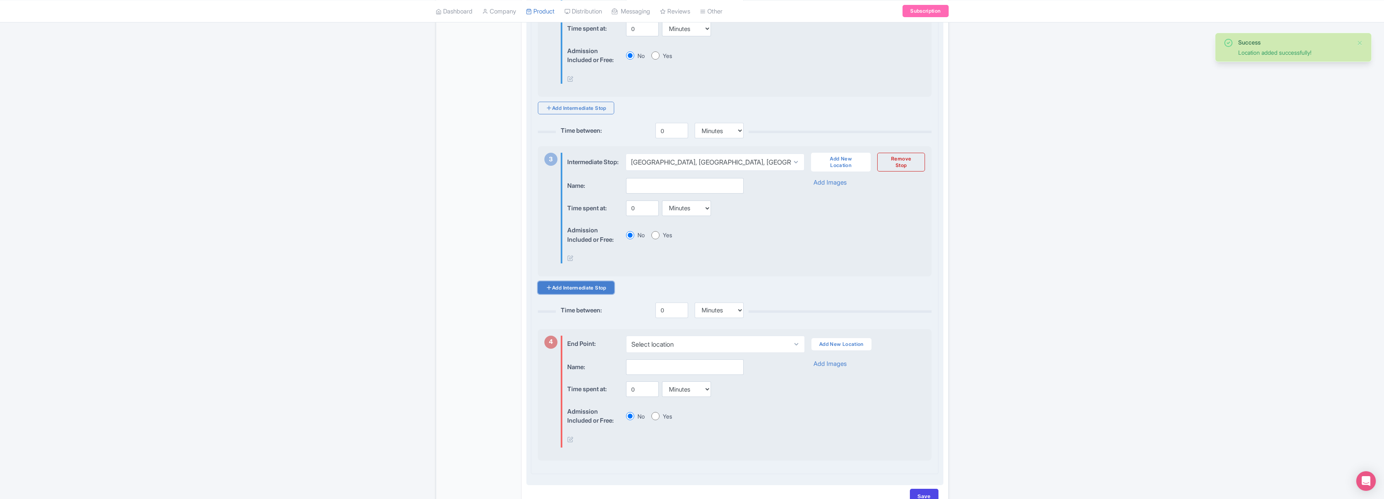
click at [575, 294] on link "Add Intermediate Stop" at bounding box center [576, 287] width 76 height 13
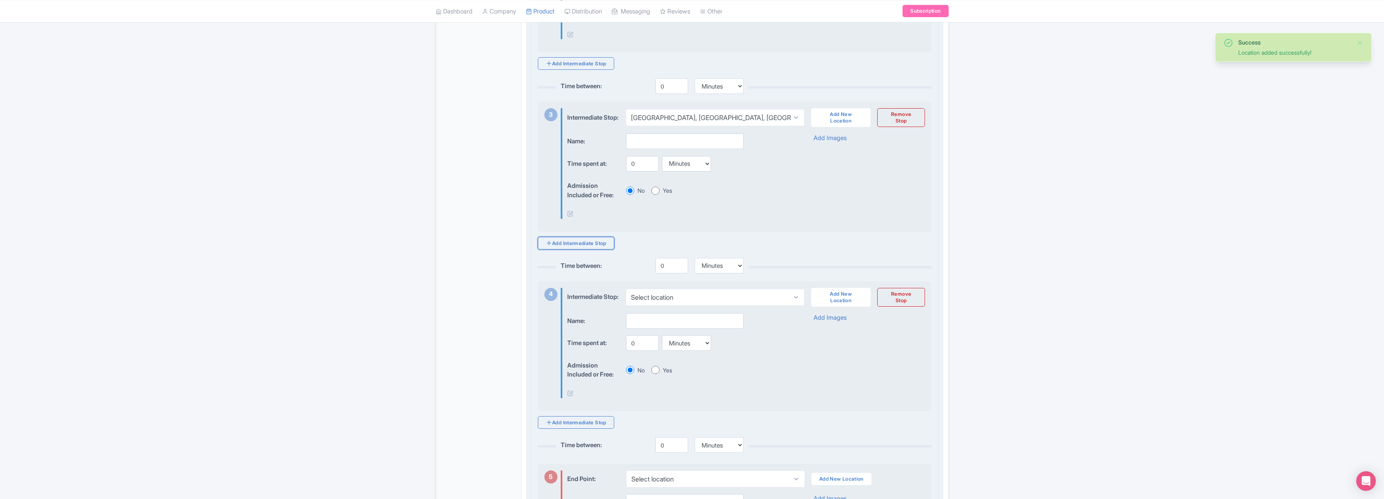
scroll to position [493, 0]
drag, startPoint x: 844, startPoint y: 313, endPoint x: 836, endPoint y: 313, distance: 8.2
click at [845, 306] on link "Add New Location" at bounding box center [841, 297] width 60 height 19
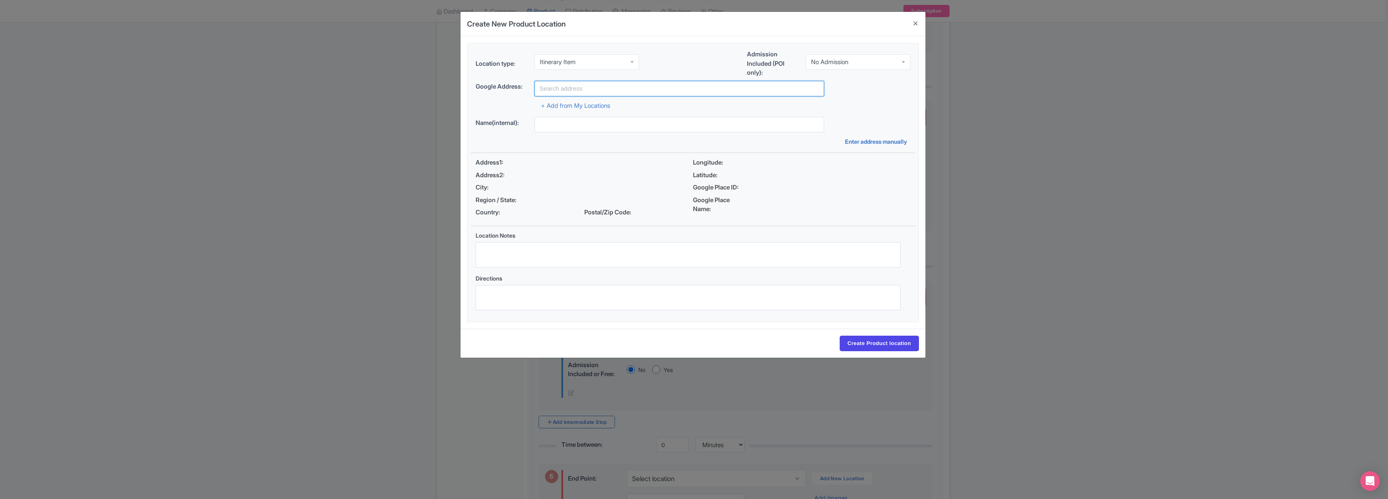
click at [599, 91] on input "text" at bounding box center [679, 89] width 290 height 16
type input "Hoover Dam, United States"
click at [876, 345] on input "Create Product location" at bounding box center [878, 344] width 79 height 16
select select "2fb86813-4395-4d91-8136-bc75f9e690c4"
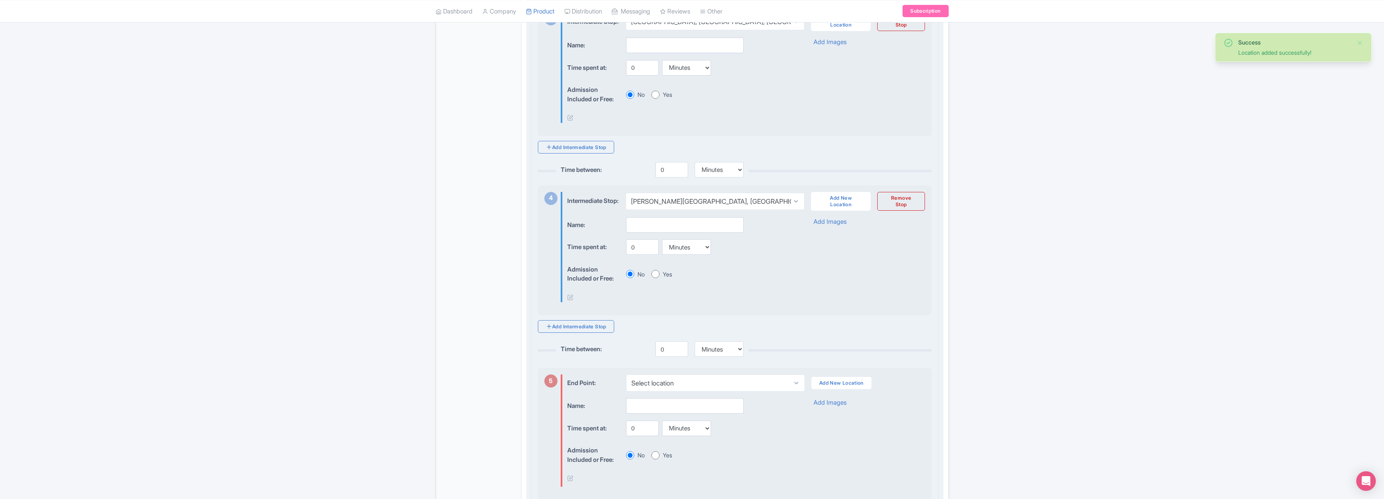
scroll to position [646, 0]
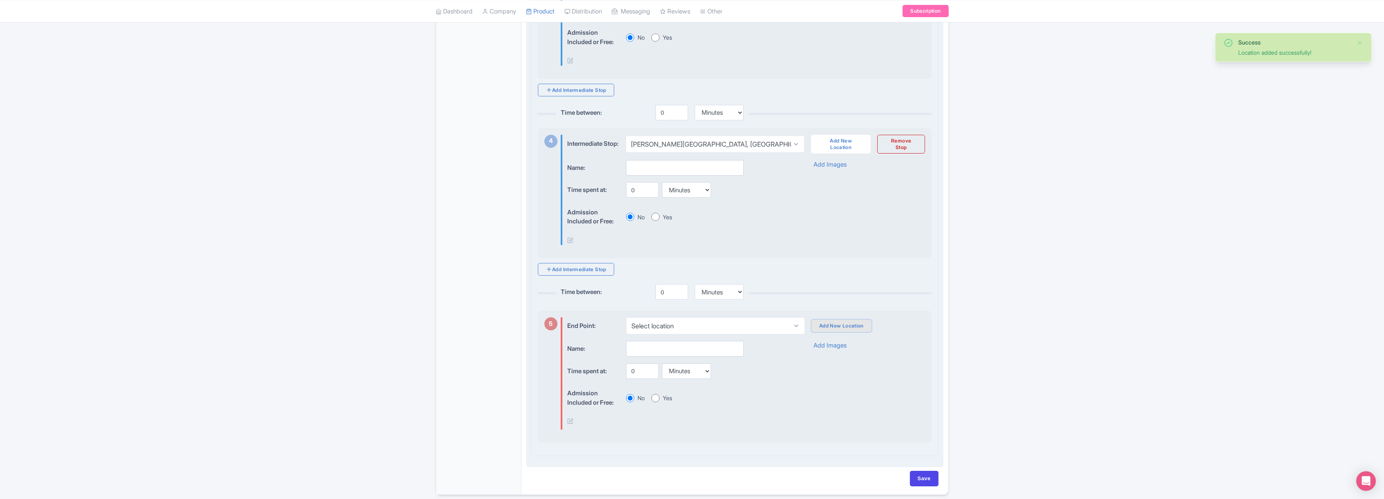
click at [843, 332] on link "Add New Location" at bounding box center [842, 326] width 60 height 12
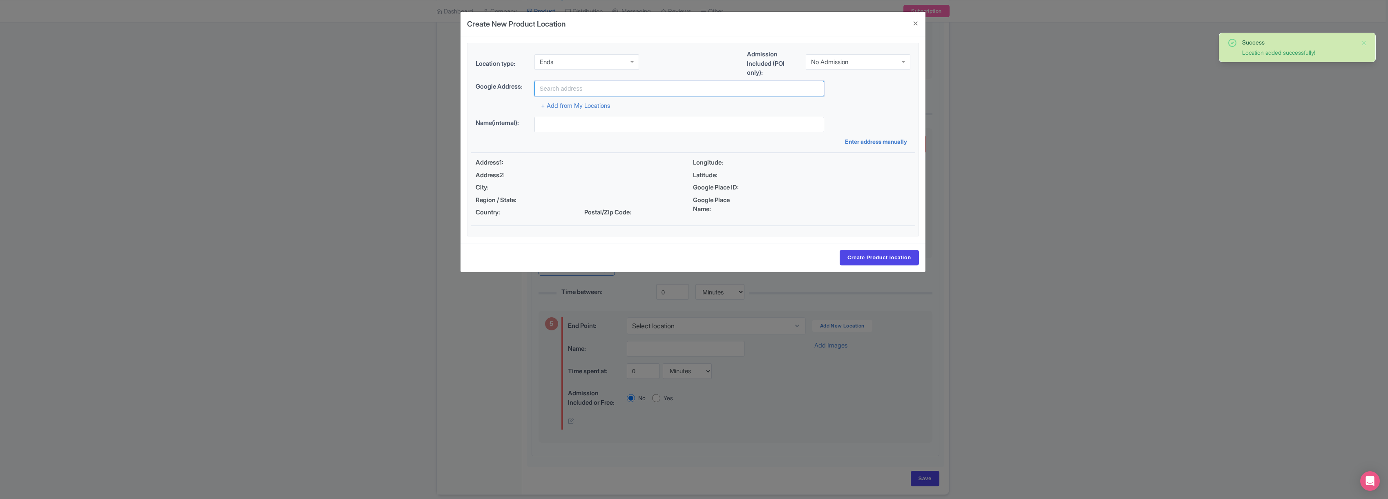
click at [577, 90] on input "text" at bounding box center [679, 89] width 290 height 16
type input "Las Vegas Strip, NV, USA"
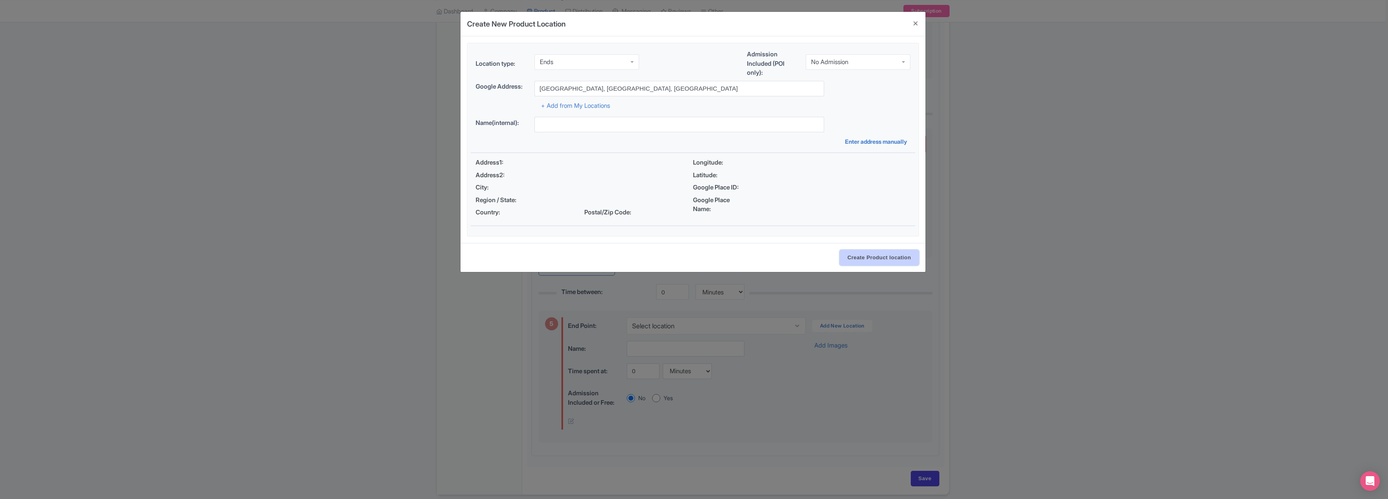
click at [873, 257] on input "Create Product location" at bounding box center [878, 258] width 79 height 16
select select "ff5b841d-45da-4ca9-b6e6-21115b5f25be"
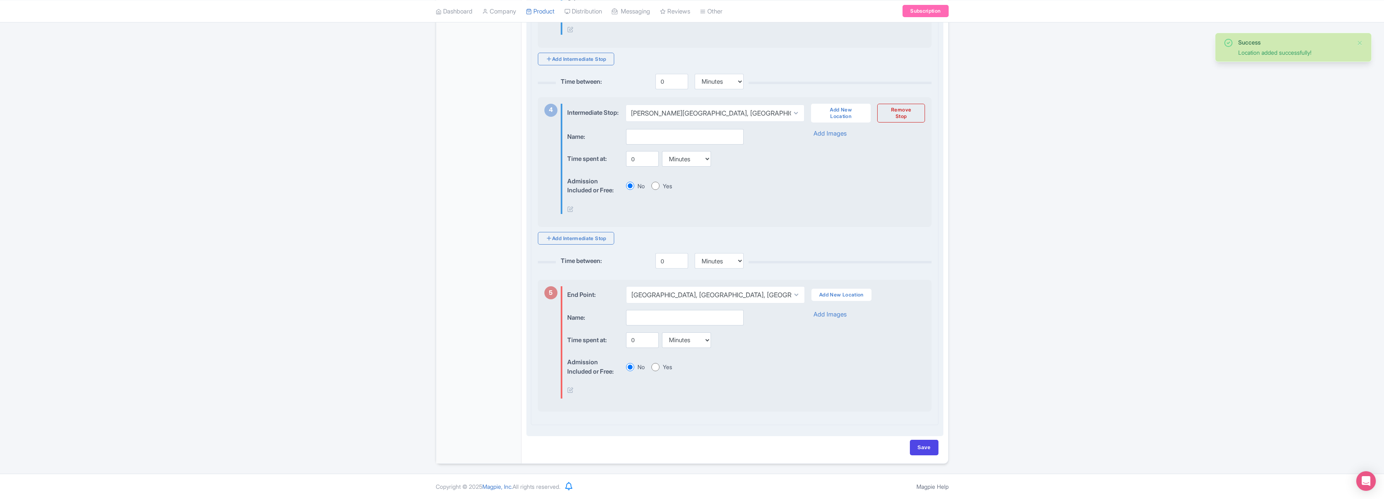
scroll to position [696, 0]
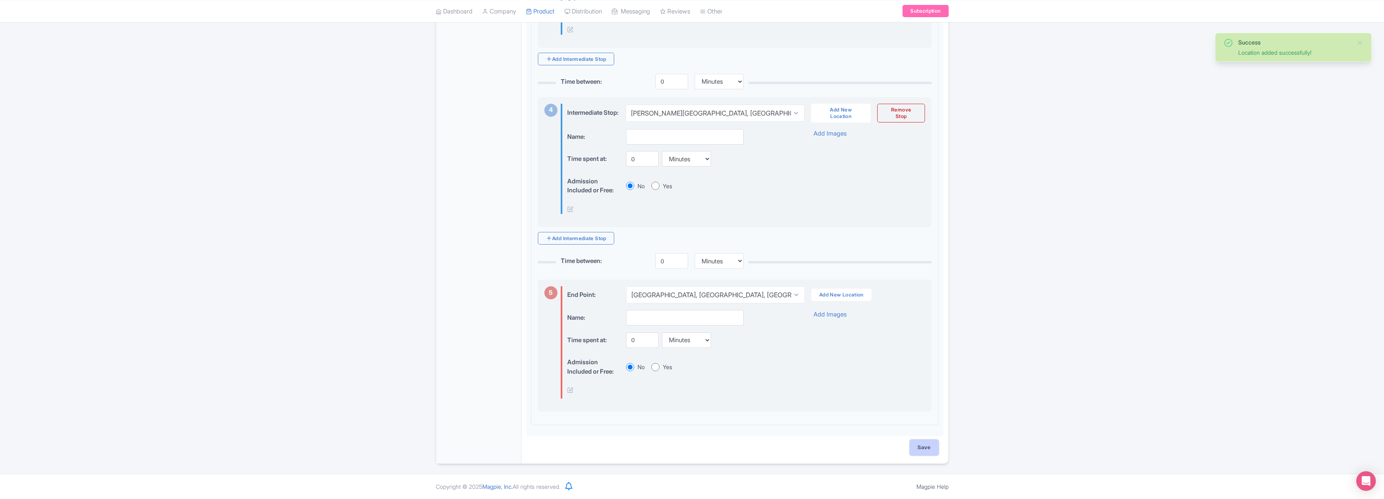
click at [932, 449] on input "Save" at bounding box center [924, 448] width 29 height 16
type input "Saving..."
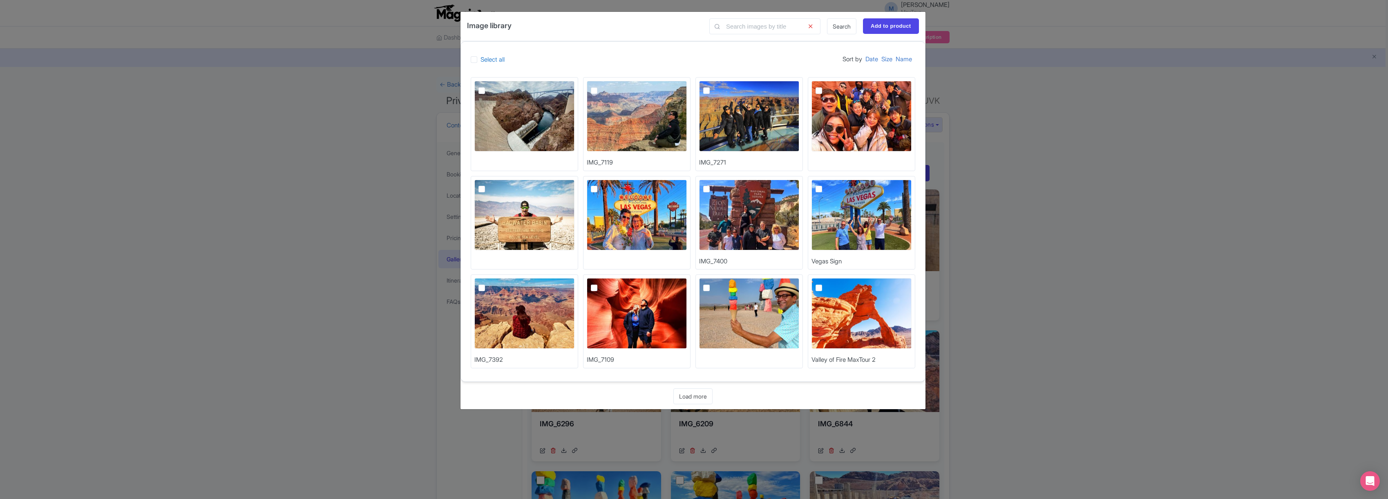
checkbox input "true"
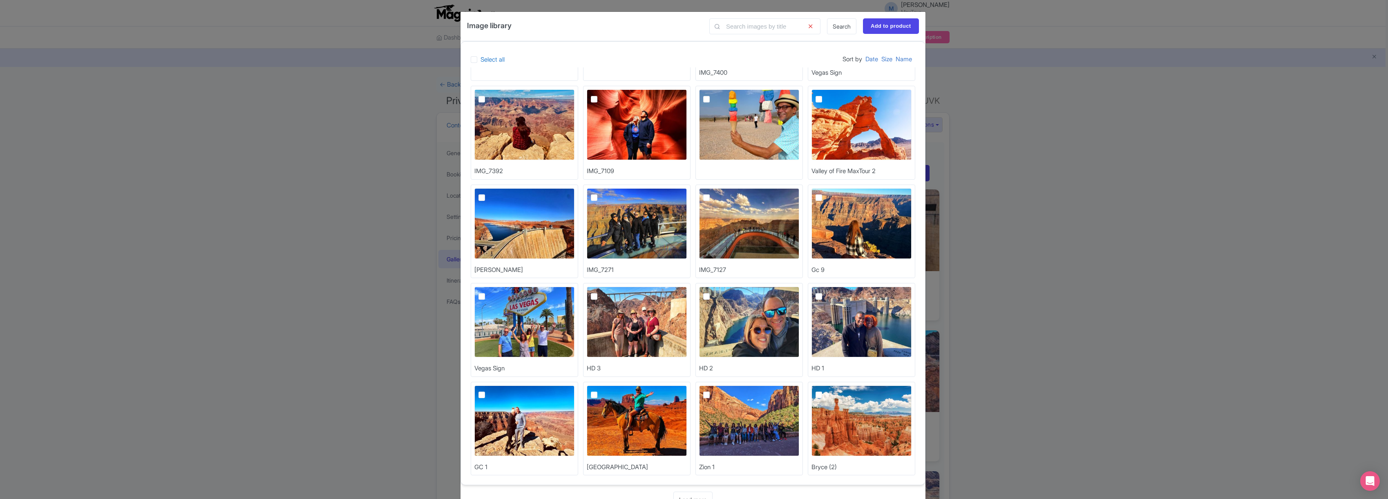
scroll to position [192, 0]
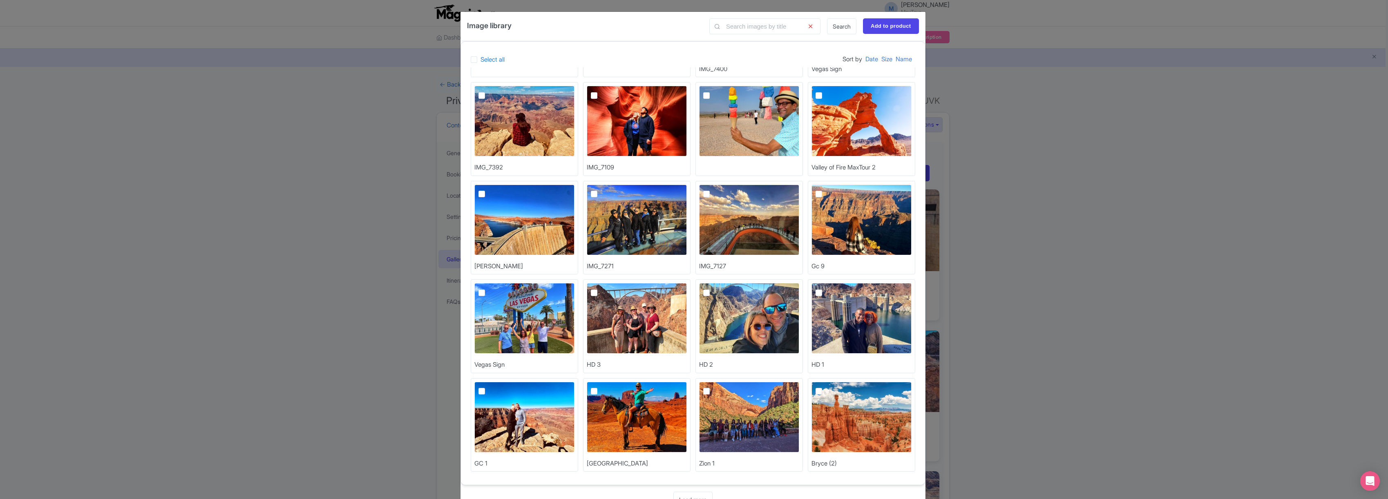
checkbox input "true"
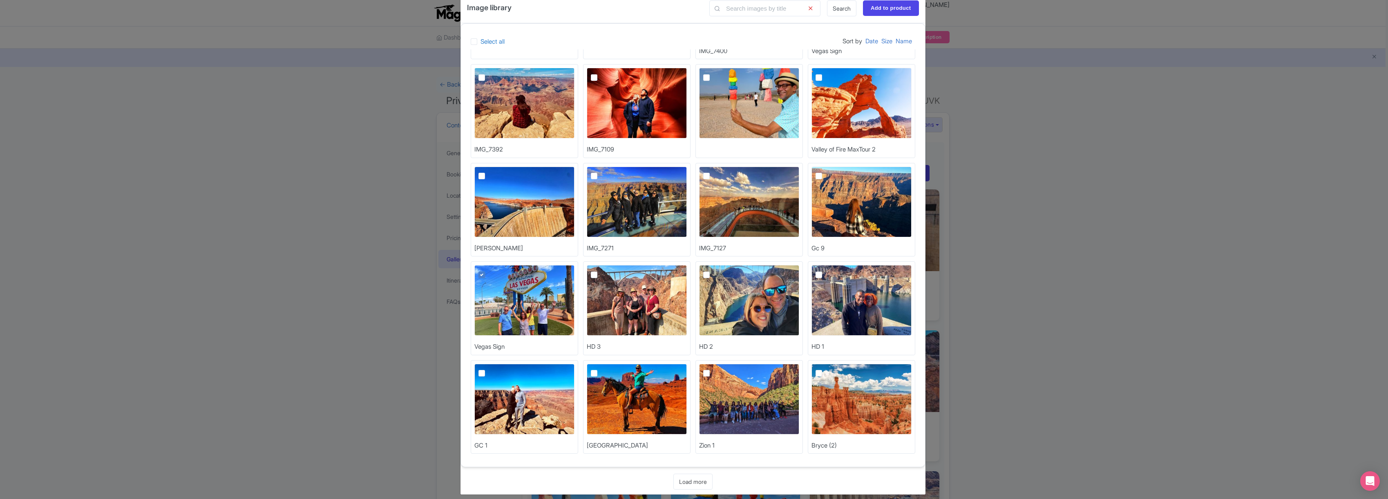
scroll to position [25, 0]
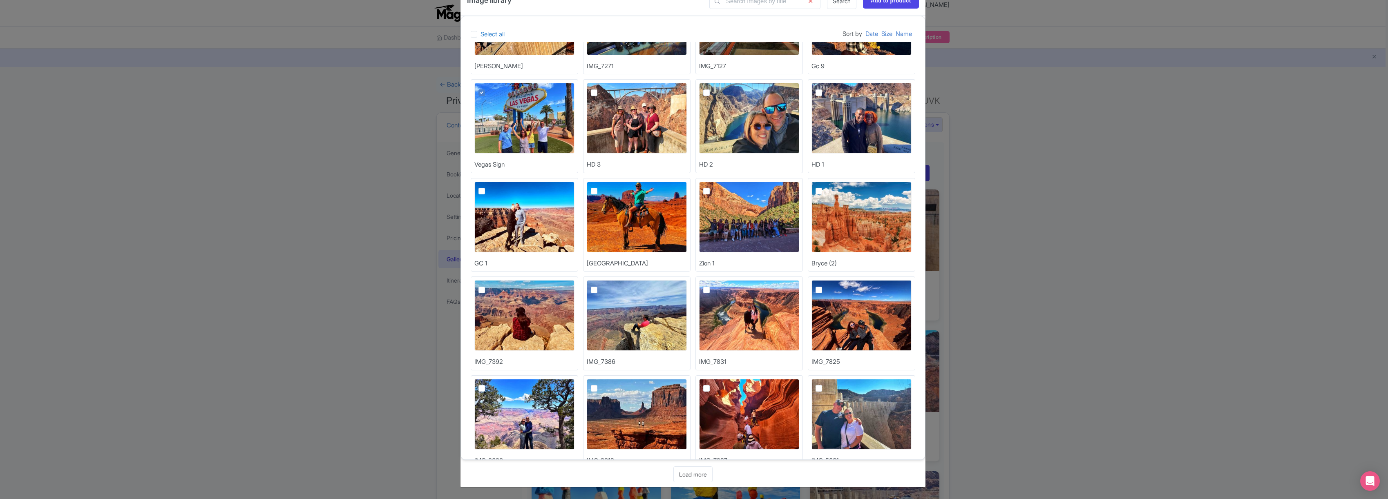
scroll to position [488, 0]
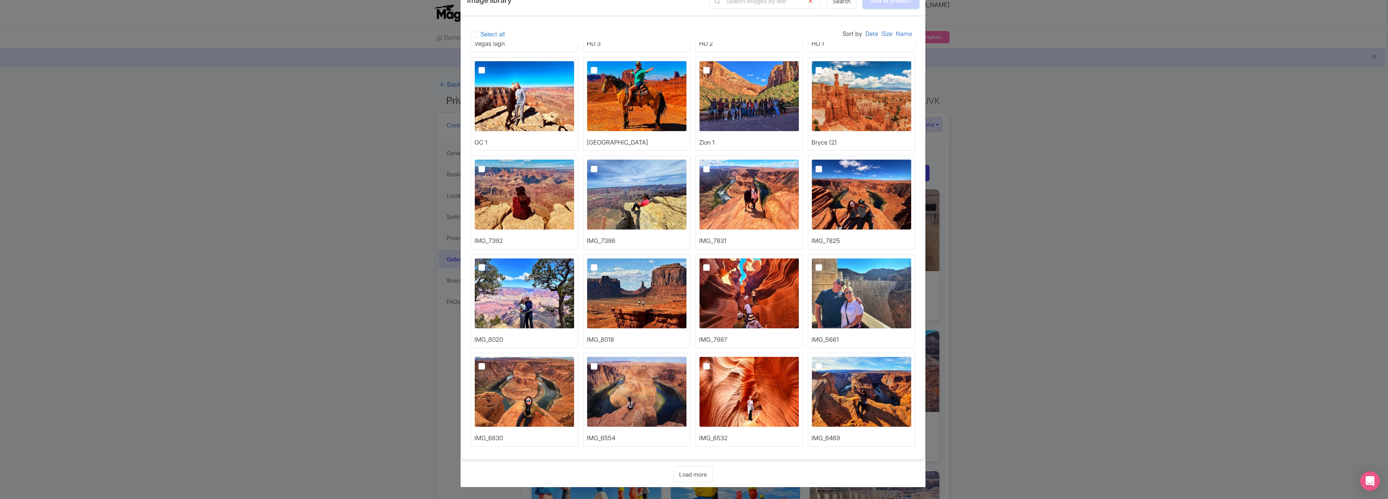
type input "Adding..."
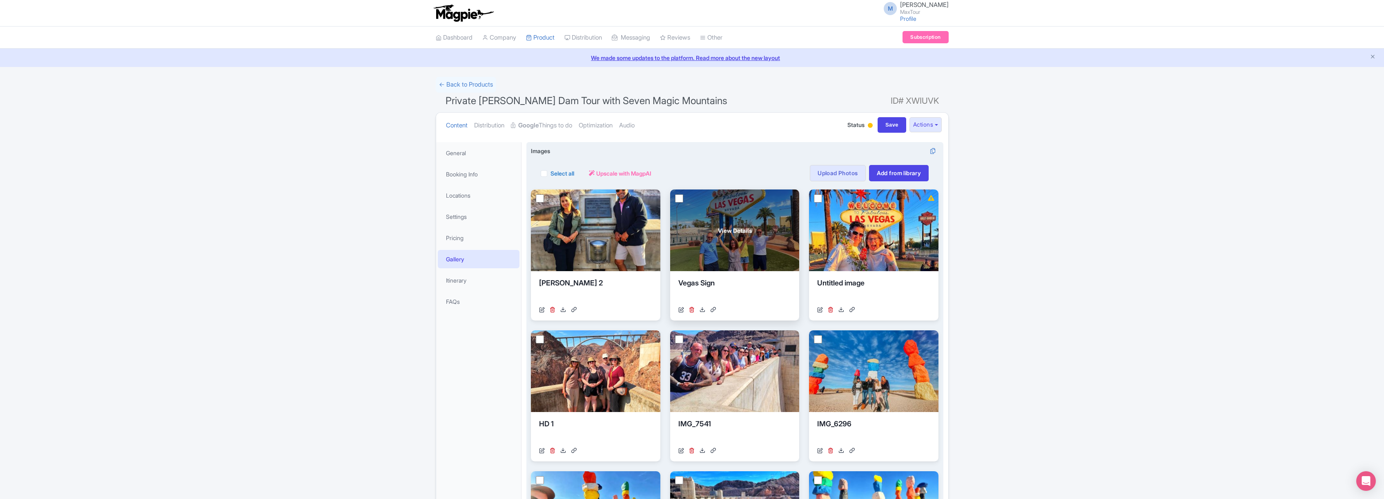
click at [678, 199] on input "checkbox" at bounding box center [679, 198] width 8 height 8
checkbox input "true"
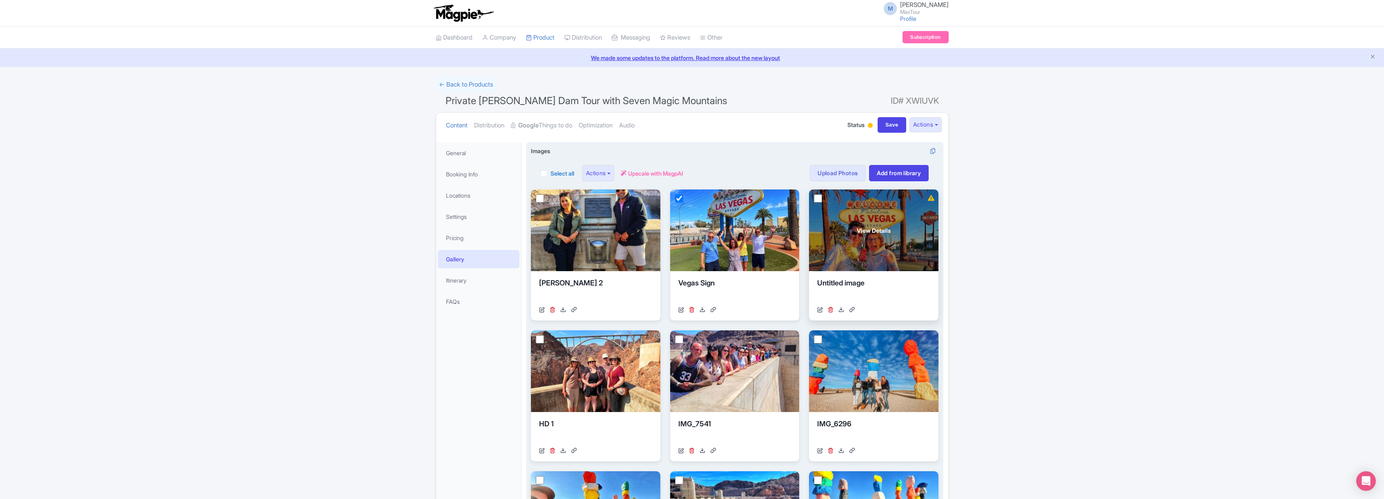
click at [819, 198] on input "checkbox" at bounding box center [818, 198] width 8 height 8
checkbox input "true"
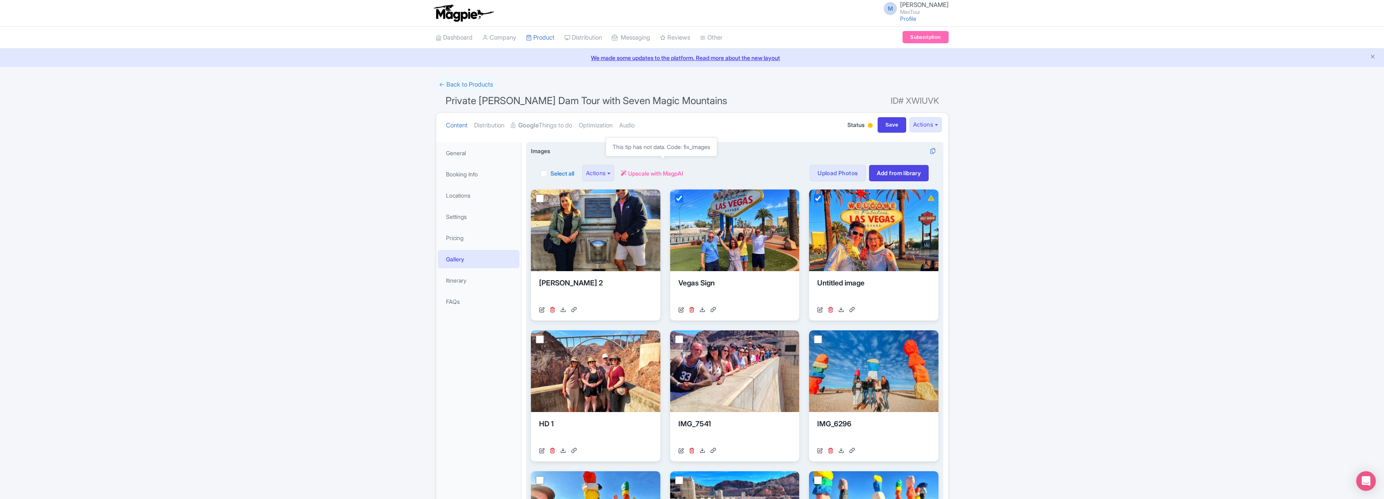
click at [665, 171] on span "Upscale with MagpAI" at bounding box center [655, 173] width 55 height 9
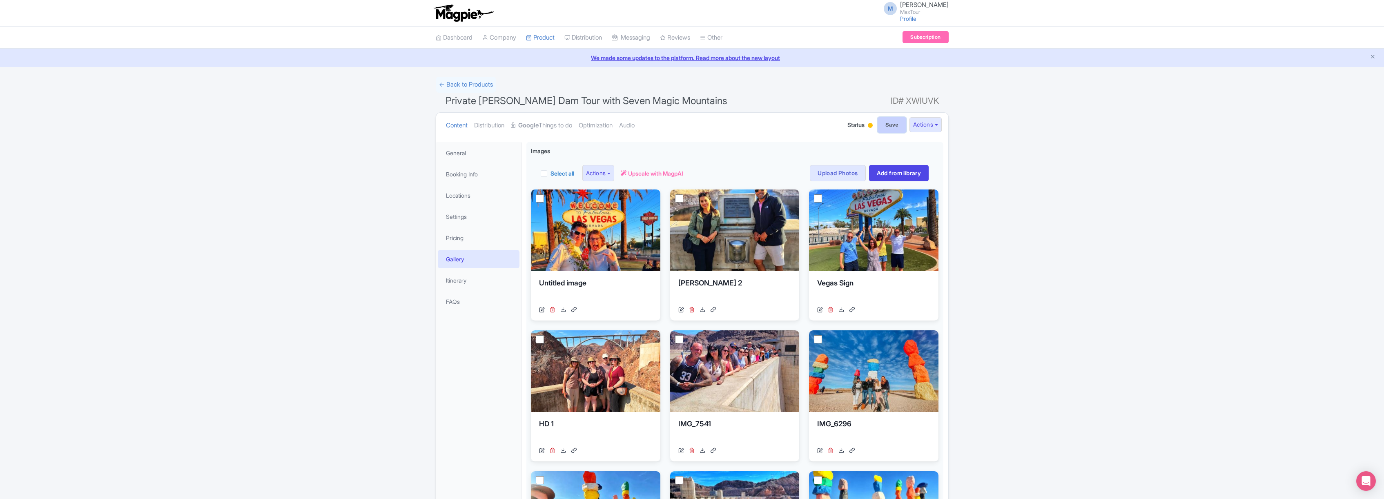
click at [884, 120] on input "Save" at bounding box center [892, 125] width 29 height 16
type input "Saving..."
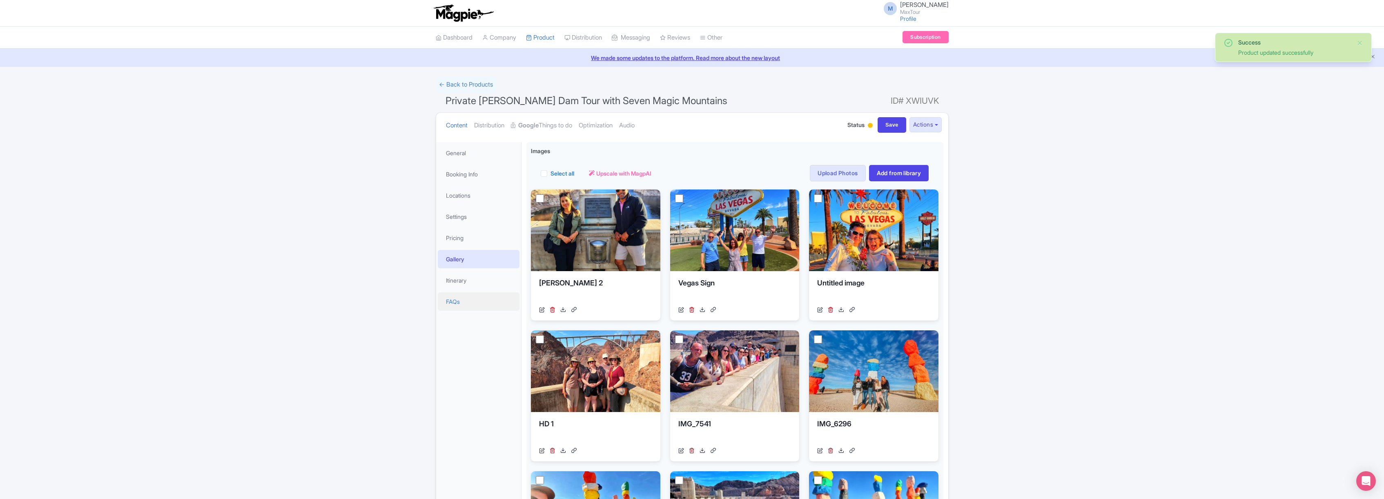
click at [451, 299] on link "FAQs" at bounding box center [479, 301] width 82 height 18
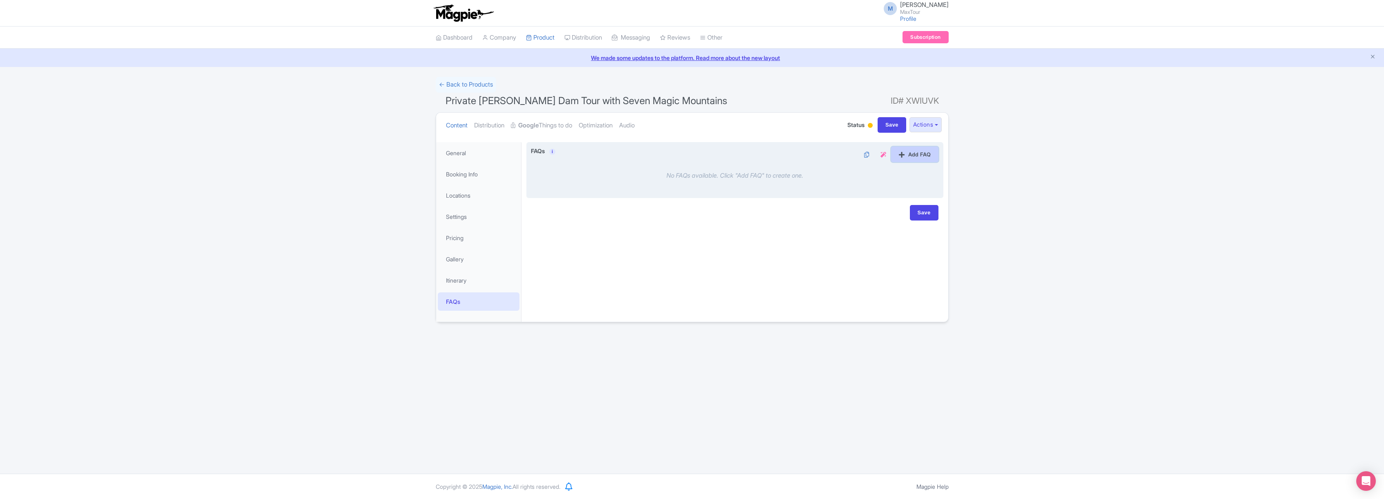
click at [917, 155] on link "Add FAQ" at bounding box center [914, 155] width 47 height 16
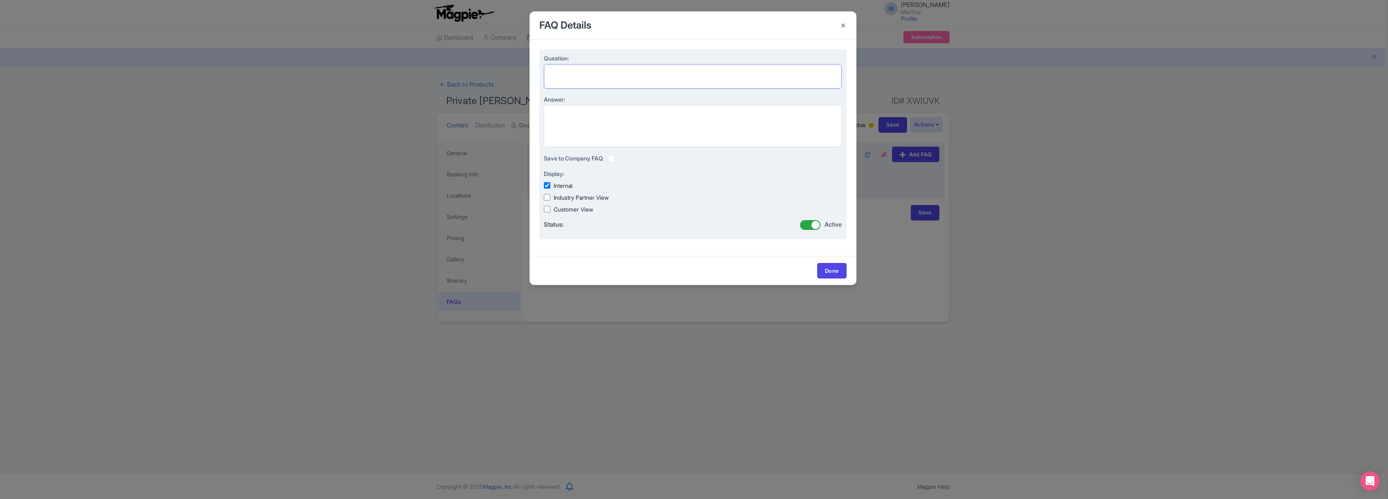
click at [585, 70] on textarea "Question:" at bounding box center [693, 76] width 298 height 25
paste textarea "Are kids allowed on your private tours?"
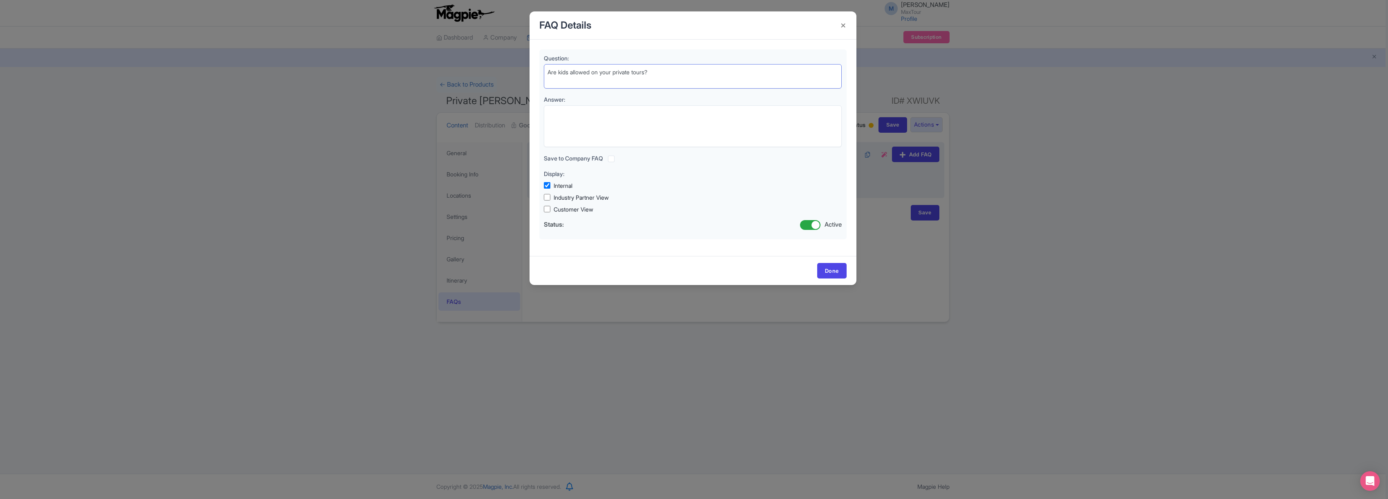
type textarea "Are kids allowed on your private tours?"
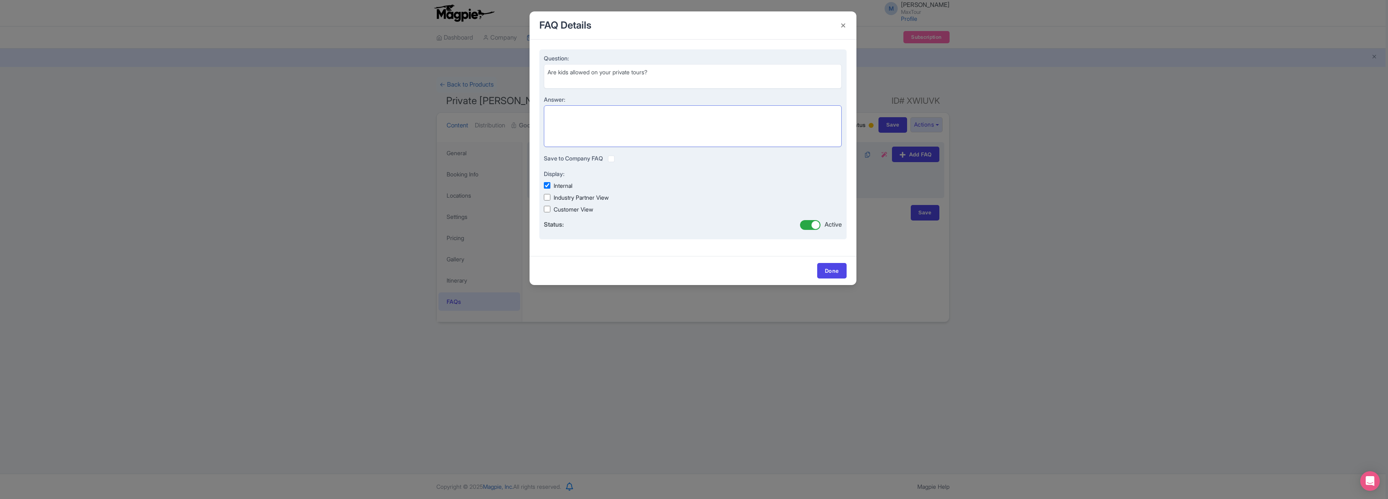
click at [561, 114] on textarea "Answer:" at bounding box center [693, 126] width 298 height 42
paste textarea "Absolutely! Kids are more than welcome on our private tours. In fact, private t…"
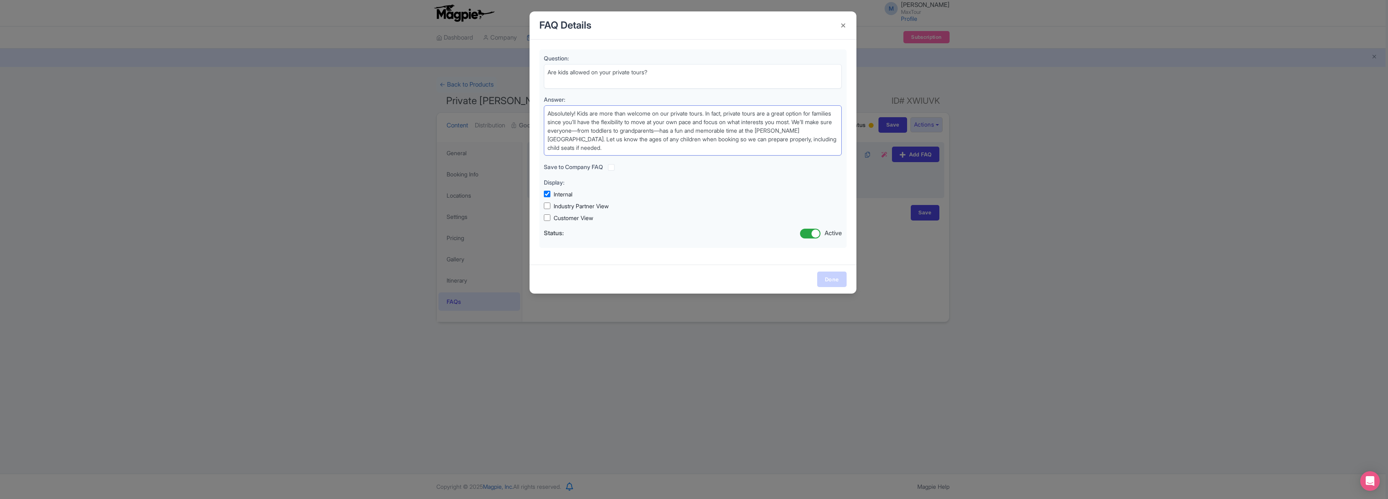
type textarea "Absolutely! Kids are more than welcome on our private tours. In fact, private t…"
click at [834, 274] on link "Done" at bounding box center [831, 280] width 29 height 16
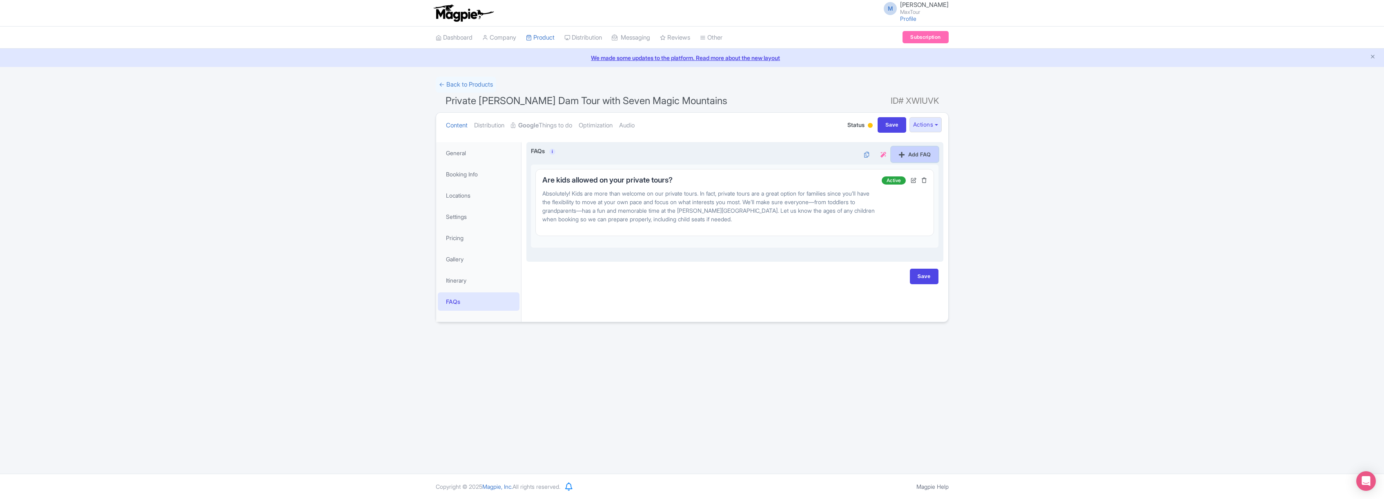
click at [914, 155] on link "Add FAQ" at bounding box center [914, 155] width 47 height 16
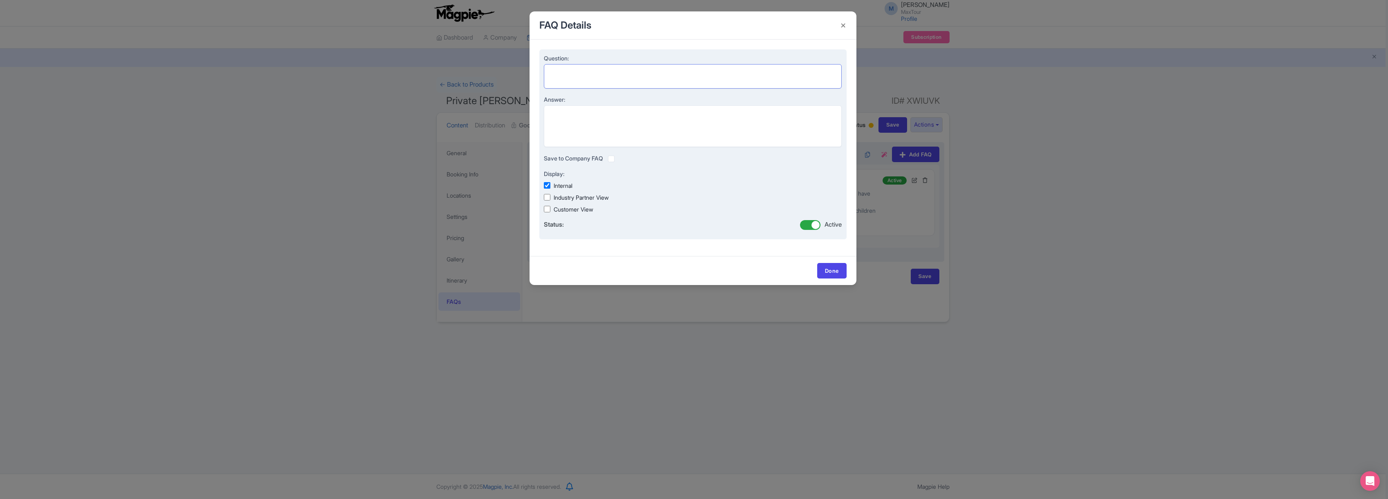
click at [566, 69] on textarea "Question:" at bounding box center [693, 76] width 298 height 25
paste textarea "What hotels do you pick up from?"
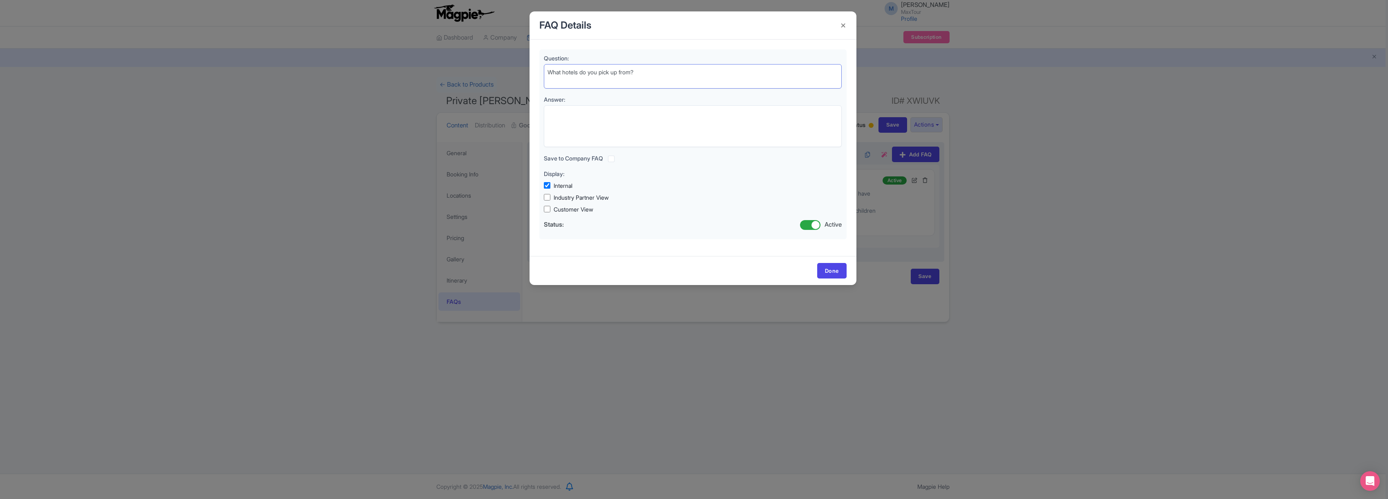
type textarea "What hotels do you pick up from?"
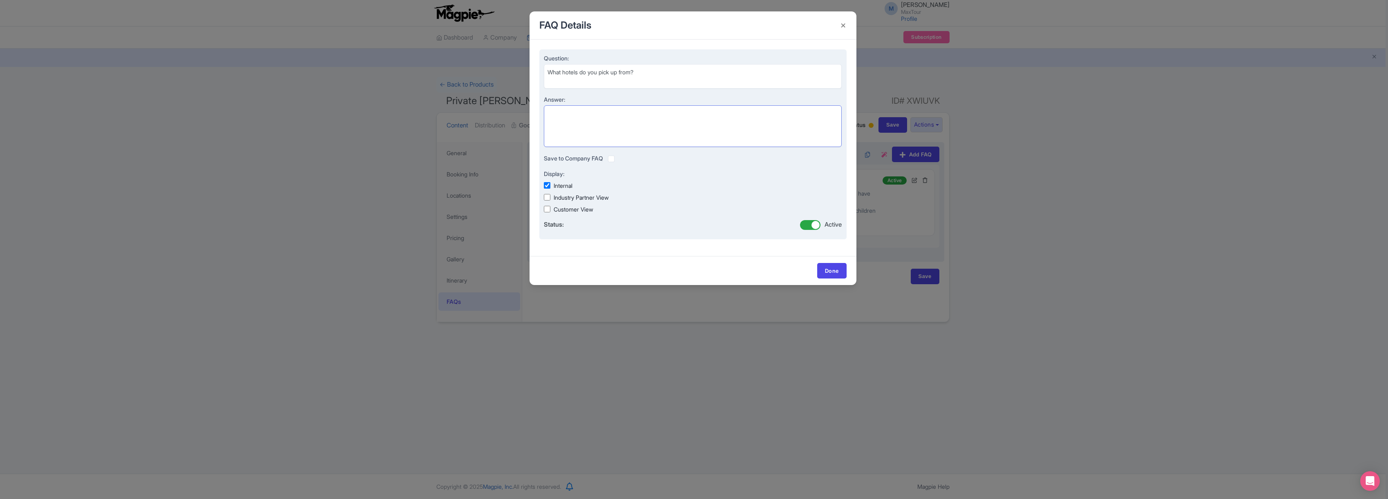
click at [578, 122] on textarea "Answer:" at bounding box center [693, 126] width 298 height 42
paste textarea "For private tours, we offer pickup from anywhere in Las Vegas—hotels on the Str…"
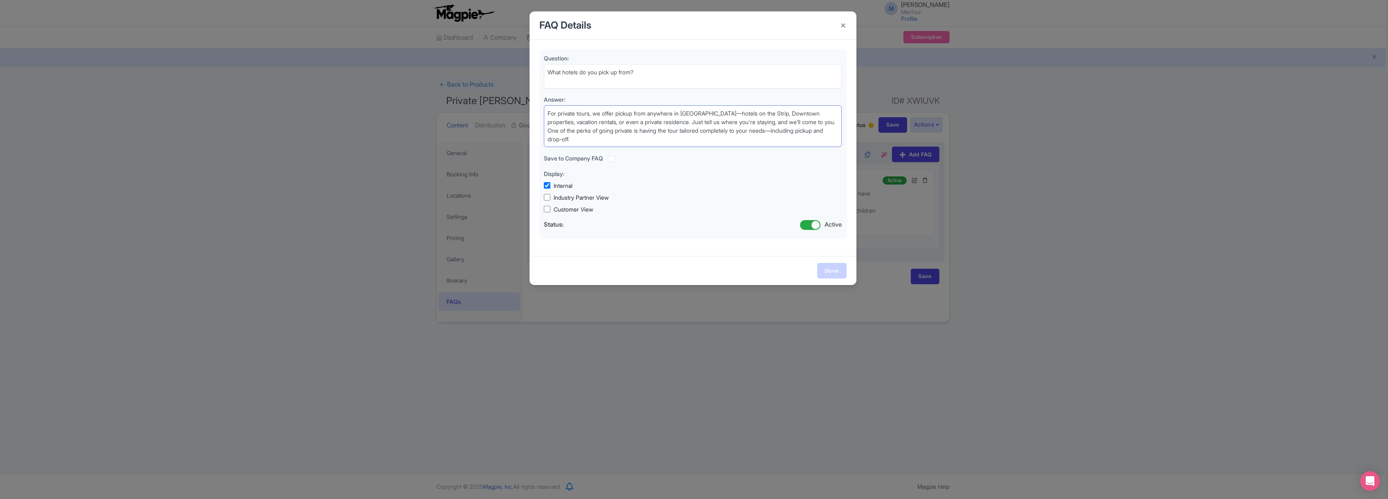
type textarea "For private tours, we offer pickup from anywhere in Las Vegas—hotels on the Str…"
click at [836, 268] on link "Done" at bounding box center [831, 271] width 29 height 16
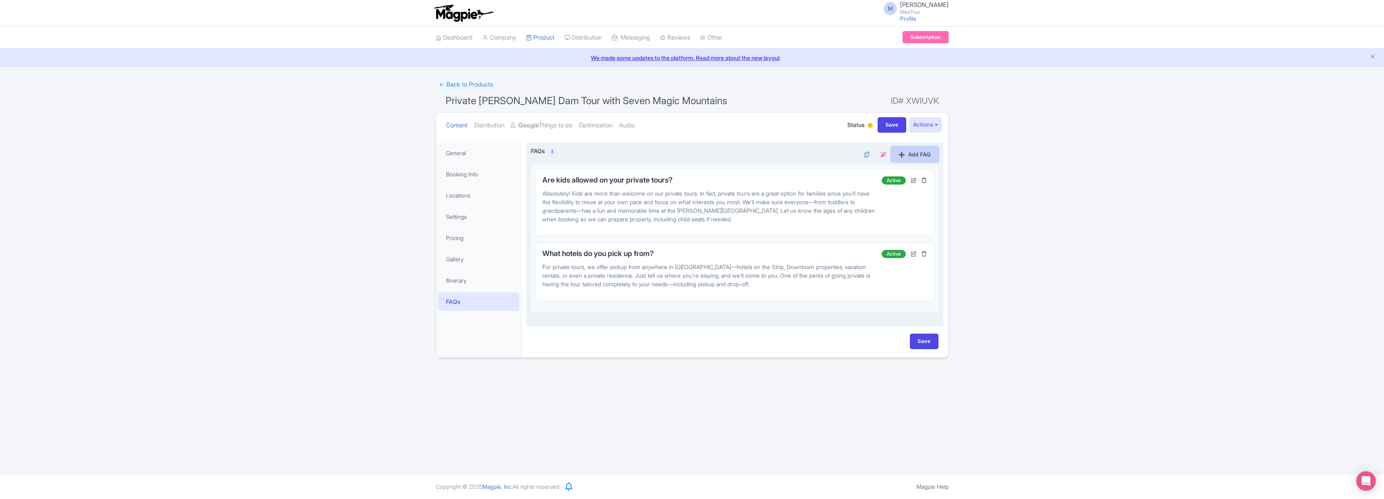
click at [918, 151] on link "Add FAQ" at bounding box center [914, 155] width 47 height 16
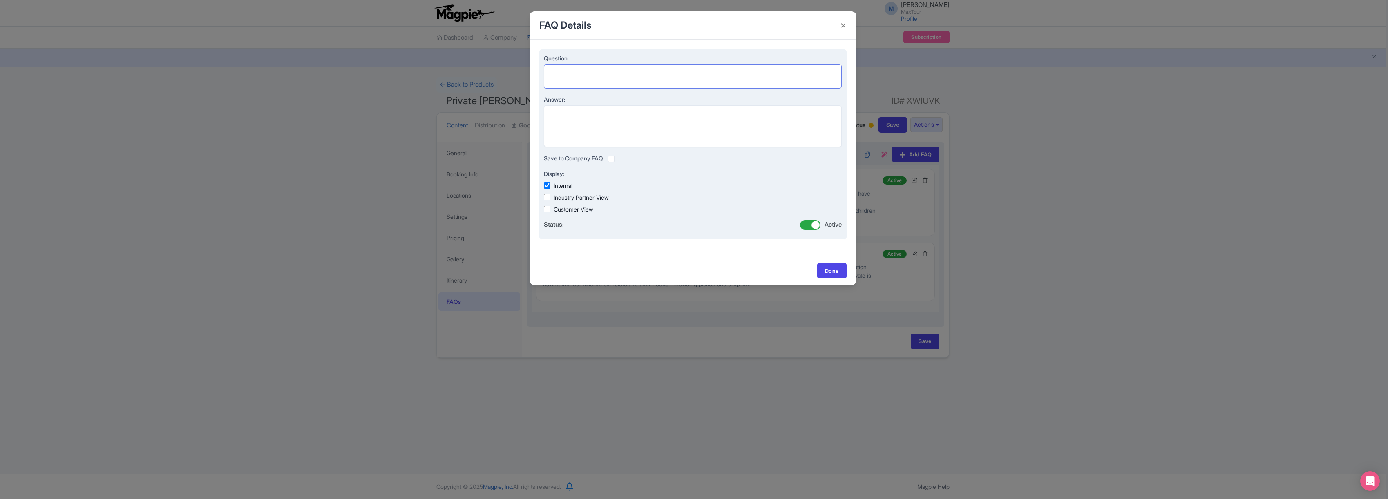
click at [565, 70] on textarea "Question:" at bounding box center [693, 76] width 298 height 25
paste textarea "What time do these tours start and end?"
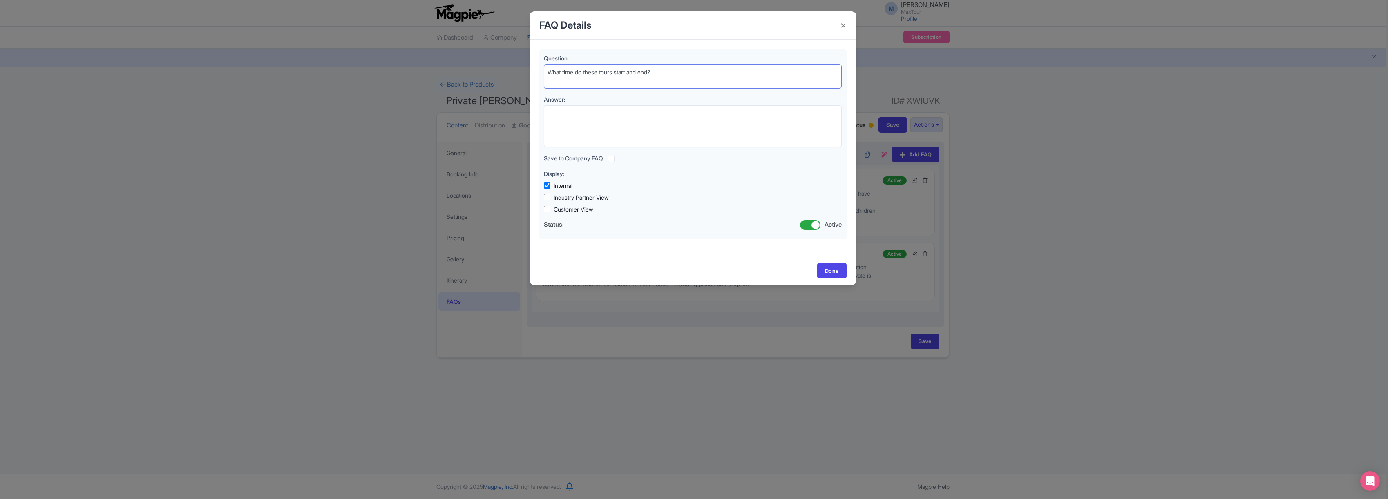
type textarea "What time do these tours start and end?"
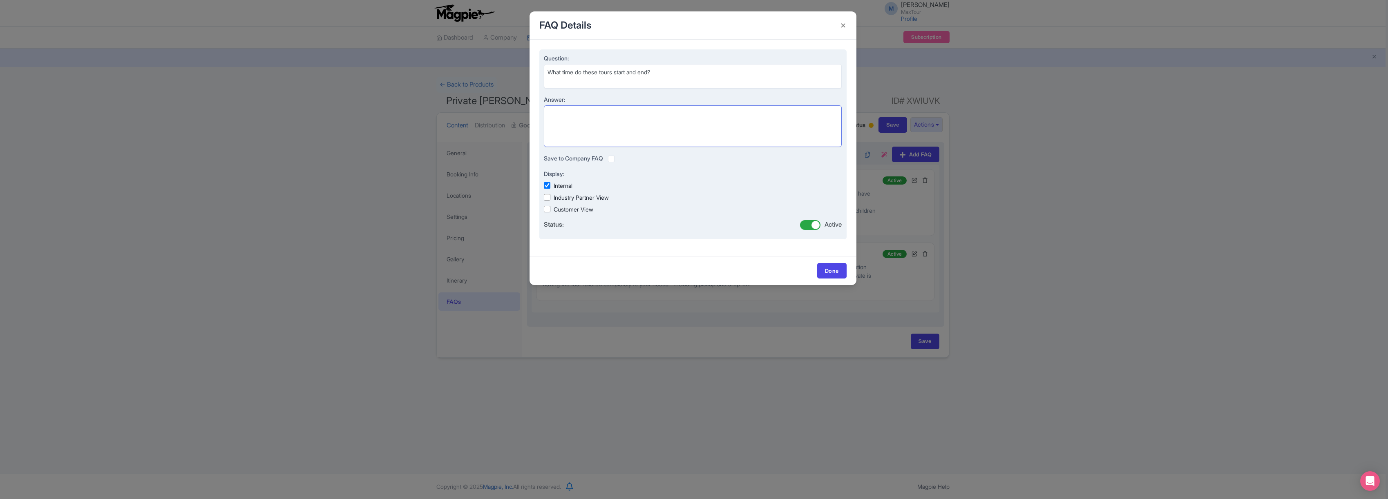
click at [572, 114] on textarea "Answer:" at bounding box center [693, 126] width 298 height 42
paste textarea "Our private Hoover Dam tour can start as early as 5:30 AM and typically wraps u…"
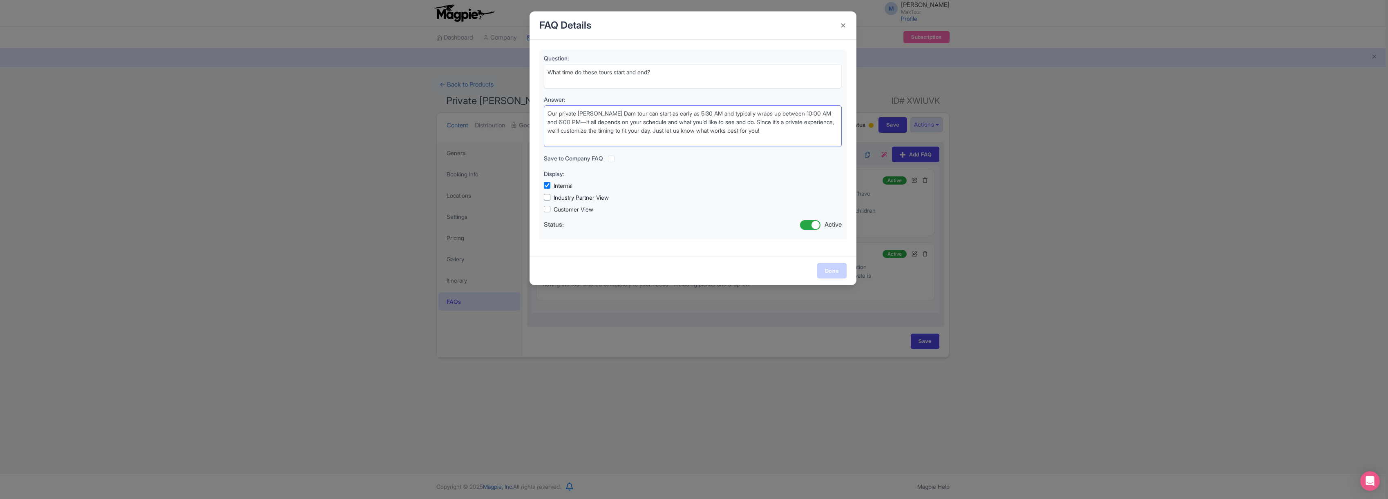
type textarea "Our private Hoover Dam tour can start as early as 5:30 AM and typically wraps u…"
click at [830, 271] on link "Done" at bounding box center [831, 271] width 29 height 16
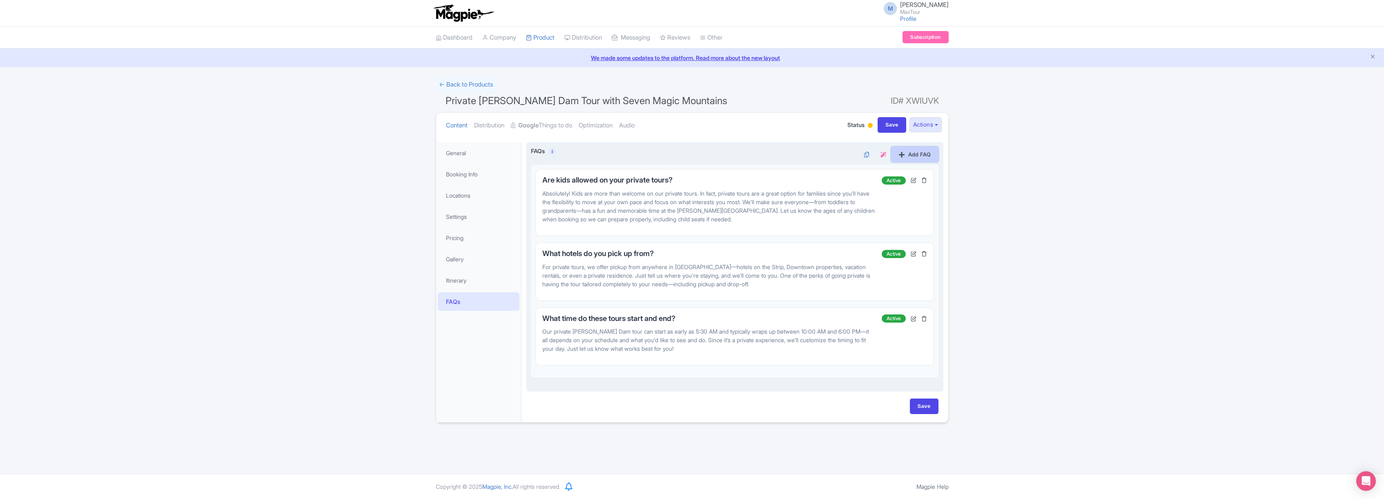
click at [923, 149] on link "Add FAQ" at bounding box center [914, 155] width 47 height 16
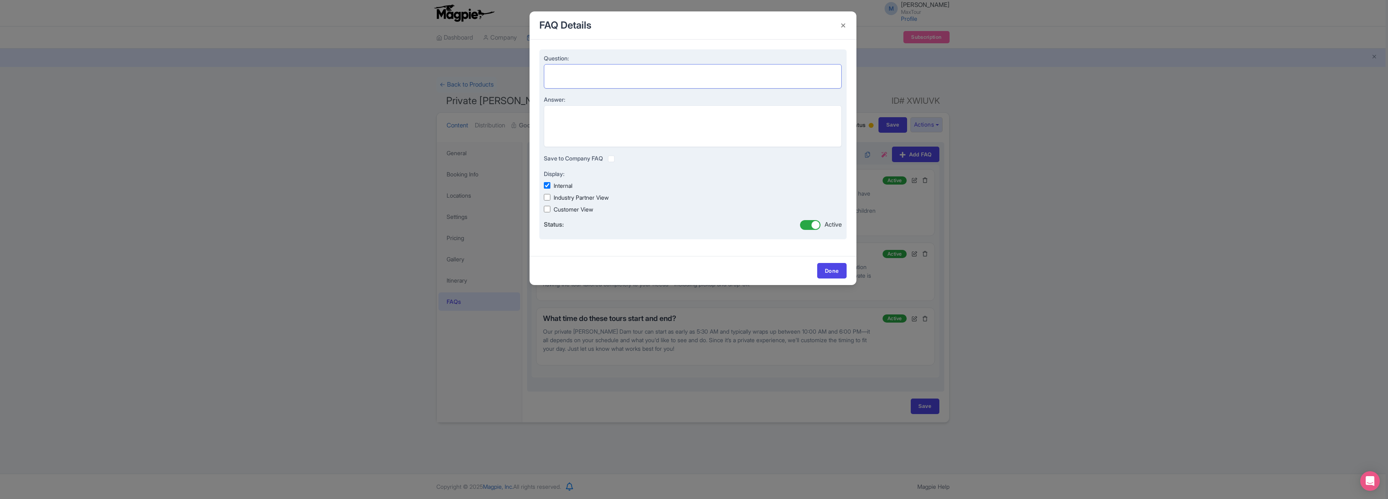
click at [571, 69] on textarea "Question:" at bounding box center [693, 76] width 298 height 25
paste textarea "Do these tours visit the inside of the dam?"
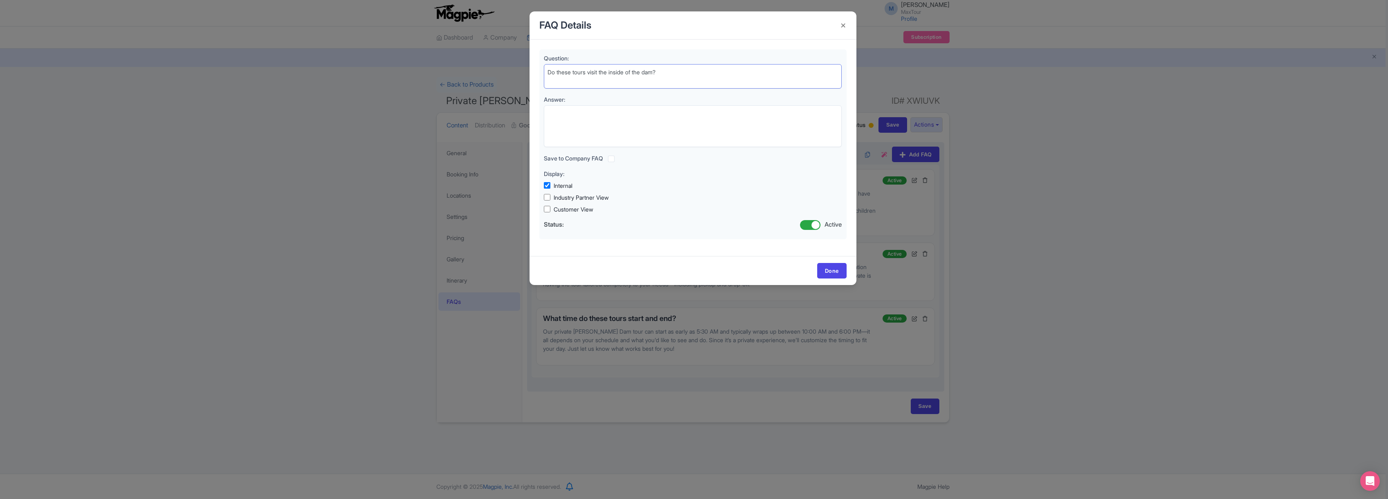
type textarea "Do these tours visit the inside of the dam?"
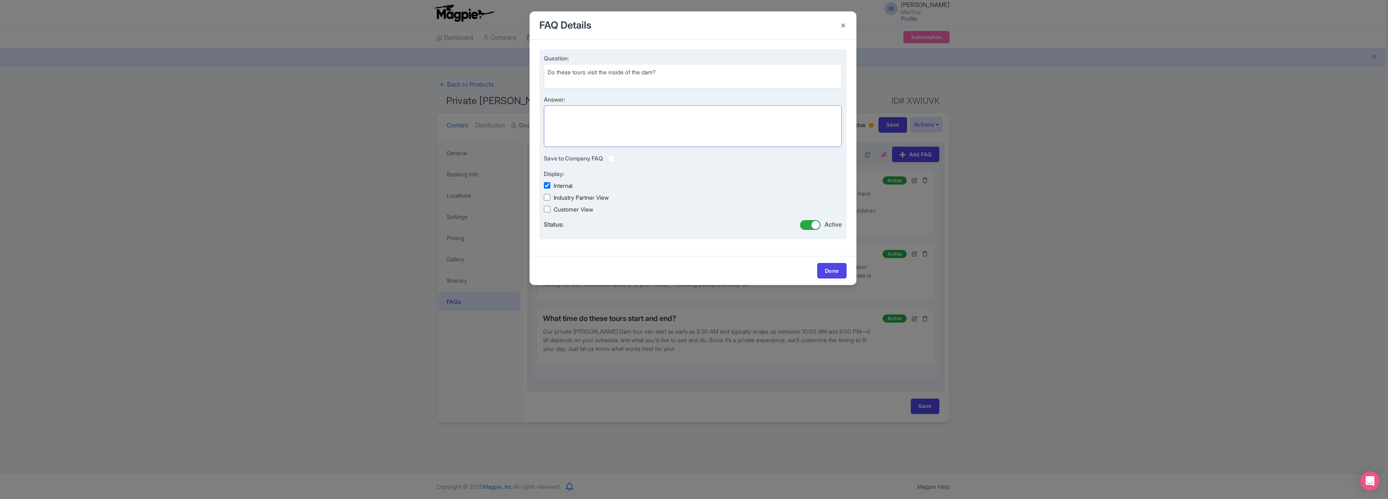
click at [562, 114] on textarea "Answer:" at bounding box center [693, 126] width 298 height 42
paste textarea "It depends on the tour option you choose. Some of our private Hoover Dam tours …"
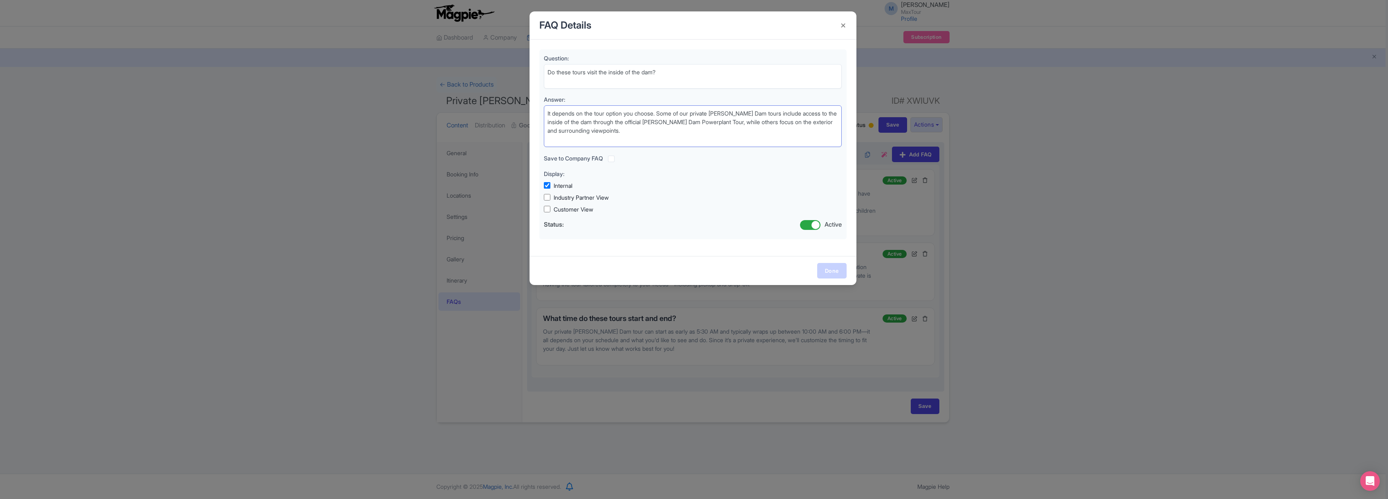
type textarea "It depends on the tour option you choose. Some of our private Hoover Dam tours …"
click at [835, 272] on link "Done" at bounding box center [831, 271] width 29 height 16
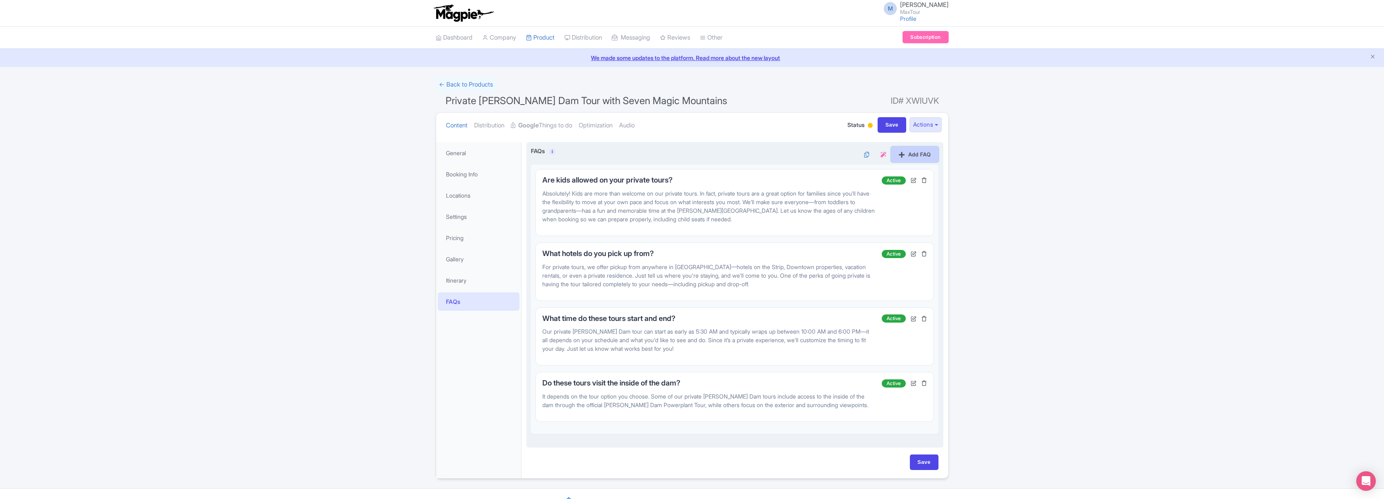
click at [928, 150] on link "Add FAQ" at bounding box center [914, 155] width 47 height 16
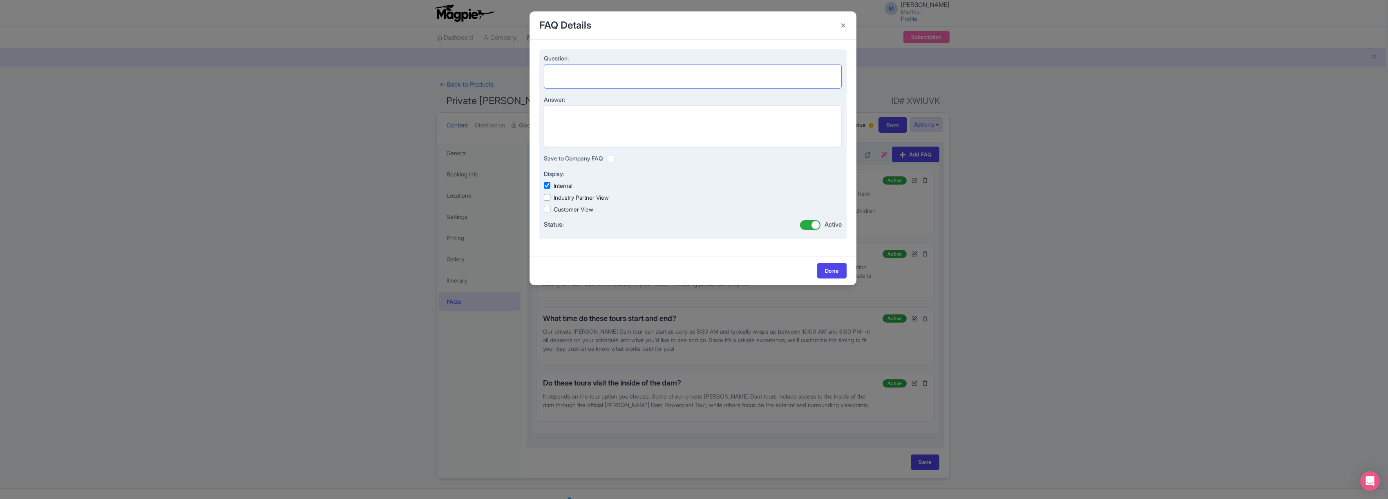
click at [567, 70] on textarea "Question:" at bounding box center [693, 76] width 298 height 25
paste textarea "What kind of vehicle will we tour on?"
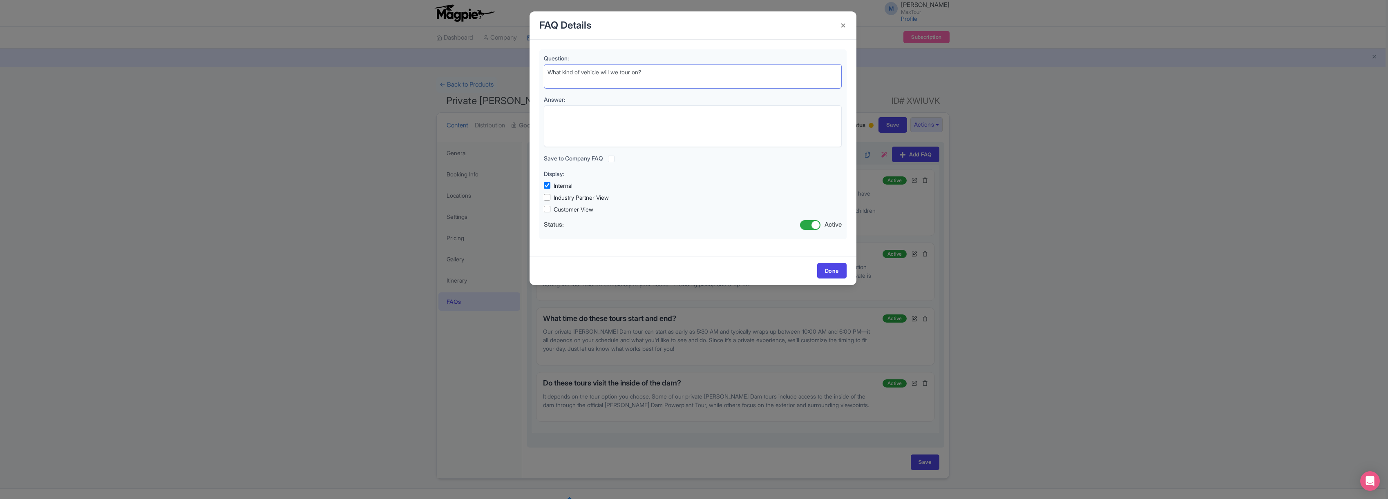
type textarea "What kind of vehicle will we tour on?"
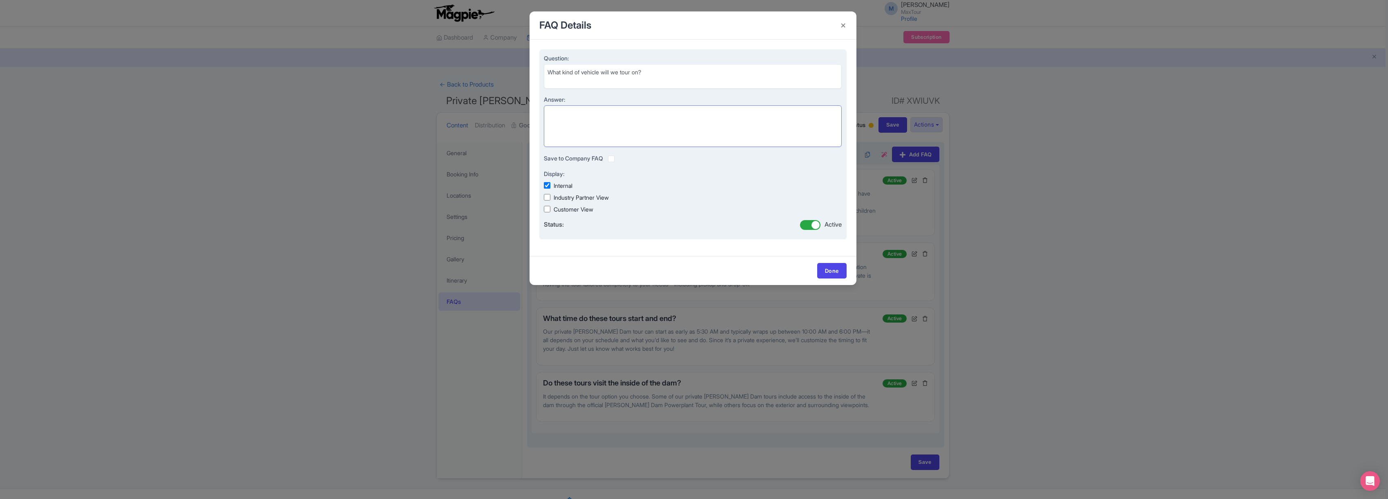
click at [571, 112] on textarea "Answer:" at bounding box center [693, 126] width 298 height 42
paste textarea "Groups of 5 or fewer will ride in a comfortable, spacious SUV. For groups of 6 …"
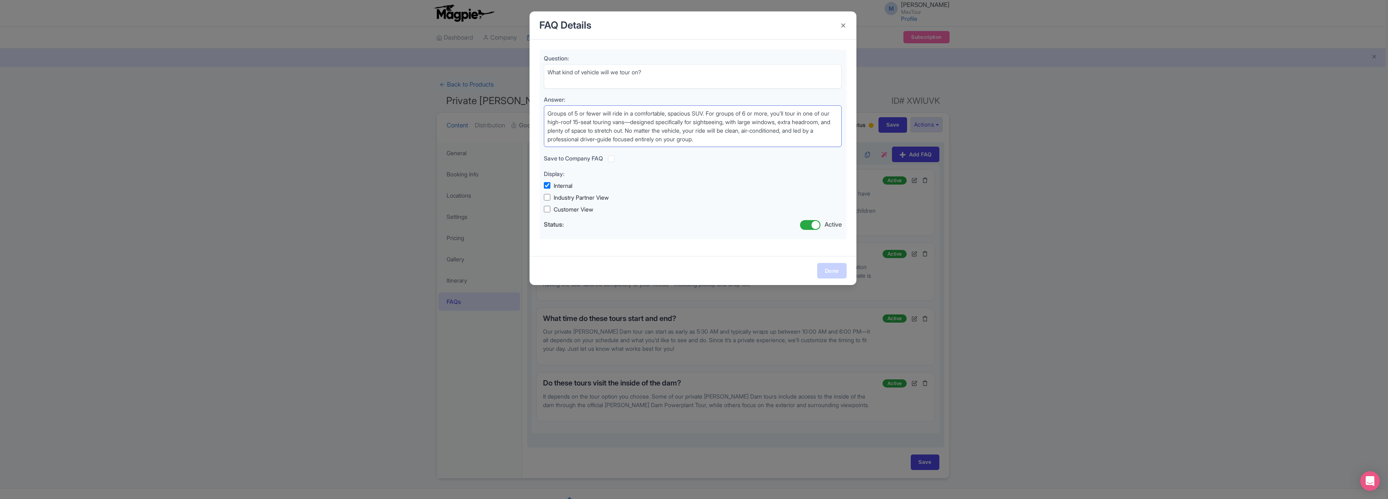
type textarea "Groups of 5 or fewer will ride in a comfortable, spacious SUV. For groups of 6 …"
click at [834, 270] on link "Done" at bounding box center [831, 271] width 29 height 16
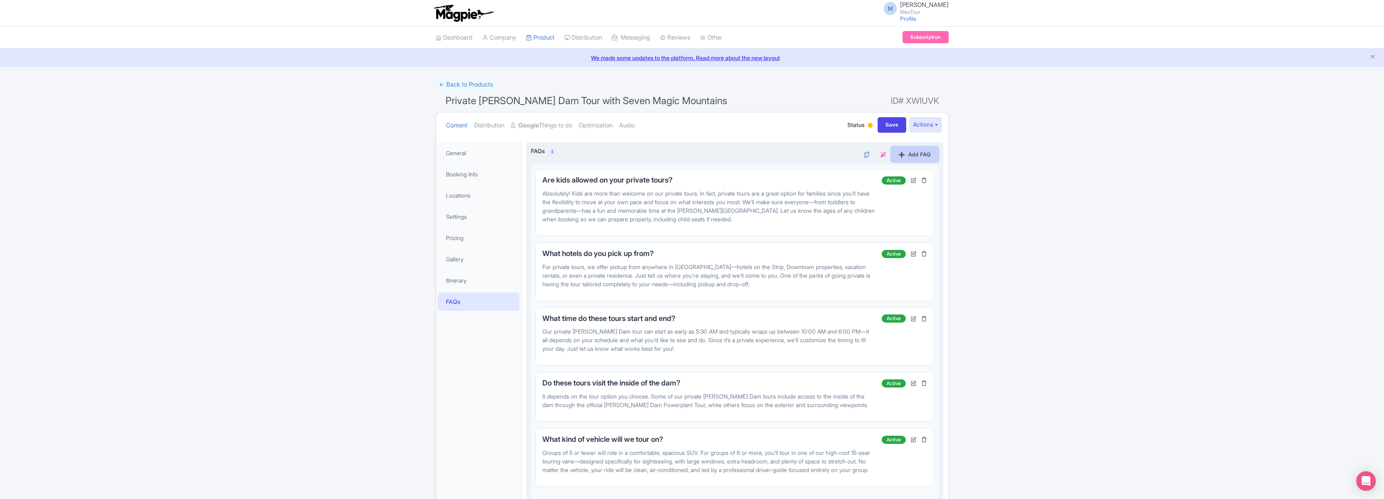
click at [933, 157] on link "Add FAQ" at bounding box center [914, 155] width 47 height 16
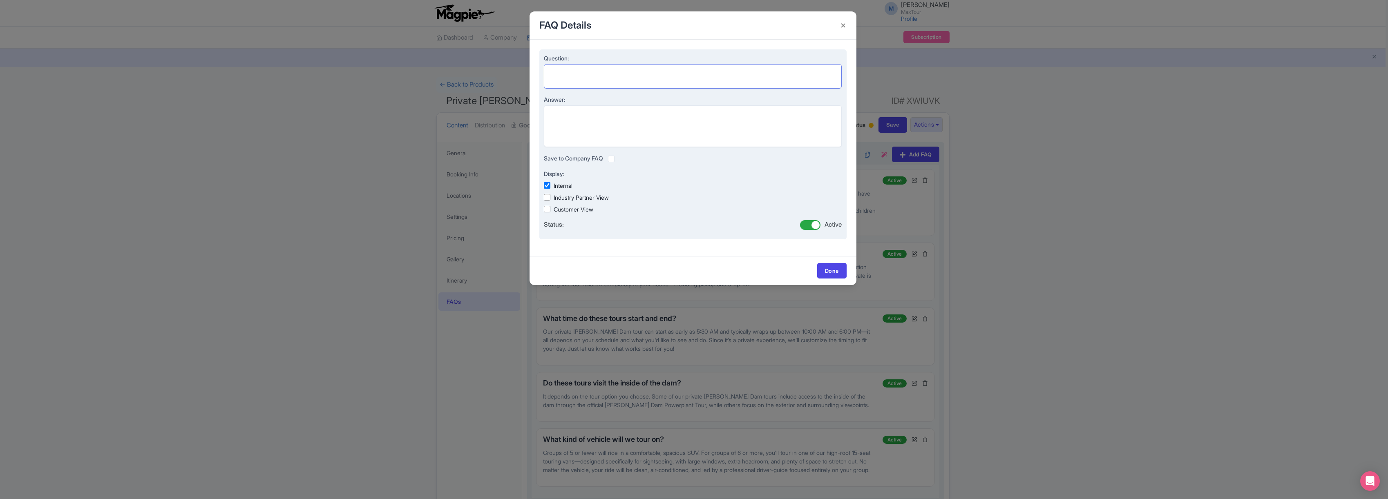
click at [563, 71] on textarea "Question:" at bounding box center [693, 76] width 298 height 25
paste textarea "Can I customize my tour?"
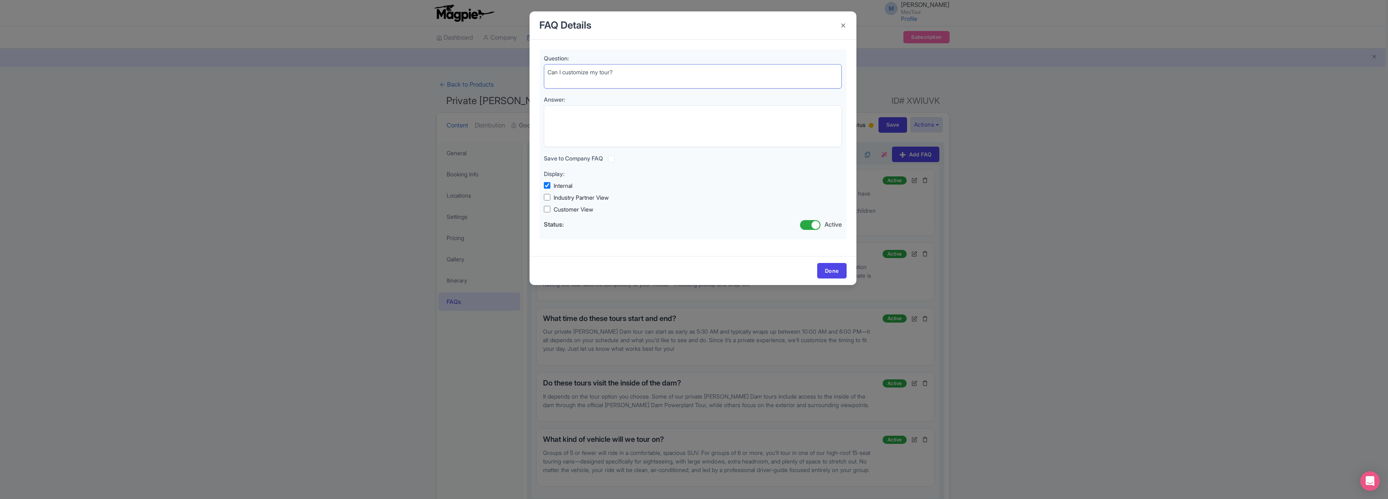
type textarea "Can I customize my tour?"
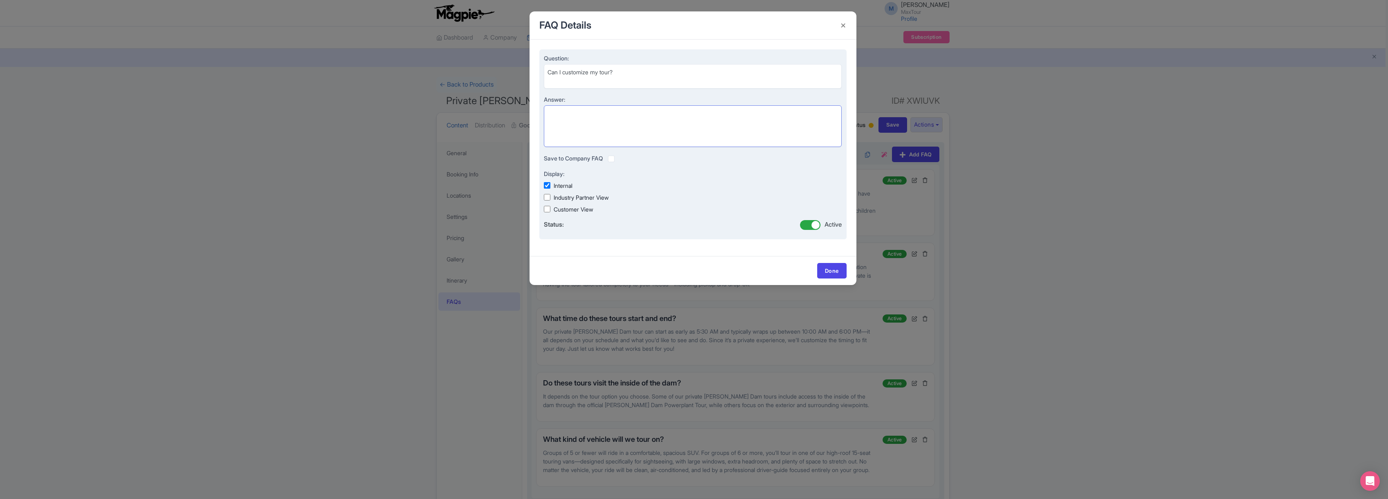
click at [567, 114] on textarea "Answer:" at bounding box center [693, 126] width 298 height 42
paste textarea "Yes! One of the best parts of booking a private tour is the flexibility to make…"
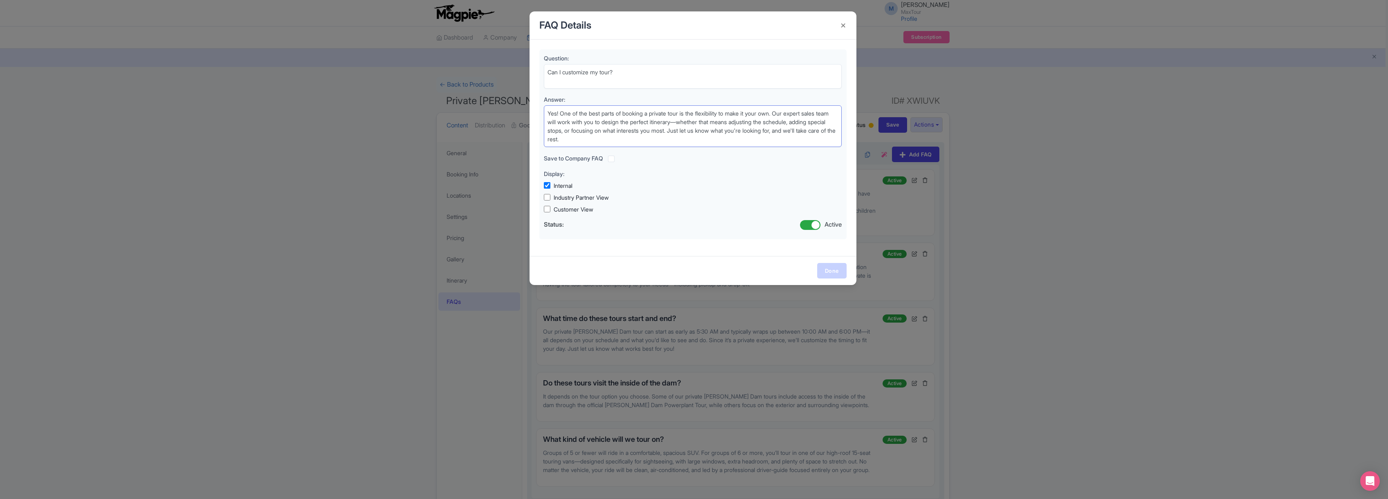
type textarea "Yes! One of the best parts of booking a private tour is the flexibility to make…"
click at [828, 268] on link "Done" at bounding box center [831, 271] width 29 height 16
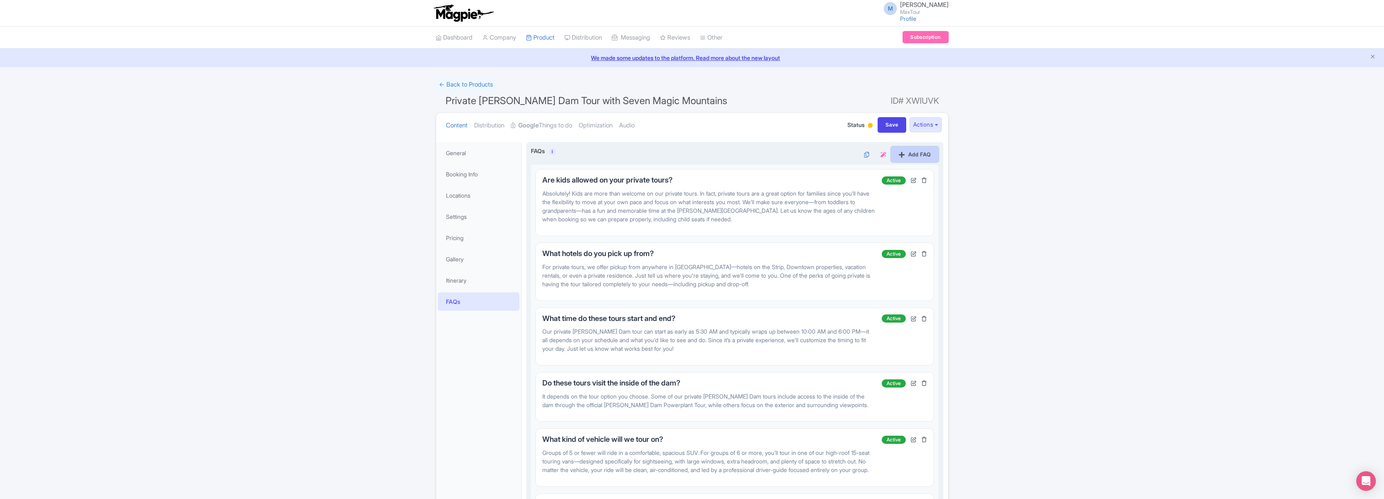
click at [919, 153] on link "Add FAQ" at bounding box center [914, 155] width 47 height 16
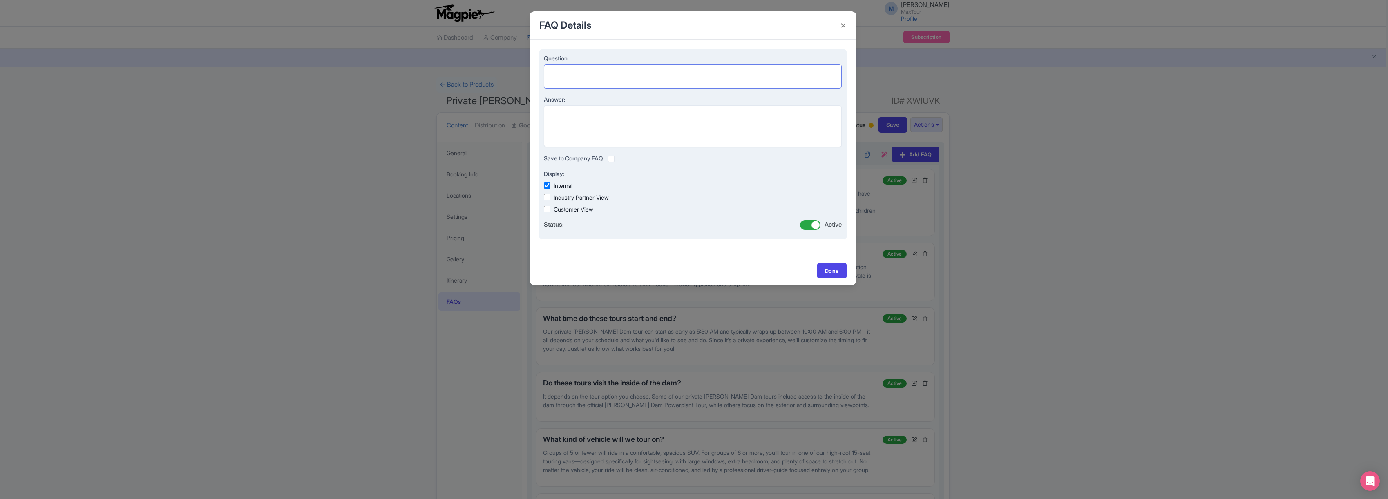
click at [569, 71] on textarea "Question:" at bounding box center [693, 76] width 298 height 25
paste textarea "How does payment work for private tours?"
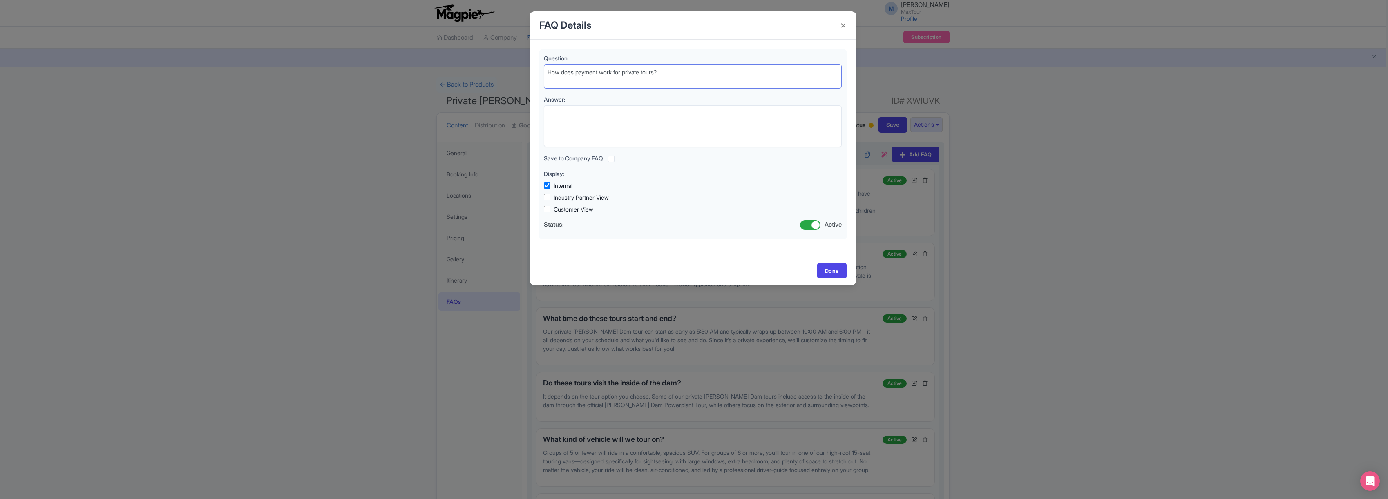
type textarea "How does payment work for private tours?"
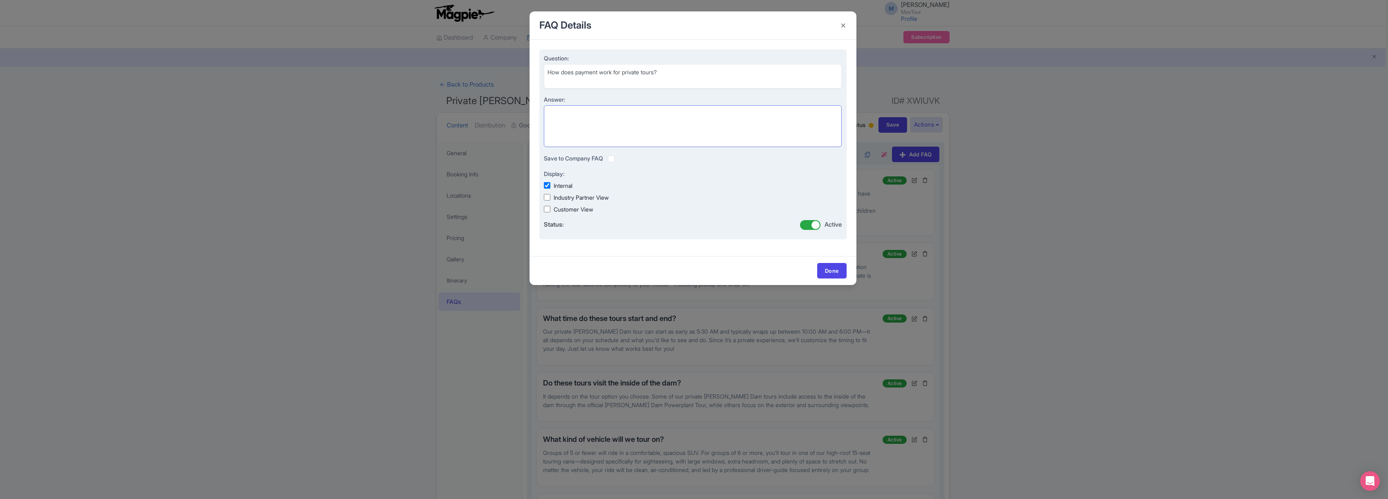
click at [571, 112] on textarea "Answer:" at bounding box center [693, 126] width 298 height 42
paste textarea "To reserve your private tour, a 20% deposit is due at the time of booking. The …"
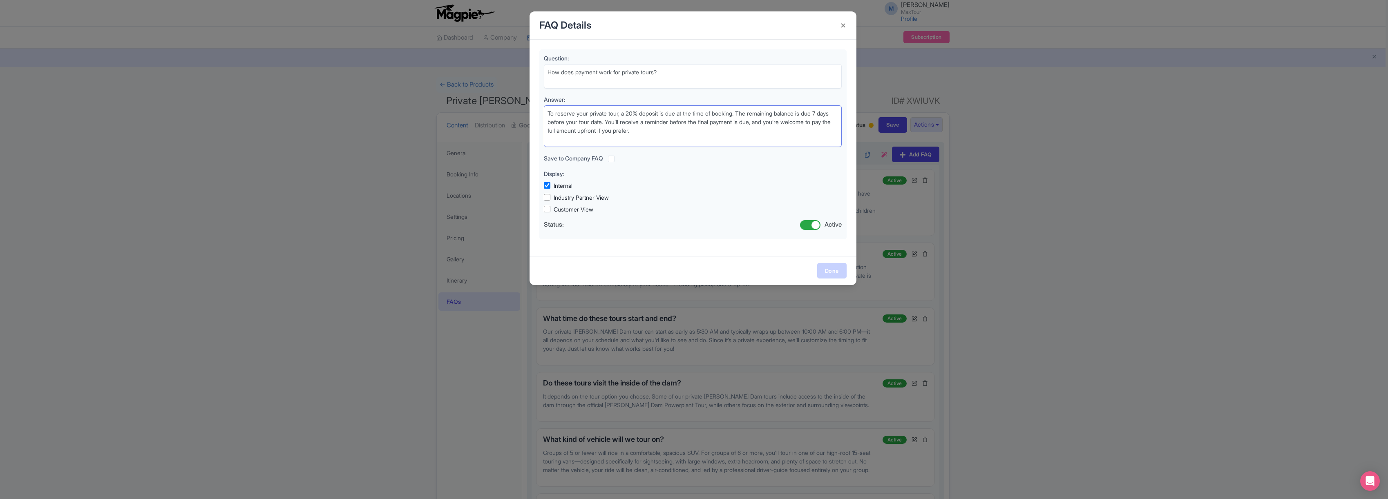
type textarea "To reserve your private tour, a 20% deposit is due at the time of booking. The …"
click at [831, 269] on link "Done" at bounding box center [831, 271] width 29 height 16
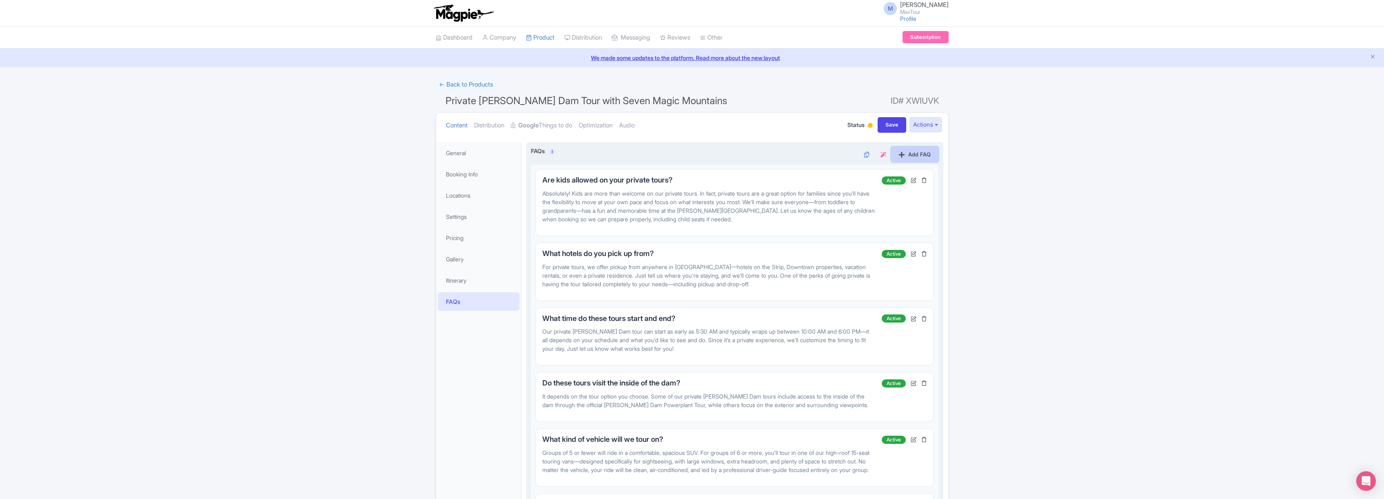
click at [926, 154] on link "Add FAQ" at bounding box center [914, 155] width 47 height 16
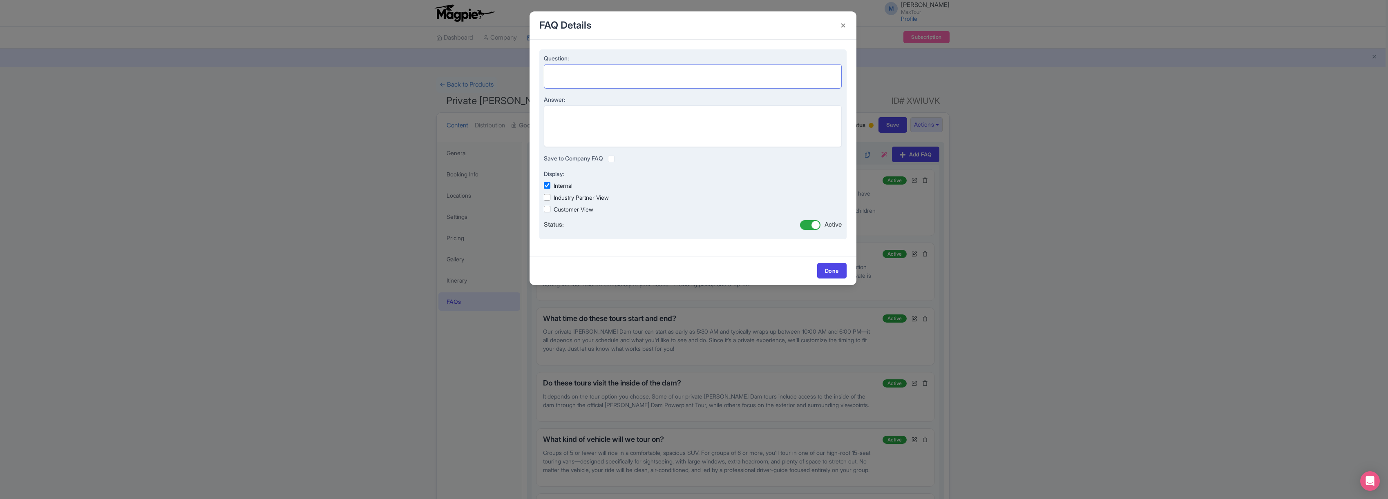
click at [565, 70] on textarea "Question:" at bounding box center [693, 76] width 298 height 25
paste textarea "Are there exceptions to the cancellation policy?"
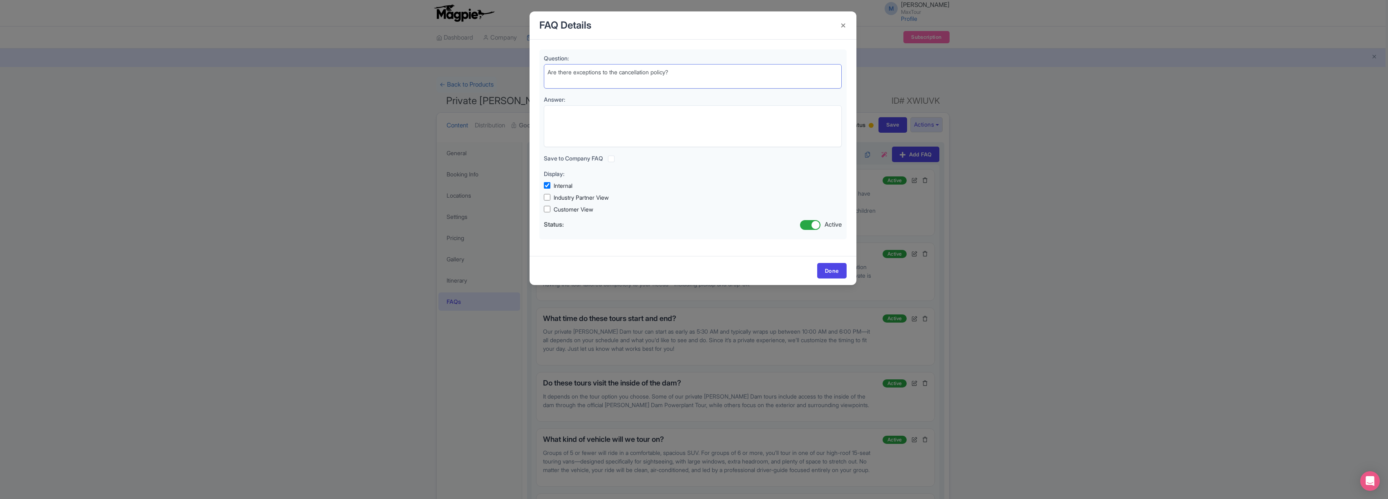
type textarea "Are there exceptions to the cancellation policy?"
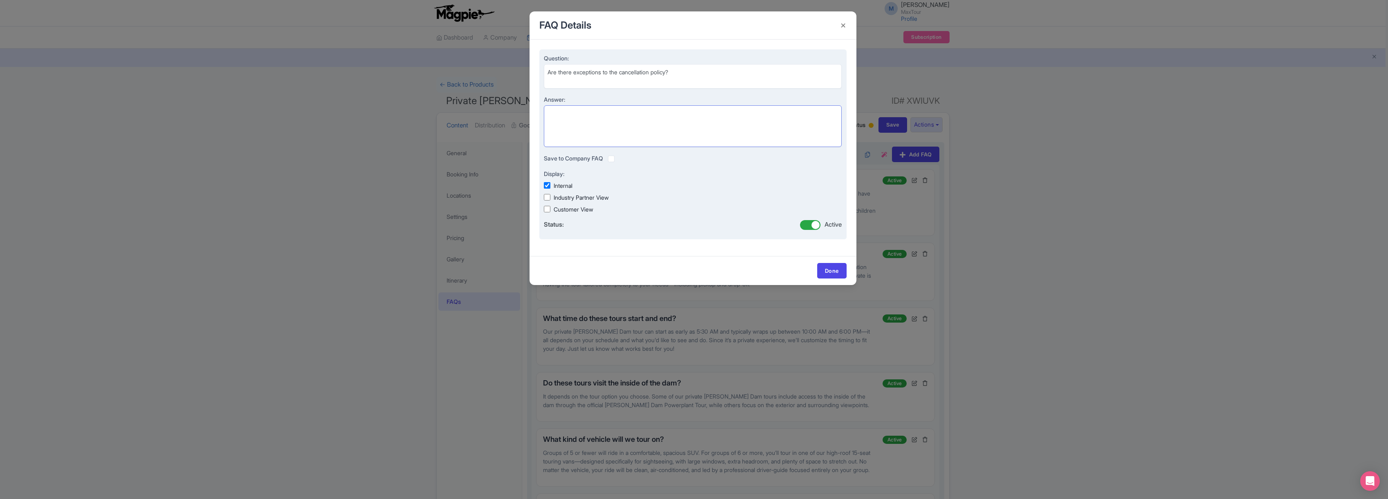
click at [564, 114] on textarea "Answer:" at bounding box center [693, 126] width 298 height 42
paste textarea "No exceptions will be made to the cancellation policy. All private tours must b…"
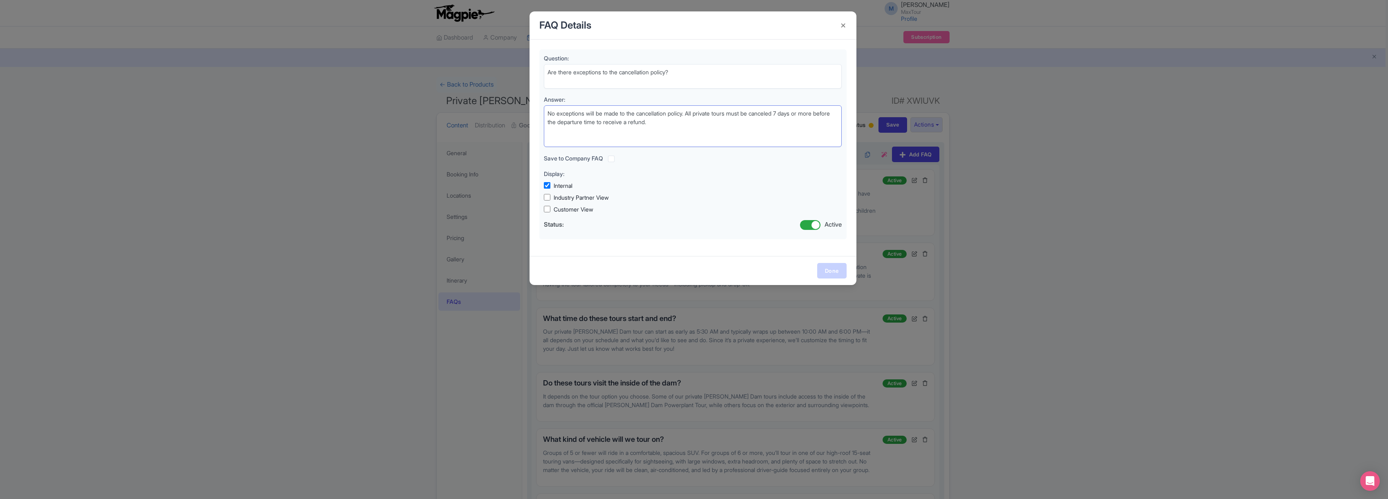
type textarea "No exceptions will be made to the cancellation policy. All private tours must b…"
click at [828, 266] on link "Done" at bounding box center [831, 271] width 29 height 16
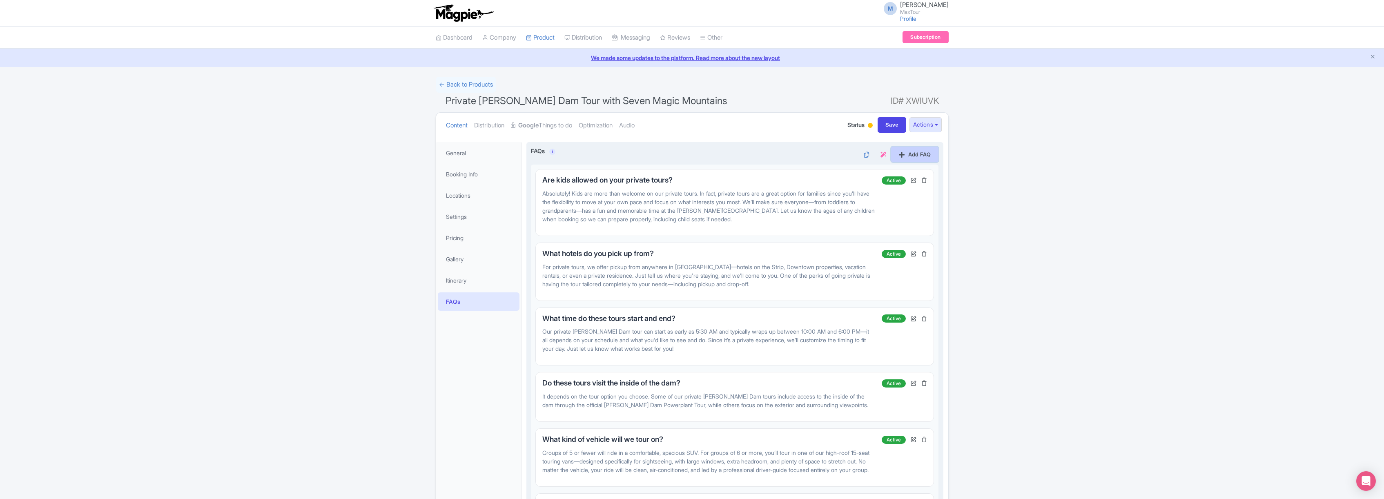
click at [915, 157] on link "Add FAQ" at bounding box center [914, 155] width 47 height 16
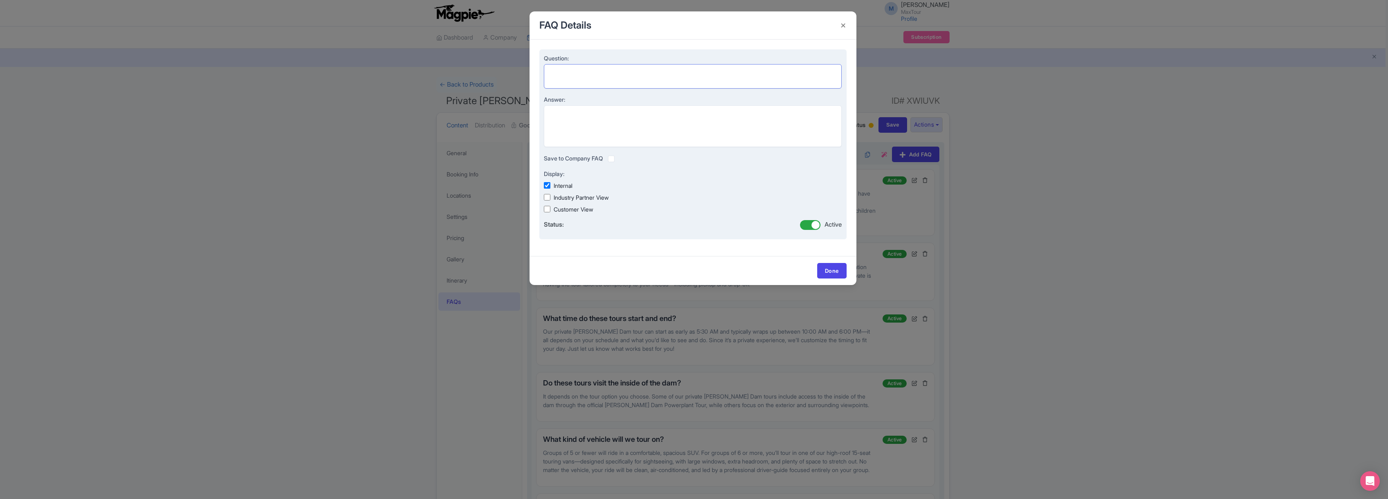
click at [567, 70] on textarea "Question:" at bounding box center [693, 76] width 298 height 25
paste textarea "How will I know my pickup details?"
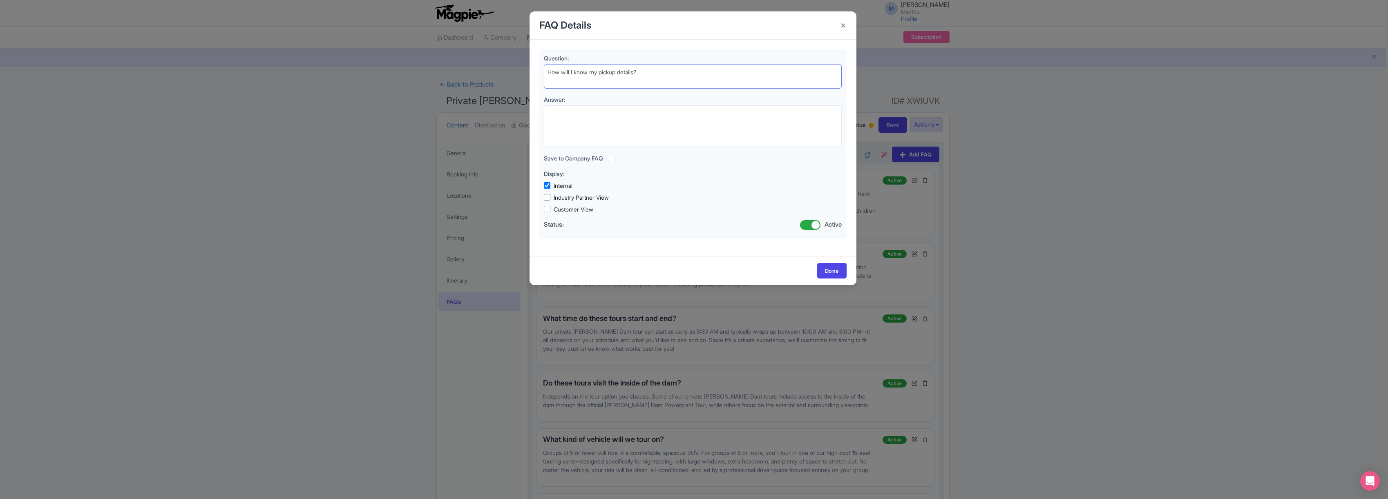
type textarea "How will I know my pickup details?"
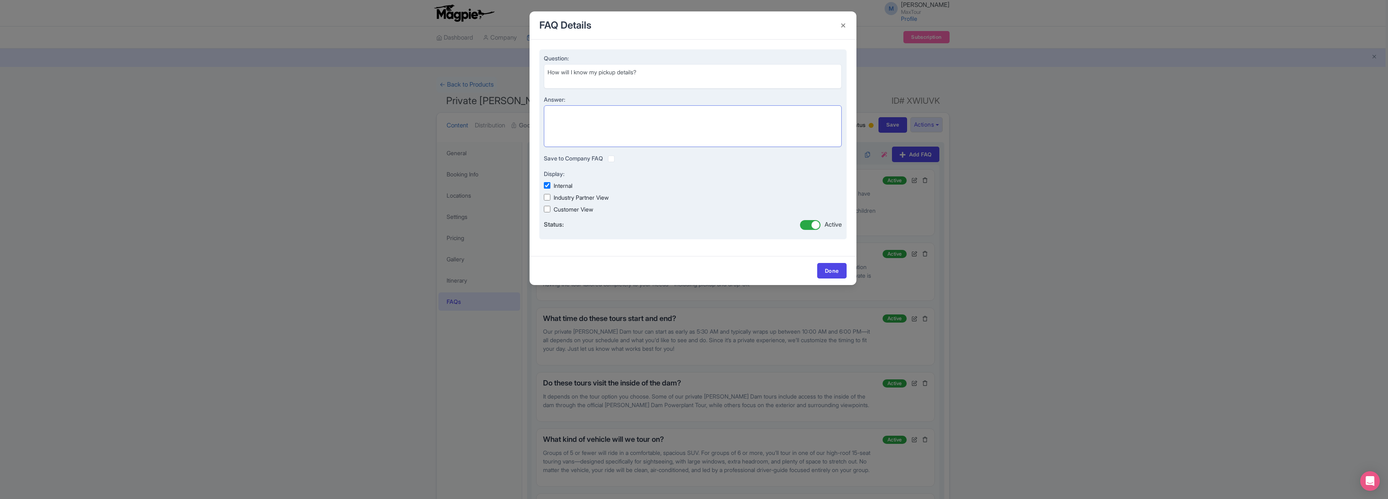
click at [580, 114] on textarea "Answer:" at bounding box center [693, 126] width 298 height 42
paste textarea "You will receive an email the day before your tour to arrange your pickup time …"
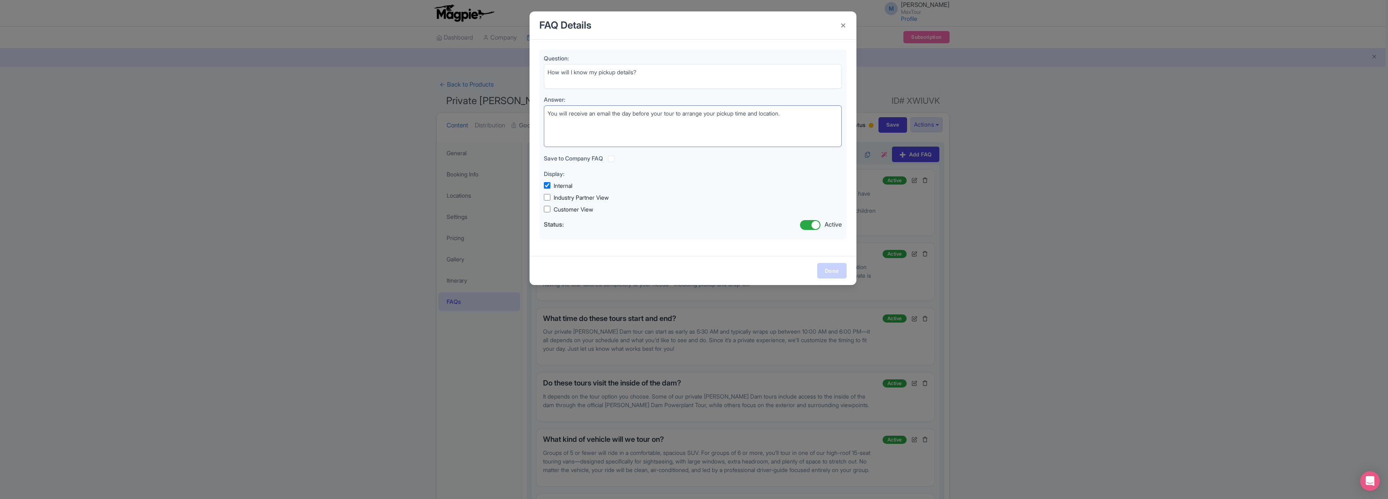
type textarea "You will receive an email the day before your tour to arrange your pickup time …"
click at [829, 268] on link "Done" at bounding box center [831, 271] width 29 height 16
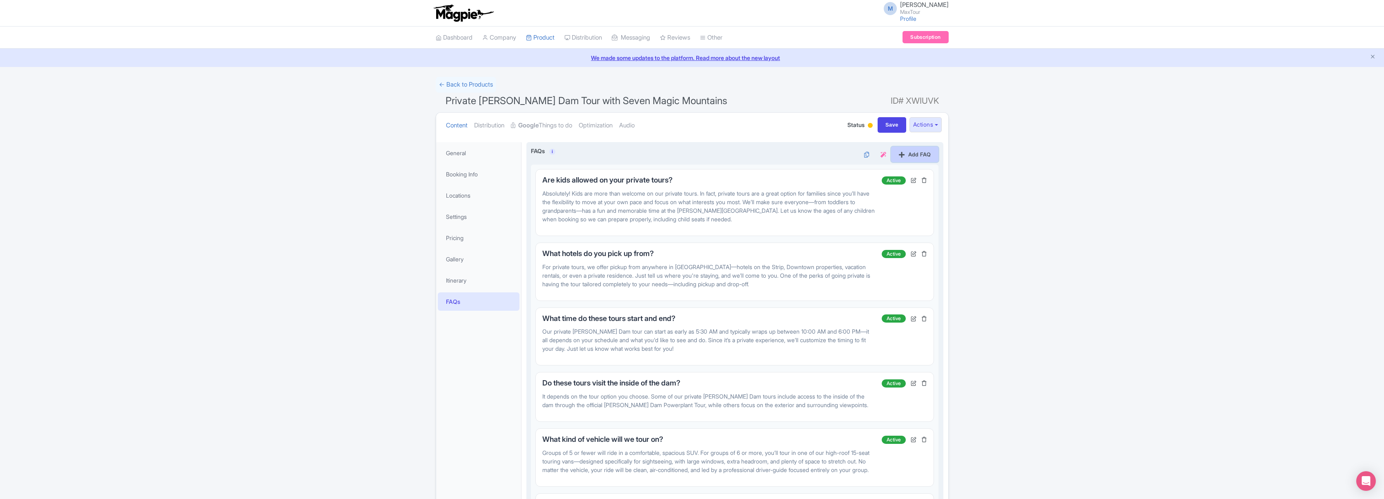
click at [917, 152] on link "Add FAQ" at bounding box center [914, 155] width 47 height 16
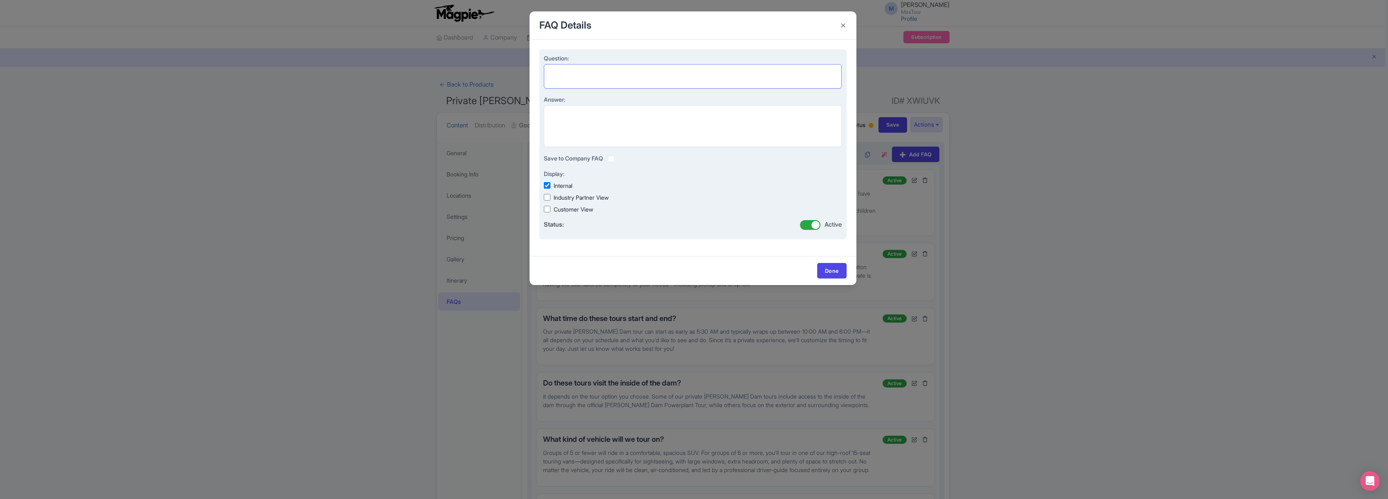
click at [563, 72] on textarea "Question:" at bounding box center [693, 76] width 298 height 25
paste textarea "Will my credit card be automatically charged for the remaining balance?"
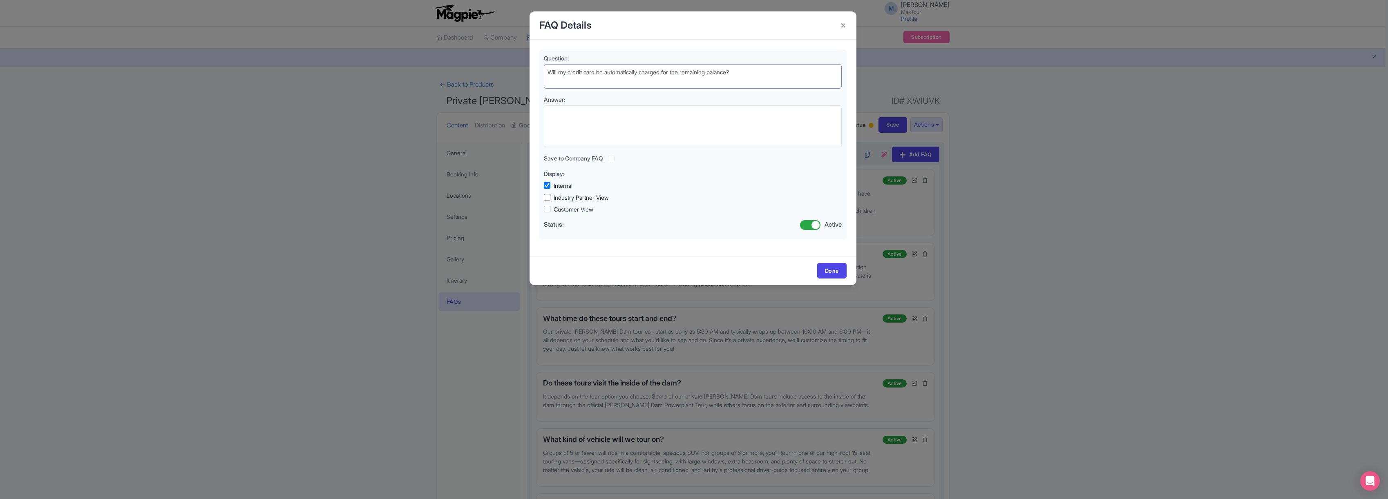
type textarea "Will my credit card be automatically charged for the remaining balance?"
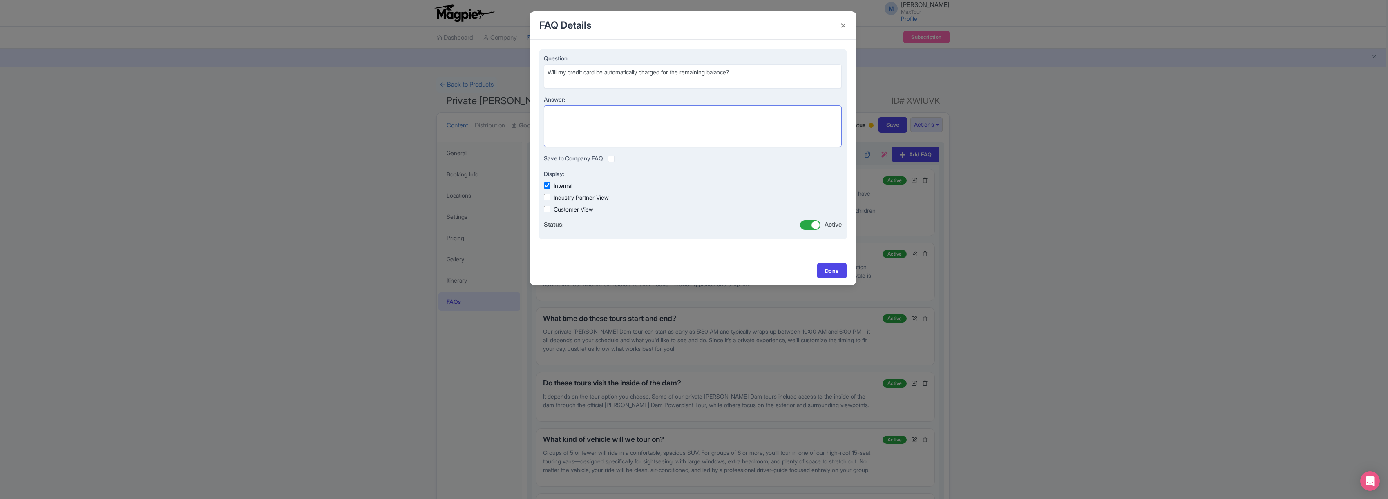
click at [573, 116] on textarea "Answer:" at bounding box center [693, 126] width 298 height 42
paste textarea "Yes, if a credit card is used to make your deposit, the same card will automati…"
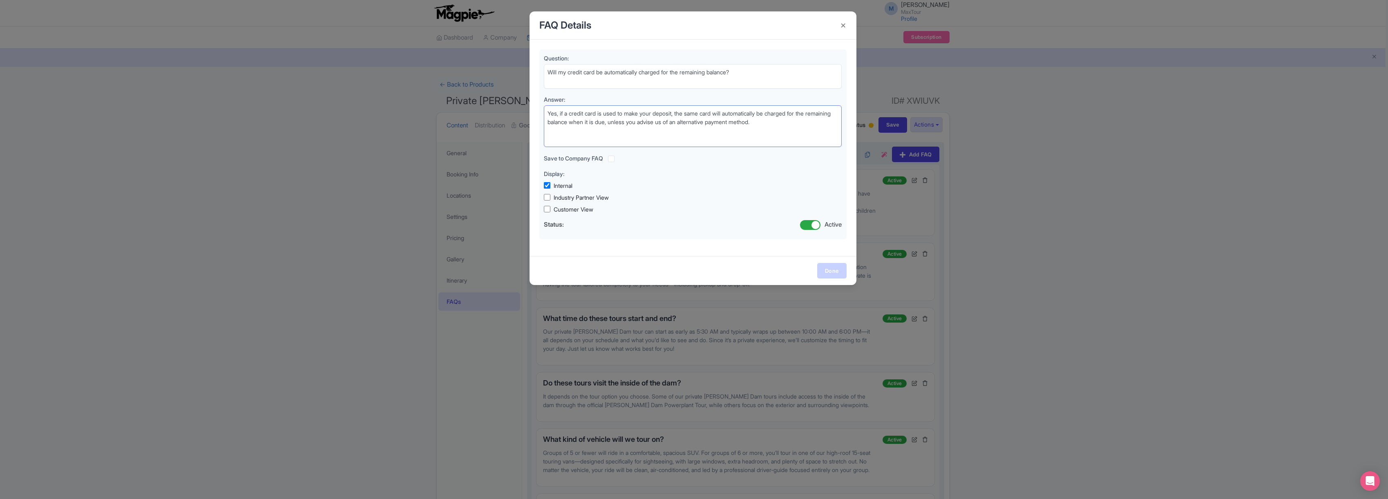
type textarea "Yes, if a credit card is used to make your deposit, the same card will automati…"
click at [838, 270] on link "Done" at bounding box center [831, 271] width 29 height 16
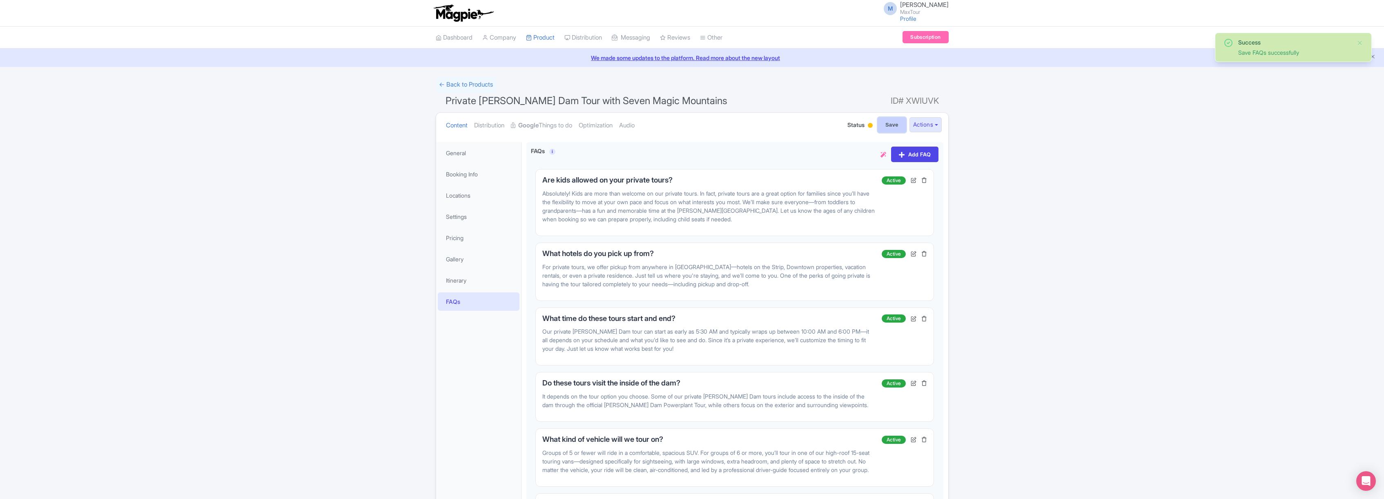
click at [890, 122] on input "Save" at bounding box center [892, 125] width 29 height 16
type input "Saving..."
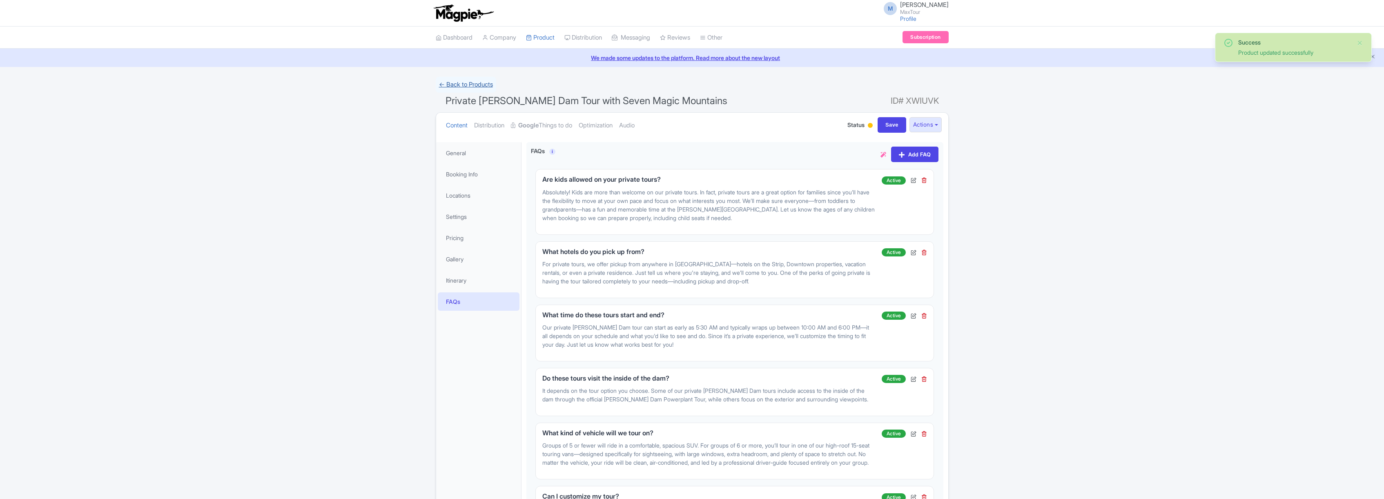
click at [470, 86] on link "← Back to Products" at bounding box center [466, 85] width 60 height 16
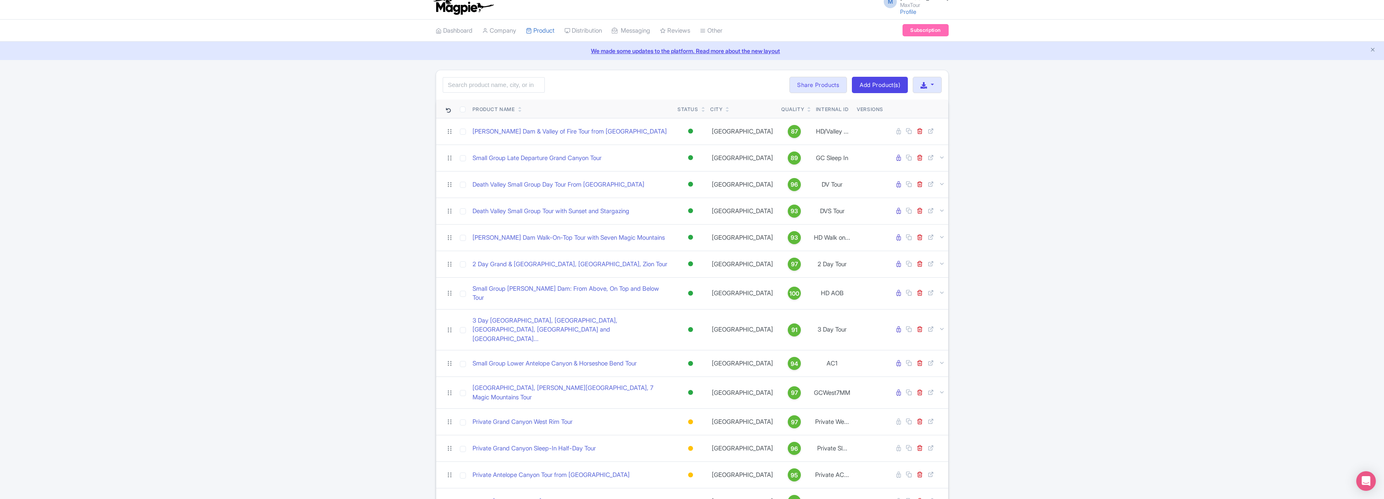
scroll to position [33, 0]
